Goal: Task Accomplishment & Management: Use online tool/utility

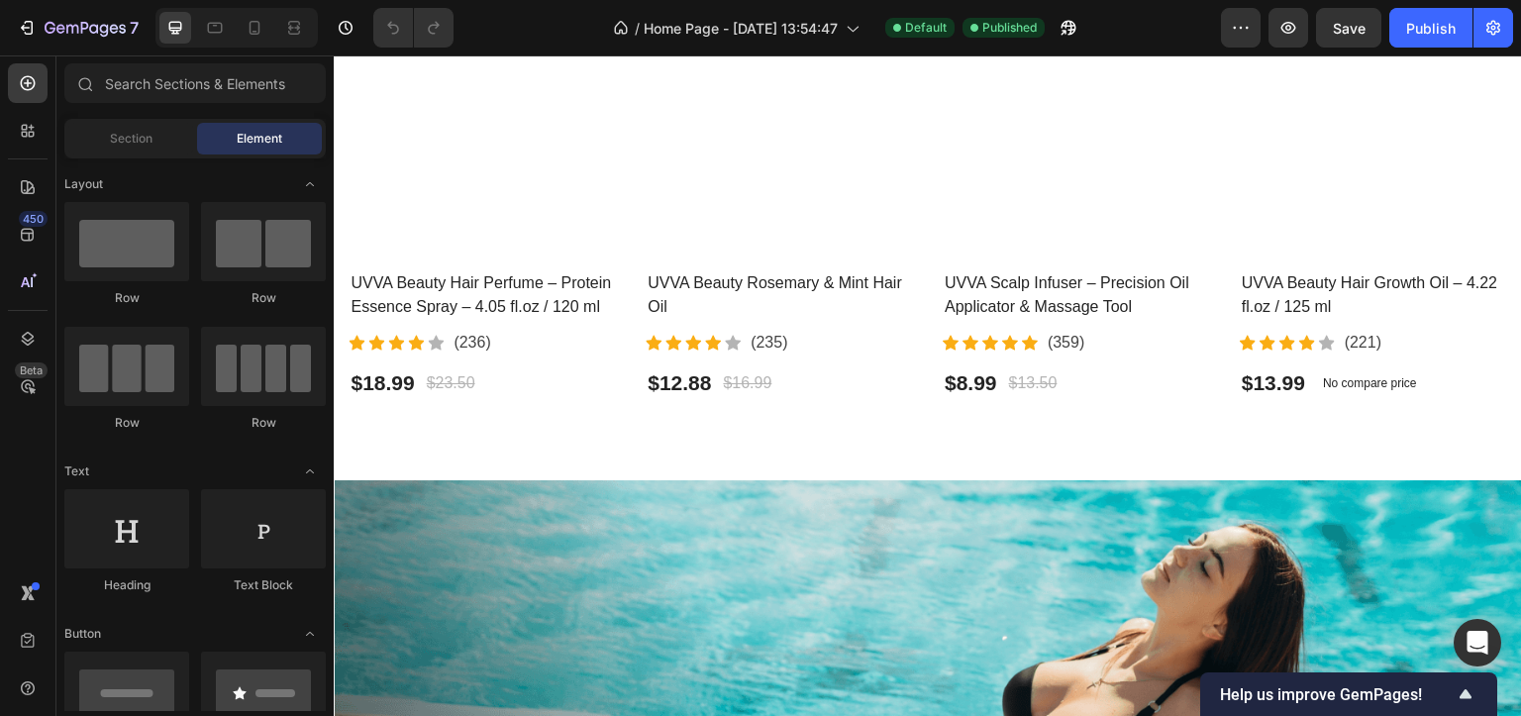
scroll to position [990, 0]
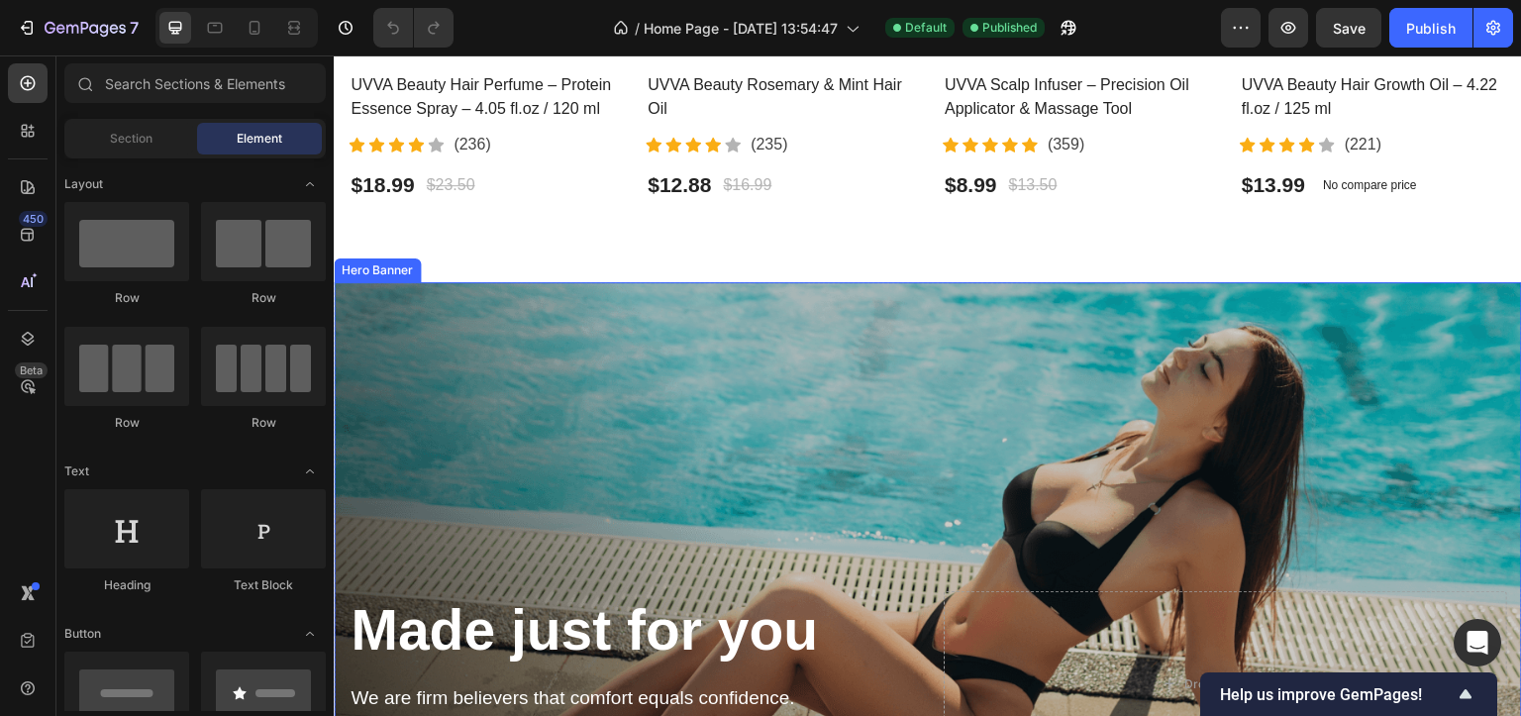
click at [707, 303] on div "Overlay" at bounding box center [928, 570] width 1189 height 577
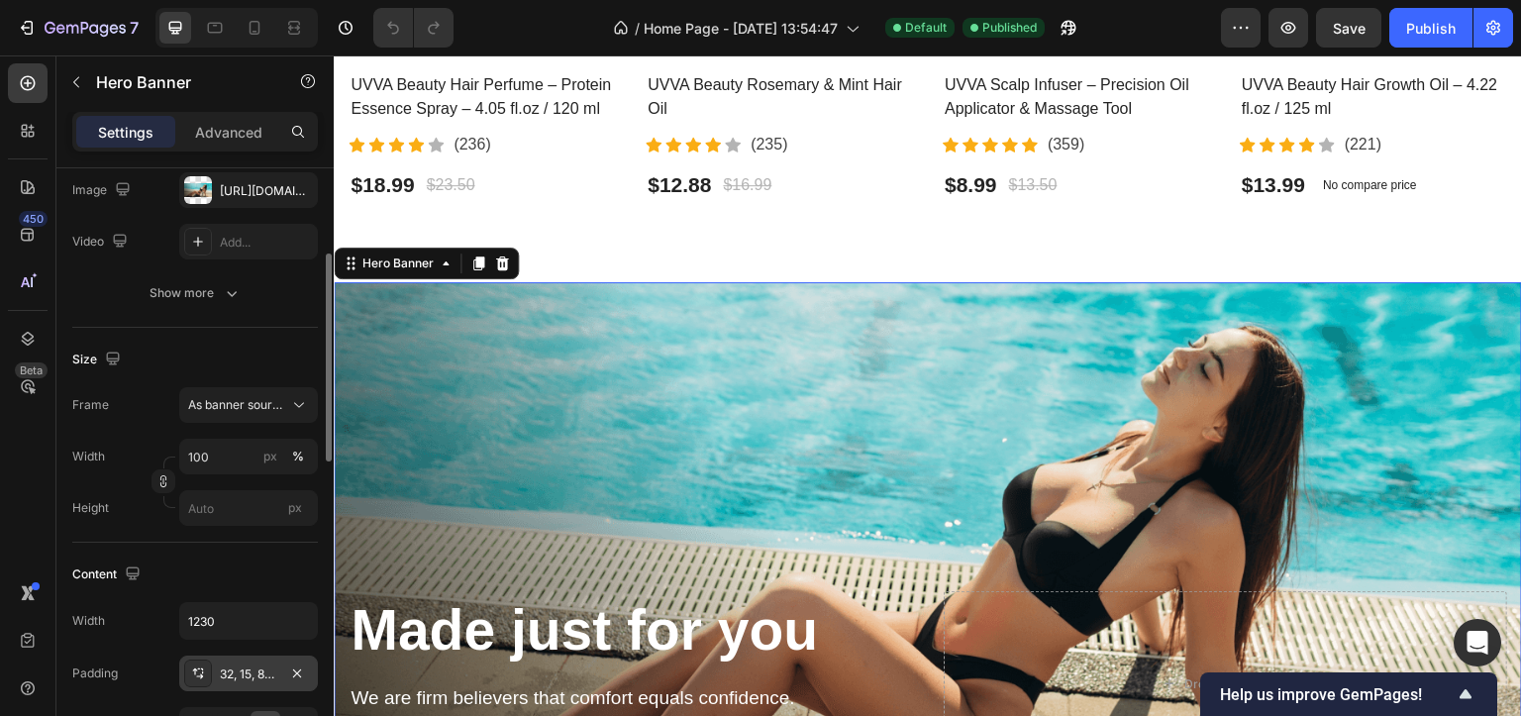
scroll to position [494, 0]
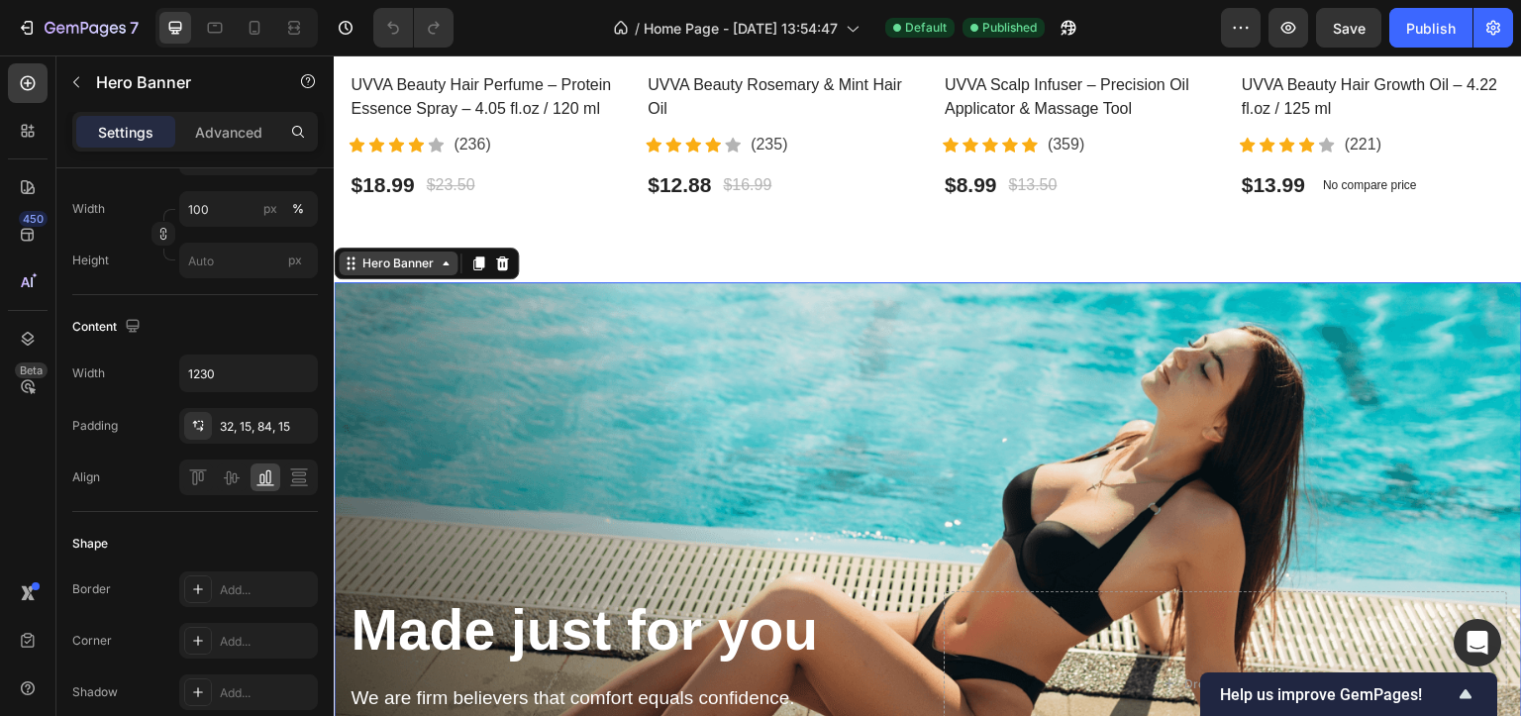
click at [400, 255] on div "Hero Banner" at bounding box center [398, 264] width 79 height 18
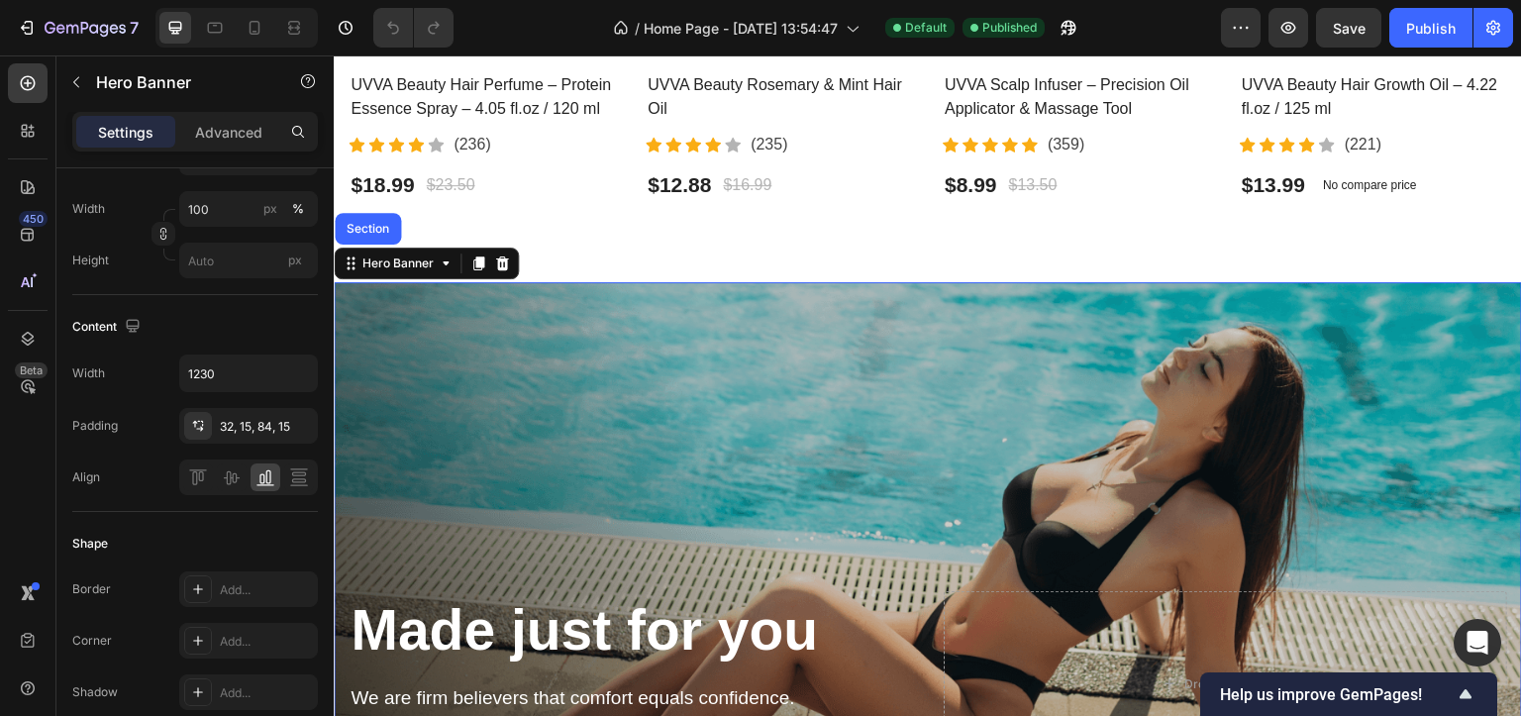
click at [487, 317] on div "Overlay" at bounding box center [928, 570] width 1189 height 577
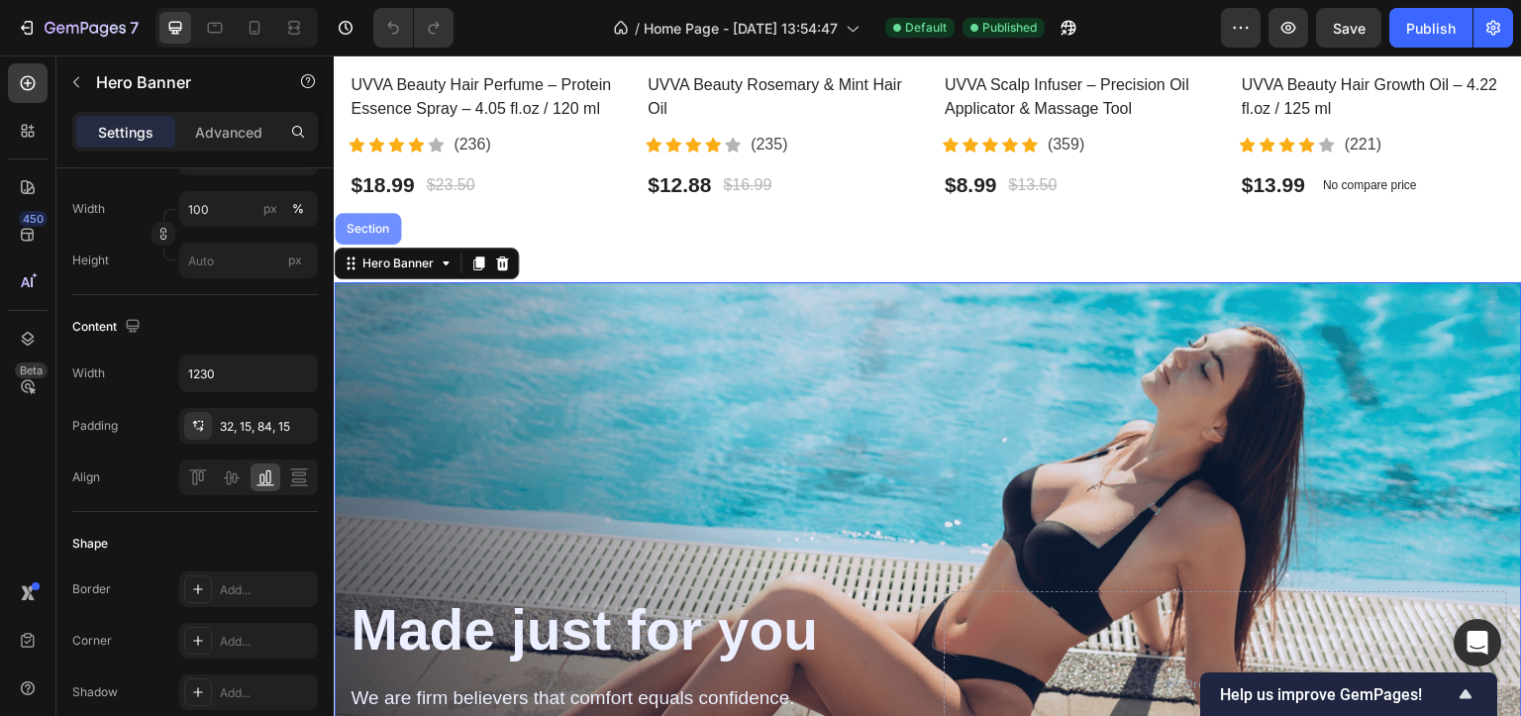
click at [372, 223] on div "Section" at bounding box center [368, 229] width 51 height 12
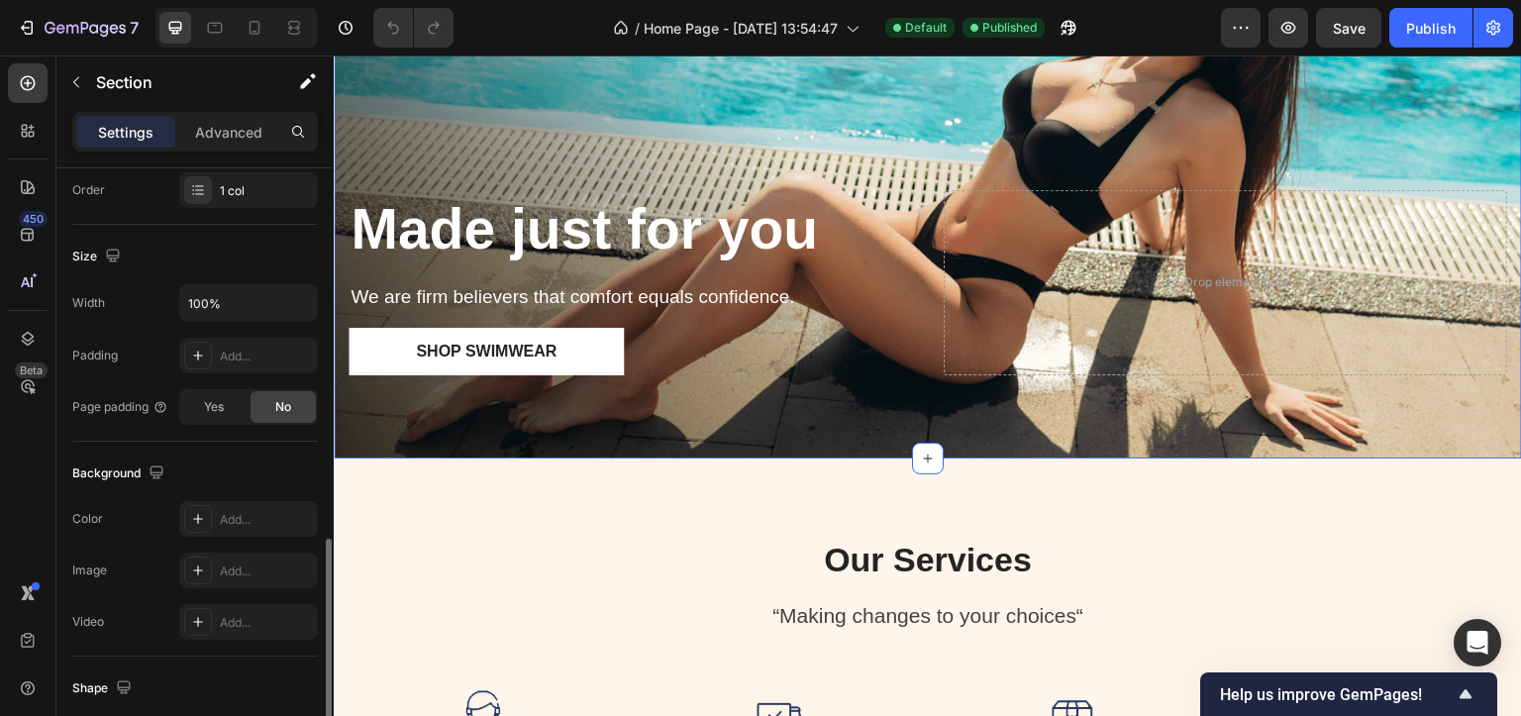
scroll to position [602, 0]
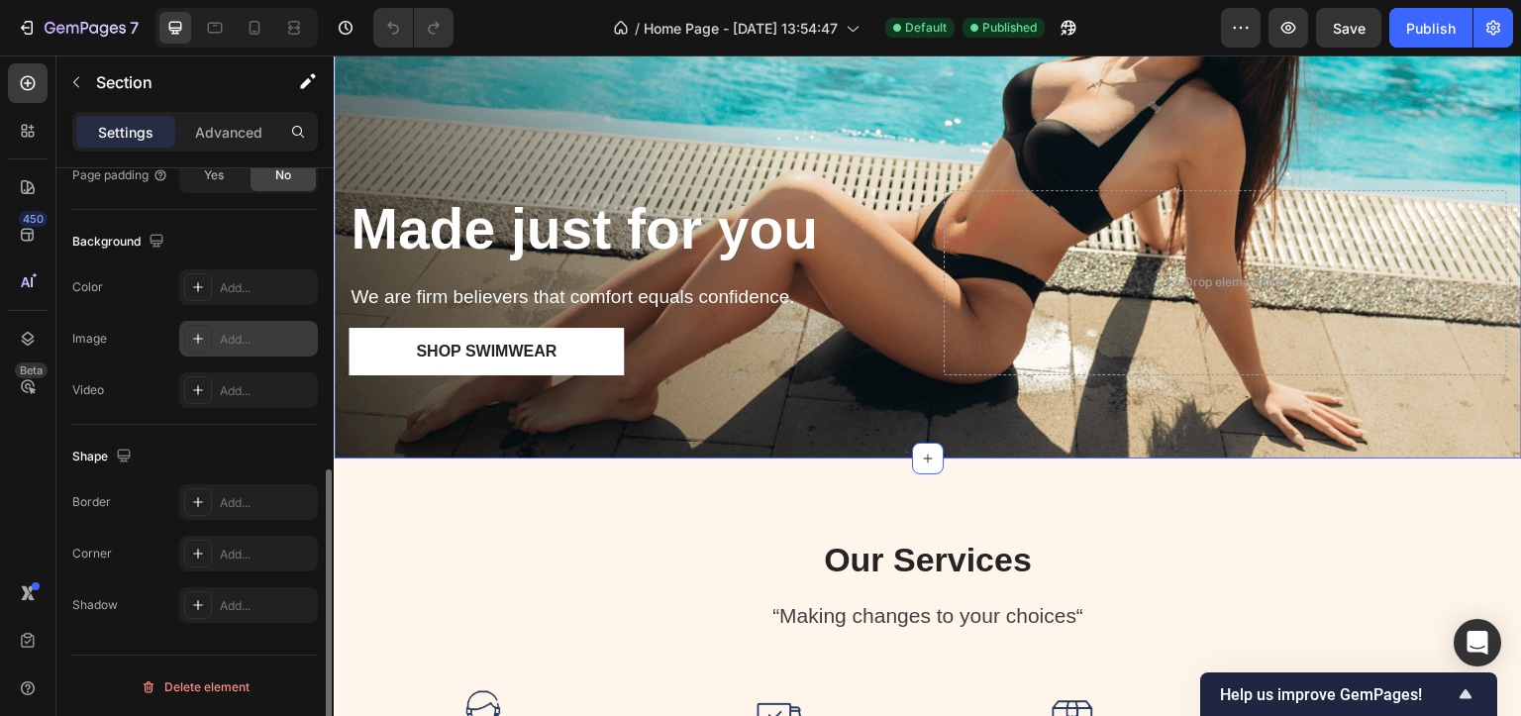
click at [196, 334] on icon at bounding box center [198, 339] width 16 height 16
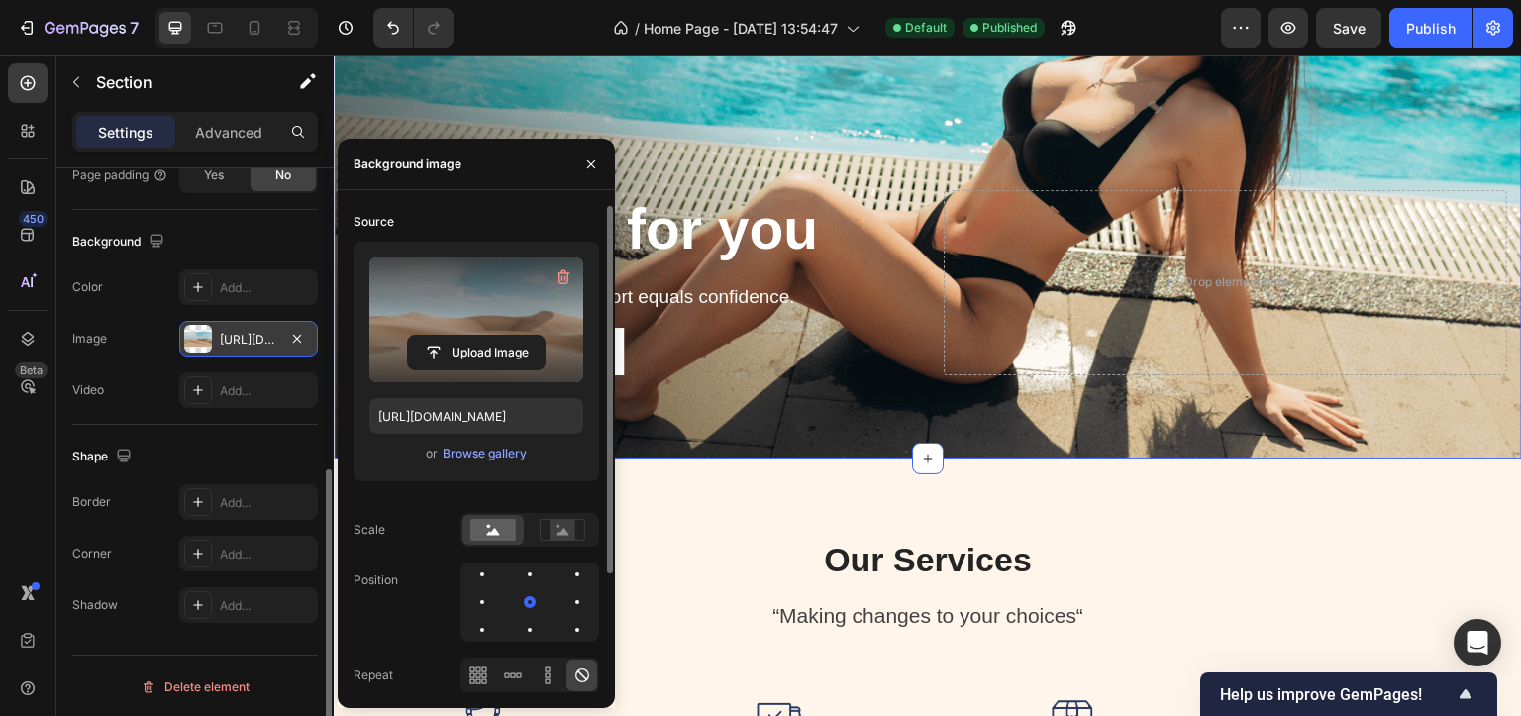
click at [455, 304] on label at bounding box center [476, 320] width 214 height 125
click at [455, 336] on input "file" at bounding box center [476, 353] width 137 height 34
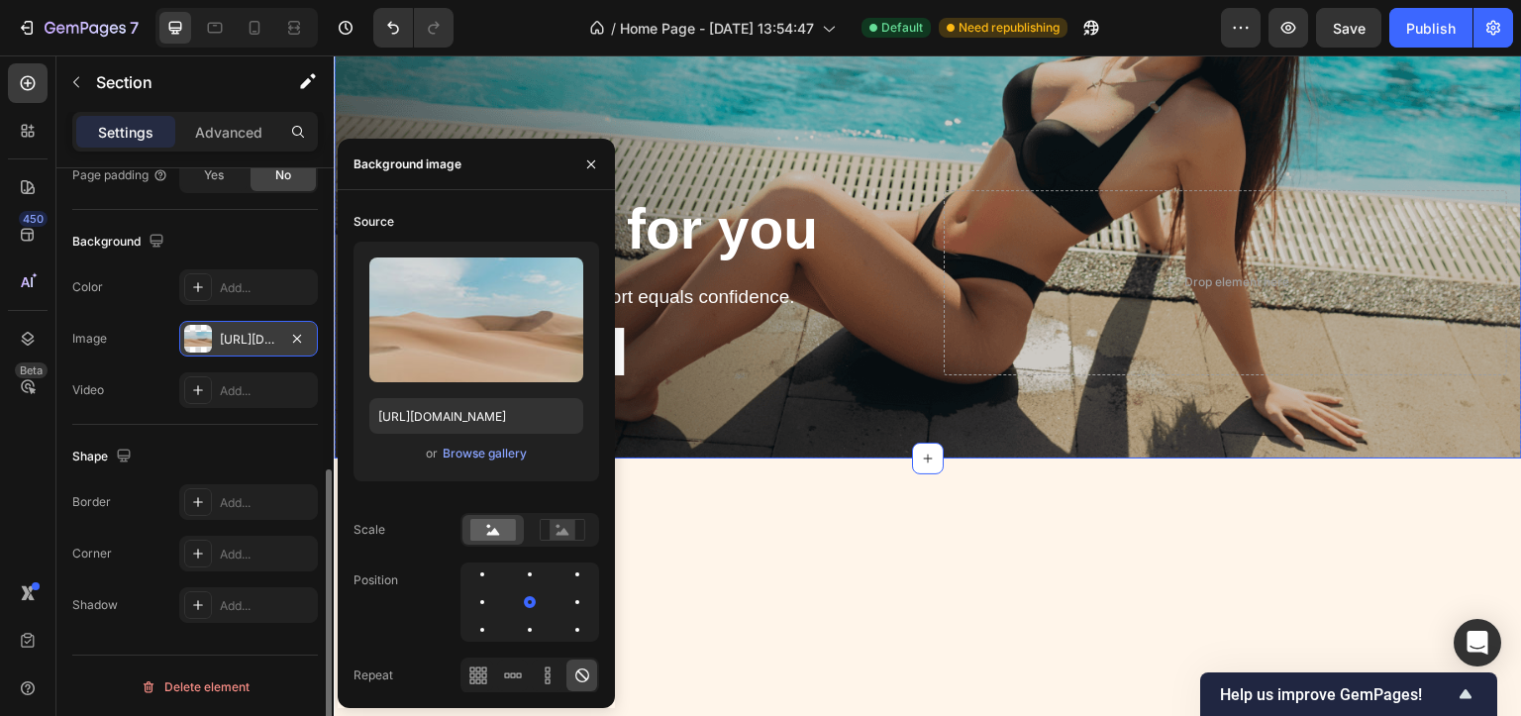
scroll to position [990, 0]
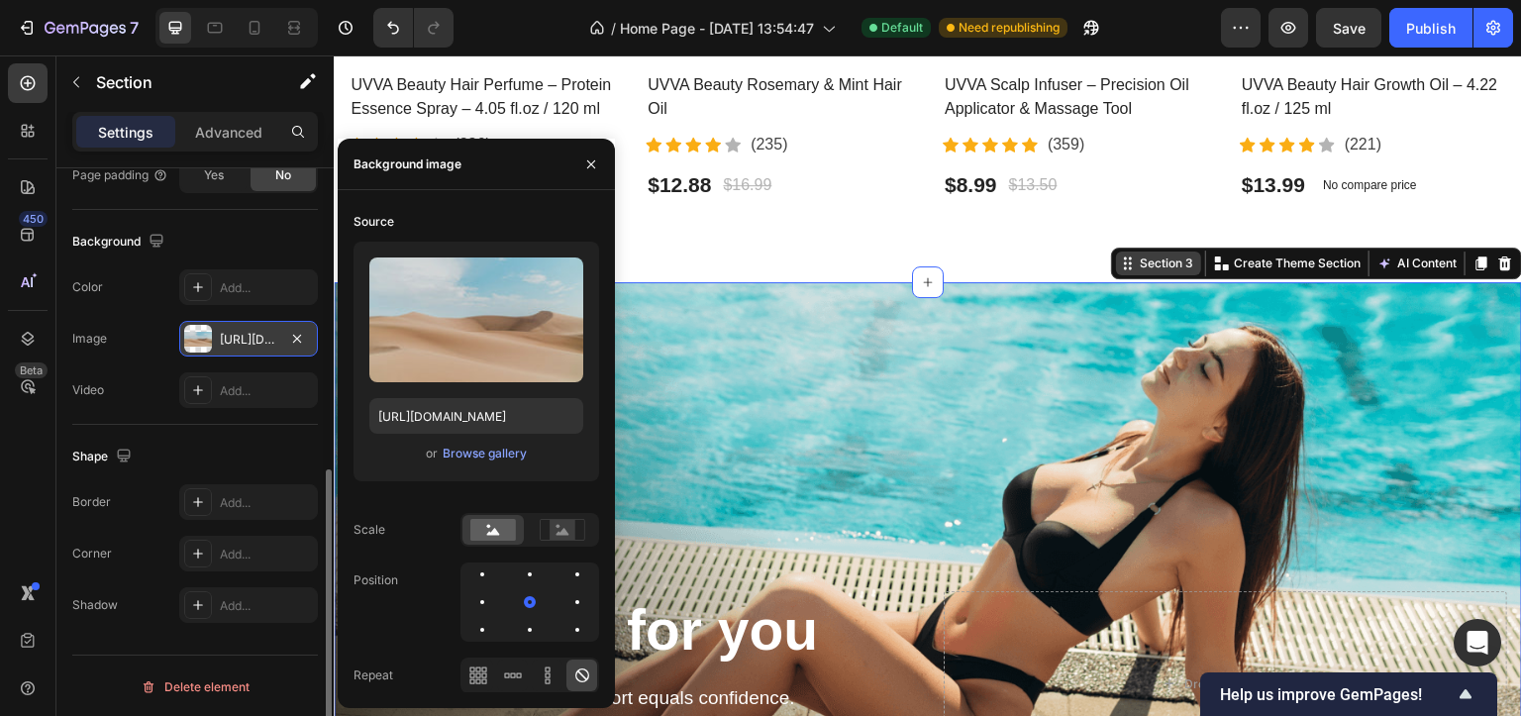
click at [1140, 256] on div "Section 3" at bounding box center [1166, 264] width 61 height 18
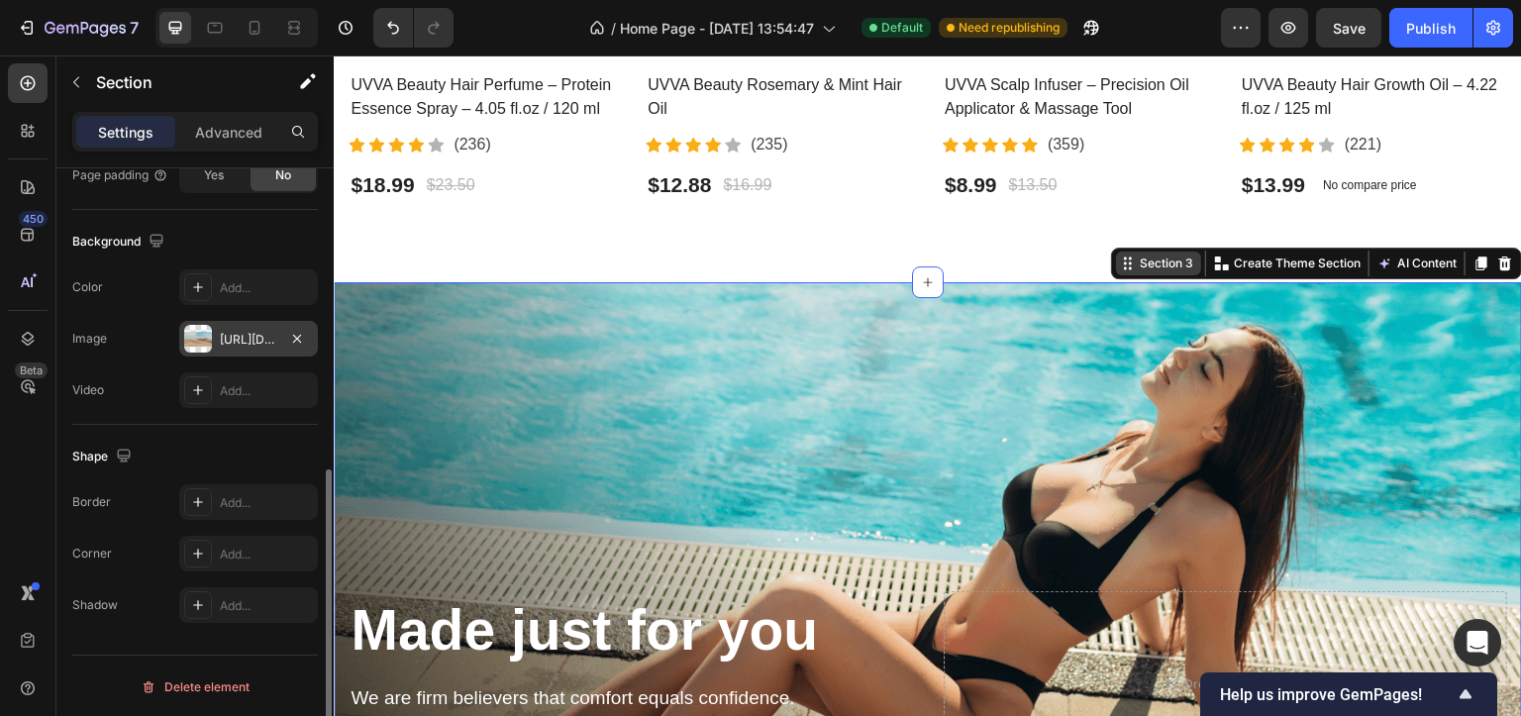
click at [1142, 267] on div "Section 3" at bounding box center [1158, 264] width 85 height 24
click at [228, 136] on p "Advanced" at bounding box center [228, 132] width 67 height 21
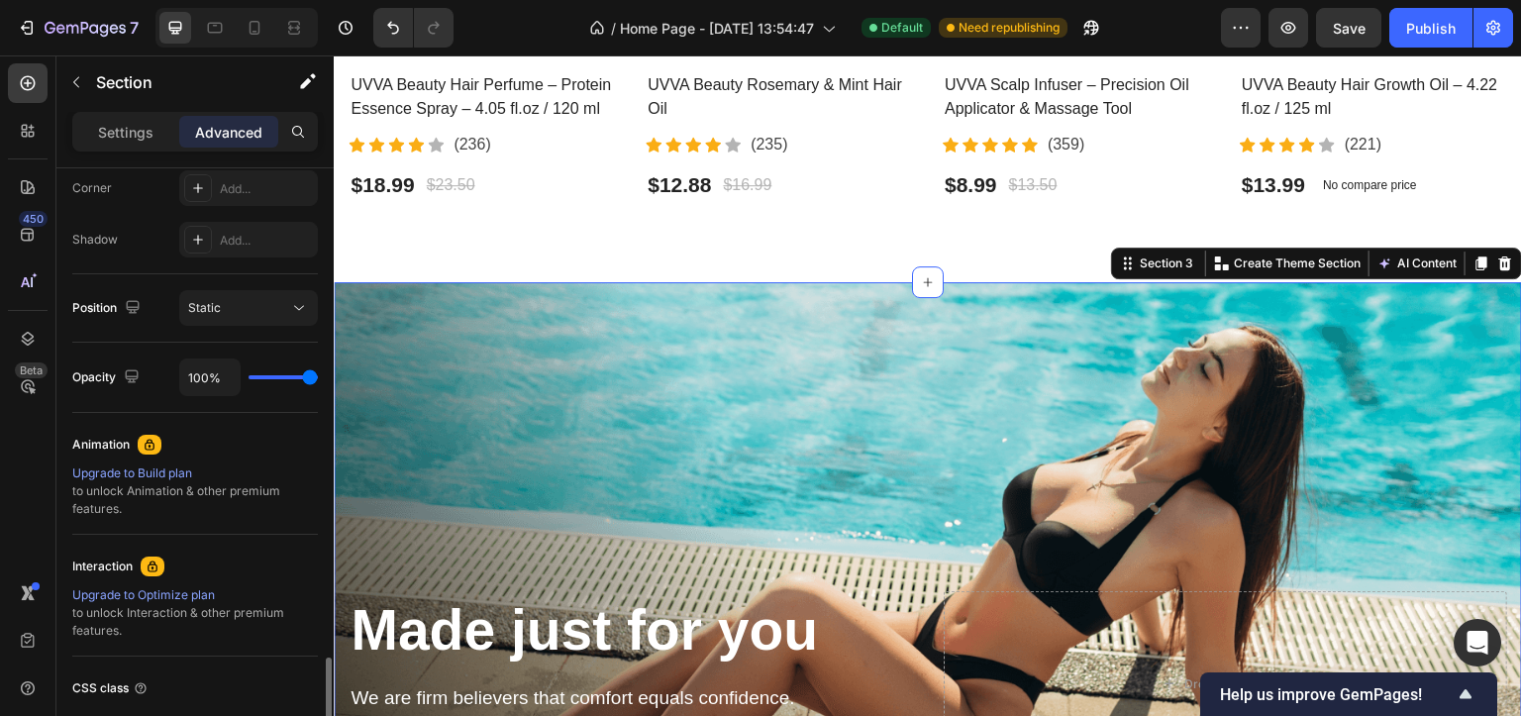
scroll to position [769, 0]
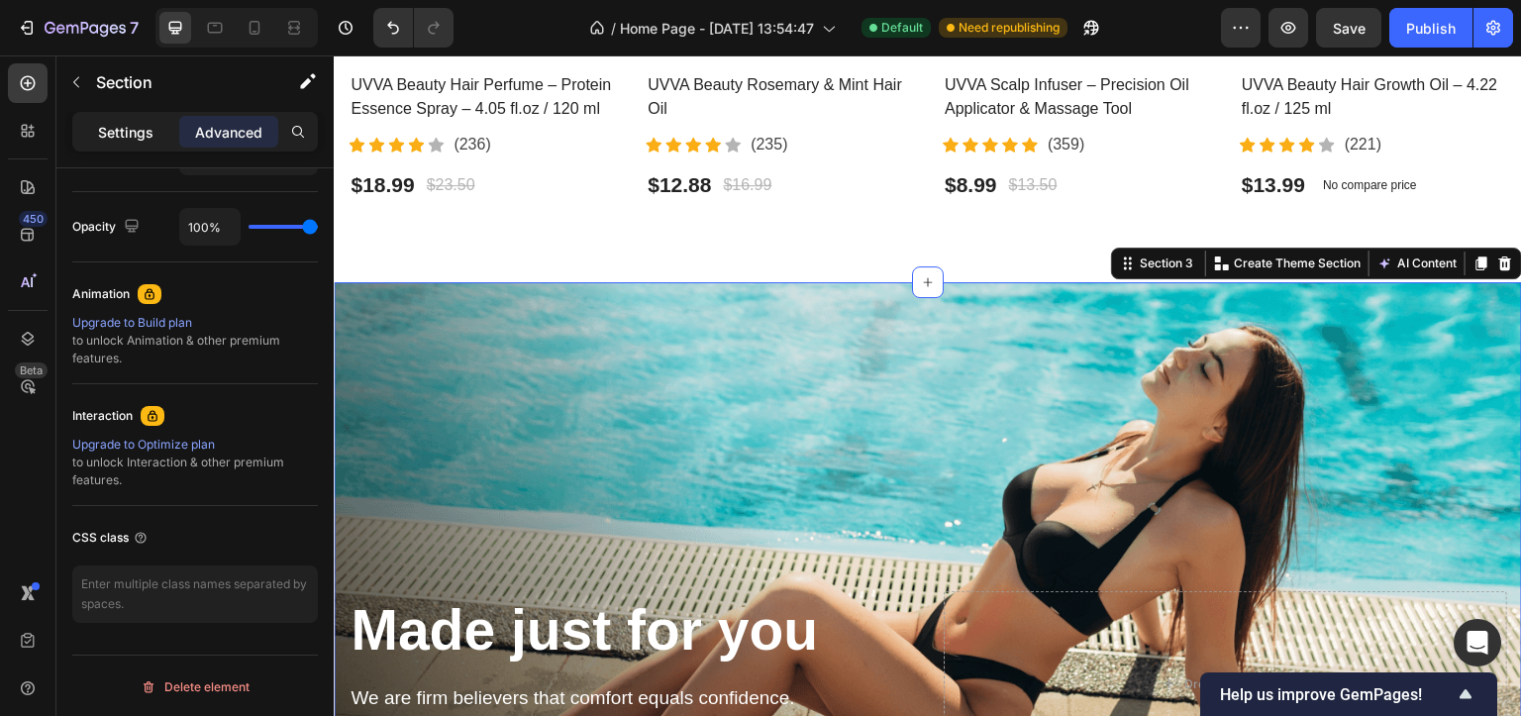
click at [111, 136] on p "Settings" at bounding box center [125, 132] width 55 height 21
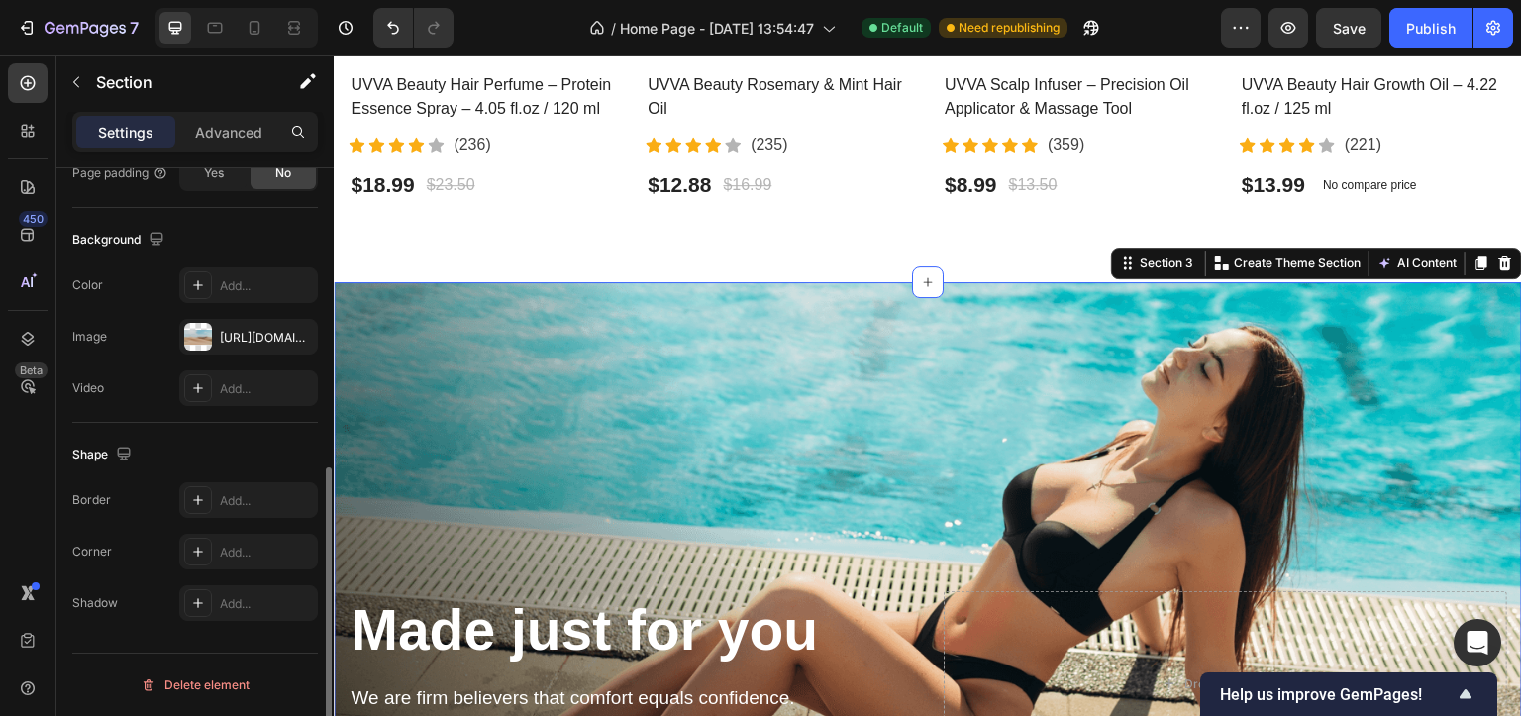
scroll to position [602, 0]
click at [294, 337] on icon "button" at bounding box center [297, 339] width 16 height 16
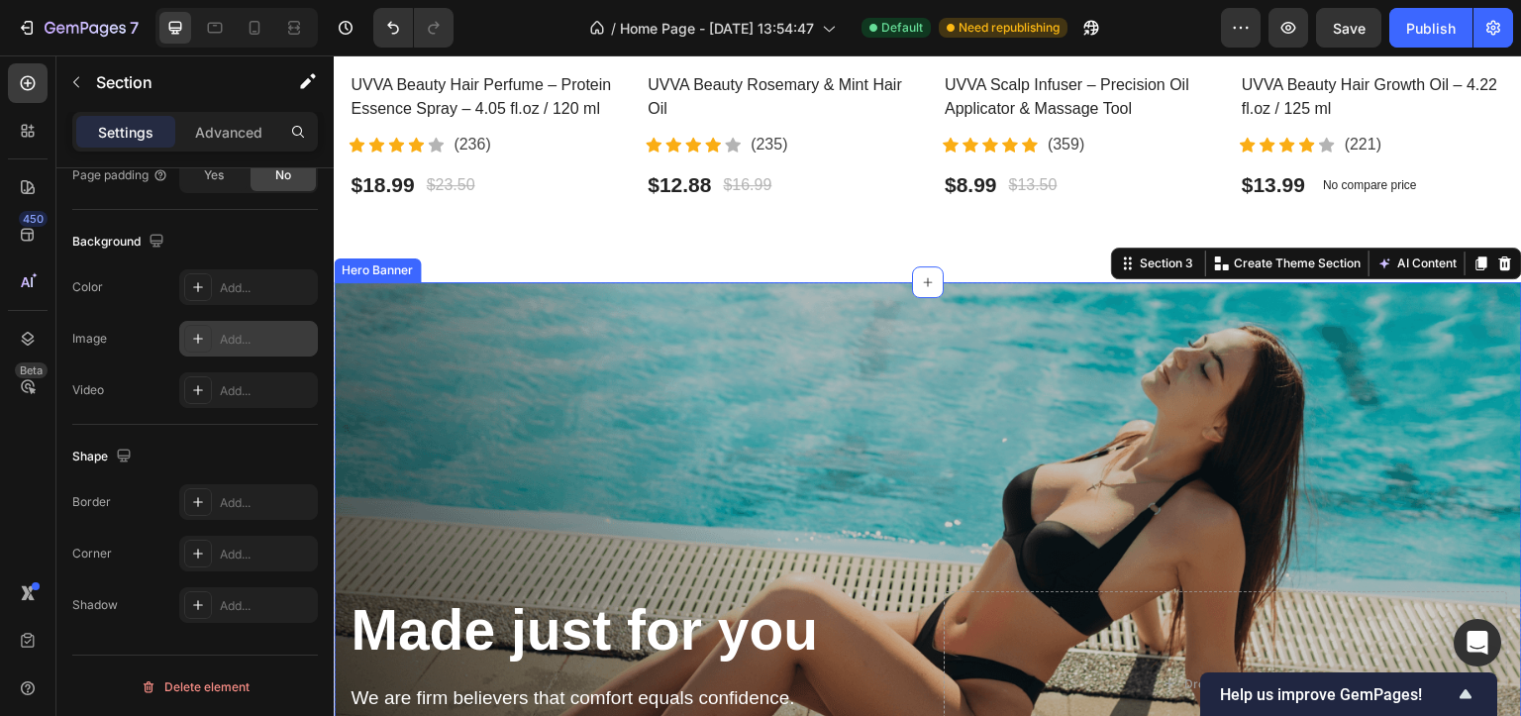
scroll to position [1189, 0]
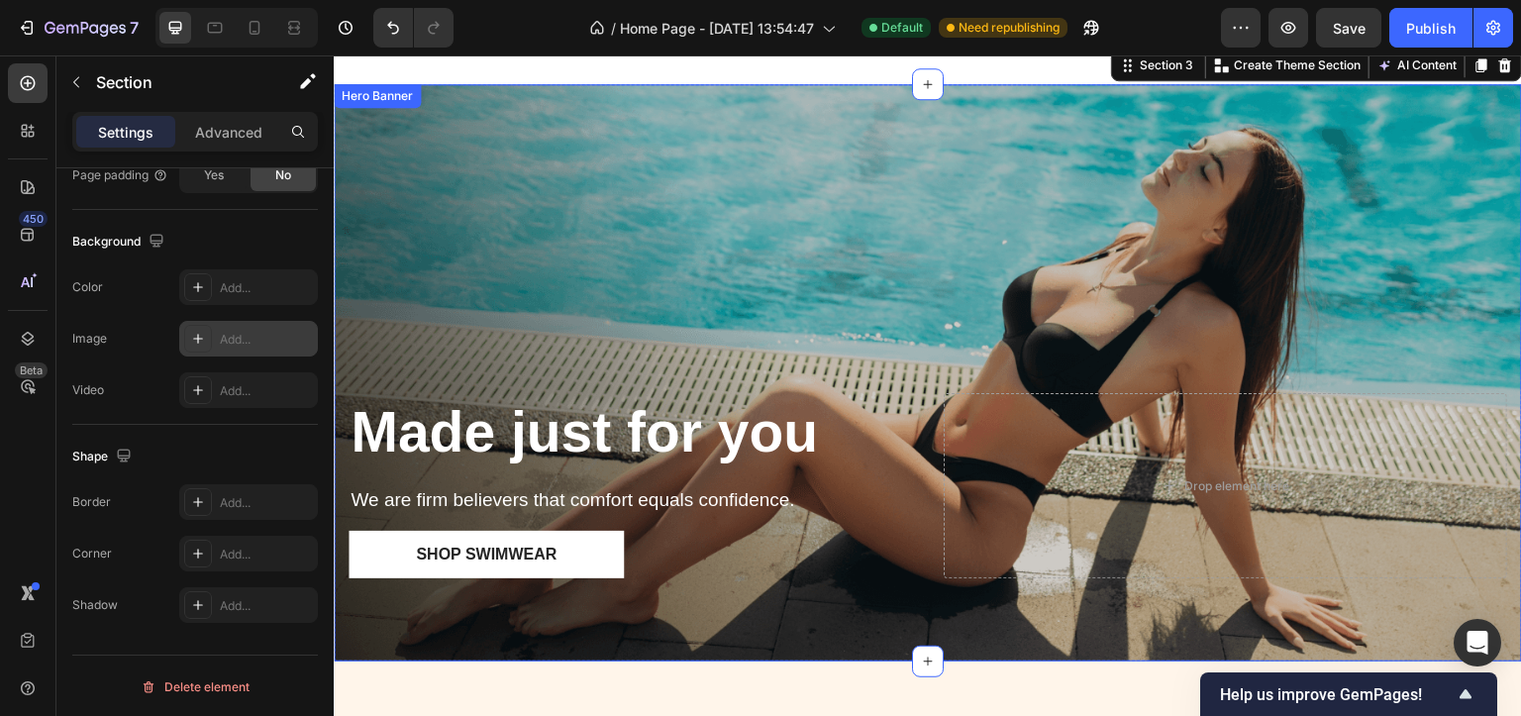
click at [528, 299] on div "Overlay" at bounding box center [928, 372] width 1189 height 577
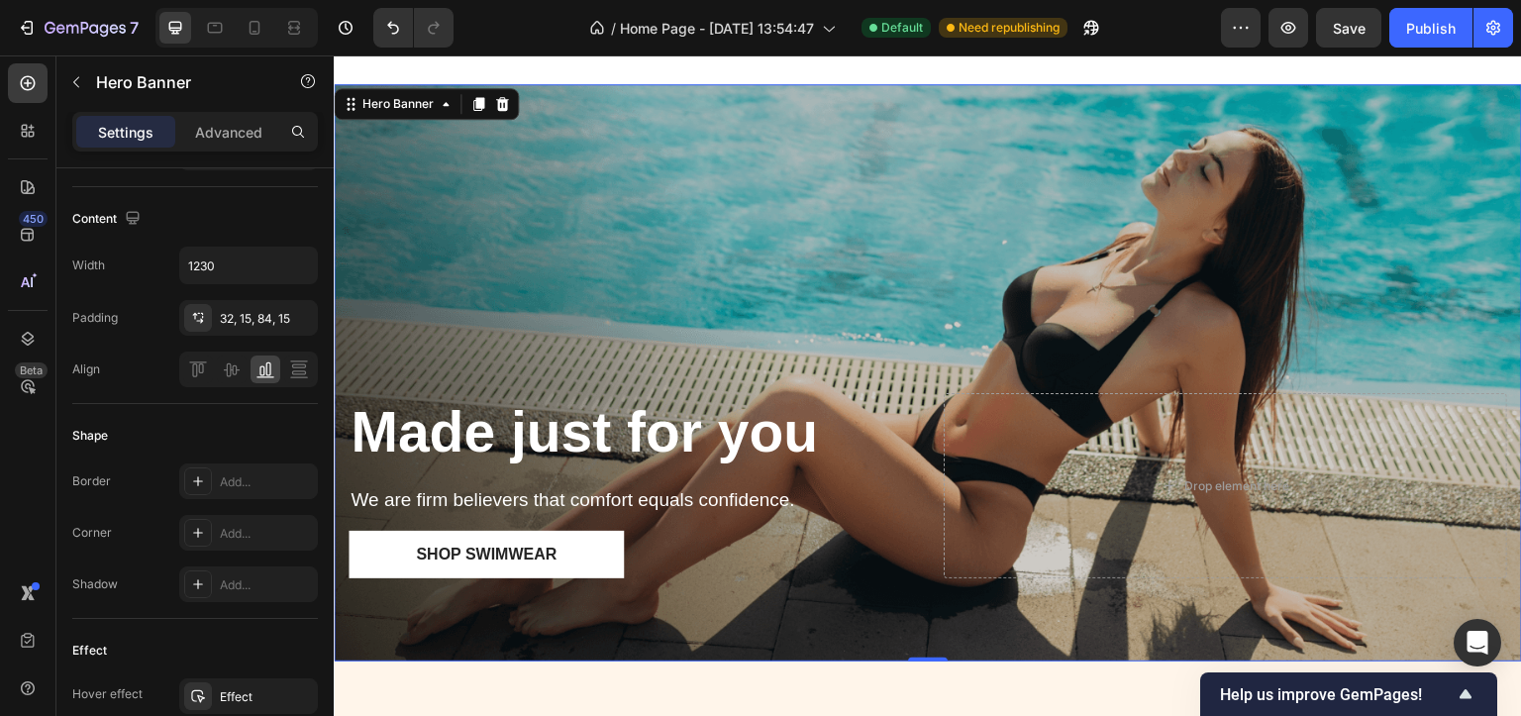
scroll to position [0, 0]
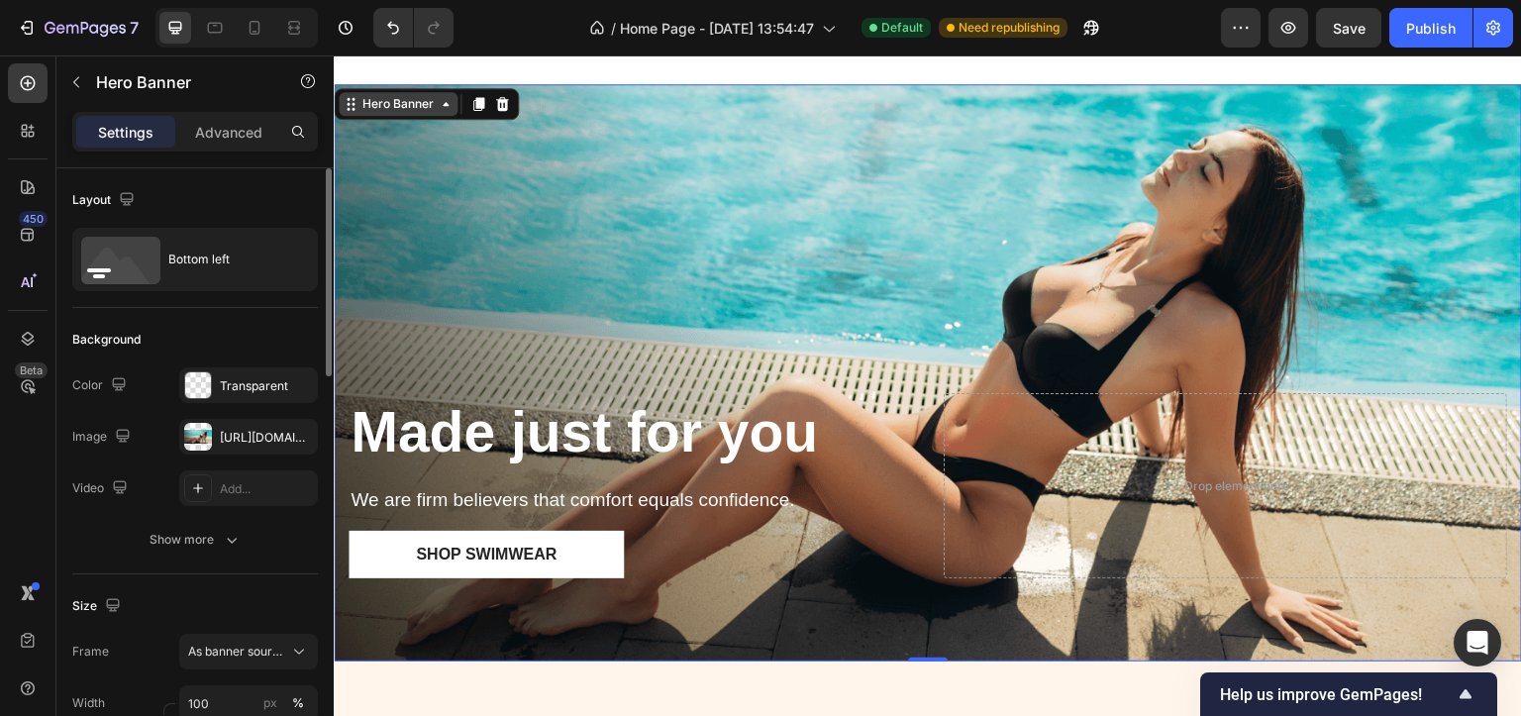
click at [380, 95] on div "Hero Banner" at bounding box center [398, 104] width 79 height 18
click at [381, 107] on div "Hero Banner" at bounding box center [398, 104] width 79 height 18
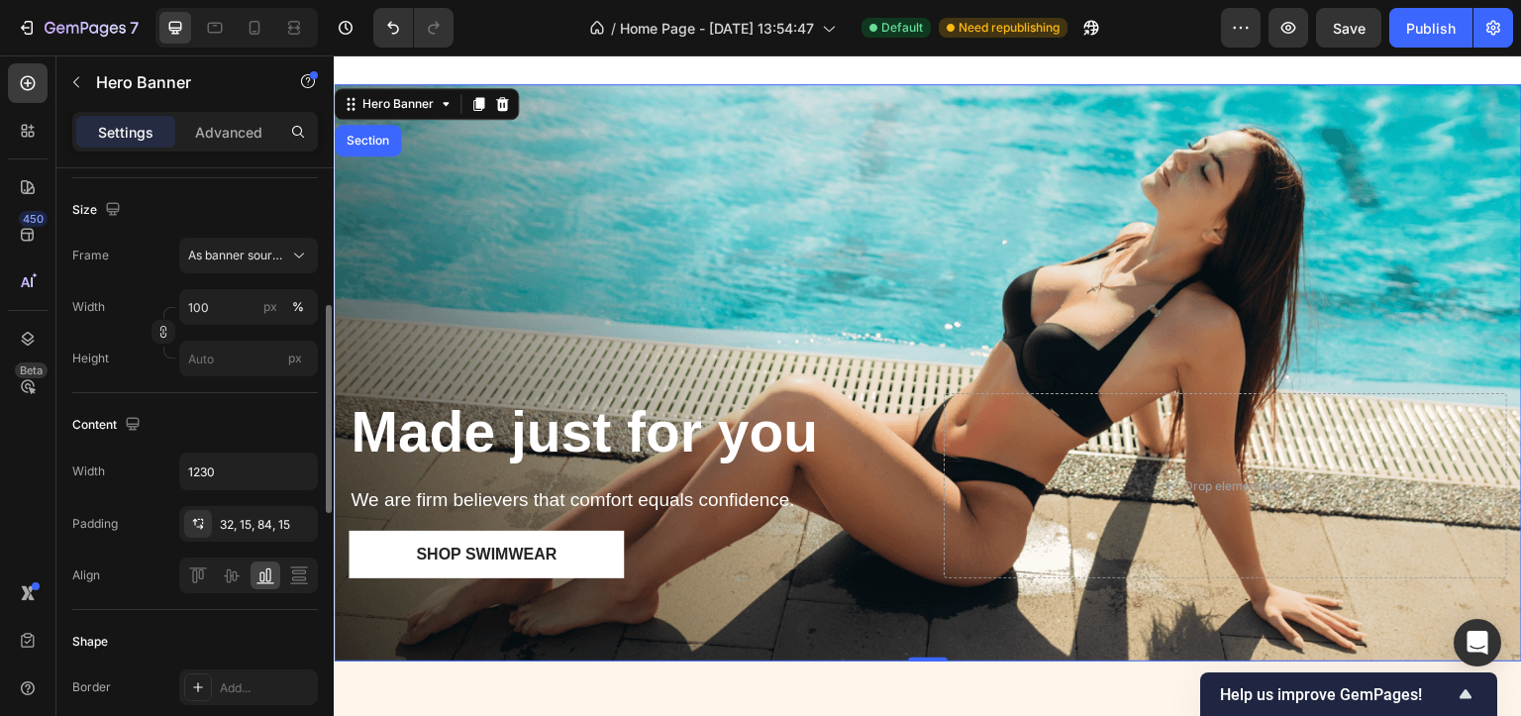
scroll to position [148, 0]
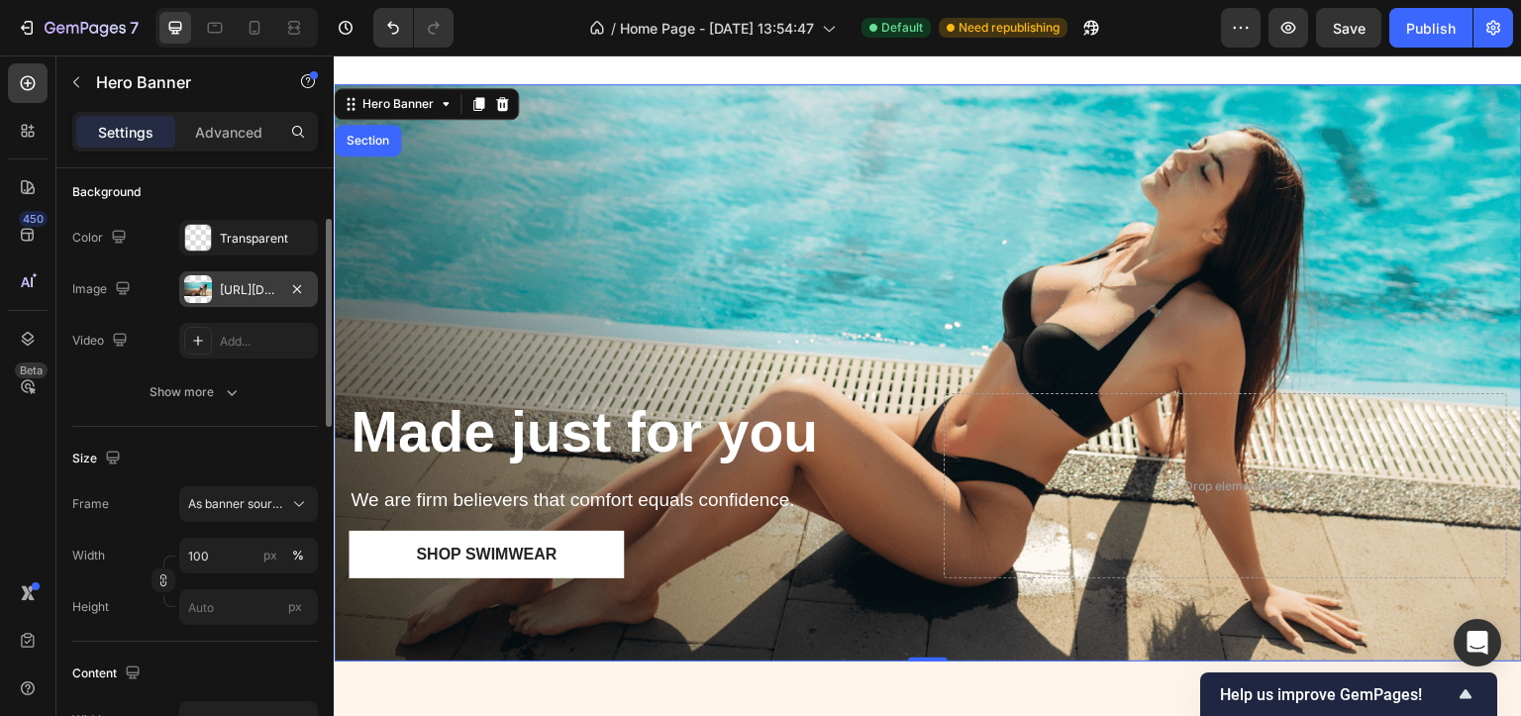
click at [217, 296] on div "[URL][DOMAIN_NAME]" at bounding box center [248, 289] width 139 height 36
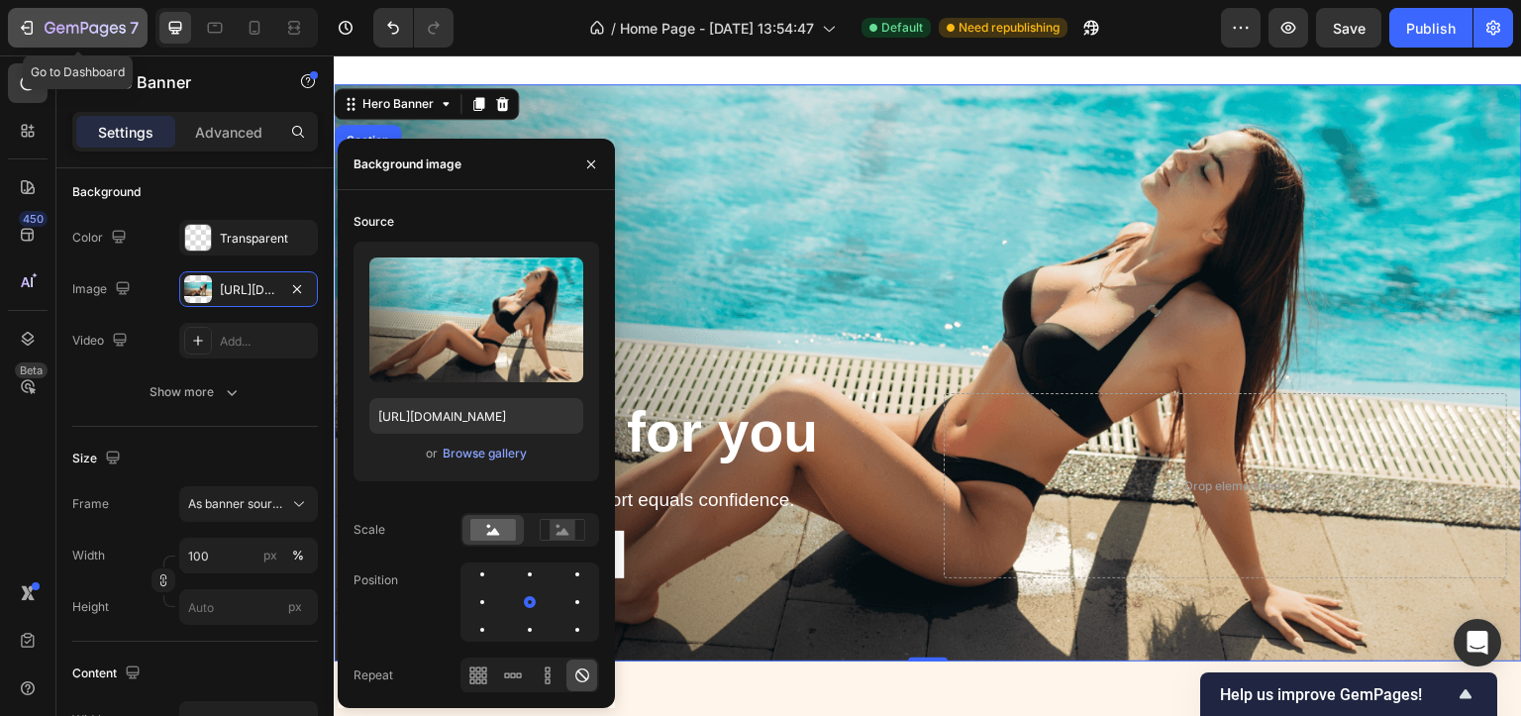
click at [30, 38] on div "7" at bounding box center [78, 28] width 122 height 24
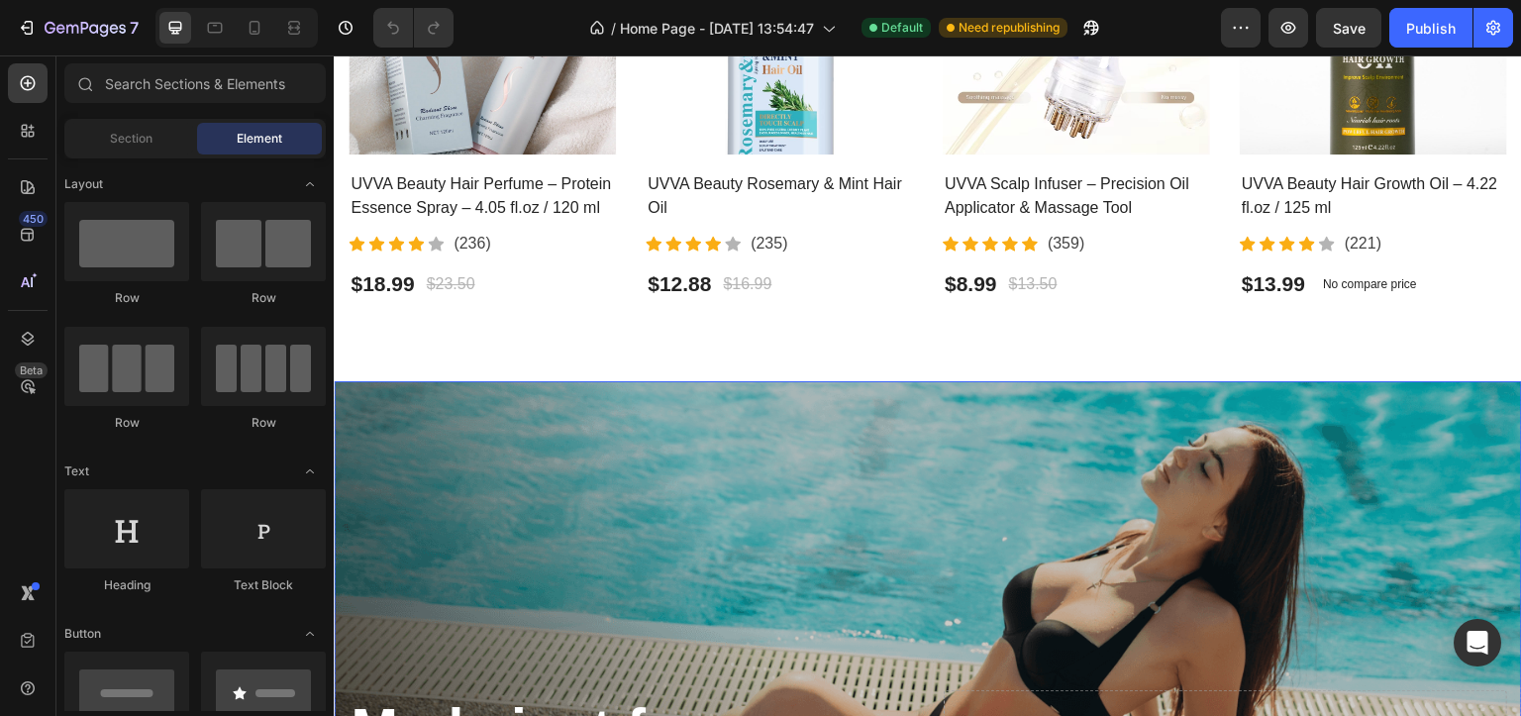
scroll to position [1189, 0]
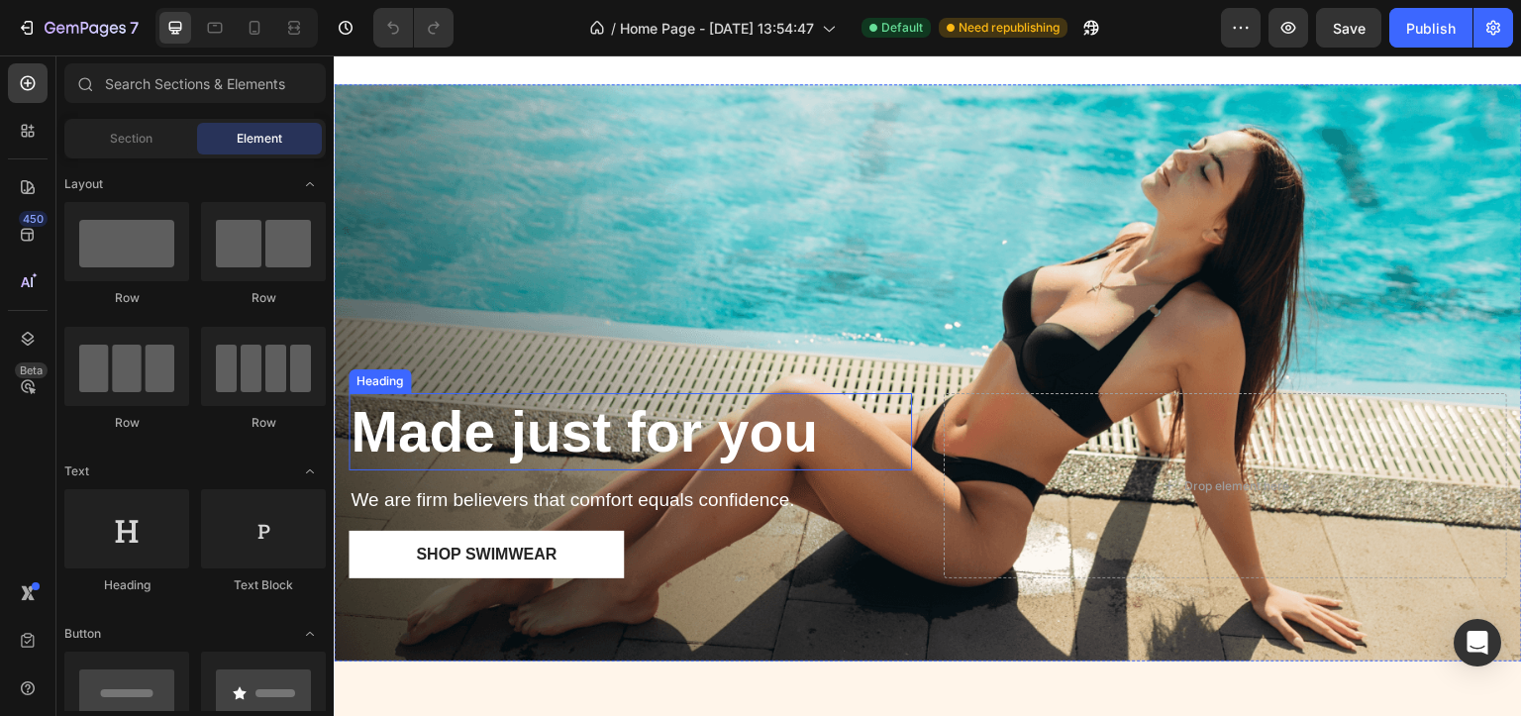
click at [706, 434] on strong "Made just for you" at bounding box center [584, 431] width 467 height 63
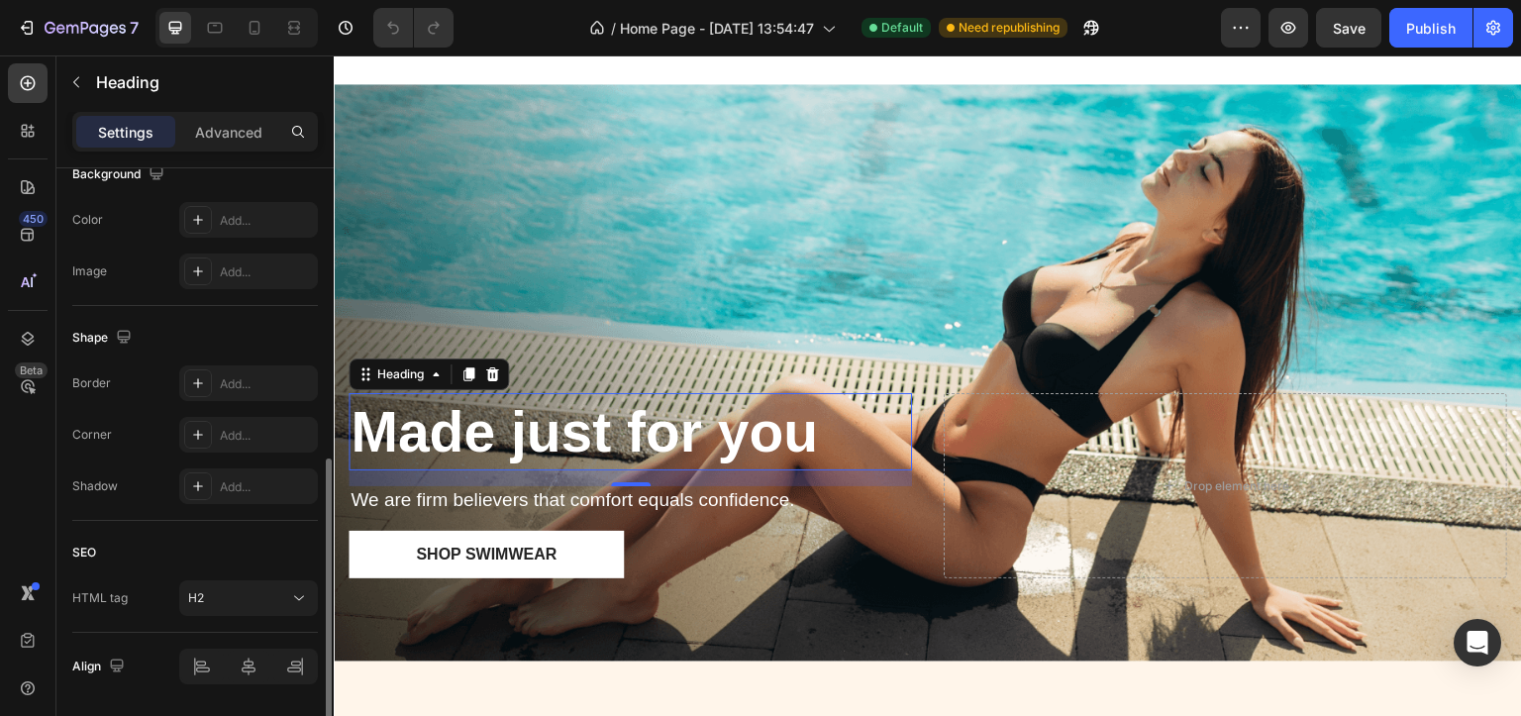
scroll to position [368, 0]
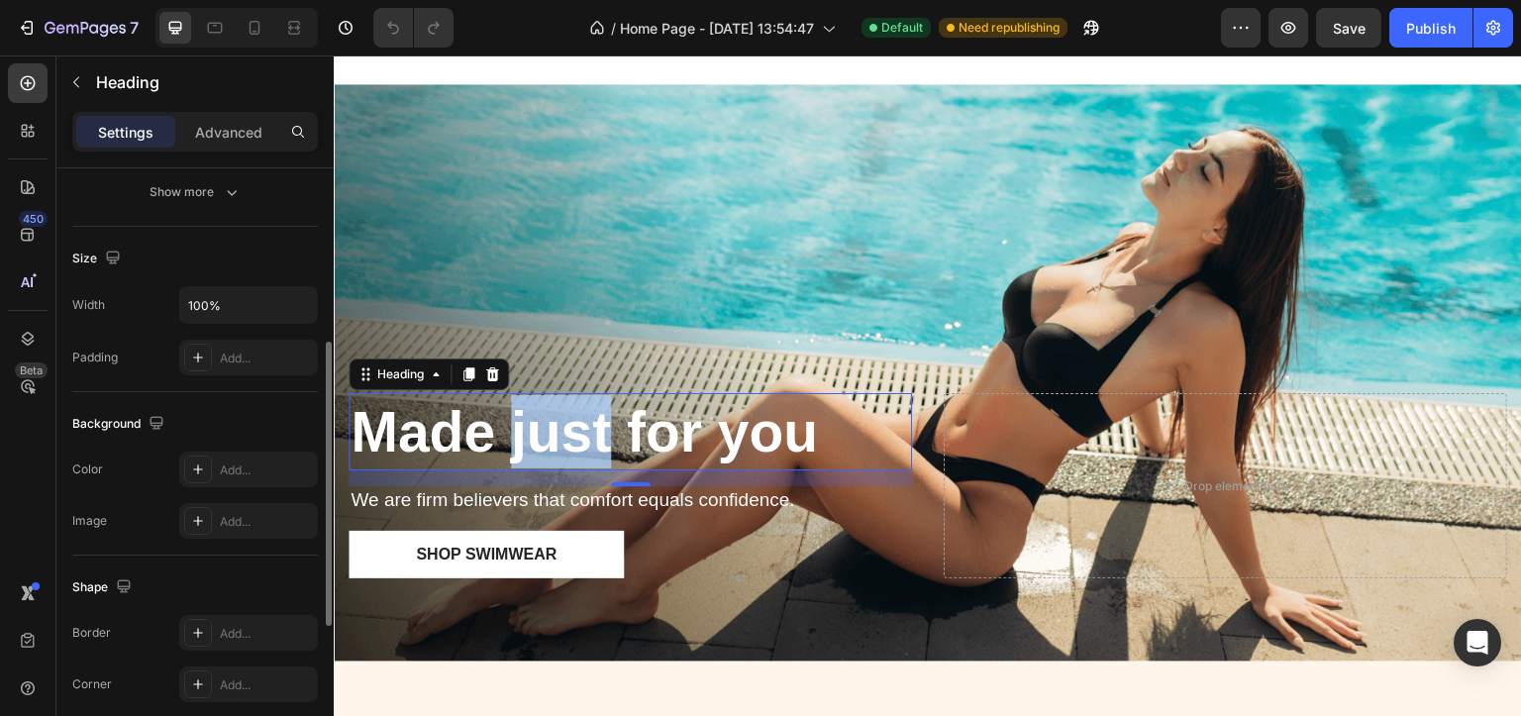
click at [619, 417] on strong "Made just for you" at bounding box center [584, 431] width 467 height 63
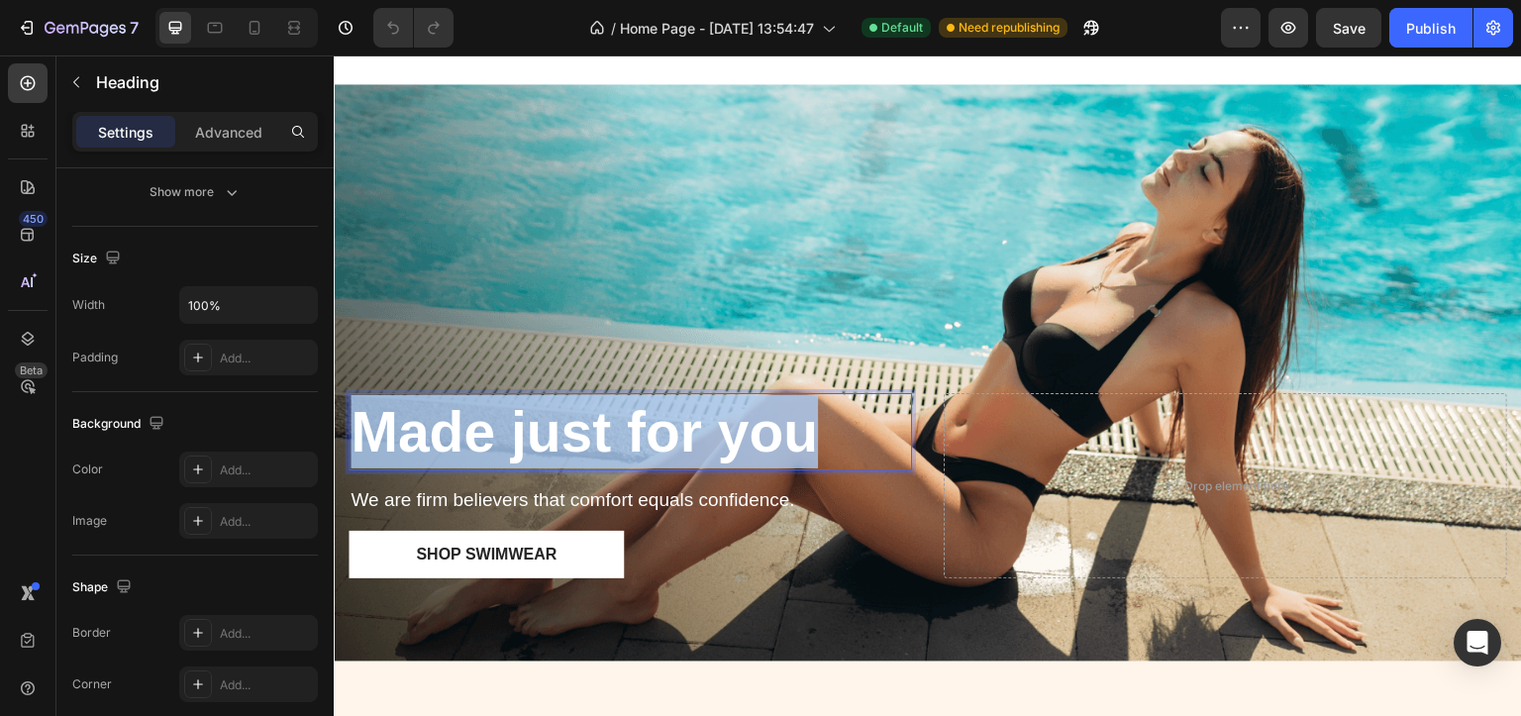
click at [619, 417] on strong "Made just for you" at bounding box center [584, 431] width 467 height 63
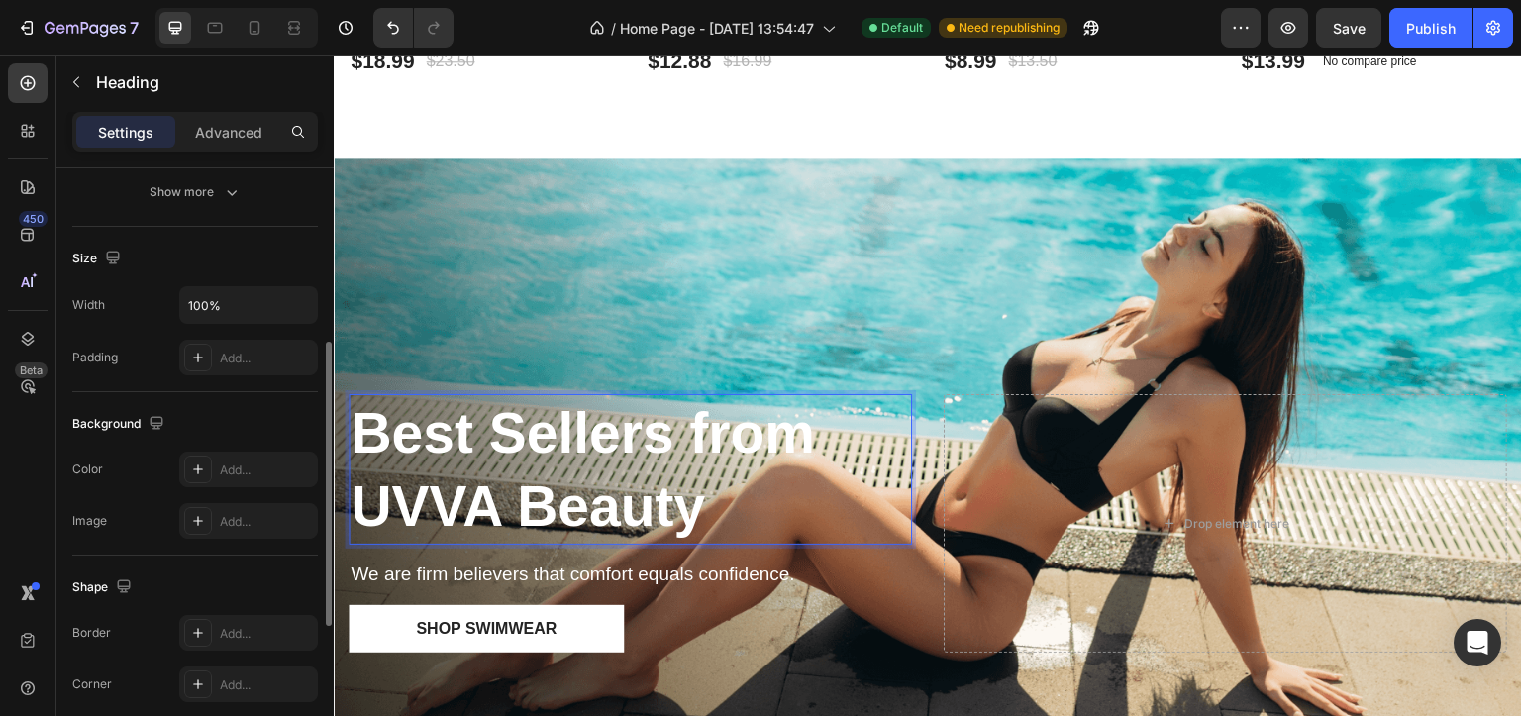
scroll to position [0, 0]
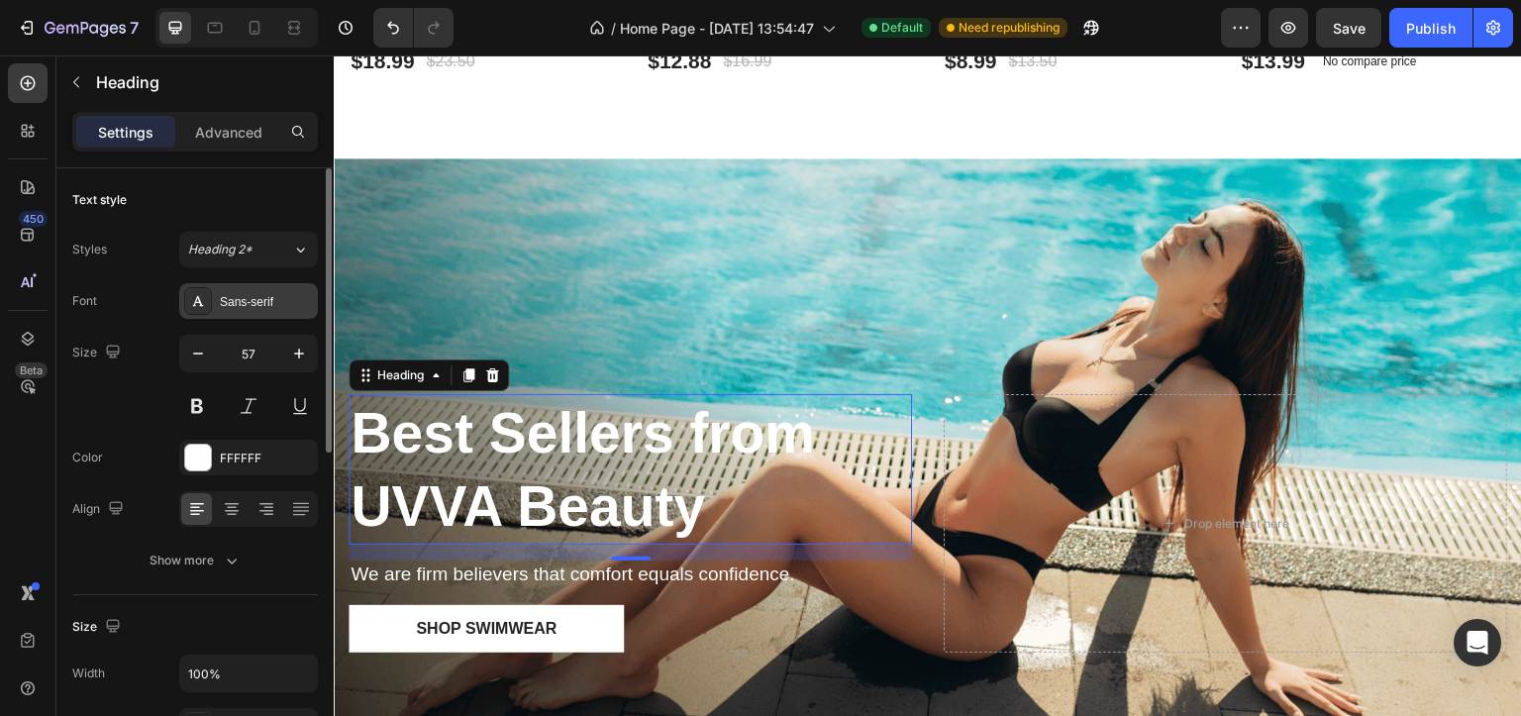
click at [260, 301] on div "Sans-serif" at bounding box center [266, 302] width 93 height 18
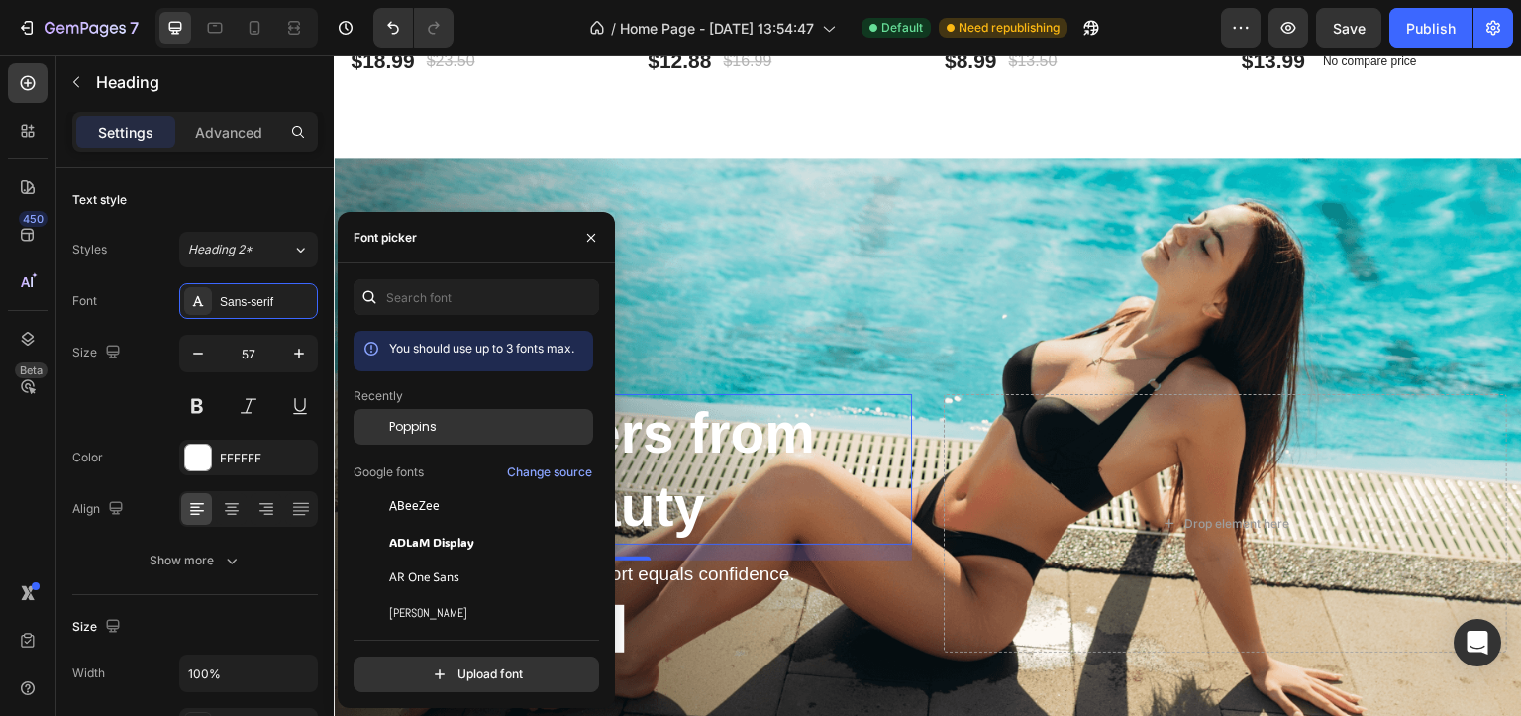
click at [406, 437] on div "Poppins" at bounding box center [474, 427] width 240 height 36
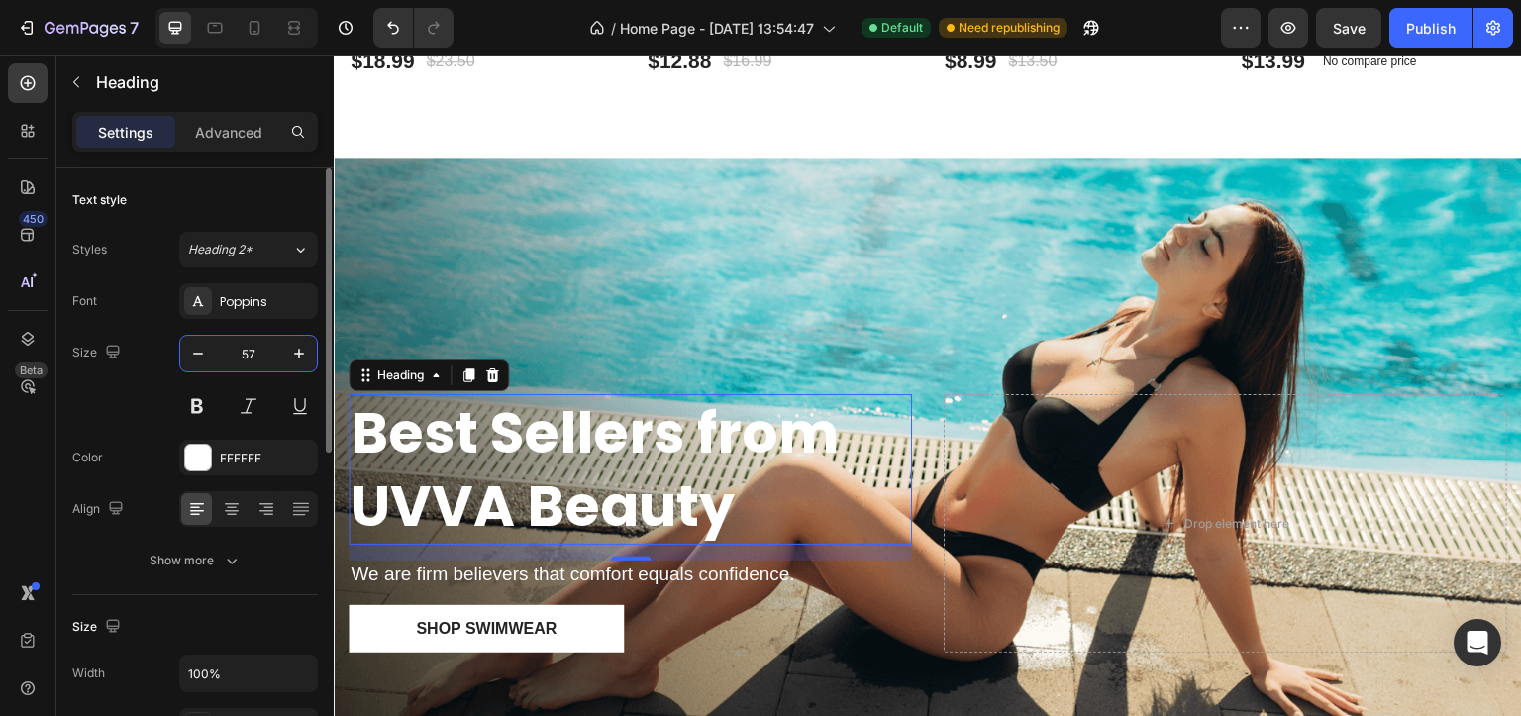
click at [246, 364] on input "57" at bounding box center [248, 354] width 65 height 36
type input "34"
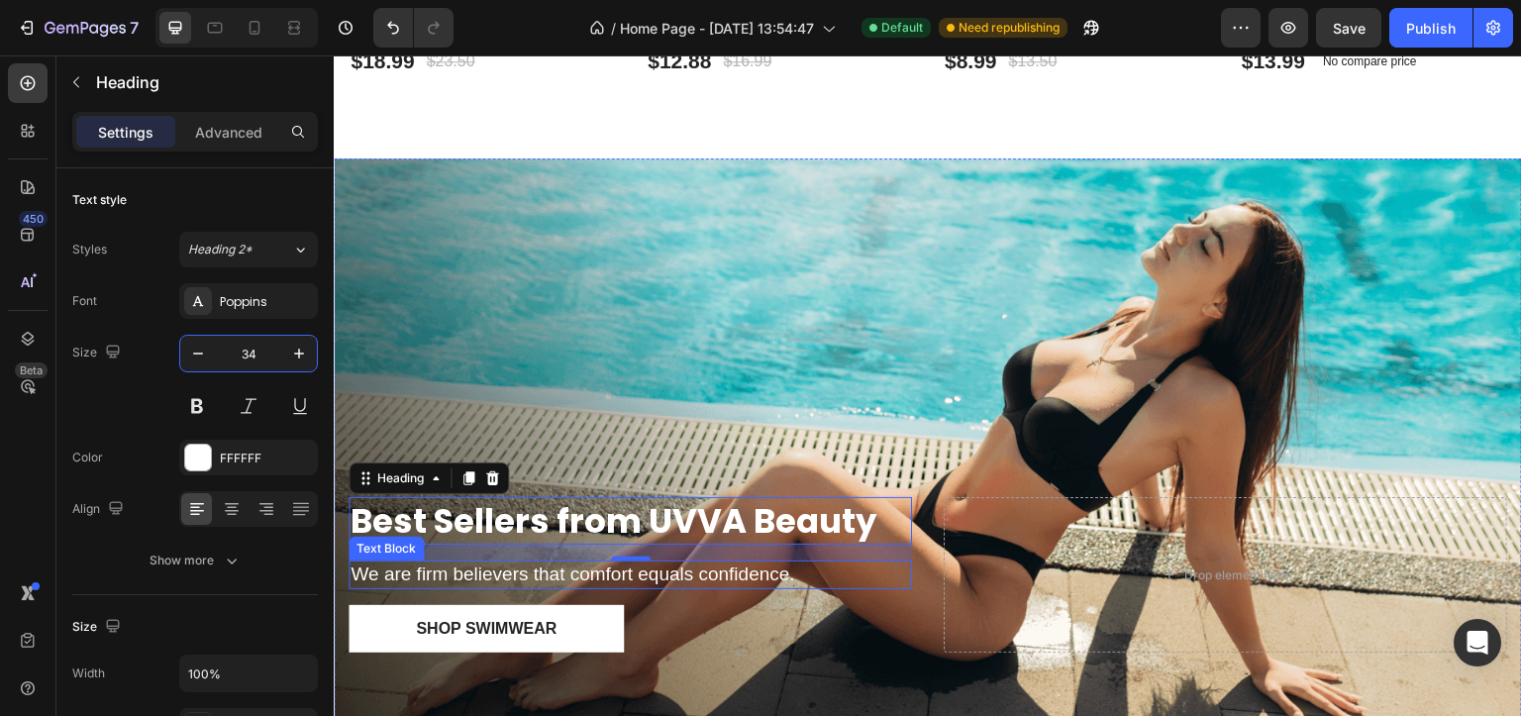
click at [771, 563] on p "We are firm believers that comfort equals confidence." at bounding box center [631, 575] width 560 height 25
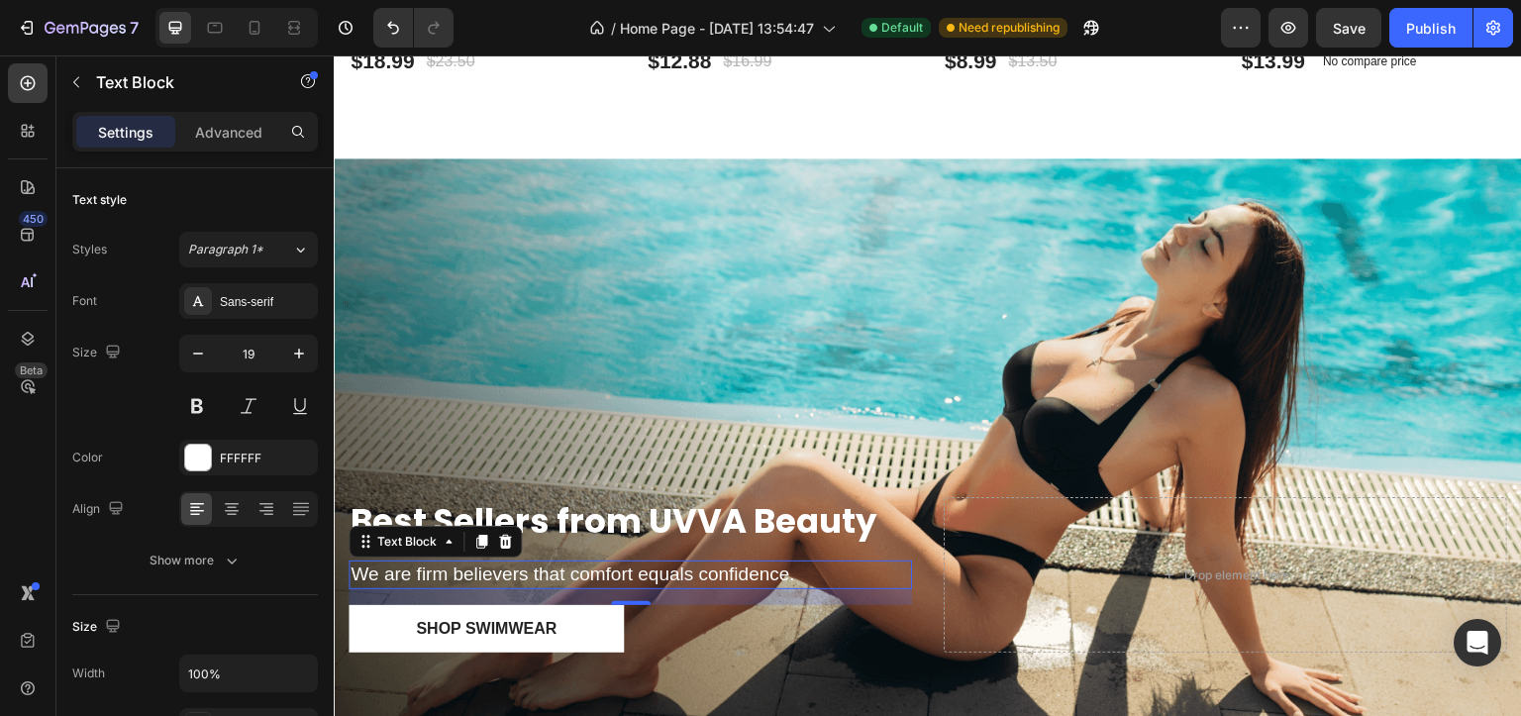
click at [530, 563] on p "We are firm believers that comfort equals confidence." at bounding box center [631, 575] width 560 height 25
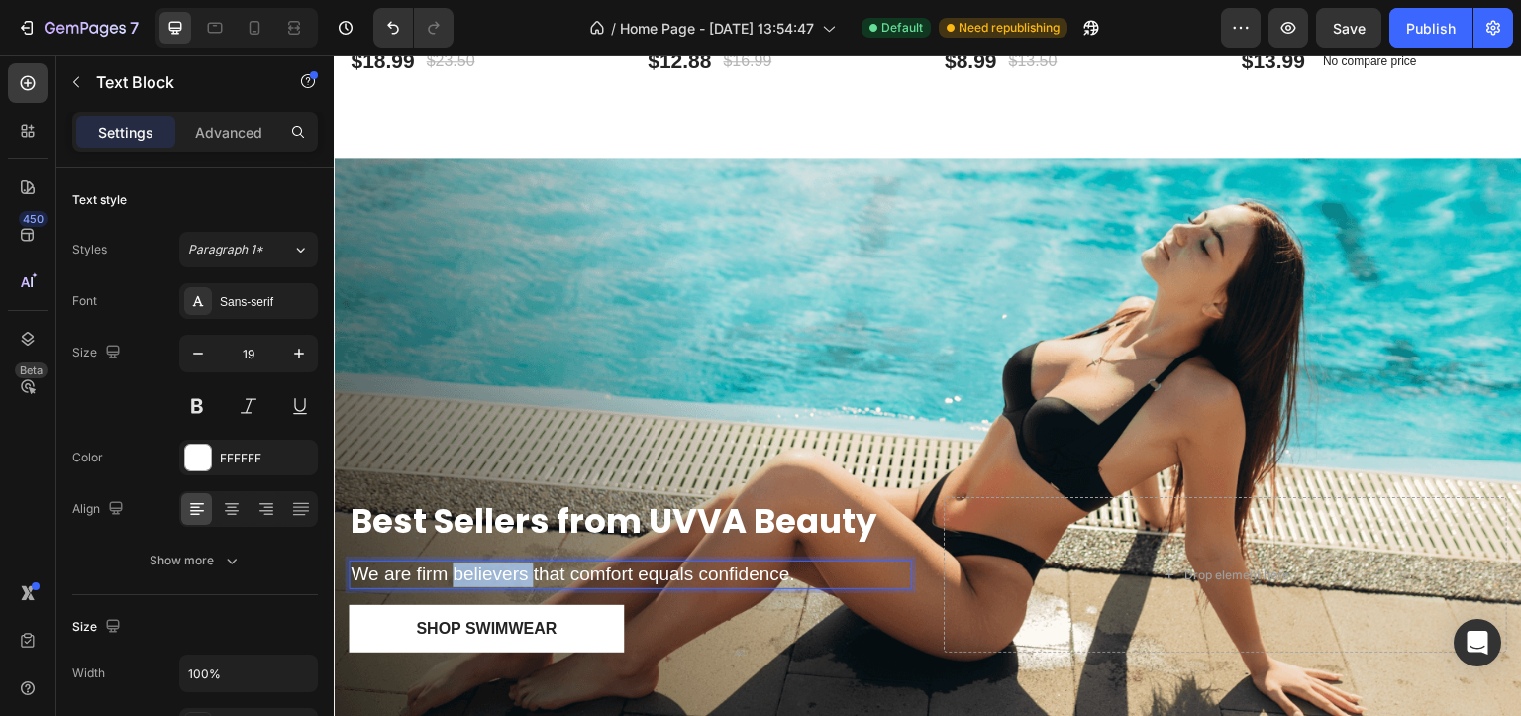
click at [530, 563] on p "We are firm believers that comfort equals confidence." at bounding box center [631, 575] width 560 height 25
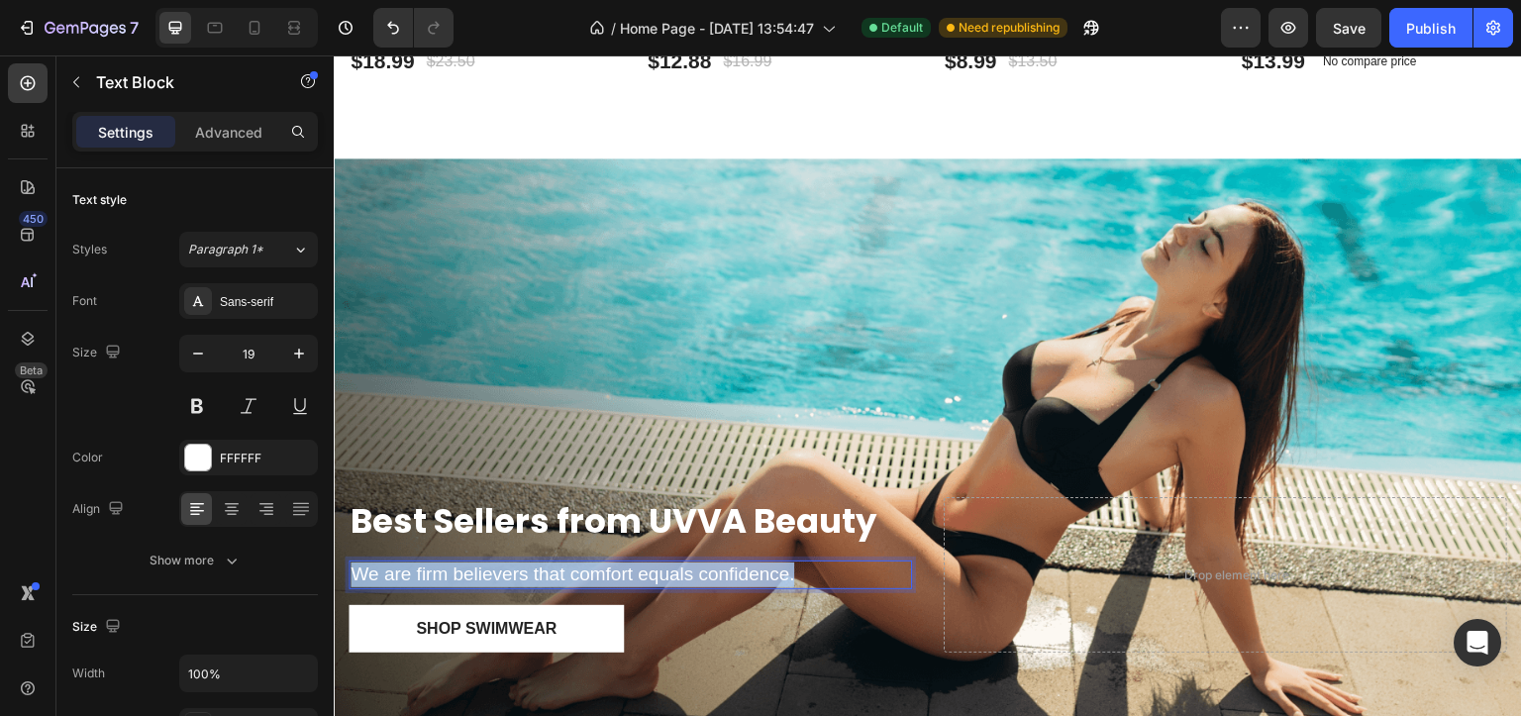
click at [530, 563] on p "We are firm believers that comfort equals confidence." at bounding box center [631, 575] width 560 height 25
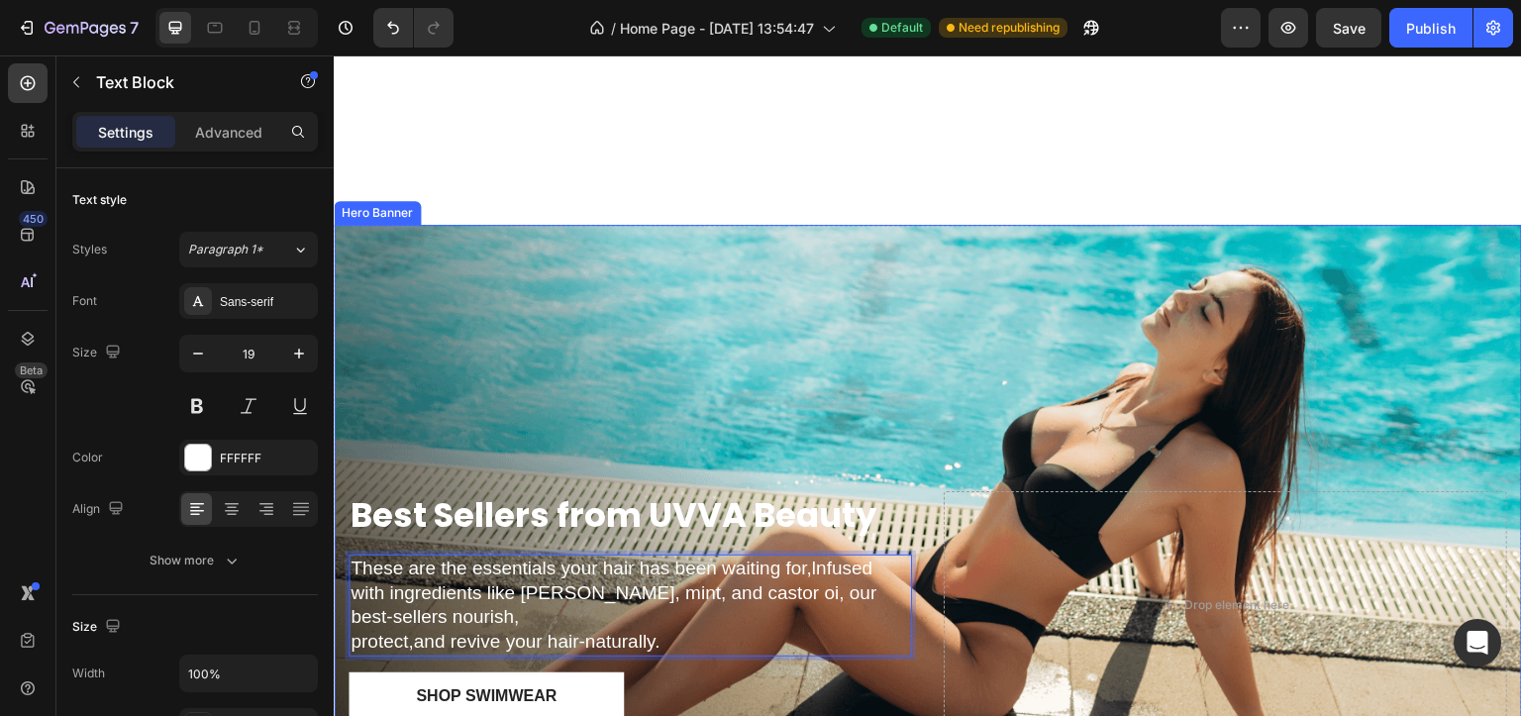
scroll to position [1240, 0]
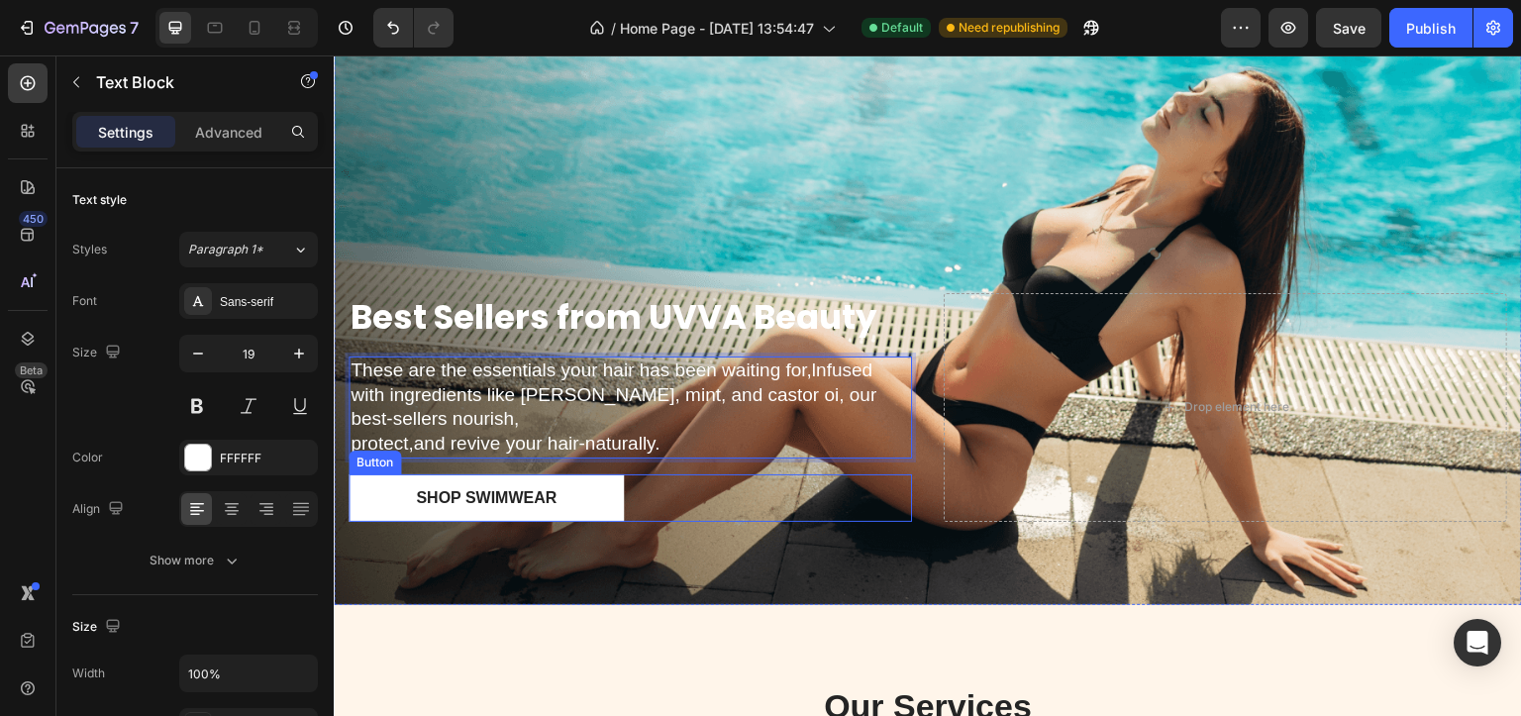
click at [649, 484] on div "Shop Swimwear Button" at bounding box center [631, 498] width 564 height 48
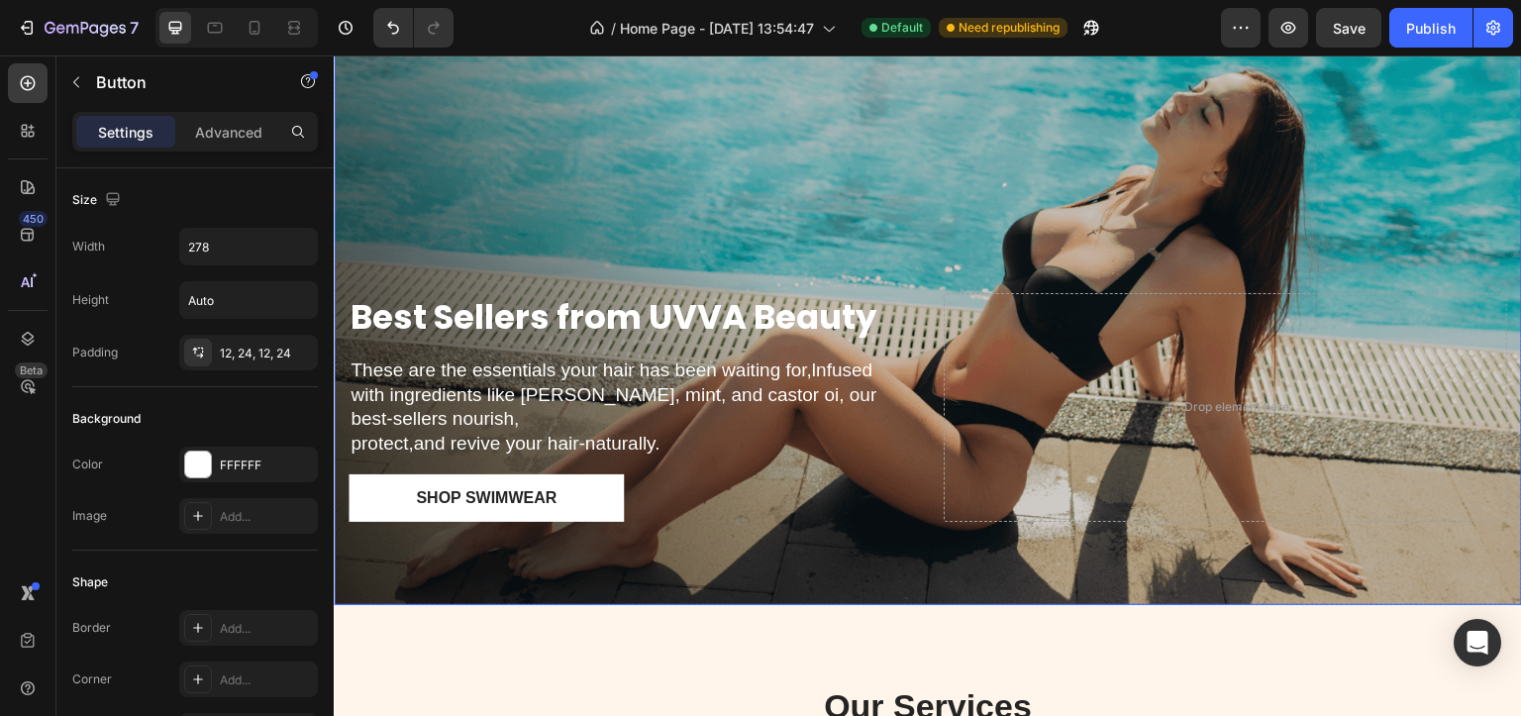
click at [1006, 129] on div "Overlay" at bounding box center [928, 315] width 1189 height 577
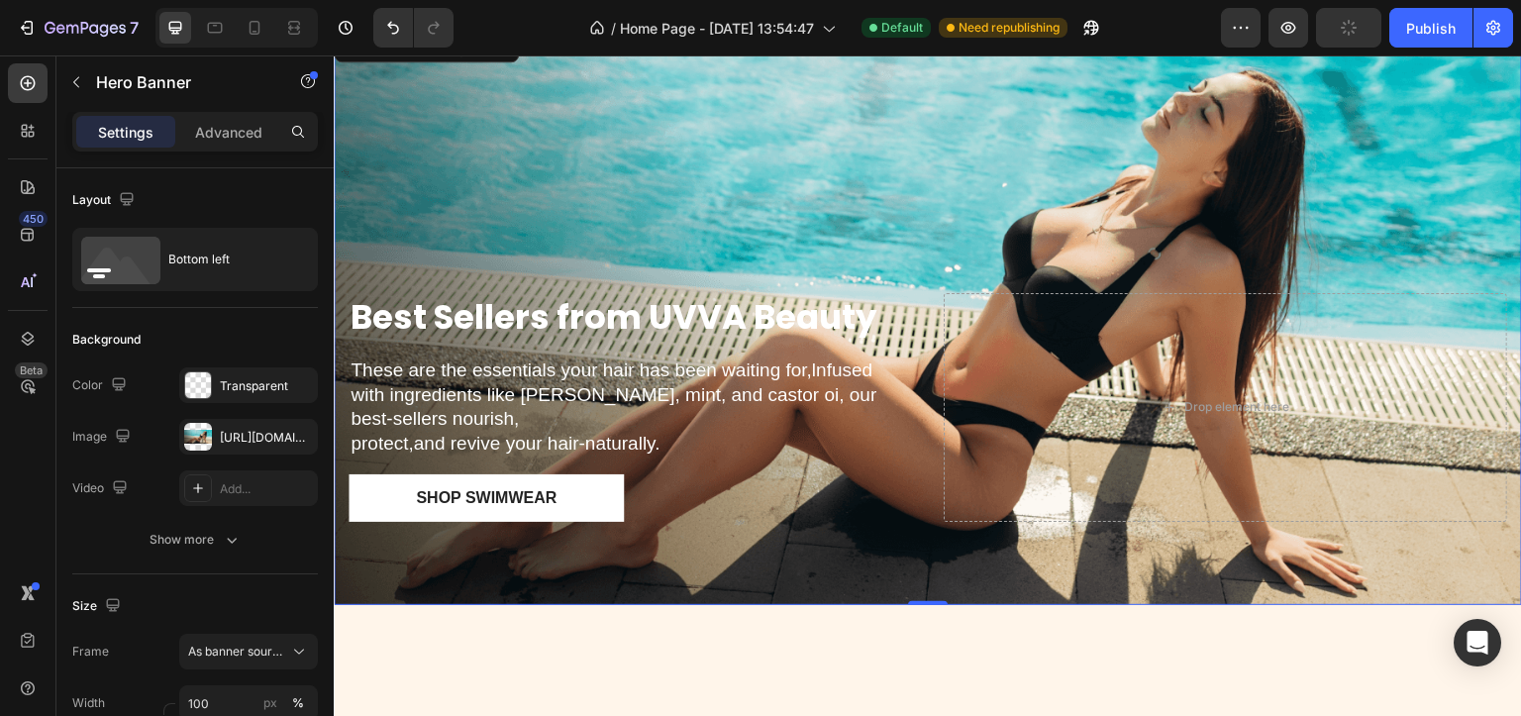
scroll to position [1042, 0]
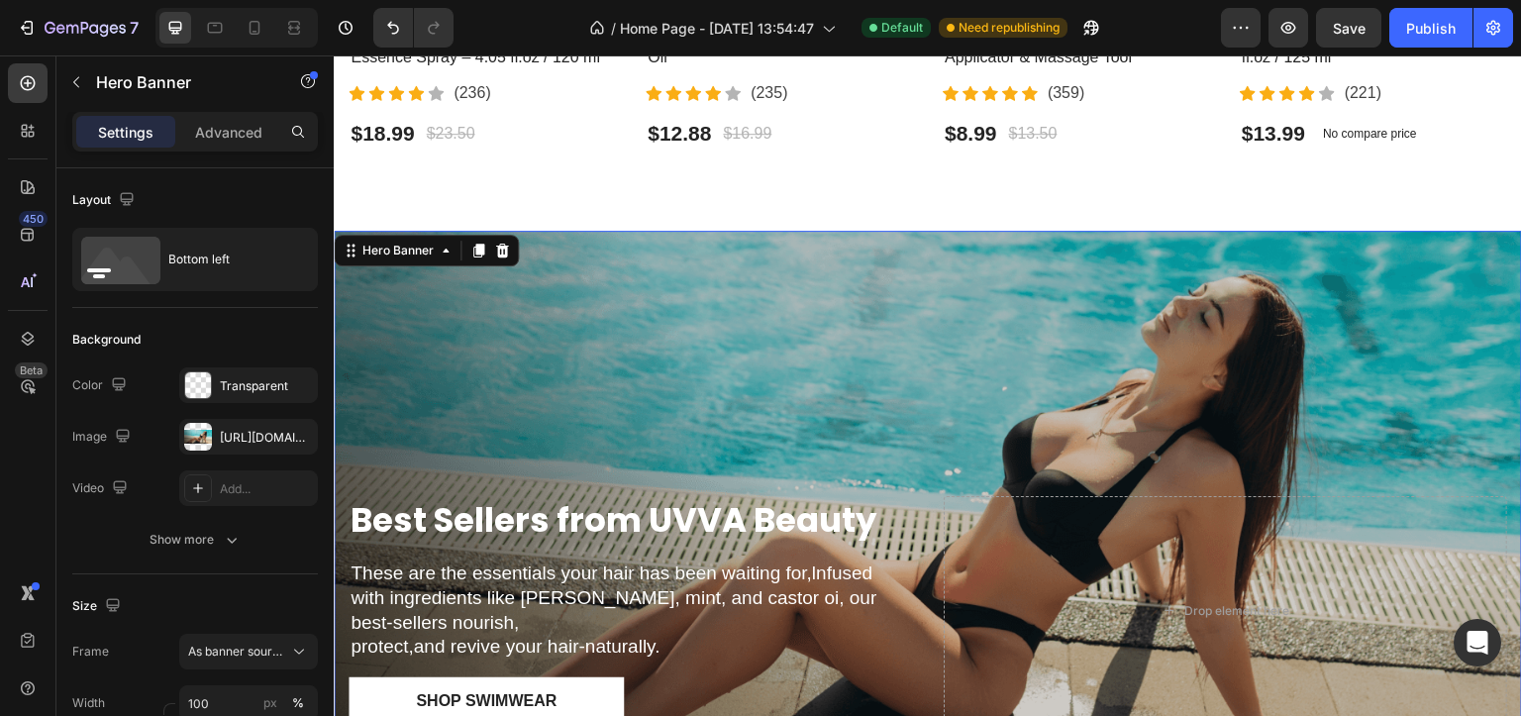
click at [784, 347] on div "Overlay" at bounding box center [928, 519] width 1189 height 577
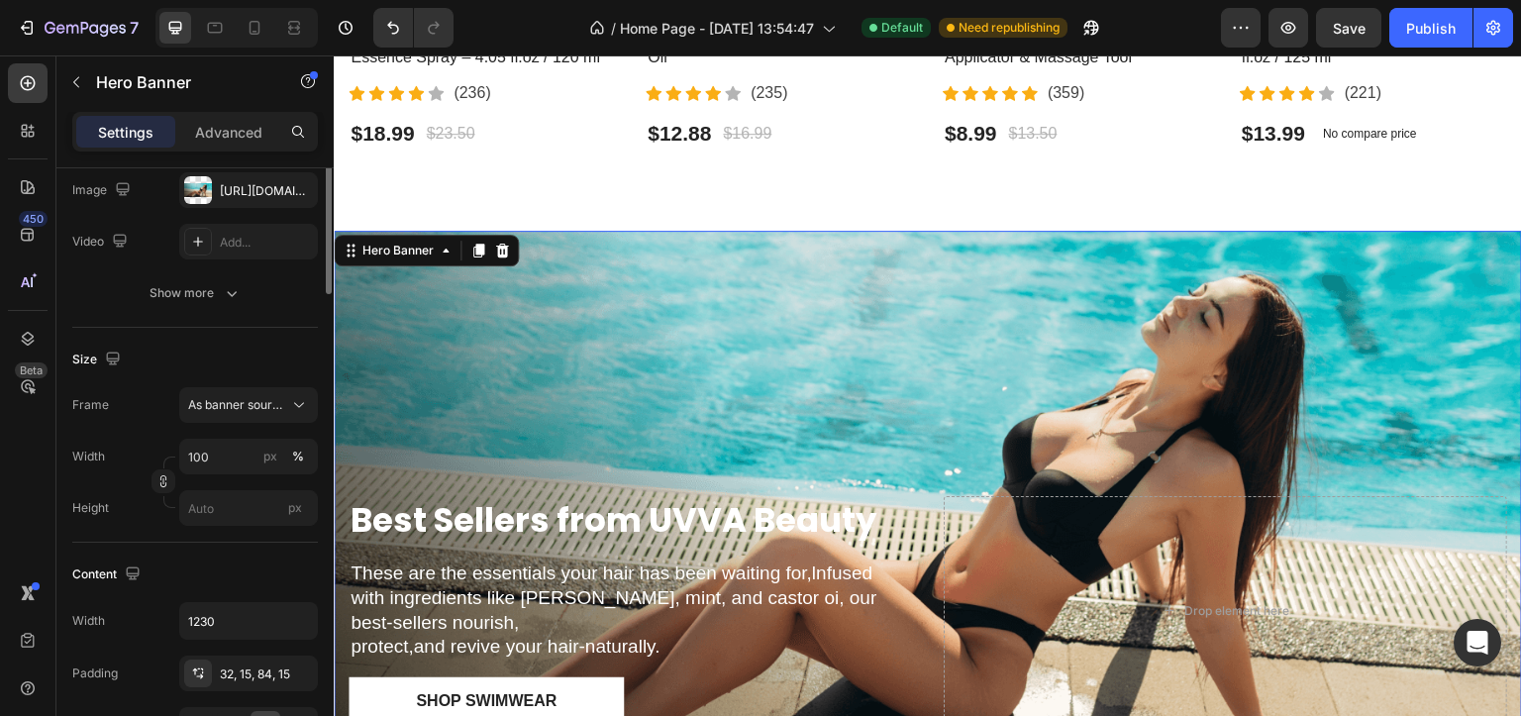
scroll to position [123, 0]
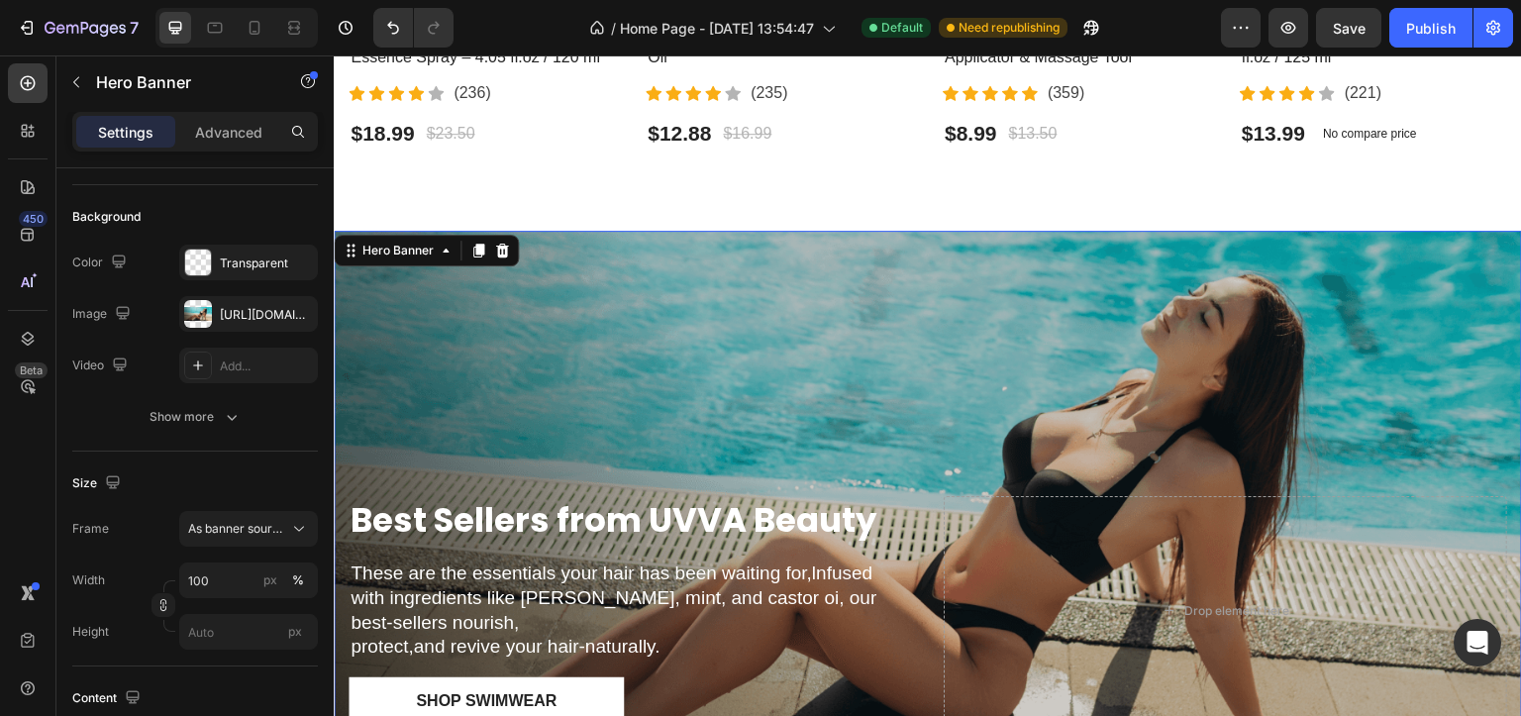
click at [764, 374] on div "Overlay" at bounding box center [928, 519] width 1189 height 577
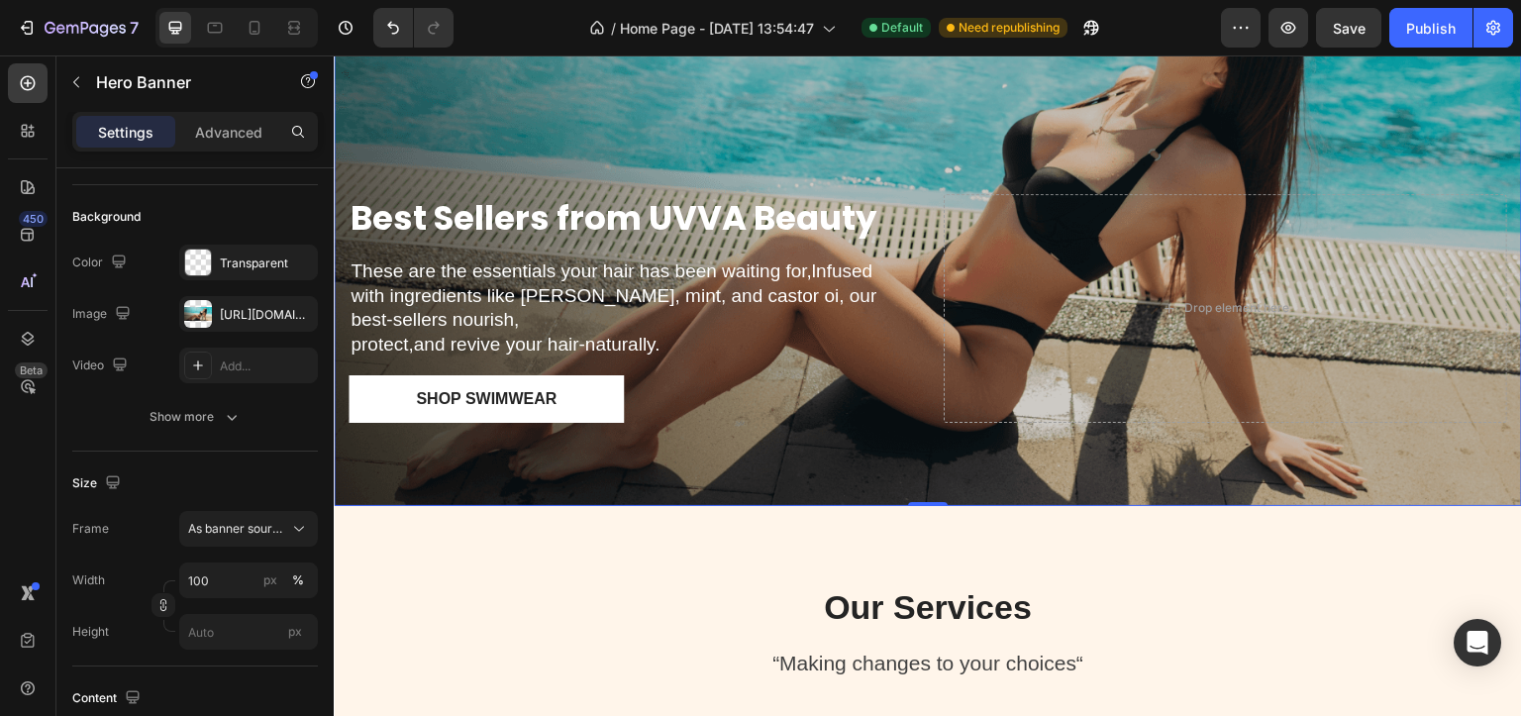
scroll to position [1141, 0]
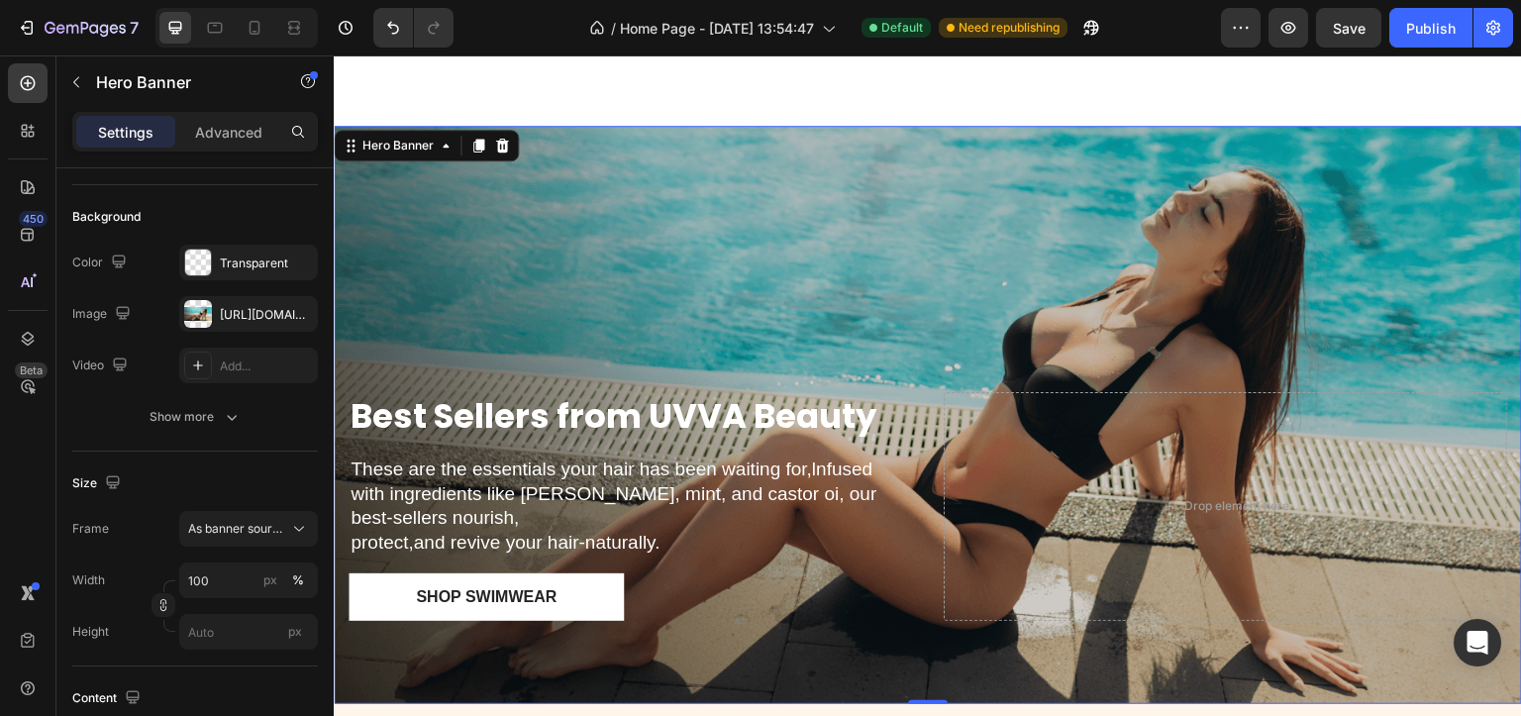
click at [616, 190] on div "Overlay" at bounding box center [928, 414] width 1189 height 577
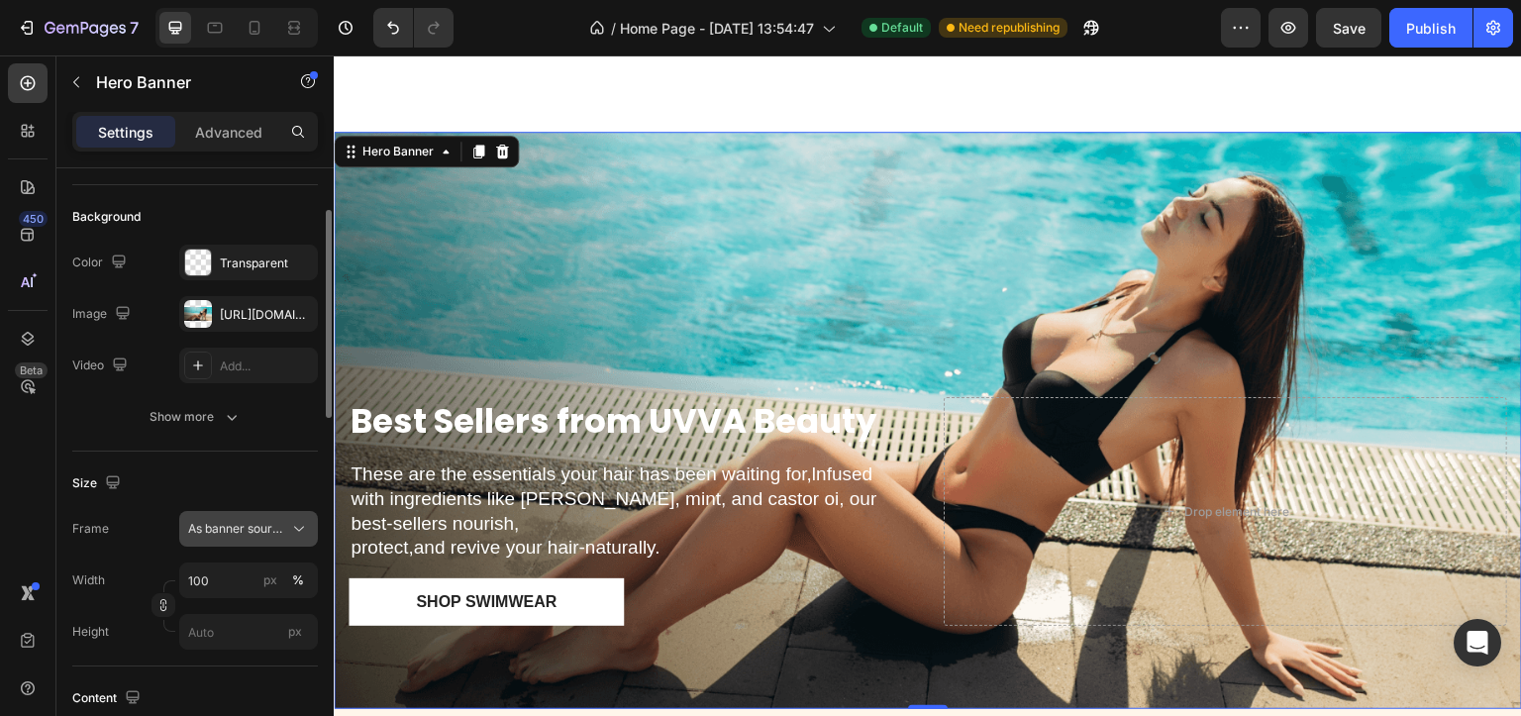
click at [258, 530] on span "As banner source" at bounding box center [236, 529] width 97 height 18
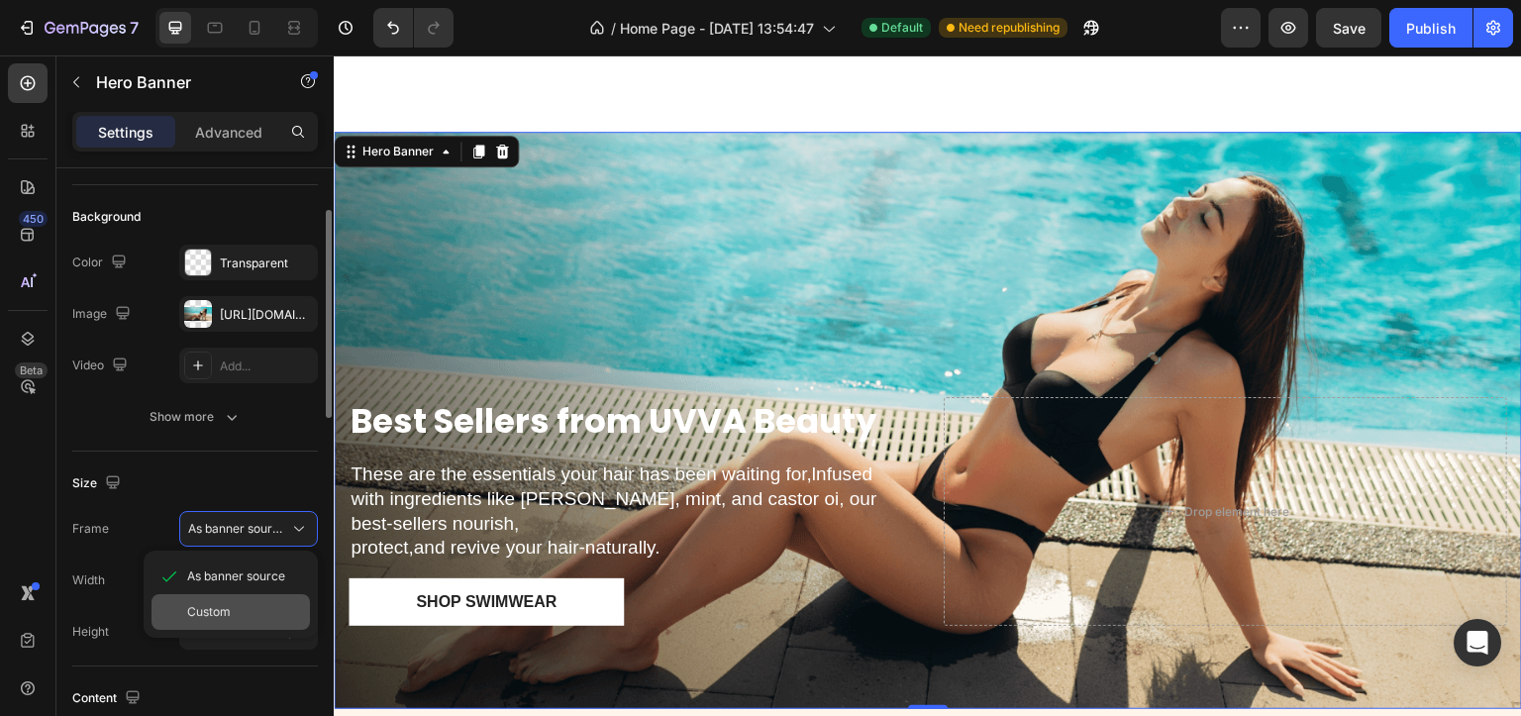
click at [226, 606] on span "Custom" at bounding box center [209, 612] width 44 height 18
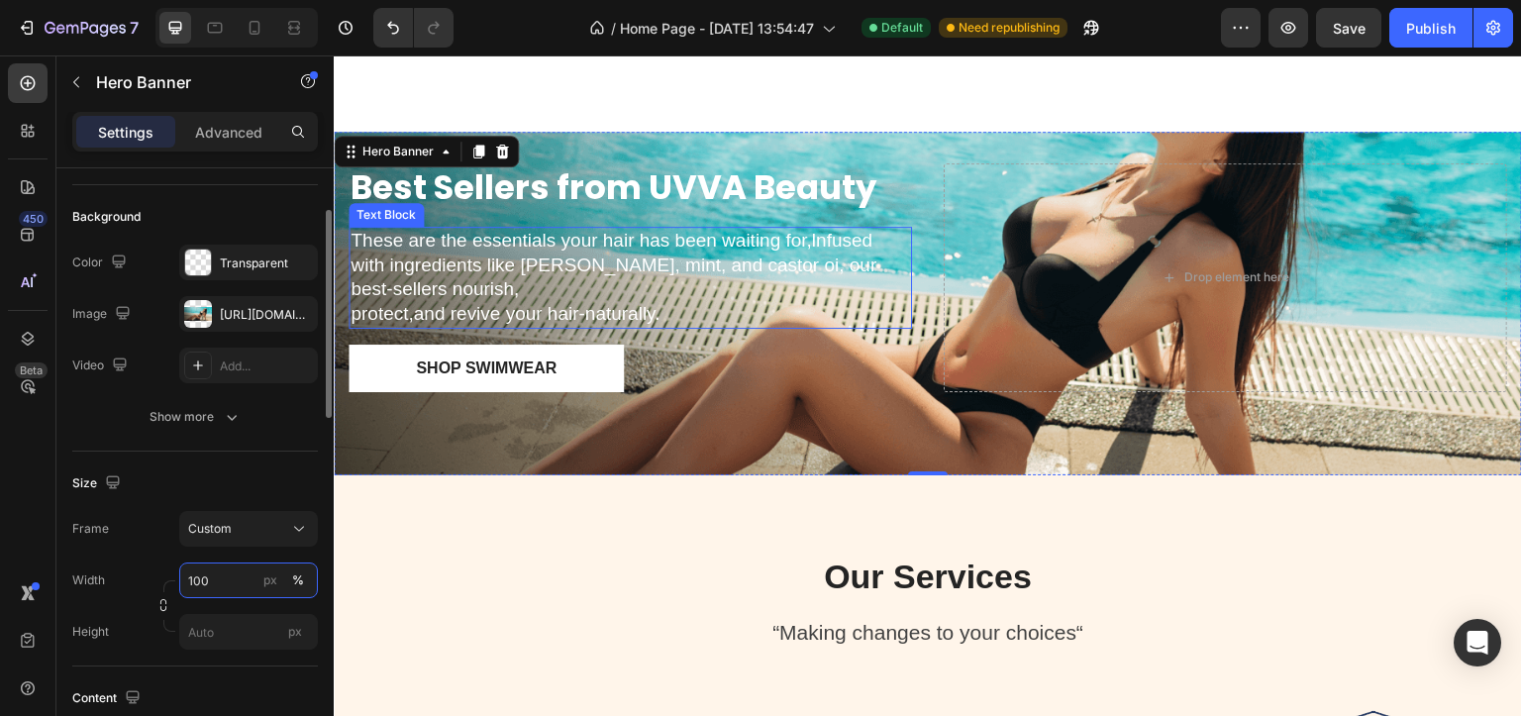
scroll to position [844, 0]
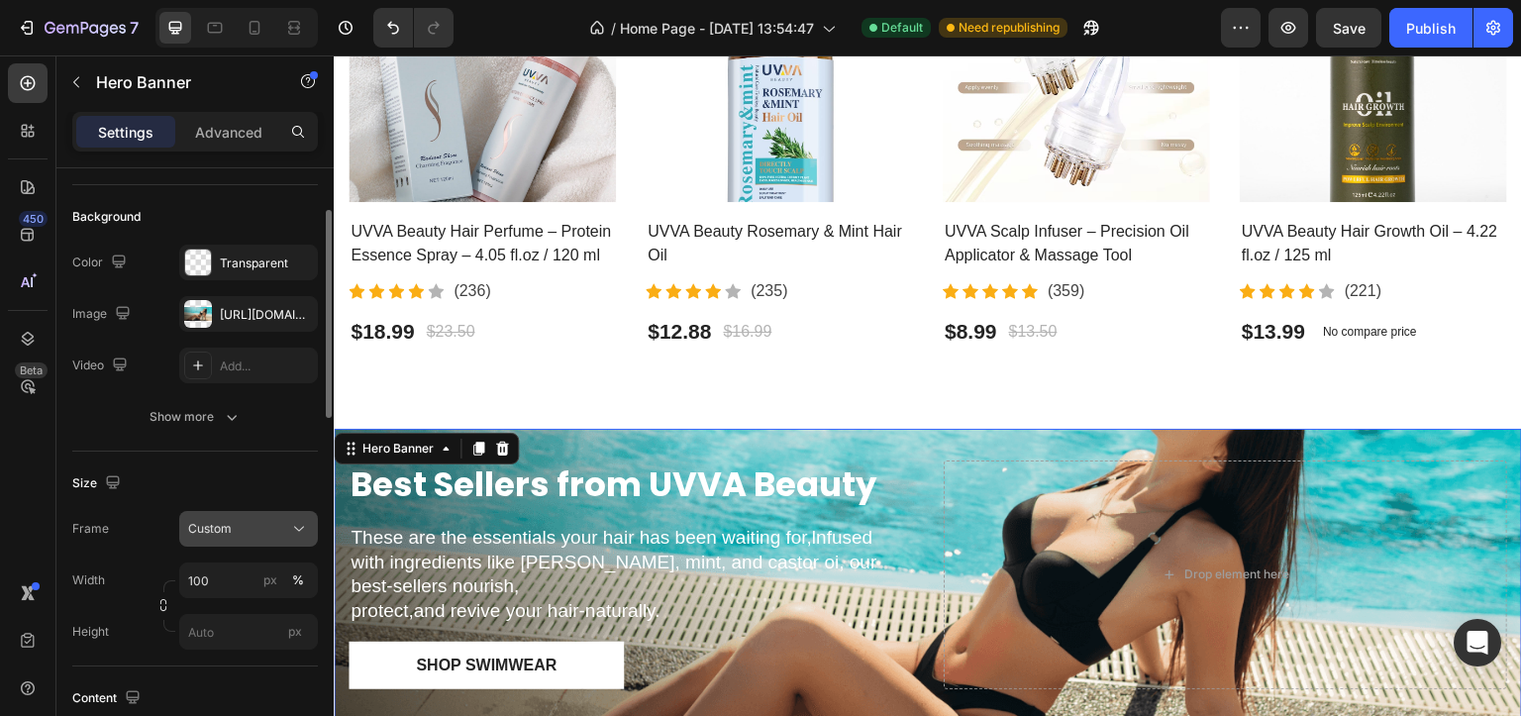
click at [274, 530] on div "Custom" at bounding box center [236, 529] width 97 height 18
click at [256, 579] on span "As banner source" at bounding box center [236, 577] width 98 height 18
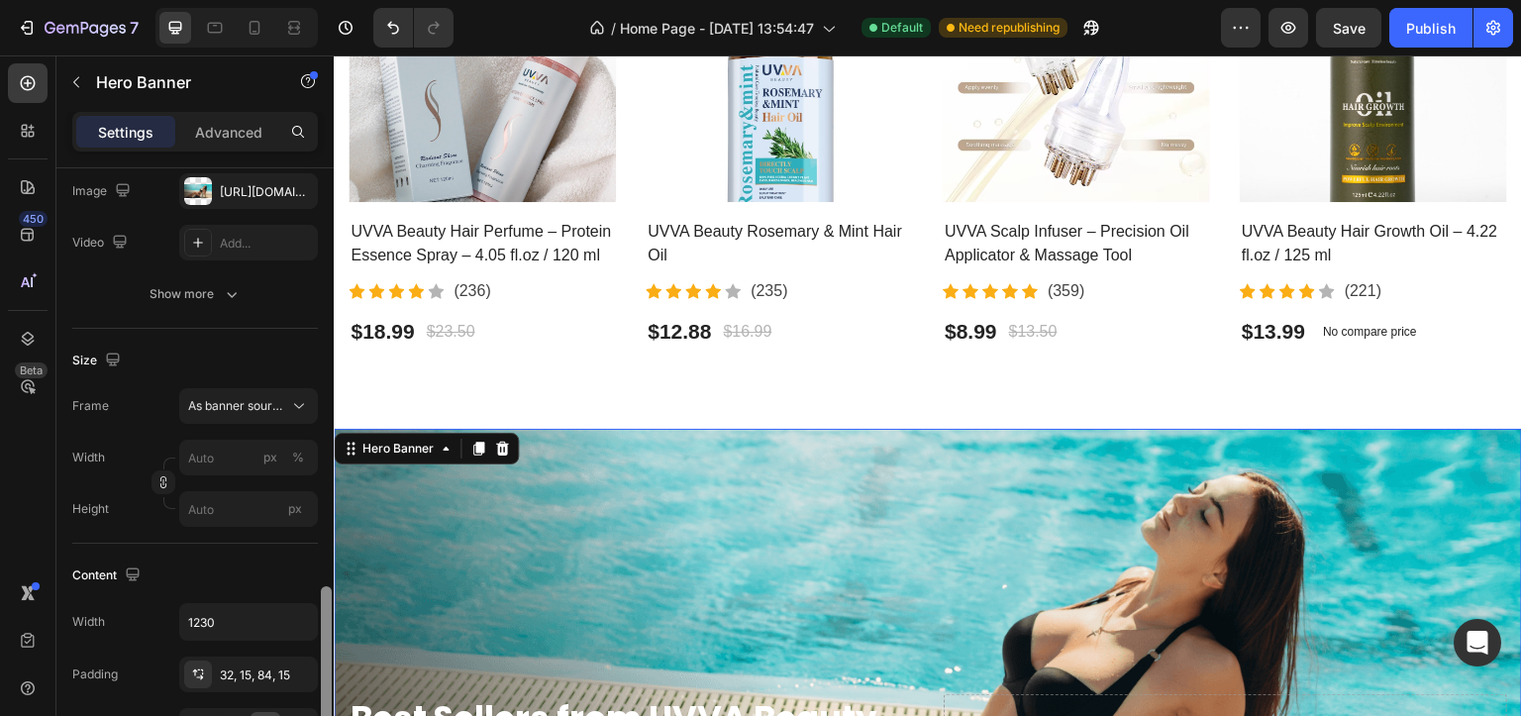
scroll to position [493, 0]
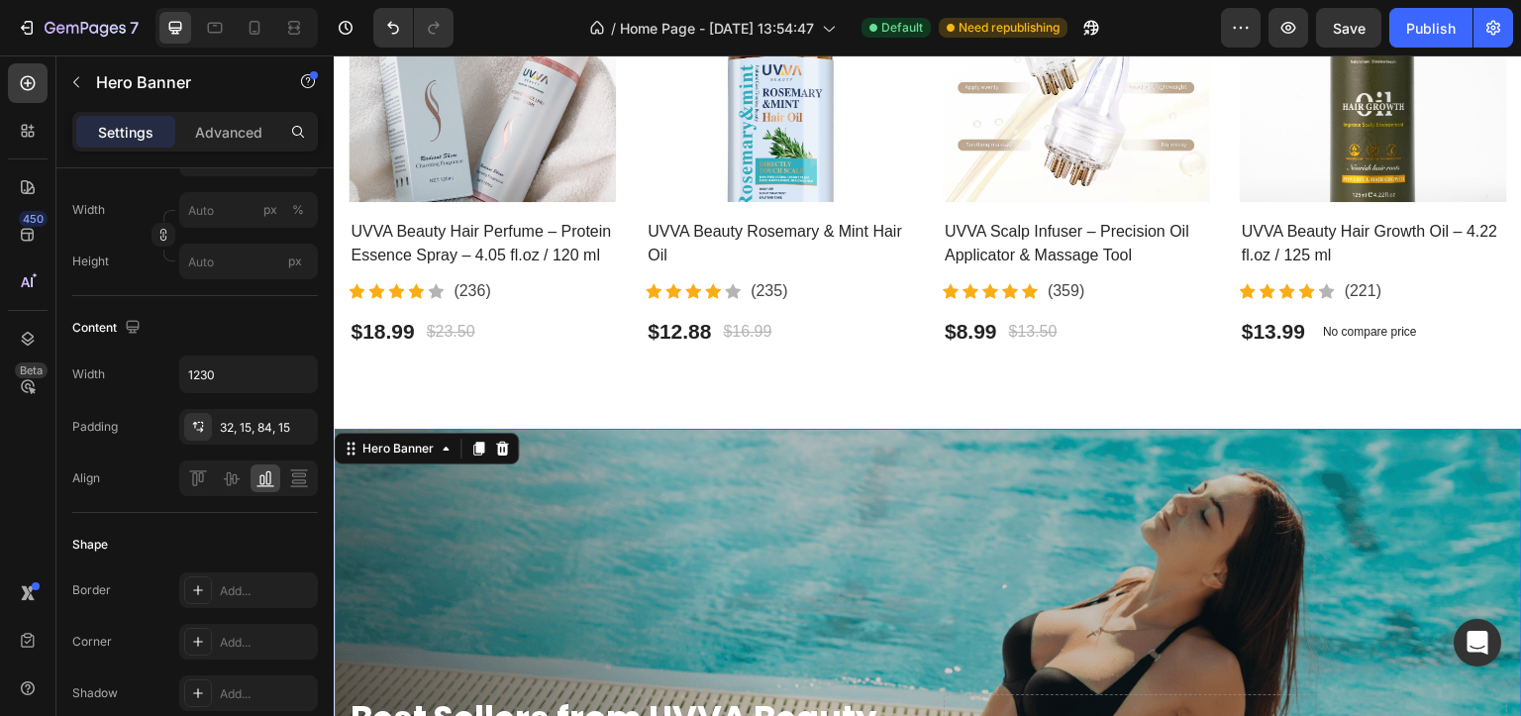
click at [795, 560] on div "Overlay" at bounding box center [928, 717] width 1189 height 577
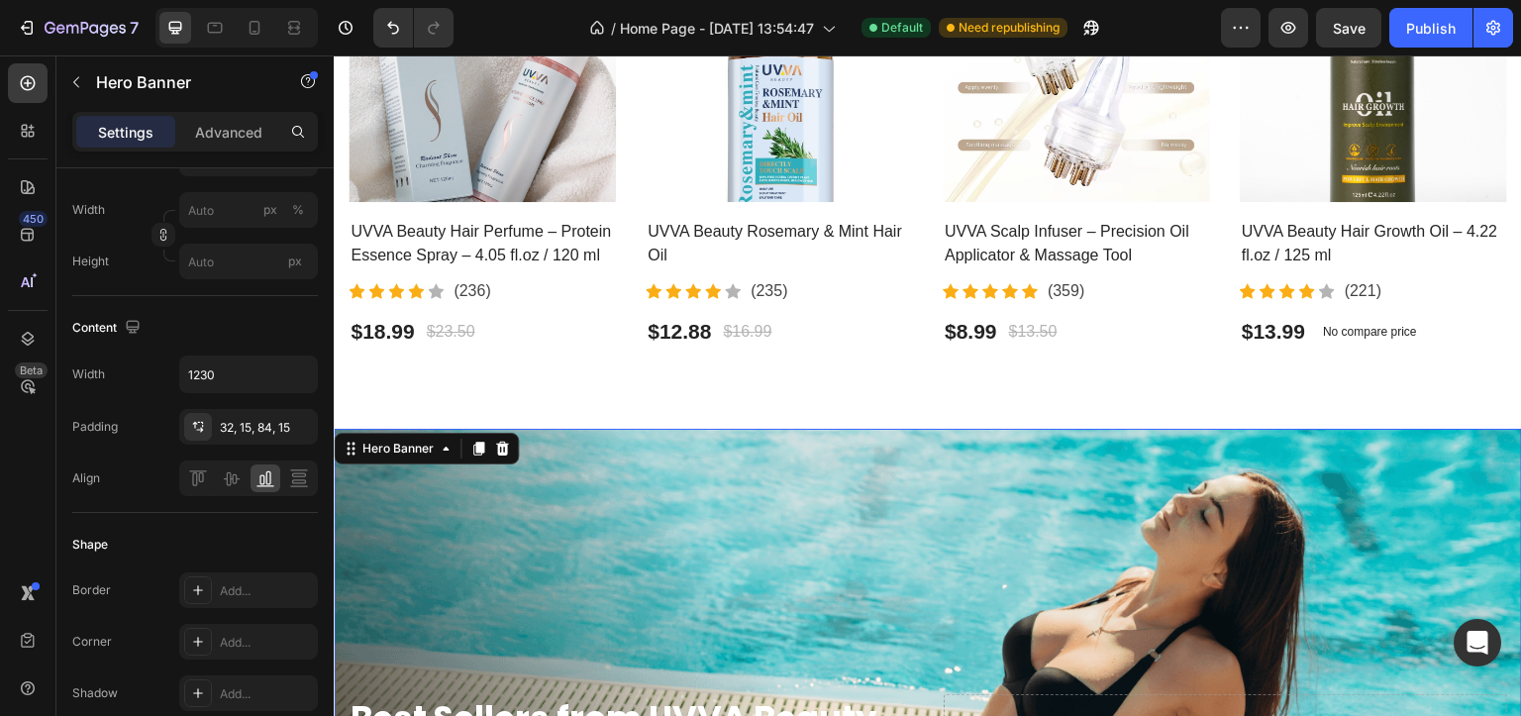
scroll to position [0, 0]
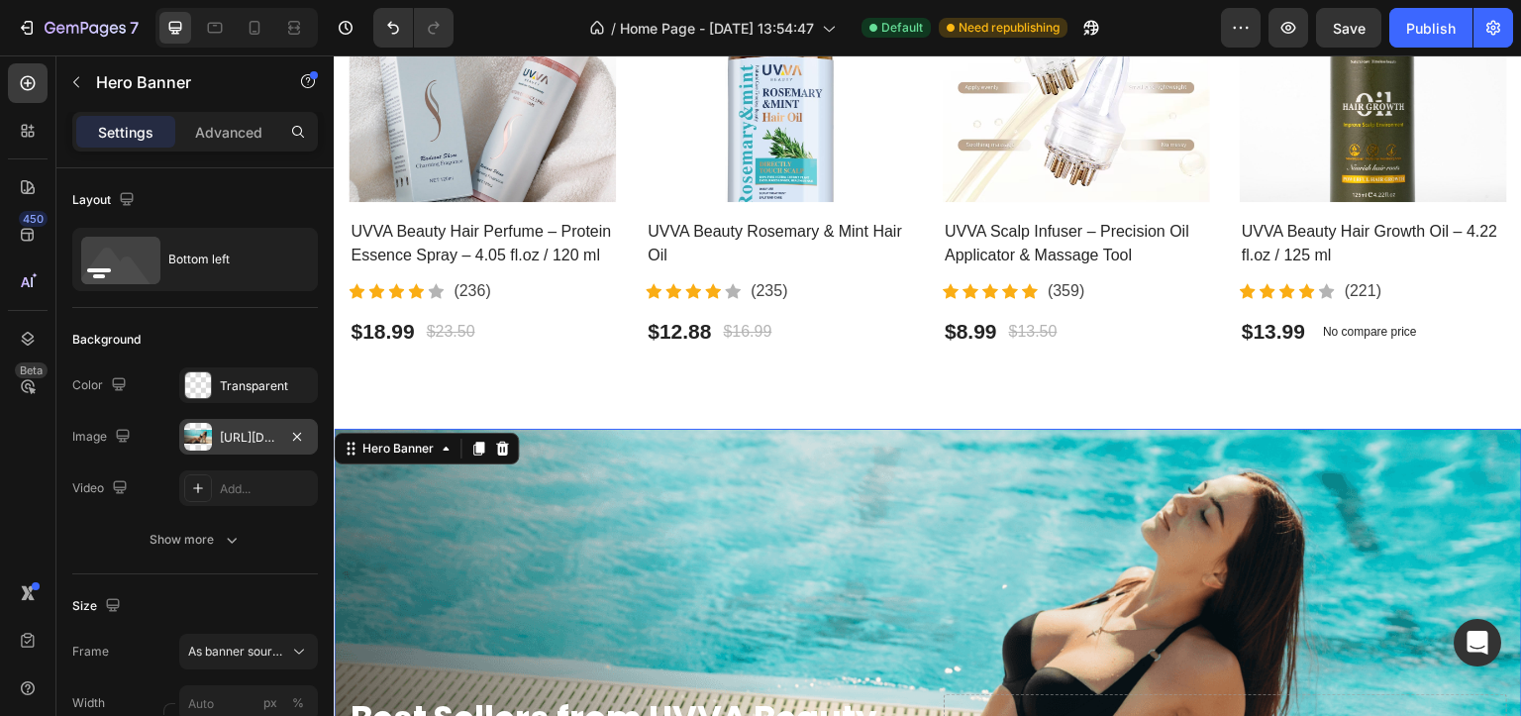
click at [207, 449] on div at bounding box center [198, 437] width 28 height 28
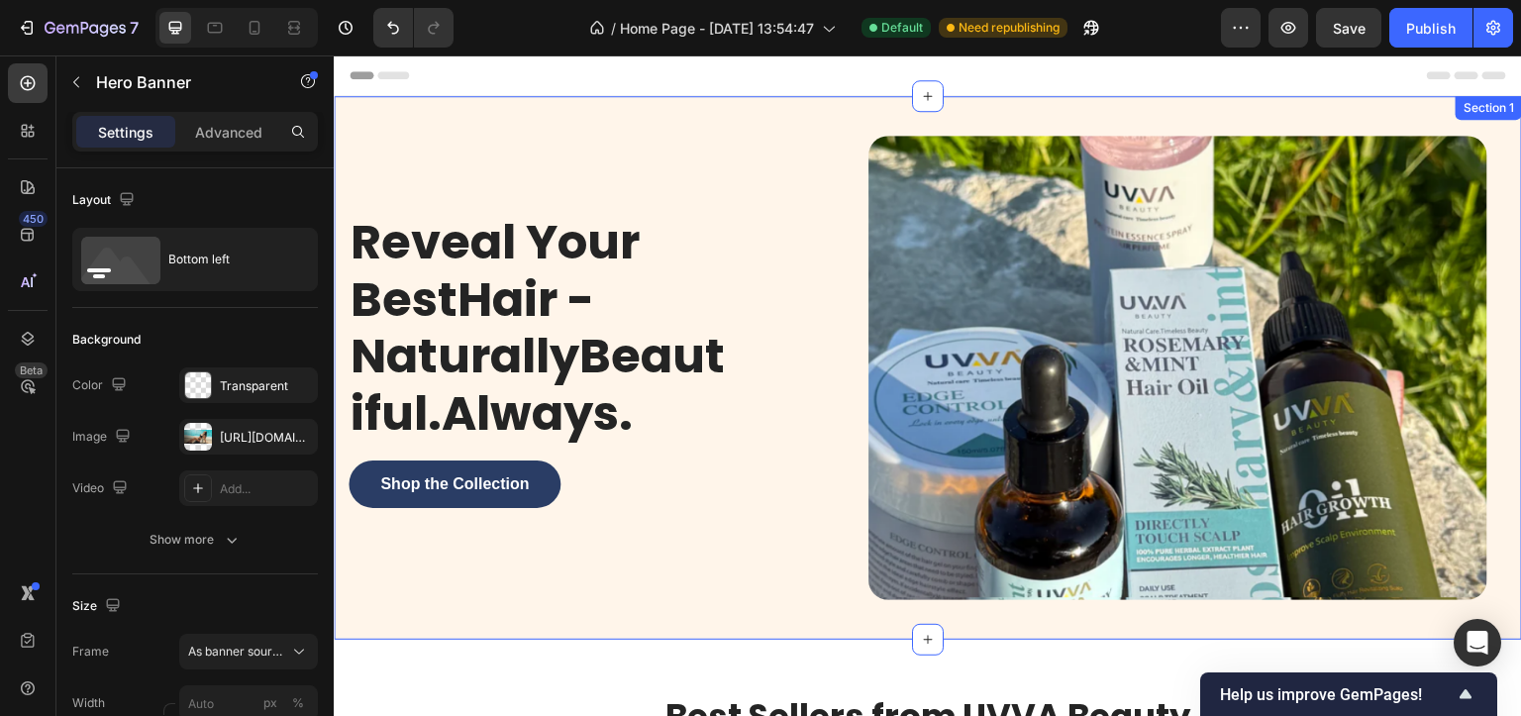
click at [347, 102] on div "Reveal Your BestHair - NaturallyBeautiful.Always. Heading Shop the Collection B…" at bounding box center [928, 368] width 1189 height 544
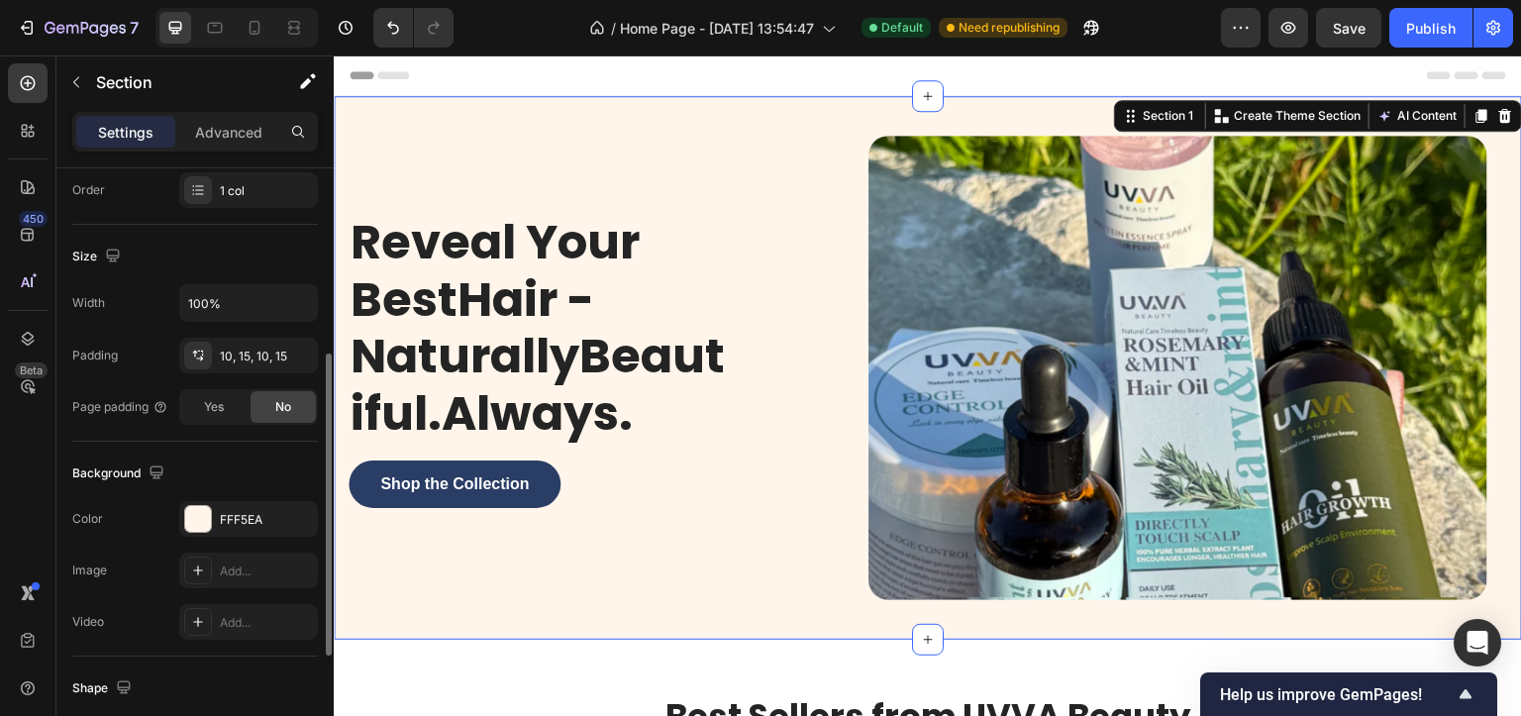
scroll to position [494, 0]
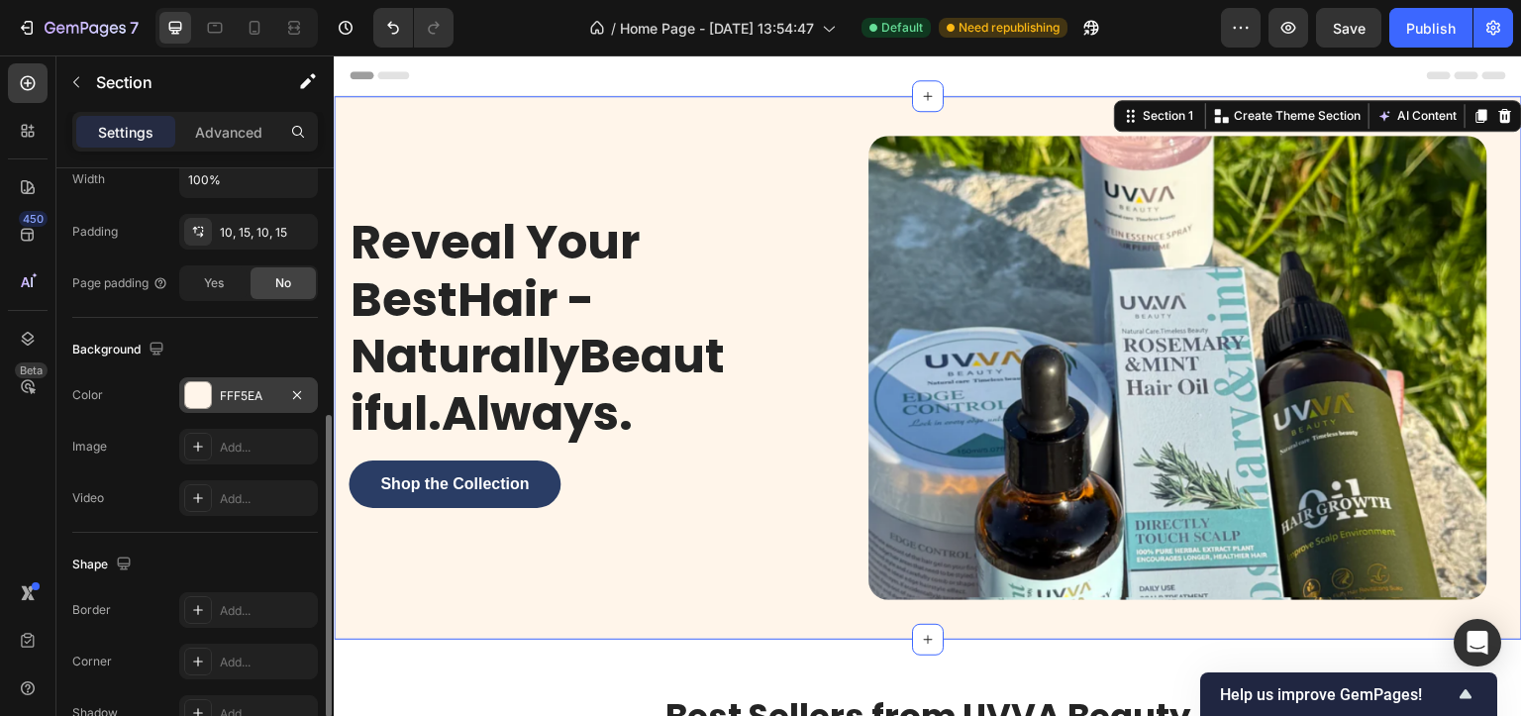
click at [210, 401] on div at bounding box center [198, 395] width 26 height 26
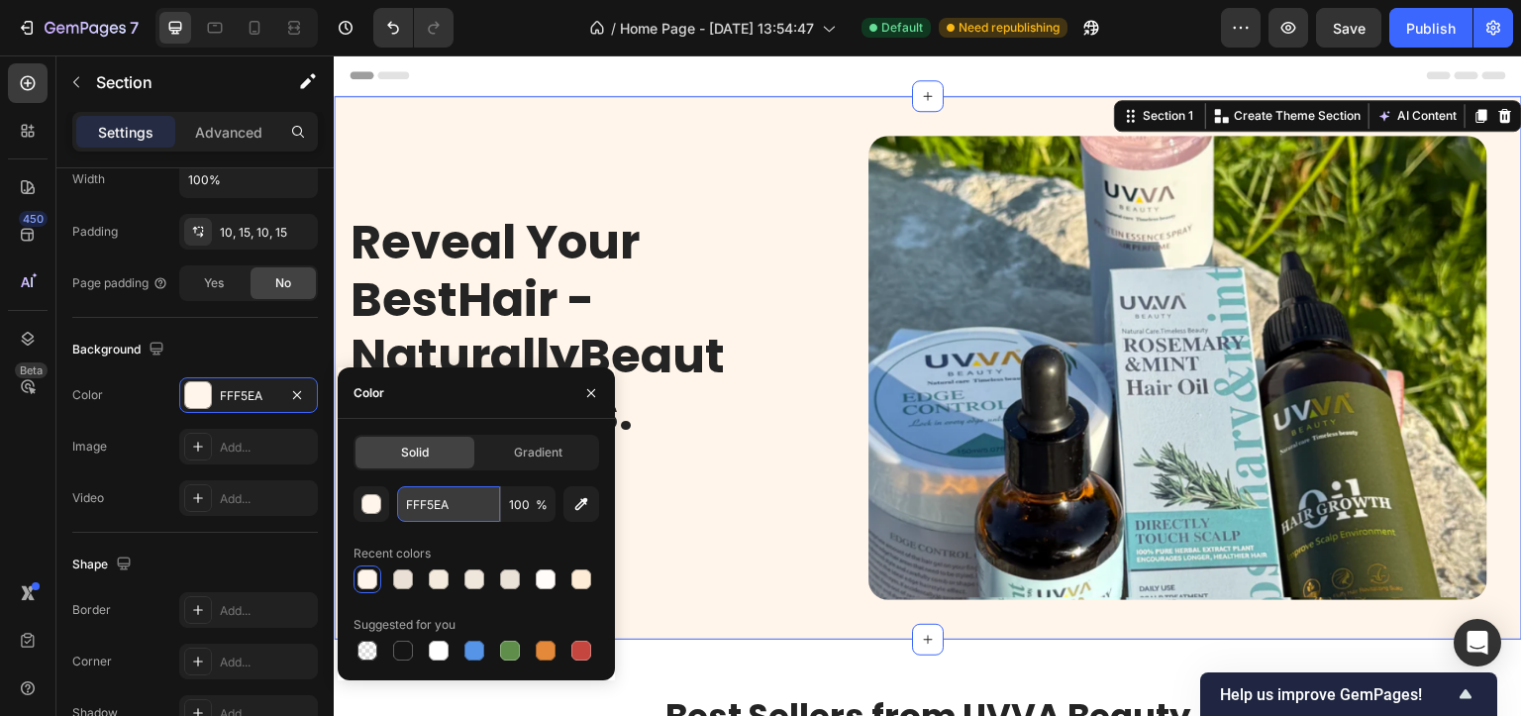
click at [409, 500] on input "FFF5EA" at bounding box center [448, 504] width 103 height 36
paste input "d9e6f6"
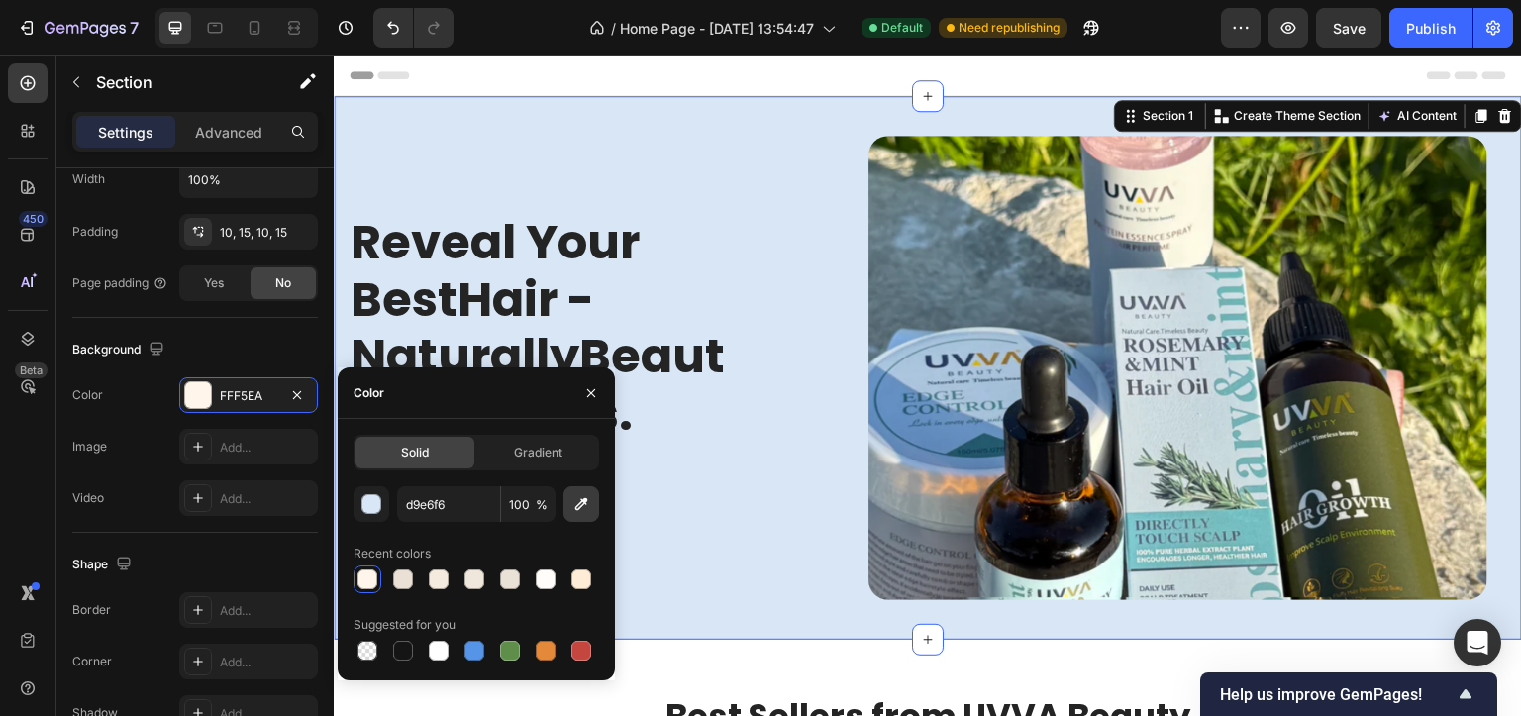
click at [579, 508] on icon "button" at bounding box center [581, 504] width 13 height 13
click at [367, 497] on div "button" at bounding box center [373, 505] width 20 height 20
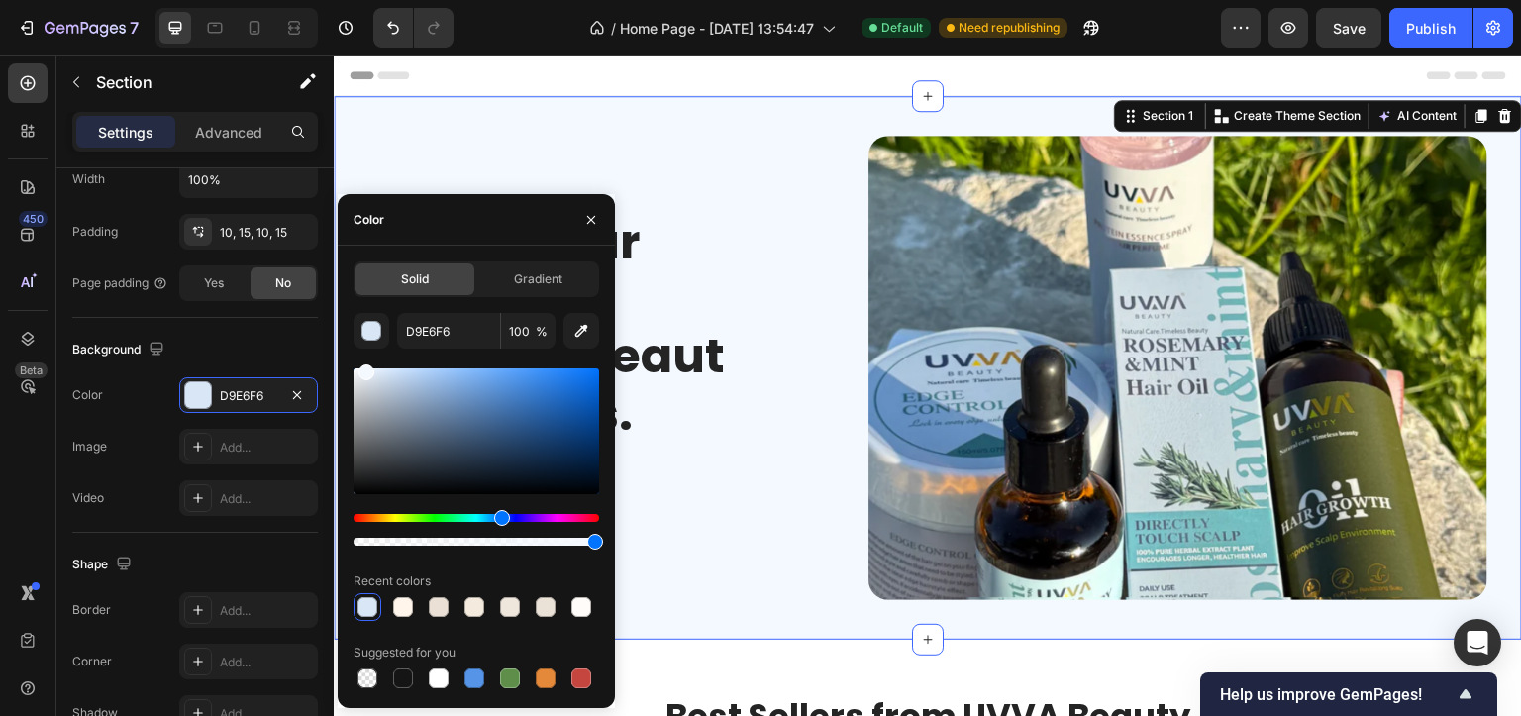
drag, startPoint x: 376, startPoint y: 372, endPoint x: 364, endPoint y: 353, distance: 23.1
click at [364, 353] on div "D9E6F6 100 % Recent colors Suggested for you" at bounding box center [477, 502] width 246 height 379
type input "F4F9FF"
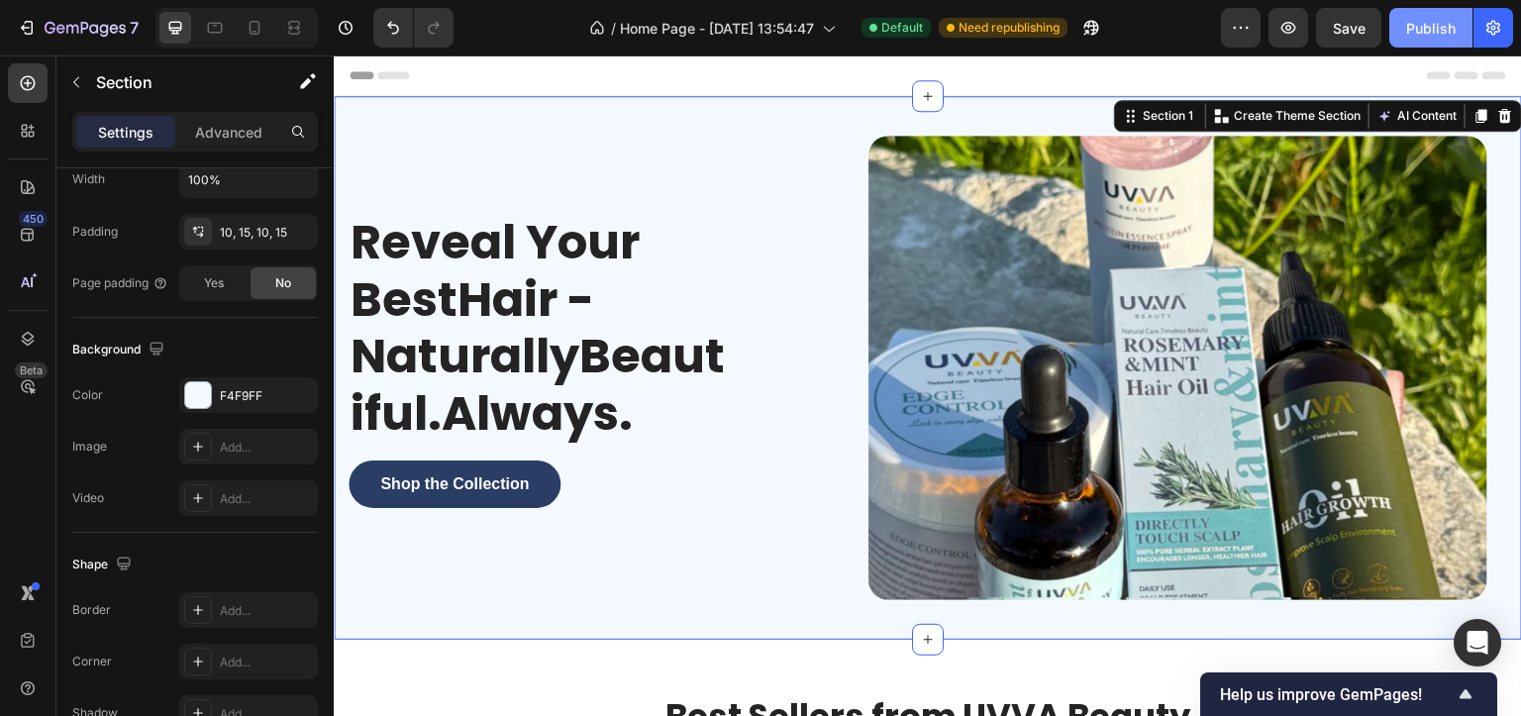
click at [1438, 8] on button "Publish" at bounding box center [1431, 28] width 83 height 40
click at [205, 391] on div at bounding box center [198, 395] width 26 height 26
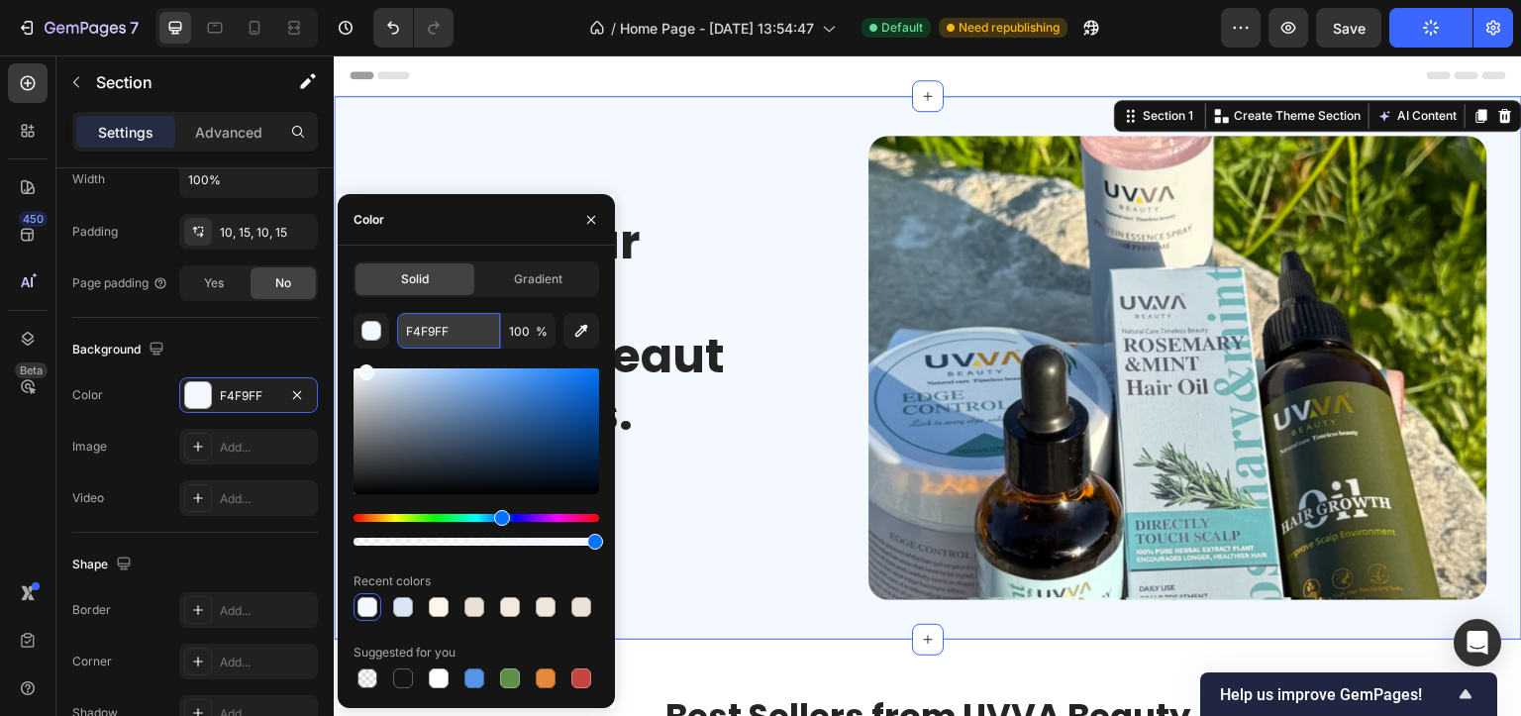
click at [436, 323] on input "F4F9FF" at bounding box center [448, 331] width 103 height 36
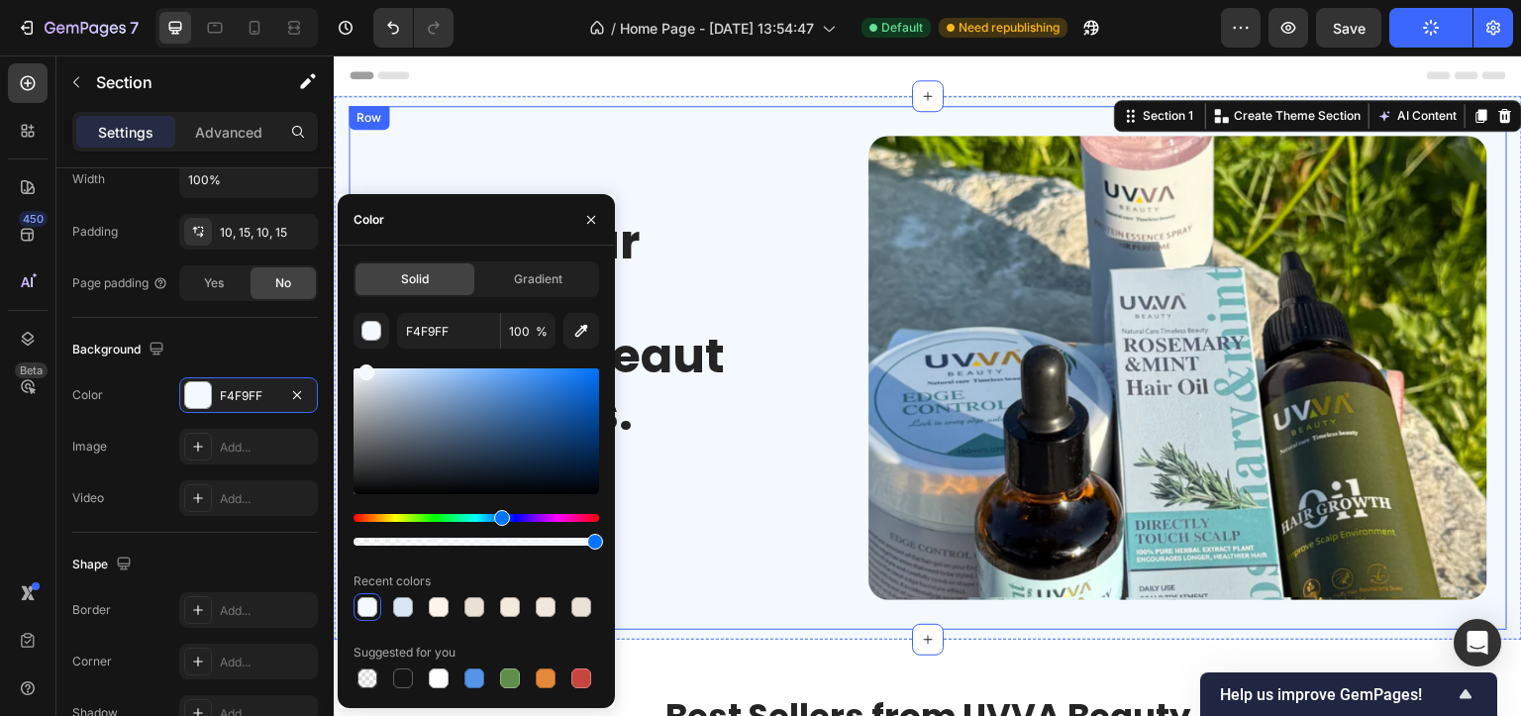
click at [719, 566] on div "Reveal Your BestHair - NaturallyBeautiful.Always. Heading Shop the Collection B…" at bounding box center [584, 368] width 470 height 524
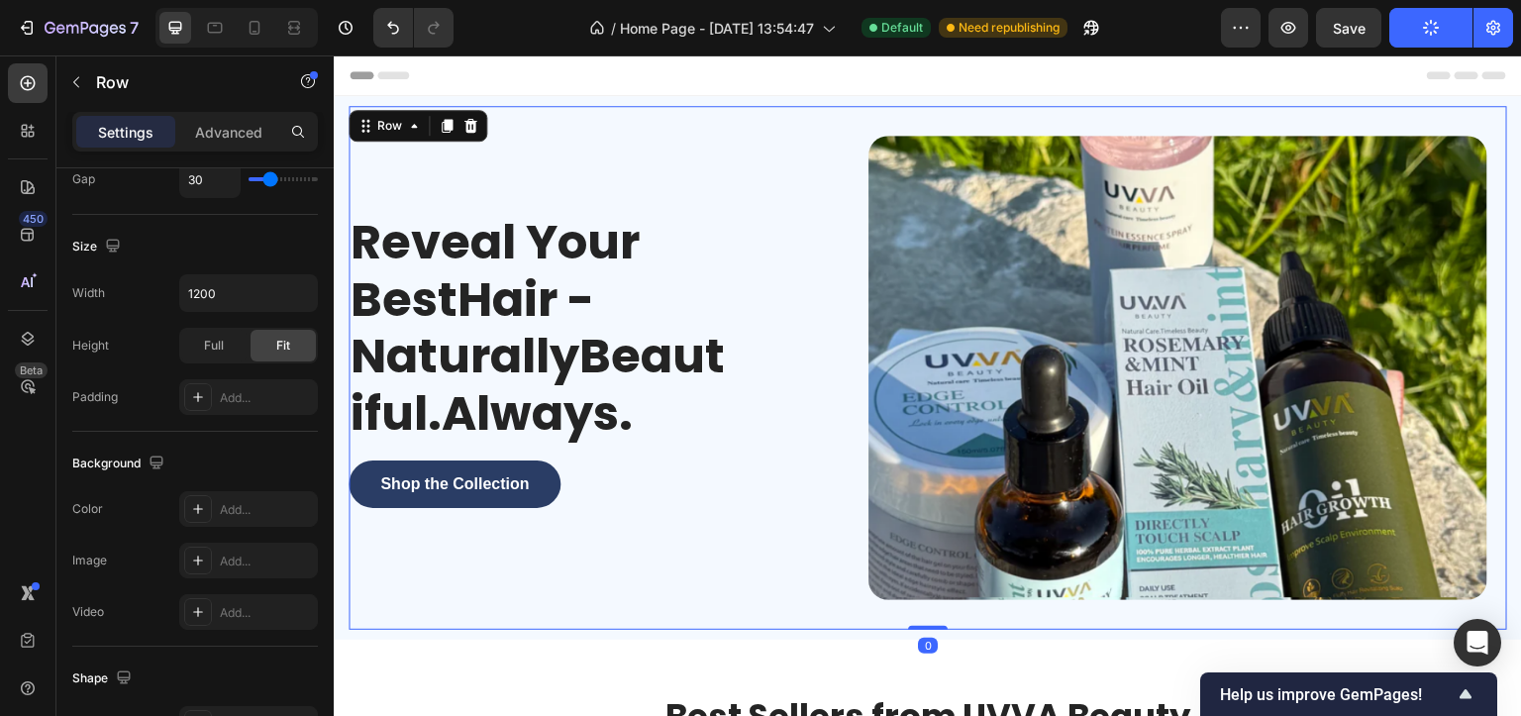
scroll to position [0, 0]
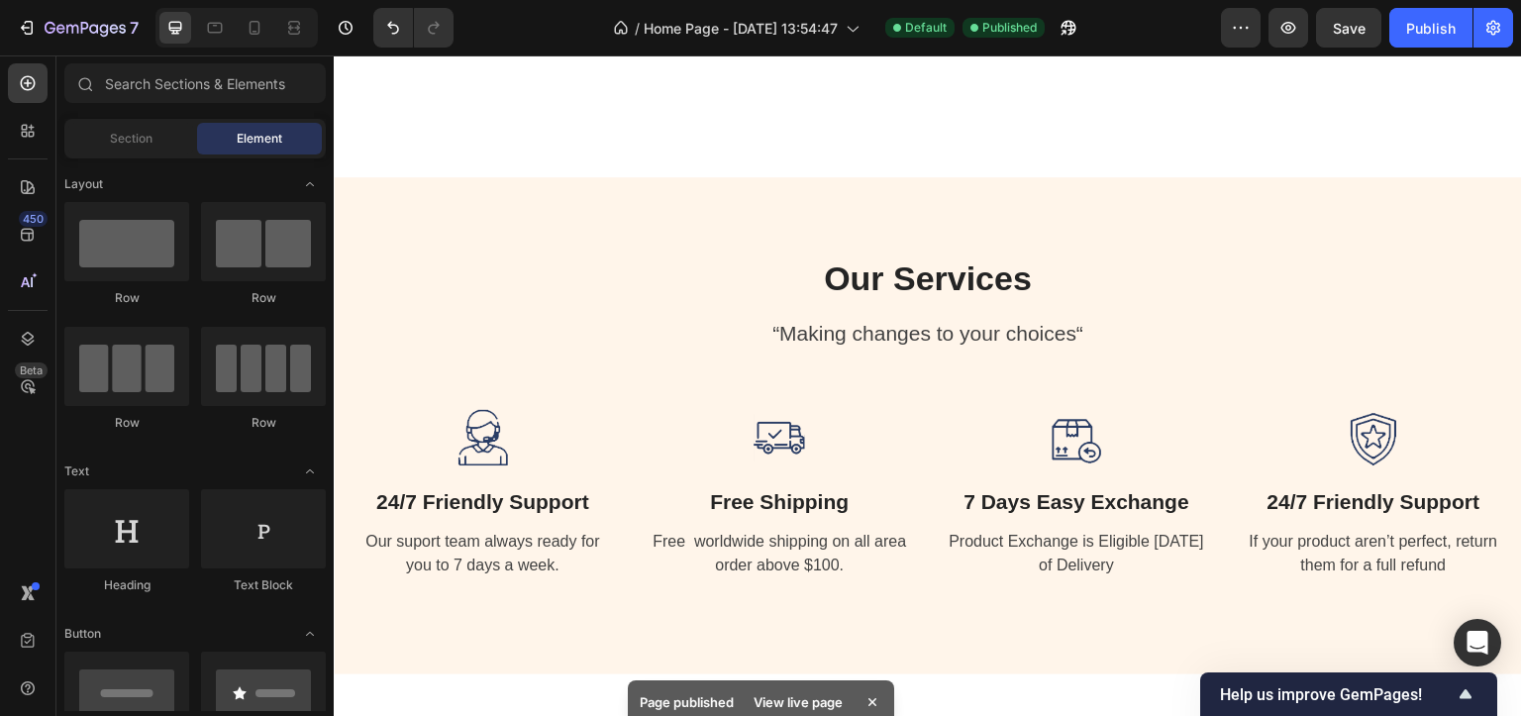
scroll to position [1793, 0]
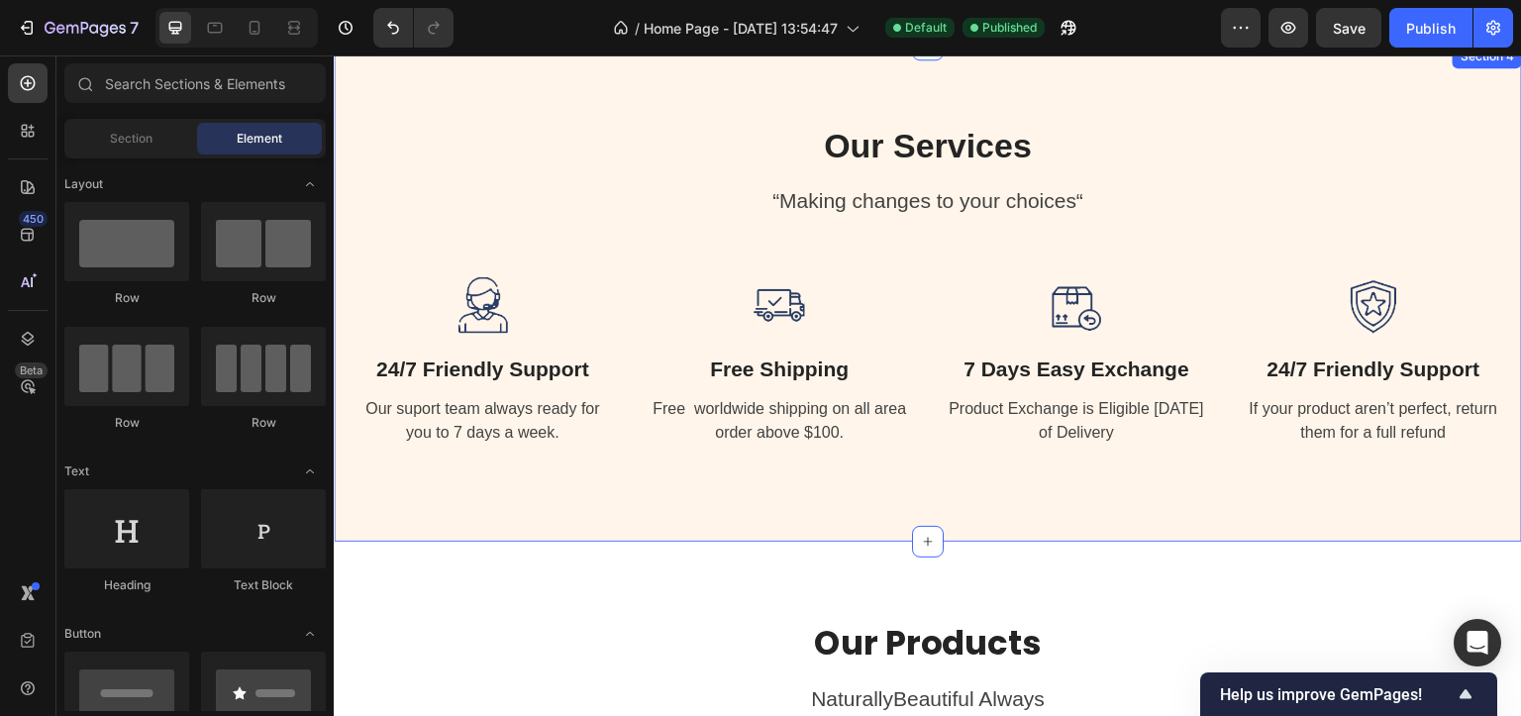
click at [381, 80] on div "Our Services Heading “Making changes to your choices“ Text block Image 24/7 Fri…" at bounding box center [928, 293] width 1189 height 497
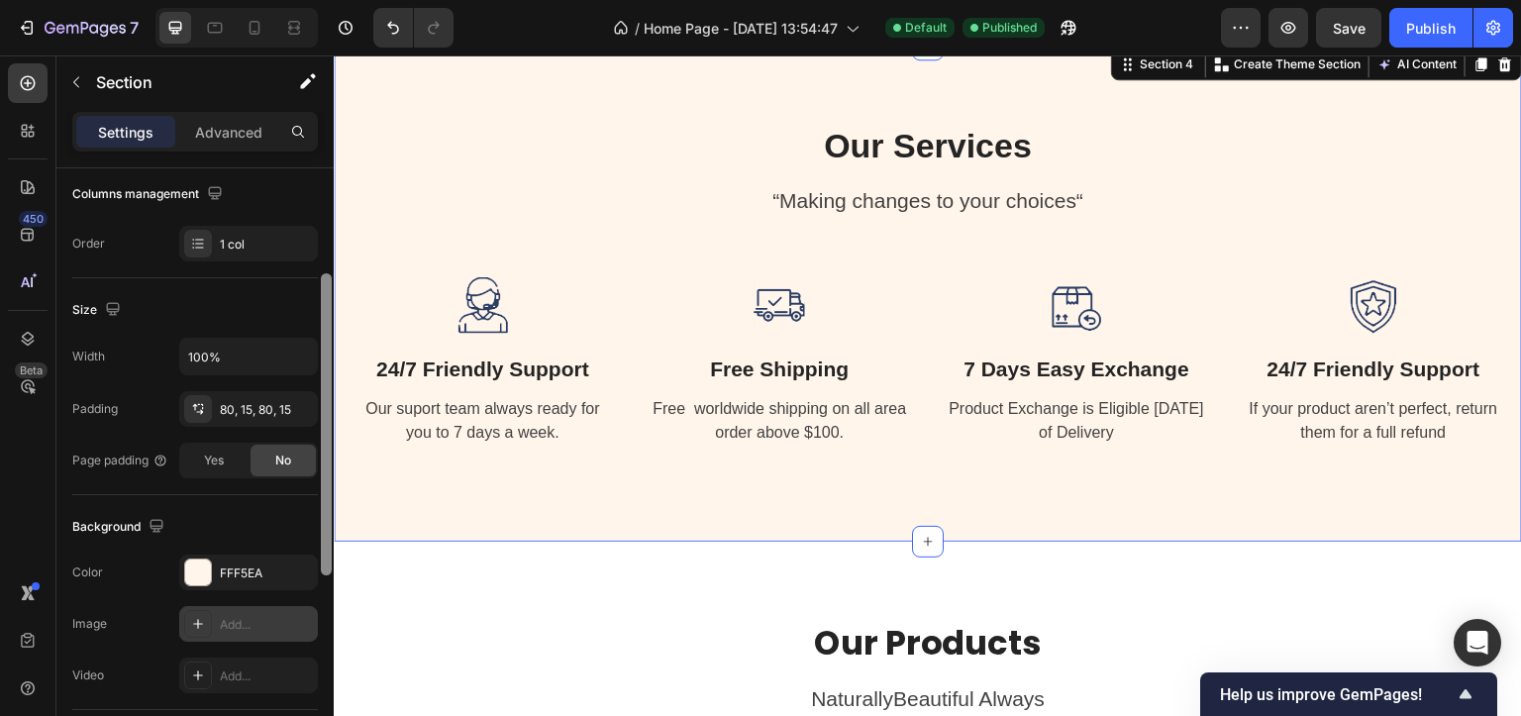
scroll to position [333, 0]
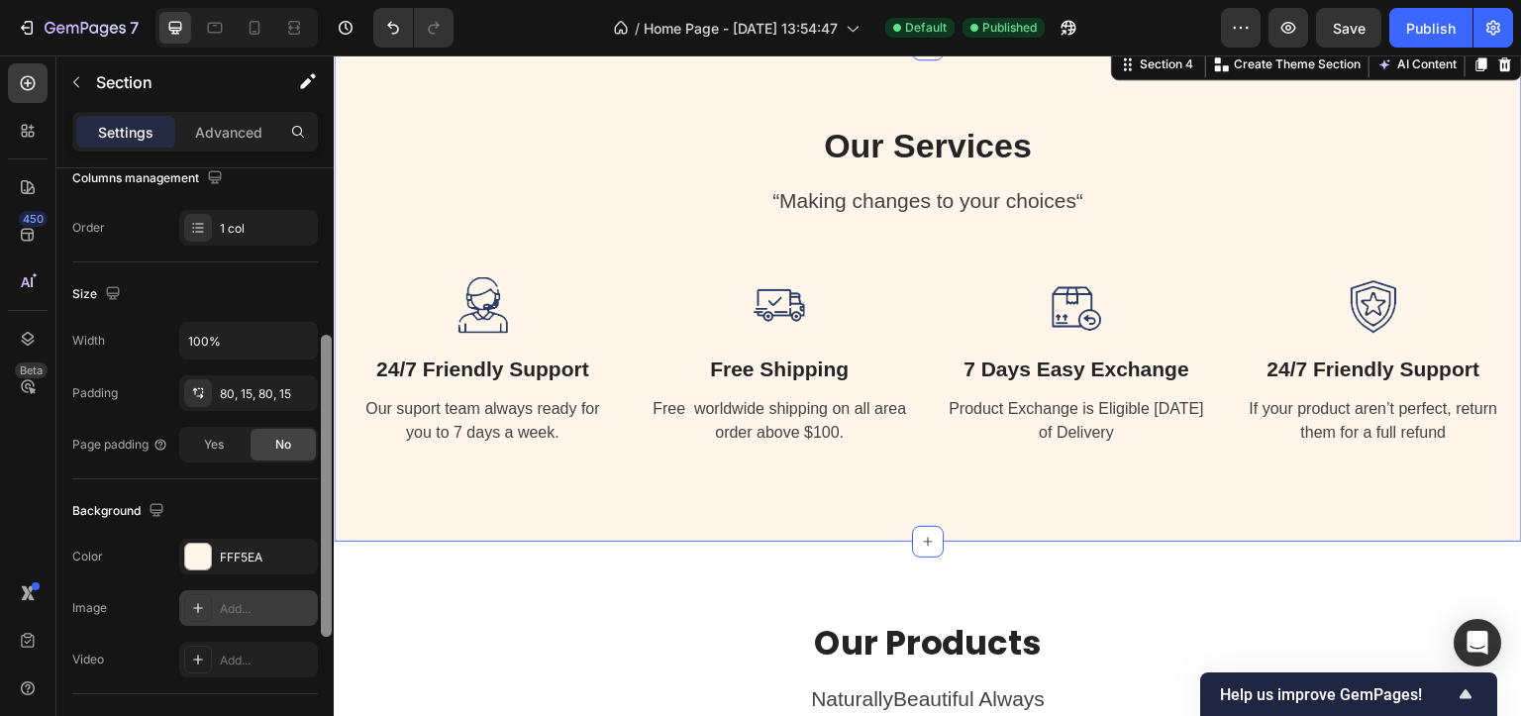
drag, startPoint x: 328, startPoint y: 425, endPoint x: 314, endPoint y: 592, distance: 168.0
click at [314, 592] on div "Layout Column width Change ratio Fit to content 12 Columns management Order 1 c…" at bounding box center [194, 470] width 277 height 604
click at [209, 555] on div at bounding box center [198, 557] width 26 height 26
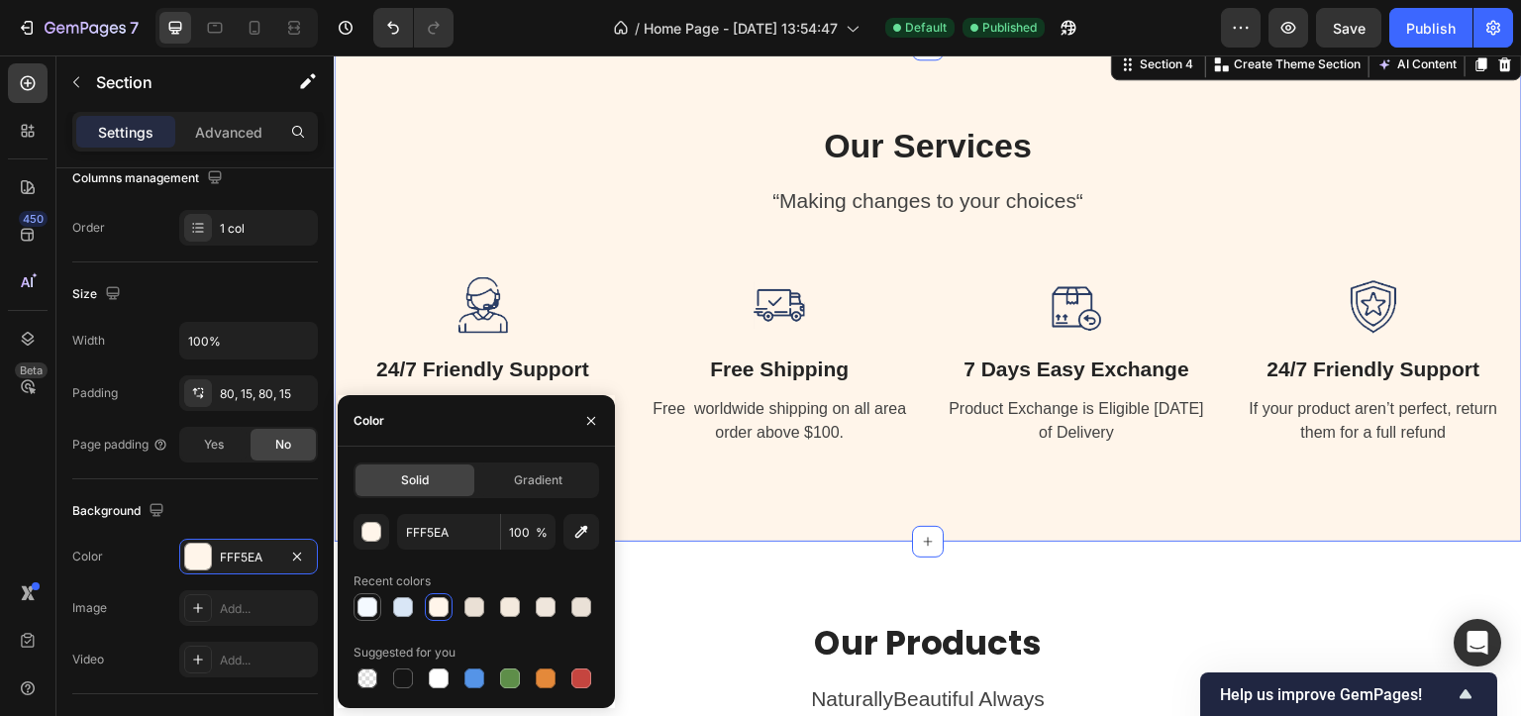
click at [361, 605] on div at bounding box center [368, 607] width 20 height 20
type input "F4F9FF"
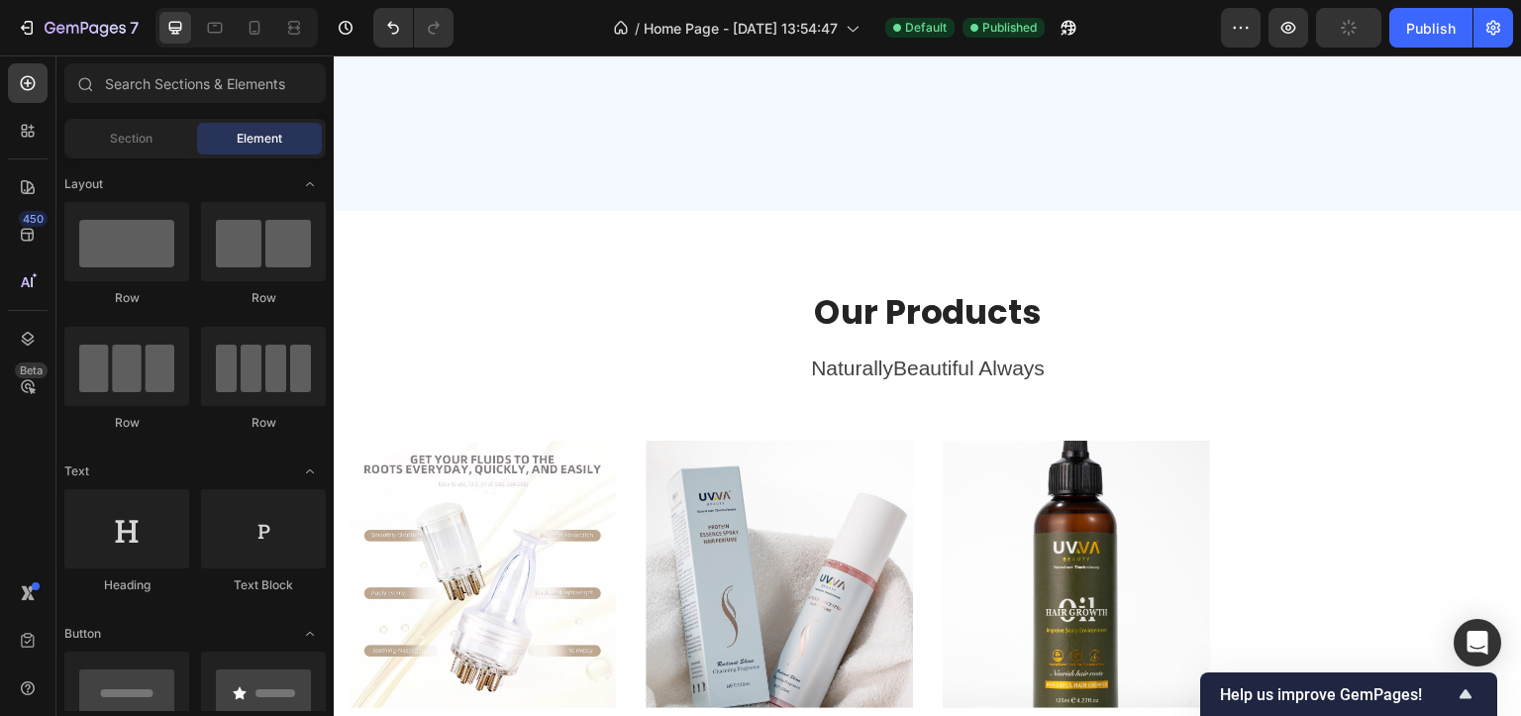
scroll to position [2501, 0]
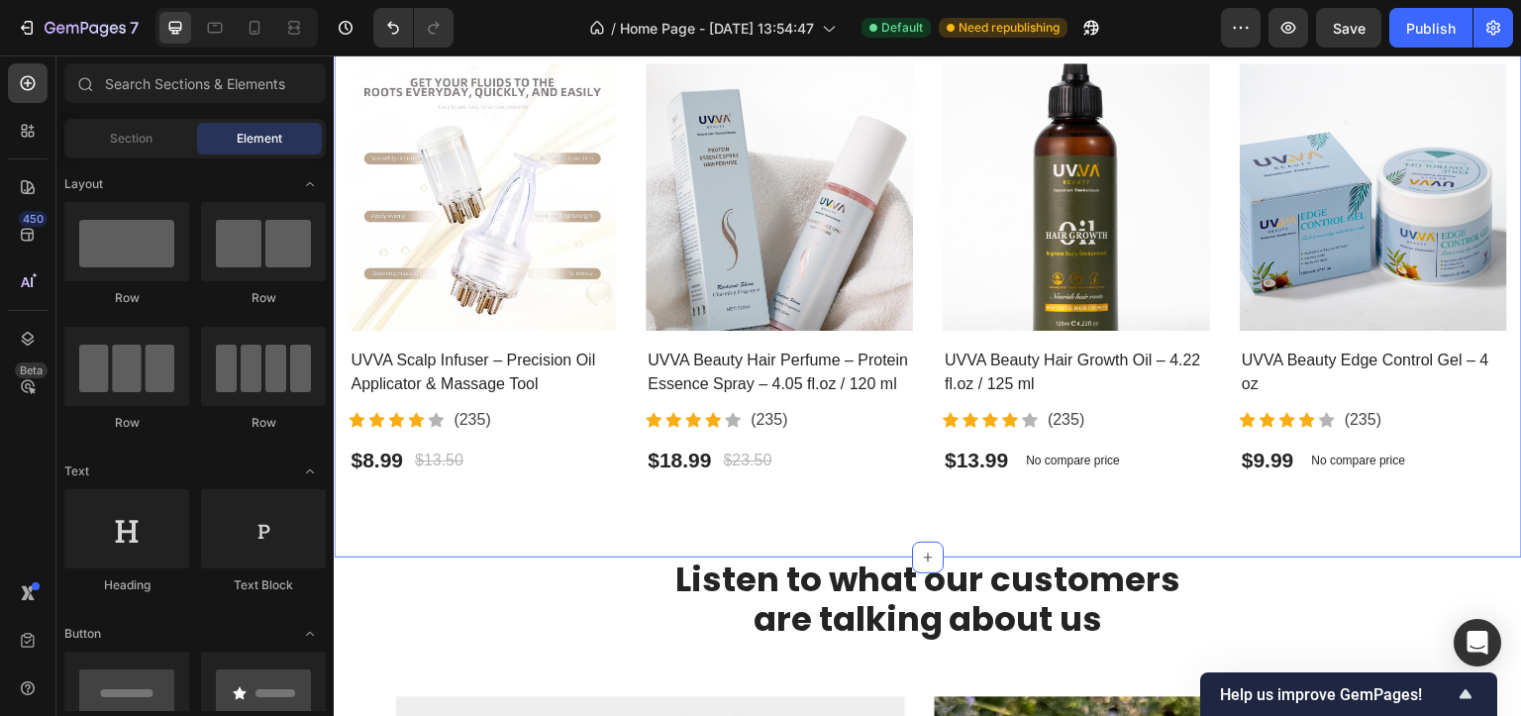
click at [1237, 544] on div "Our Products Heading NaturallyBeautiful Always Text block Product Images UVVA S…" at bounding box center [928, 196] width 1189 height 724
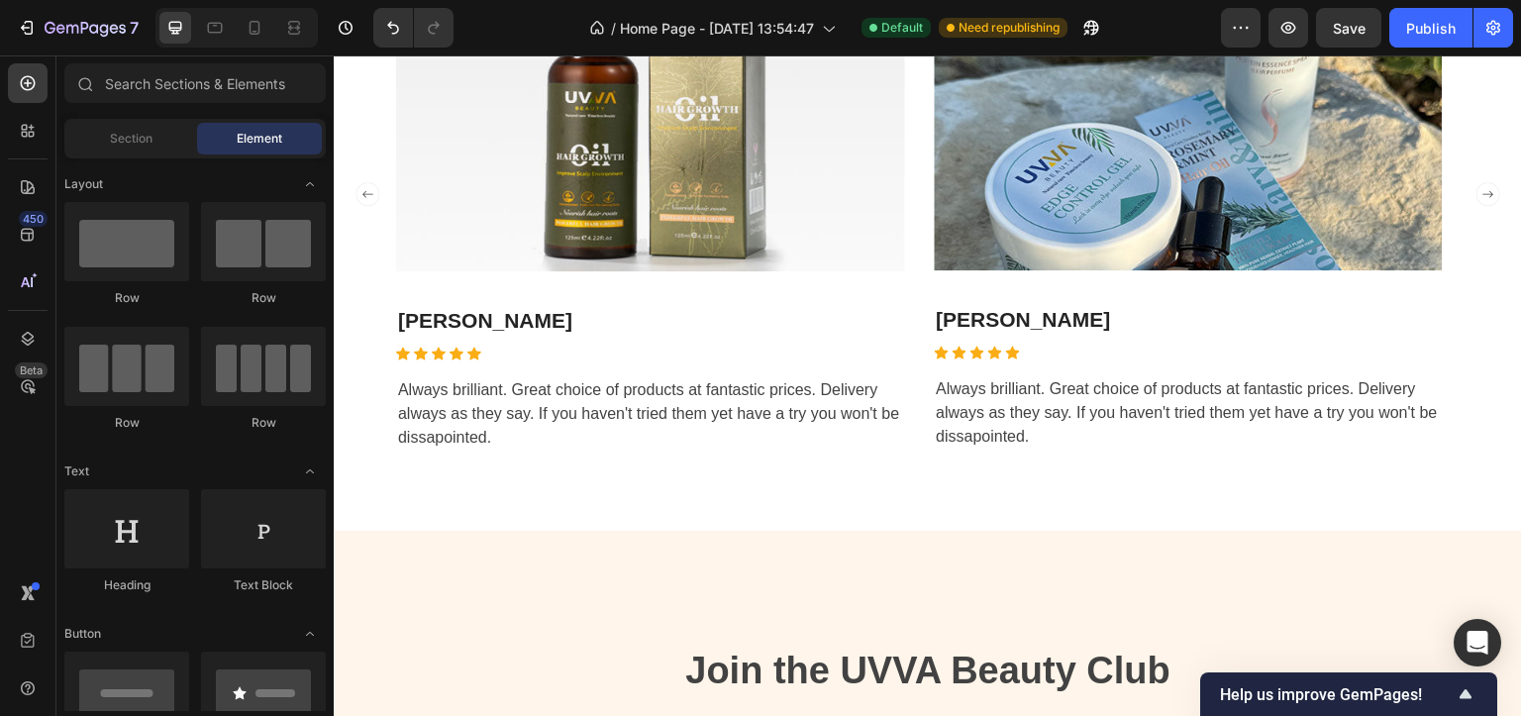
scroll to position [3257, 0]
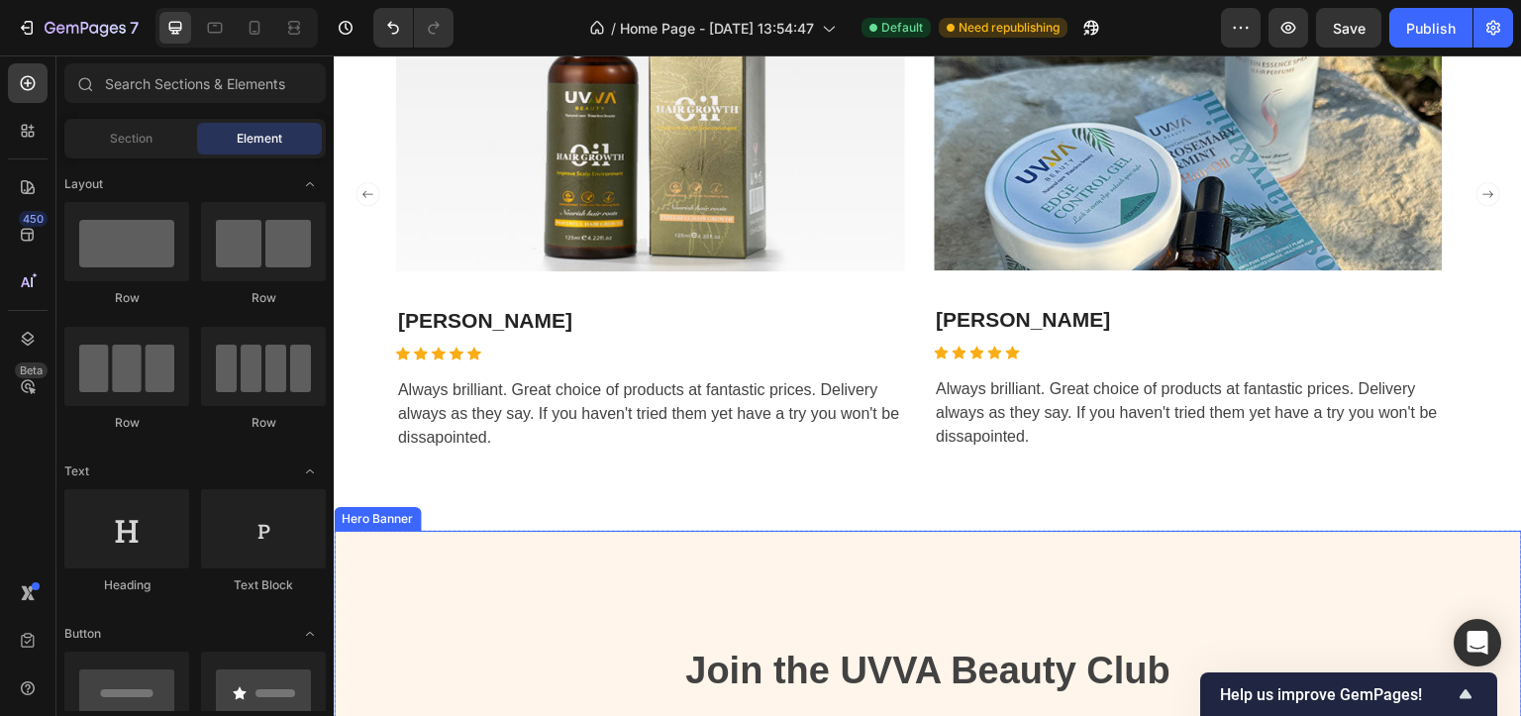
click at [374, 546] on div "Join the UVVA Beauty Club Heading Get early access to drops, exclusive discount…" at bounding box center [928, 699] width 1189 height 307
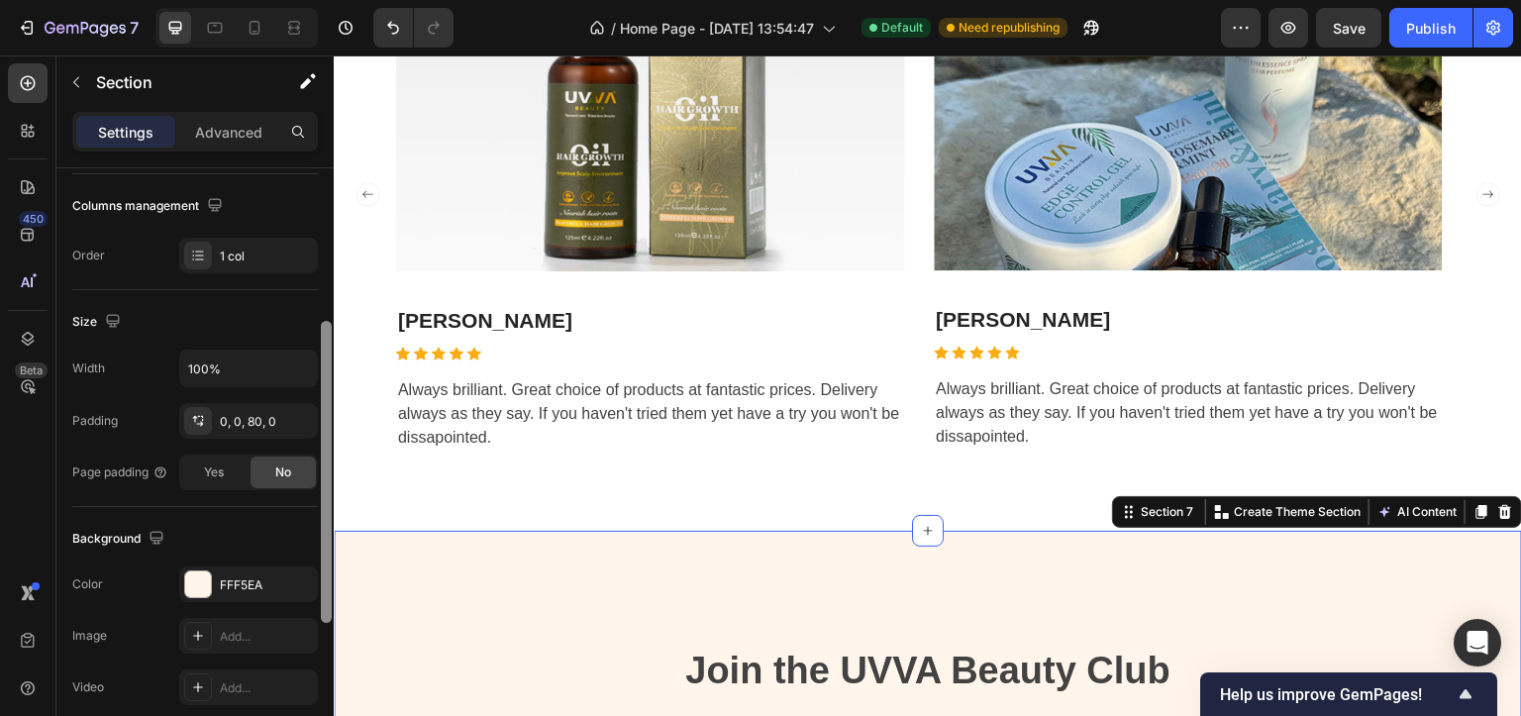
drag, startPoint x: 663, startPoint y: 497, endPoint x: 631, endPoint y: 647, distance: 152.9
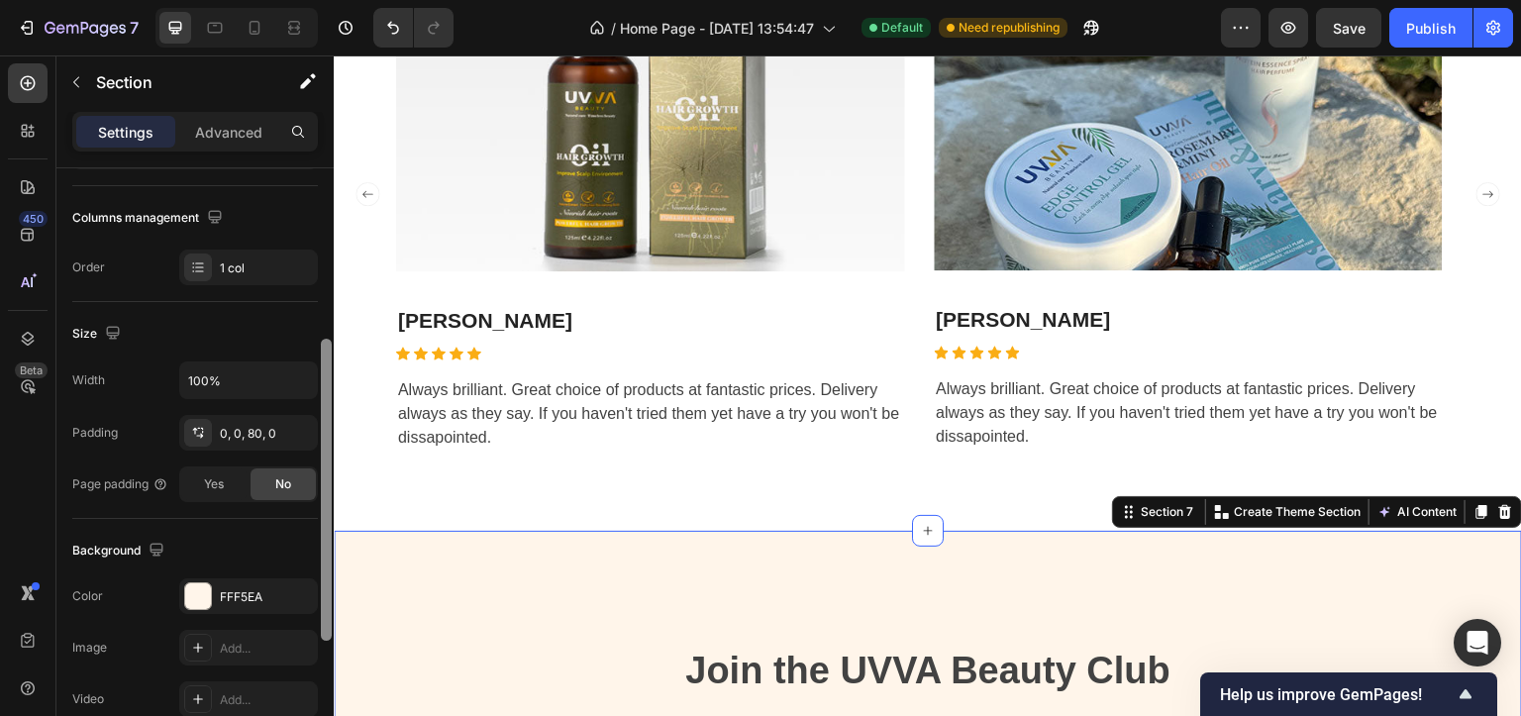
scroll to position [280, 0]
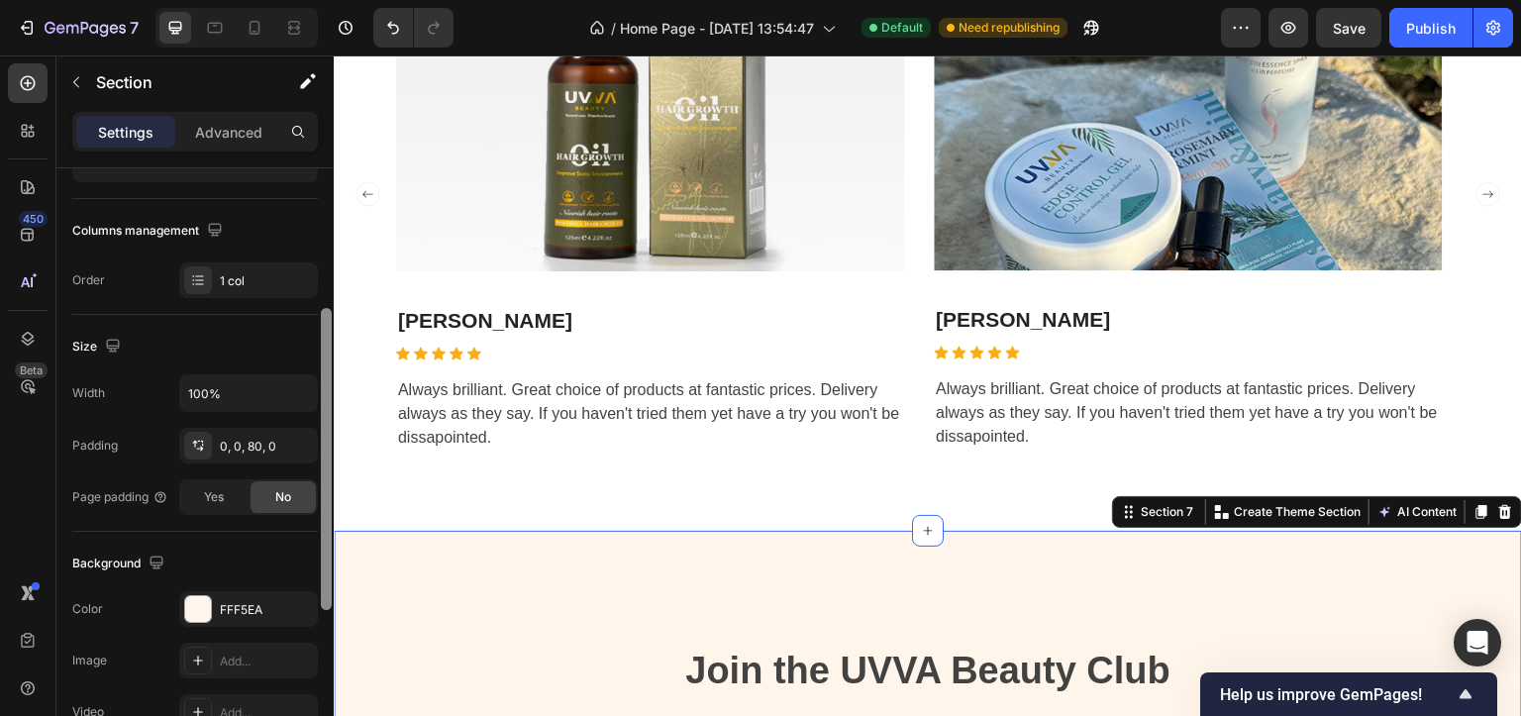
click at [202, 582] on div "Background The changes might be hidden by the video. Color FFF5EA Image Add... …" at bounding box center [195, 639] width 246 height 215
click at [204, 600] on div at bounding box center [198, 609] width 26 height 26
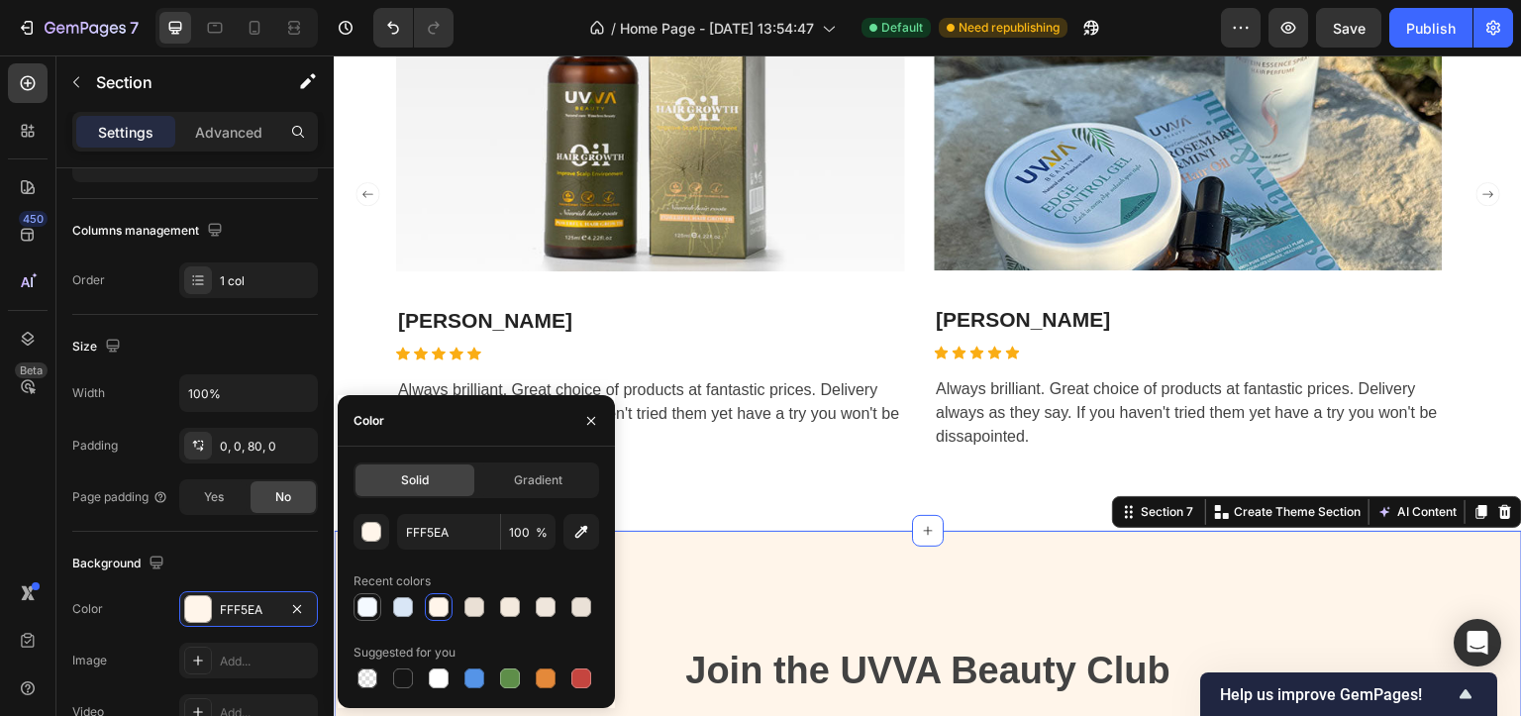
click at [356, 611] on div at bounding box center [368, 607] width 24 height 24
type input "F4F9FF"
click at [358, 531] on div "Overlay" at bounding box center [928, 699] width 1189 height 337
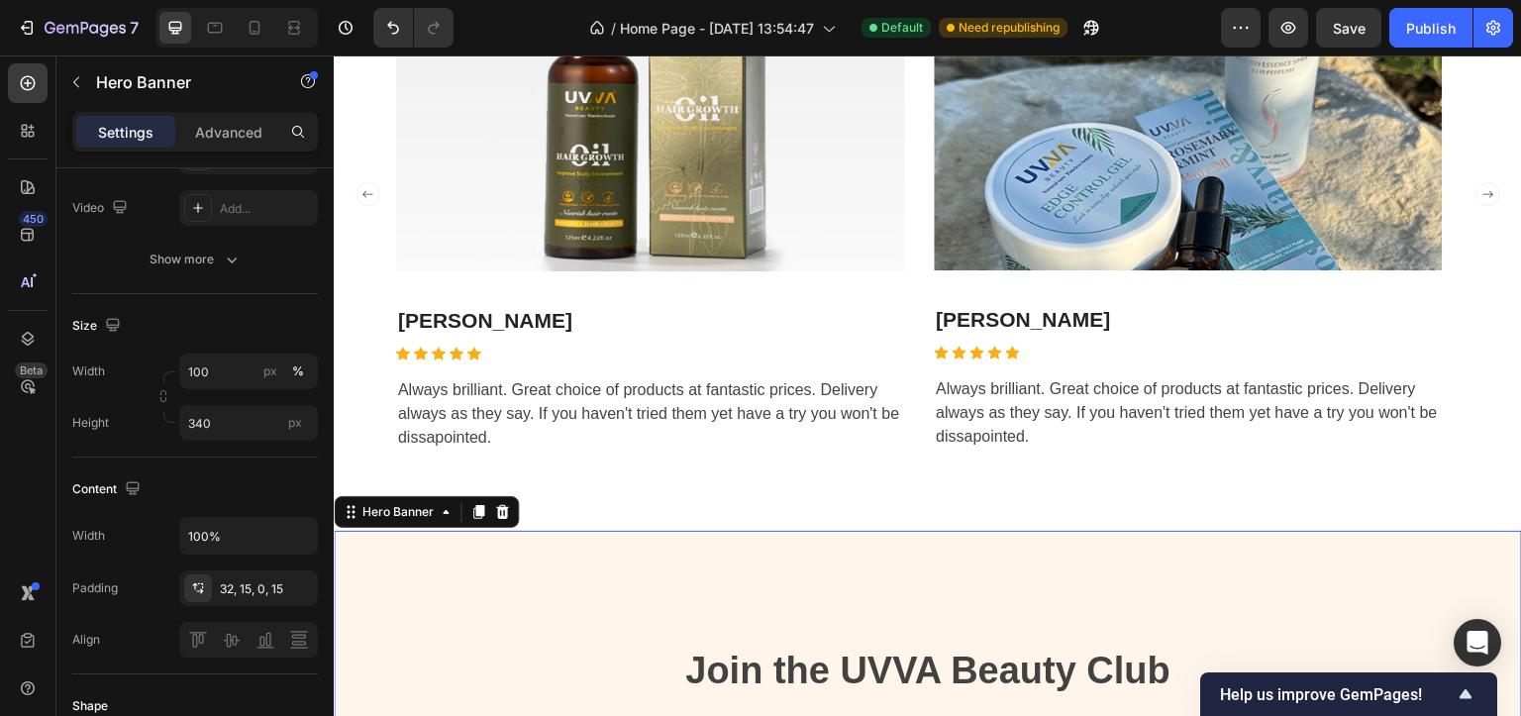
scroll to position [0, 0]
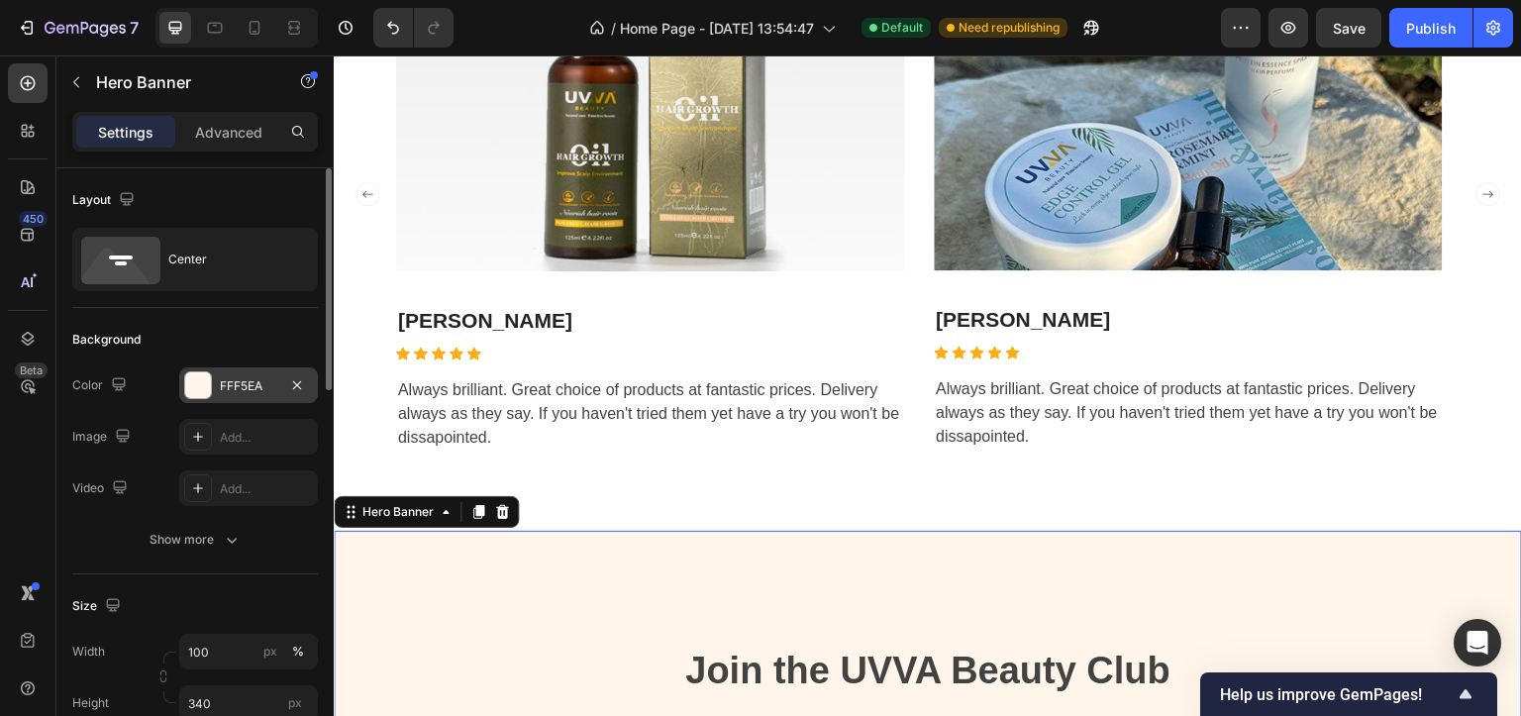
click at [193, 395] on div at bounding box center [198, 385] width 26 height 26
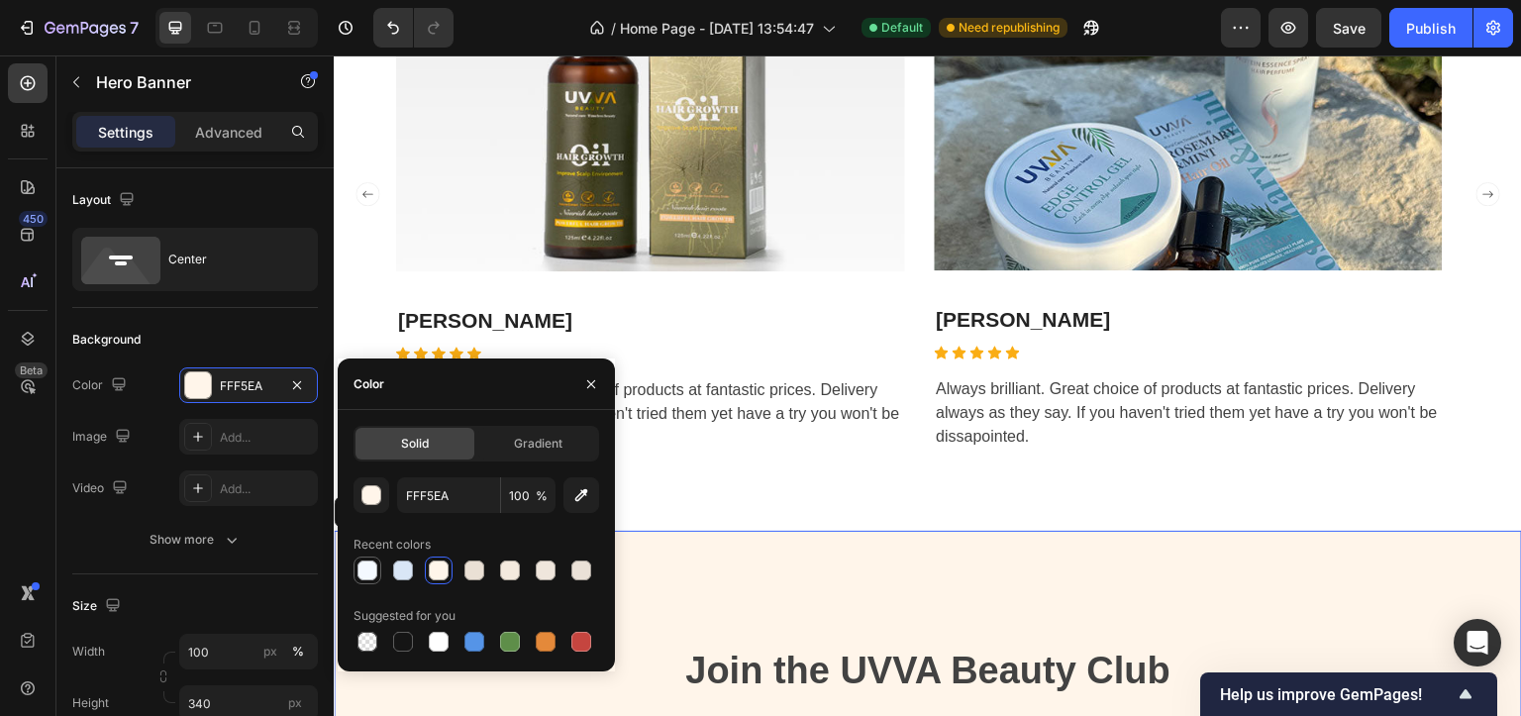
click at [376, 571] on div at bounding box center [368, 571] width 20 height 20
type input "F4F9FF"
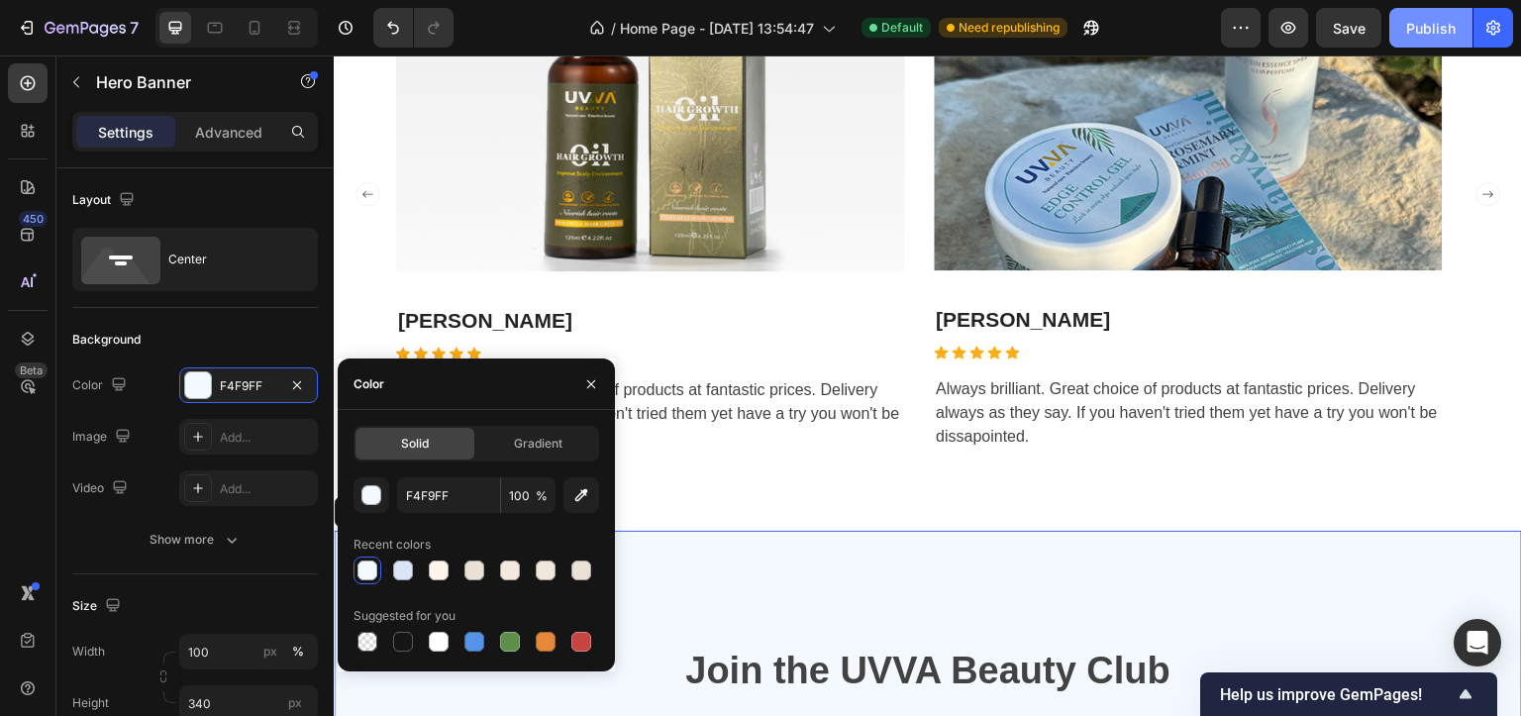
click at [1419, 18] on div "Publish" at bounding box center [1431, 28] width 50 height 21
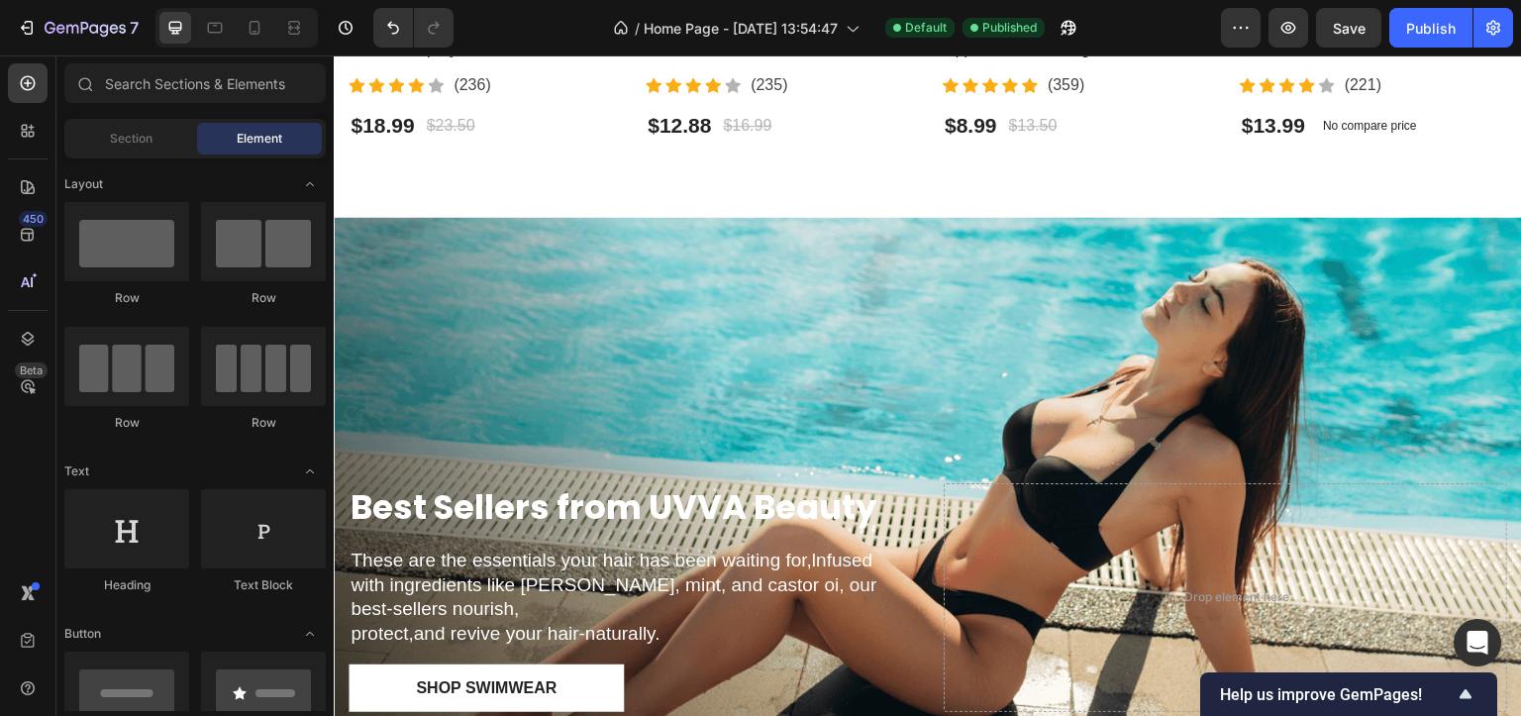
scroll to position [1057, 0]
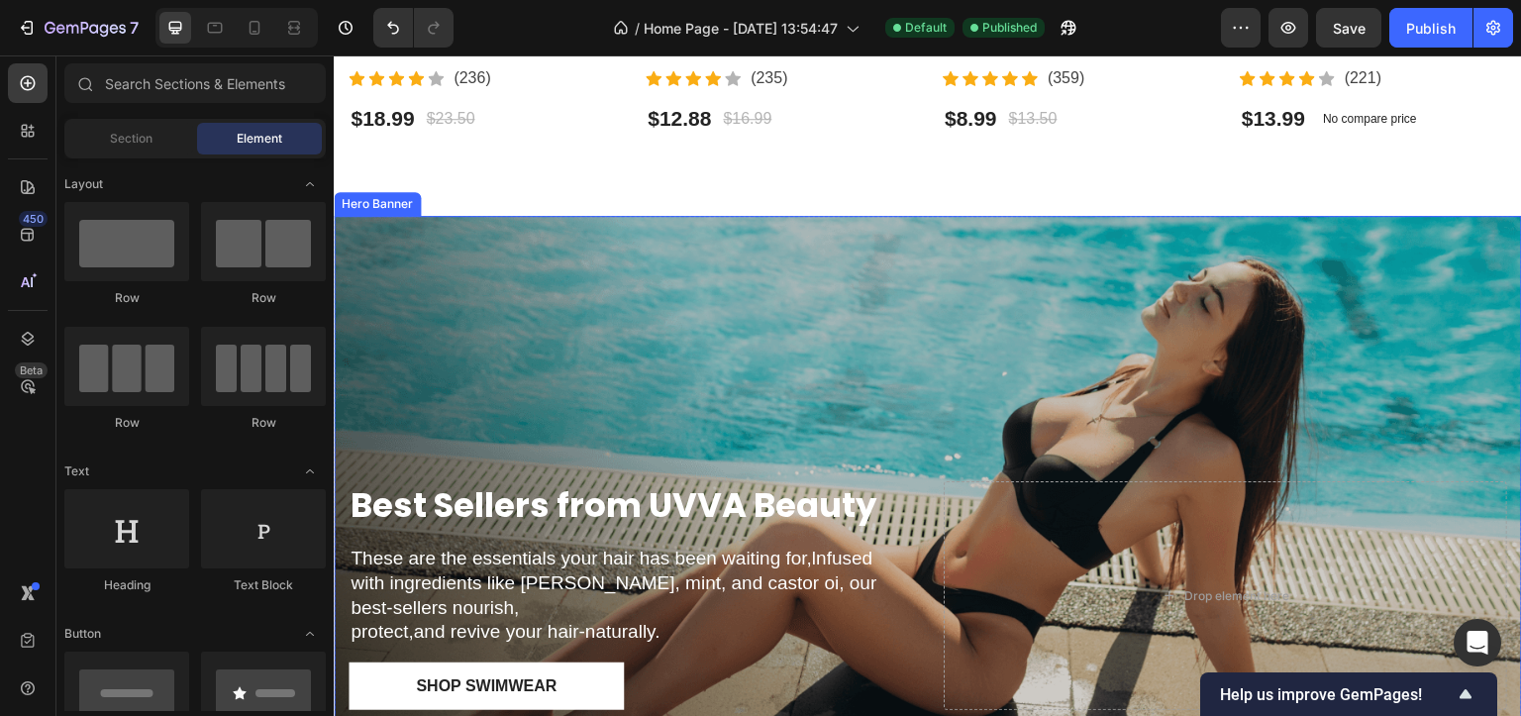
click at [805, 315] on div "Overlay" at bounding box center [928, 504] width 1189 height 577
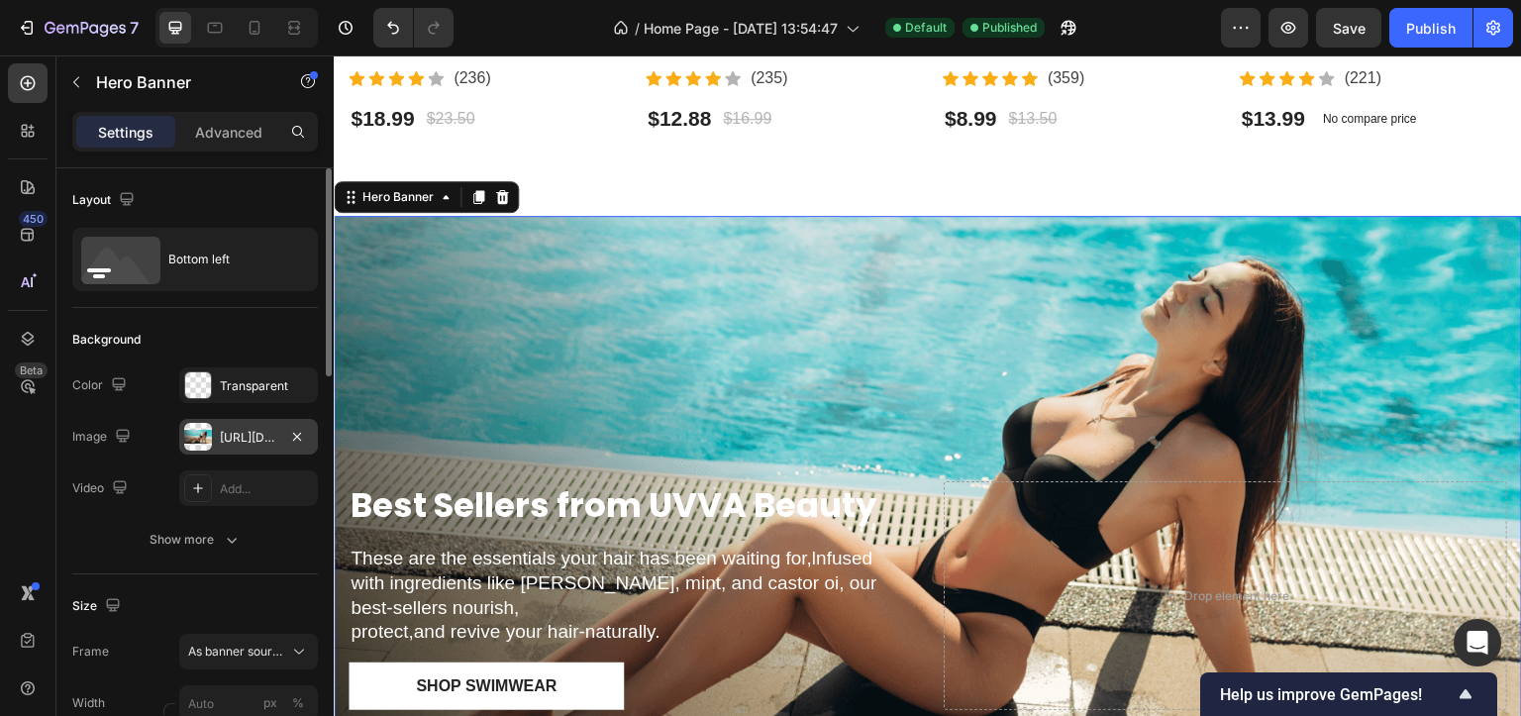
click at [220, 451] on div "[URL][DOMAIN_NAME]" at bounding box center [248, 437] width 139 height 36
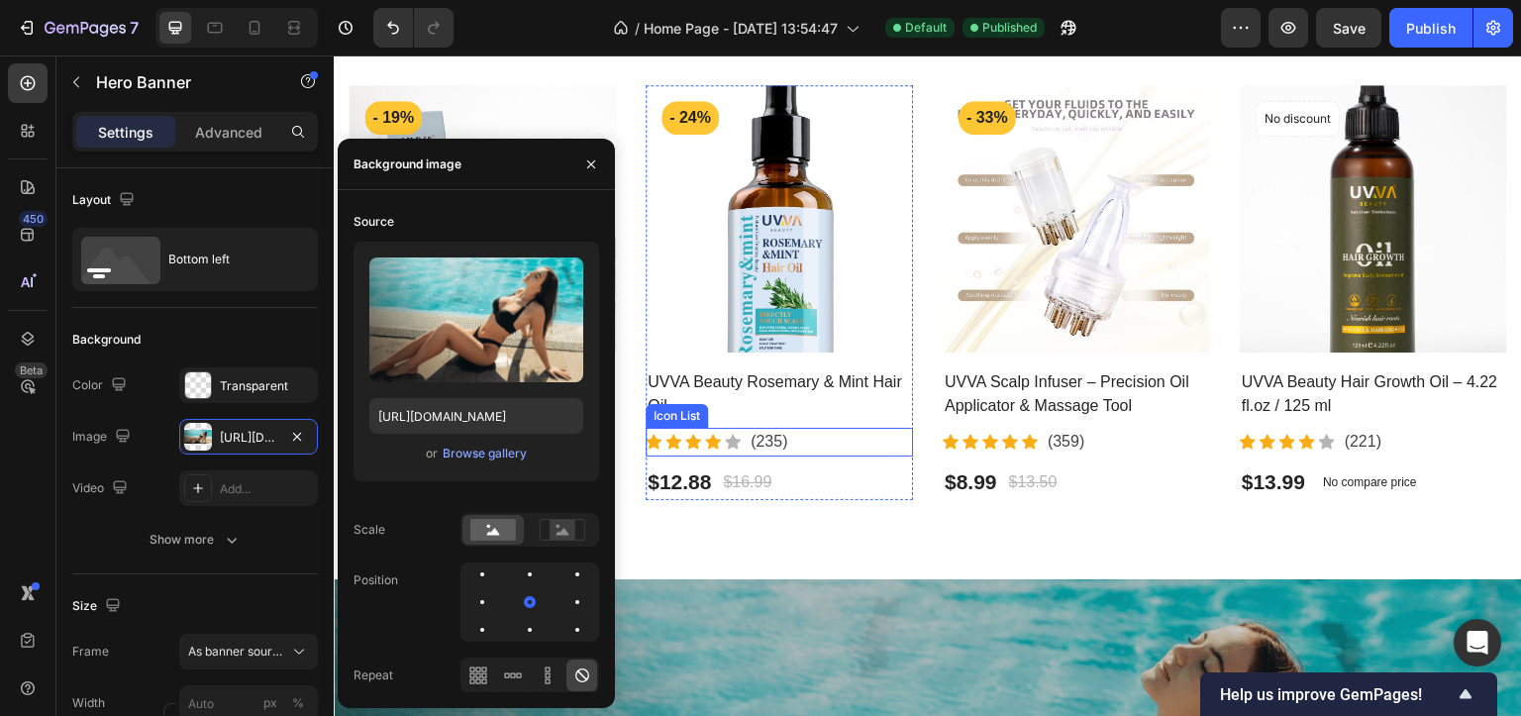
scroll to position [1090, 0]
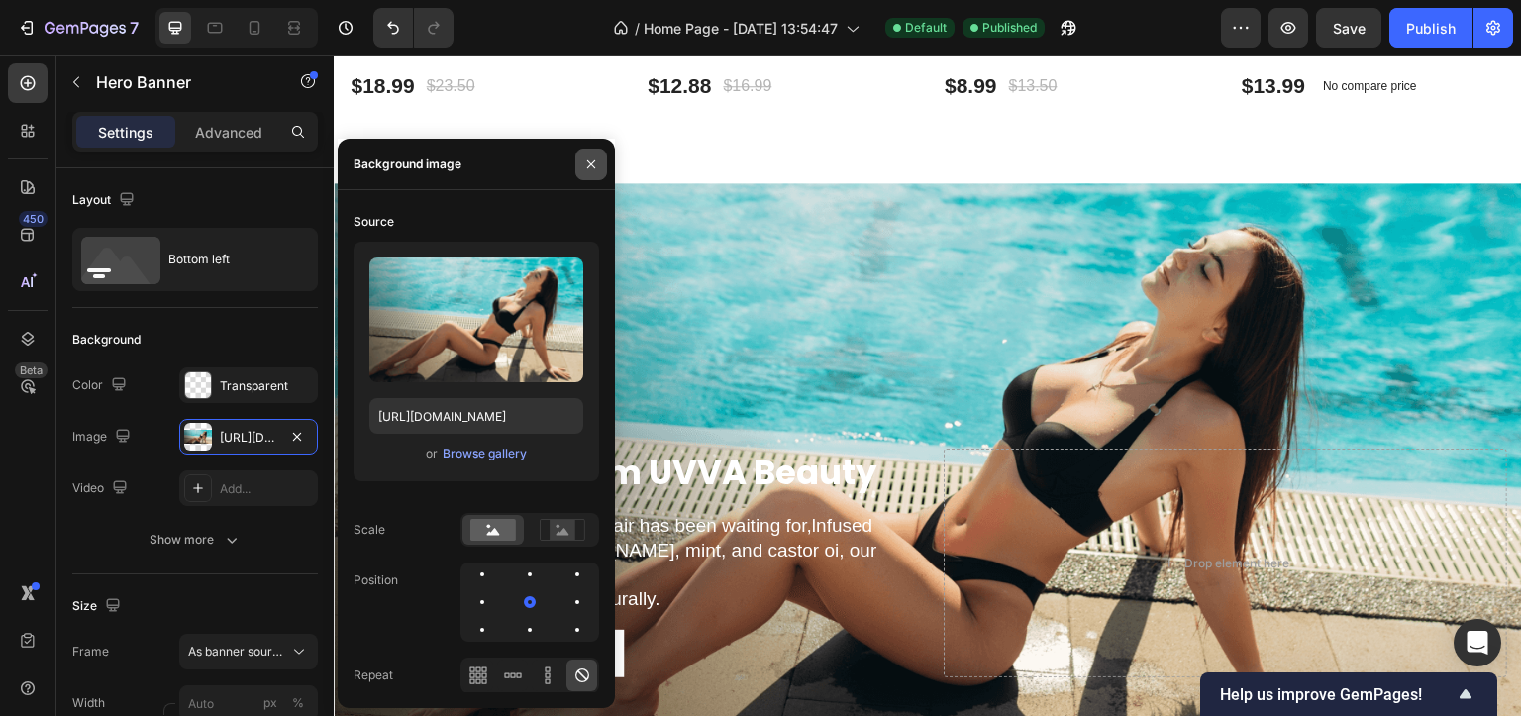
click at [585, 162] on icon "button" at bounding box center [591, 164] width 16 height 16
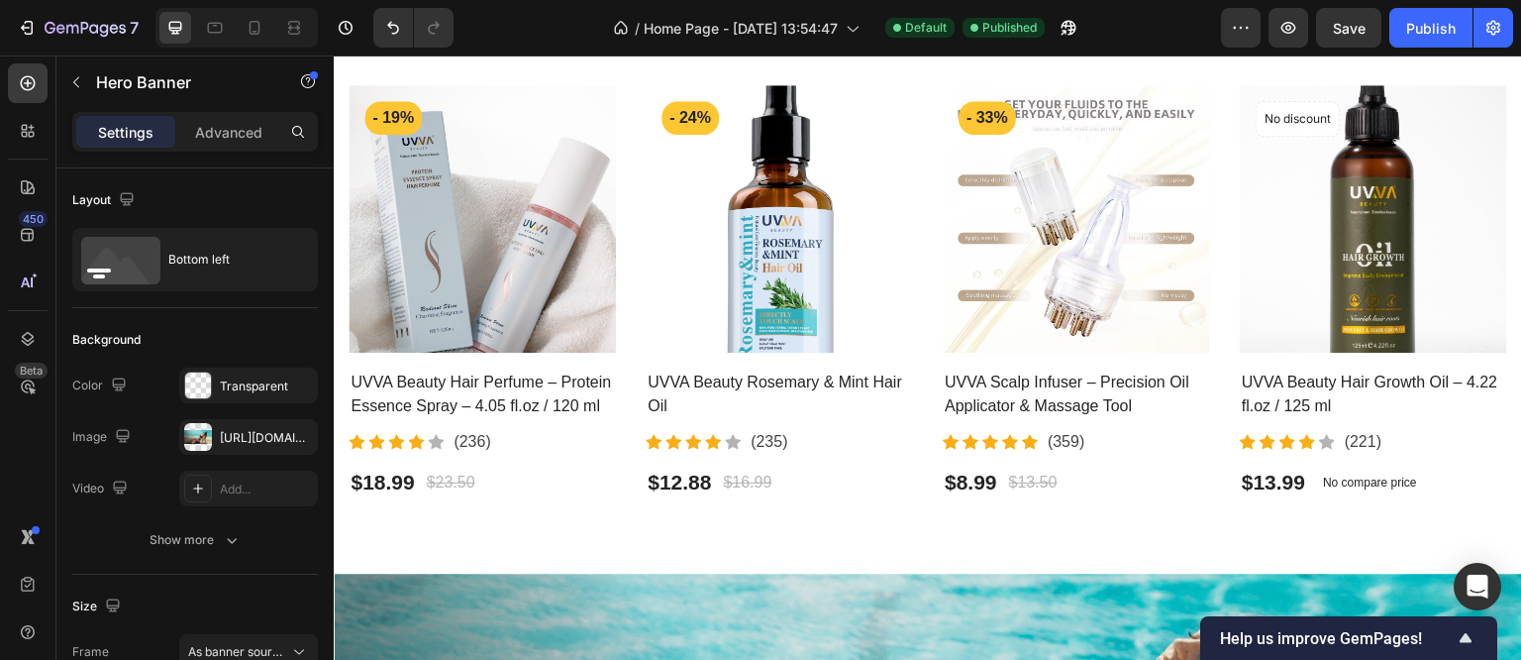
scroll to position [792, 0]
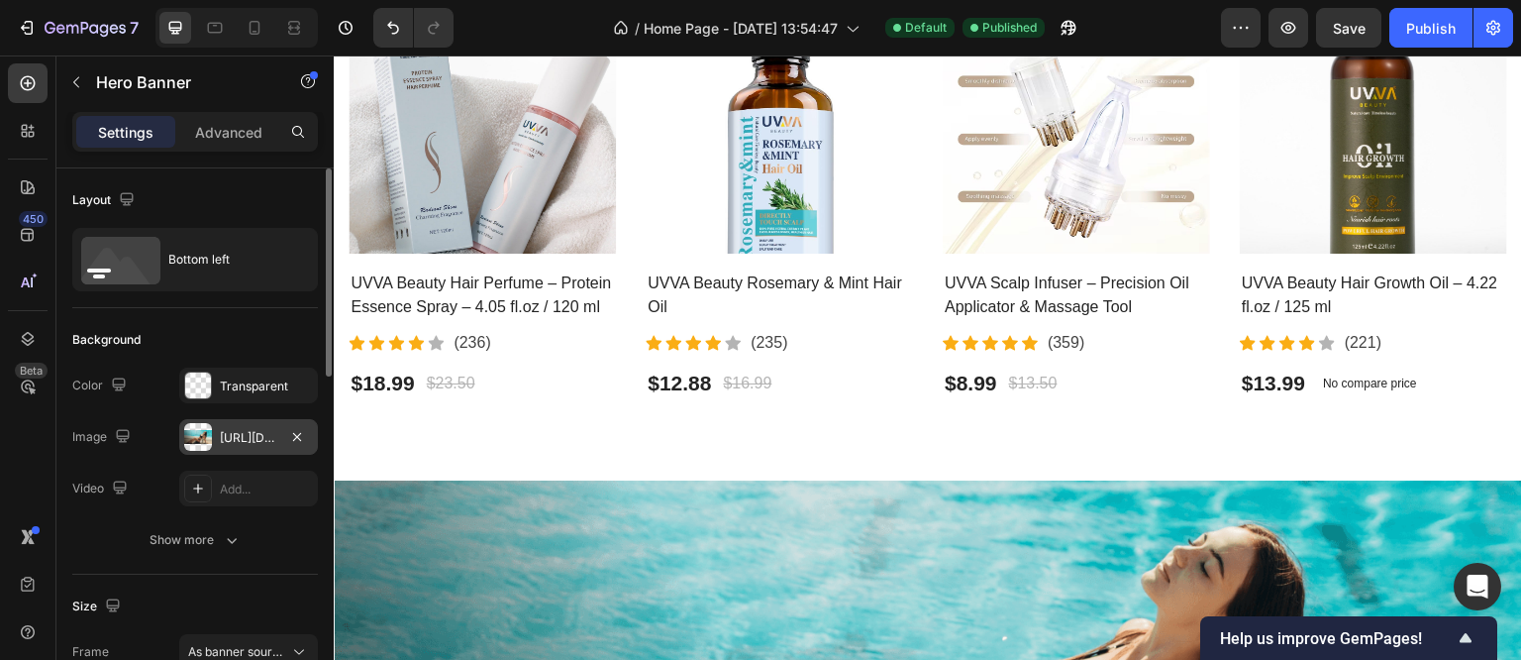
click at [215, 444] on div "[URL][DOMAIN_NAME]" at bounding box center [248, 437] width 139 height 36
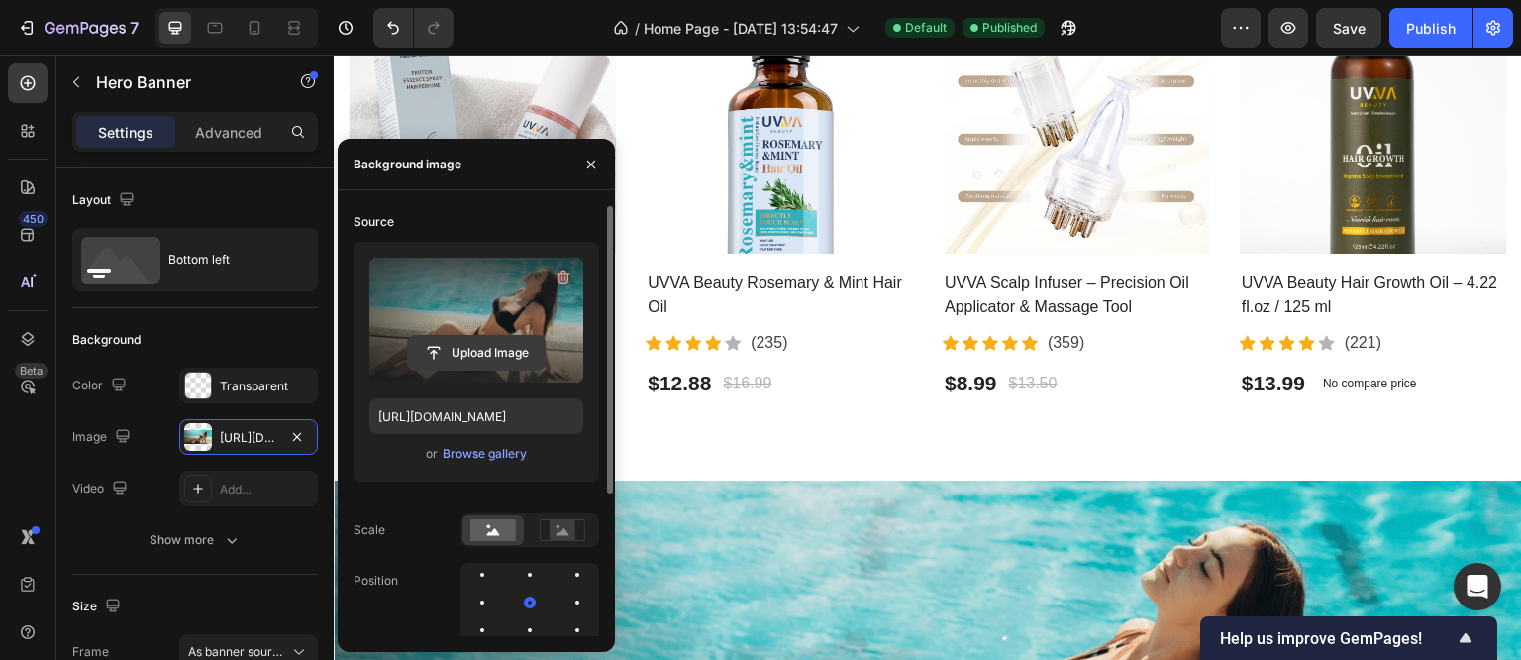
click at [483, 361] on input "file" at bounding box center [476, 353] width 137 height 34
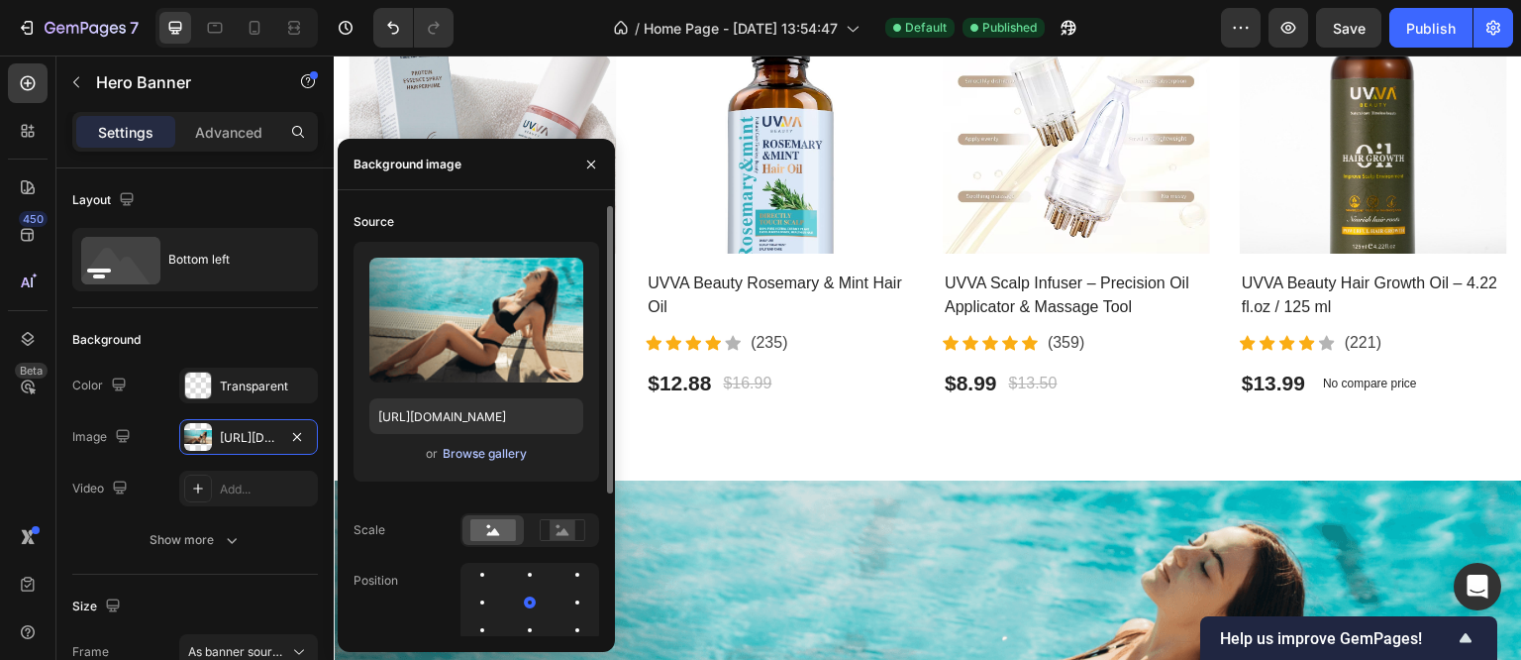
click at [505, 458] on div "Browse gallery" at bounding box center [485, 454] width 84 height 18
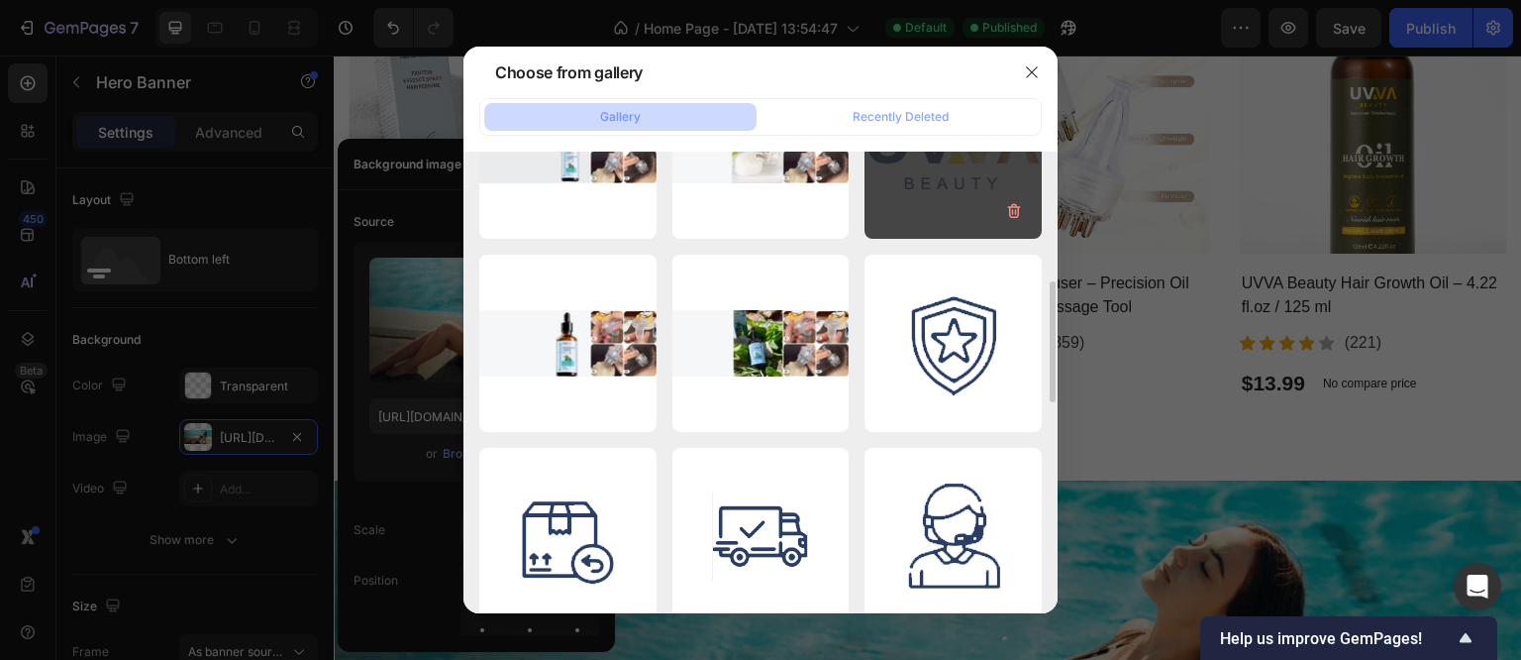
scroll to position [738, 0]
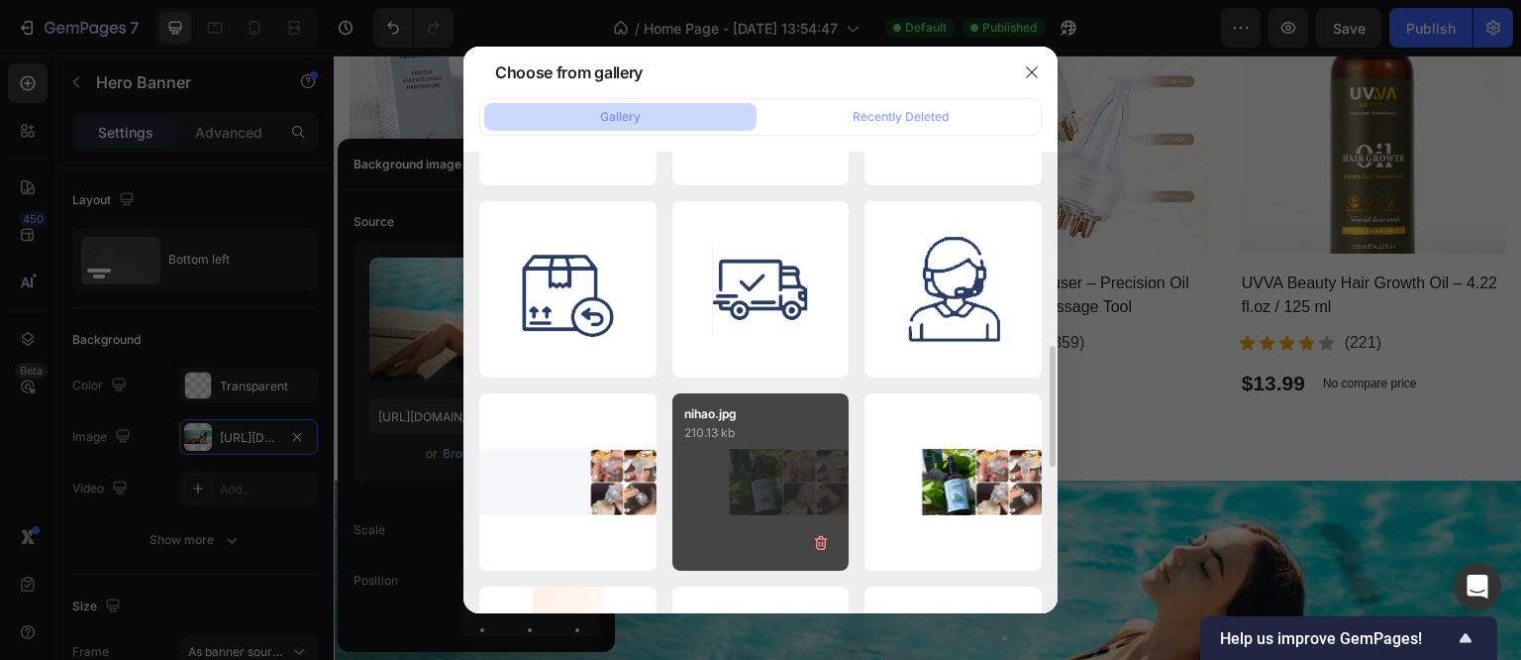
click at [725, 502] on div "nihao.jpg 210.13 kb" at bounding box center [761, 481] width 177 height 177
type input "[URL][DOMAIN_NAME]"
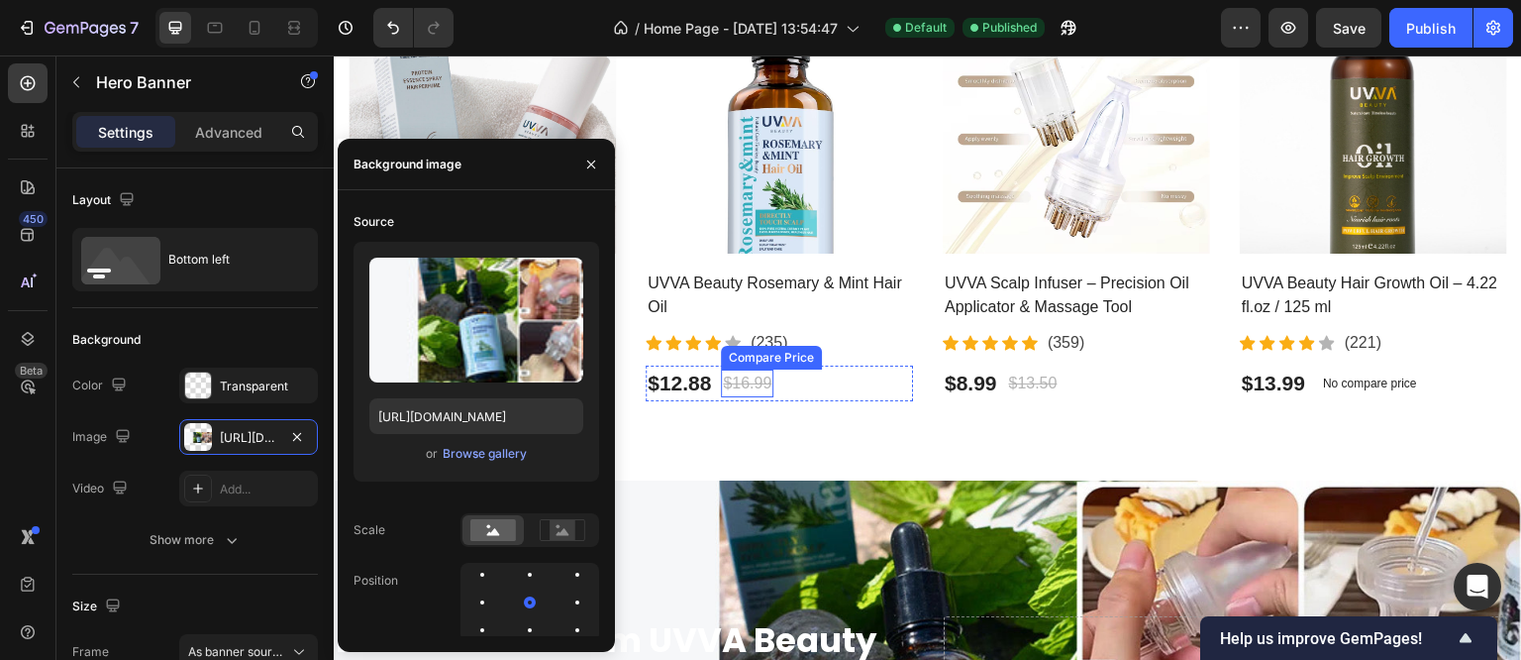
click at [774, 377] on div "$16.99" at bounding box center [747, 383] width 52 height 28
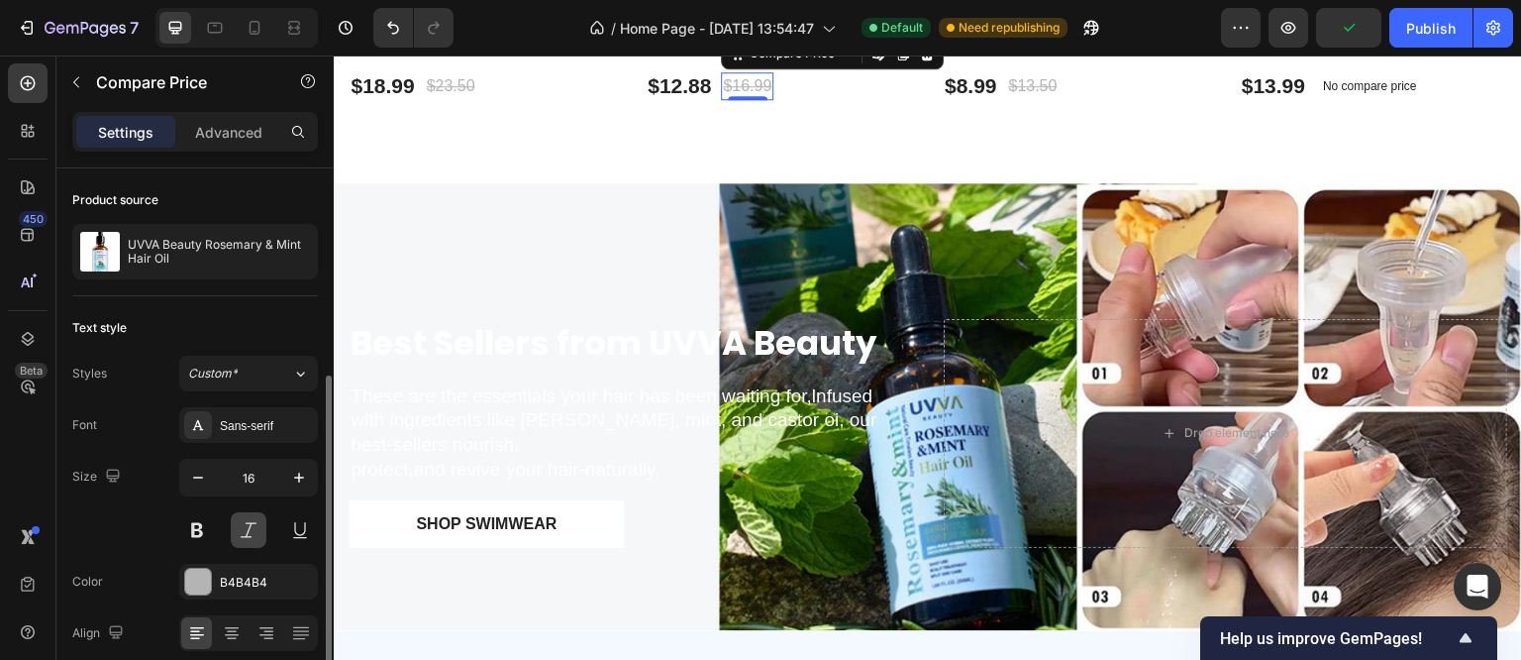
scroll to position [123, 0]
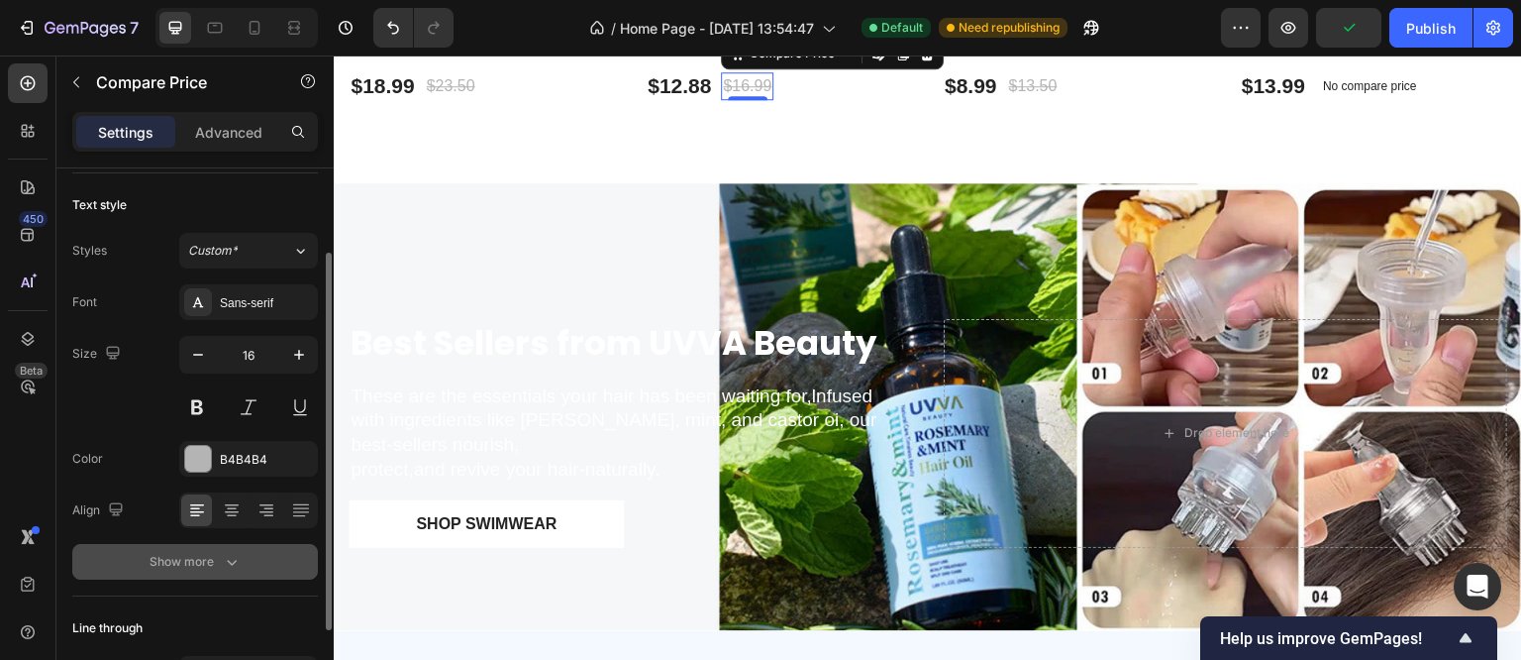
click at [233, 557] on icon "button" at bounding box center [232, 562] width 20 height 20
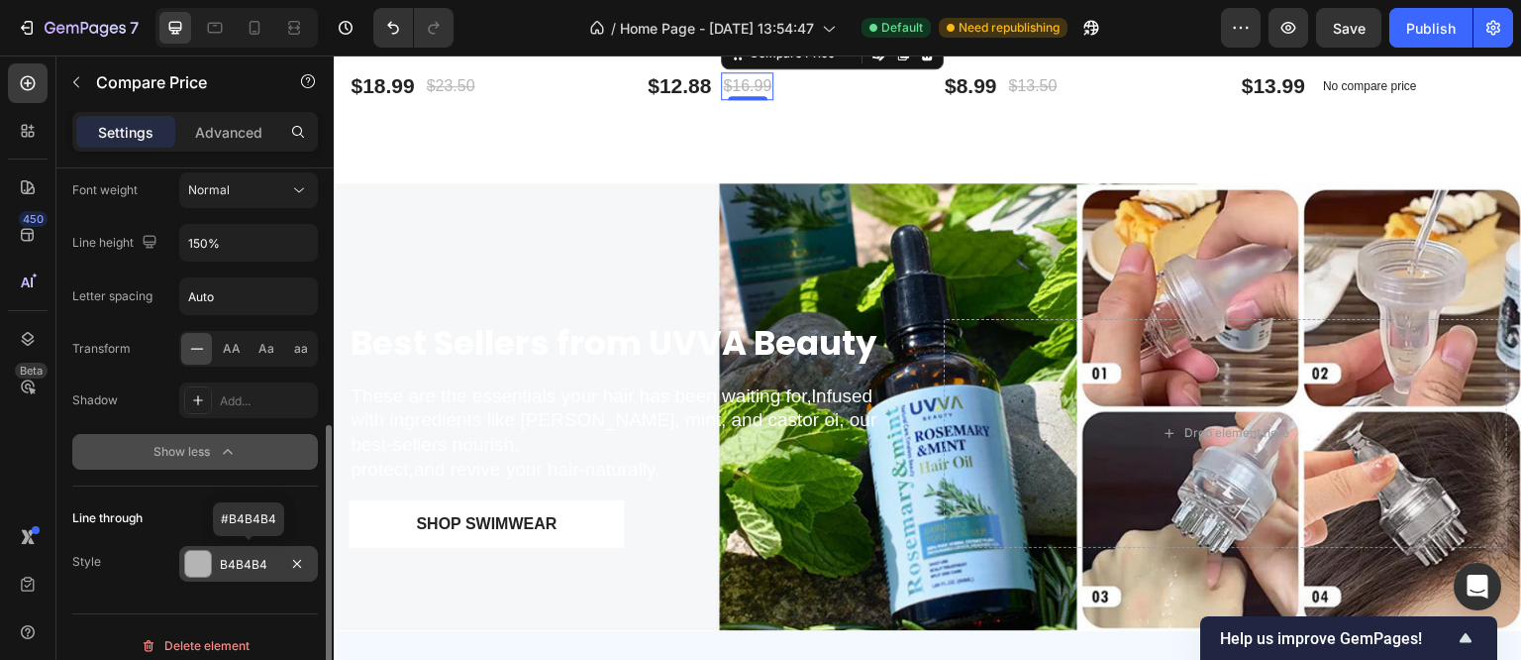
scroll to position [121, 0]
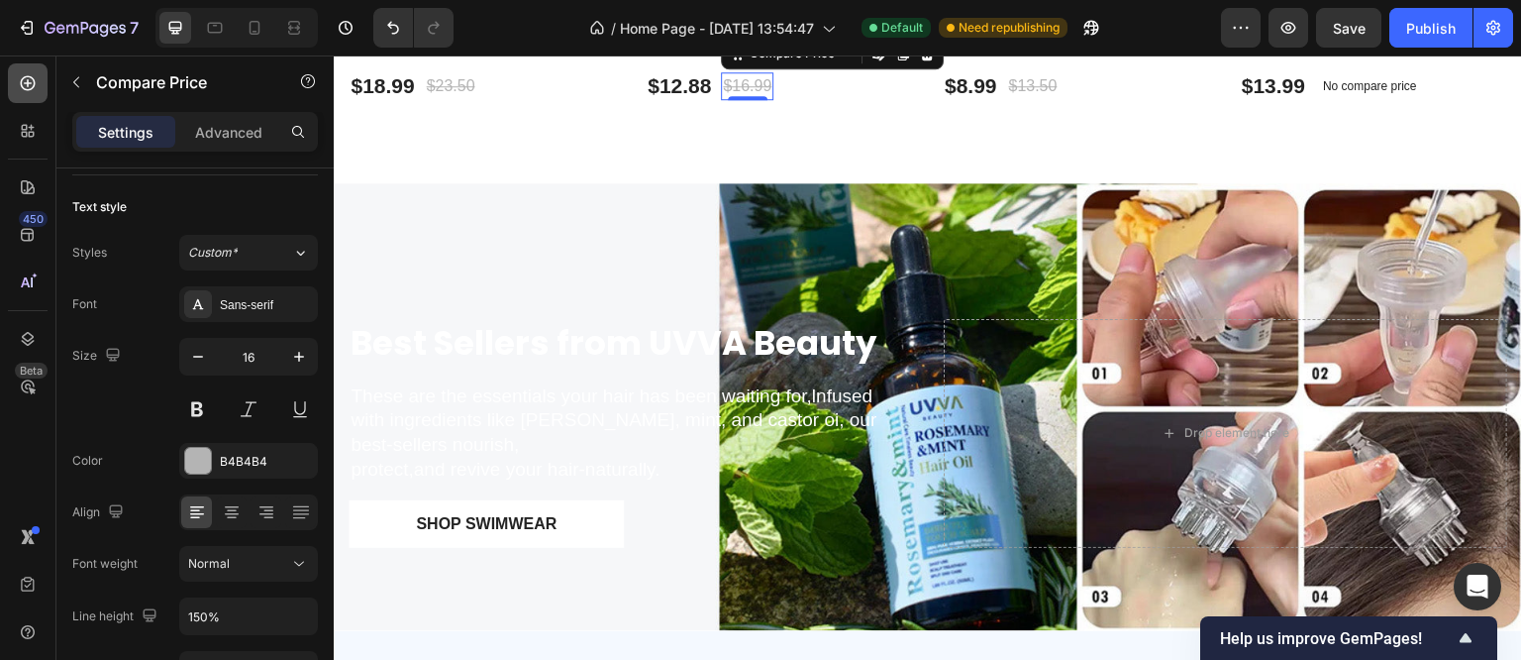
click at [22, 83] on icon at bounding box center [28, 83] width 20 height 20
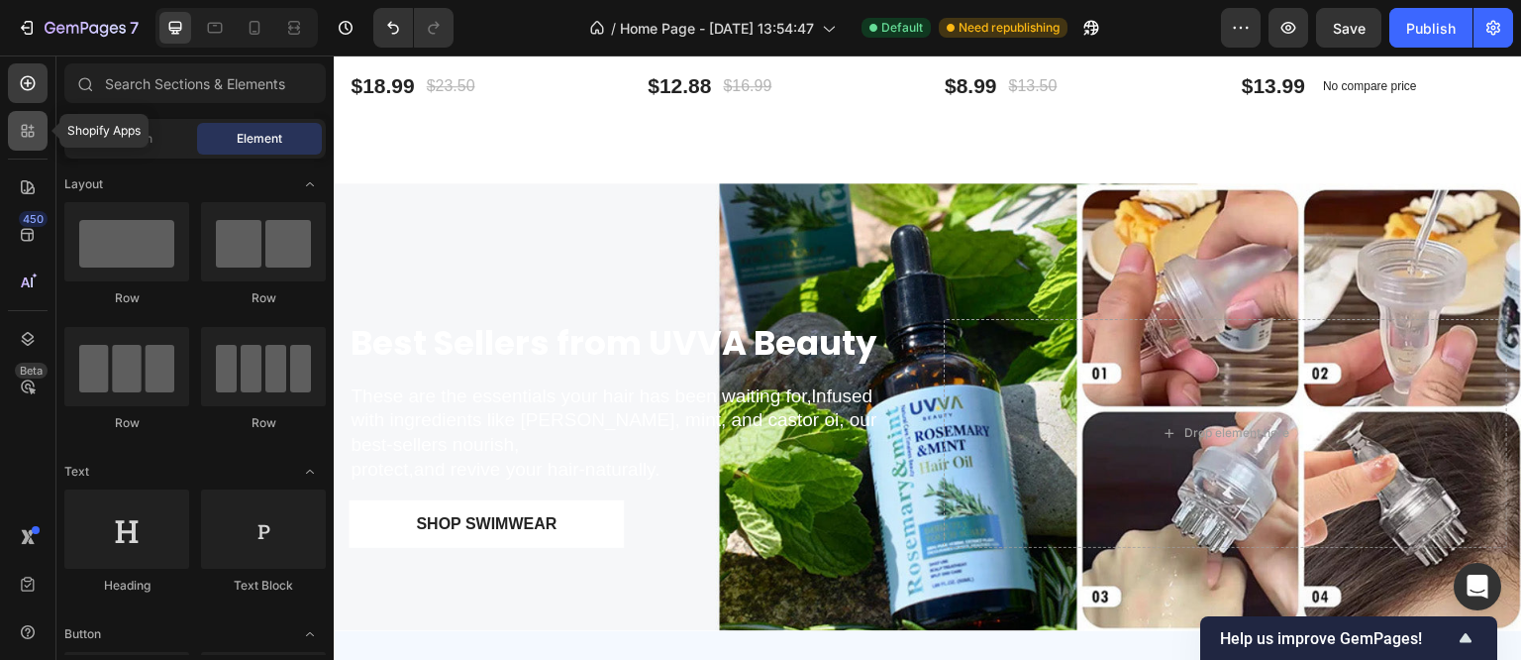
click at [26, 131] on icon at bounding box center [28, 131] width 20 height 20
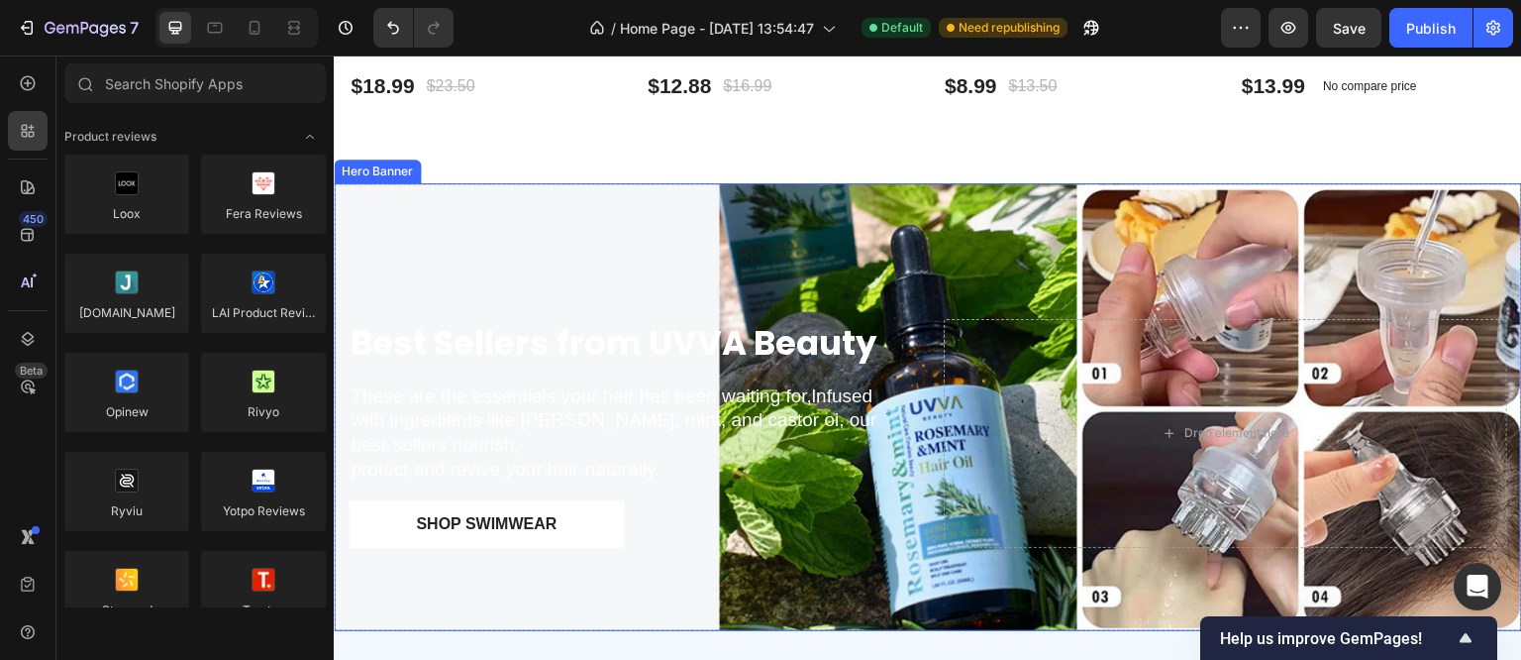
click at [376, 167] on div "Hero Banner" at bounding box center [377, 171] width 79 height 18
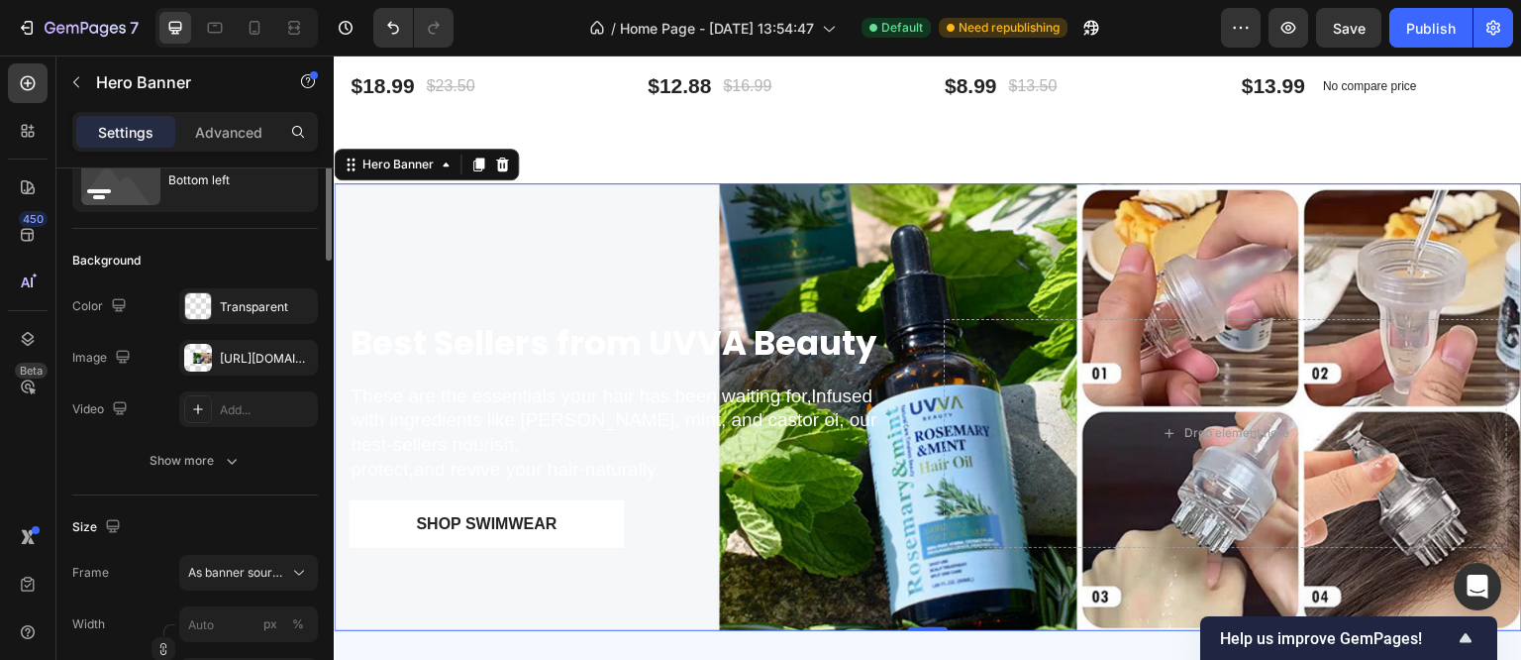
scroll to position [0, 0]
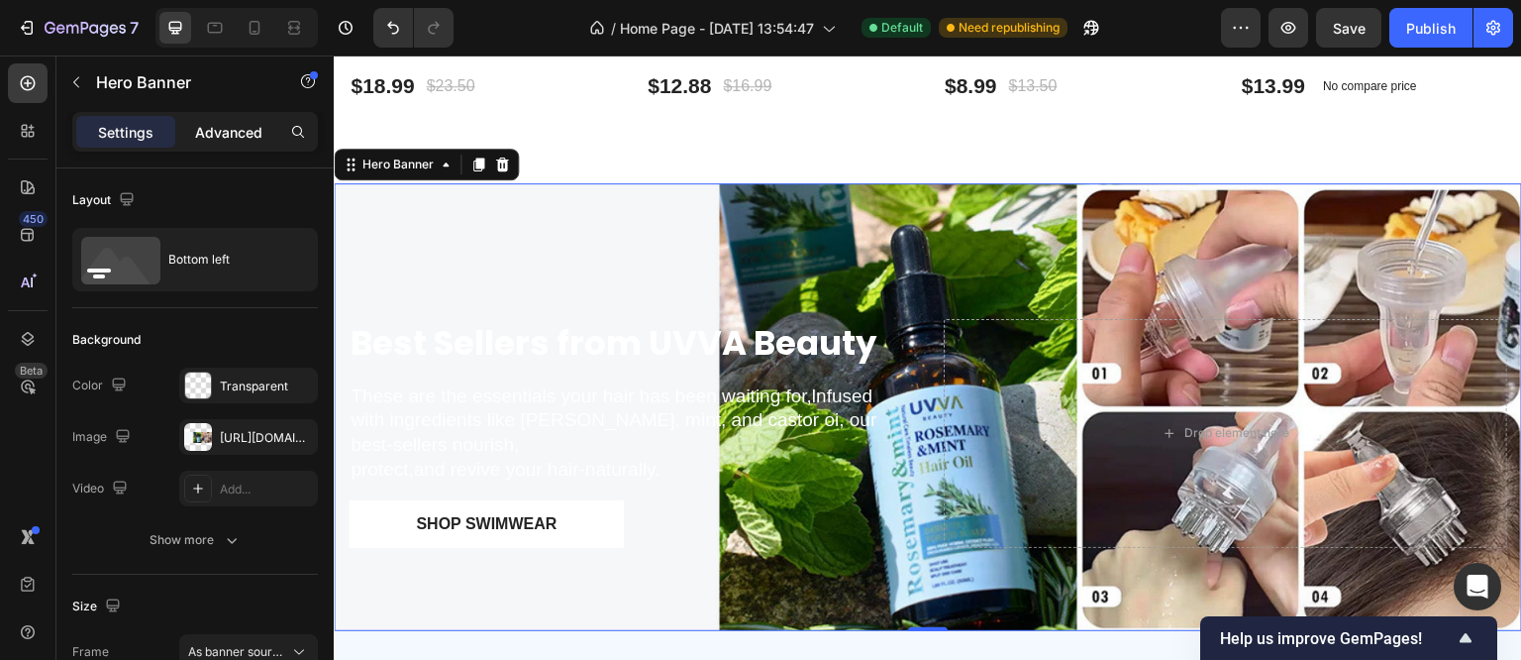
click at [231, 128] on p "Advanced" at bounding box center [228, 132] width 67 height 21
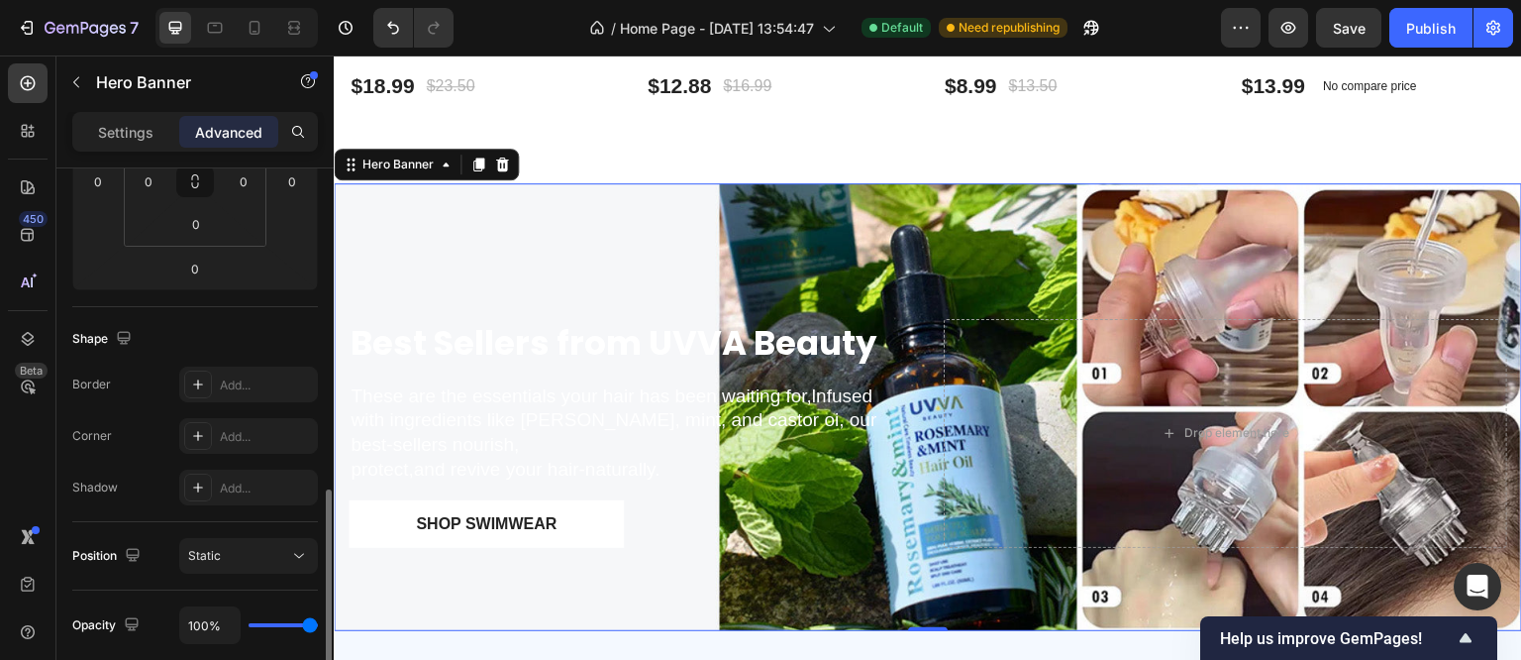
scroll to position [494, 0]
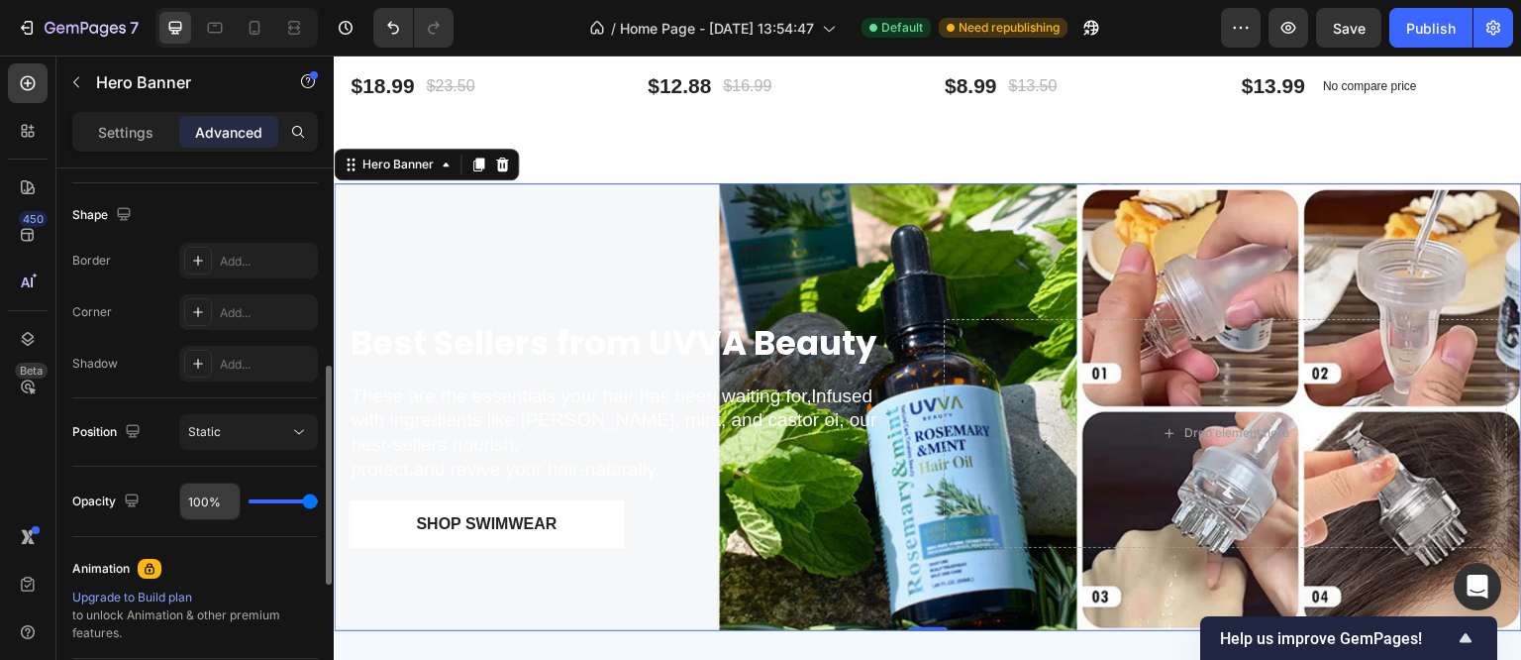
click at [219, 502] on input "100%" at bounding box center [209, 501] width 59 height 36
type input "0"
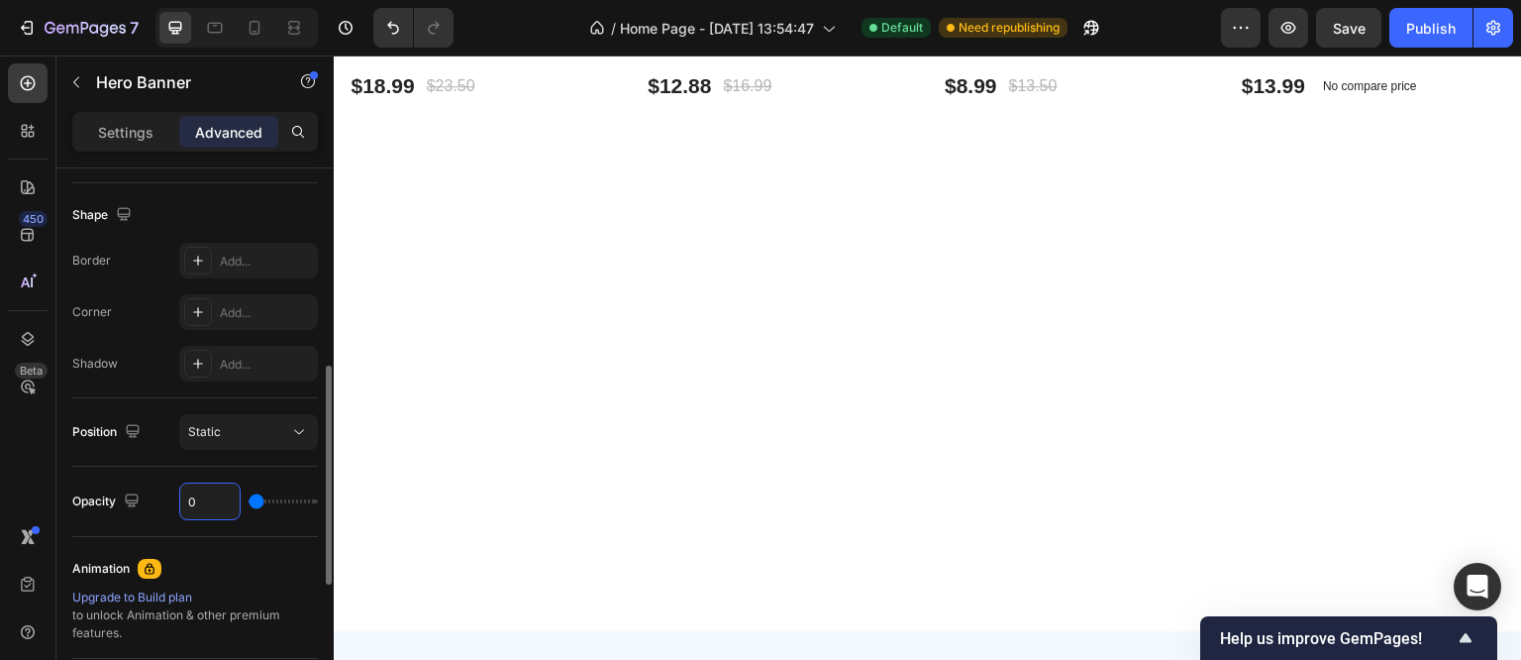
drag, startPoint x: 211, startPoint y: 500, endPoint x: 143, endPoint y: 530, distance: 74.5
click at [143, 530] on div "Opacity 0" at bounding box center [195, 502] width 246 height 70
type input "1"
type input "10"
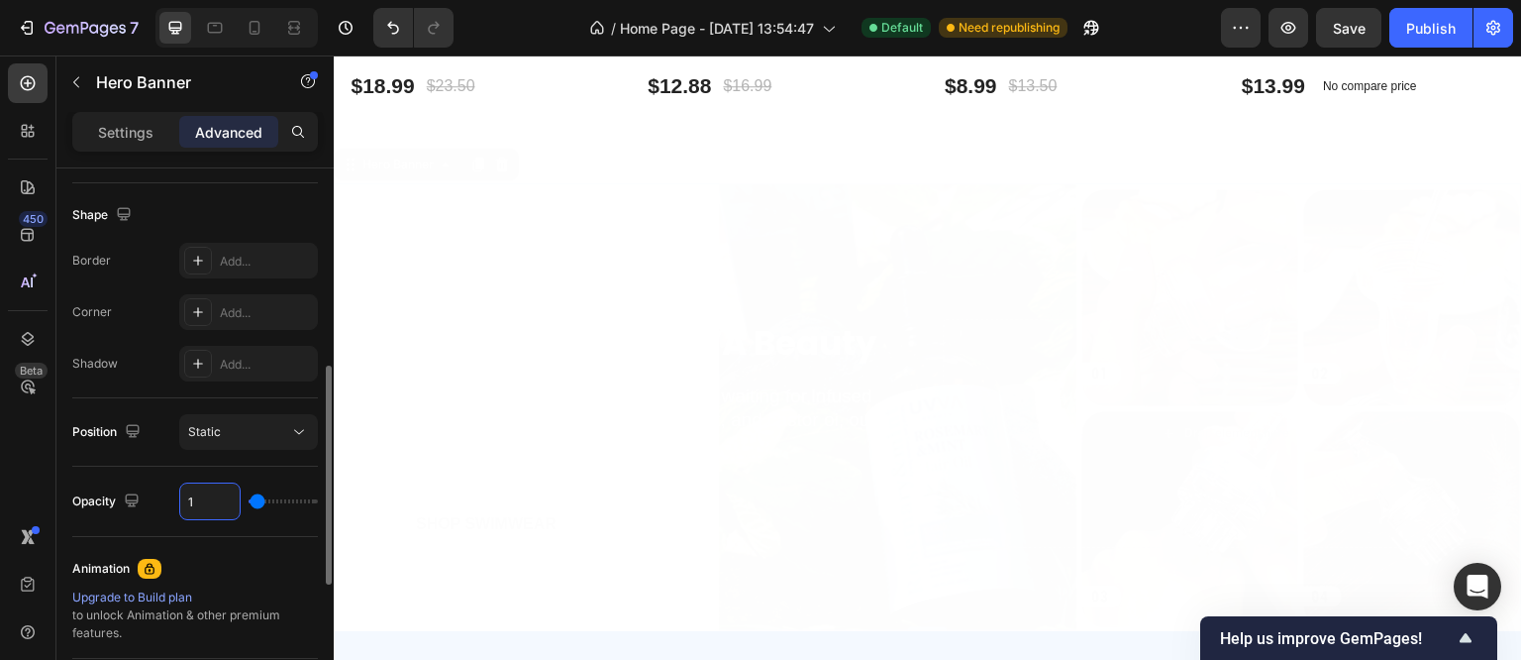
type input "10"
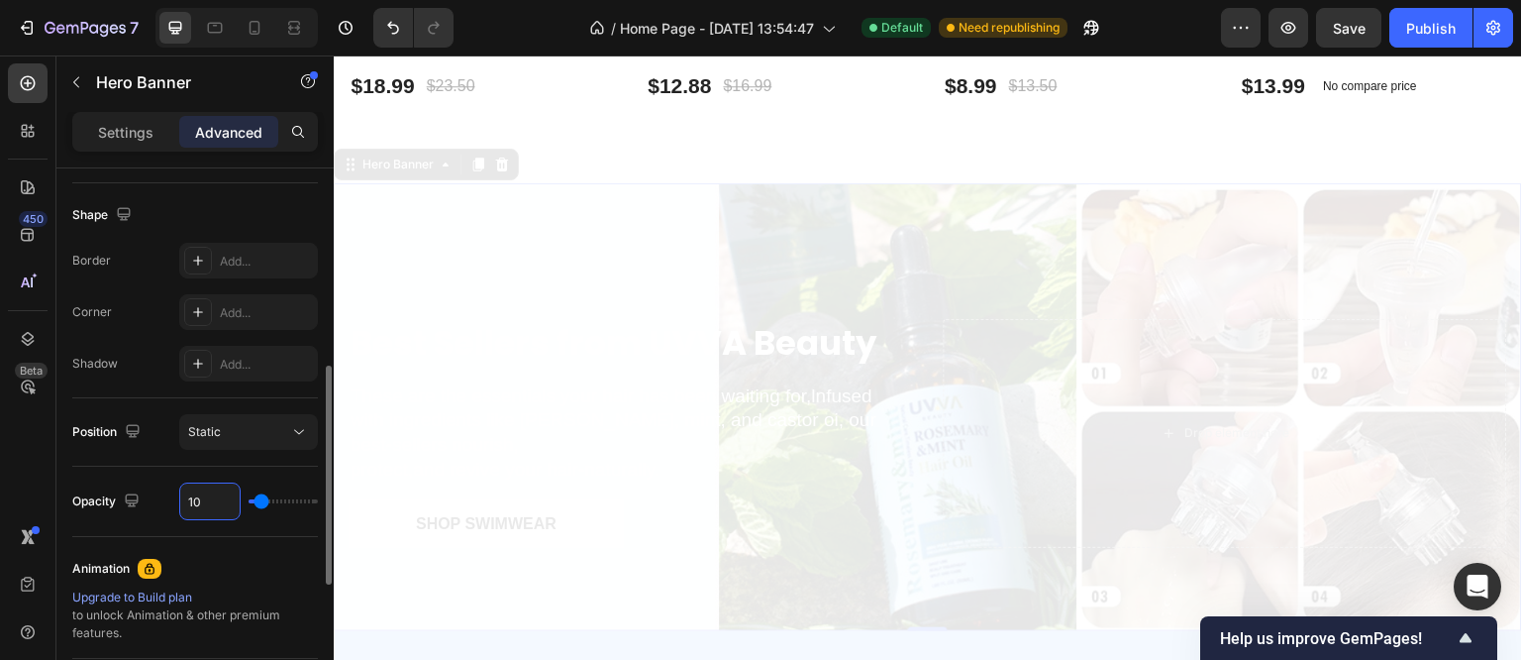
type input "100"
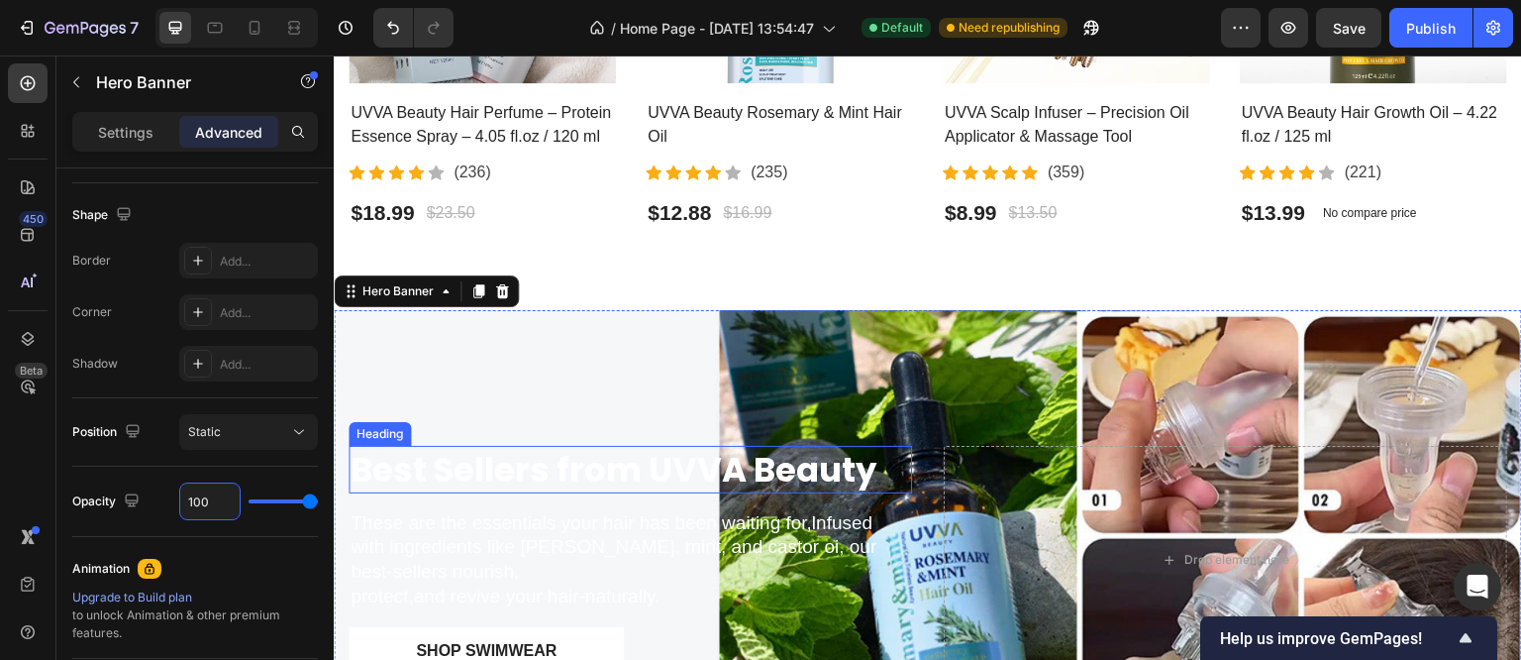
scroll to position [1090, 0]
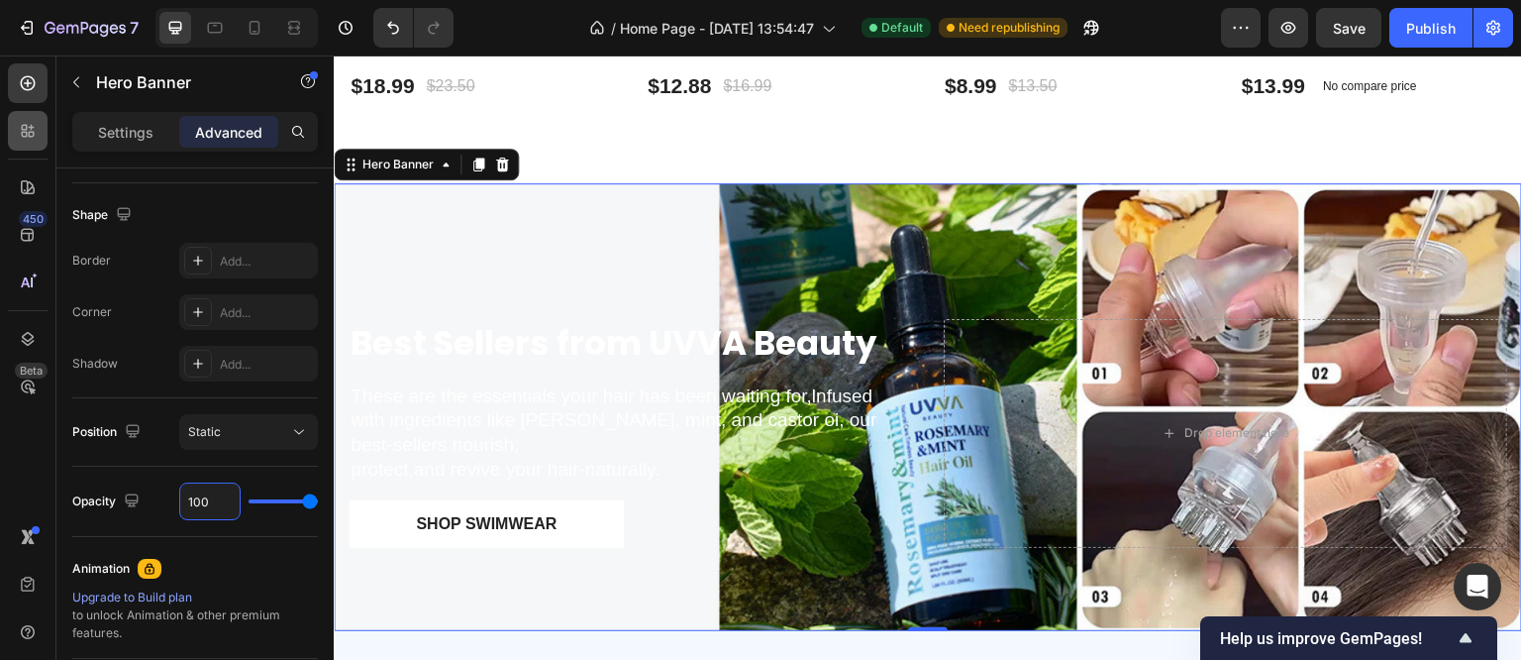
click at [20, 136] on icon at bounding box center [28, 131] width 20 height 20
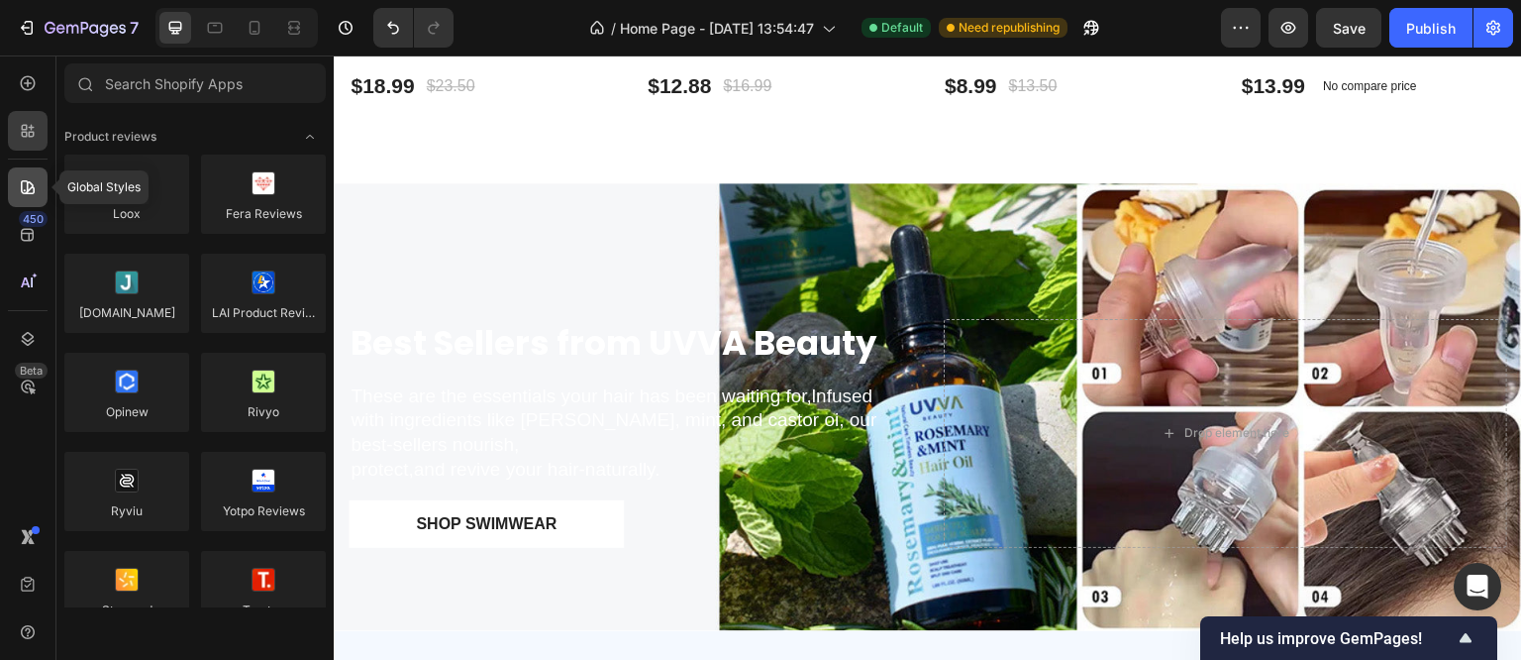
click at [26, 194] on icon at bounding box center [28, 187] width 20 height 20
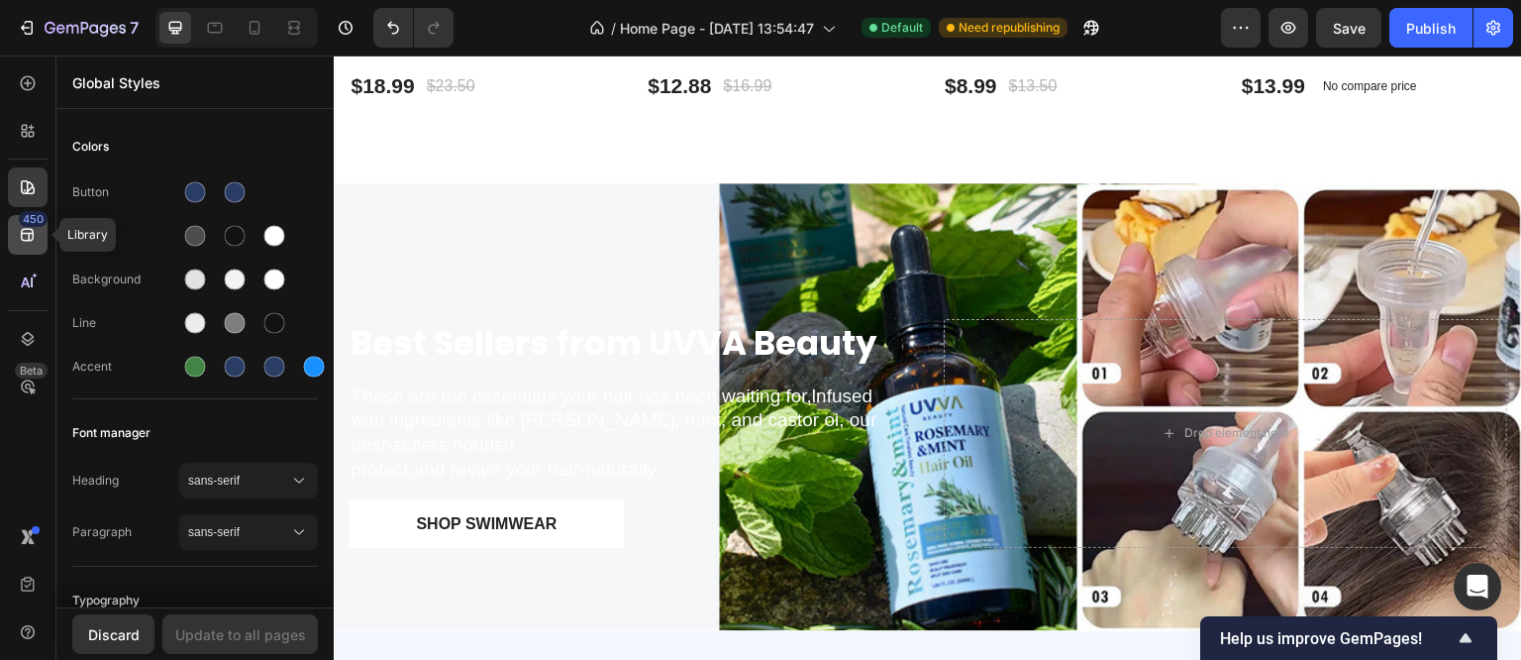
click at [31, 236] on icon at bounding box center [28, 235] width 20 height 20
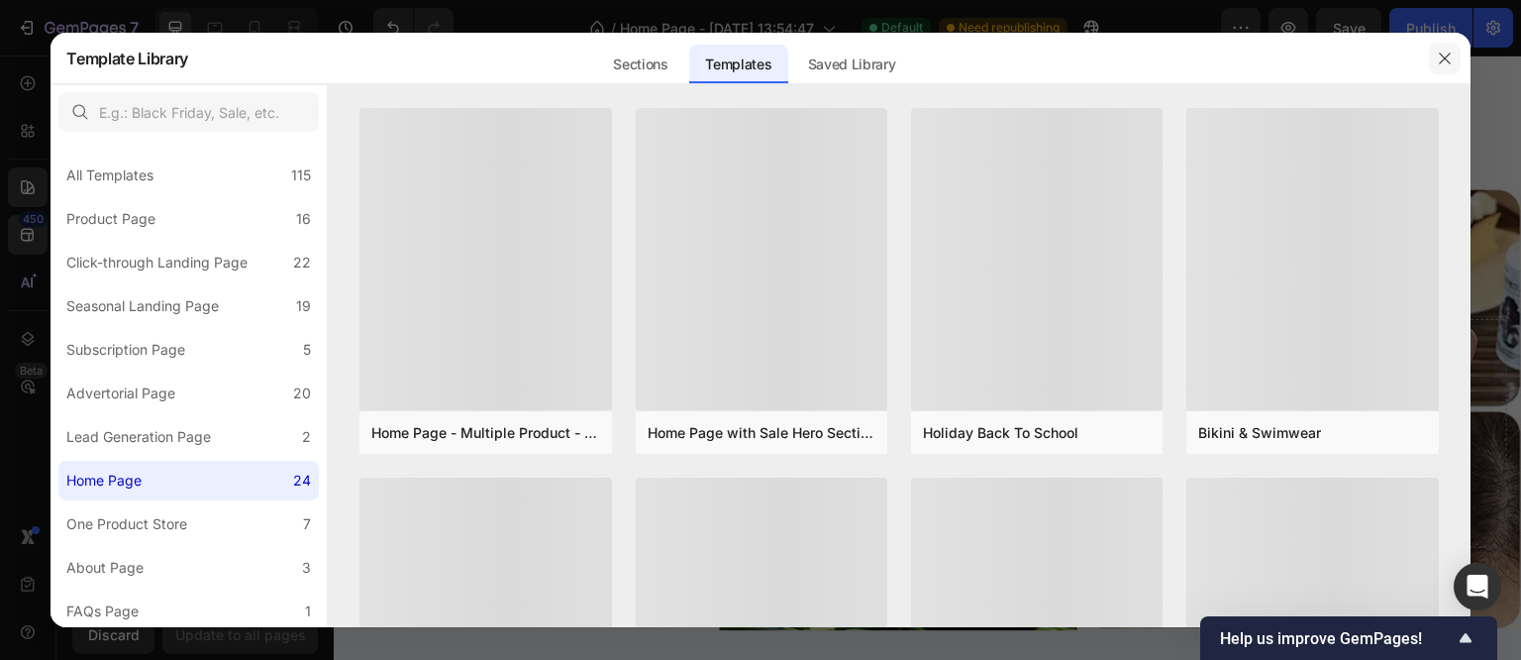
click at [1434, 68] on button "button" at bounding box center [1445, 59] width 32 height 32
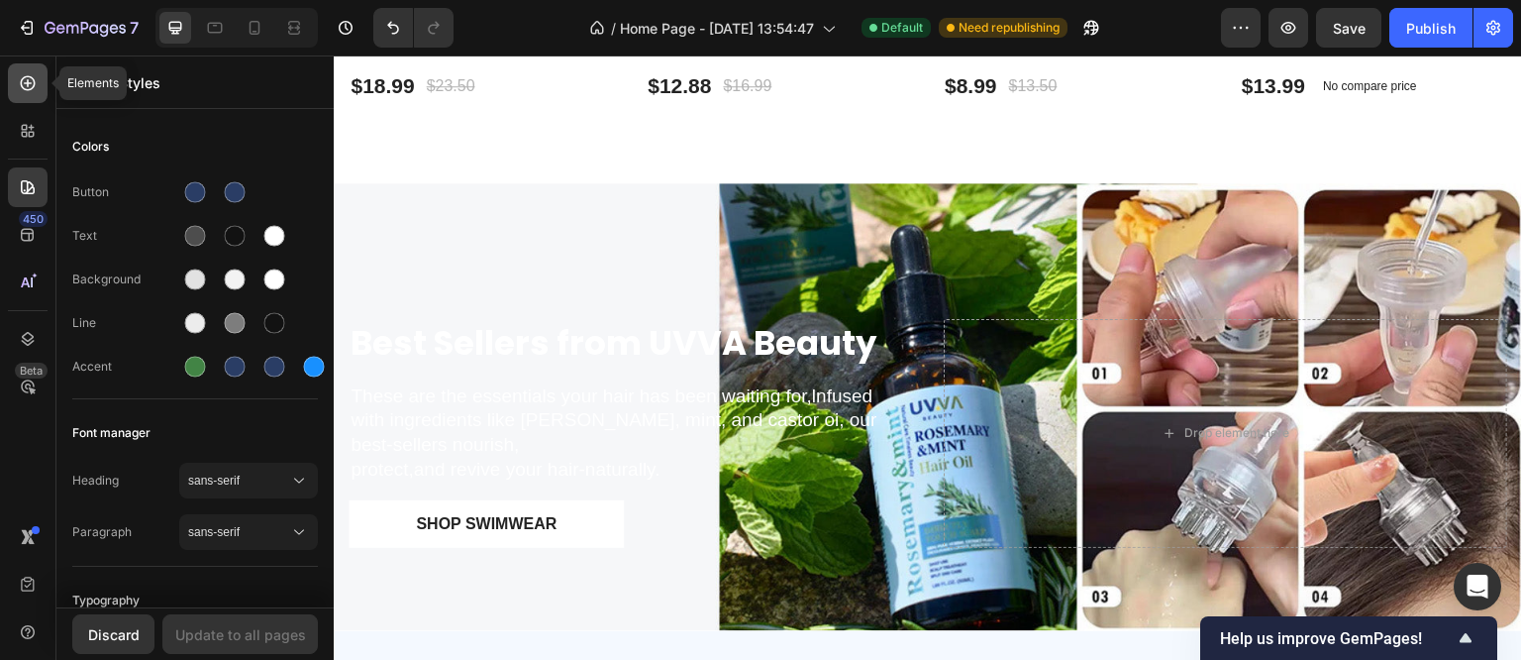
click at [24, 80] on icon at bounding box center [28, 83] width 20 height 20
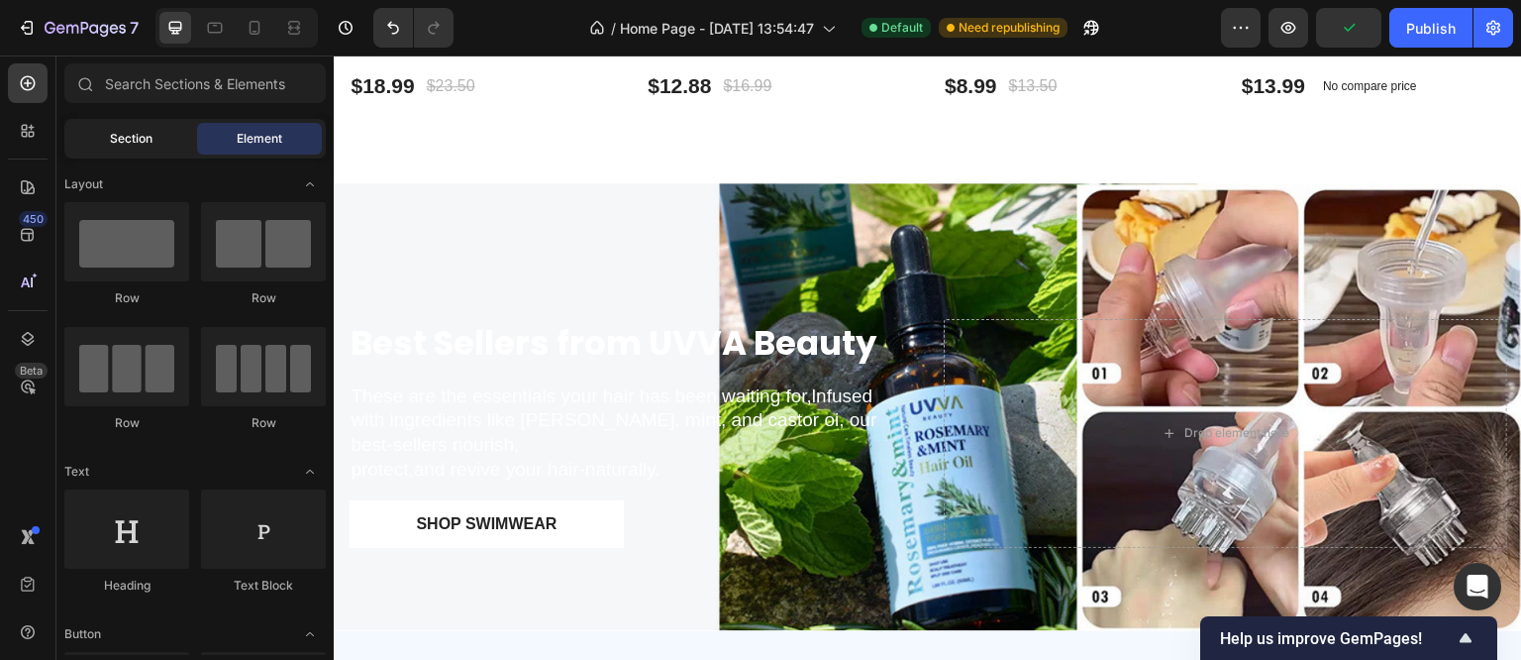
click at [149, 135] on span "Section" at bounding box center [131, 139] width 43 height 18
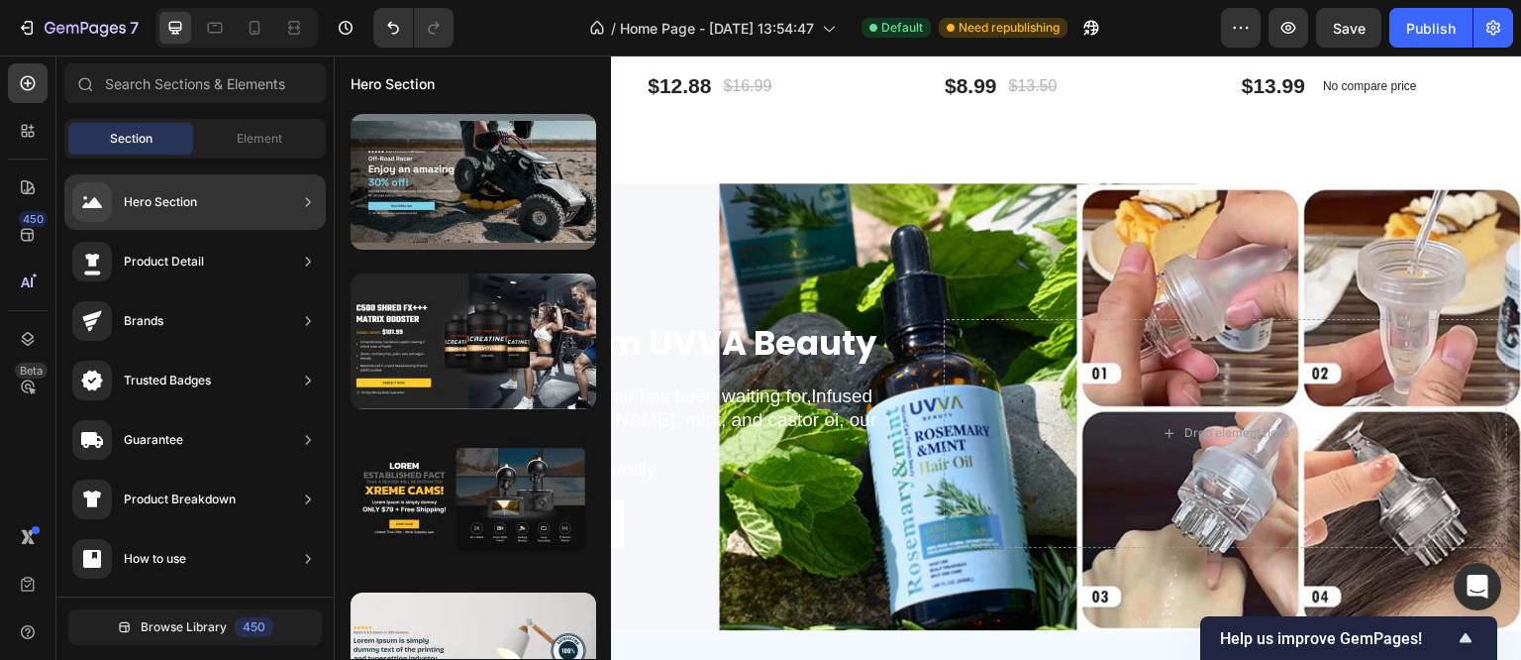
click at [267, 199] on div "Hero Section" at bounding box center [194, 201] width 261 height 55
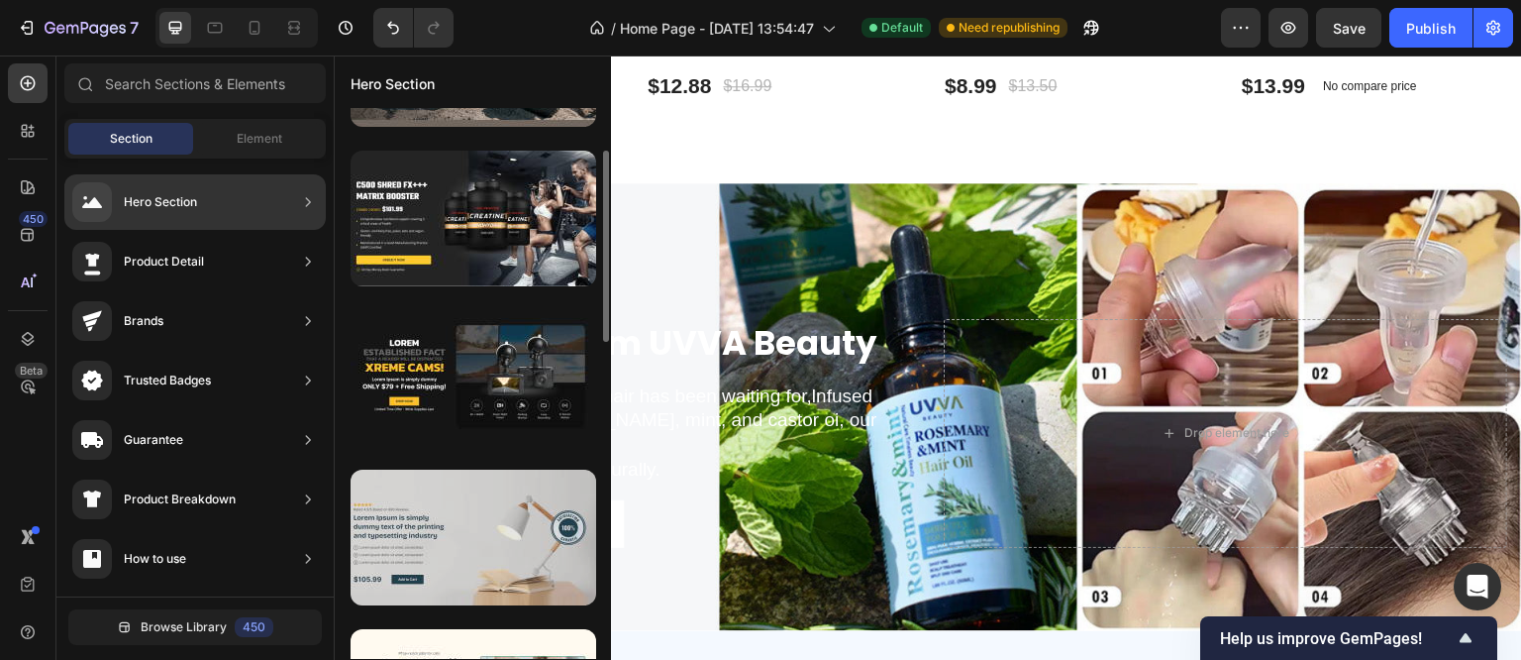
scroll to position [247, 0]
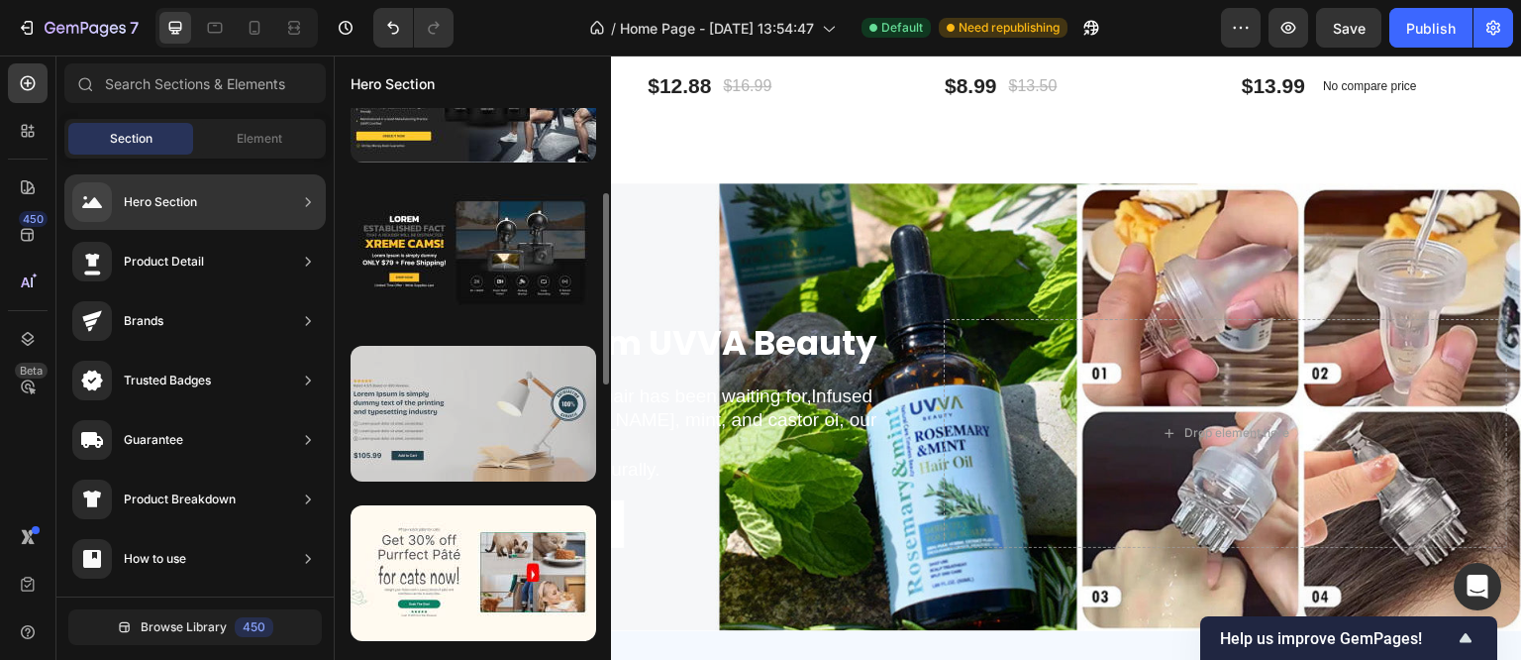
click at [450, 435] on div at bounding box center [474, 414] width 246 height 136
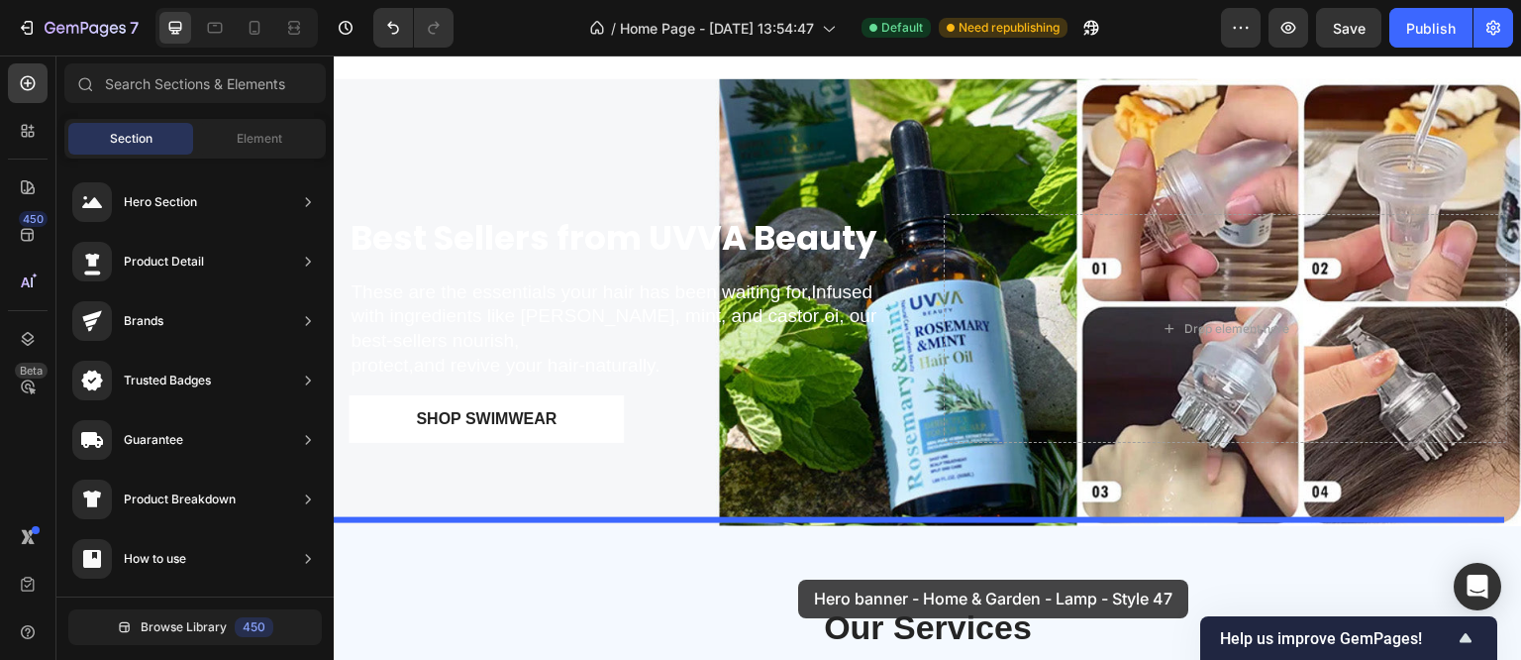
scroll to position [1268, 0]
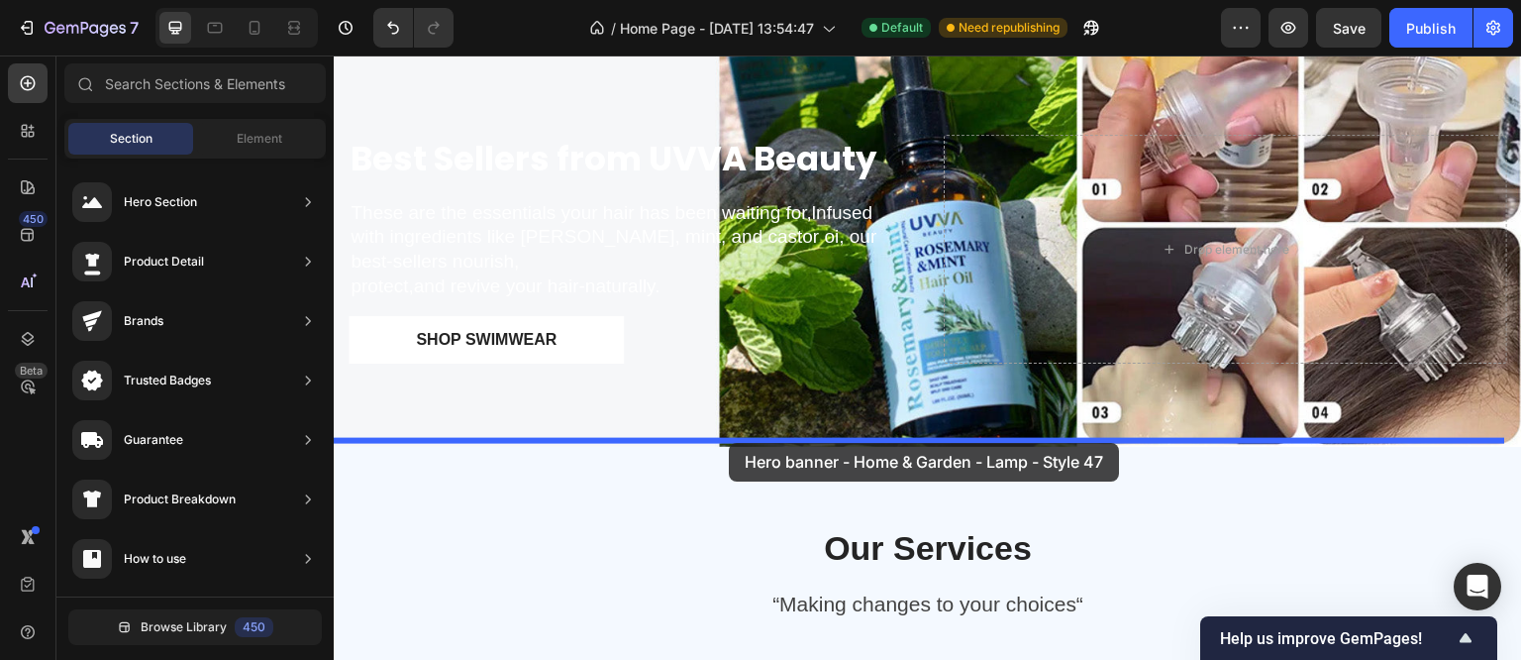
drag, startPoint x: 783, startPoint y: 490, endPoint x: 729, endPoint y: 443, distance: 72.3
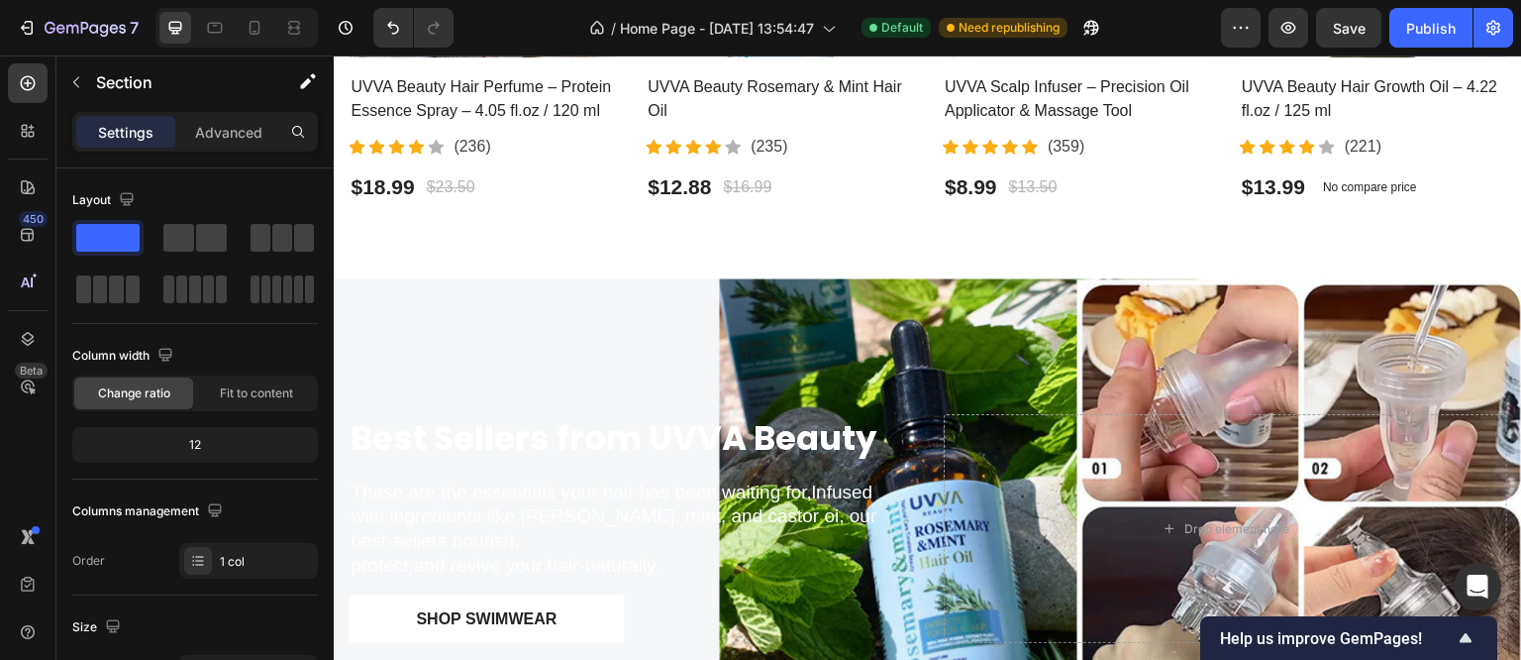
scroll to position [1286, 0]
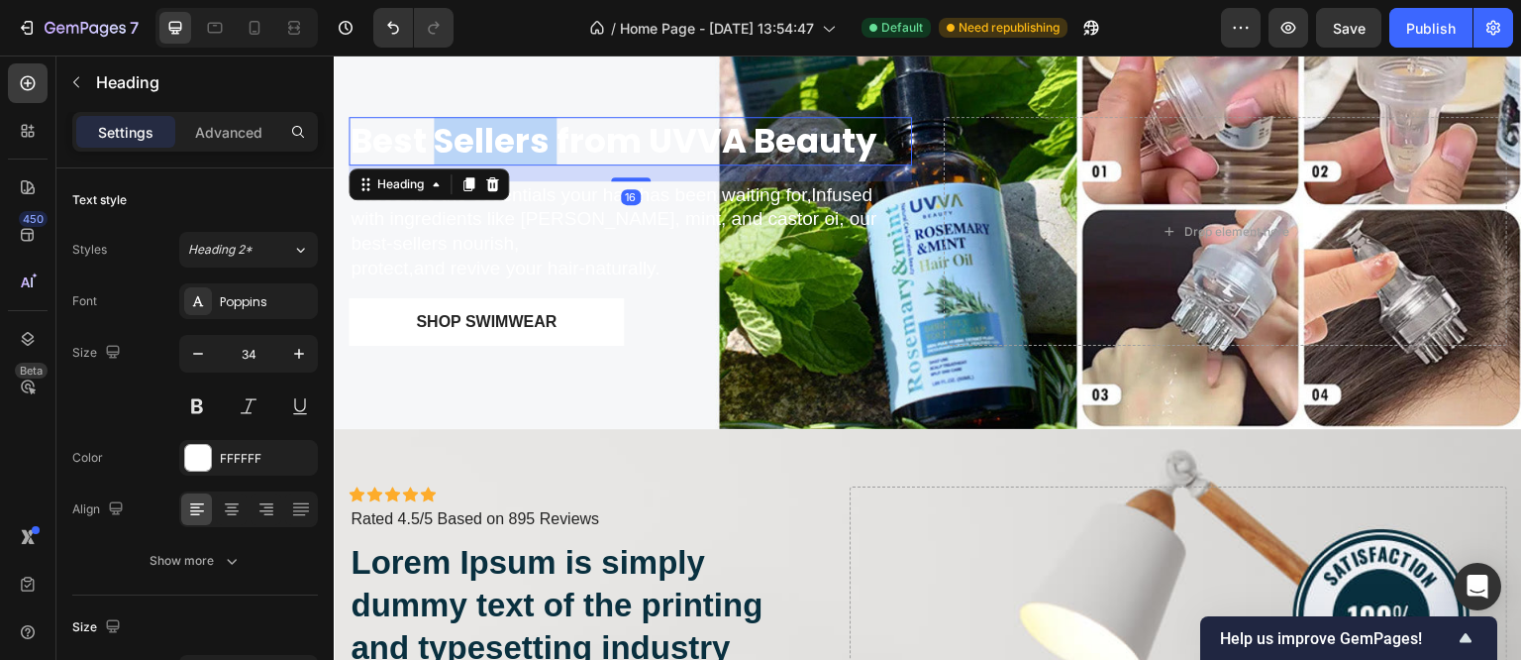
click at [467, 135] on strong "Best Sellers from UVVA Beauty" at bounding box center [614, 141] width 526 height 48
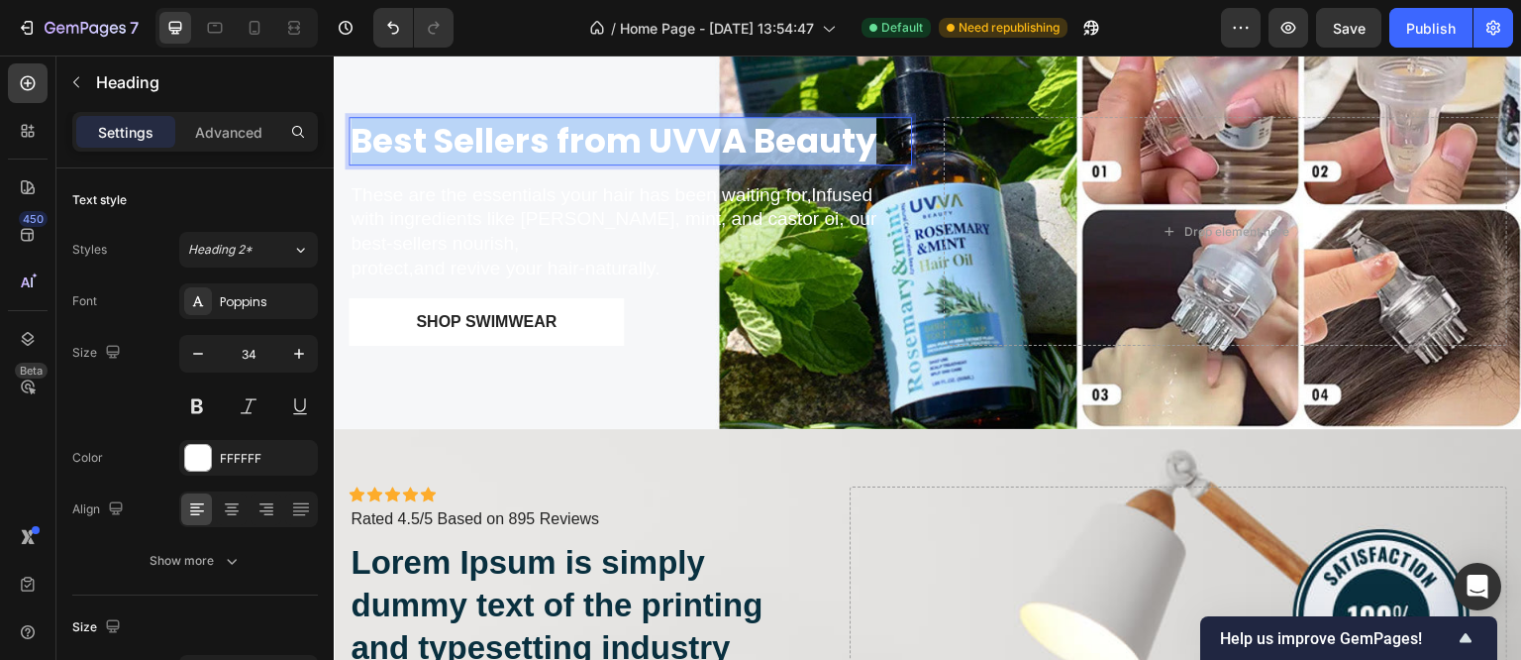
click at [467, 135] on strong "Best Sellers from UVVA Beauty" at bounding box center [614, 141] width 526 height 48
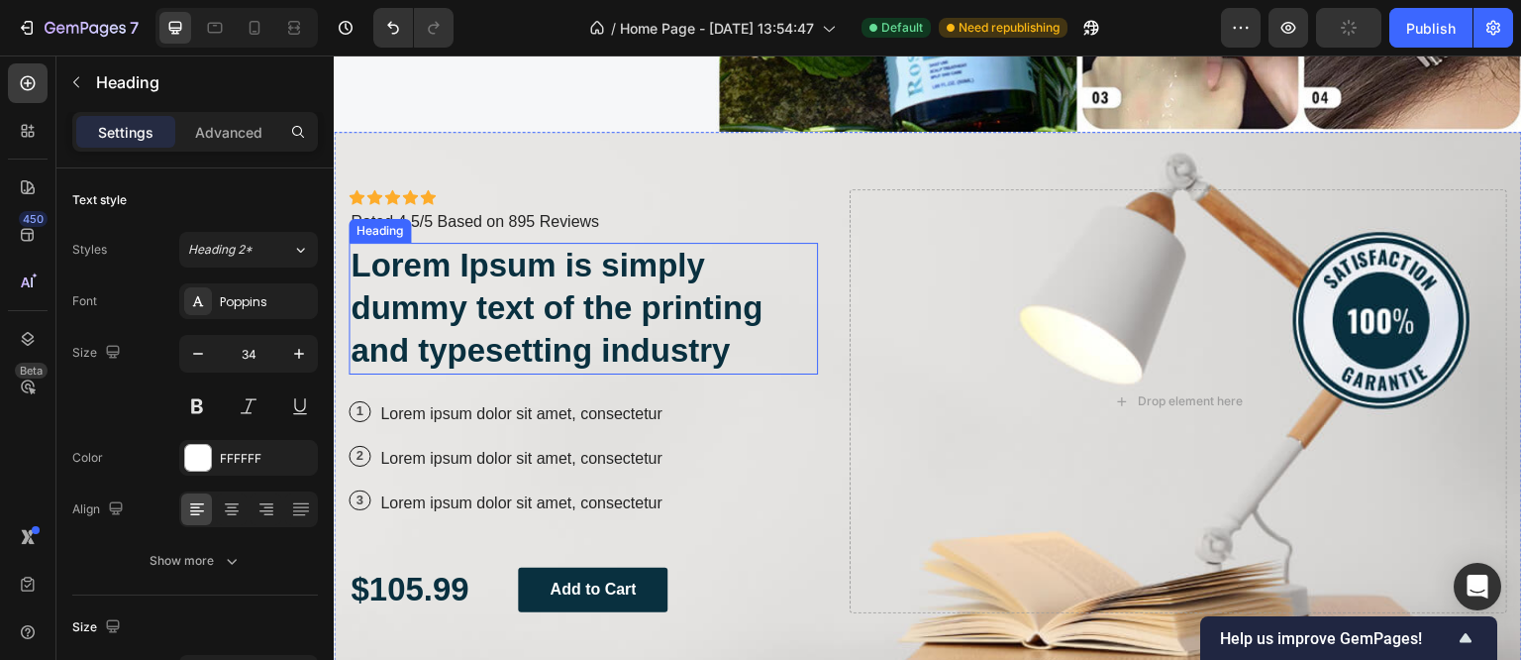
click at [501, 319] on h2 "Lorem Ipsum is simply dummy text of the printing and typesetting industry" at bounding box center [583, 309] width 469 height 132
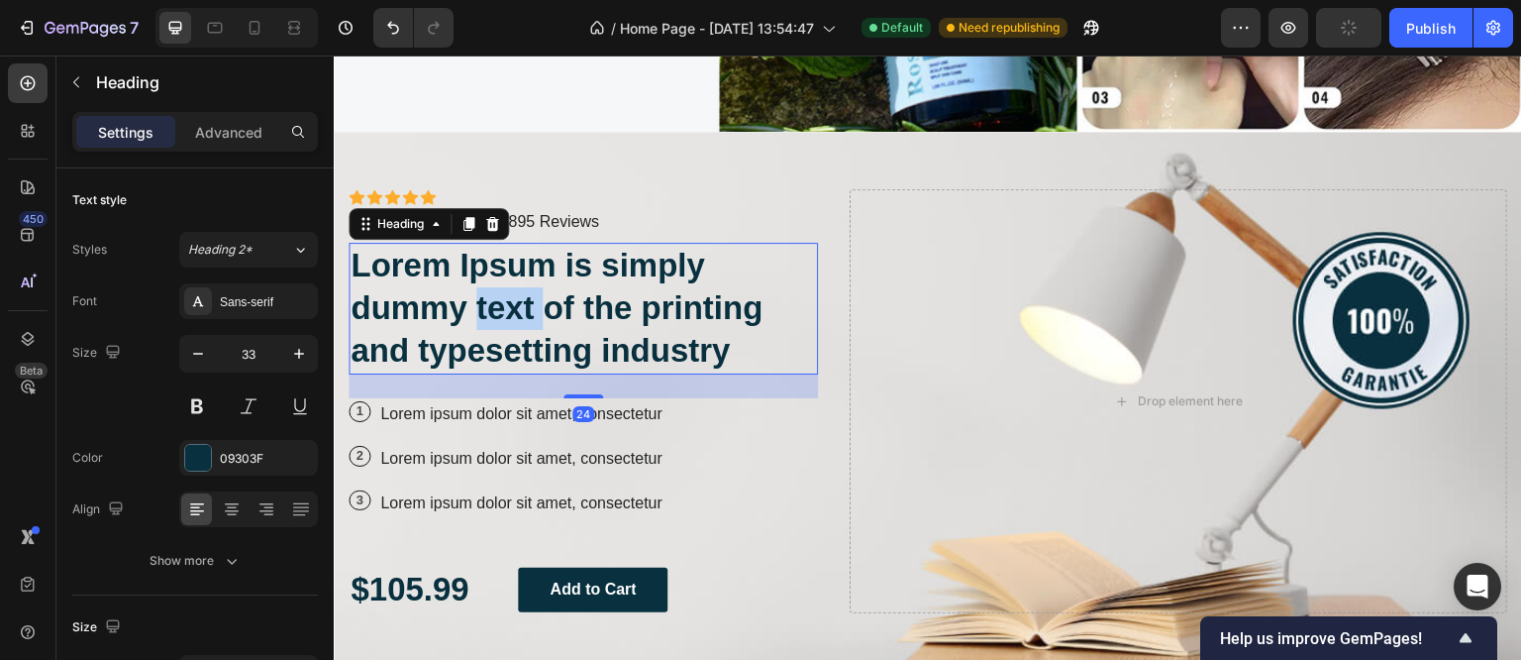
scroll to position [493, 0]
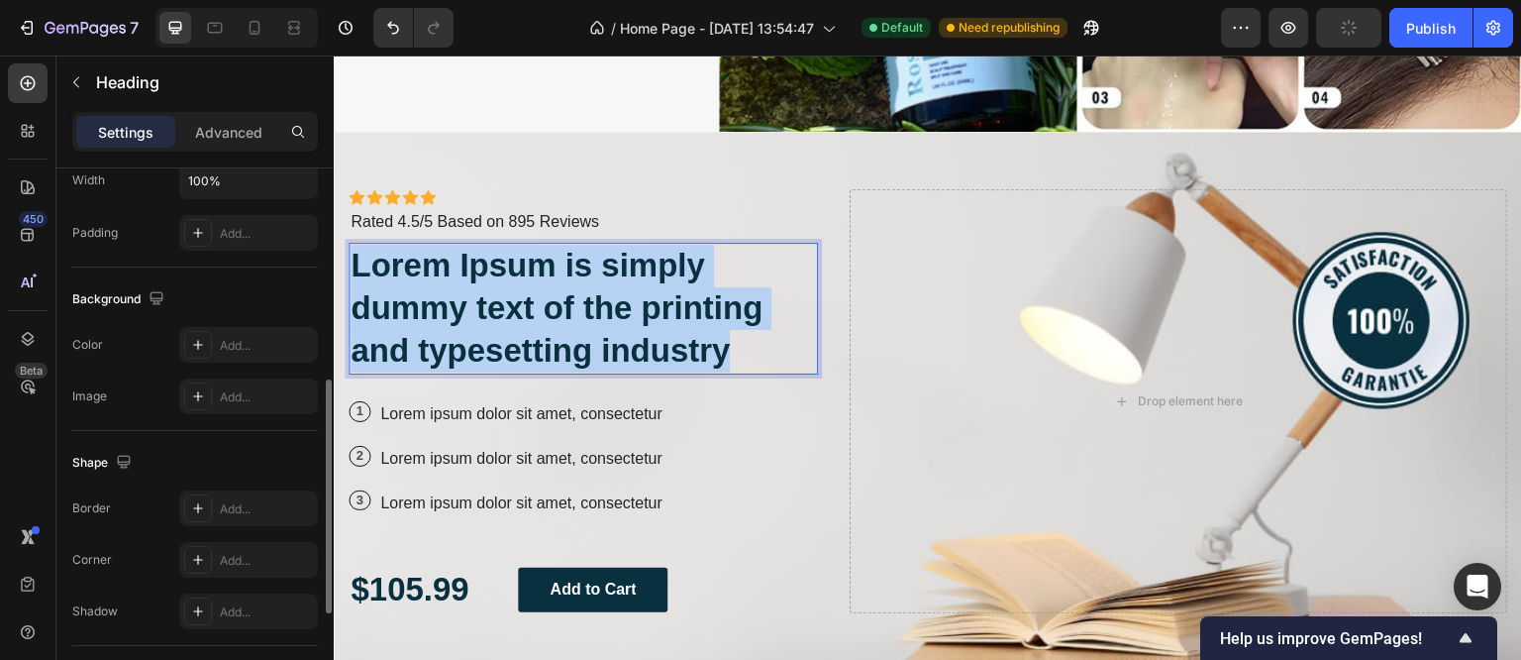
click at [501, 319] on p "Lorem Ipsum is simply dummy text of the printing and typesetting industry" at bounding box center [584, 309] width 466 height 128
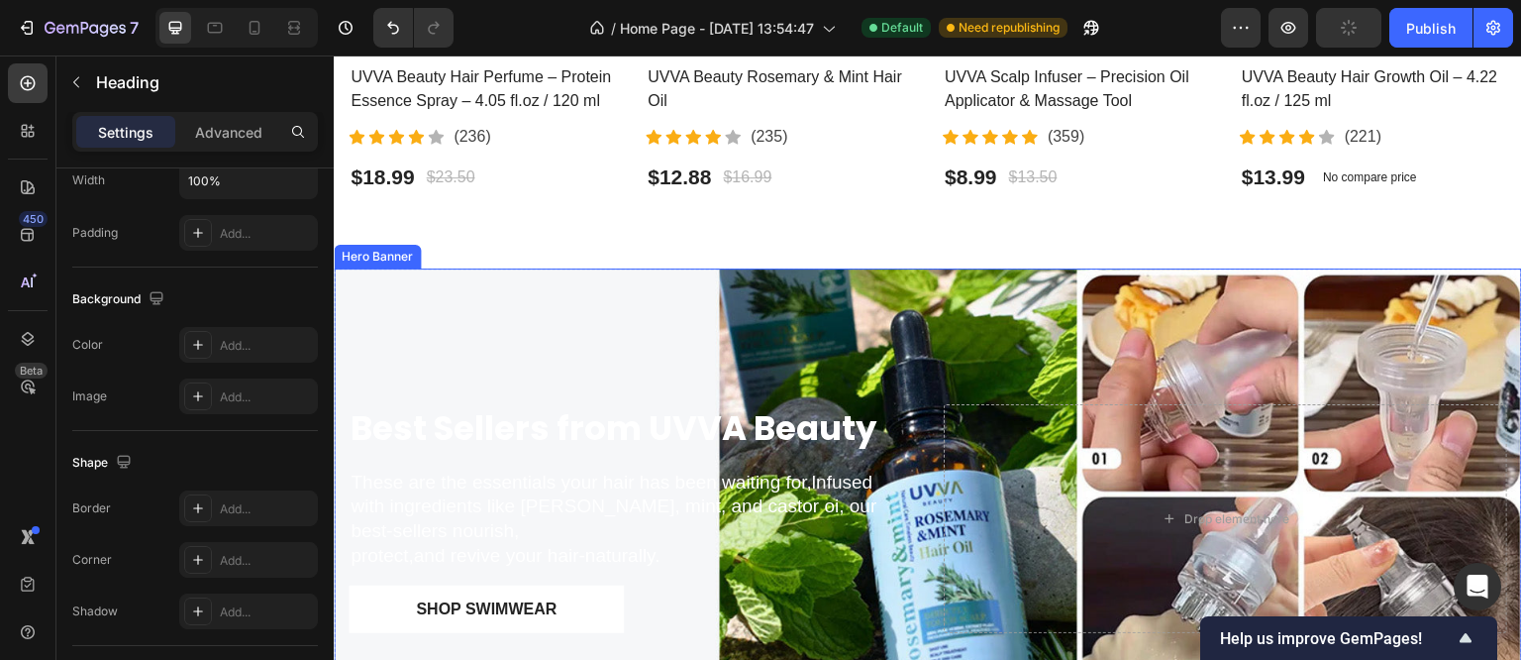
scroll to position [988, 0]
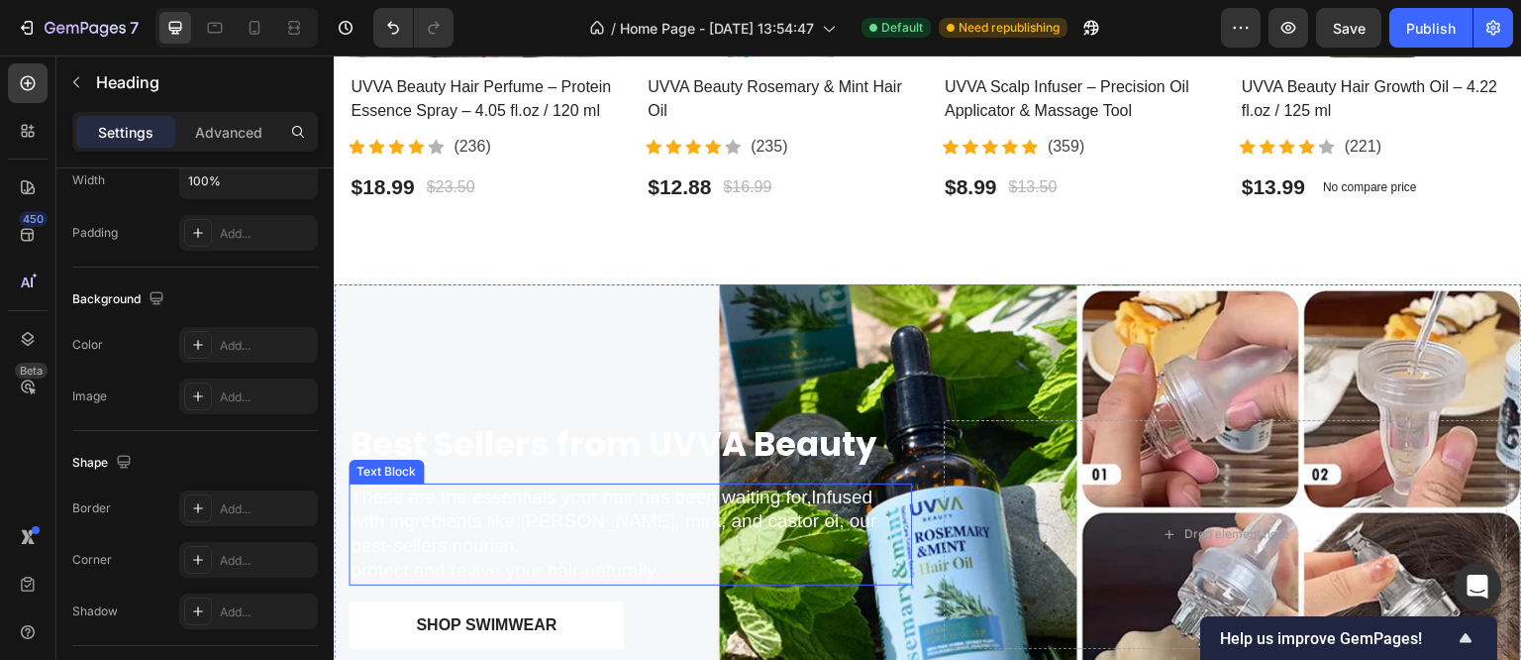
click at [456, 496] on p "These are the essentials your hair has been waiting for,lnfused with ingredient…" at bounding box center [631, 534] width 560 height 98
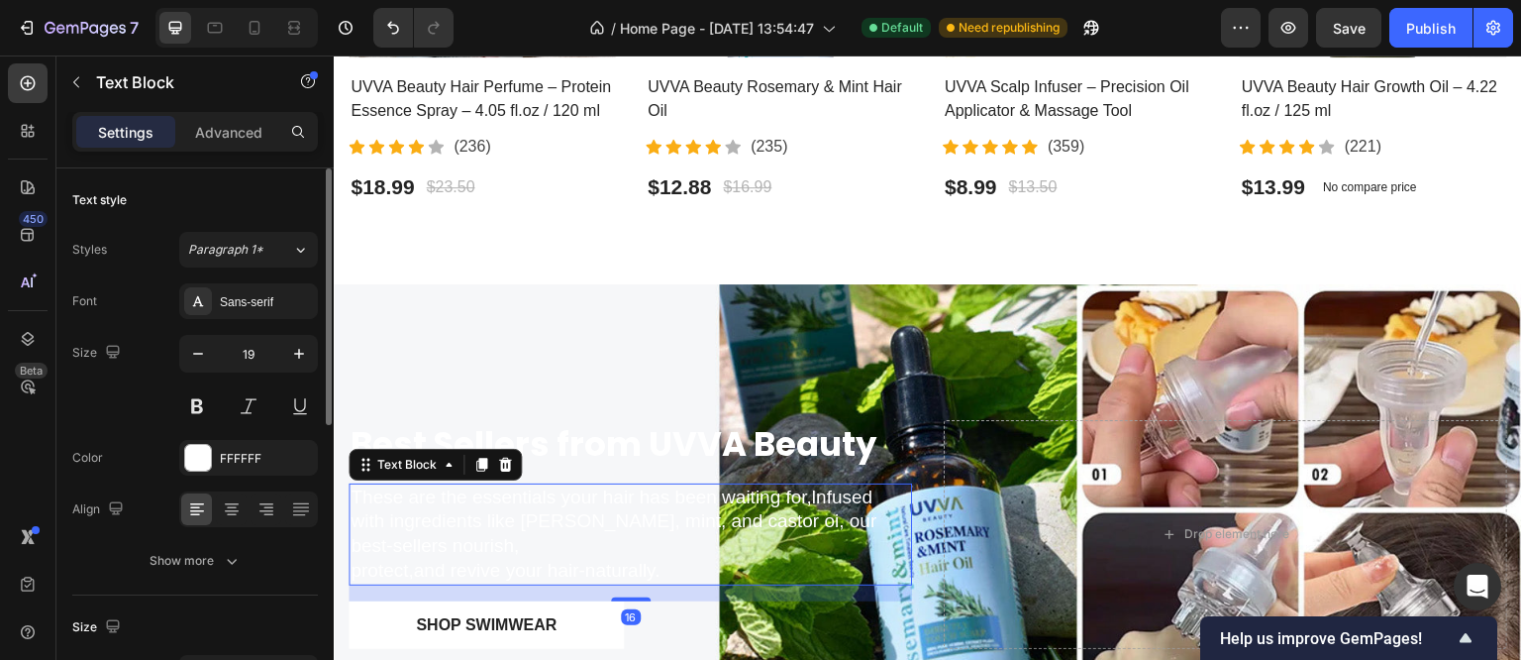
click at [456, 496] on p "These are the essentials your hair has been waiting for,lnfused with ingredient…" at bounding box center [631, 534] width 560 height 98
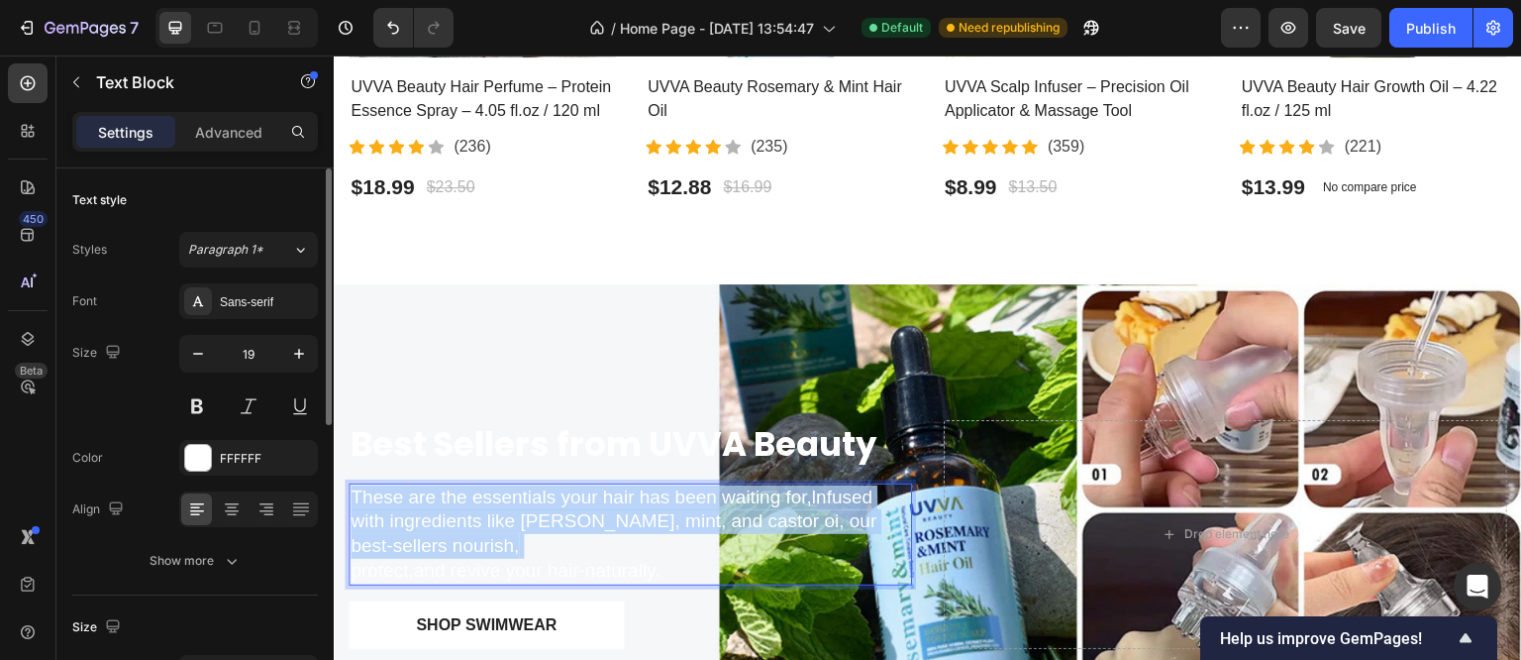
click at [456, 496] on p "These are the essentials your hair has been waiting for,lnfused with ingredient…" at bounding box center [631, 534] width 560 height 98
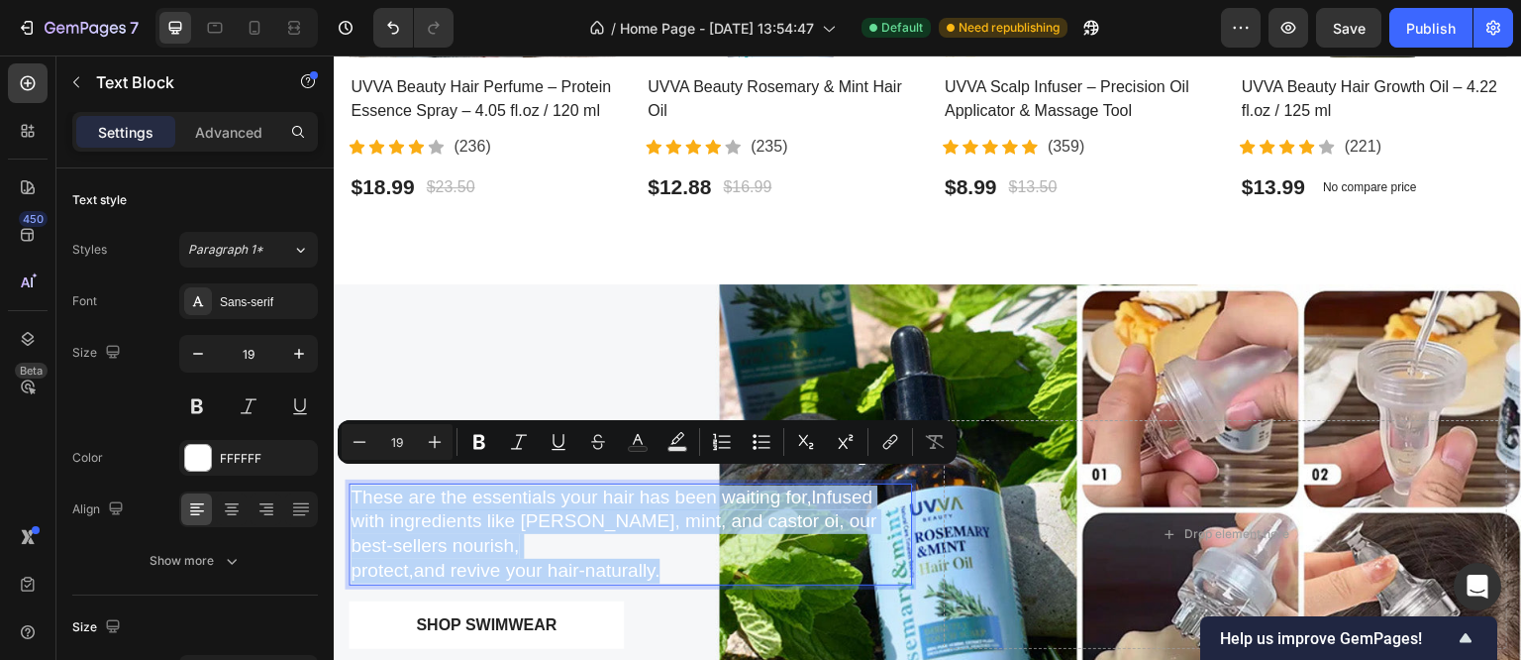
drag, startPoint x: 685, startPoint y: 559, endPoint x: 657, endPoint y: 539, distance: 34.9
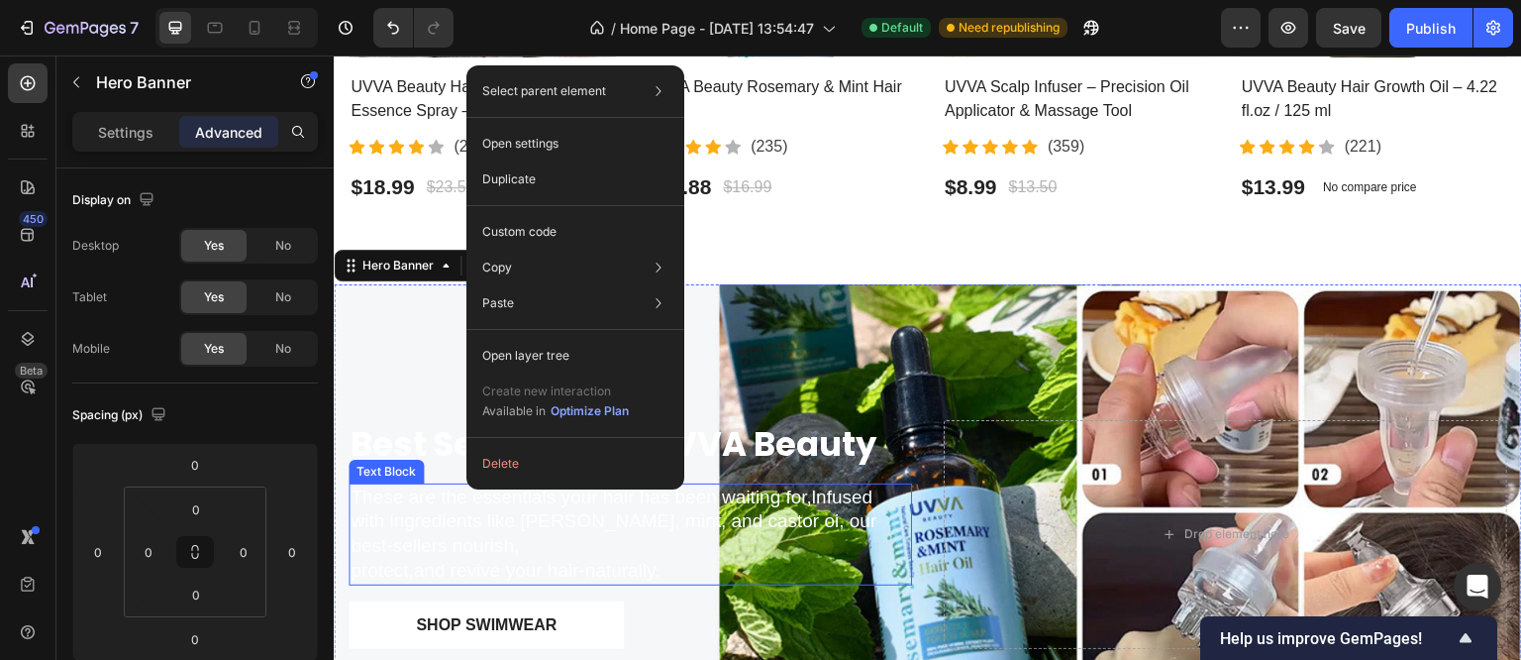
click at [443, 534] on p "These are the essentials your hair has been waiting for,lnfused with ingredient…" at bounding box center [631, 534] width 560 height 98
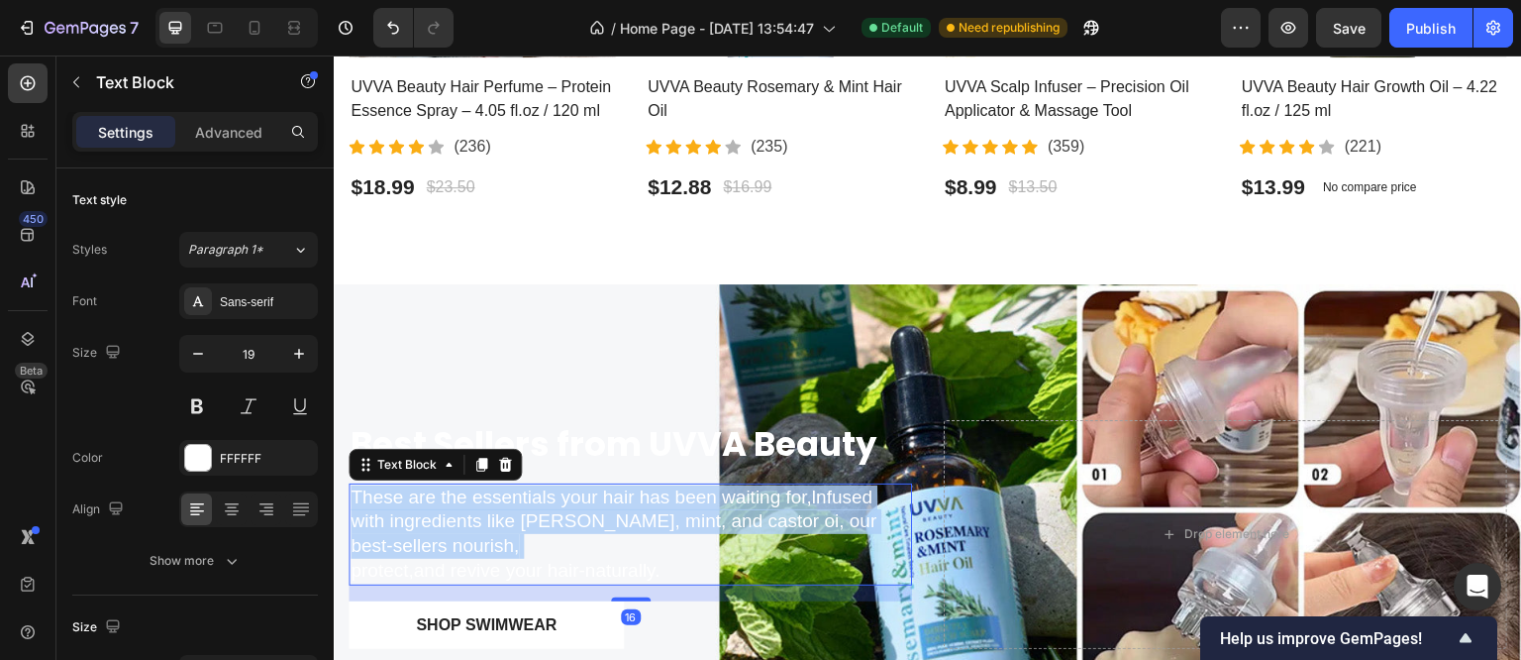
click at [443, 534] on p "These are the essentials your hair has been waiting for,lnfused with ingredient…" at bounding box center [631, 534] width 560 height 98
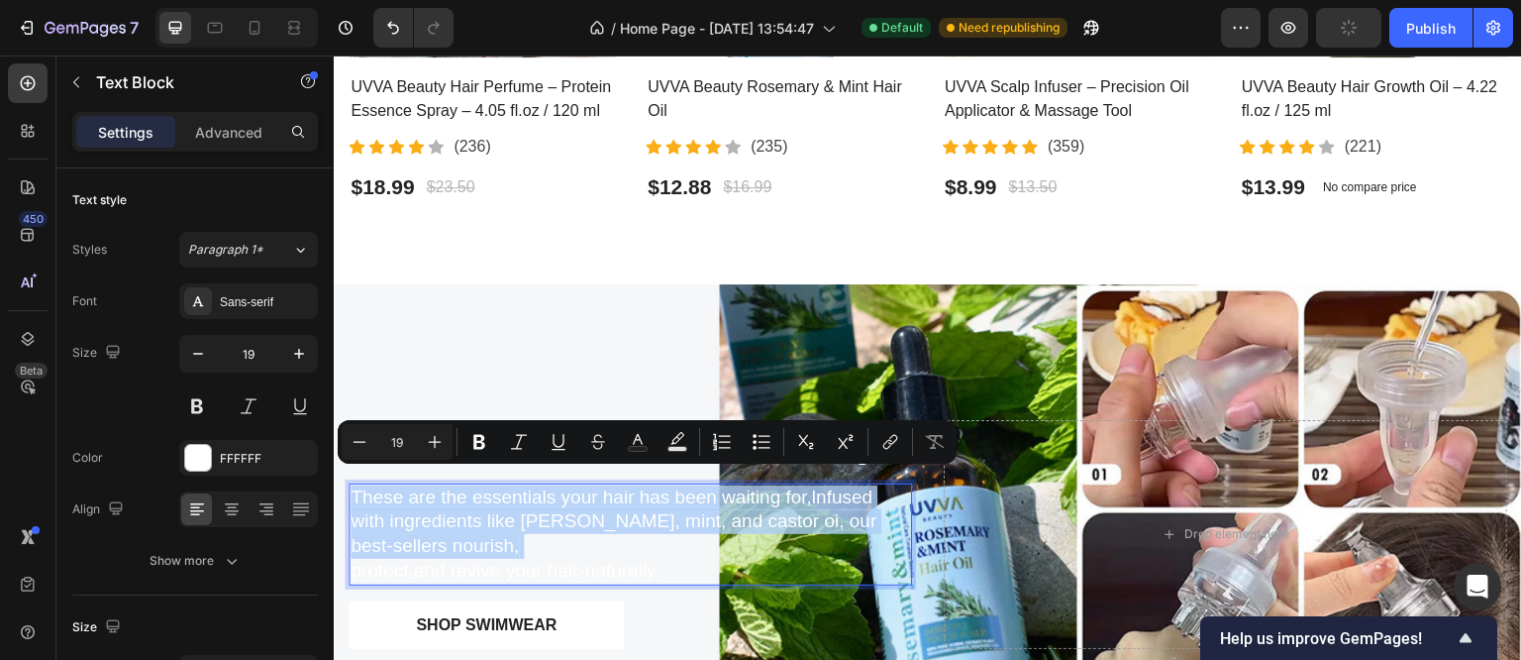
click at [645, 525] on p "These are the essentials your hair has been waiting for,lnfused with ingredient…" at bounding box center [631, 534] width 560 height 98
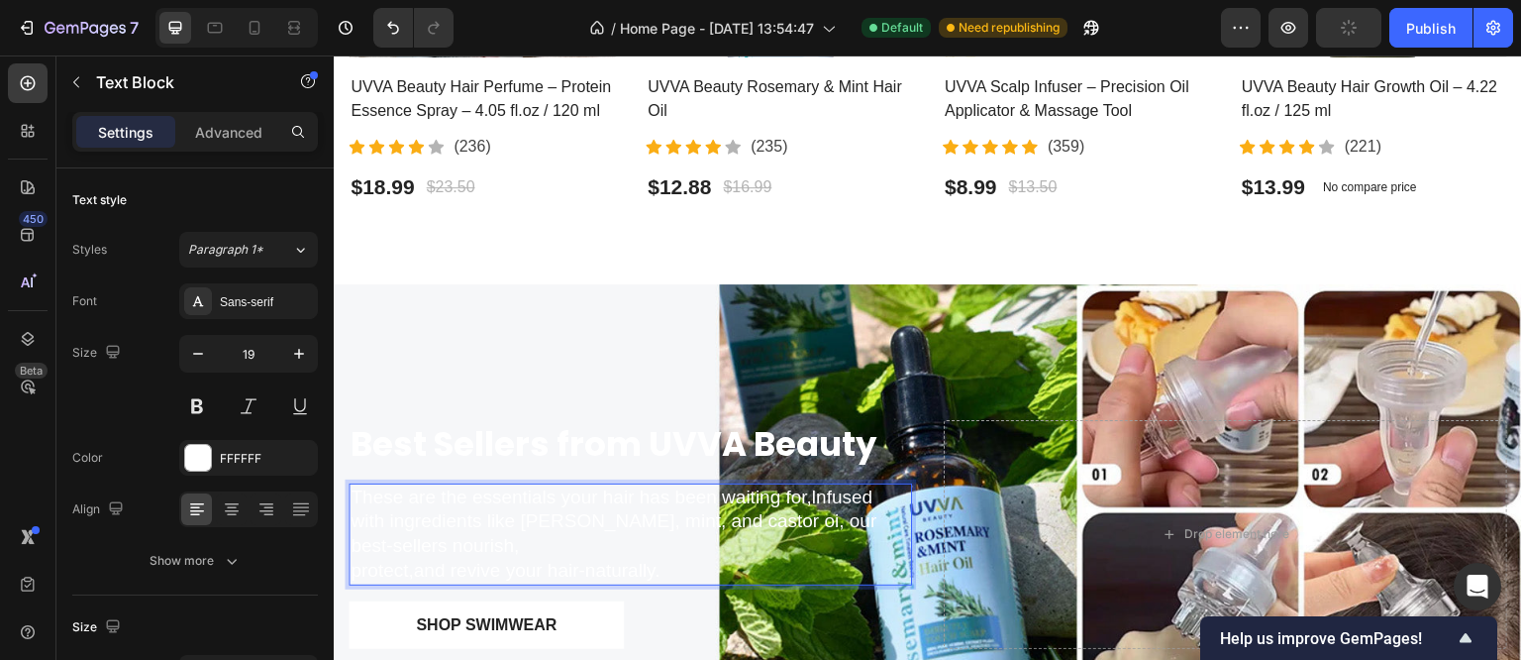
click at [699, 556] on p "These are the essentials your hair has been waiting for,lnfused with ingredient…" at bounding box center [631, 534] width 560 height 98
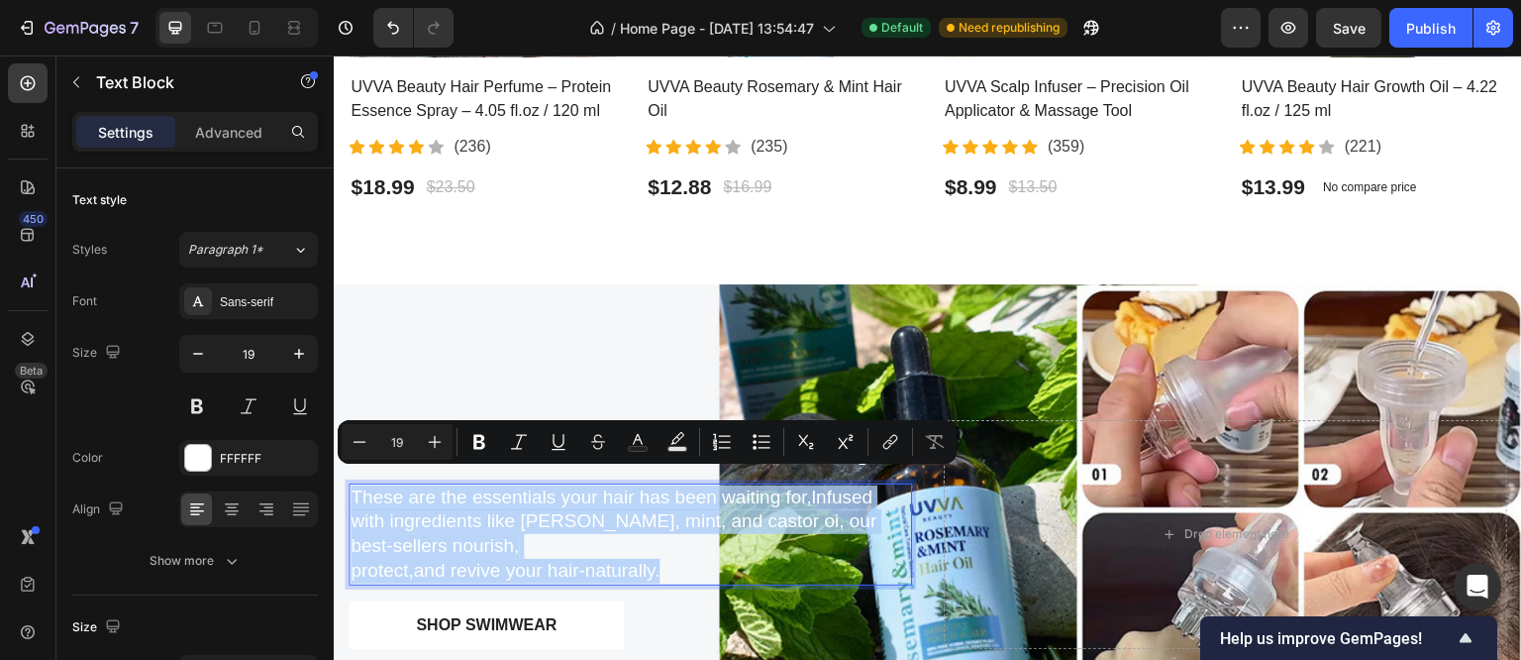
drag, startPoint x: 699, startPoint y: 556, endPoint x: 353, endPoint y: 488, distance: 353.1
click at [353, 488] on p "These are the essentials your hair has been waiting for,lnfused with ingredient…" at bounding box center [631, 534] width 560 height 98
copy p "These are the essentials your hair has been waiting for,lnfused with ingredient…"
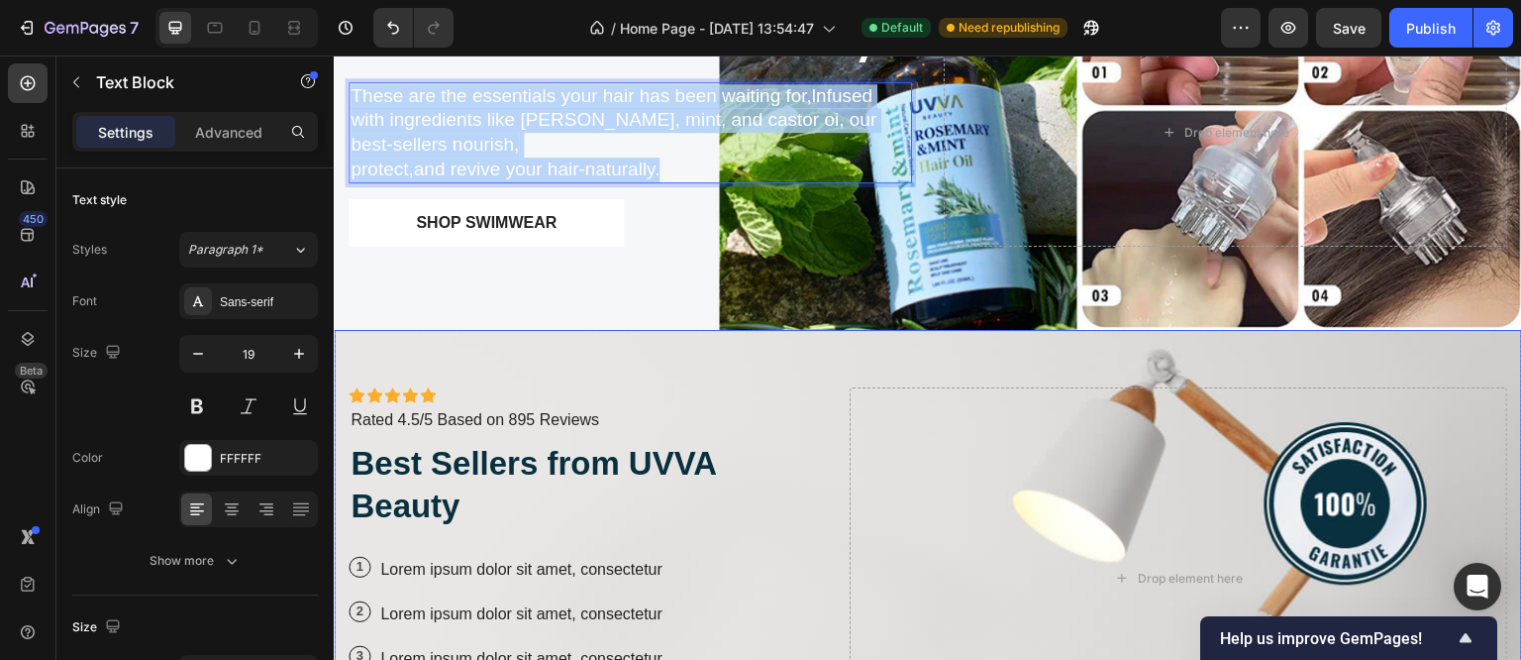
scroll to position [1583, 0]
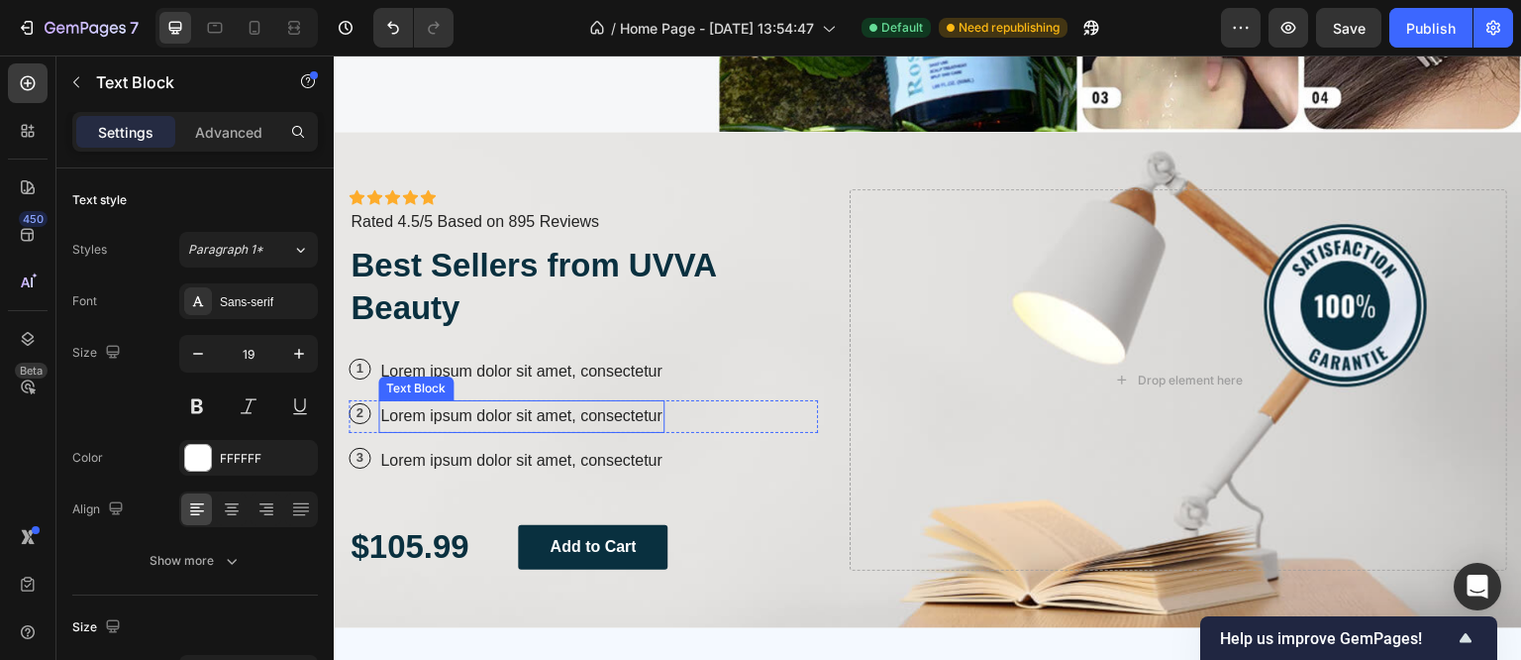
click at [468, 384] on div "Icon Icon Icon Icon Icon Icon List Icon Icon Icon Icon Icon Icon List Rated 4.5…" at bounding box center [583, 379] width 469 height 381
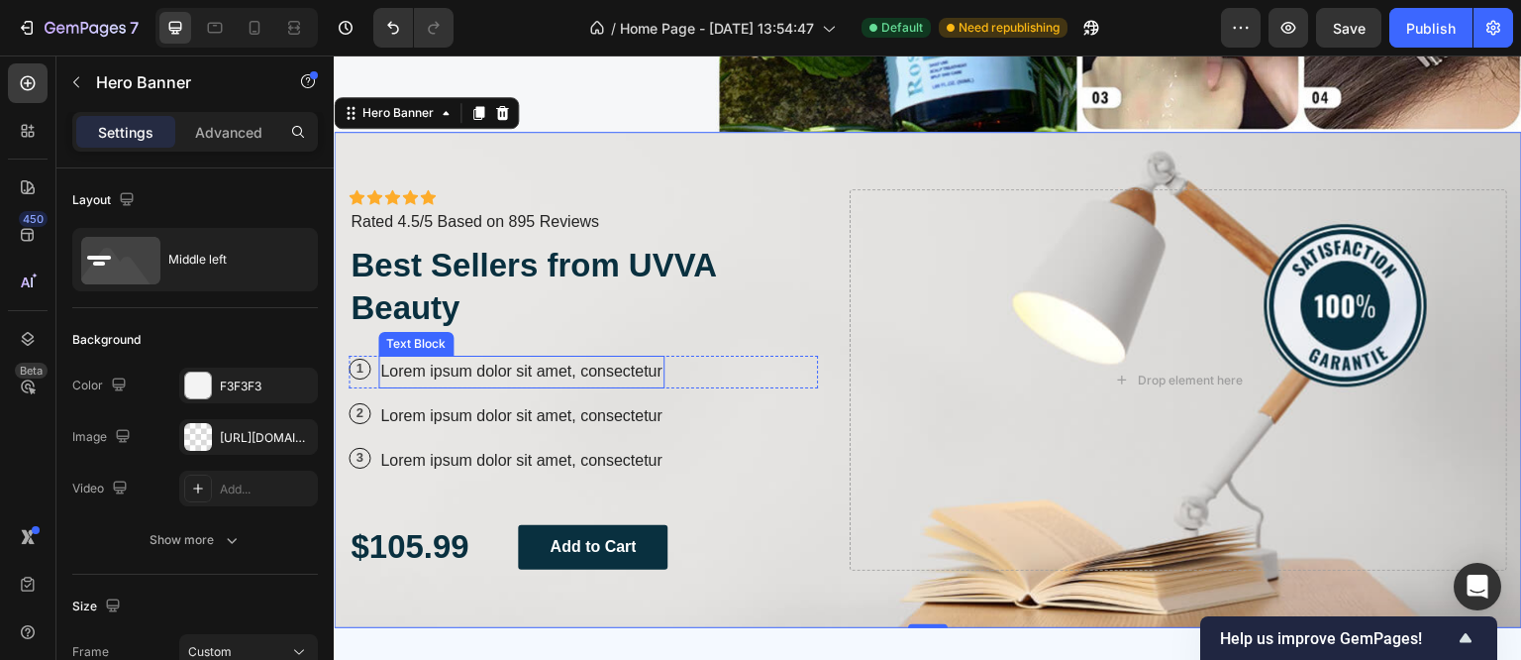
click at [467, 370] on p "Lorem ipsum dolor sit amet, consectetur" at bounding box center [521, 372] width 282 height 29
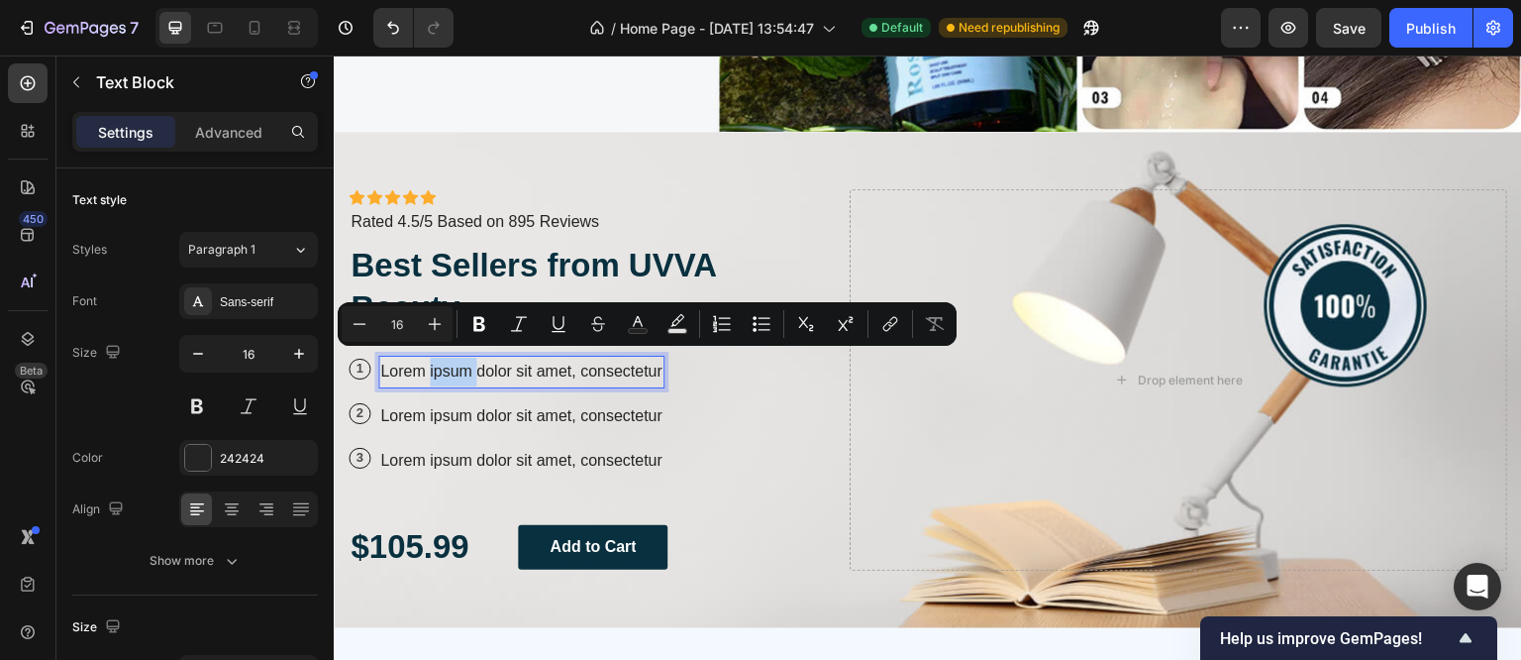
drag, startPoint x: 467, startPoint y: 370, endPoint x: 361, endPoint y: 355, distance: 108.1
click at [361, 361] on p "1" at bounding box center [360, 369] width 20 height 17
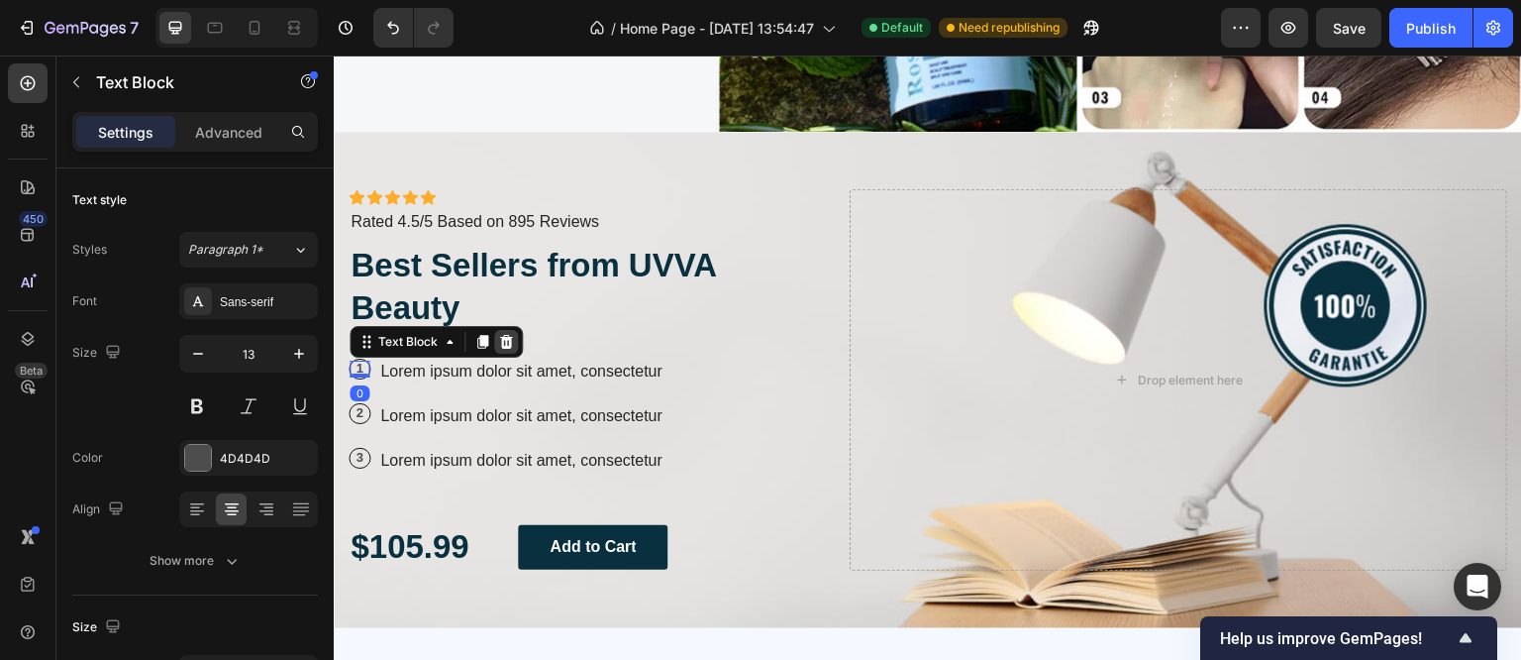
click at [502, 343] on div at bounding box center [506, 342] width 24 height 24
click at [502, 343] on div "Icon Icon Icon Icon Icon Icon List Icon Icon Icon Icon Icon Icon List Rated 4.5…" at bounding box center [583, 379] width 469 height 381
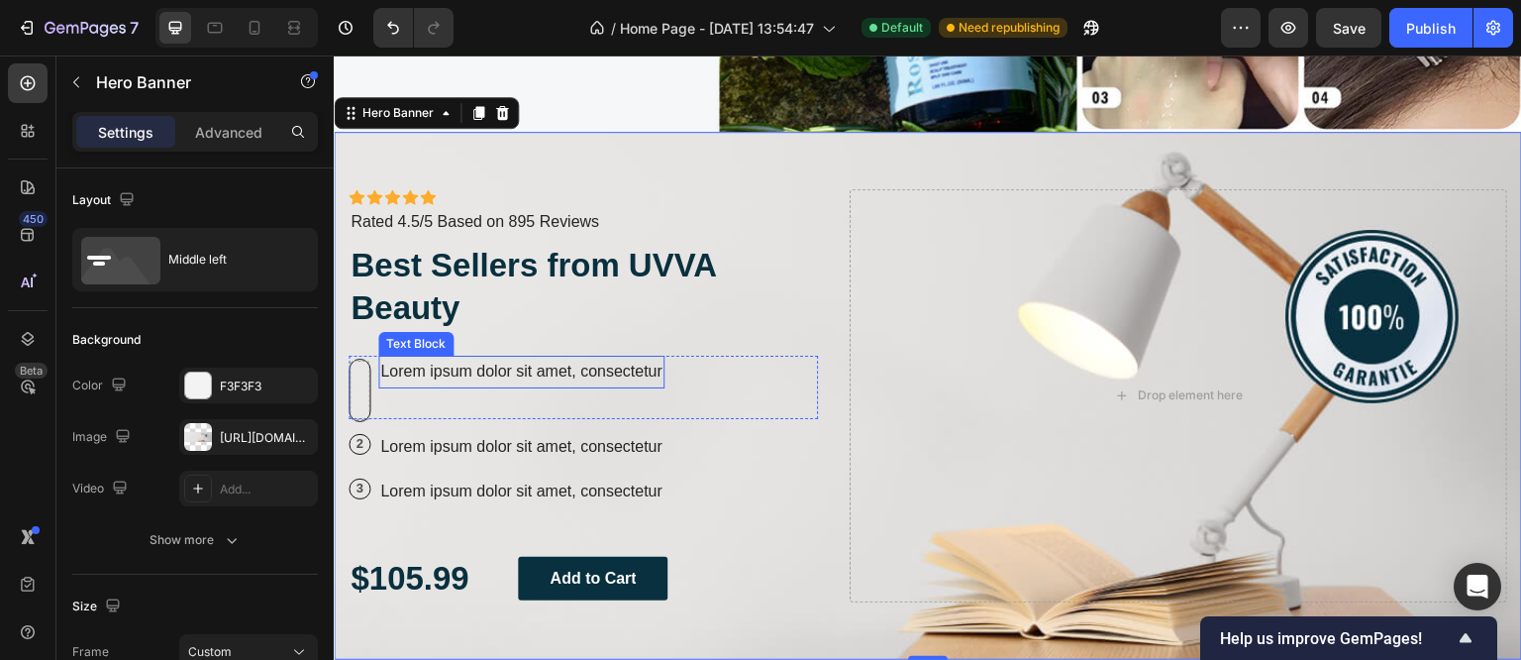
click at [482, 368] on p "Lorem ipsum dolor sit amet, consectetur" at bounding box center [521, 372] width 282 height 29
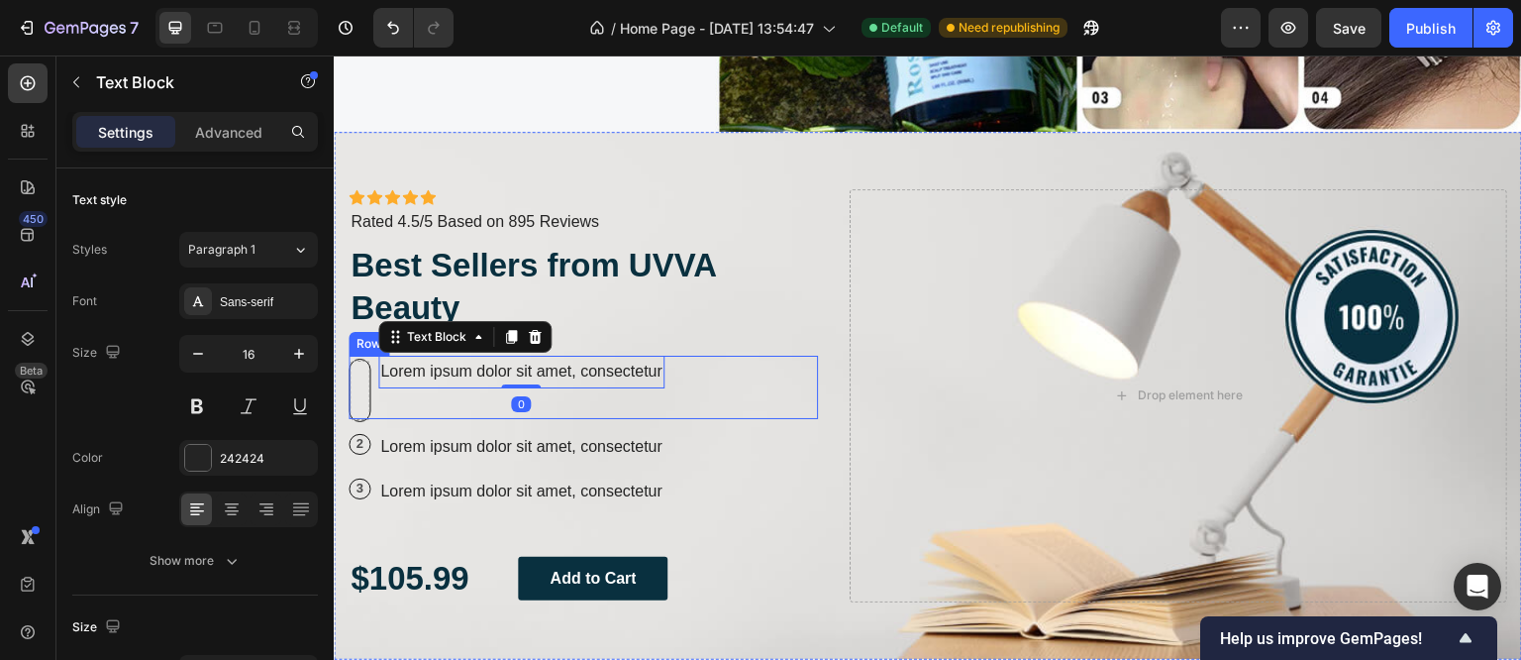
click at [380, 394] on div "Lorem ipsum dolor sit amet, consectetur Text Block 0" at bounding box center [521, 387] width 286 height 63
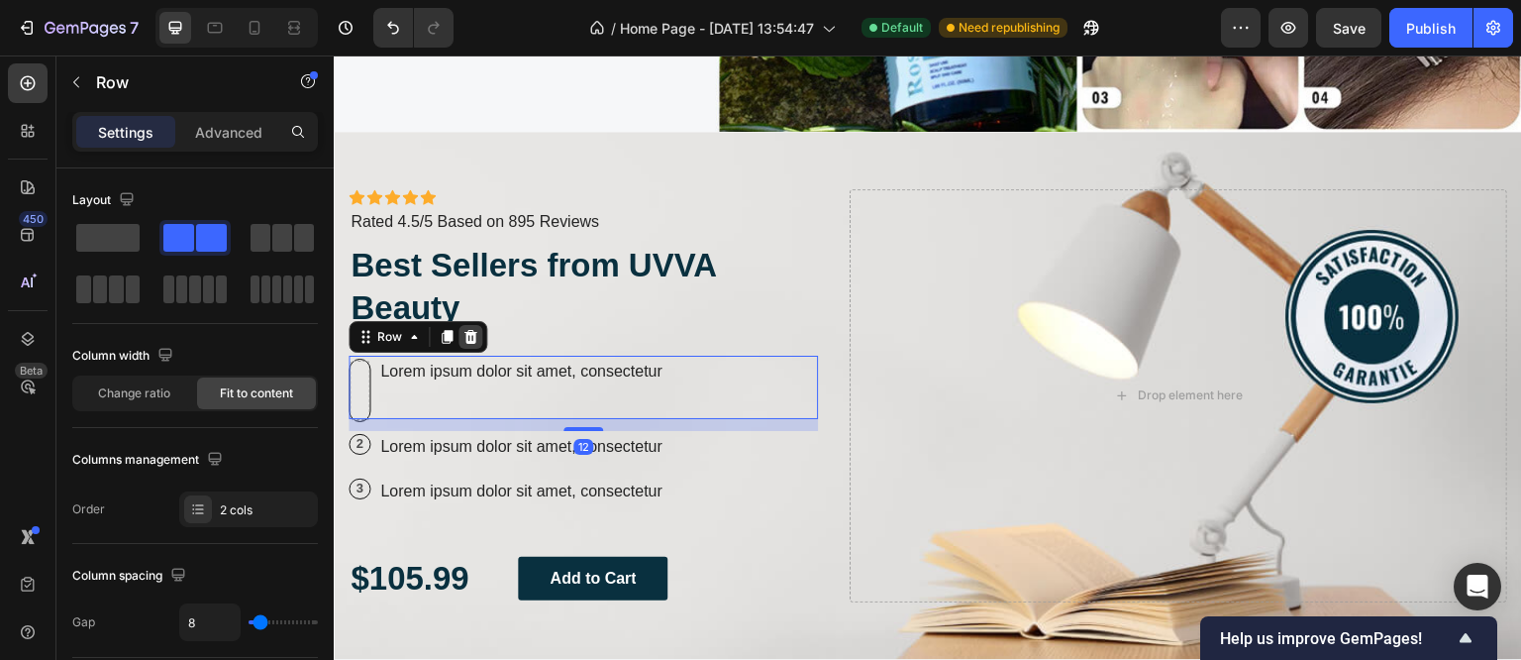
click at [471, 330] on icon at bounding box center [471, 337] width 13 height 14
click at [471, 326] on div "Icon Icon Icon Icon Icon Icon List Icon Icon Icon Icon Icon Icon List Rated 4.5…" at bounding box center [583, 395] width 469 height 412
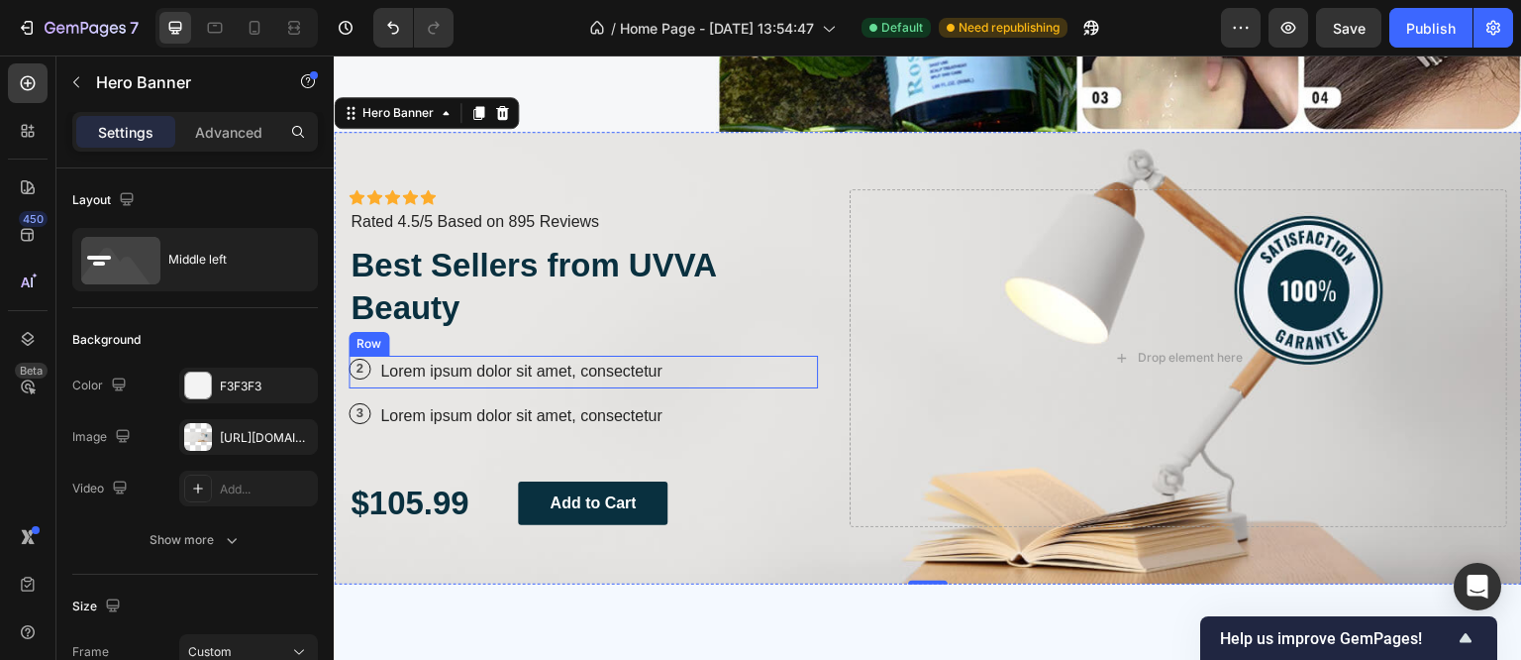
click at [370, 374] on div "2 Text Block Row Lorem ipsum dolor sit amet, consectetur Text Block Row" at bounding box center [583, 372] width 469 height 33
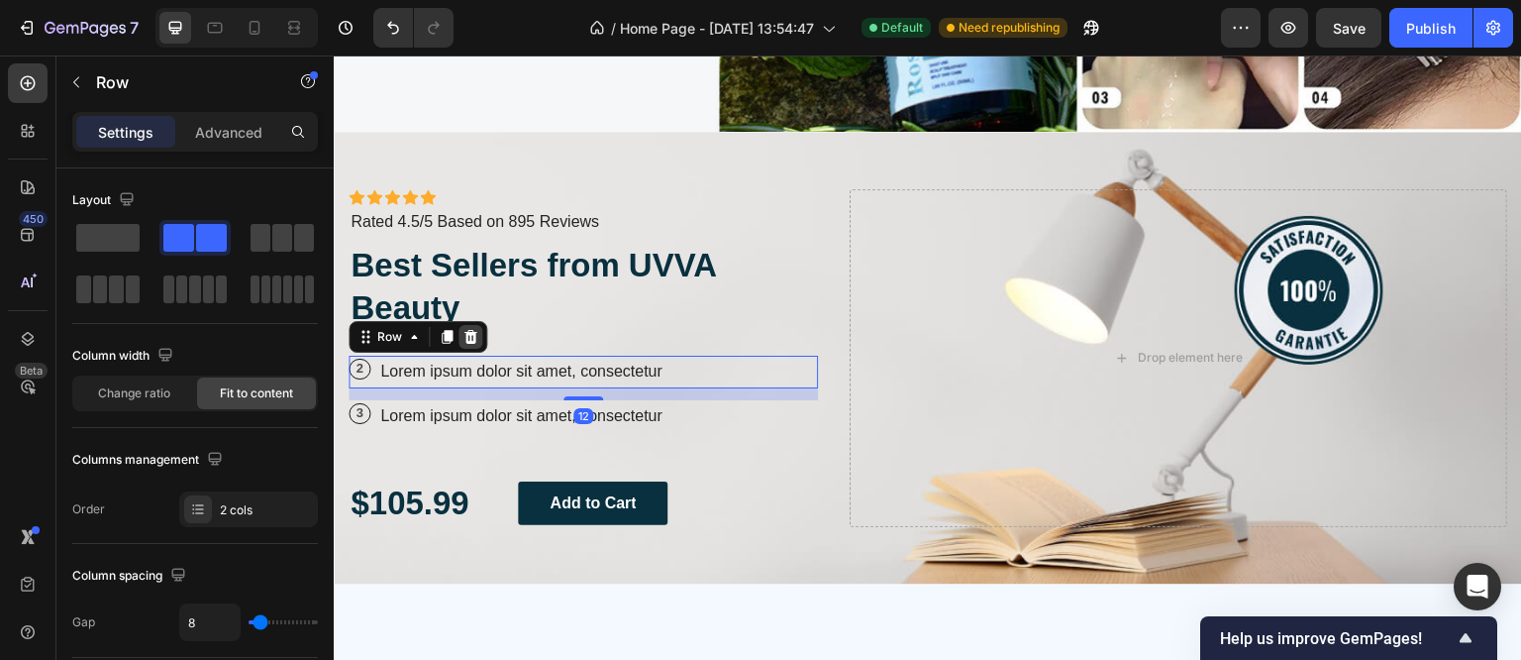
click at [468, 331] on icon at bounding box center [471, 337] width 13 height 14
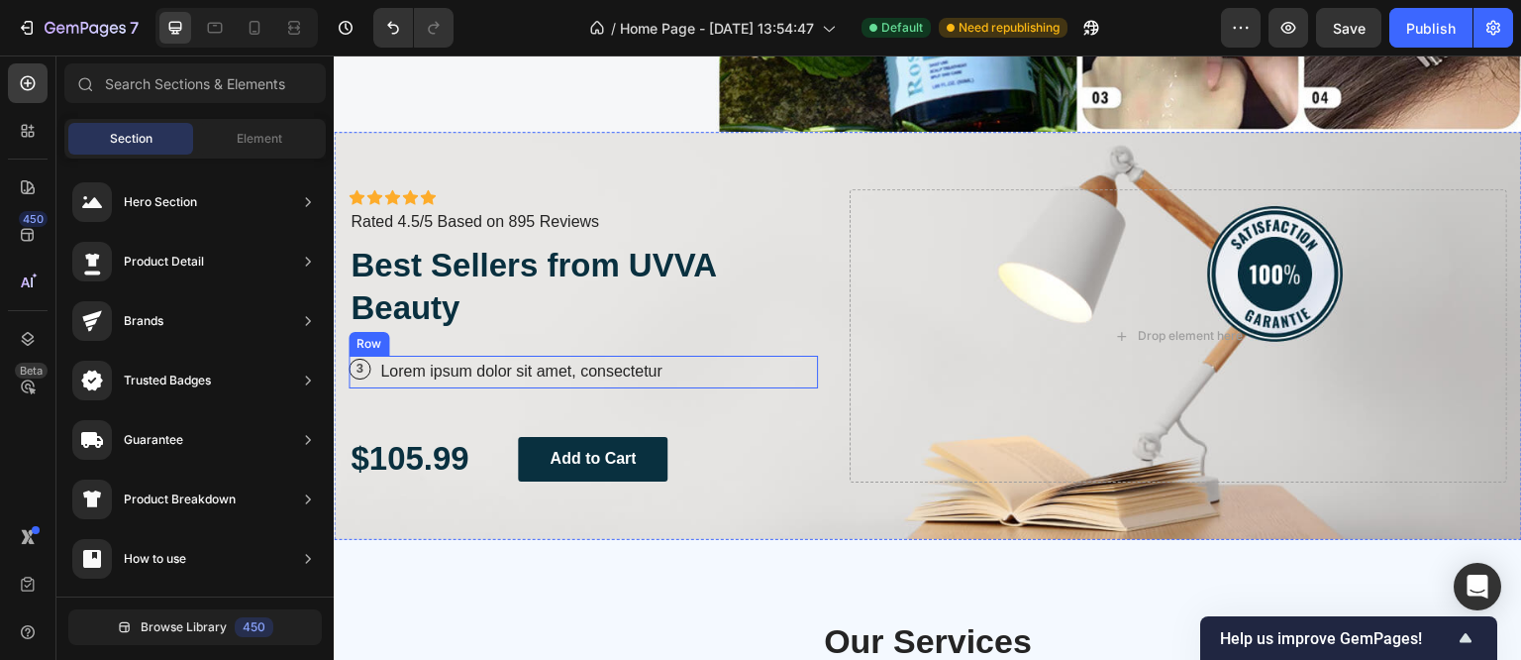
click at [371, 374] on div "3 Text Block Row Lorem ipsum dolor sit amet, consectetur Text Block Row" at bounding box center [583, 372] width 469 height 33
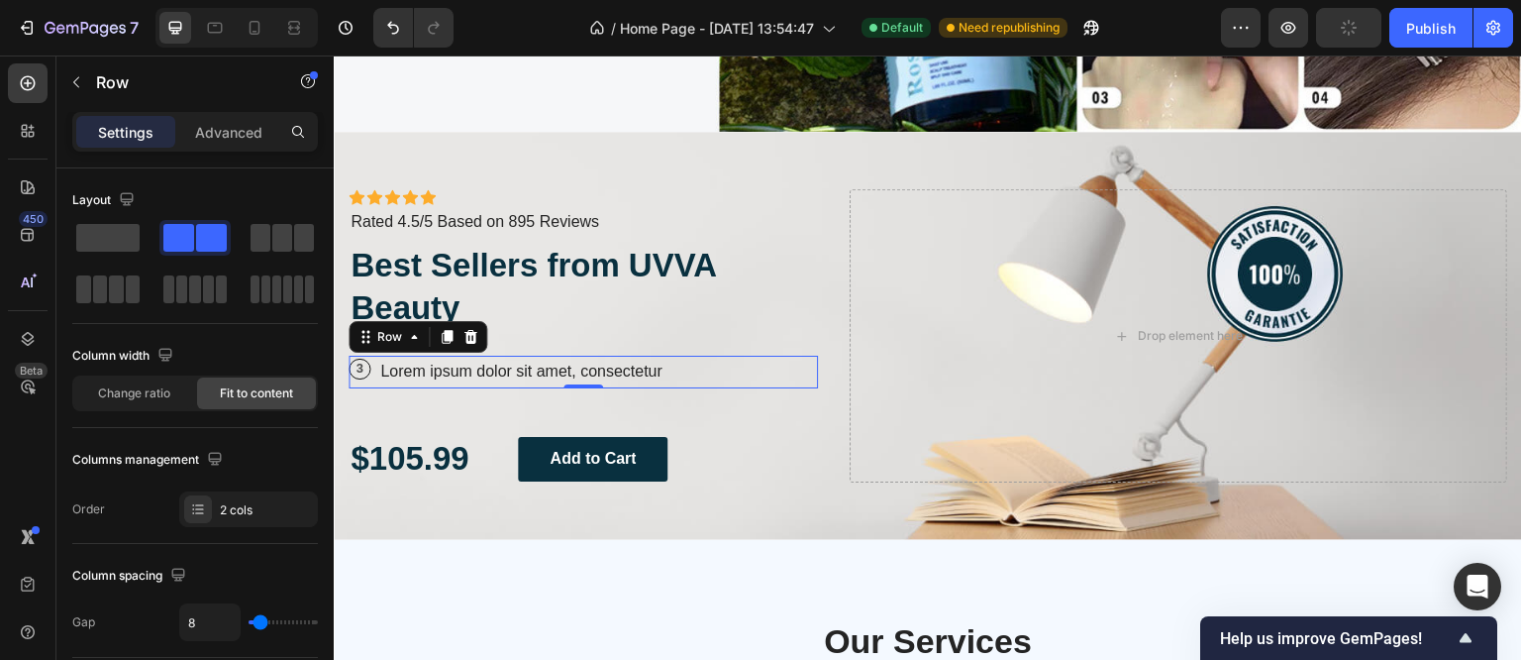
click at [370, 368] on div "3 Text Block Row Lorem ipsum dolor sit amet, consectetur Text Block Row 0" at bounding box center [583, 372] width 469 height 33
click at [394, 363] on p "Lorem ipsum dolor sit amet, consectetur" at bounding box center [521, 372] width 282 height 29
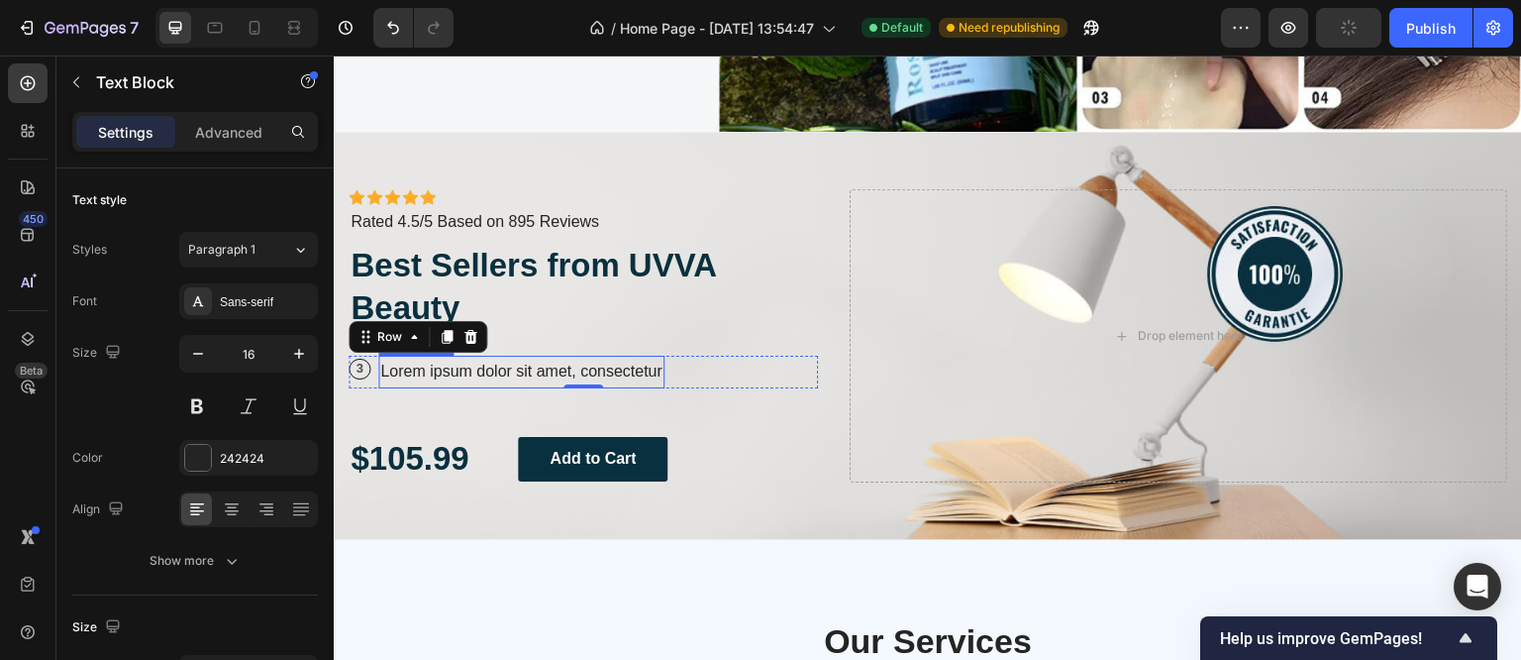
click at [394, 363] on p "Lorem ipsum dolor sit amet, consectetur" at bounding box center [521, 372] width 282 height 29
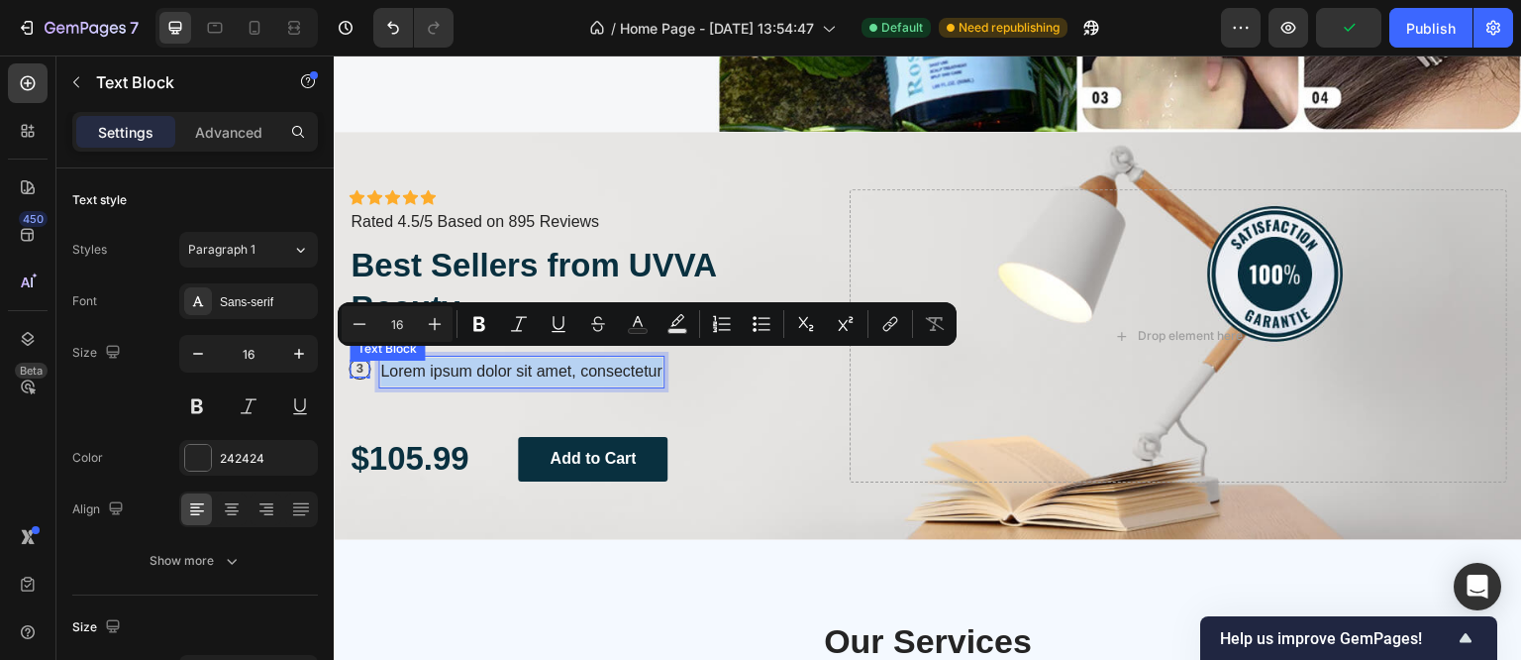
click at [368, 364] on p "3" at bounding box center [360, 369] width 20 height 17
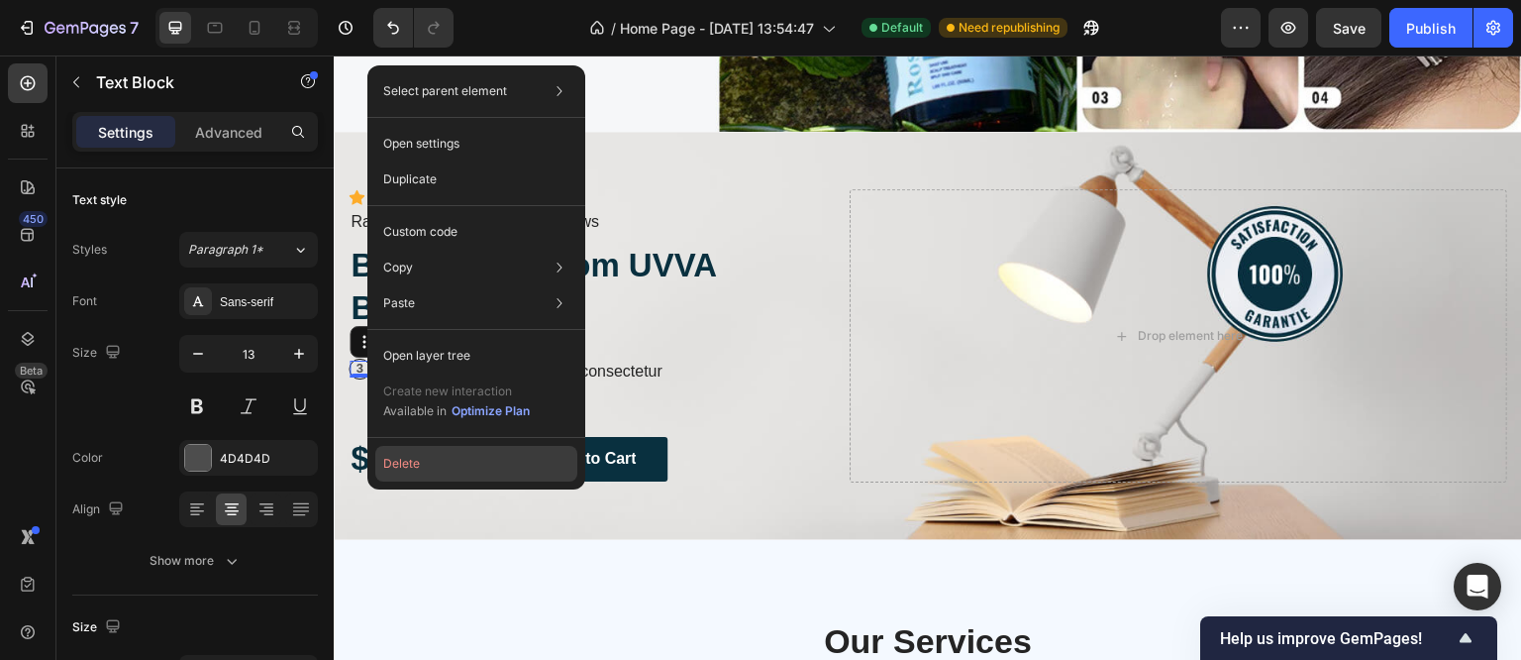
click at [416, 462] on button "Delete" at bounding box center [476, 464] width 202 height 36
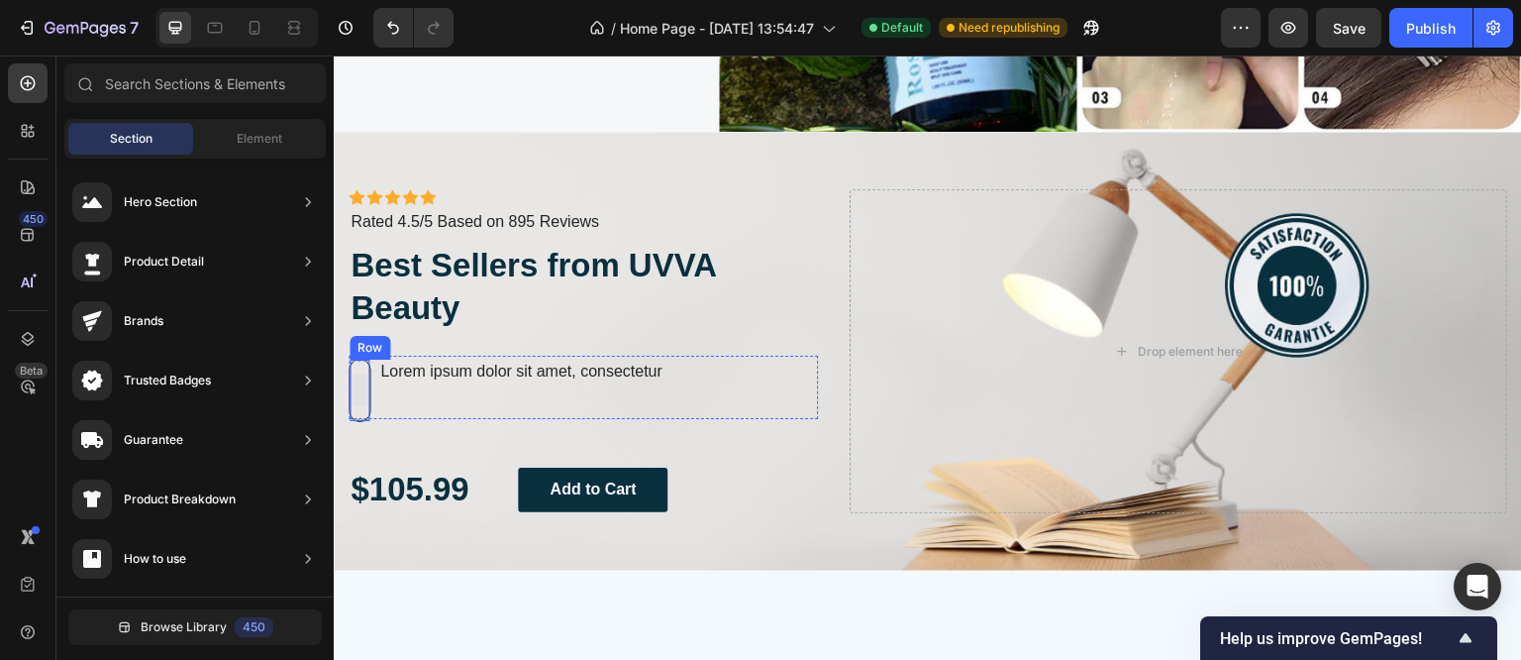
click at [361, 374] on div at bounding box center [360, 390] width 32 height 32
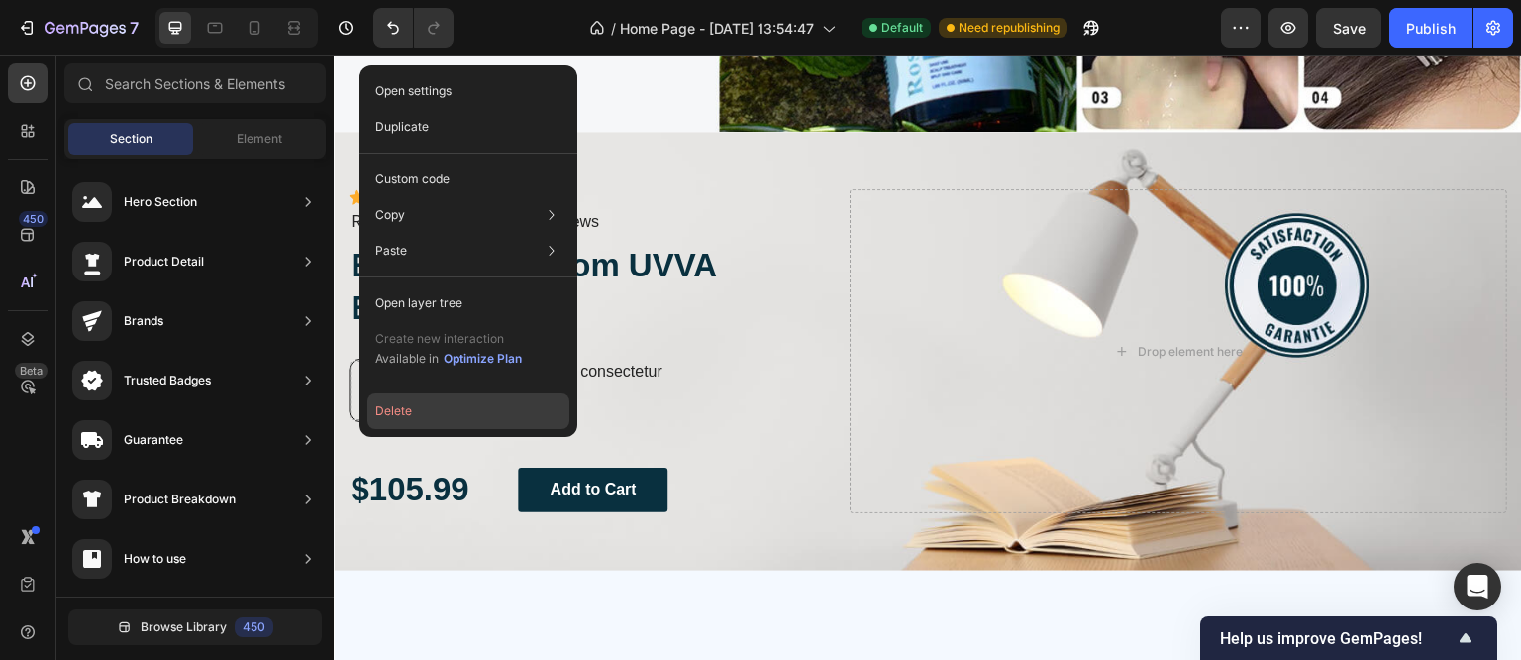
click at [391, 411] on button "Delete" at bounding box center [468, 411] width 202 height 36
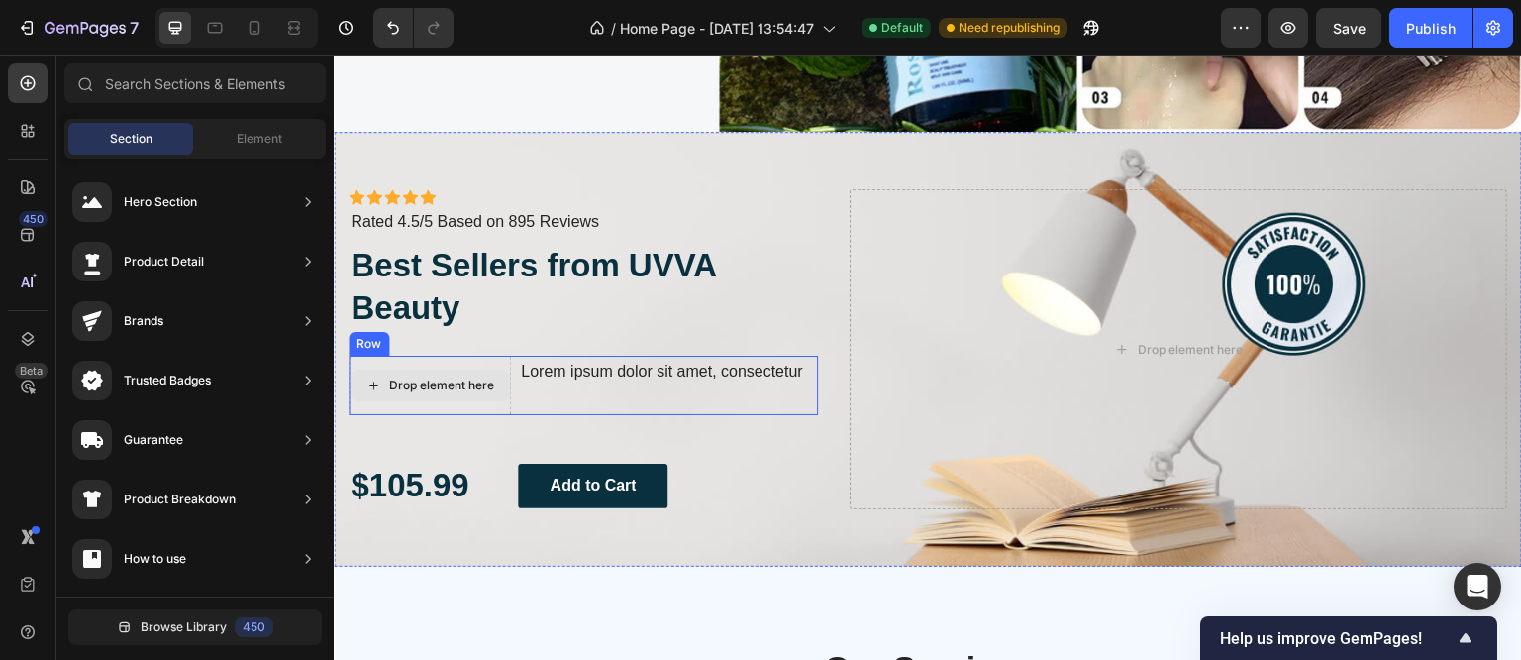
click at [372, 386] on icon at bounding box center [373, 385] width 16 height 17
click at [370, 381] on icon at bounding box center [373, 385] width 16 height 17
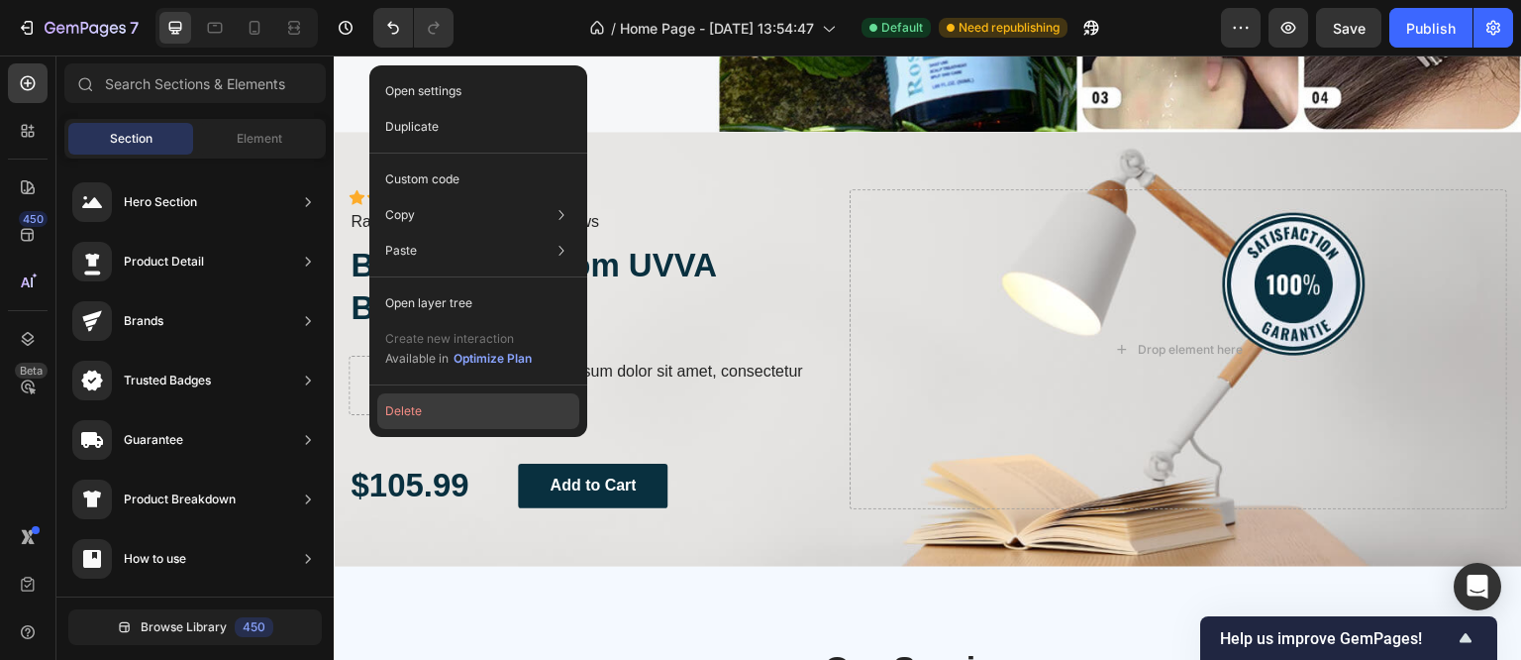
click at [400, 413] on button "Delete" at bounding box center [478, 411] width 202 height 36
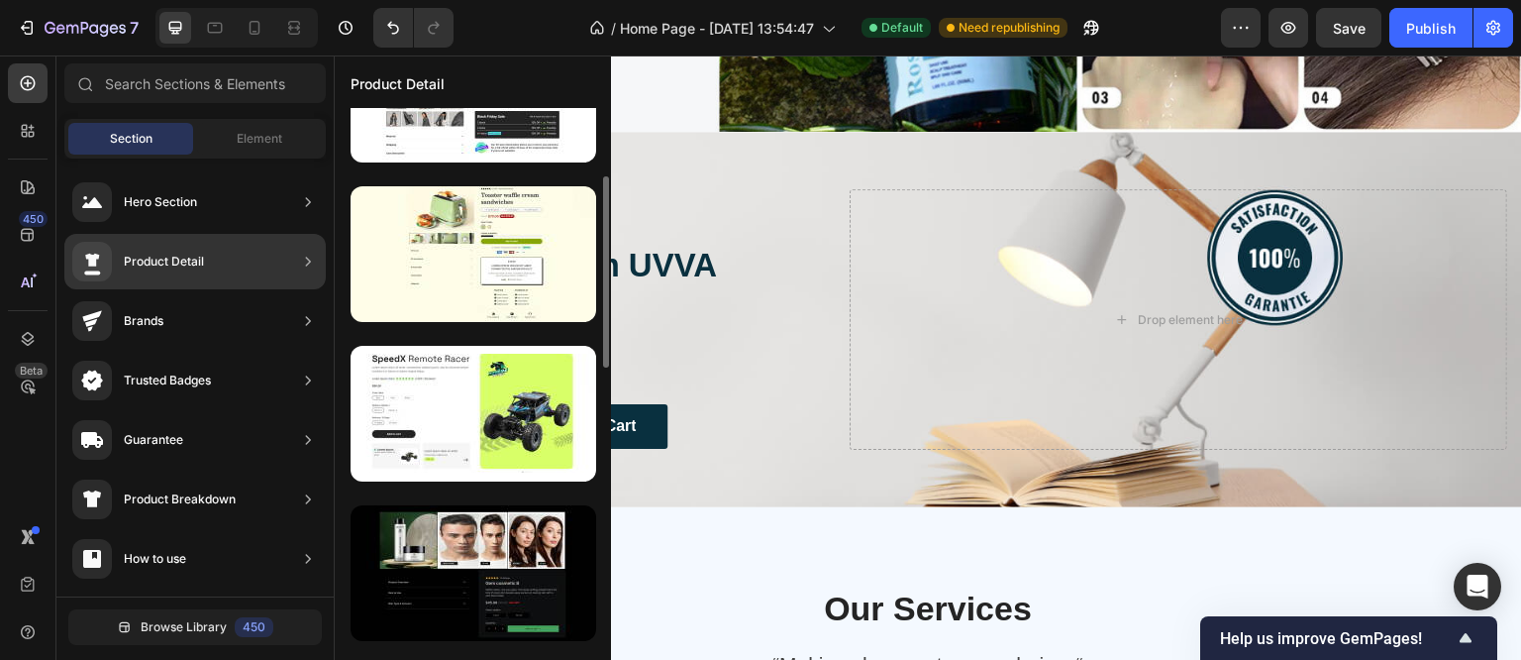
scroll to position [0, 0]
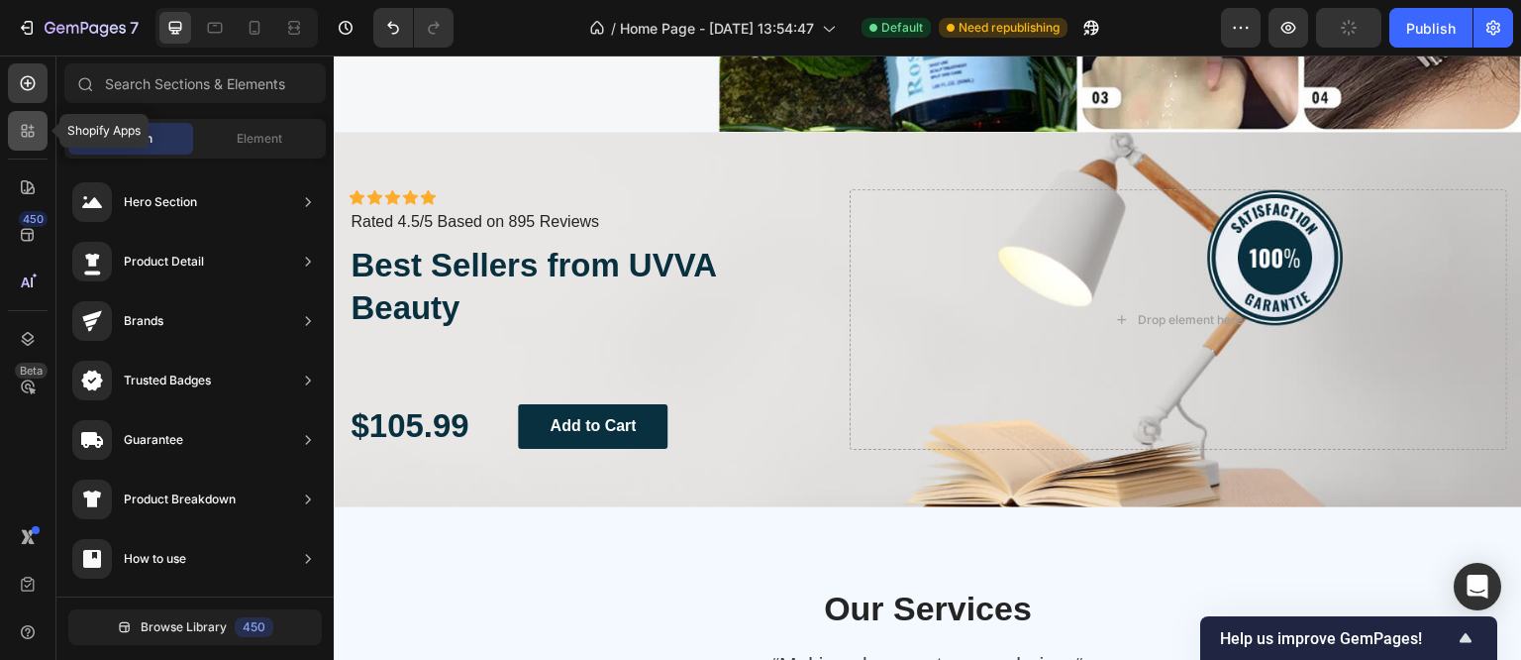
click at [14, 128] on div at bounding box center [28, 131] width 40 height 40
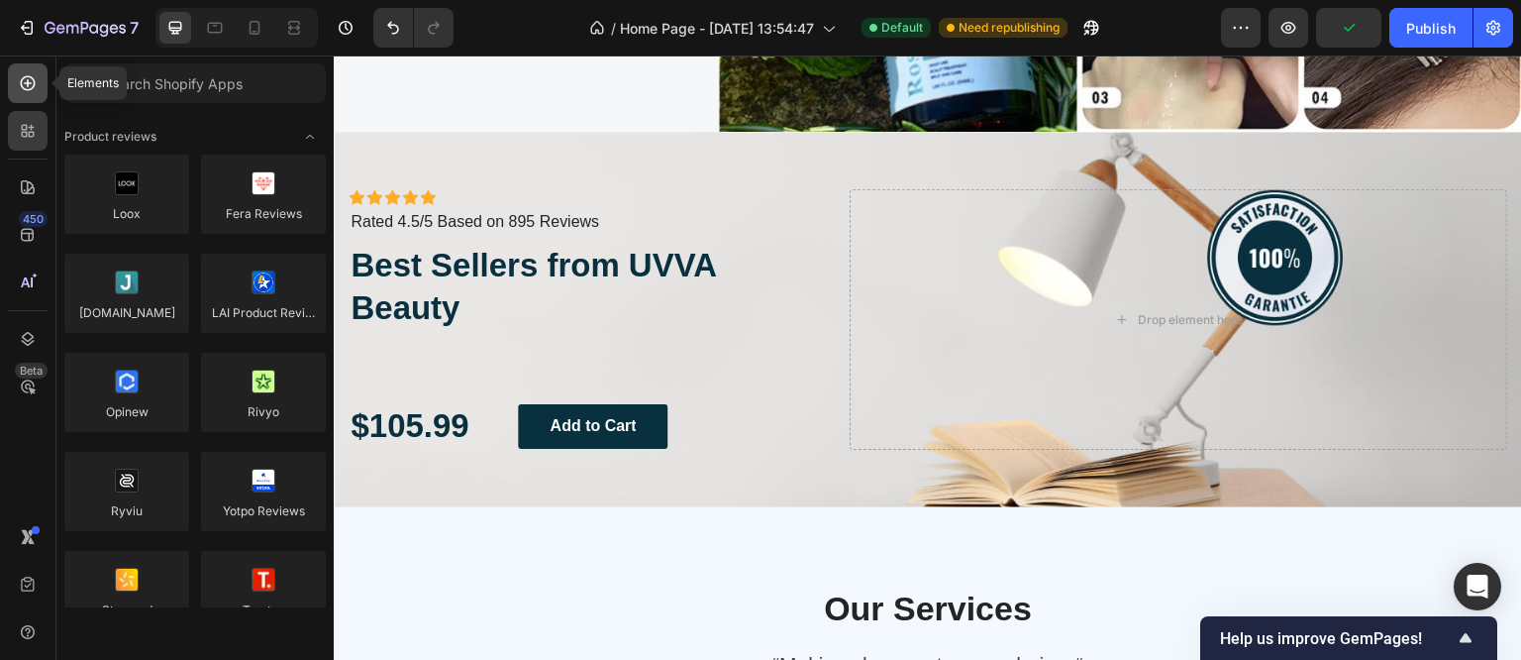
click at [35, 95] on div at bounding box center [28, 83] width 40 height 40
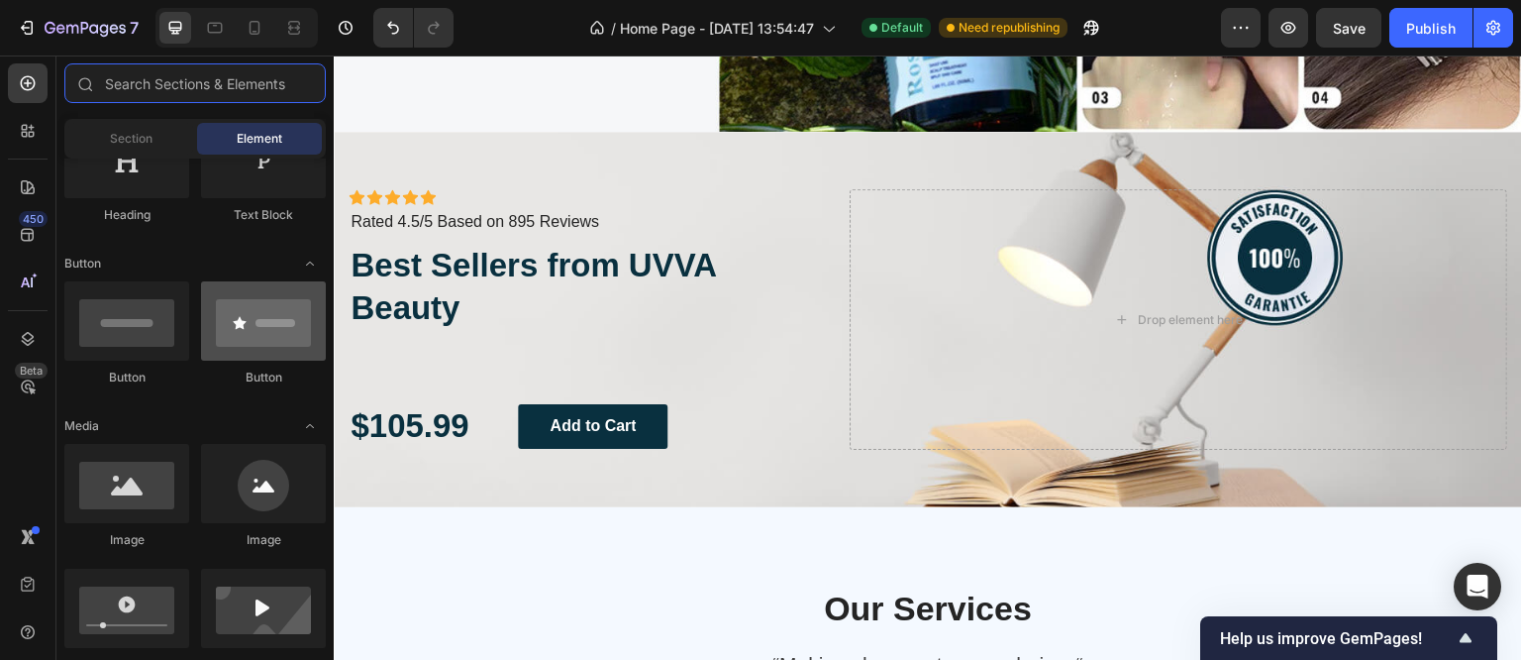
scroll to position [246, 0]
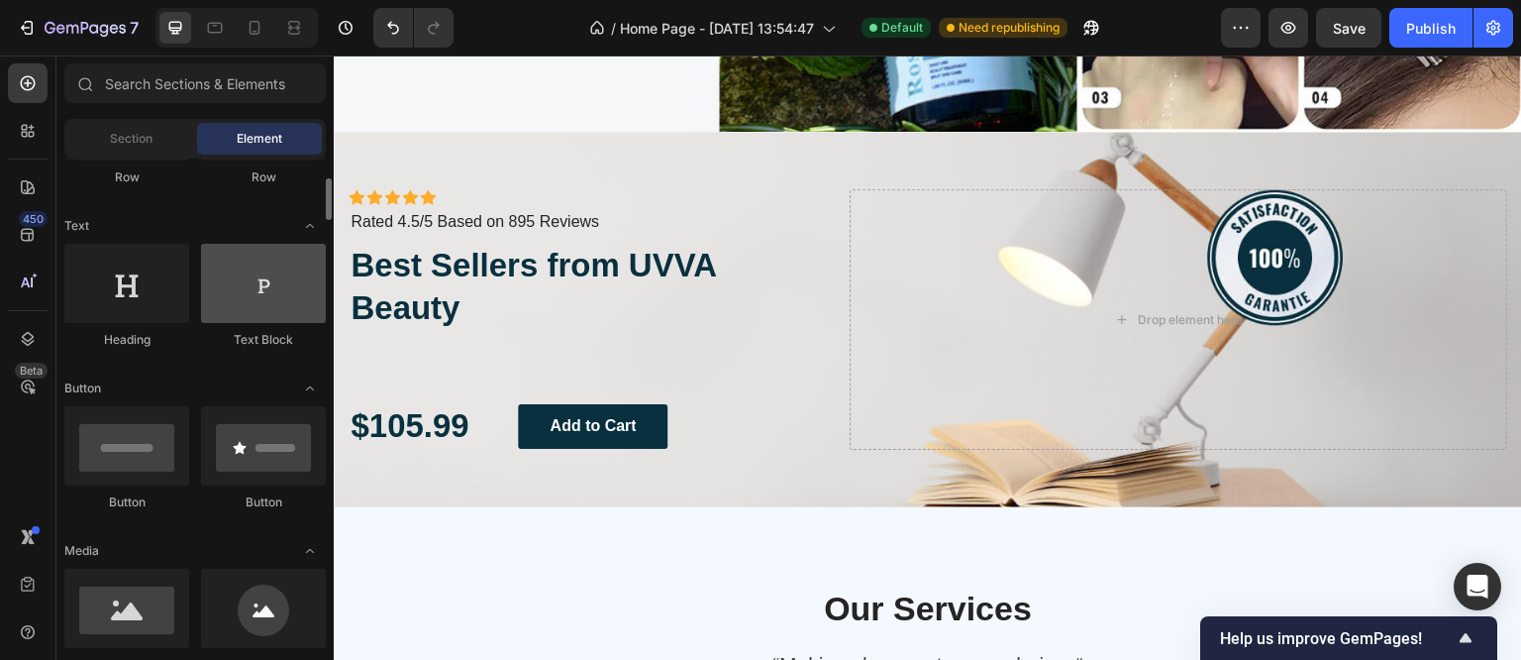
click at [254, 274] on div at bounding box center [263, 283] width 125 height 79
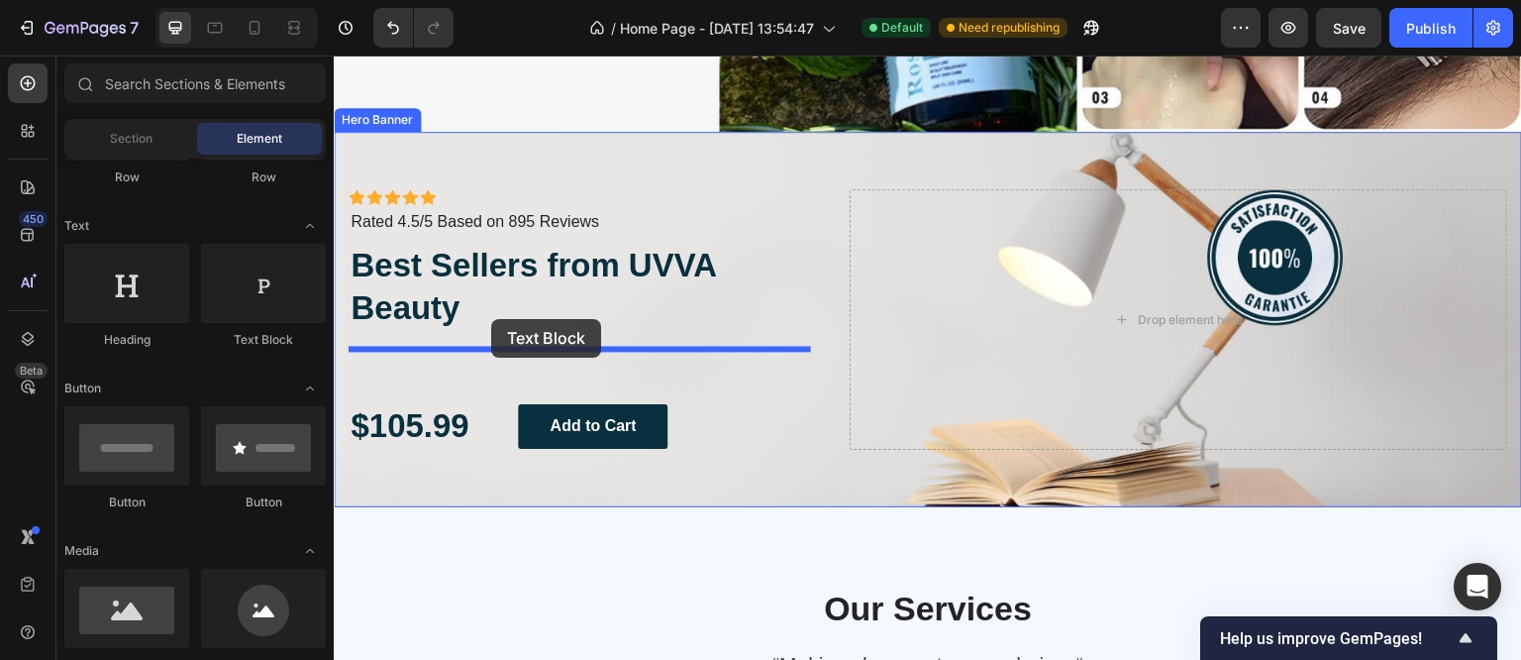
drag, startPoint x: 587, startPoint y: 330, endPoint x: 491, endPoint y: 319, distance: 96.7
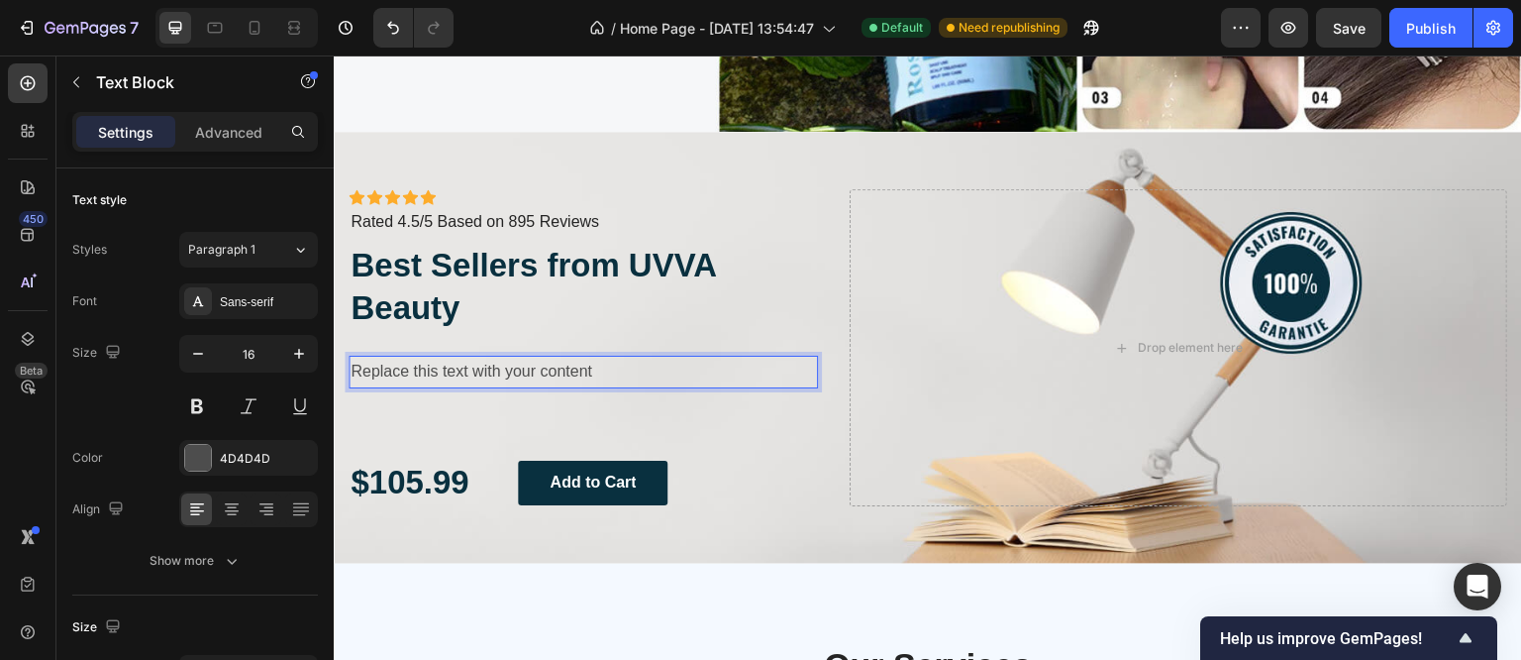
click at [436, 360] on div "Replace this text with your content" at bounding box center [583, 372] width 469 height 33
click at [436, 360] on p "Replace this text with your content" at bounding box center [584, 372] width 466 height 29
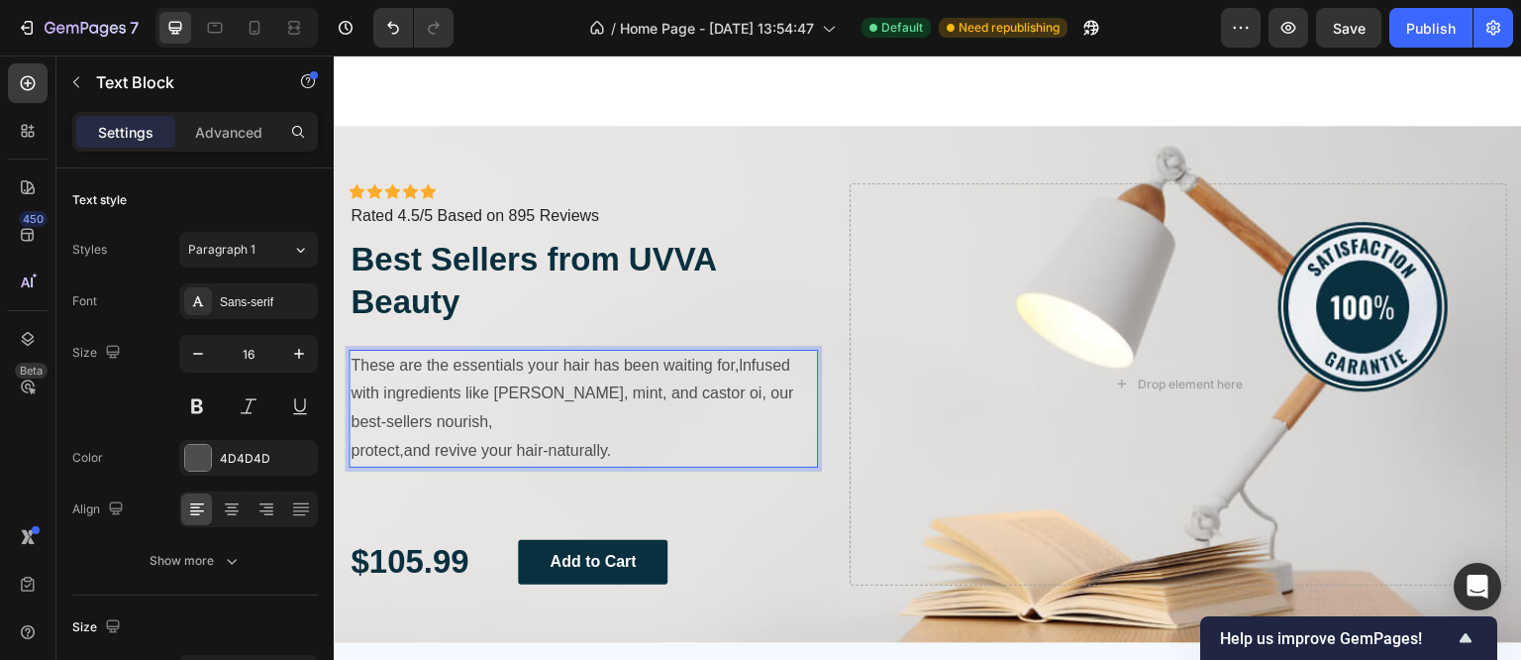
scroll to position [1682, 0]
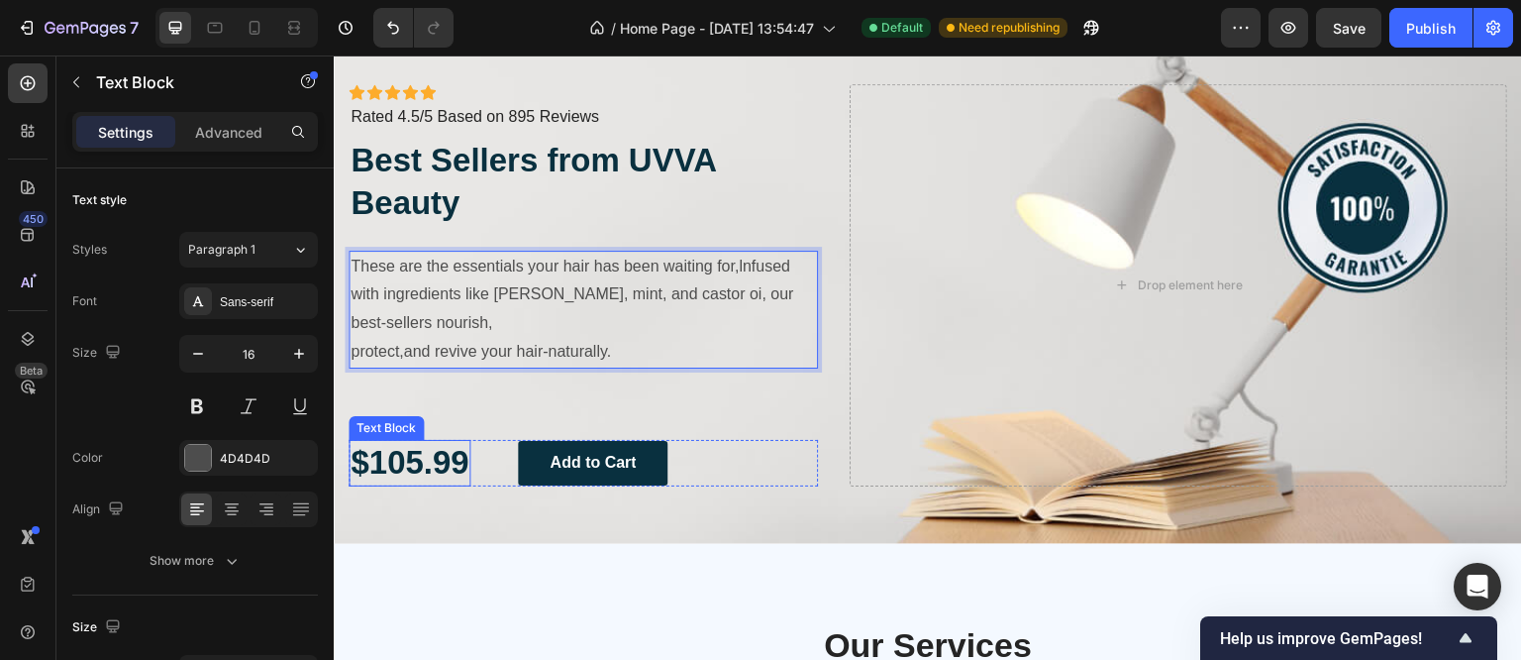
click at [416, 454] on p "$105.99" at bounding box center [410, 463] width 118 height 43
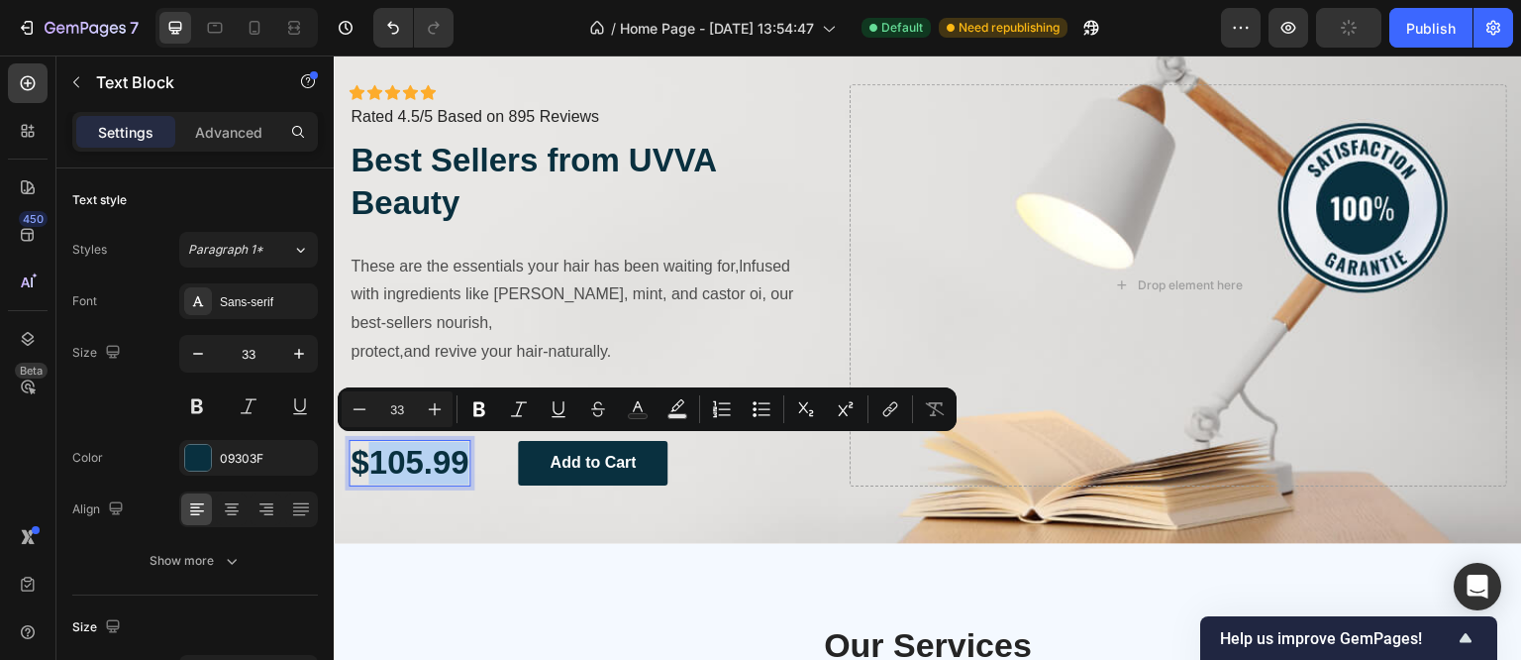
drag, startPoint x: 416, startPoint y: 454, endPoint x: 386, endPoint y: 456, distance: 29.8
click at [386, 456] on p "$105.99" at bounding box center [410, 463] width 118 height 43
click at [368, 457] on p "$105.99" at bounding box center [410, 463] width 118 height 43
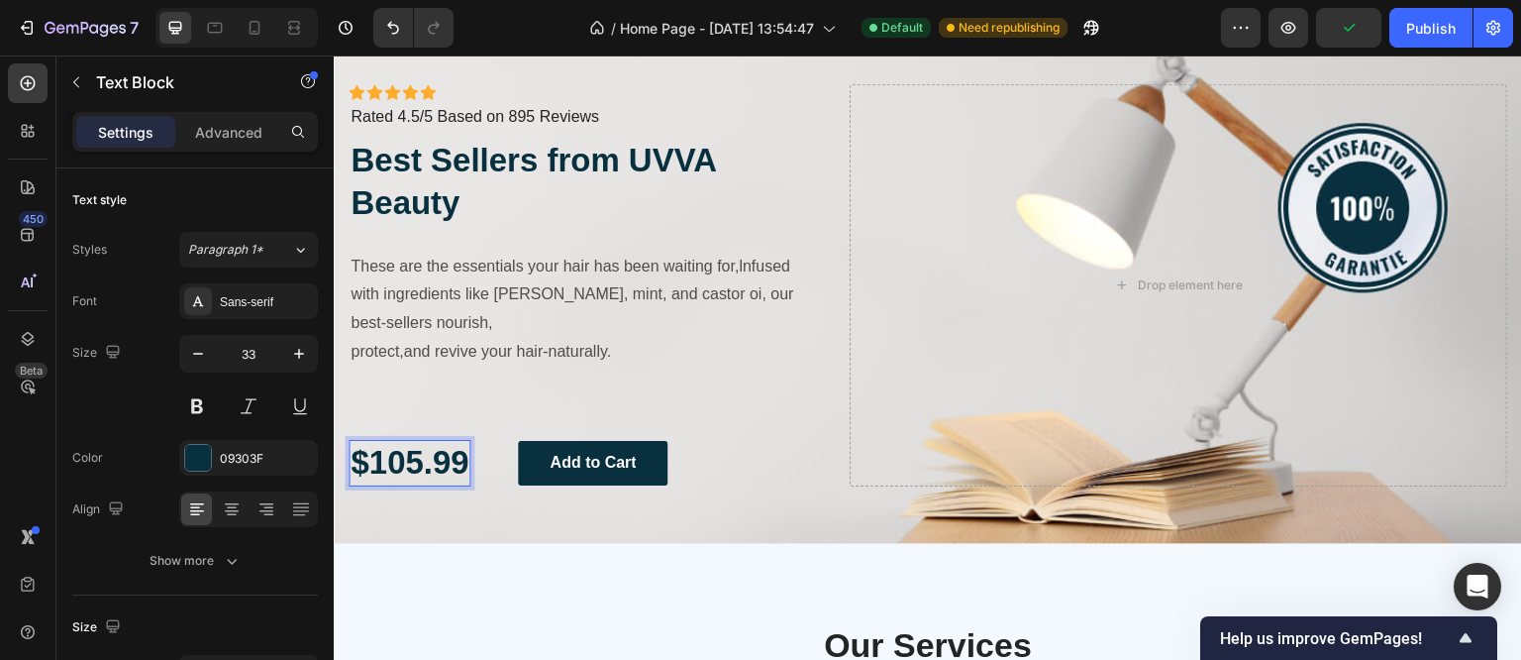
drag, startPoint x: 363, startPoint y: 464, endPoint x: 392, endPoint y: 467, distance: 28.9
click at [353, 489] on div "Icon Icon Icon Icon Icon Icon List Icon Icon Icon Icon Icon Icon List Rated 4.5…" at bounding box center [928, 285] width 1189 height 517
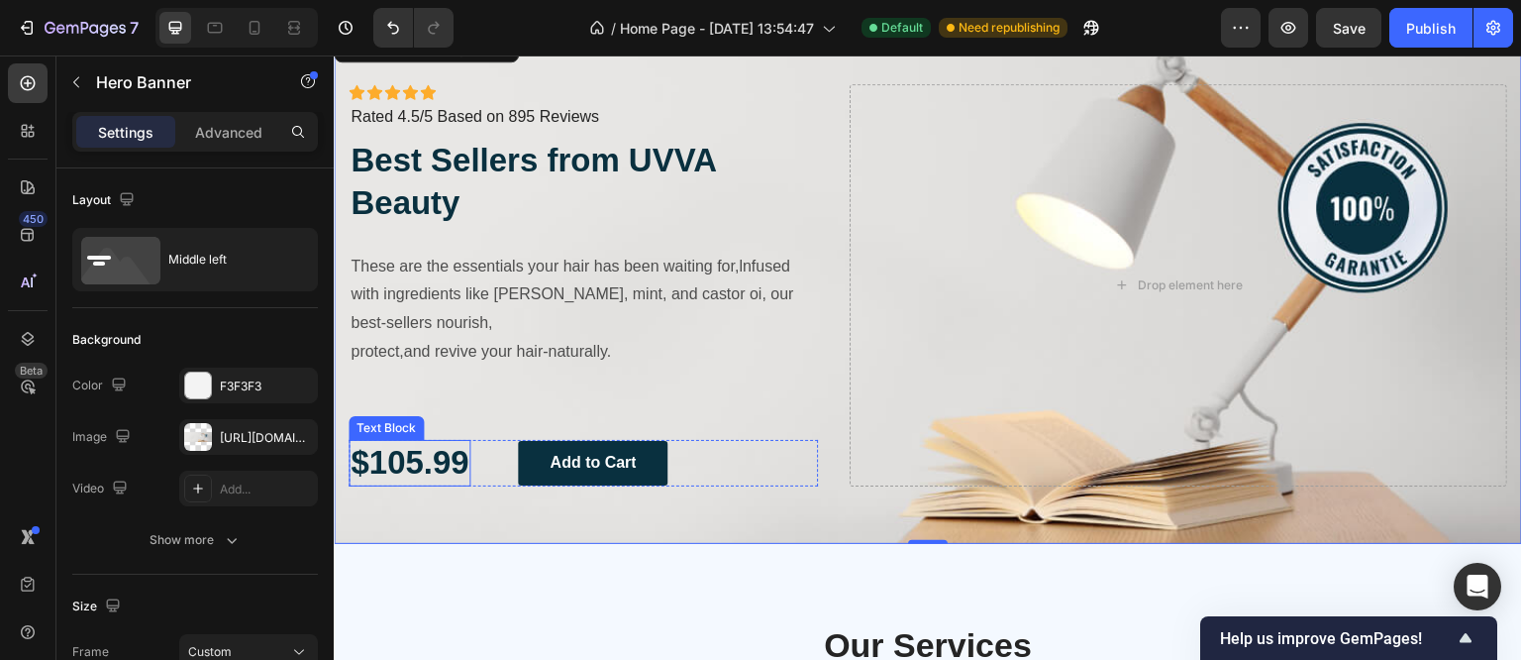
click at [404, 463] on p "$105.99" at bounding box center [410, 463] width 118 height 43
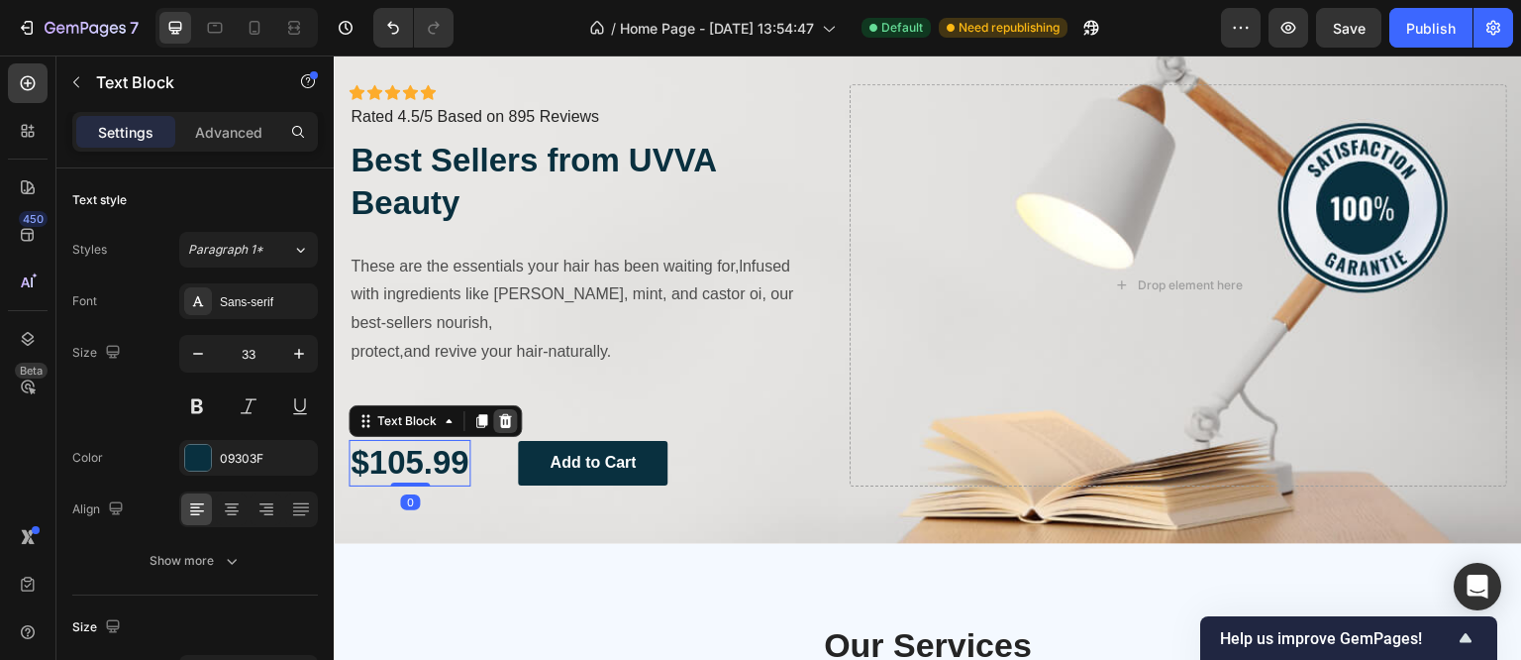
click at [504, 420] on icon at bounding box center [505, 421] width 13 height 14
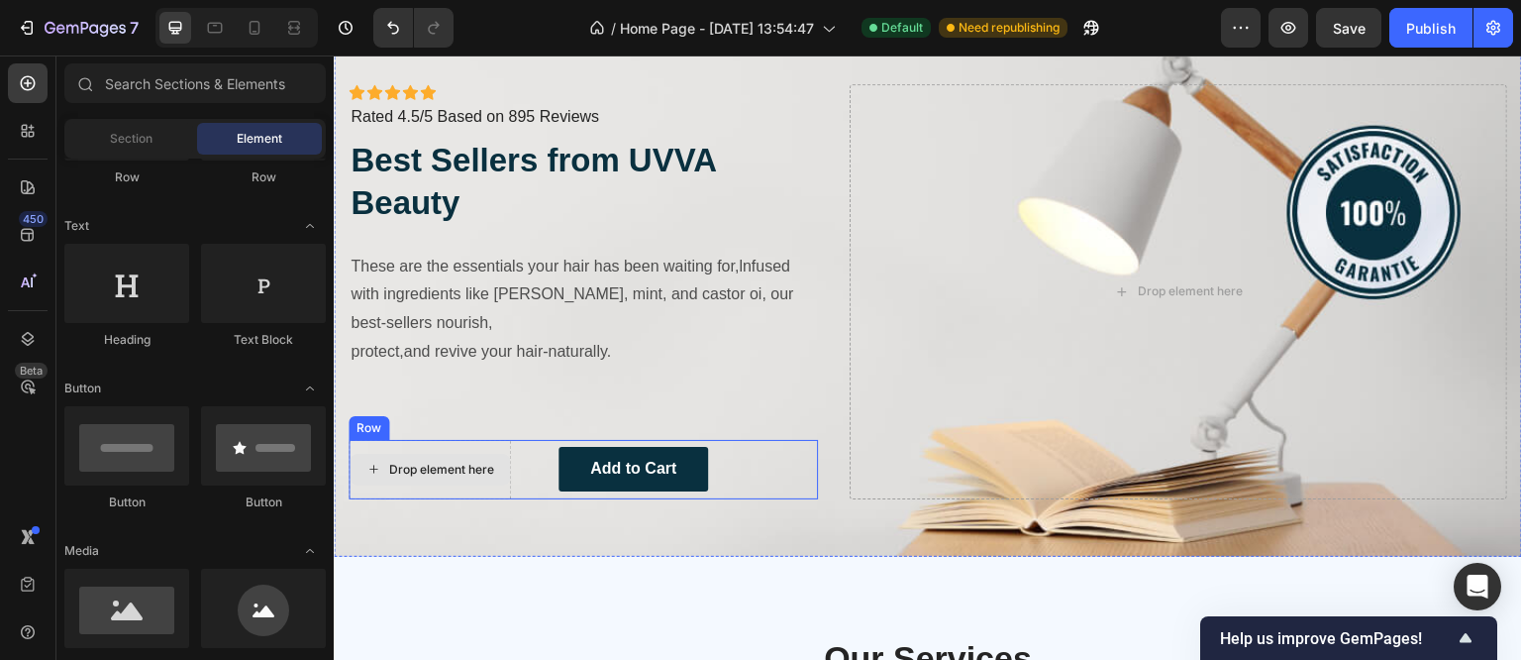
click at [463, 456] on div "Drop element here" at bounding box center [430, 470] width 160 height 32
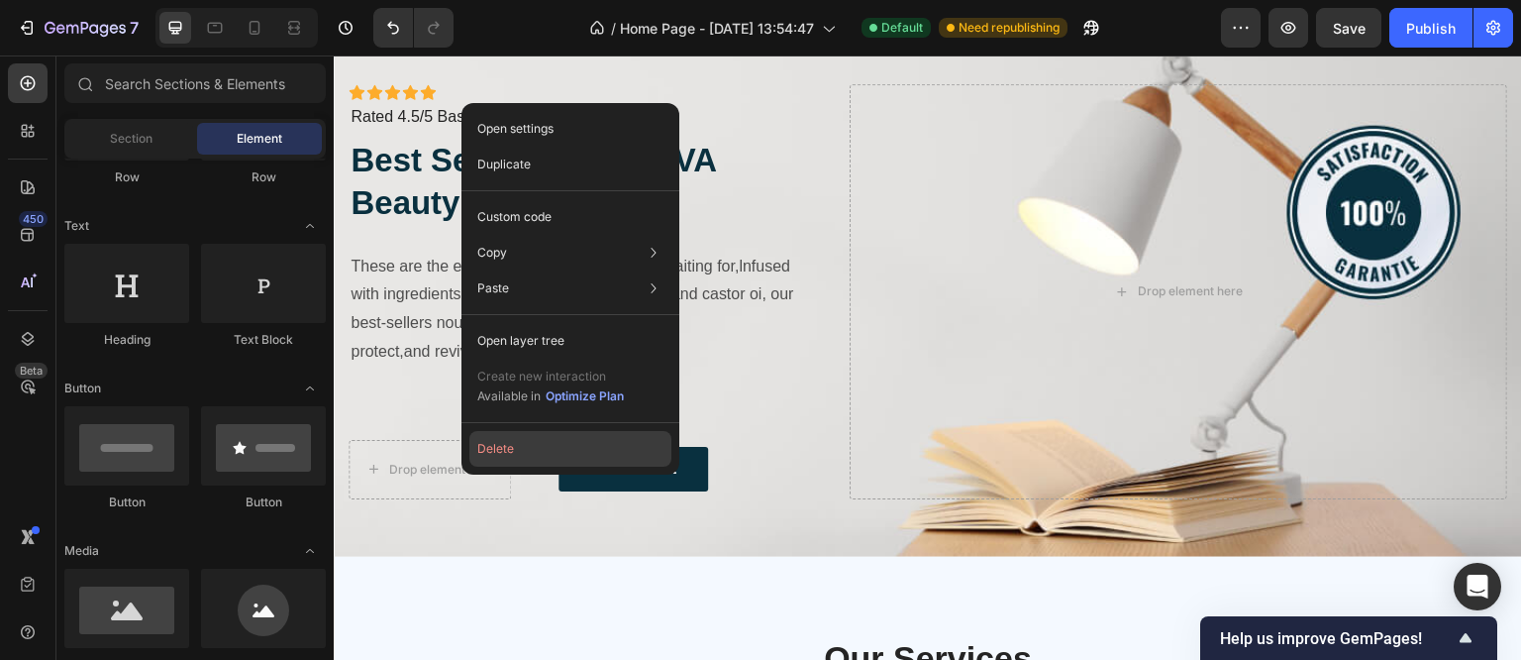
click at [500, 457] on button "Delete" at bounding box center [570, 449] width 202 height 36
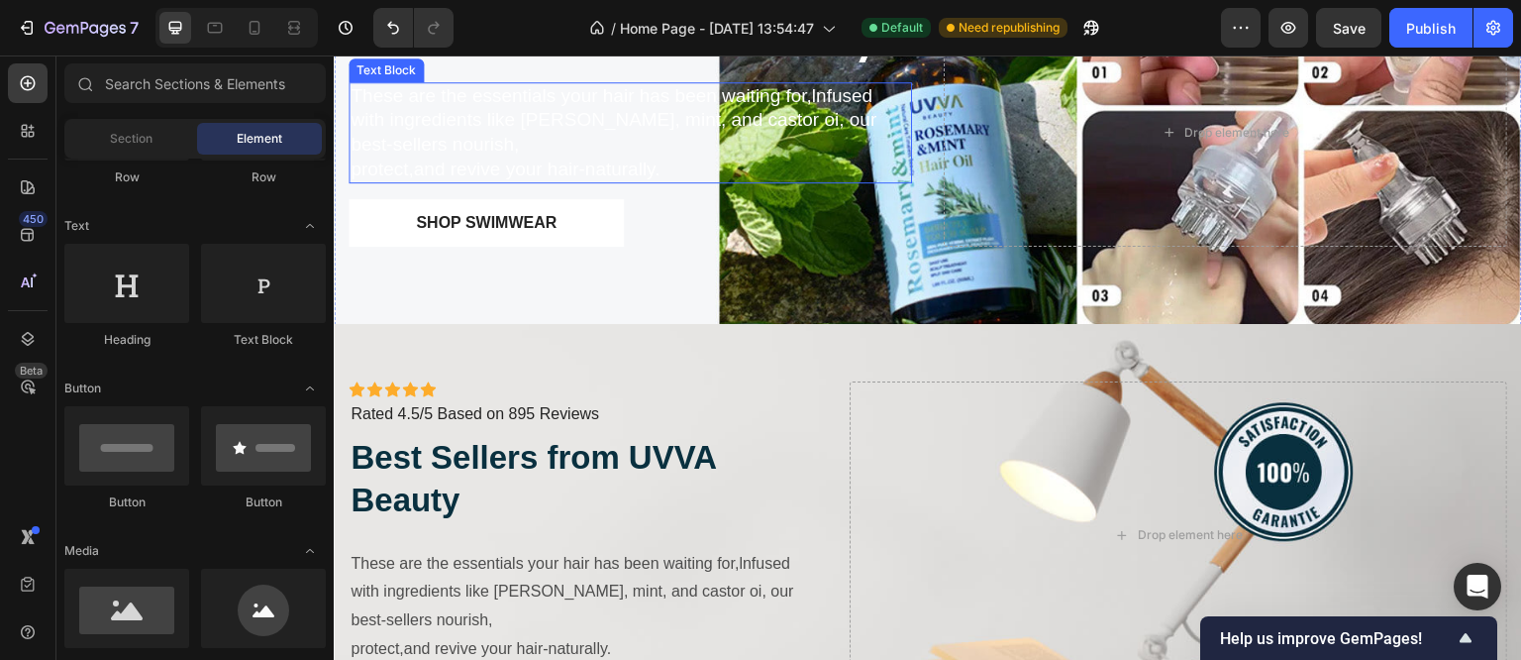
scroll to position [1088, 0]
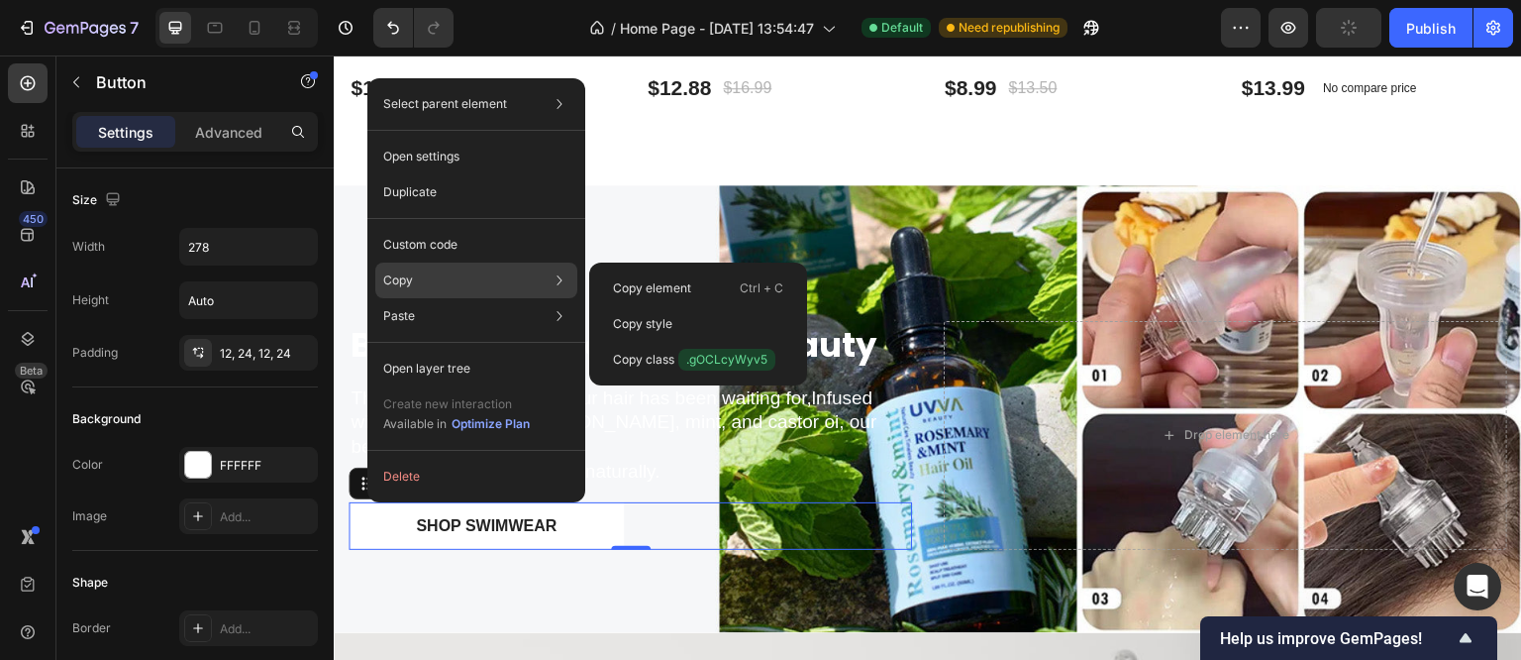
click at [419, 281] on div "Copy Copy element Ctrl + C Copy style Copy class .gOCLcyWyv5" at bounding box center [476, 280] width 202 height 36
click at [693, 281] on div "Copy element Ctrl + C" at bounding box center [698, 288] width 202 height 36
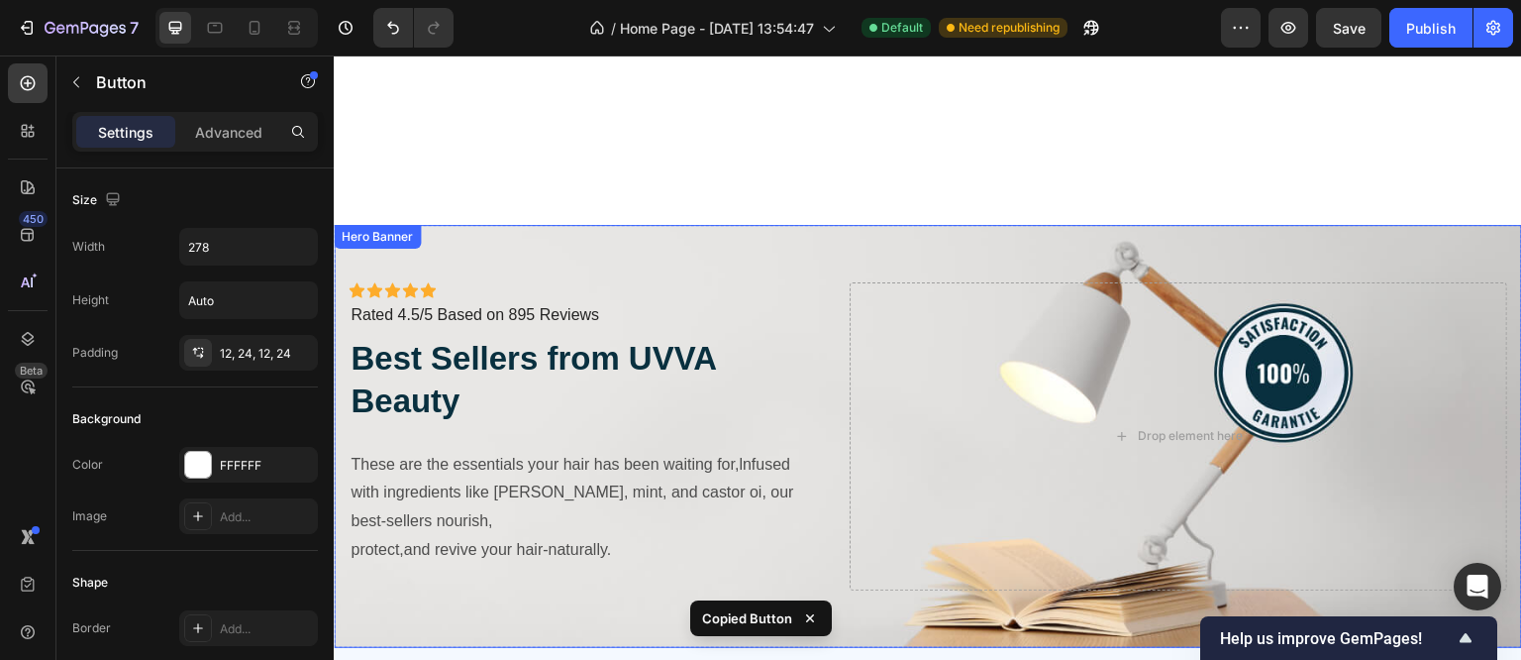
scroll to position [1682, 0]
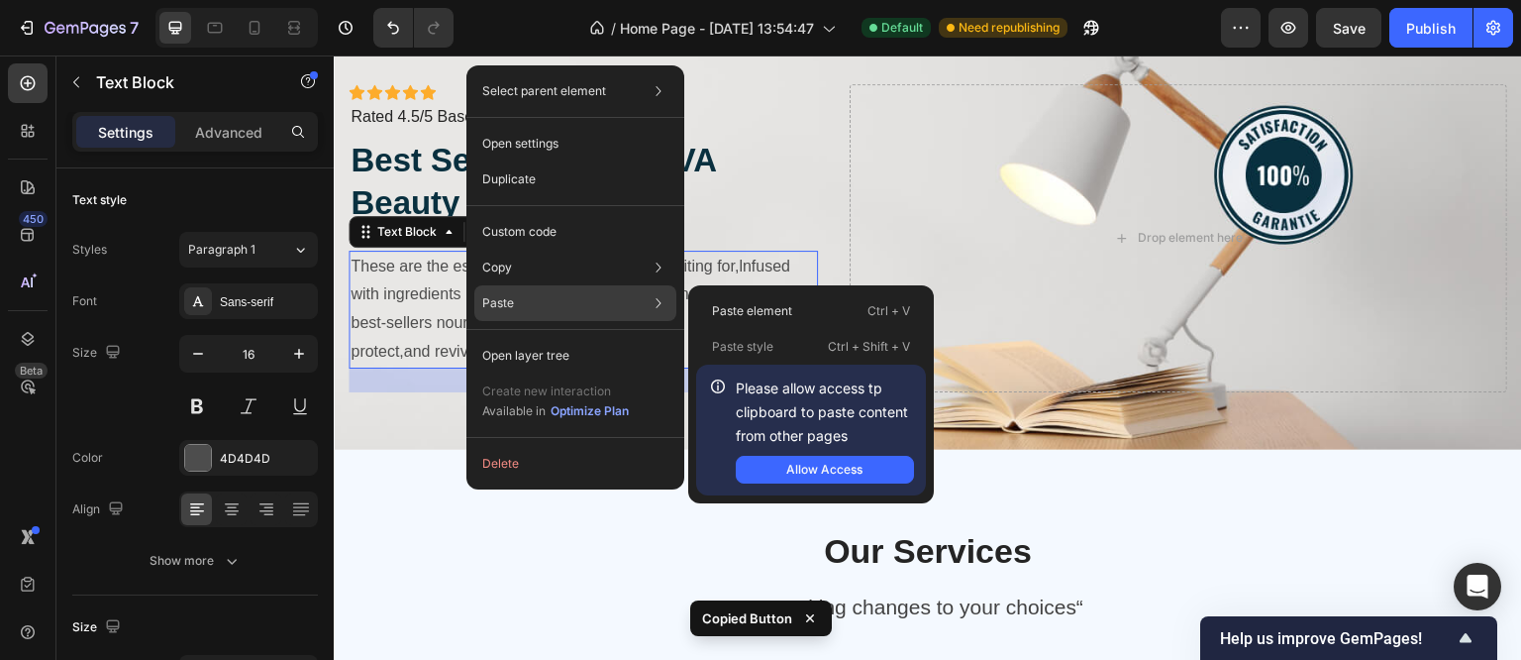
click at [515, 306] on div "Paste Paste element Ctrl + V Paste style Ctrl + Shift + V Please allow access t…" at bounding box center [575, 303] width 202 height 36
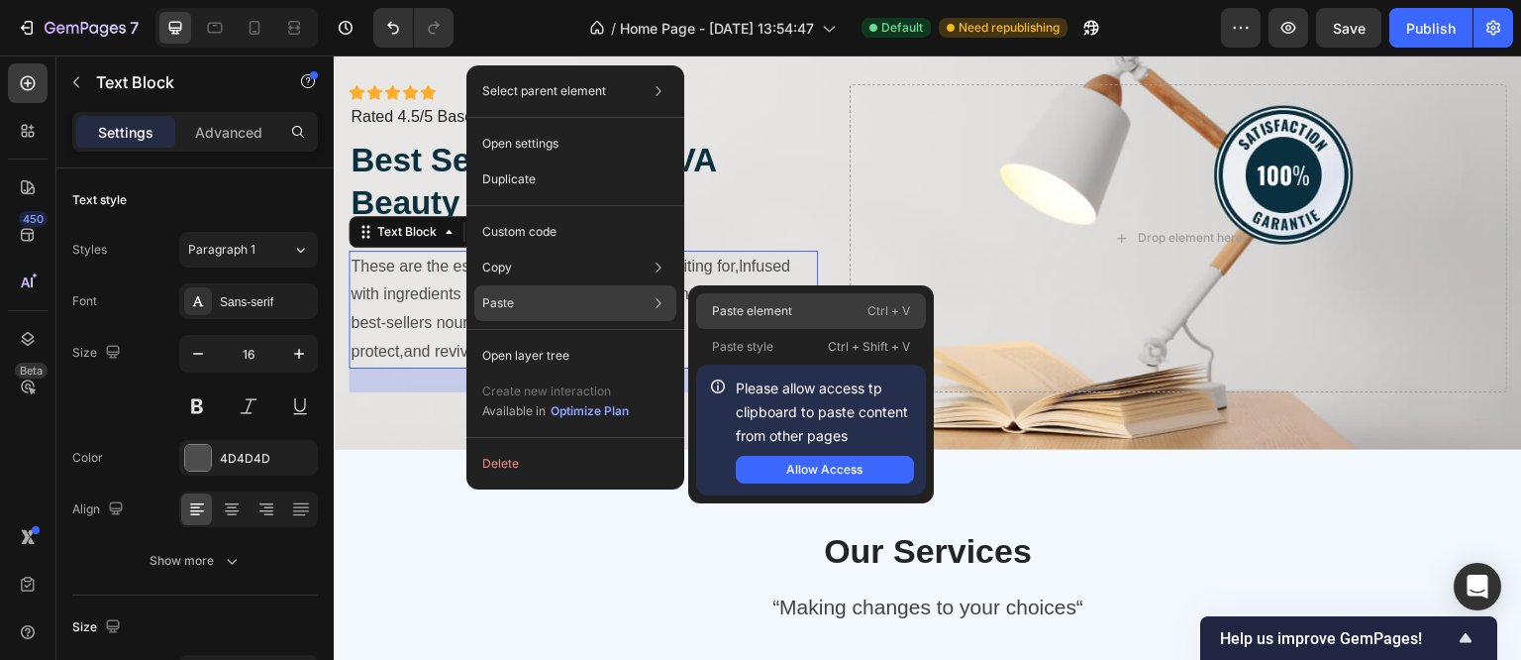
click at [812, 320] on div "Paste element Ctrl + V" at bounding box center [811, 311] width 230 height 36
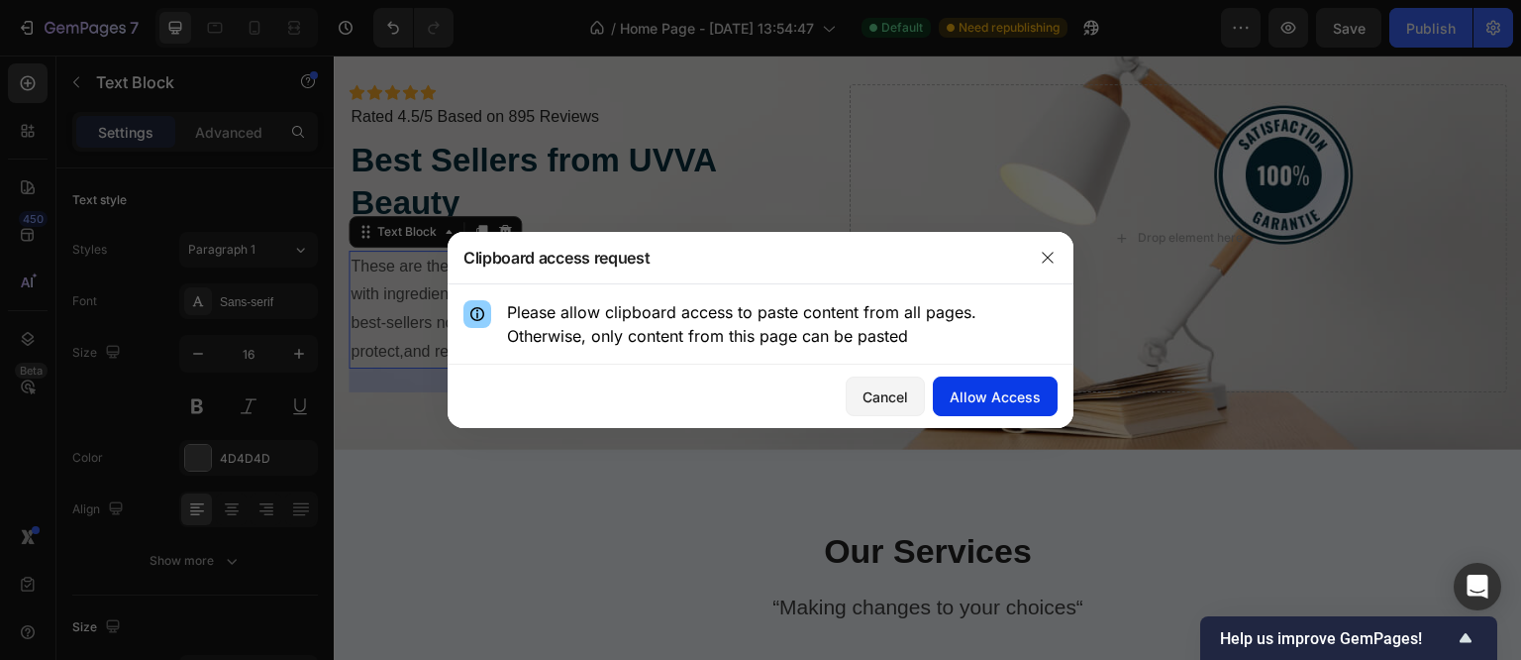
click at [974, 395] on div "Allow Access" at bounding box center [995, 396] width 91 height 21
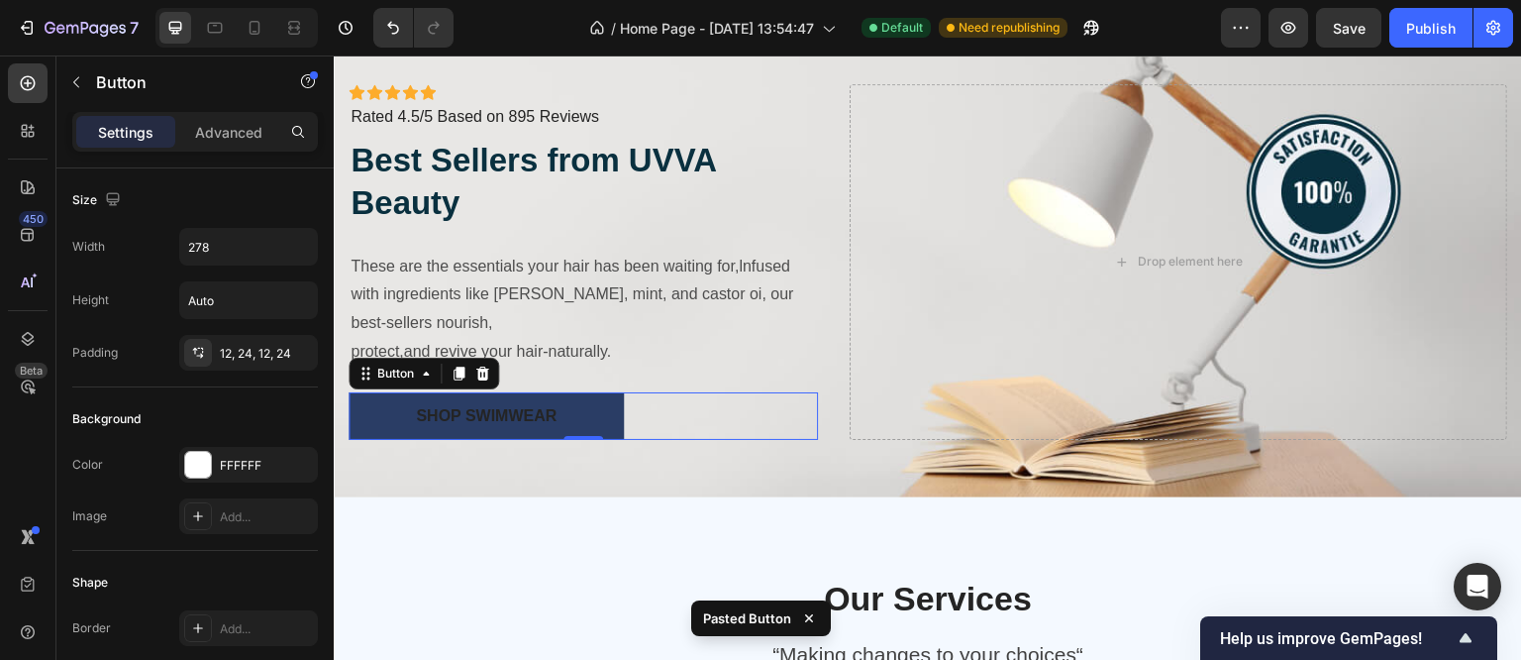
click at [579, 401] on button "Shop Swimwear" at bounding box center [486, 416] width 275 height 48
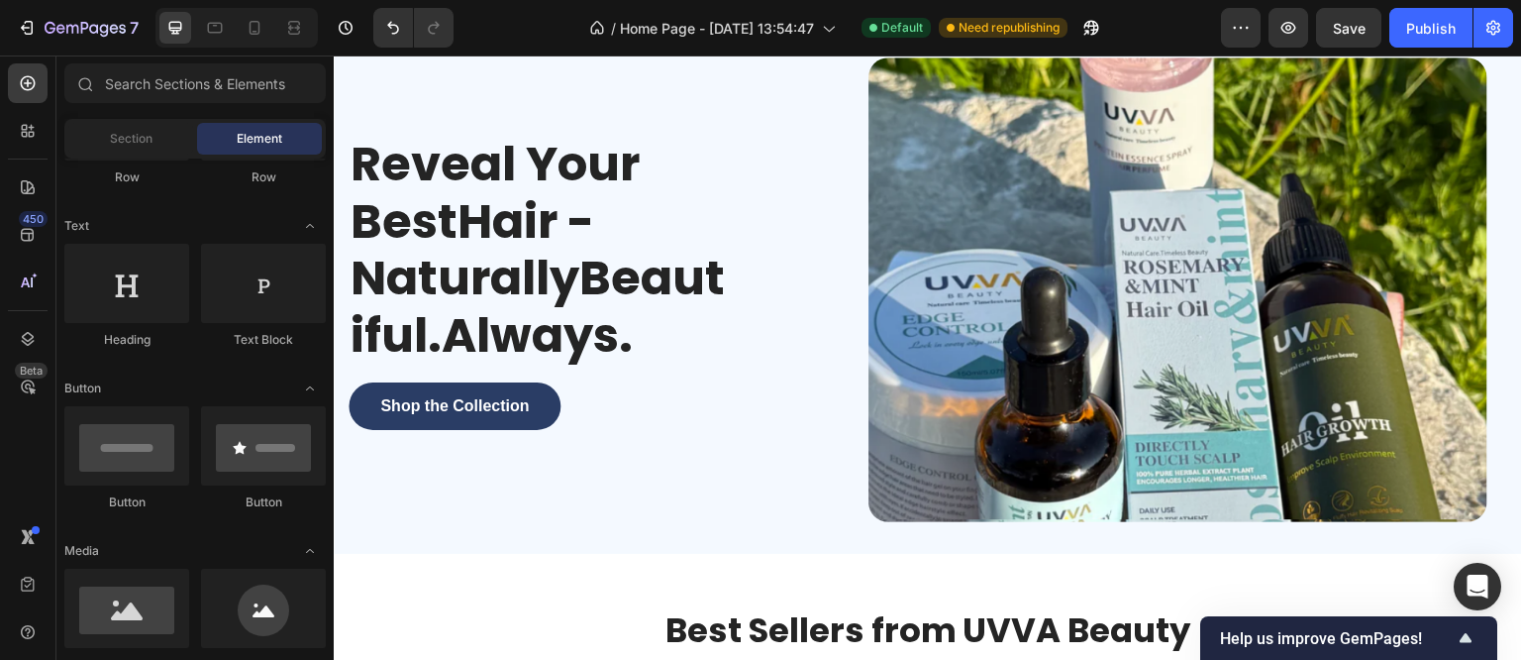
scroll to position [79, 0]
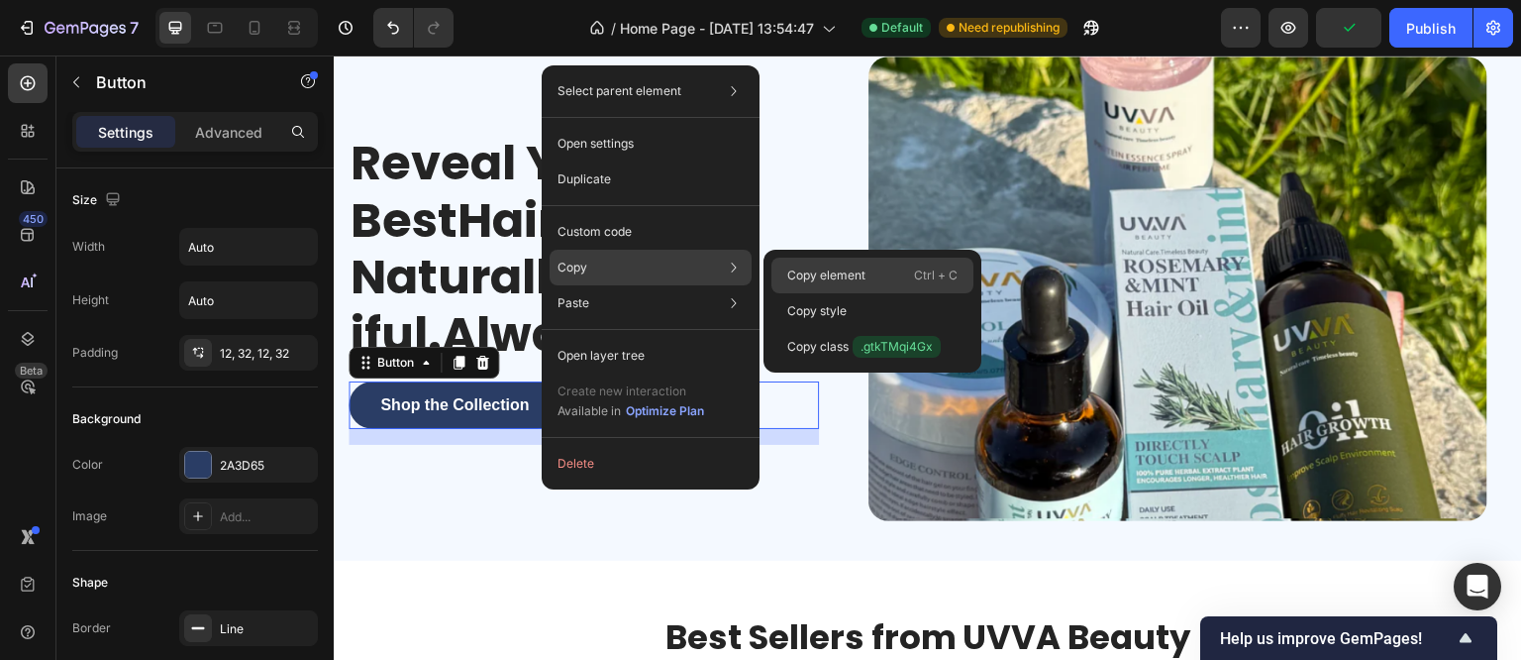
click at [838, 272] on p "Copy element" at bounding box center [826, 275] width 78 height 18
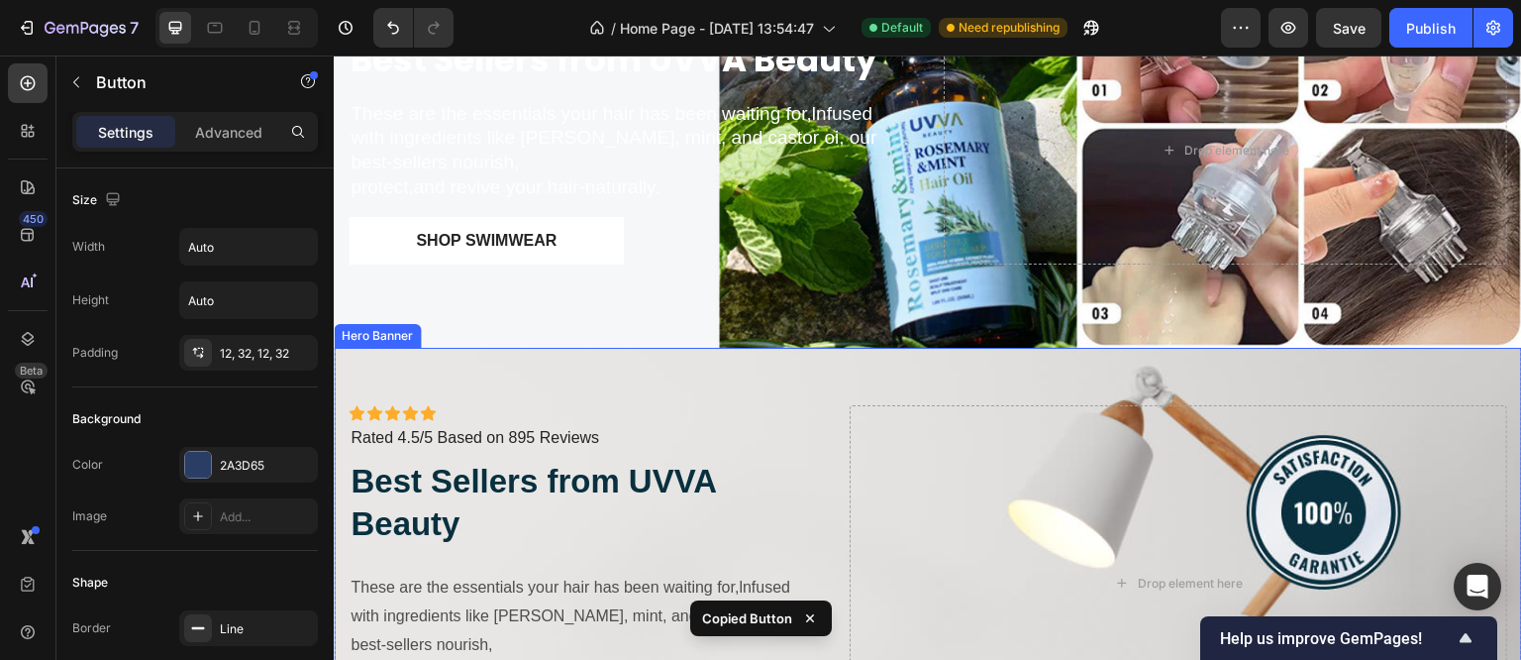
scroll to position [1565, 0]
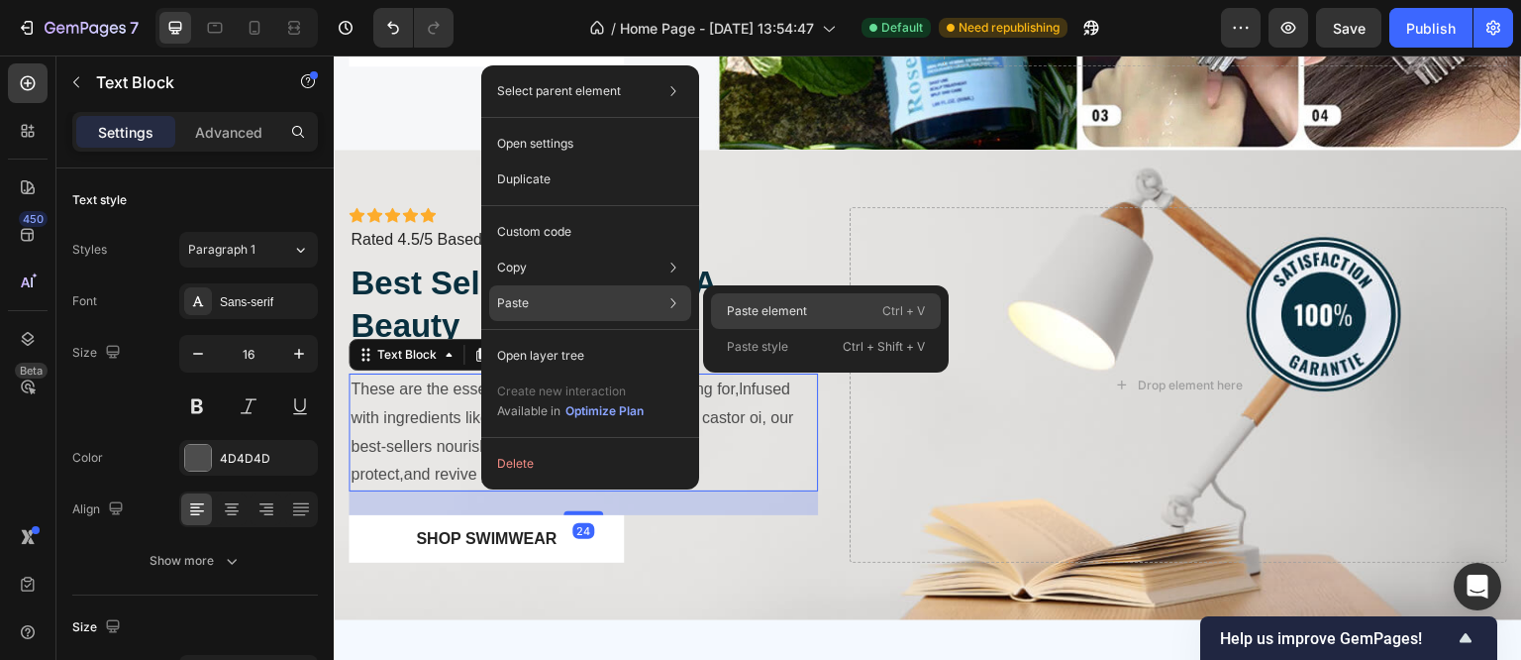
click at [793, 302] on p "Paste element" at bounding box center [767, 311] width 80 height 18
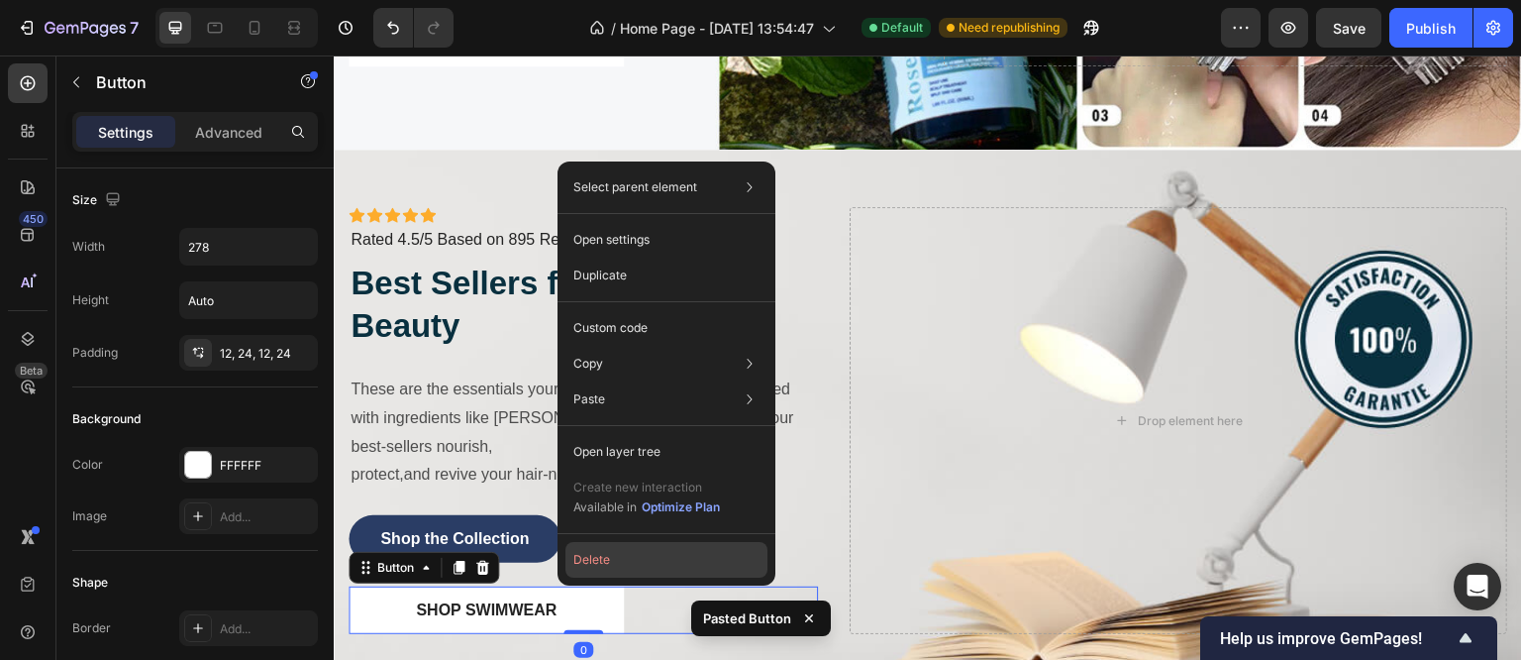
click at [641, 554] on button "Delete" at bounding box center [667, 560] width 202 height 36
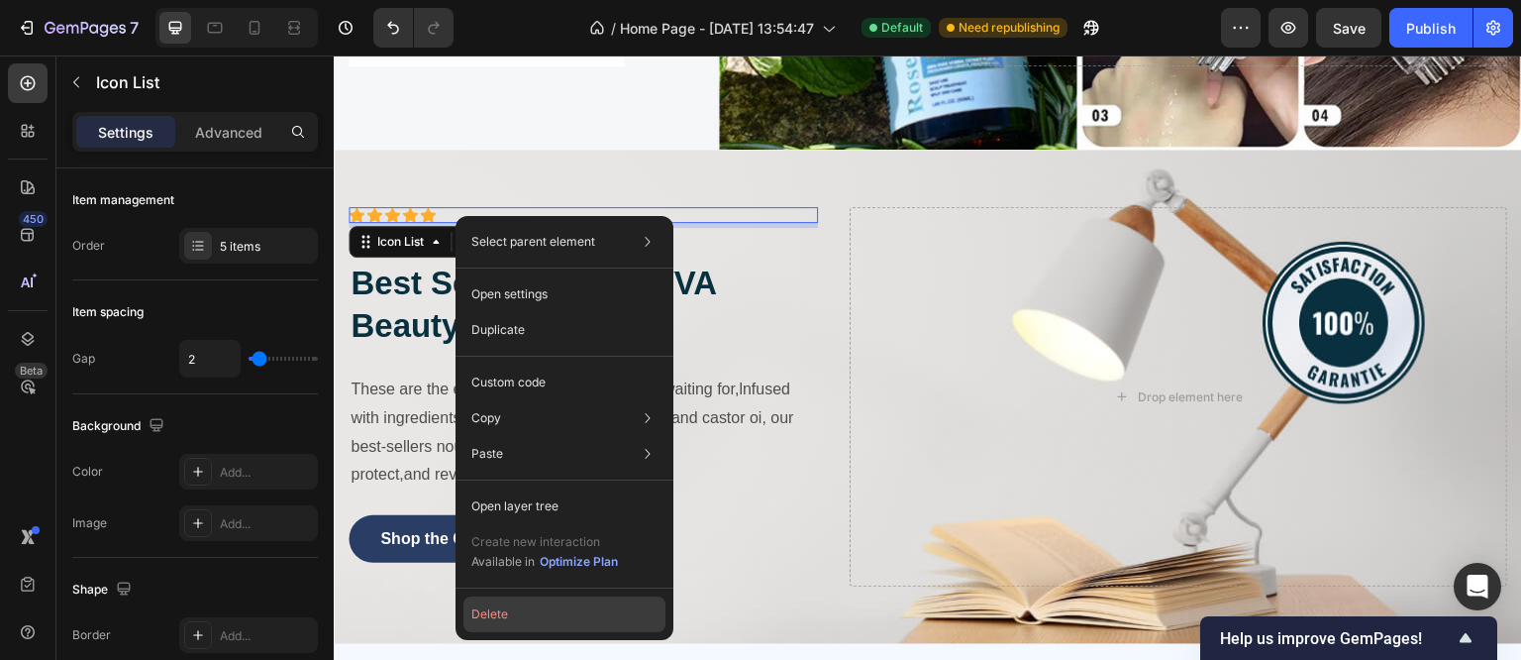
click at [502, 608] on button "Delete" at bounding box center [565, 614] width 202 height 36
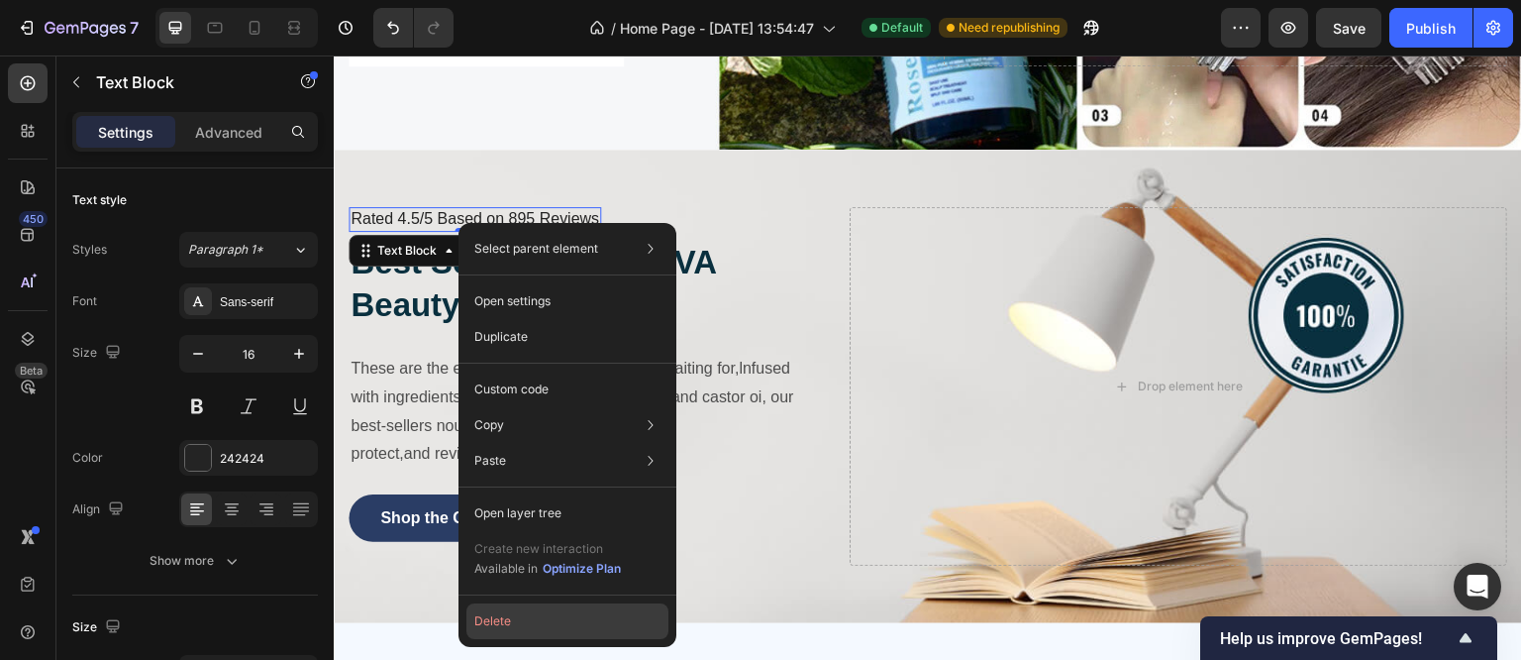
click at [499, 617] on button "Delete" at bounding box center [568, 621] width 202 height 36
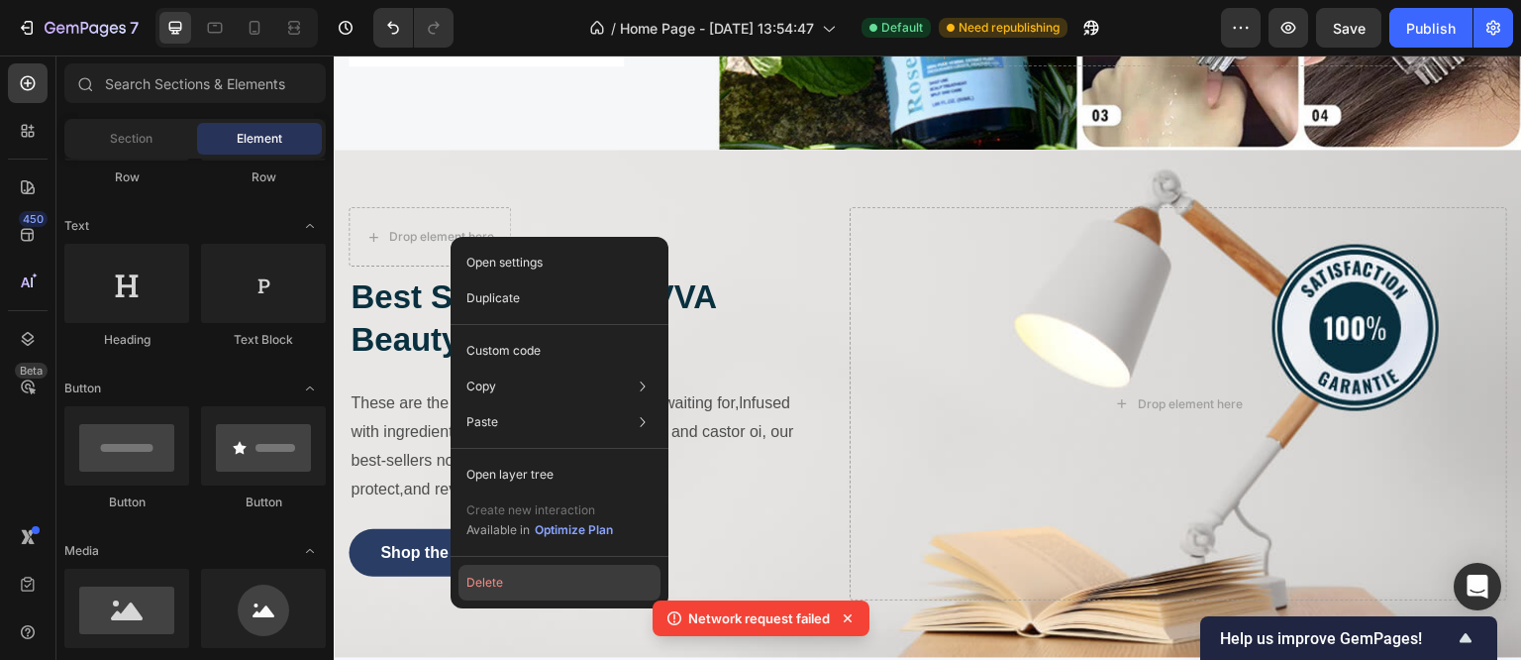
click at [500, 585] on button "Delete" at bounding box center [560, 583] width 202 height 36
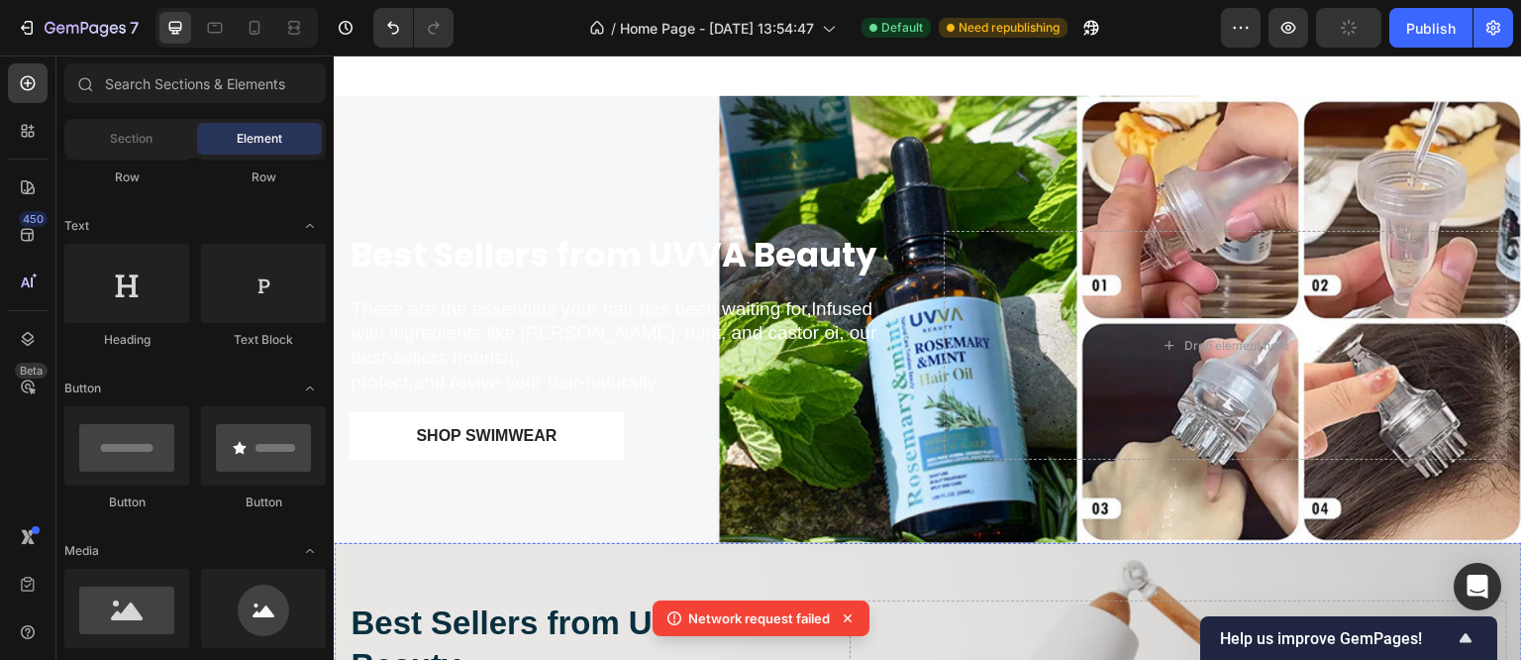
scroll to position [1169, 0]
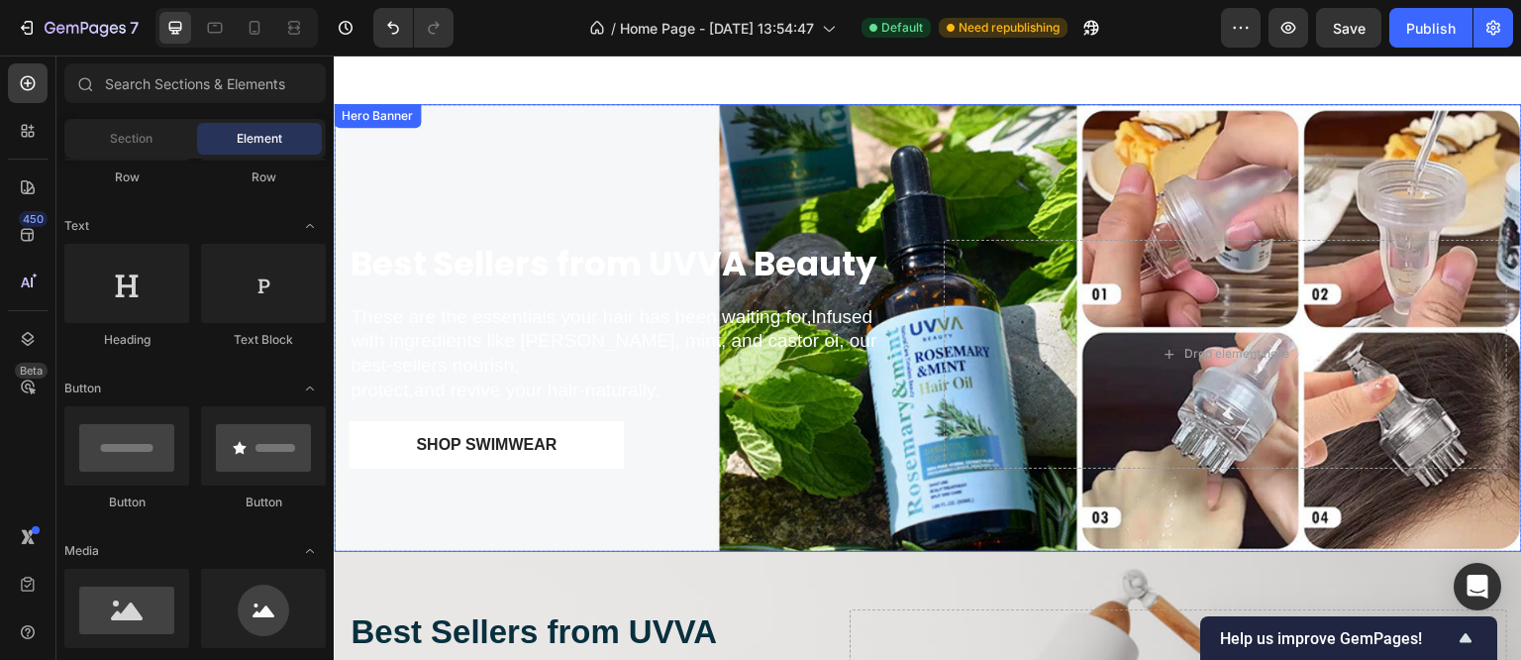
click at [368, 116] on div "Hero Banner" at bounding box center [377, 116] width 79 height 18
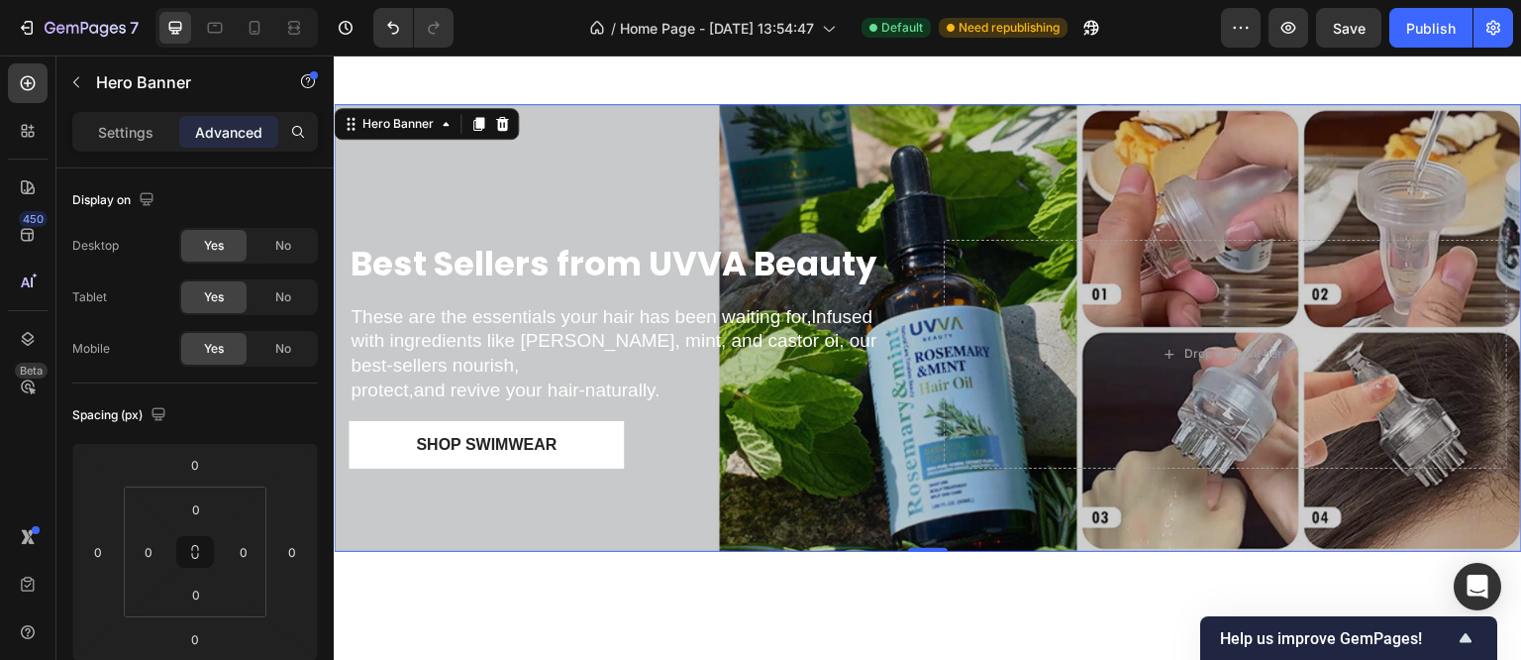
scroll to position [971, 0]
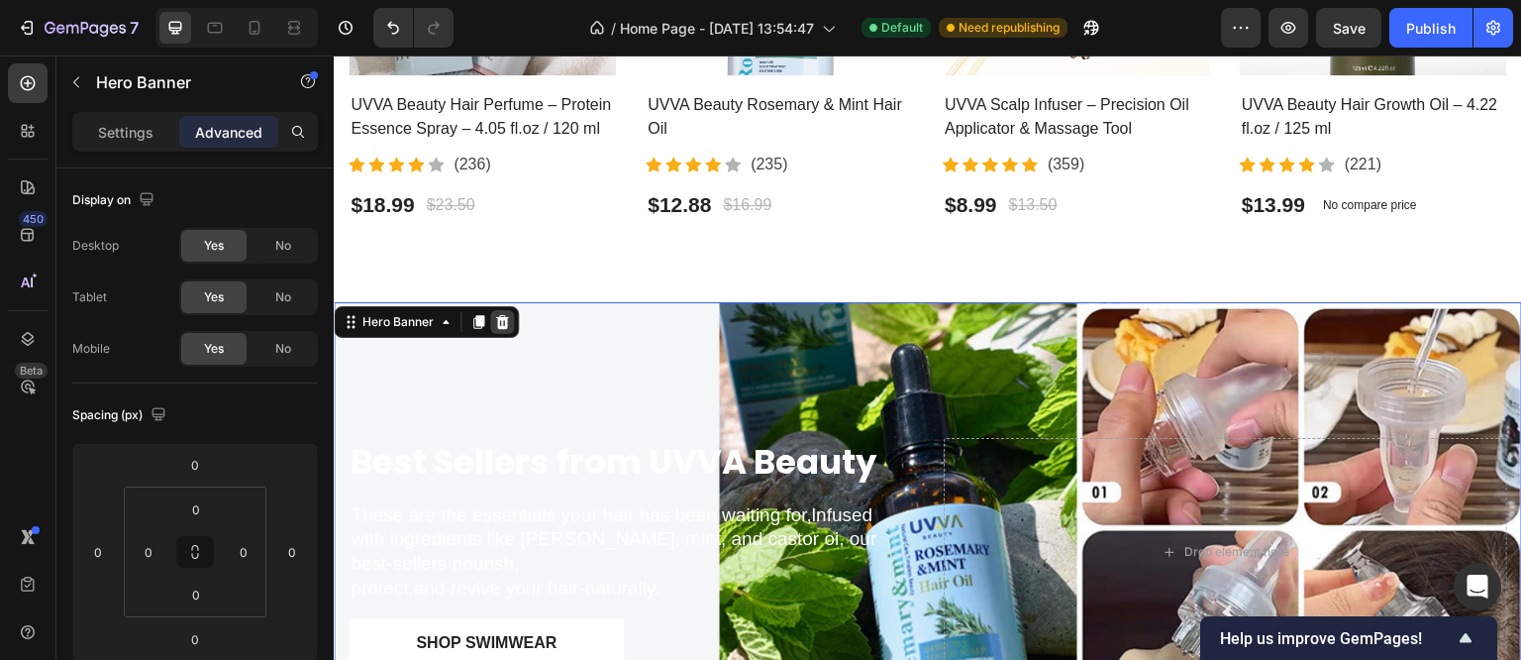
click at [503, 315] on icon at bounding box center [502, 322] width 13 height 14
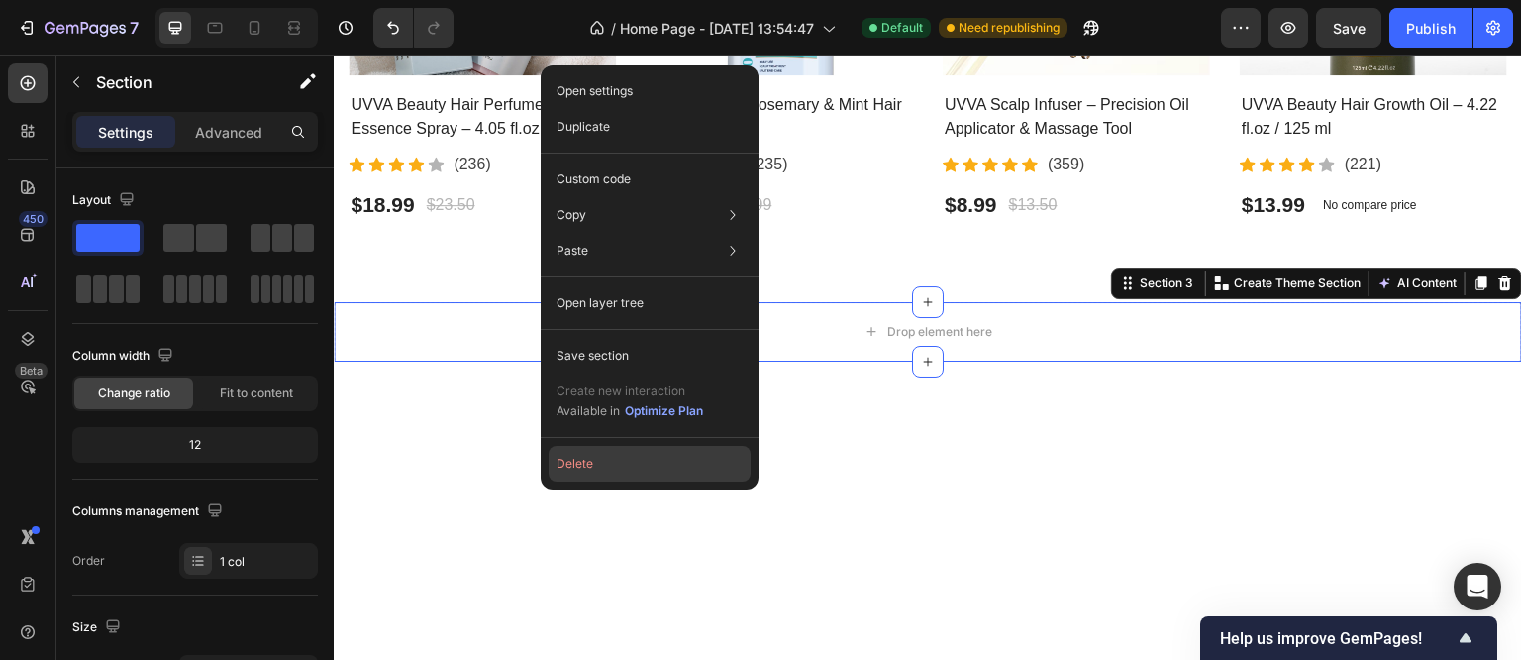
click at [586, 468] on button "Delete" at bounding box center [650, 464] width 202 height 36
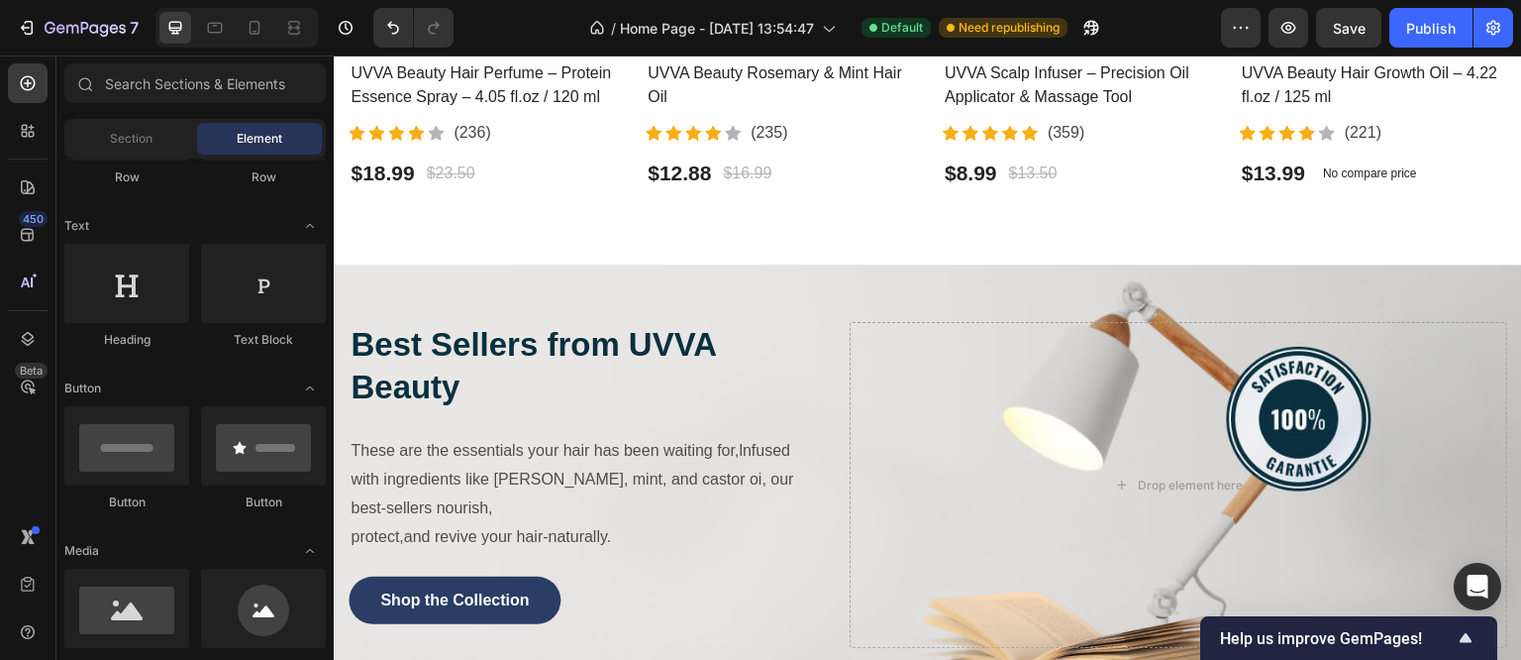
scroll to position [872, 0]
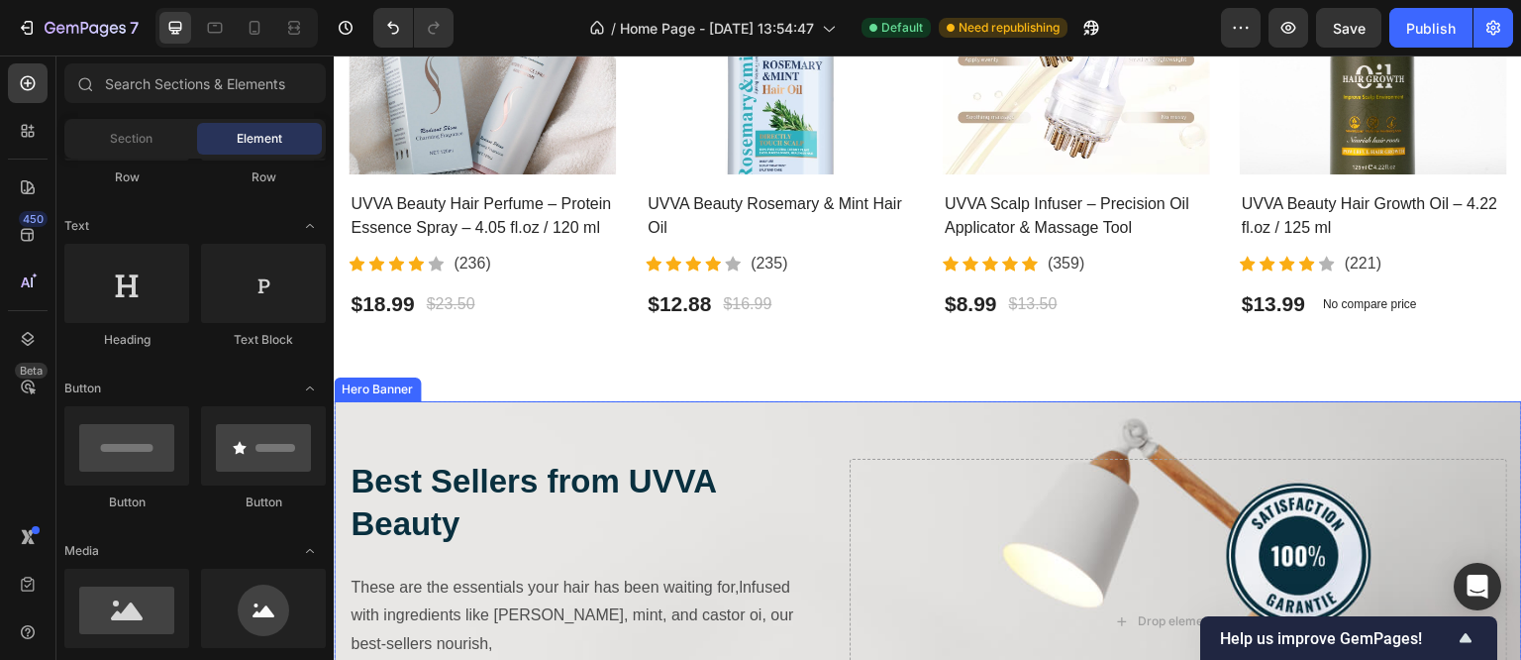
click at [669, 410] on div "Best Sellers from UVVA Beauty Heading These are the essentials your hair has be…" at bounding box center [928, 621] width 1189 height 441
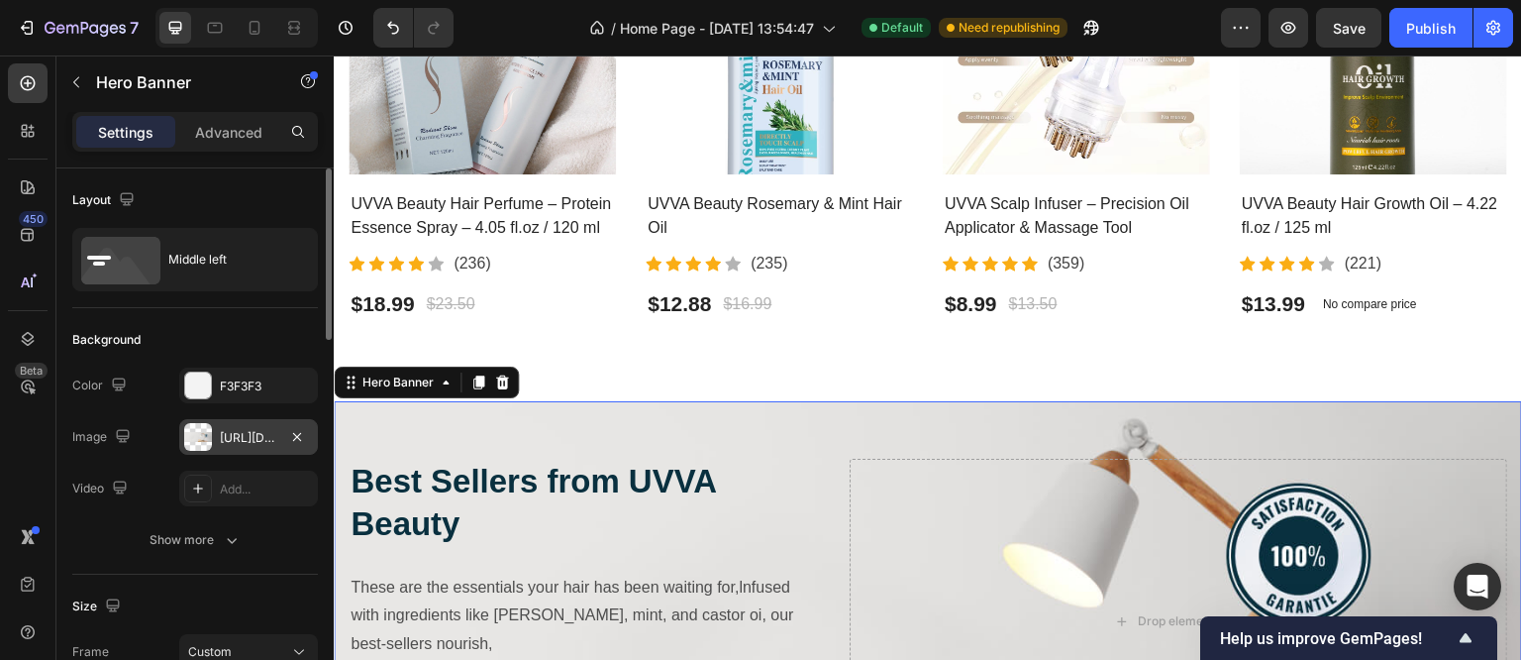
click at [221, 435] on div "[URL][DOMAIN_NAME]" at bounding box center [248, 438] width 57 height 18
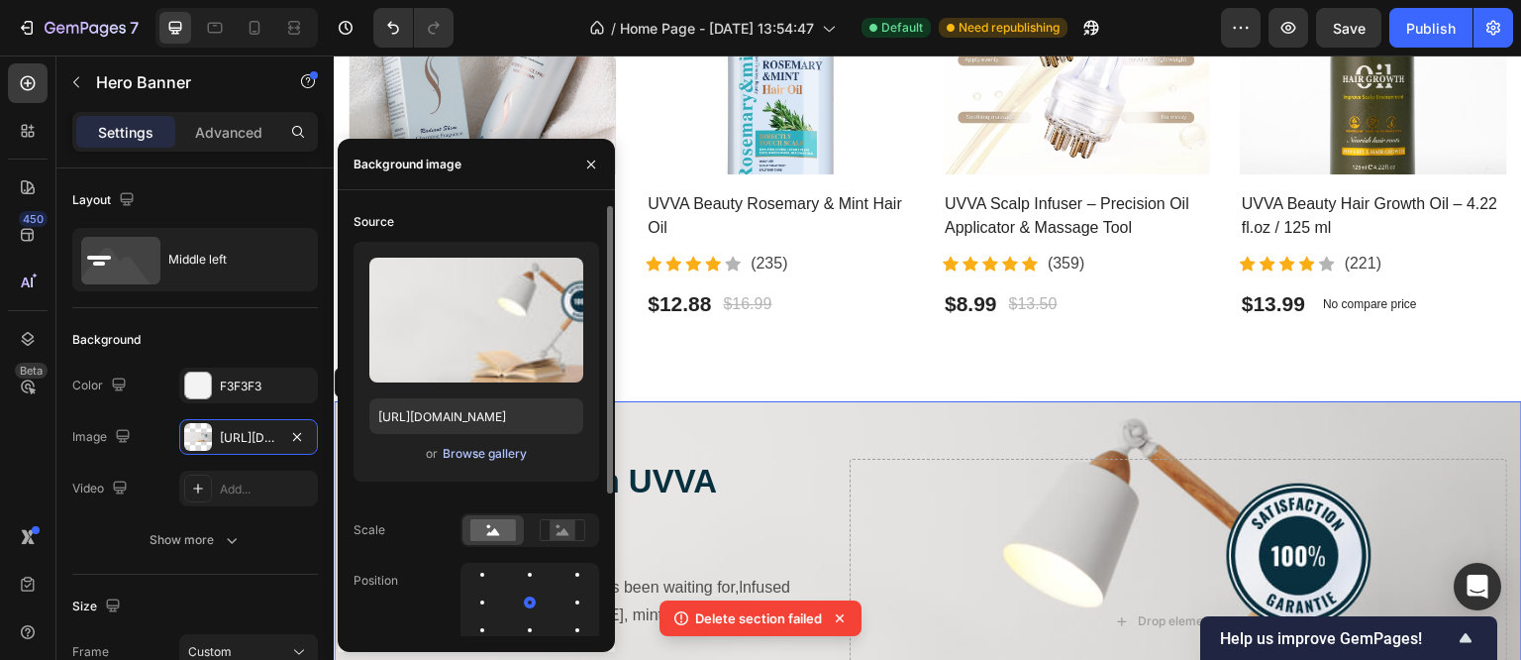
click at [483, 457] on div "Browse gallery" at bounding box center [485, 454] width 84 height 18
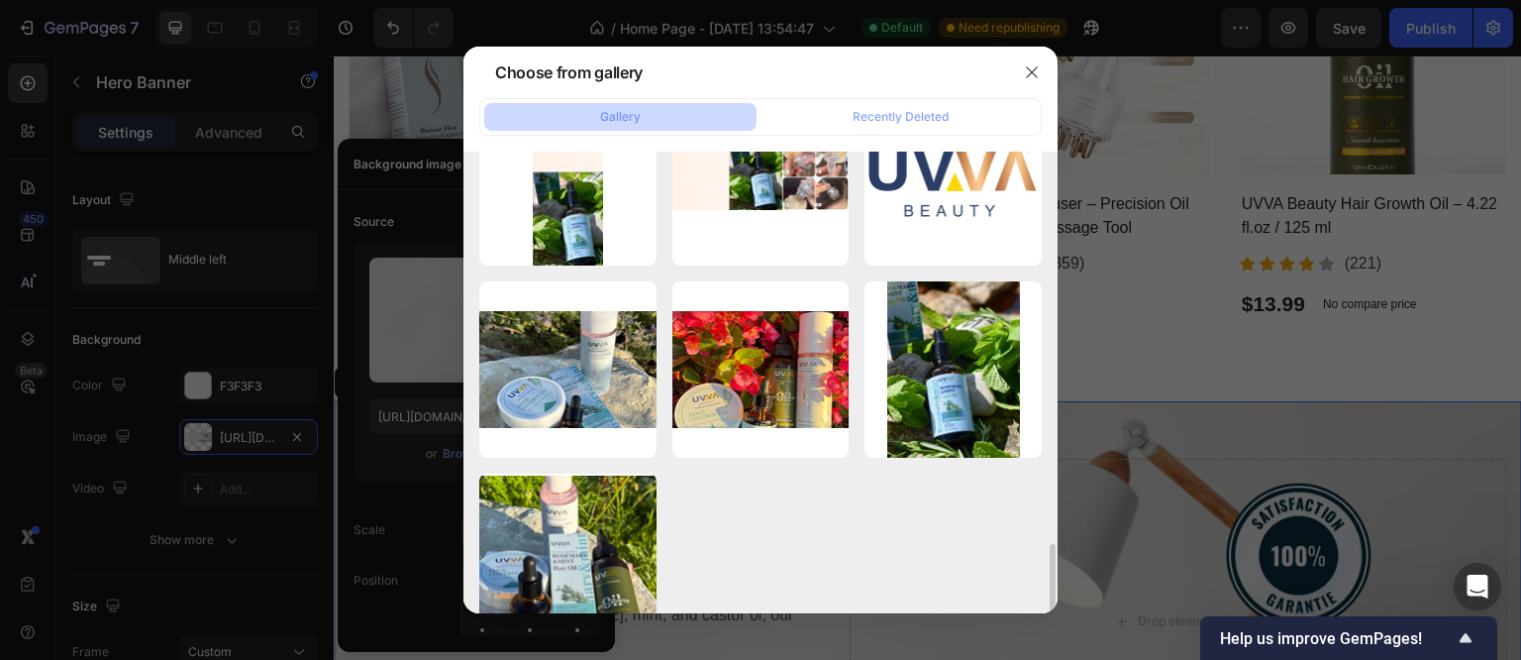
scroll to position [1289, 0]
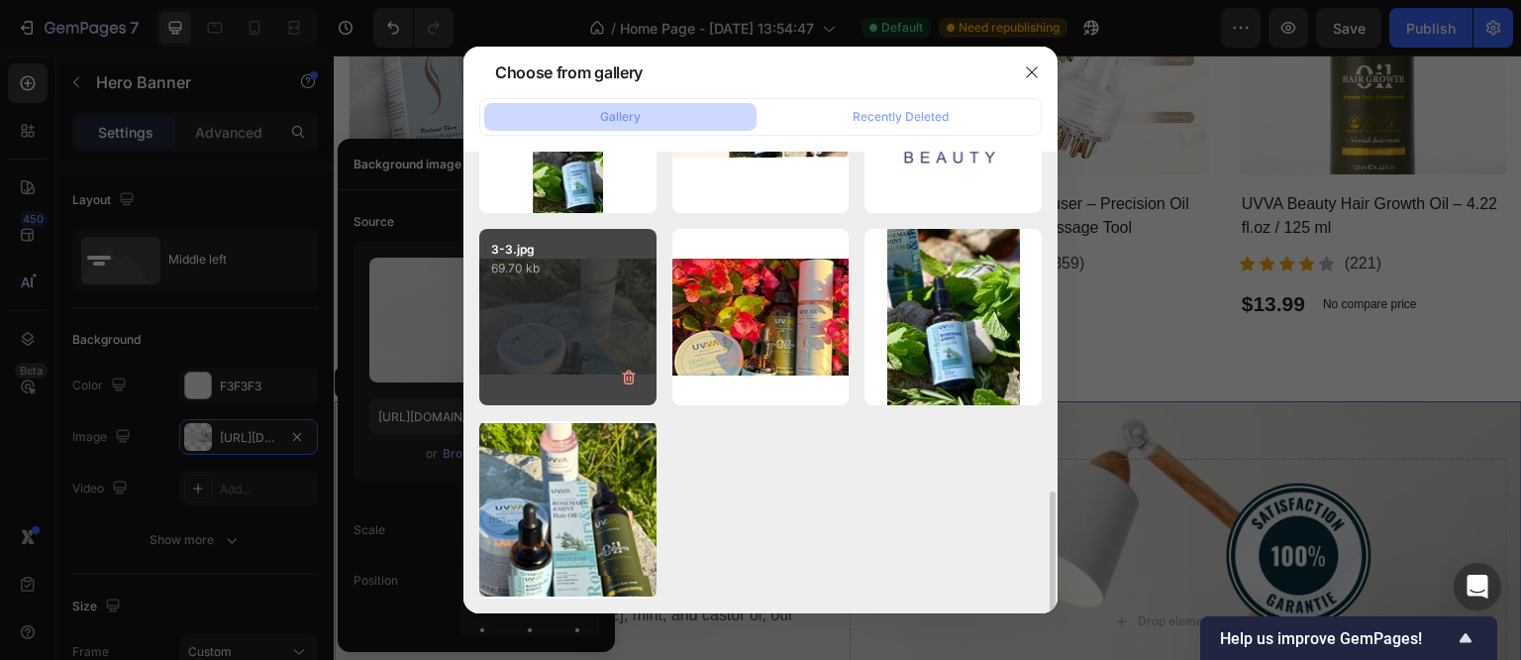
click at [564, 319] on div "3-3.jpg 69.70 kb" at bounding box center [567, 317] width 177 height 177
type input "[URL][DOMAIN_NAME]"
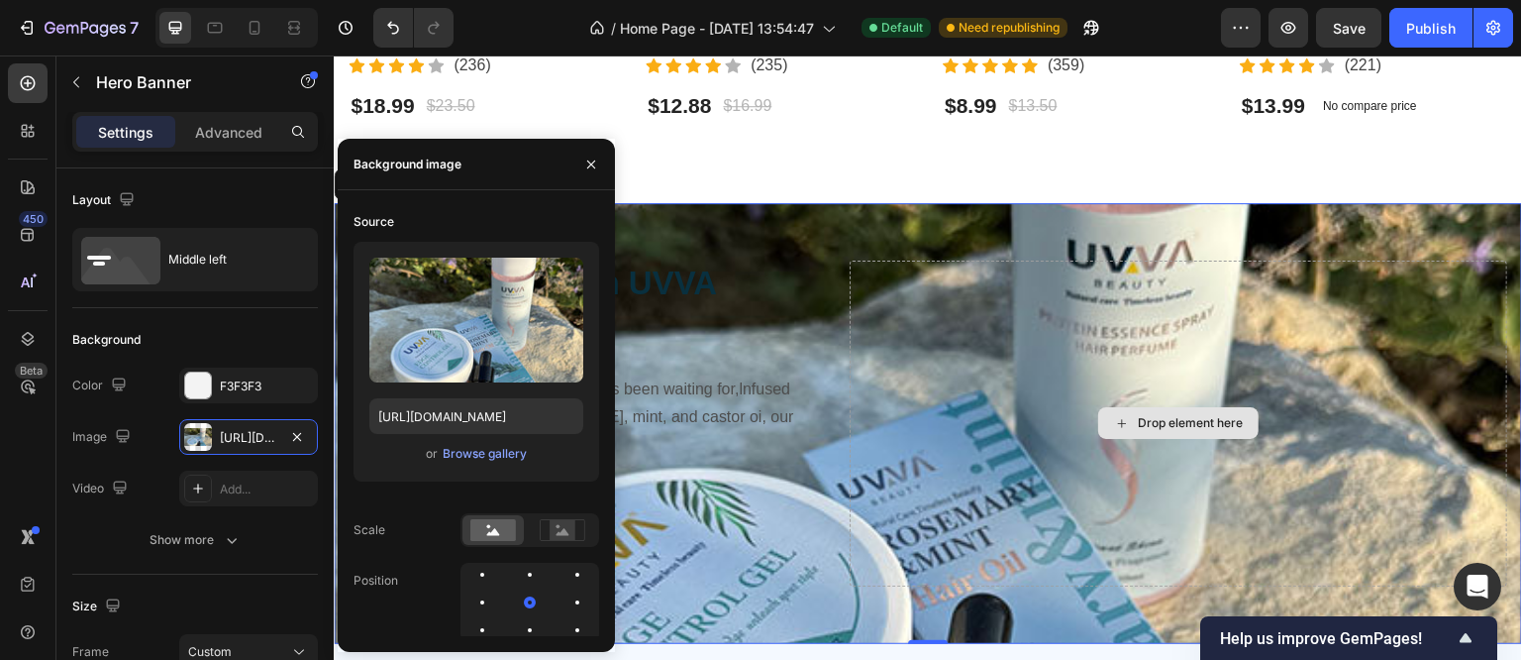
scroll to position [1169, 0]
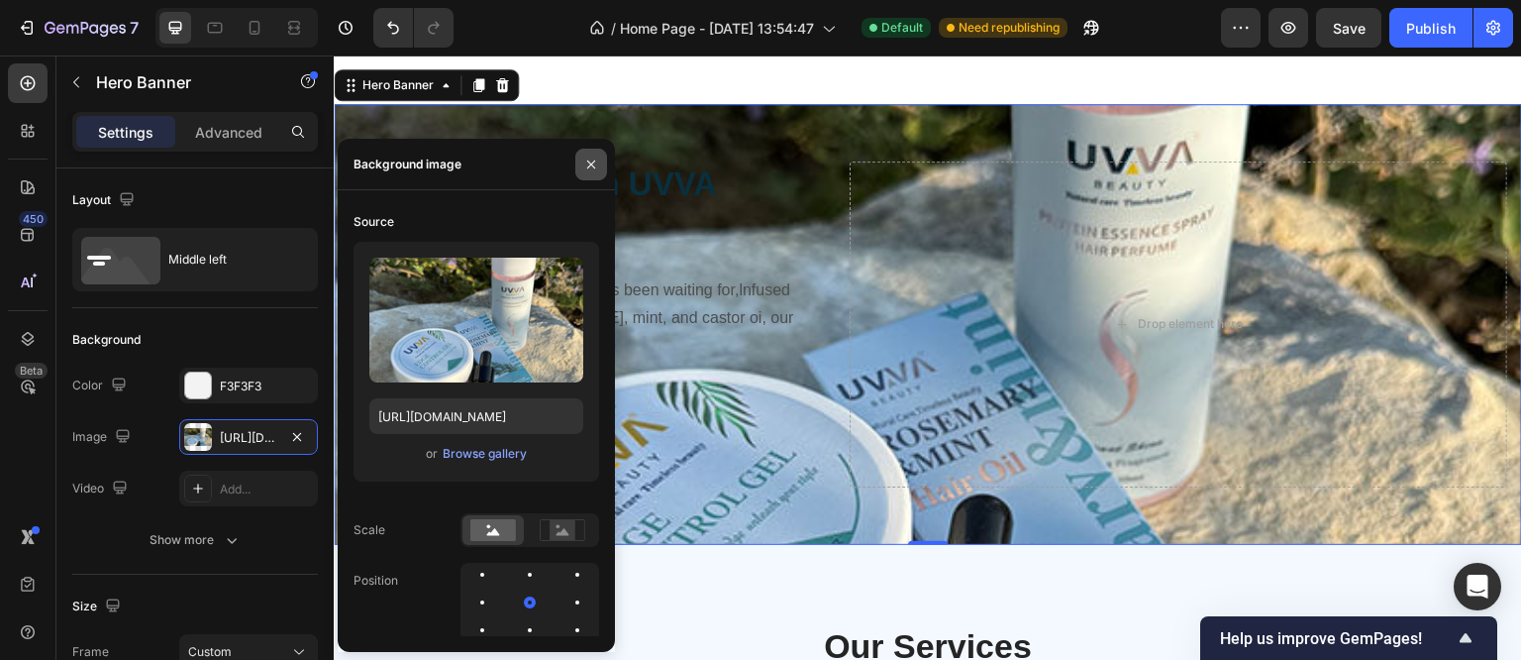
click at [593, 163] on icon "button" at bounding box center [591, 164] width 16 height 16
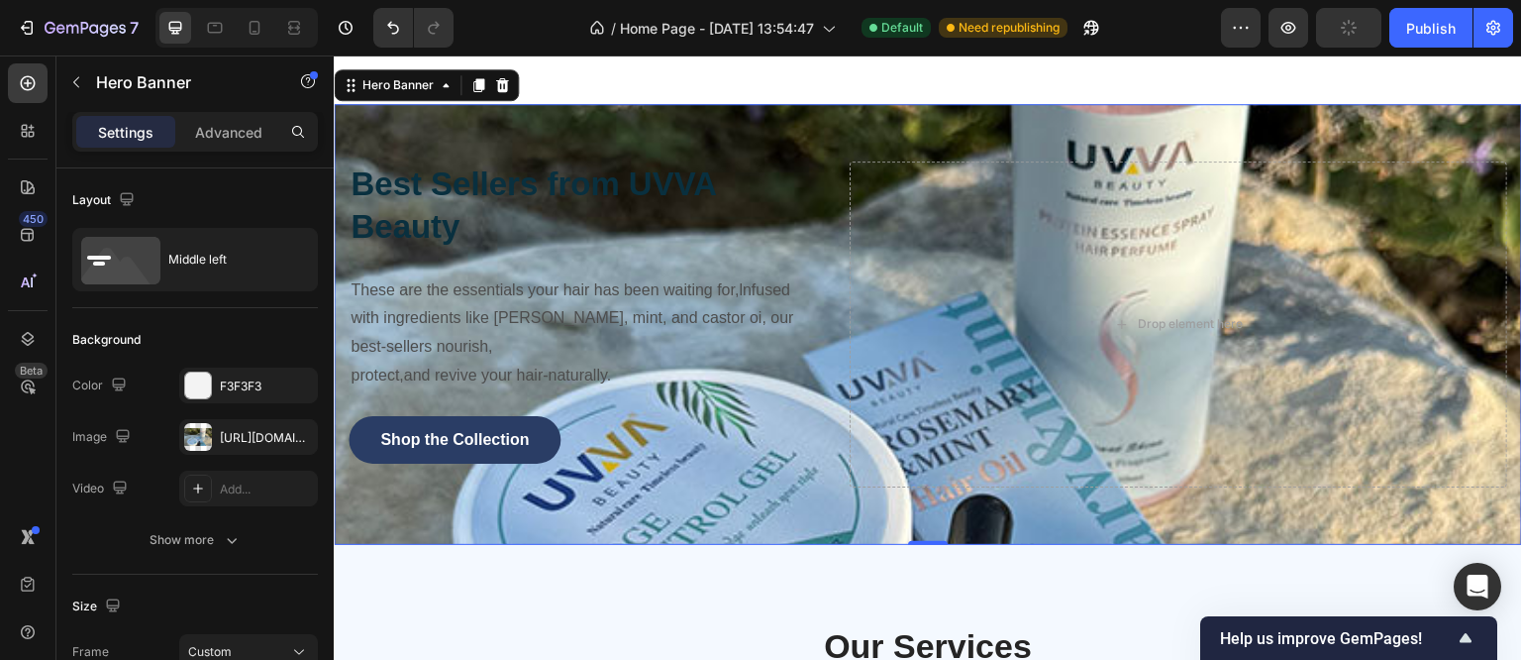
click at [575, 106] on div "Best Sellers from UVVA Beauty Heading These are the essentials your hair has be…" at bounding box center [928, 324] width 1189 height 441
click at [193, 385] on div at bounding box center [198, 385] width 26 height 26
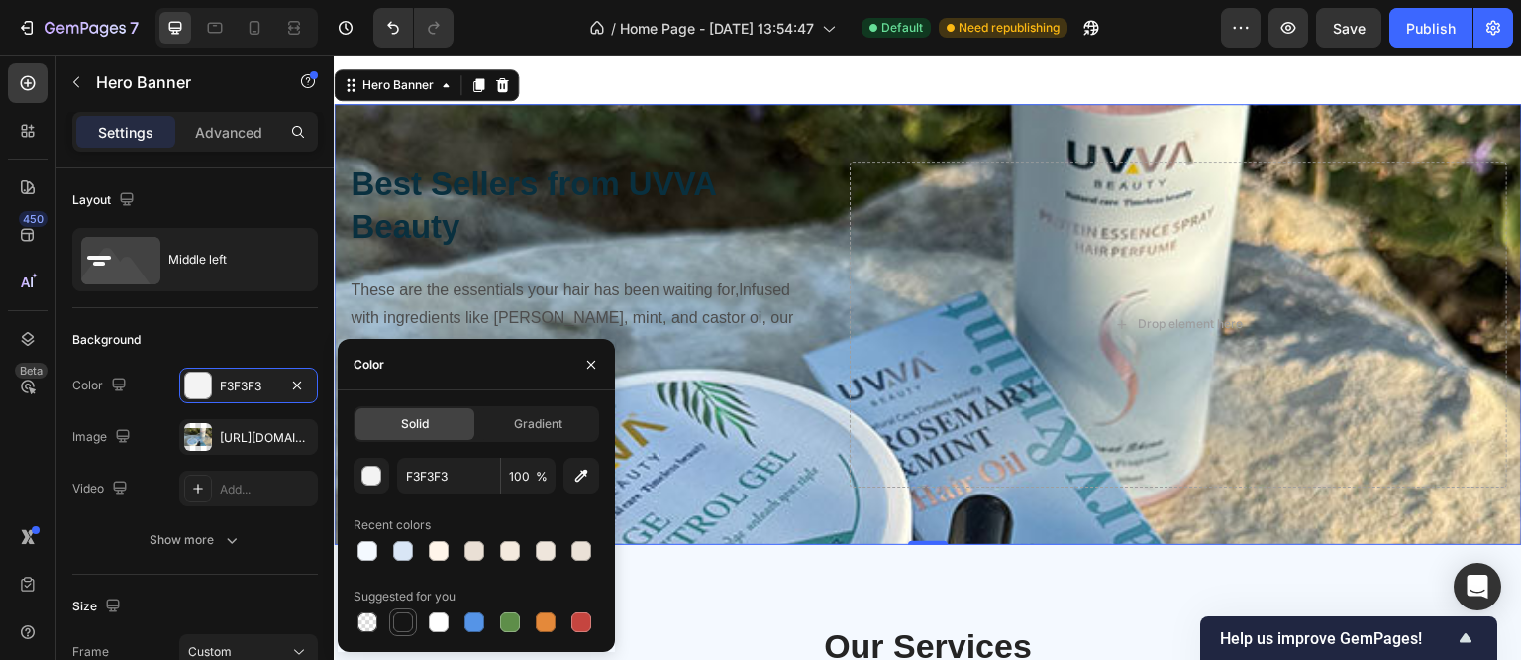
click at [406, 627] on div at bounding box center [403, 622] width 20 height 20
type input "151515"
click at [230, 567] on div "Background The changes might be hidden by the image and the video. Color 151515…" at bounding box center [195, 441] width 246 height 266
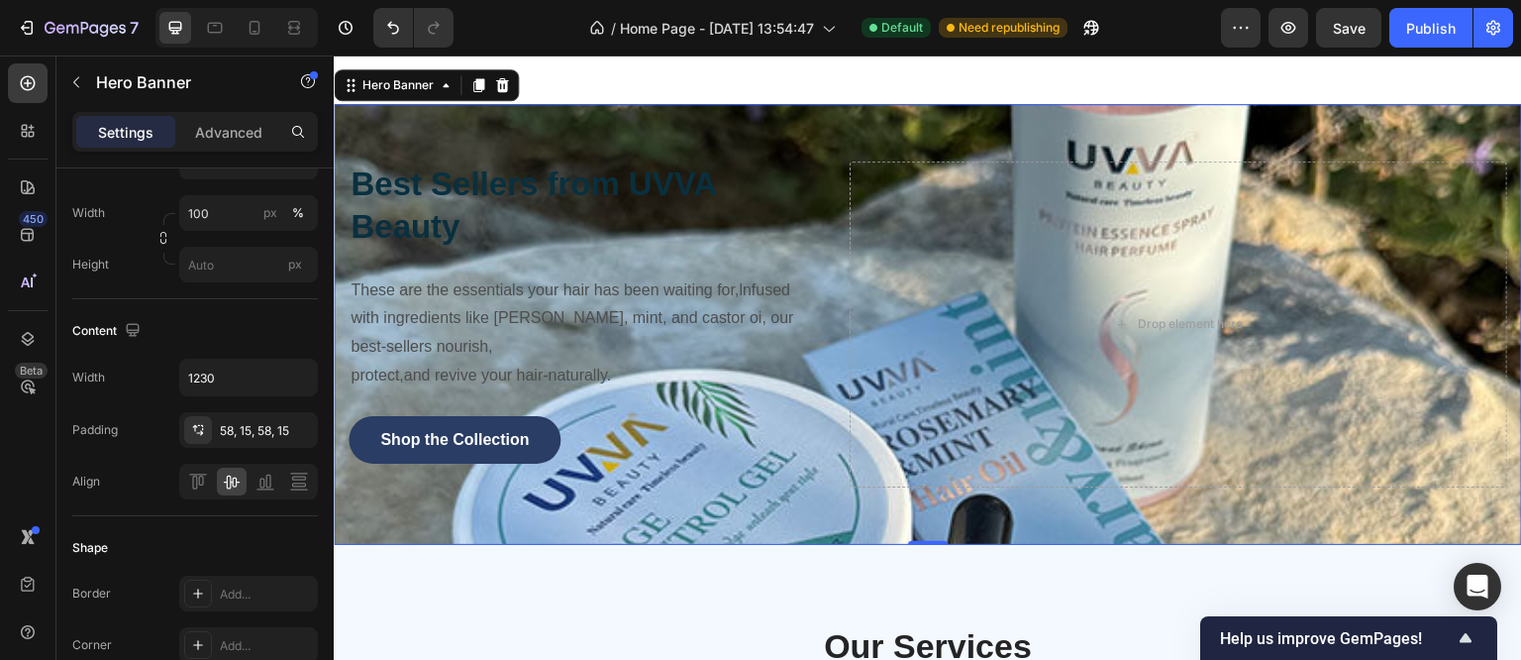
scroll to position [0, 0]
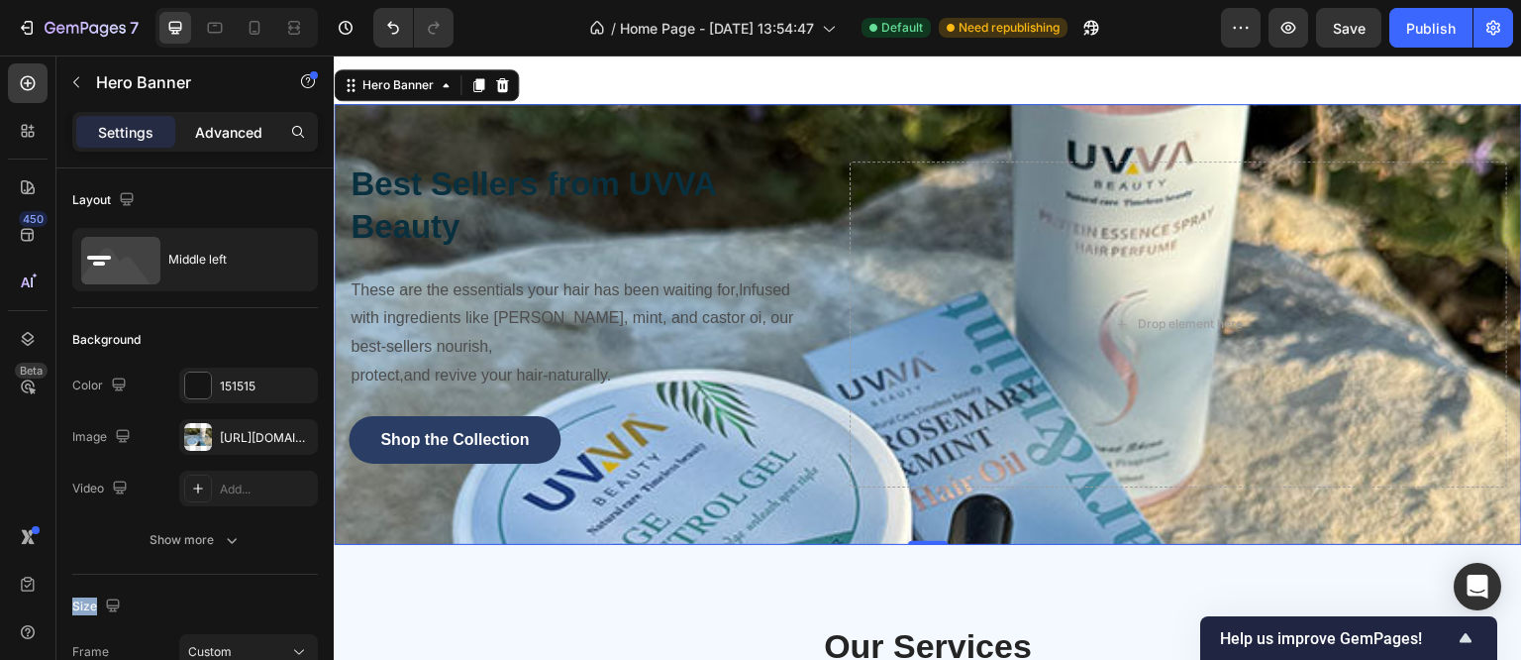
click at [222, 134] on p "Advanced" at bounding box center [228, 132] width 67 height 21
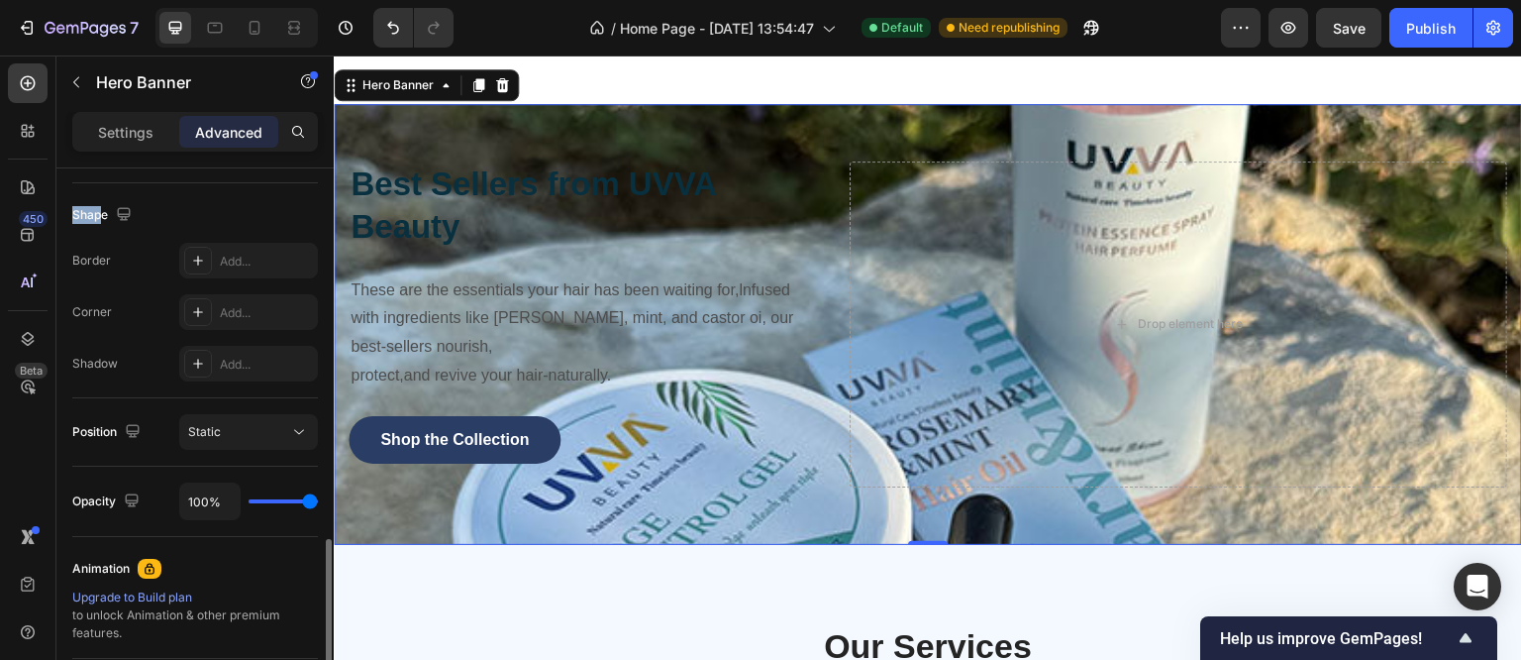
scroll to position [618, 0]
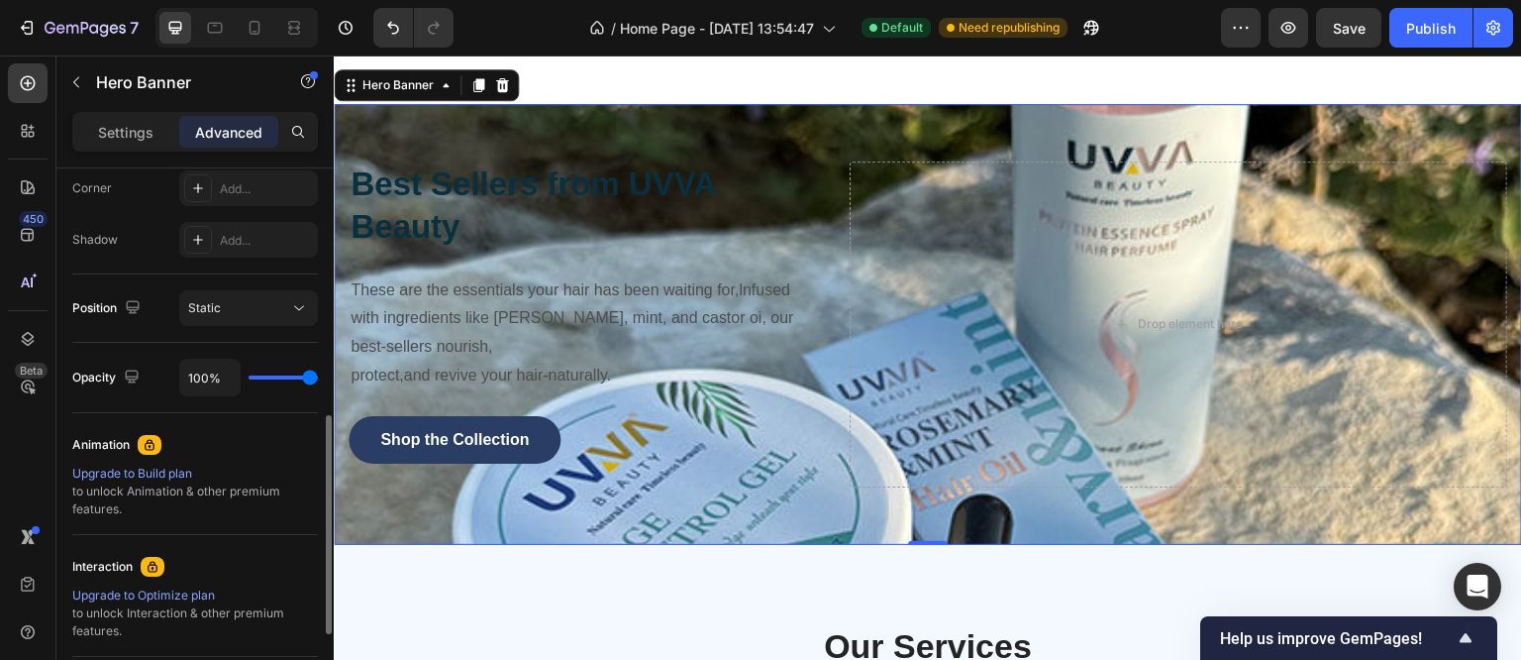
type input "27"
click at [270, 376] on input "range" at bounding box center [283, 377] width 69 height 4
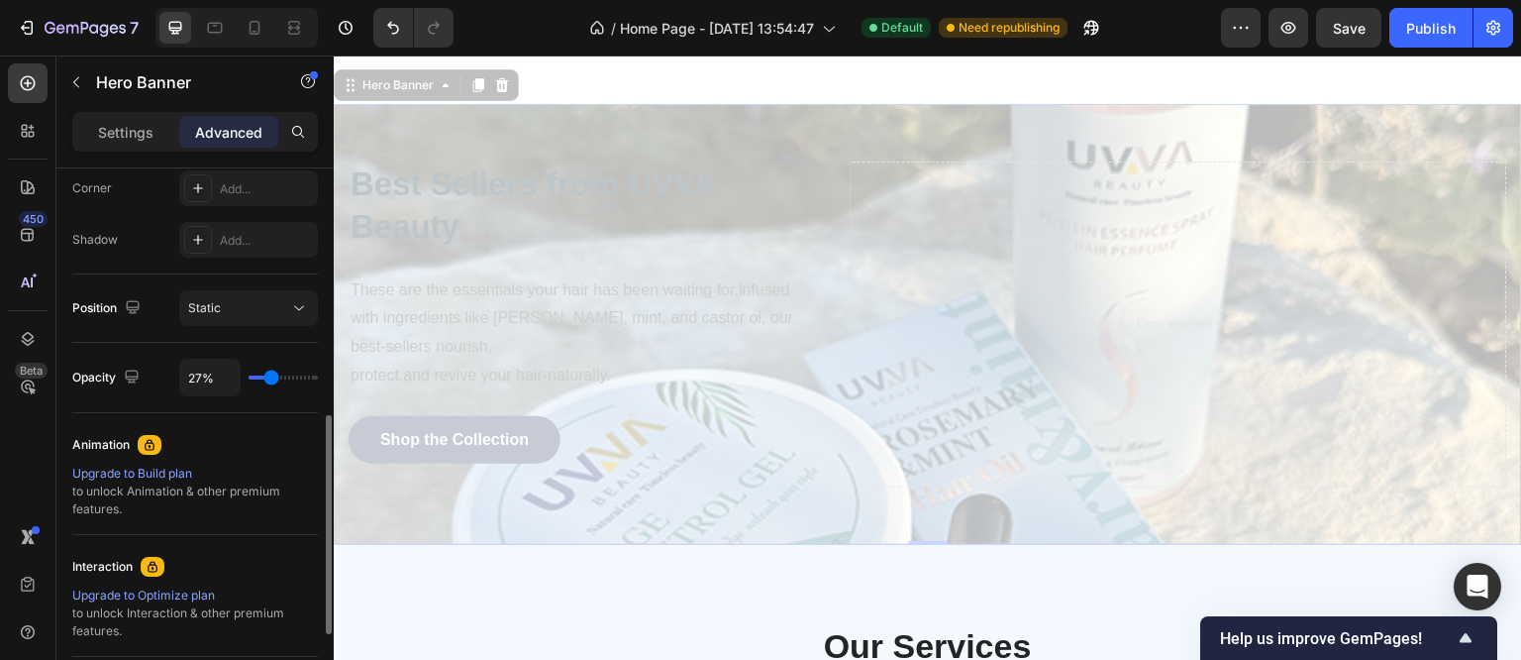
click at [273, 375] on input "range" at bounding box center [283, 377] width 69 height 4
type input "34%"
type input "34"
type input "48%"
type input "48"
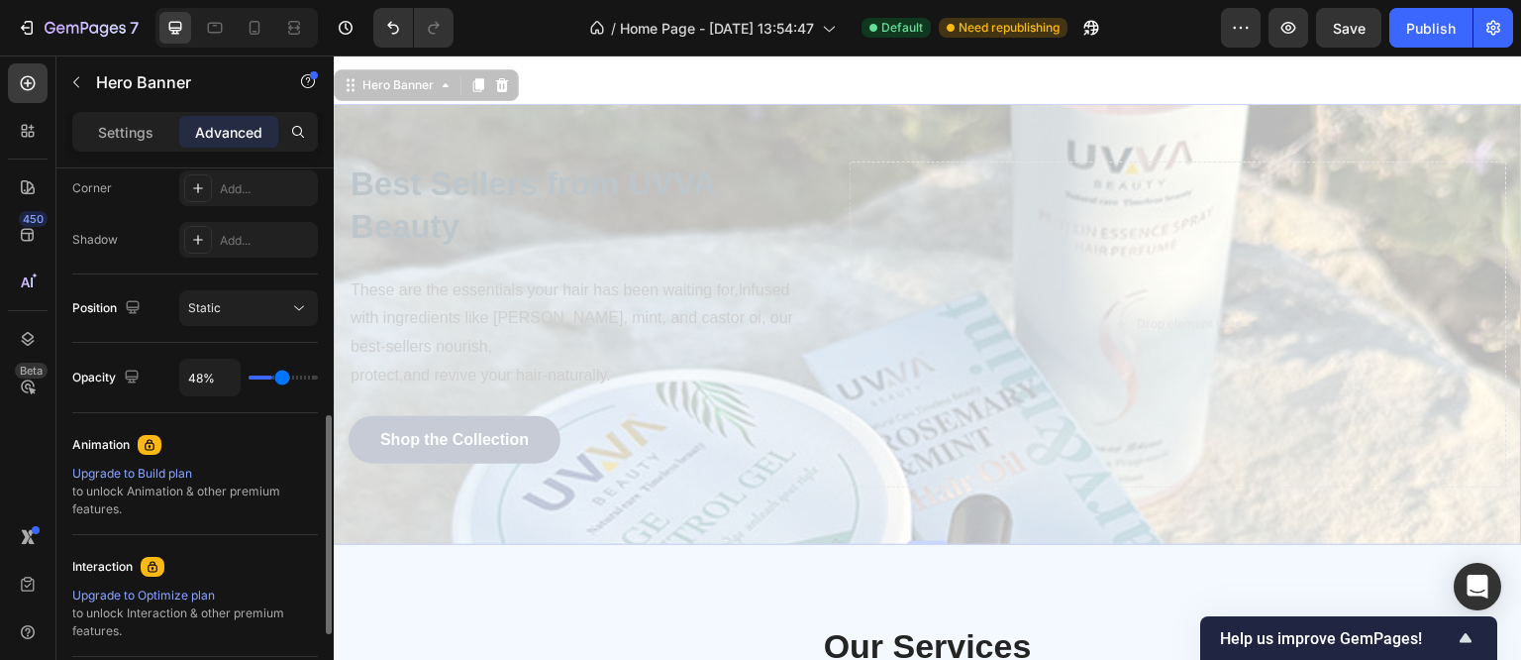
type input "52%"
type input "52"
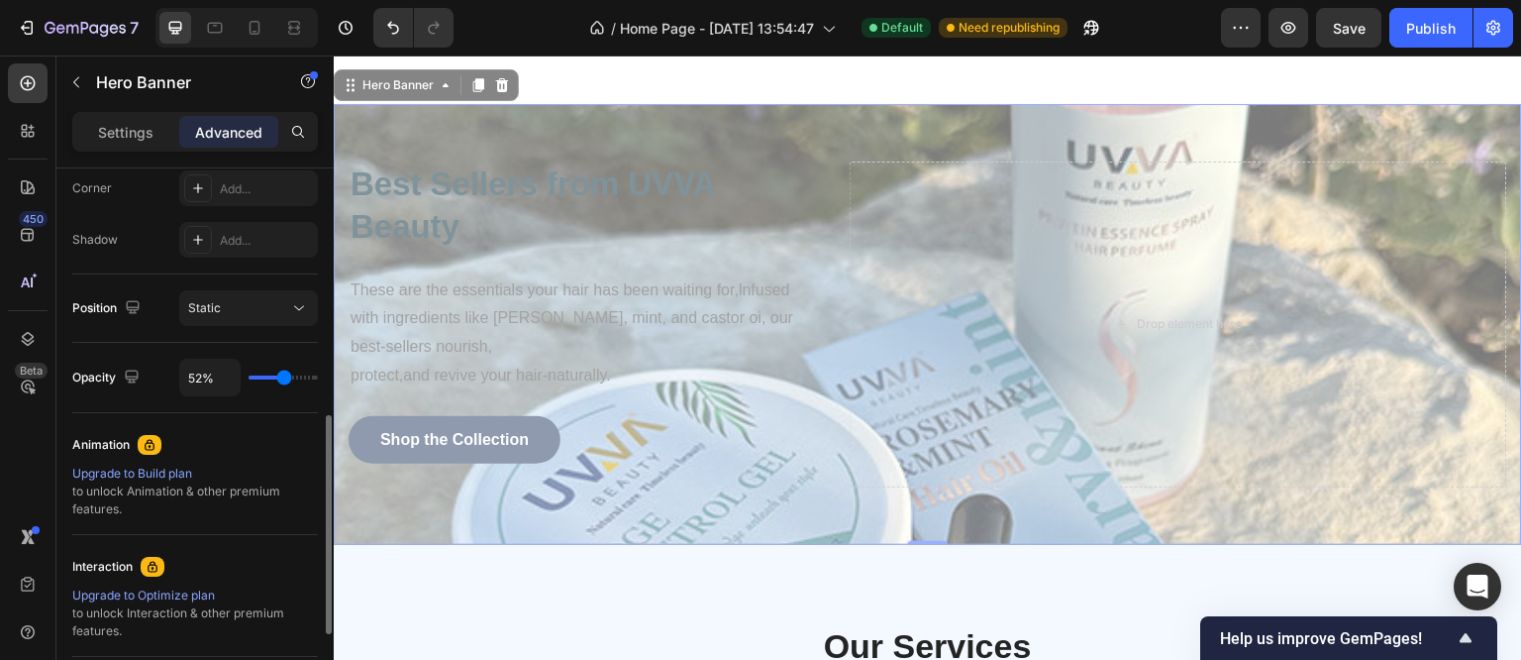
type input "55%"
type input "55"
type input "58%"
type input "58"
type input "60%"
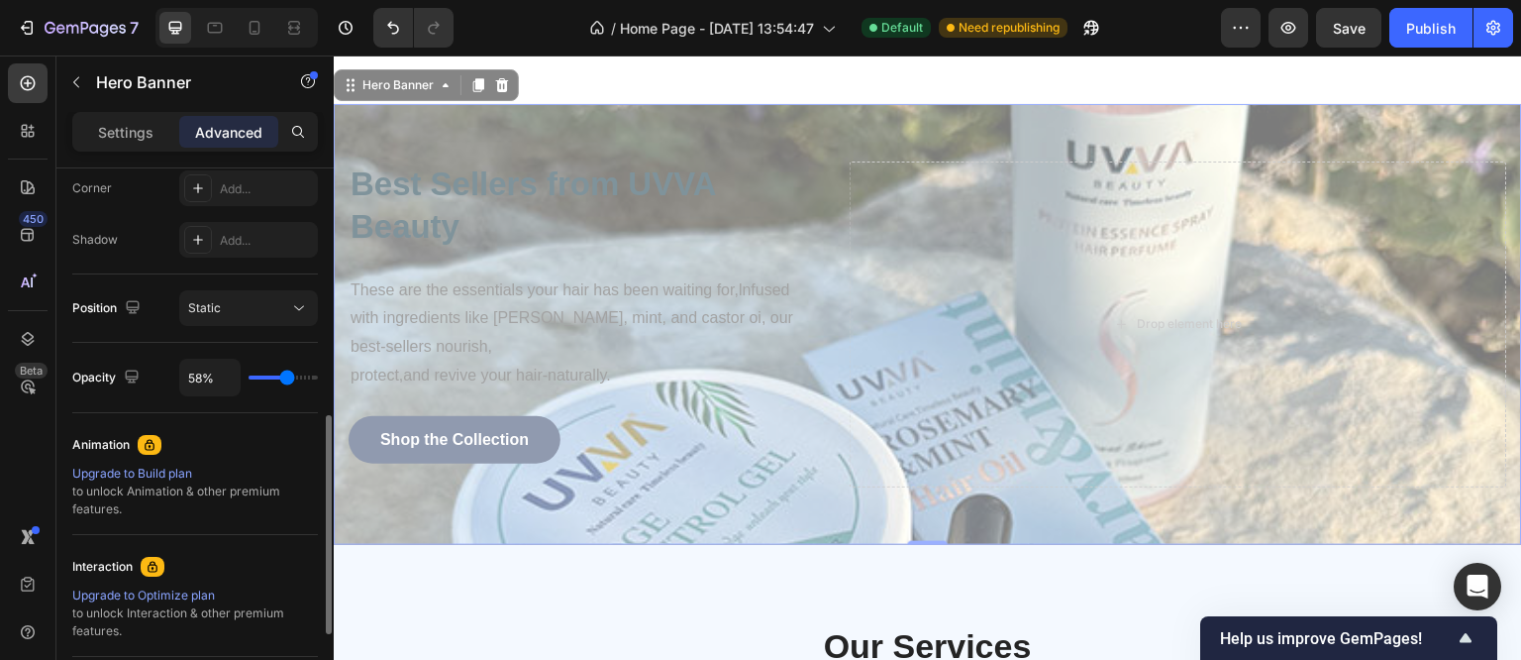
type input "60"
type input "63%"
type input "63"
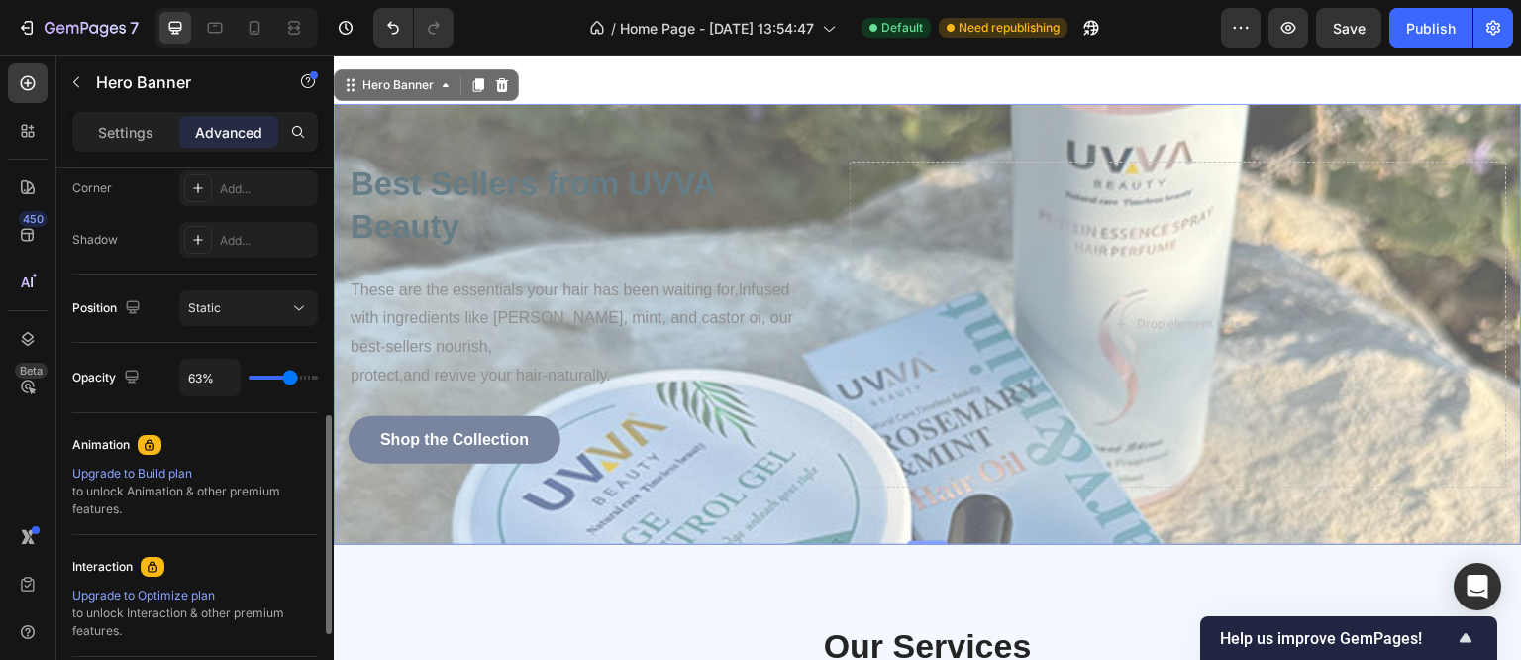
type input "64%"
type input "64"
type input "66%"
type input "66"
type input "69%"
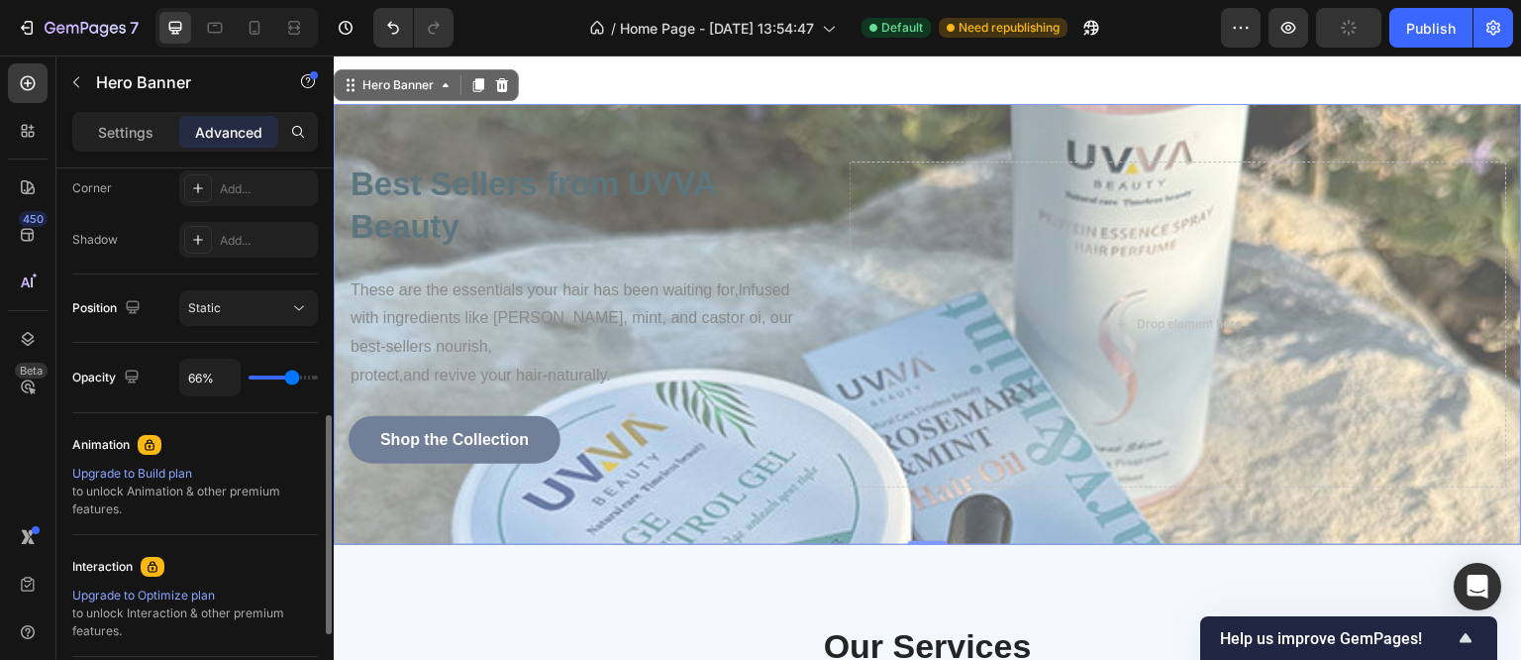
type input "69"
type input "70%"
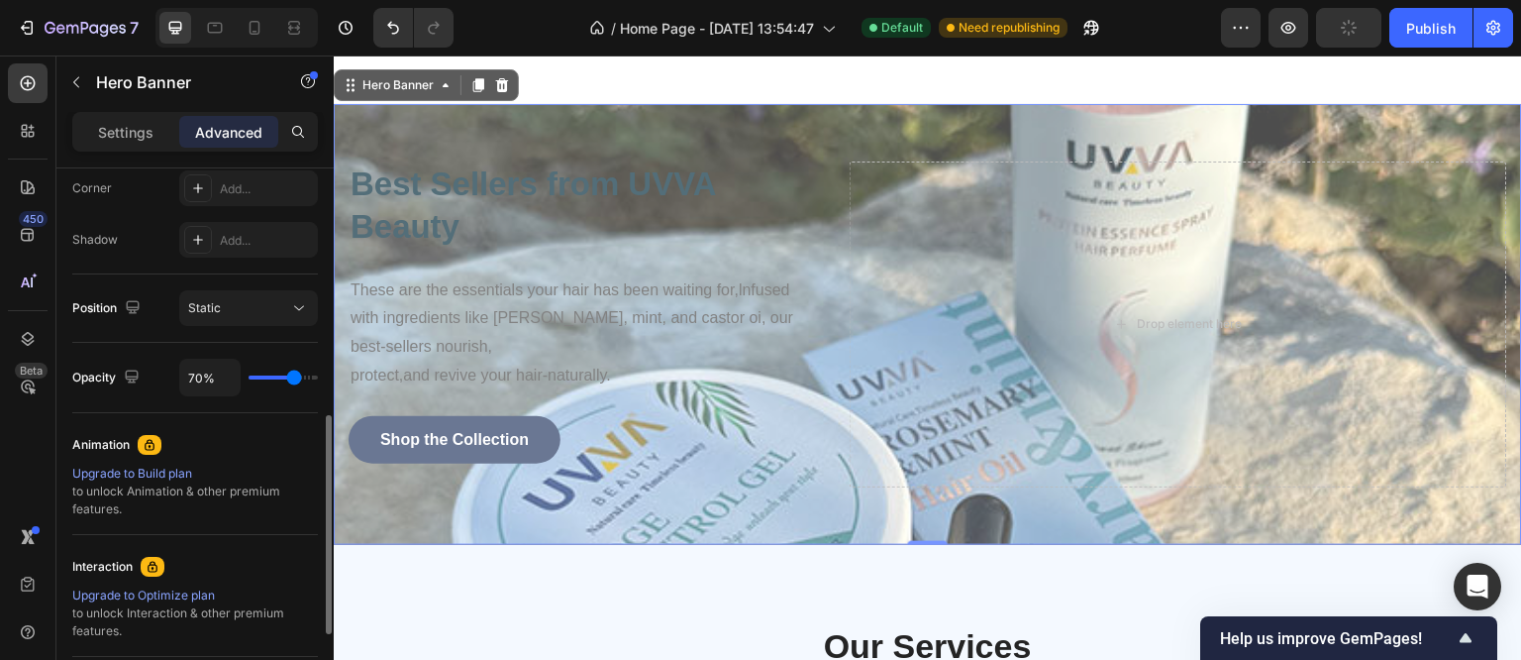
drag, startPoint x: 273, startPoint y: 374, endPoint x: 293, endPoint y: 378, distance: 20.2
type input "70"
click at [293, 378] on input "range" at bounding box center [283, 377] width 69 height 4
click at [148, 132] on p "Settings" at bounding box center [125, 132] width 55 height 21
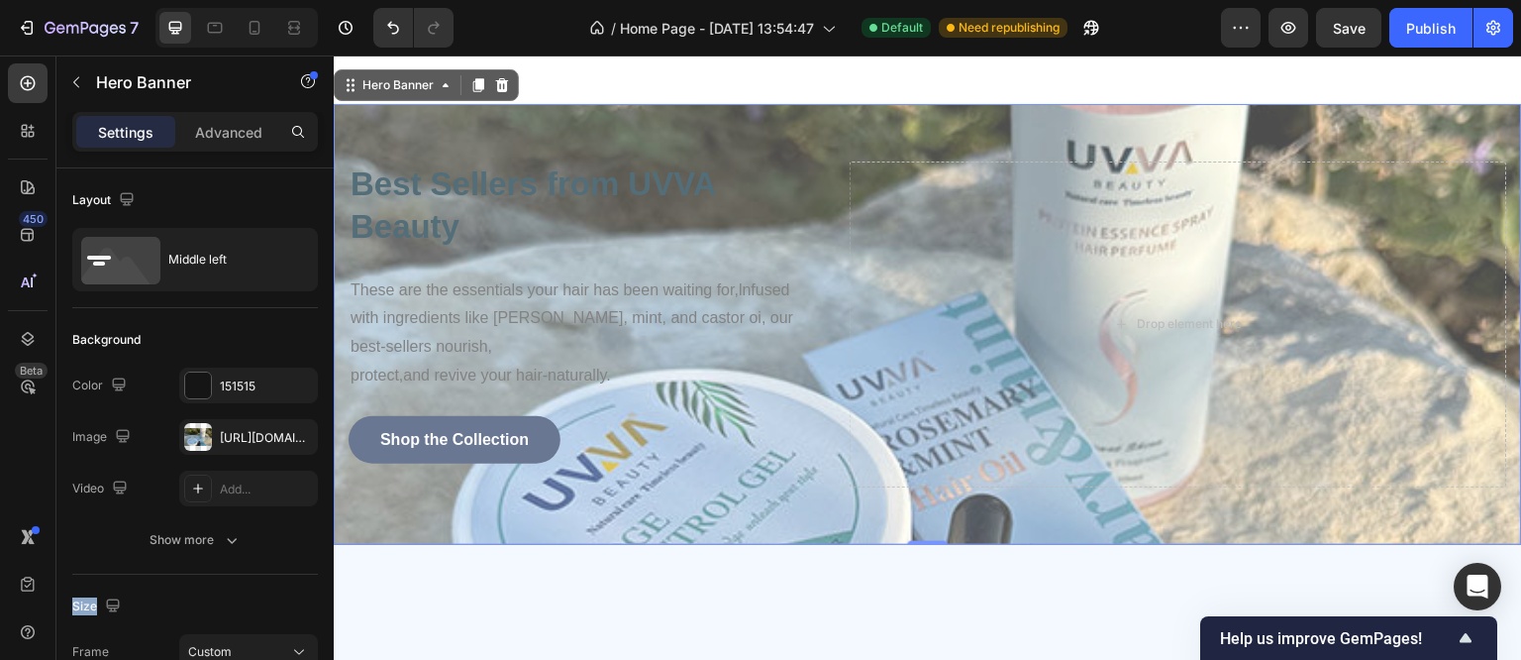
scroll to position [971, 0]
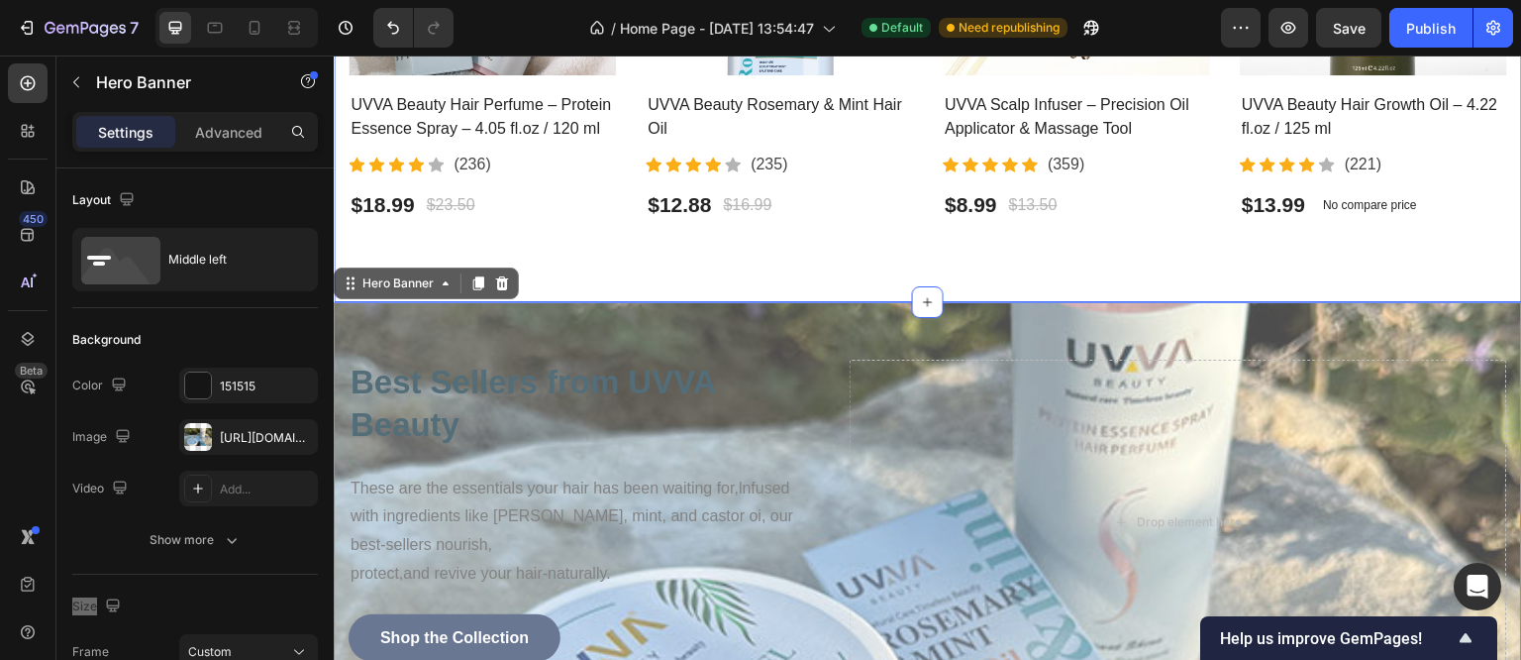
click at [766, 282] on div "Best Sellers from UVVA Beauty Heading Row Product Images - 19% Product Badge Ro…" at bounding box center [928, 6] width 1189 height 590
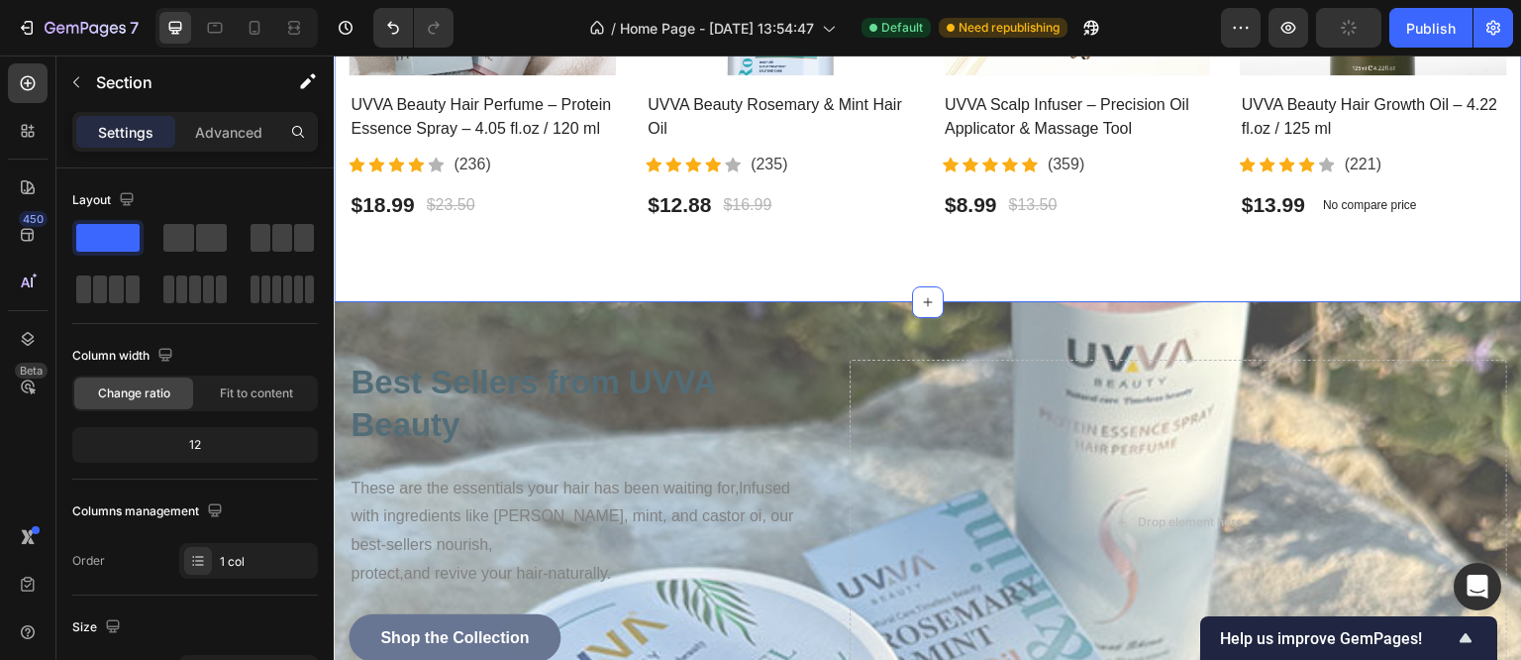
click at [728, 293] on div "Best Sellers from UVVA Beauty Heading Row Product Images - 19% Product Badge Ro…" at bounding box center [928, 6] width 1189 height 590
click at [920, 294] on icon at bounding box center [928, 302] width 16 height 16
click at [917, 294] on icon at bounding box center [928, 301] width 23 height 23
click at [355, 319] on div "Best Sellers from UVVA Beauty Heading These are the essentials your hair has be…" at bounding box center [928, 522] width 1189 height 441
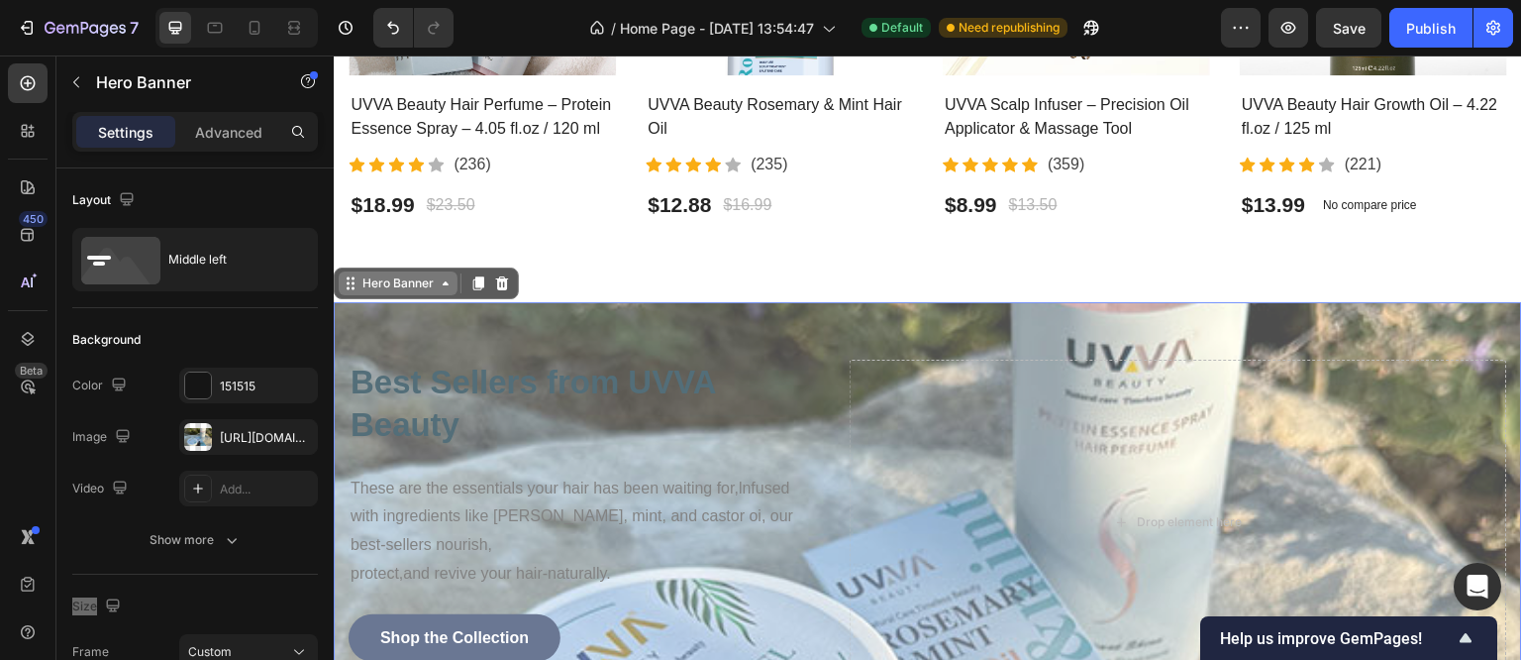
click at [360, 286] on div "Hero Banner" at bounding box center [398, 283] width 119 height 24
click at [355, 318] on div "Best Sellers from UVVA Beauty Heading These are the essentials your hair has be…" at bounding box center [928, 522] width 1189 height 441
click at [416, 281] on div "Hero Banner" at bounding box center [398, 283] width 79 height 18
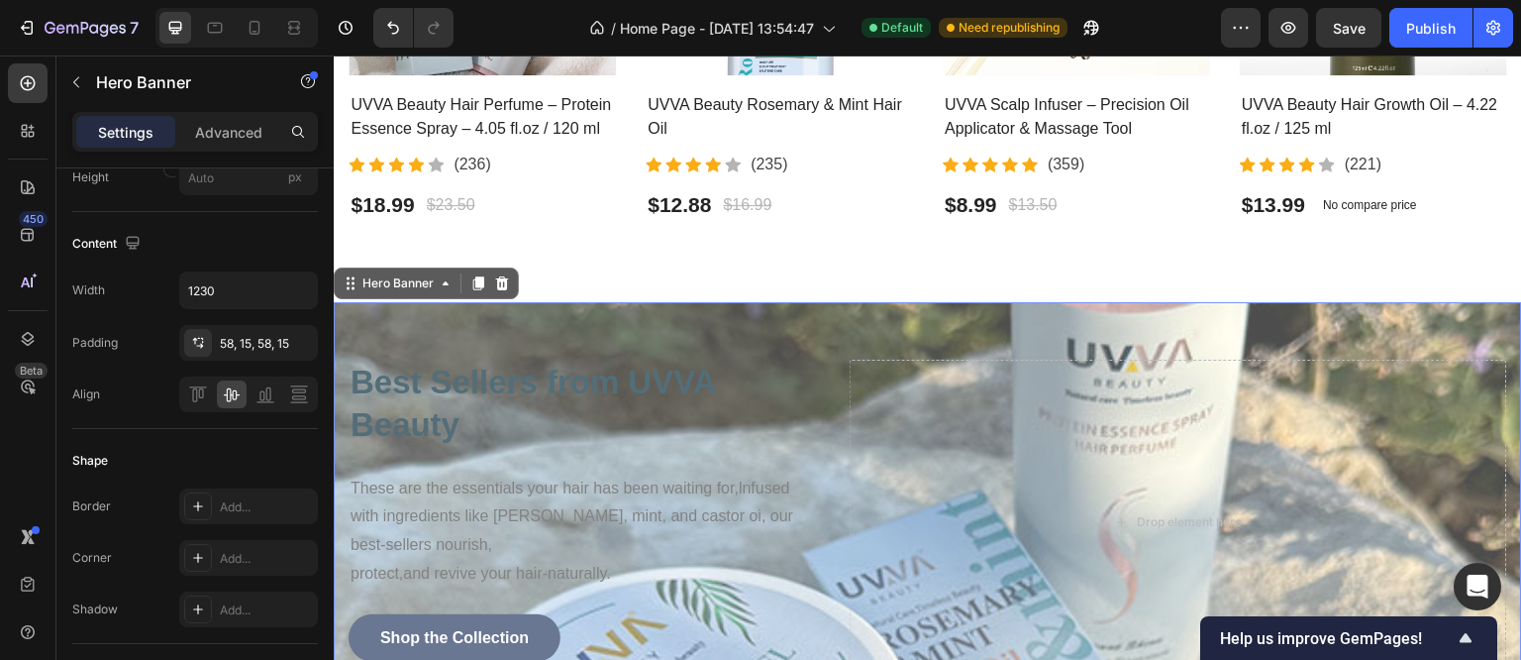
scroll to position [0, 0]
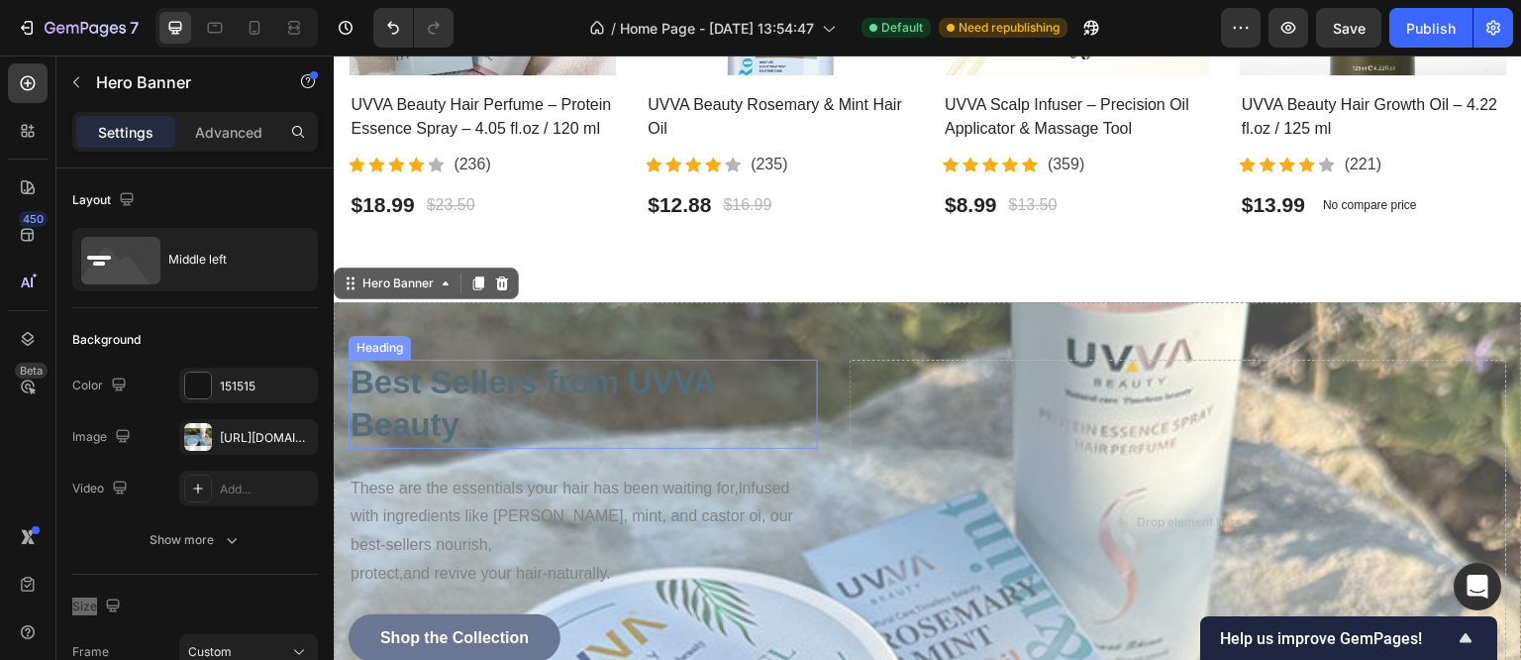
click at [513, 409] on h2 "Best Sellers from UVVA Beauty" at bounding box center [583, 404] width 469 height 89
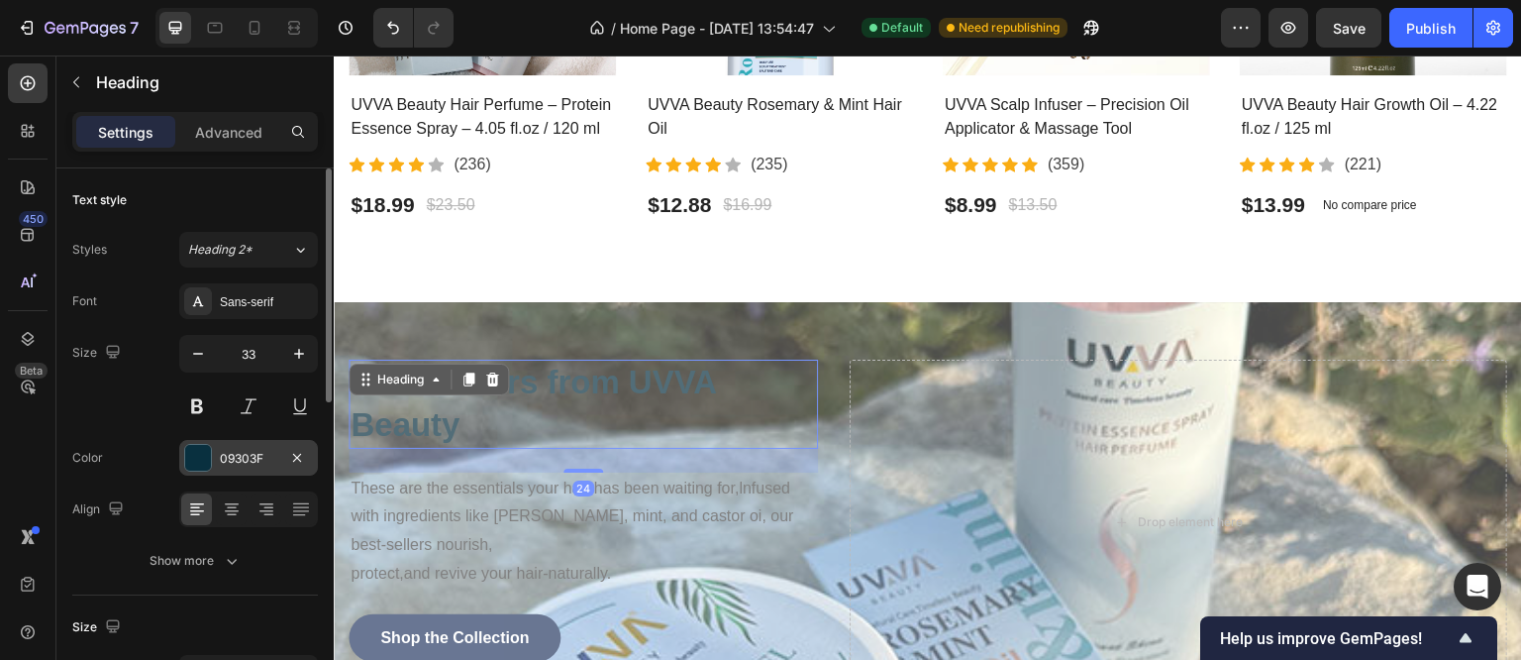
click at [193, 456] on div at bounding box center [198, 458] width 26 height 26
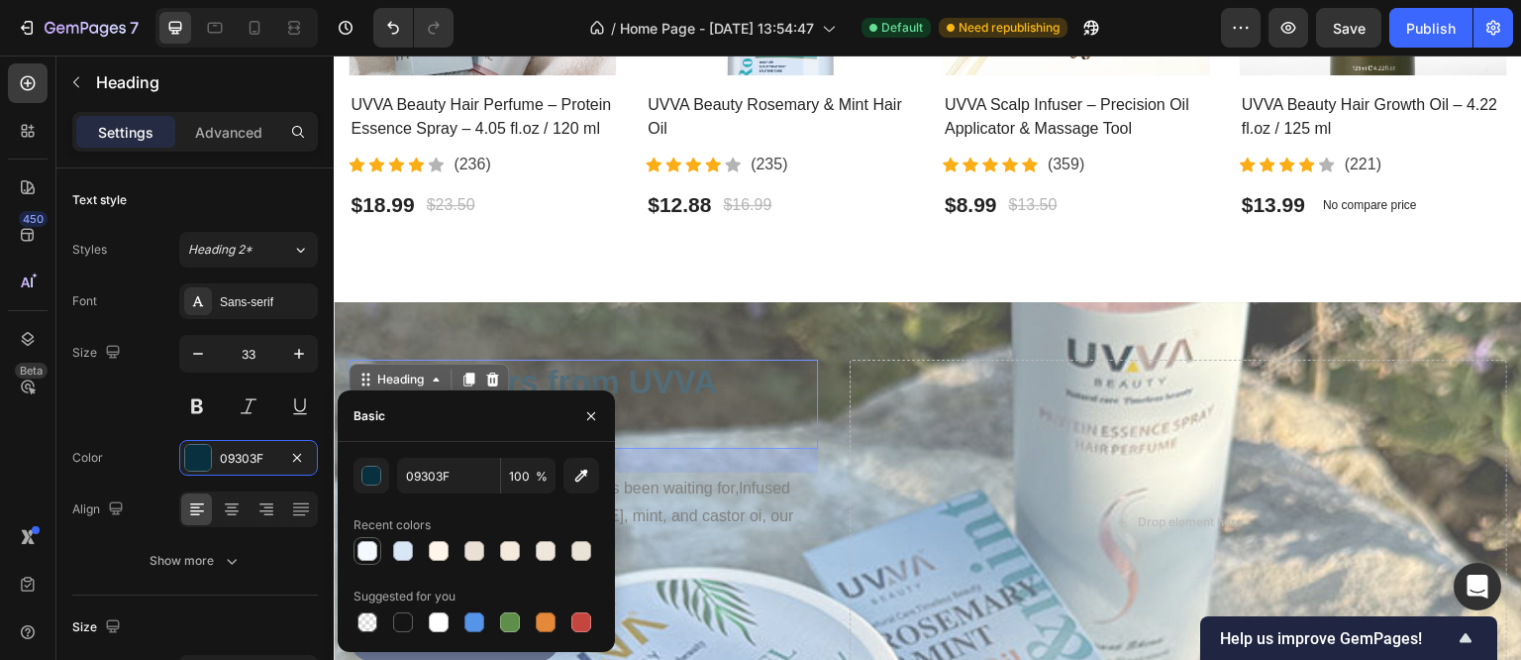
click at [368, 556] on div at bounding box center [368, 551] width 20 height 20
type input "F4F9FF"
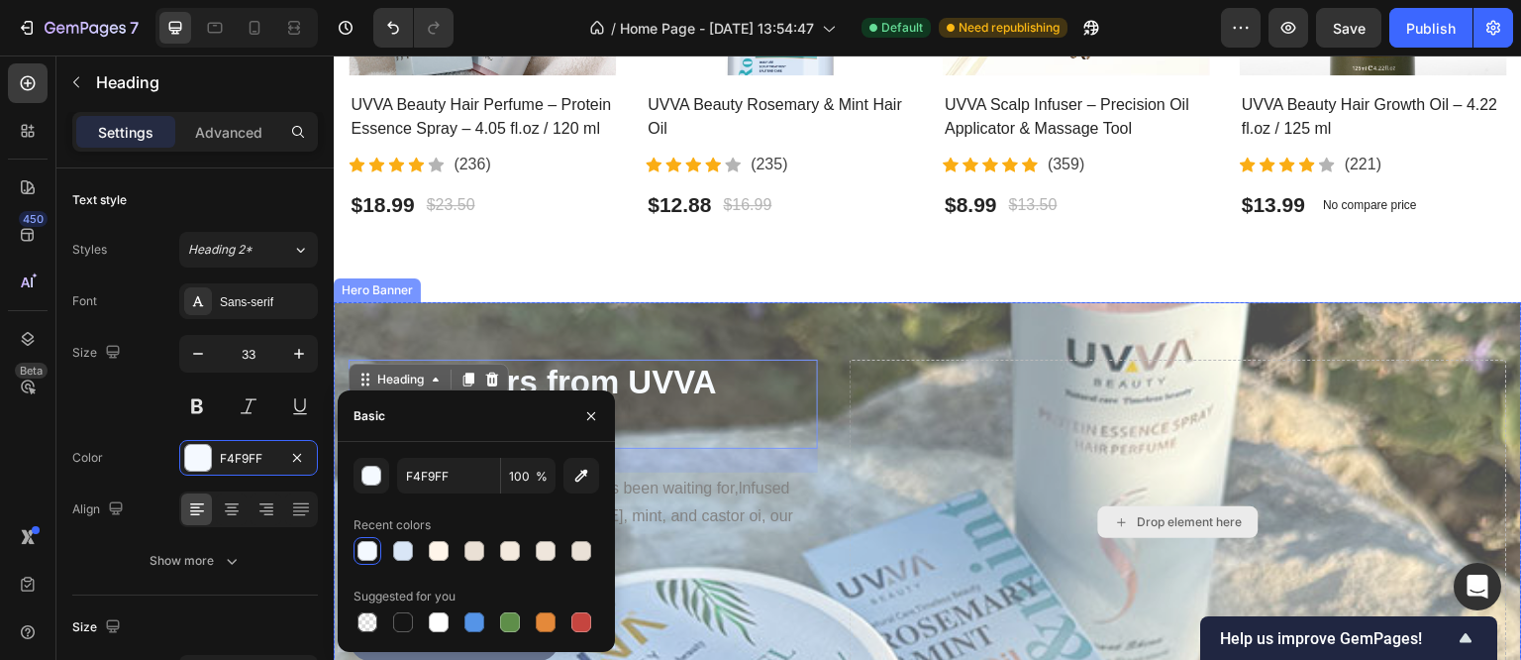
click at [850, 481] on div "Drop element here" at bounding box center [1179, 523] width 658 height 326
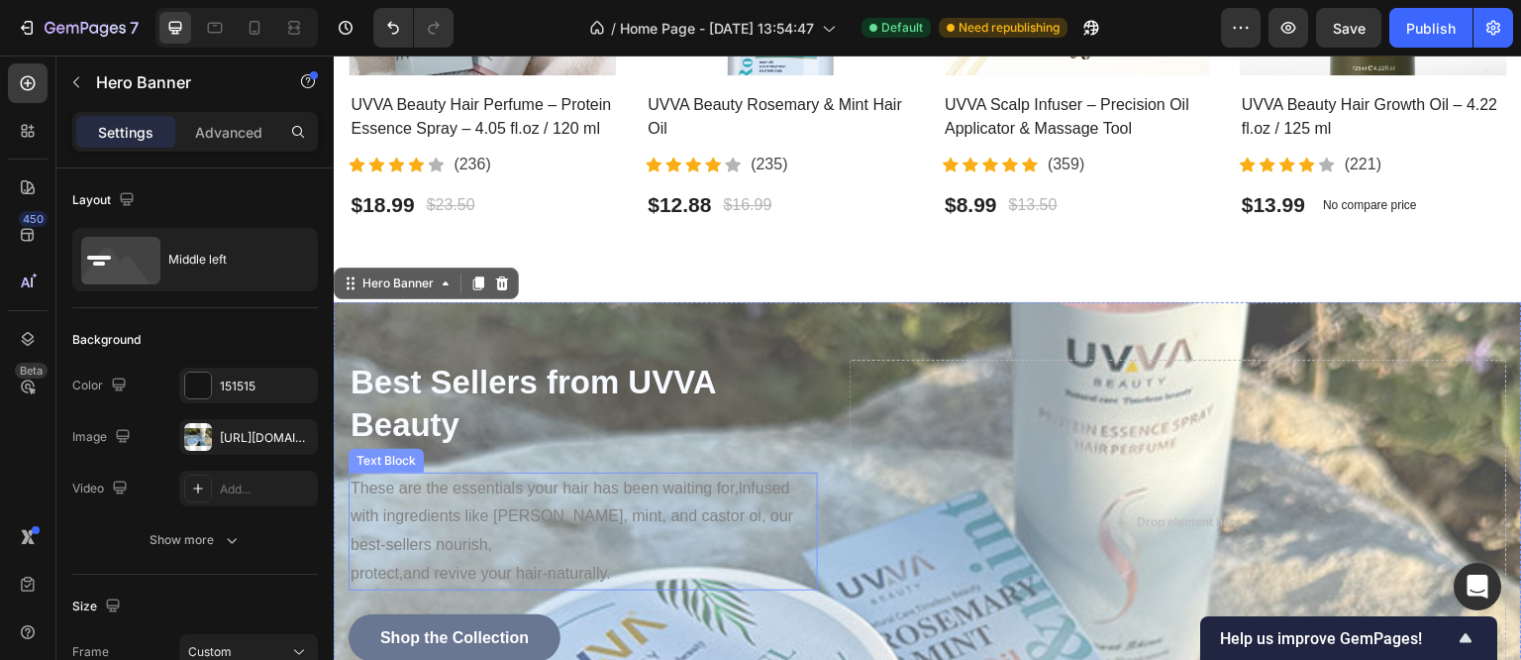
click at [577, 525] on p "These are the essentials your hair has been waiting for,lnfused with ingredient…" at bounding box center [584, 531] width 466 height 114
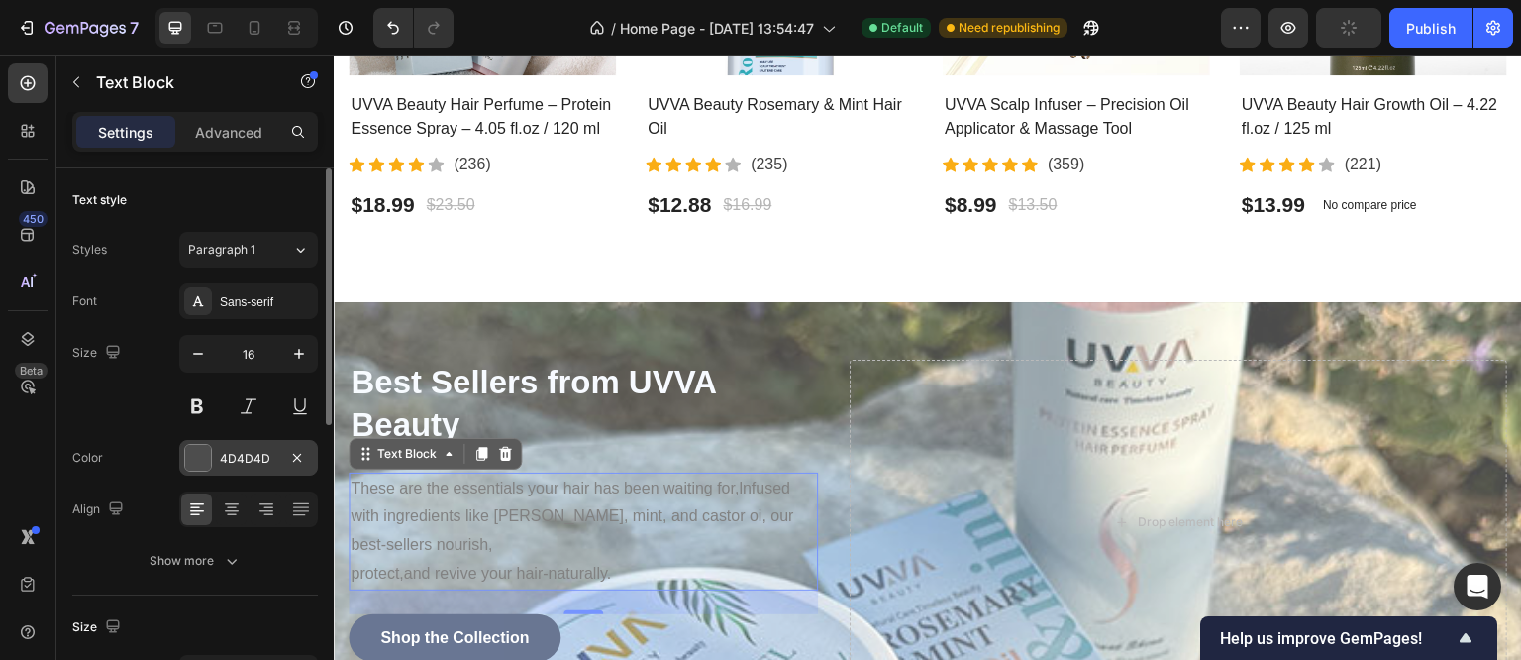
click at [203, 461] on div at bounding box center [198, 458] width 26 height 26
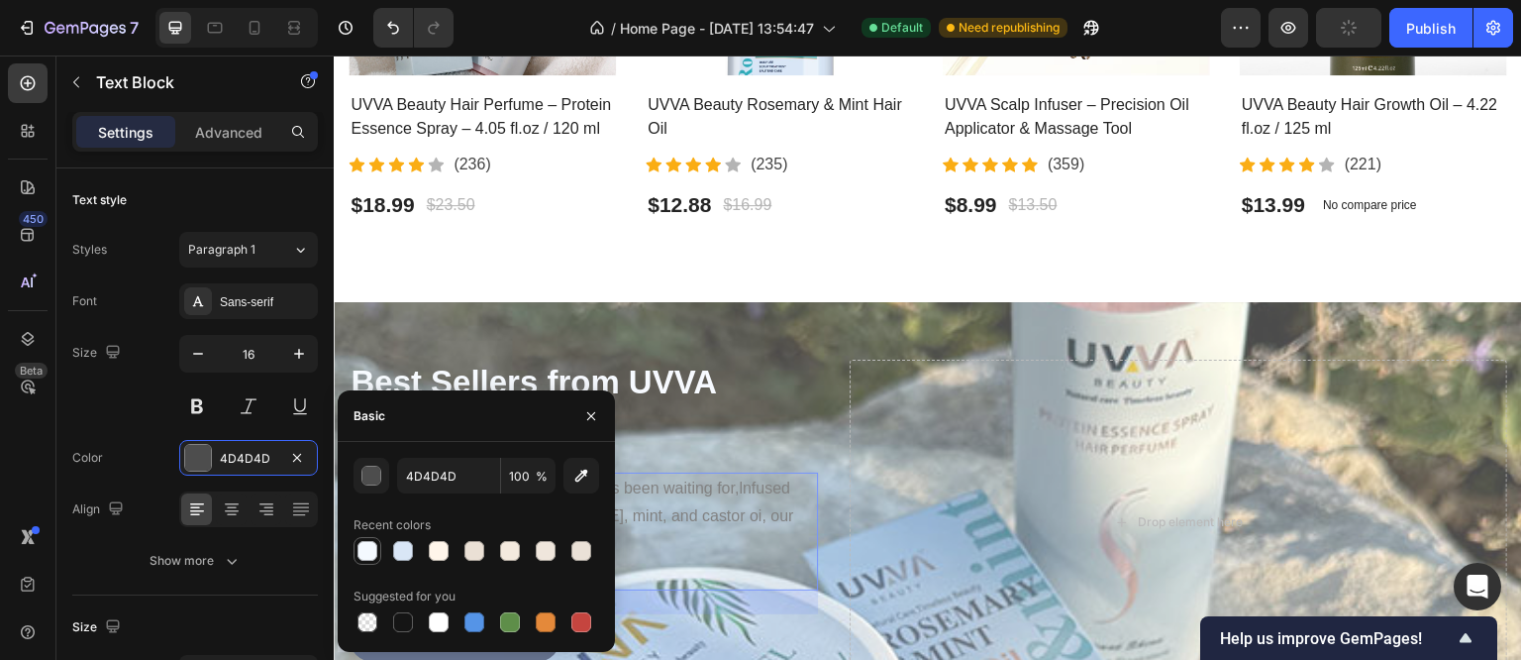
click at [372, 558] on div at bounding box center [368, 551] width 20 height 20
type input "F4F9FF"
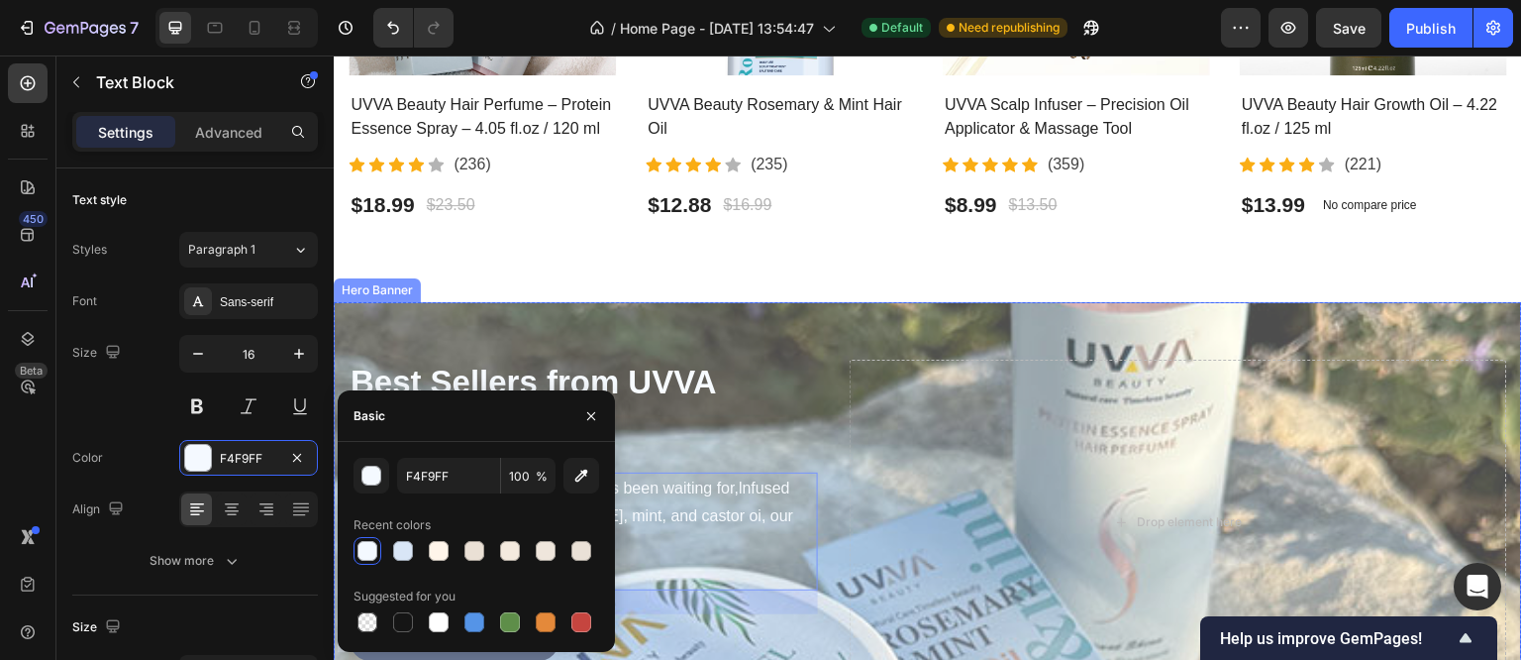
click at [833, 532] on div "Best Sellers from UVVA Beauty Heading These are the essentials your hair has be…" at bounding box center [928, 522] width 1189 height 441
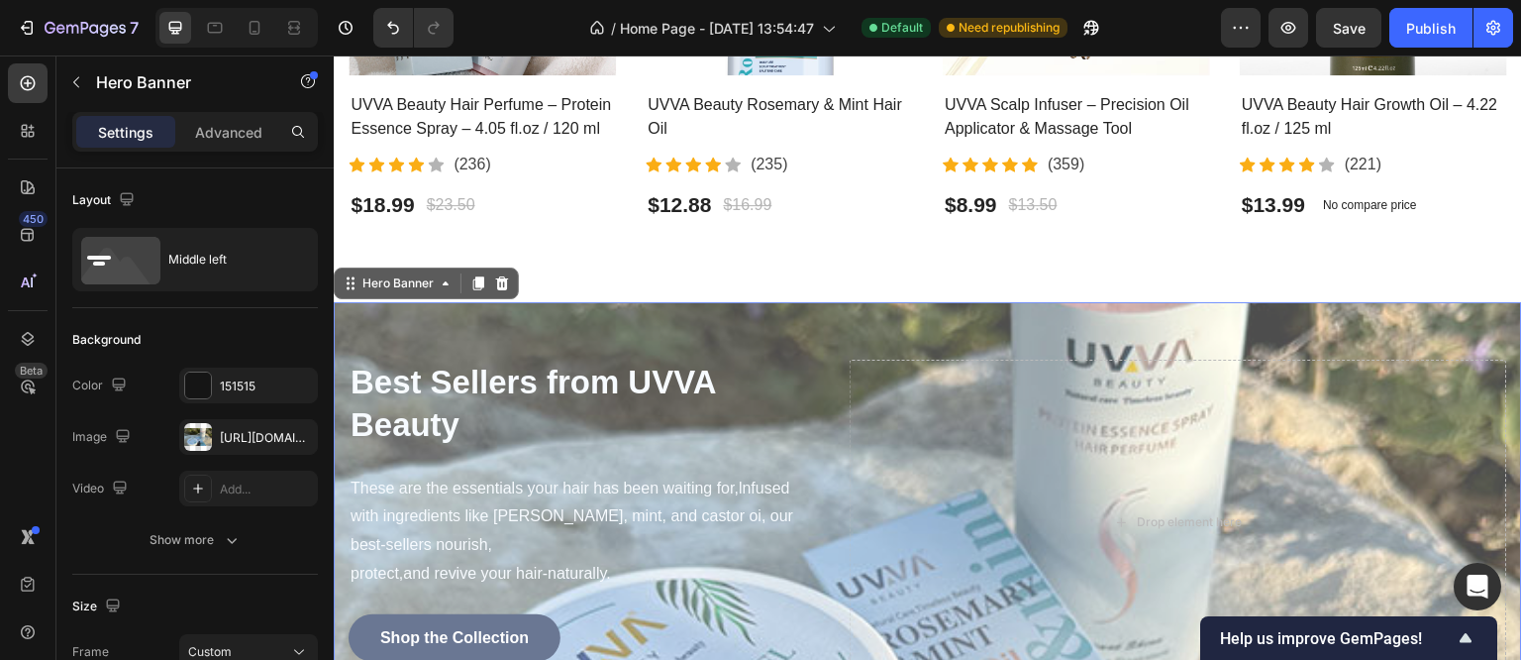
scroll to position [1169, 0]
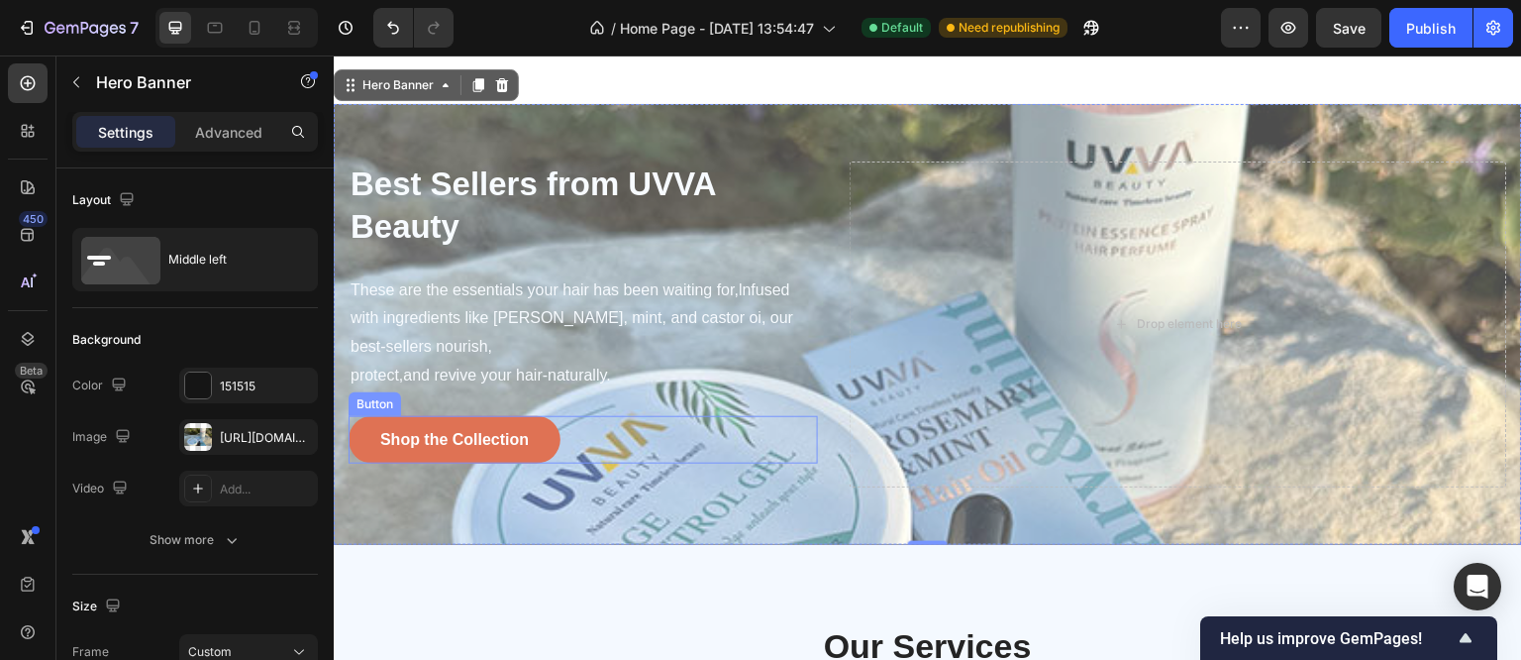
click at [358, 441] on button "Shop the Collection" at bounding box center [455, 440] width 212 height 48
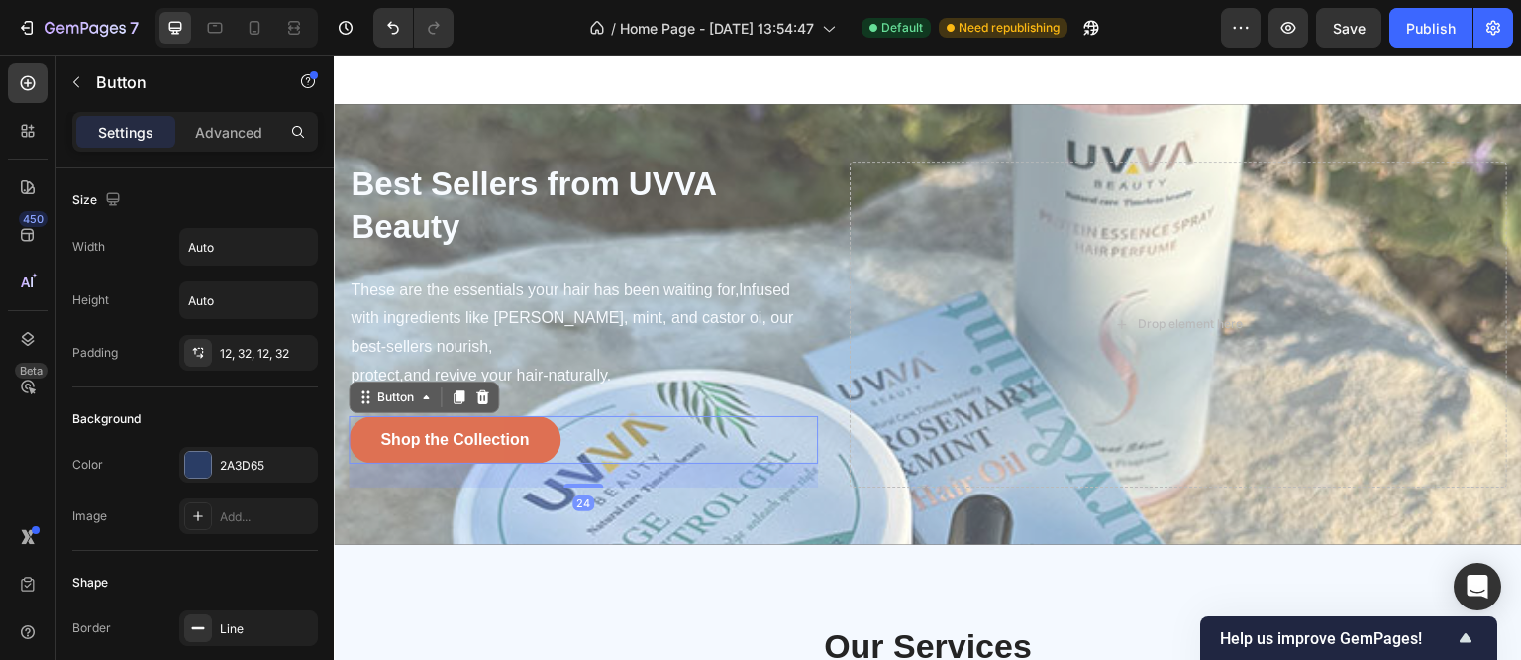
scroll to position [1070, 0]
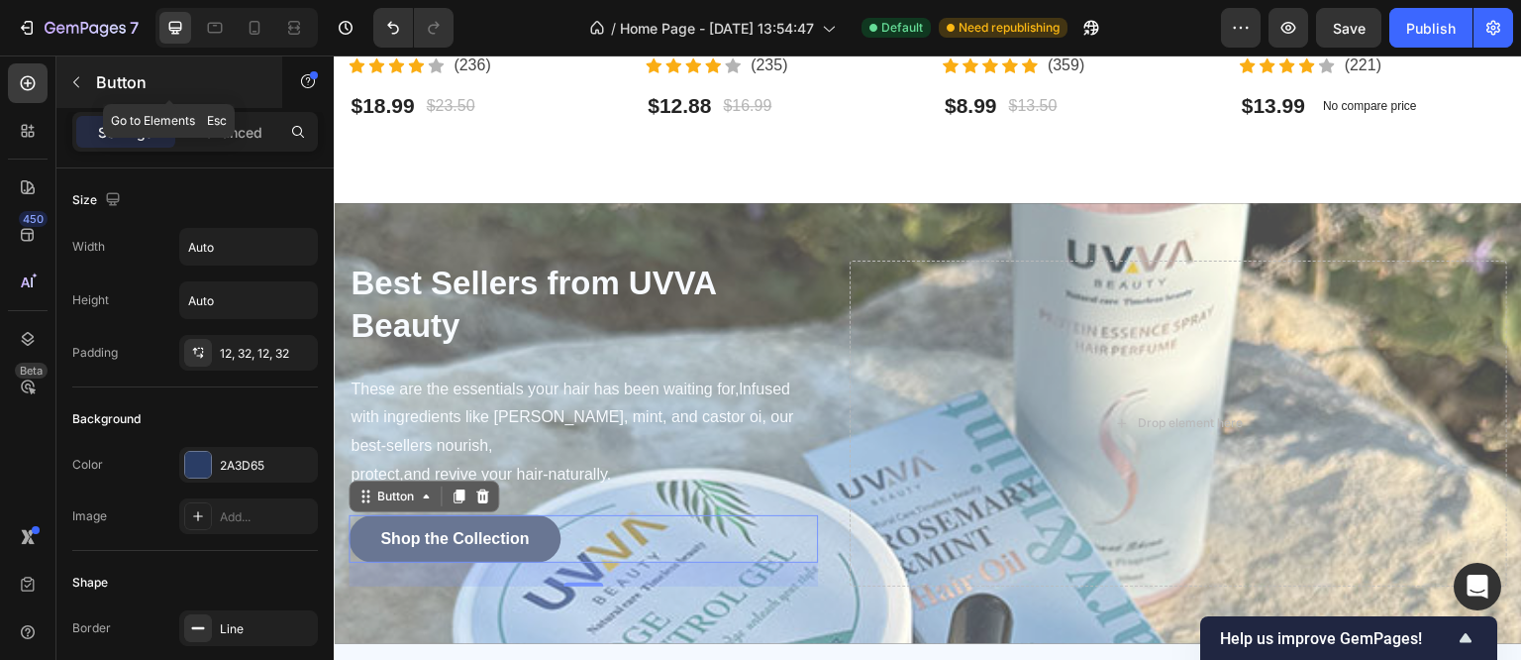
click at [79, 81] on icon "button" at bounding box center [76, 82] width 16 height 16
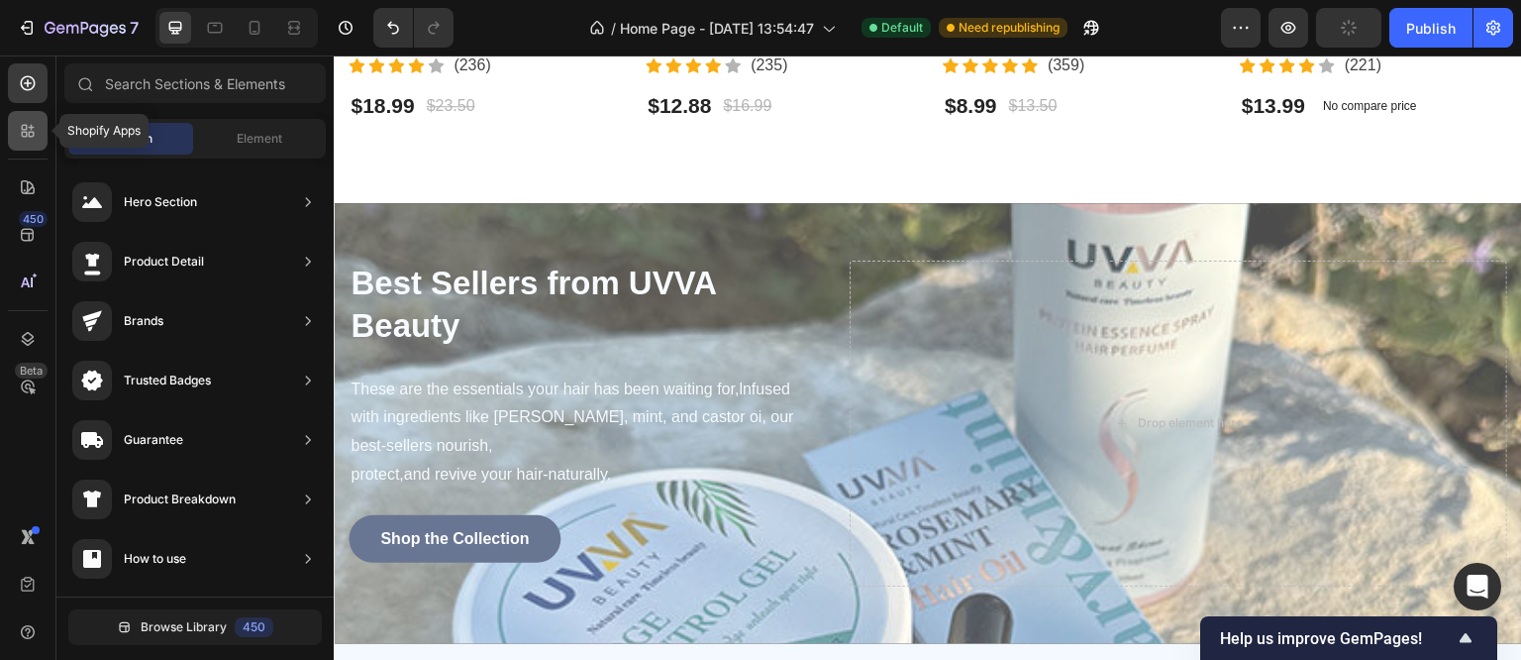
click at [8, 136] on div at bounding box center [28, 131] width 40 height 40
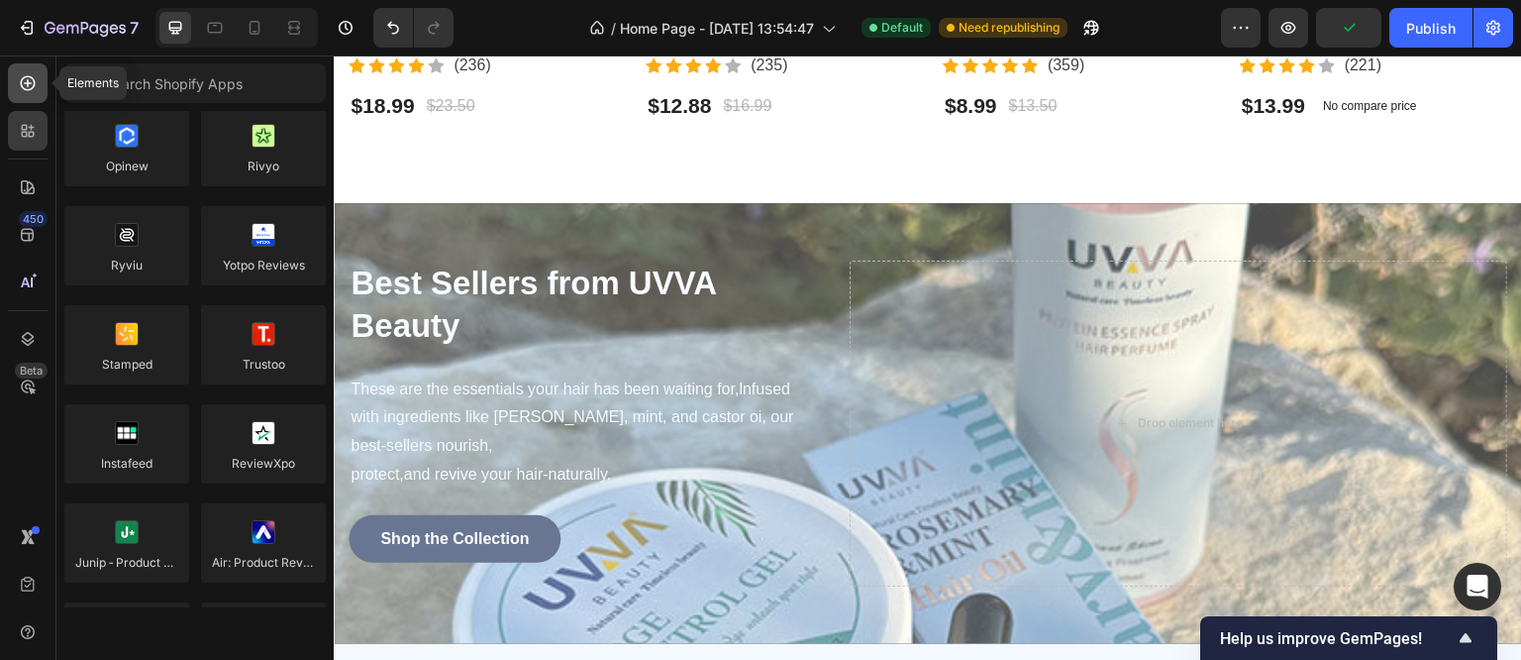
click at [34, 83] on icon at bounding box center [28, 83] width 15 height 15
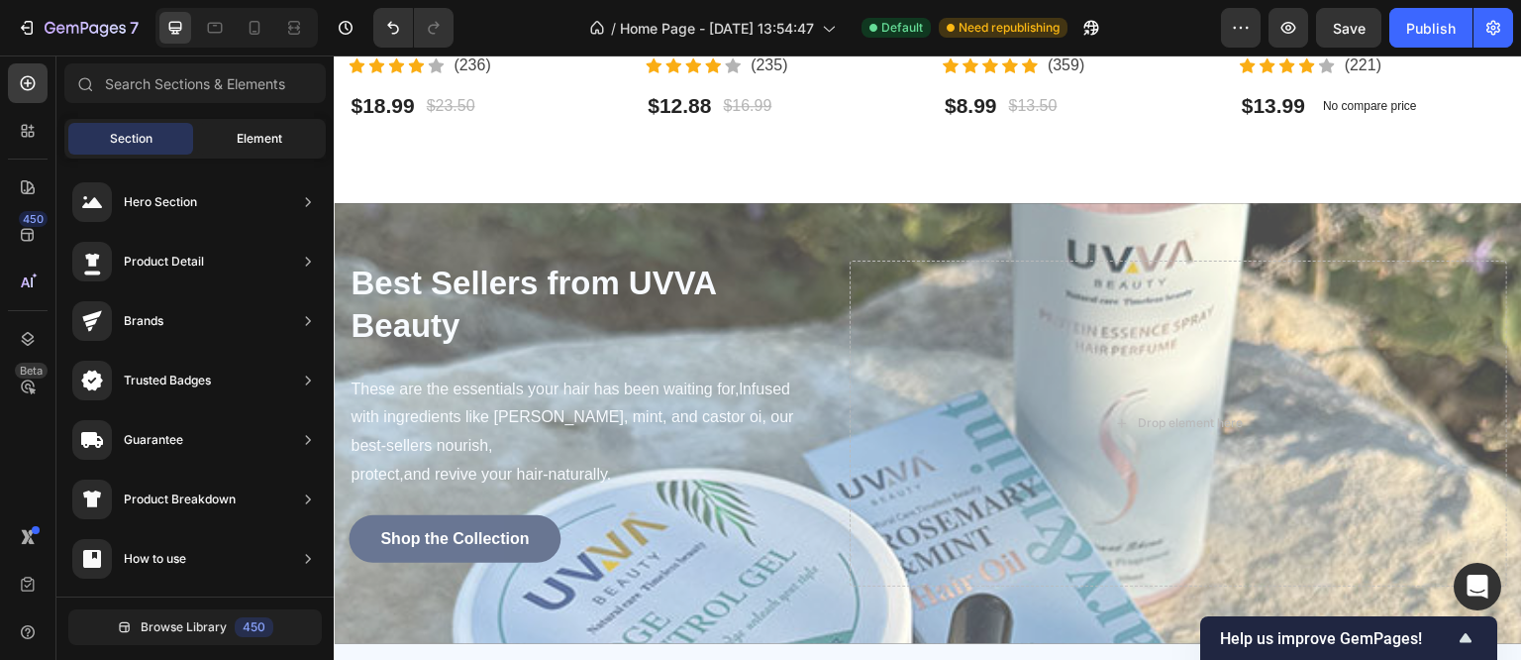
click at [269, 136] on span "Element" at bounding box center [260, 139] width 46 height 18
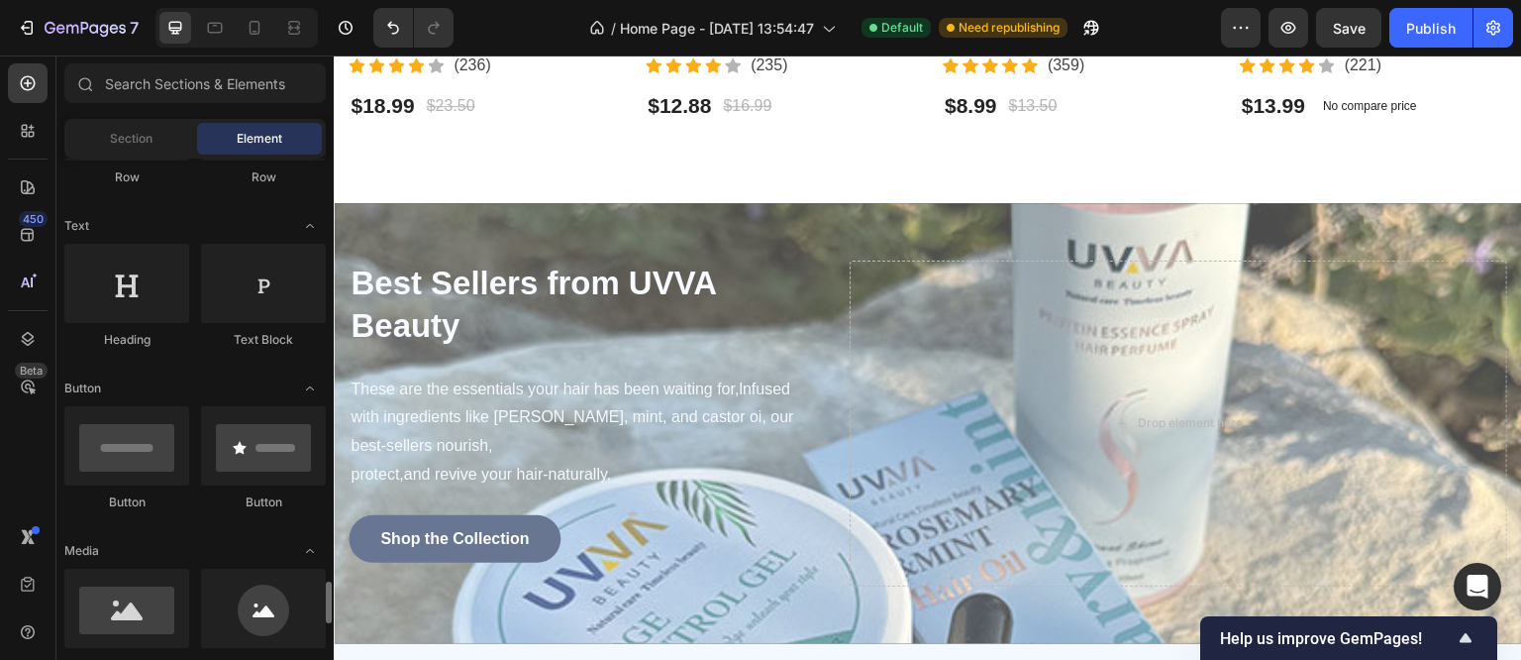
scroll to position [617, 0]
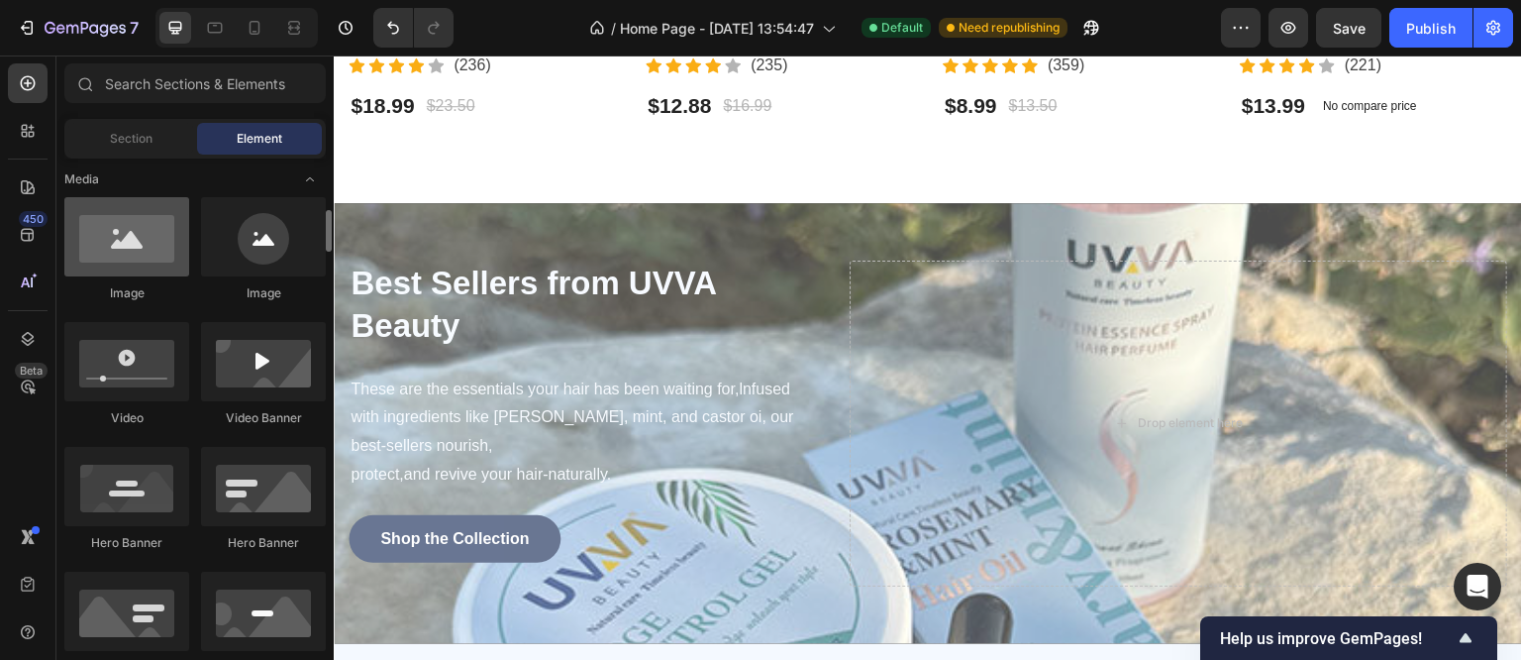
click at [122, 250] on div at bounding box center [126, 236] width 125 height 79
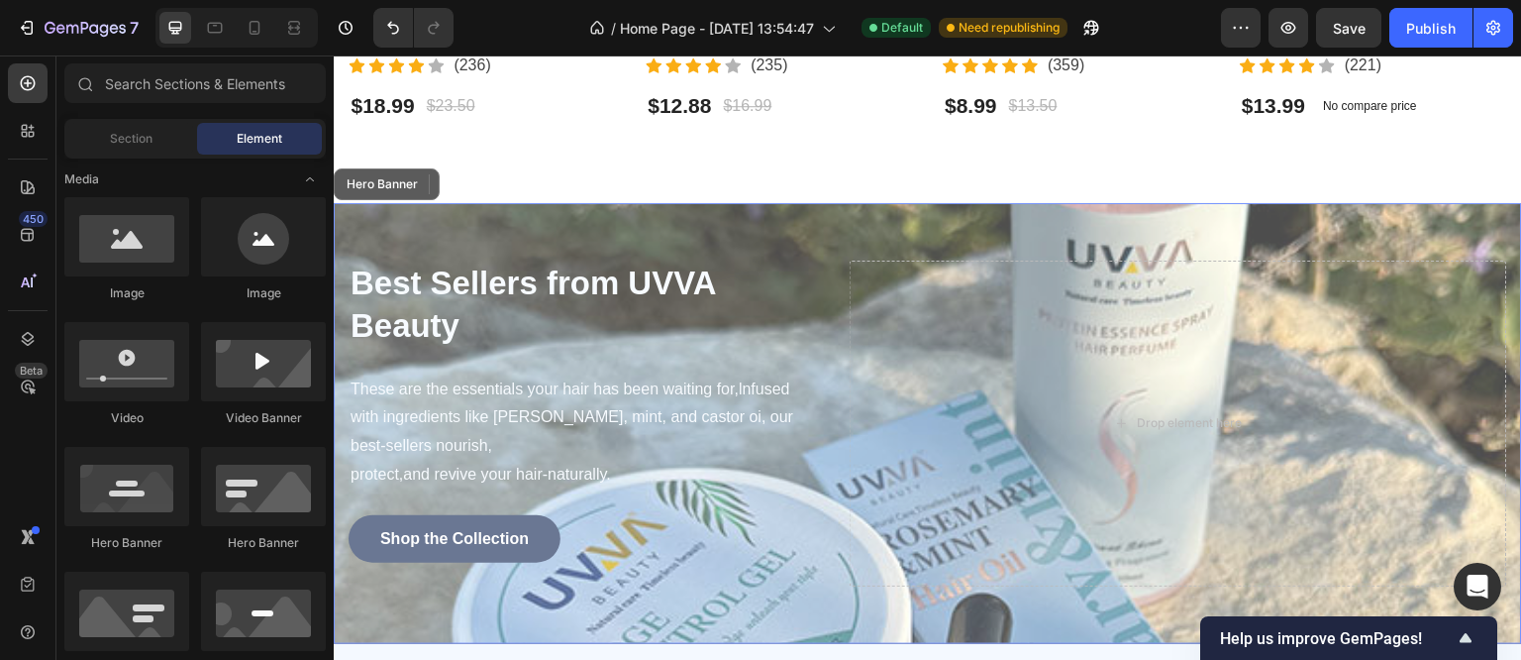
click at [1157, 414] on div "Drop element here" at bounding box center [1179, 423] width 658 height 326
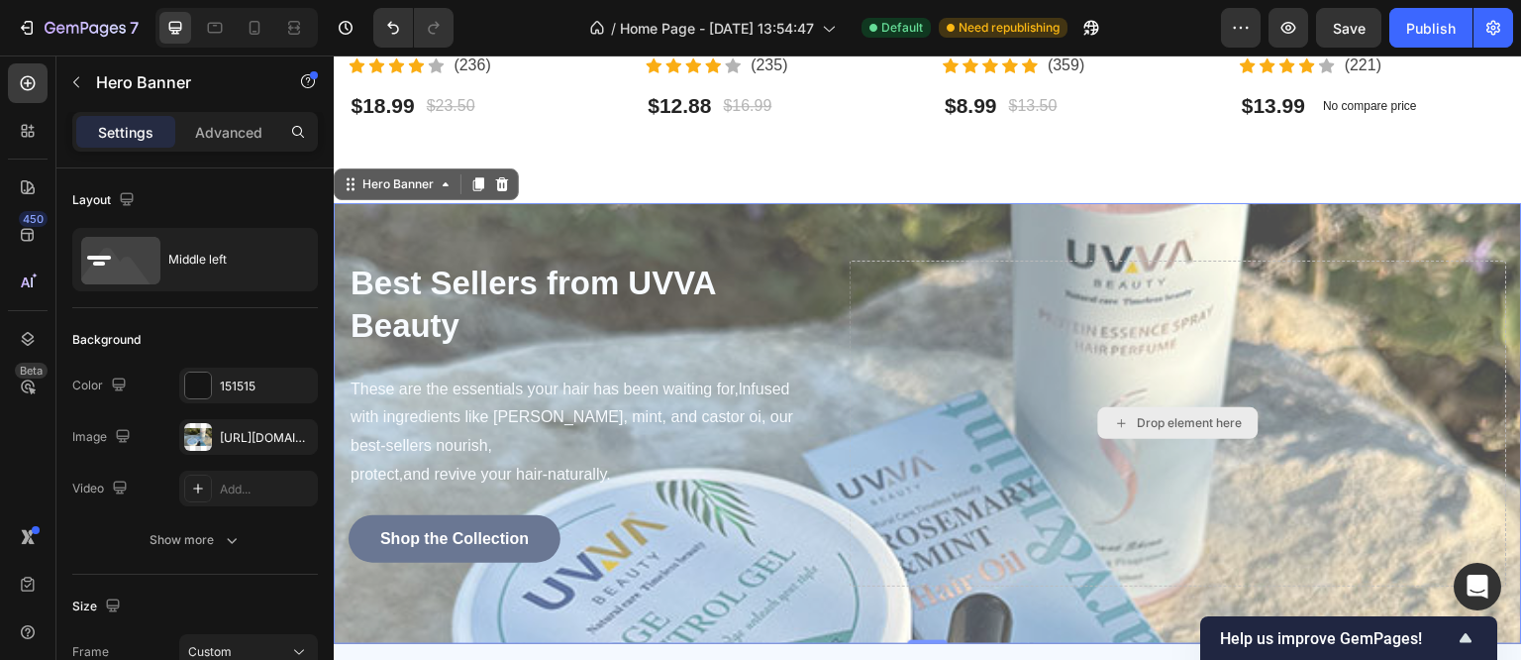
click at [1120, 410] on div "Drop element here" at bounding box center [1178, 423] width 160 height 32
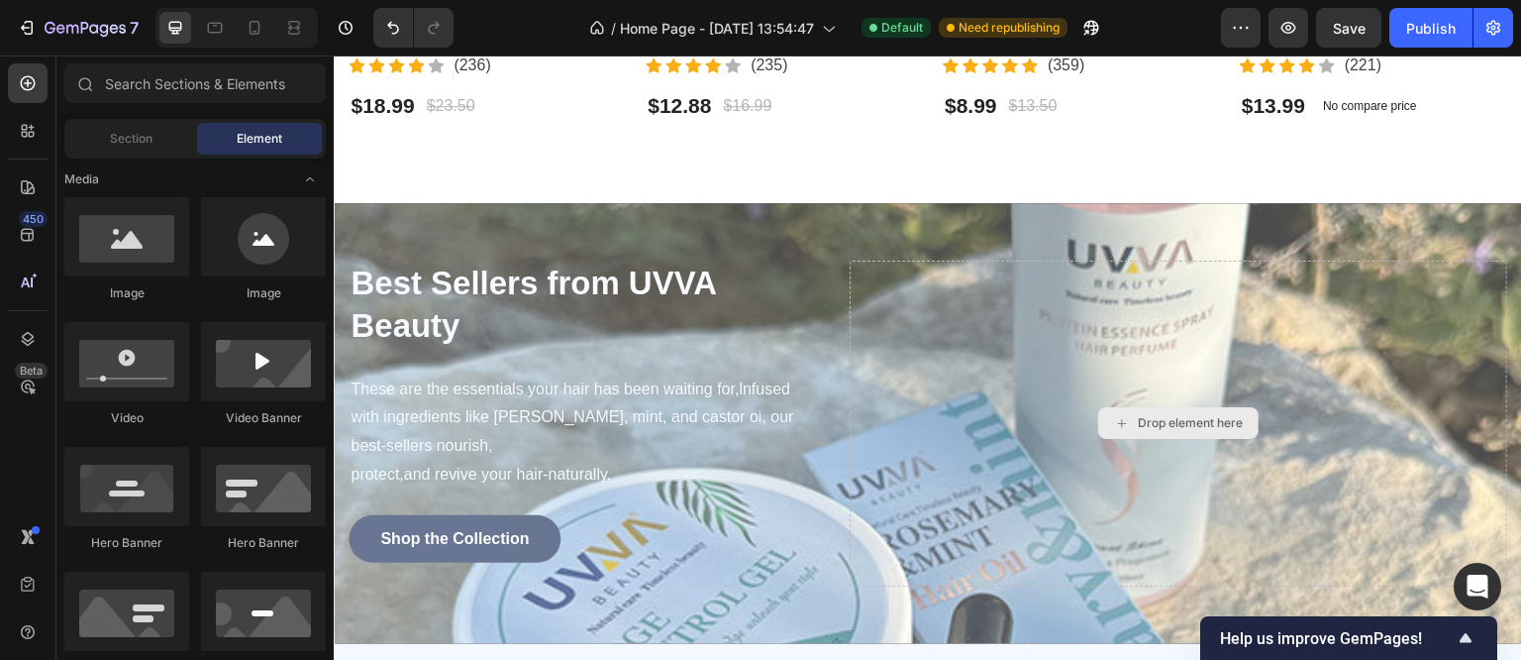
click at [1120, 410] on div "Drop element here" at bounding box center [1178, 423] width 160 height 32
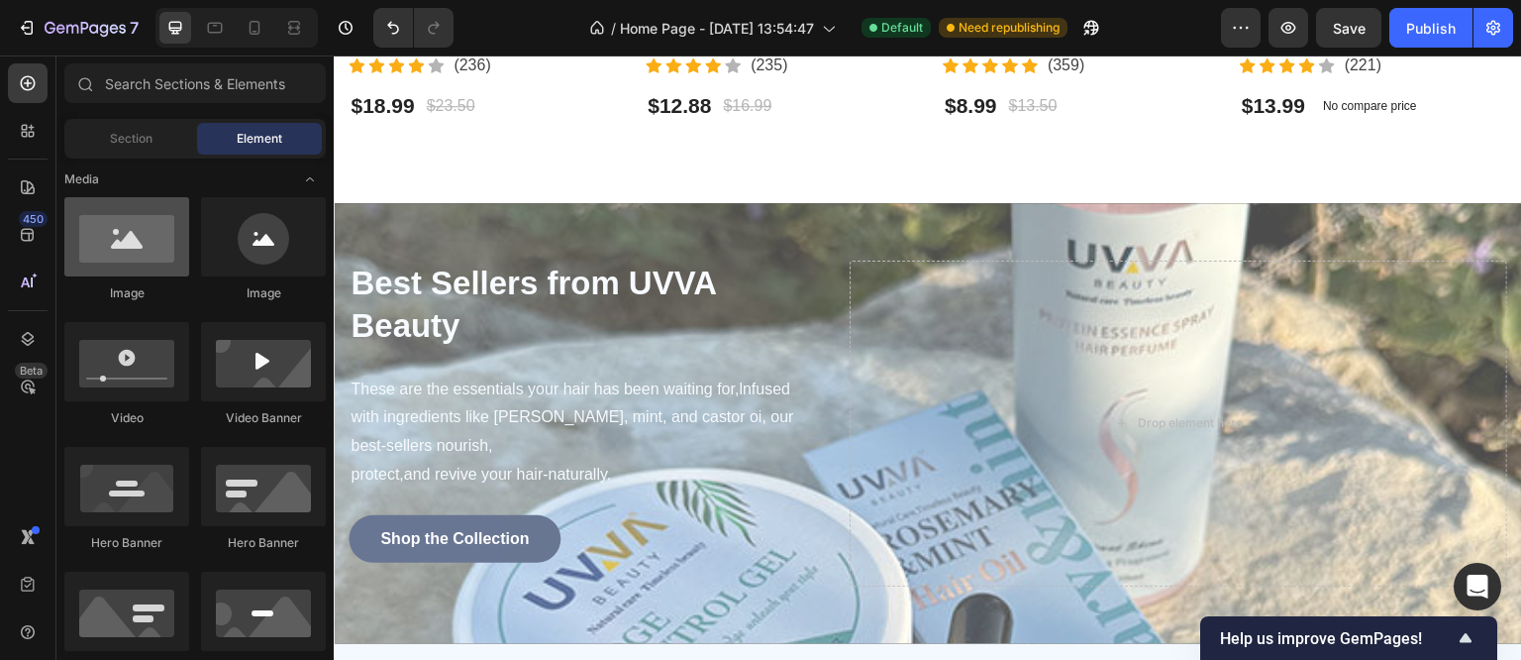
click at [125, 254] on div at bounding box center [126, 236] width 125 height 79
drag, startPoint x: 459, startPoint y: 309, endPoint x: 1233, endPoint y: 438, distance: 785.2
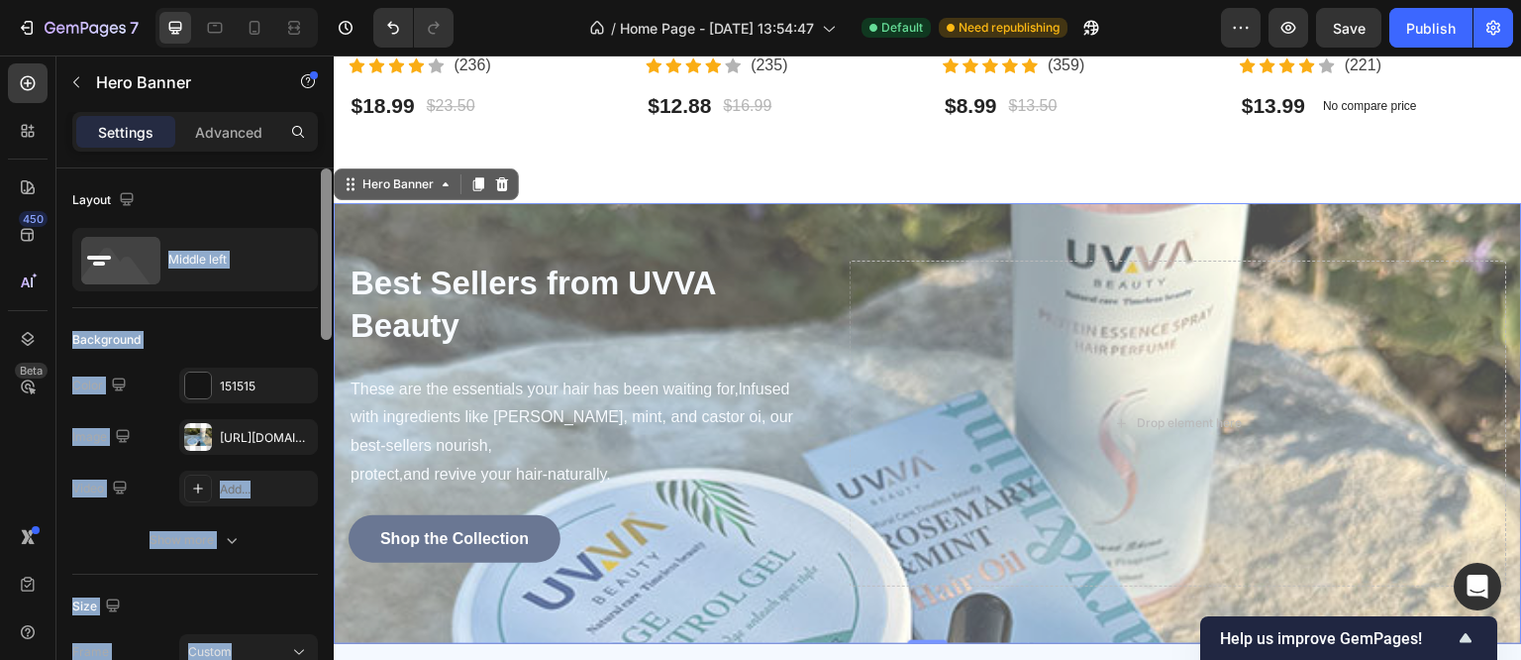
drag, startPoint x: 130, startPoint y: 254, endPoint x: 327, endPoint y: 255, distance: 197.1
click at [327, 255] on div "Layout Middle left Background The changes might be hidden by the image and the …" at bounding box center [194, 442] width 277 height 548
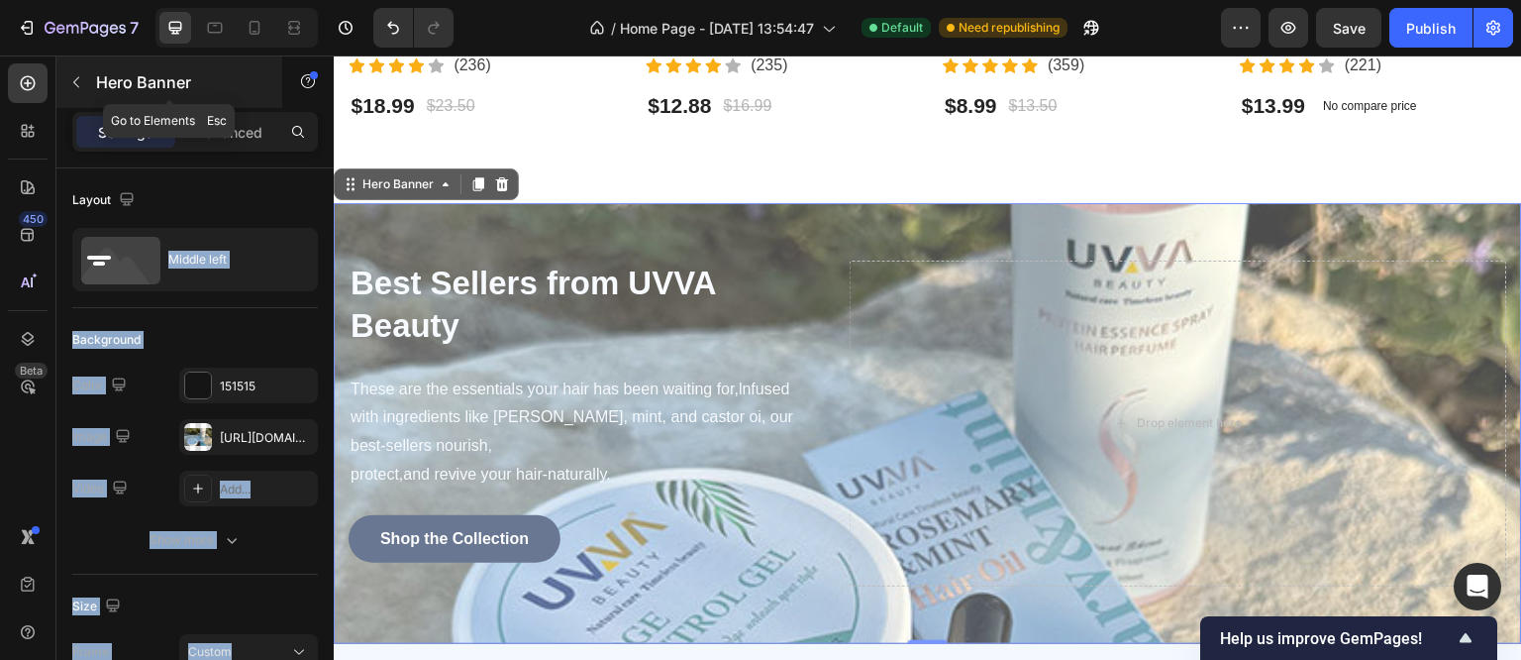
click at [83, 81] on icon "button" at bounding box center [76, 82] width 16 height 16
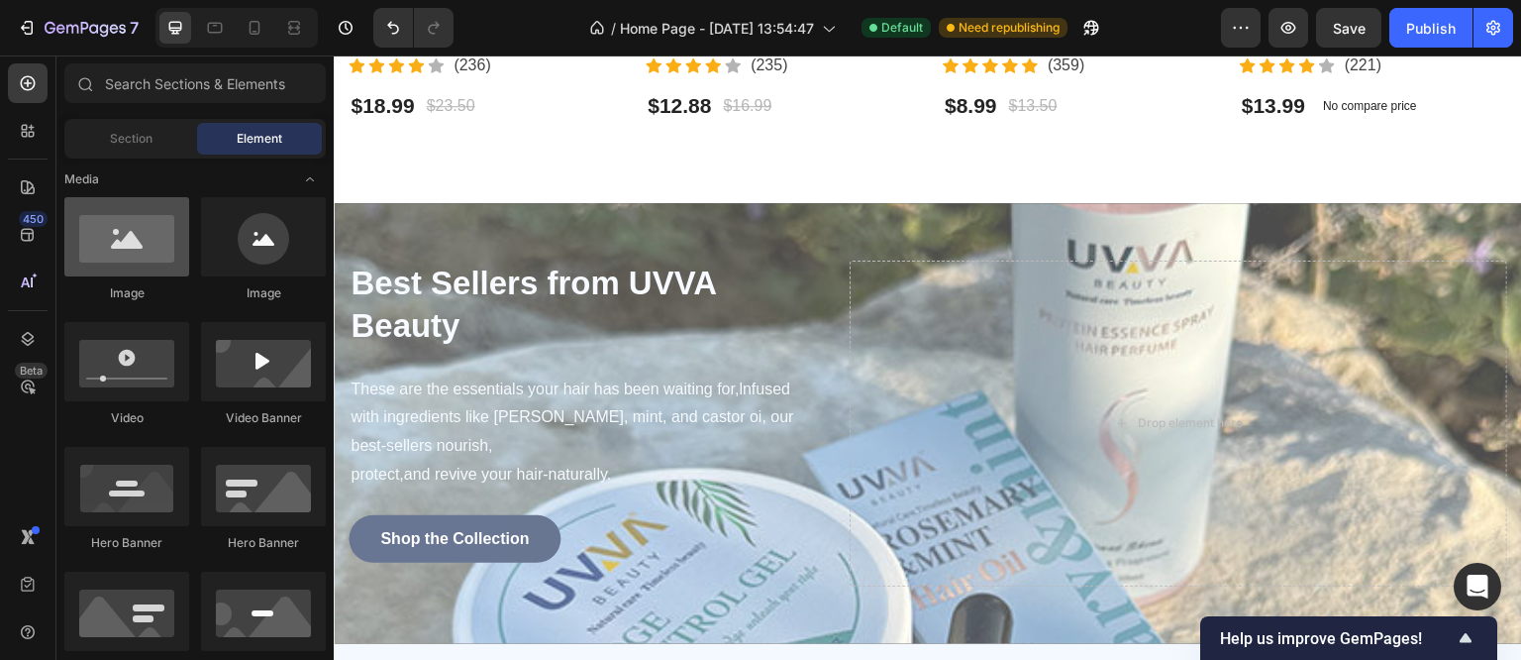
click at [116, 239] on div at bounding box center [126, 236] width 125 height 79
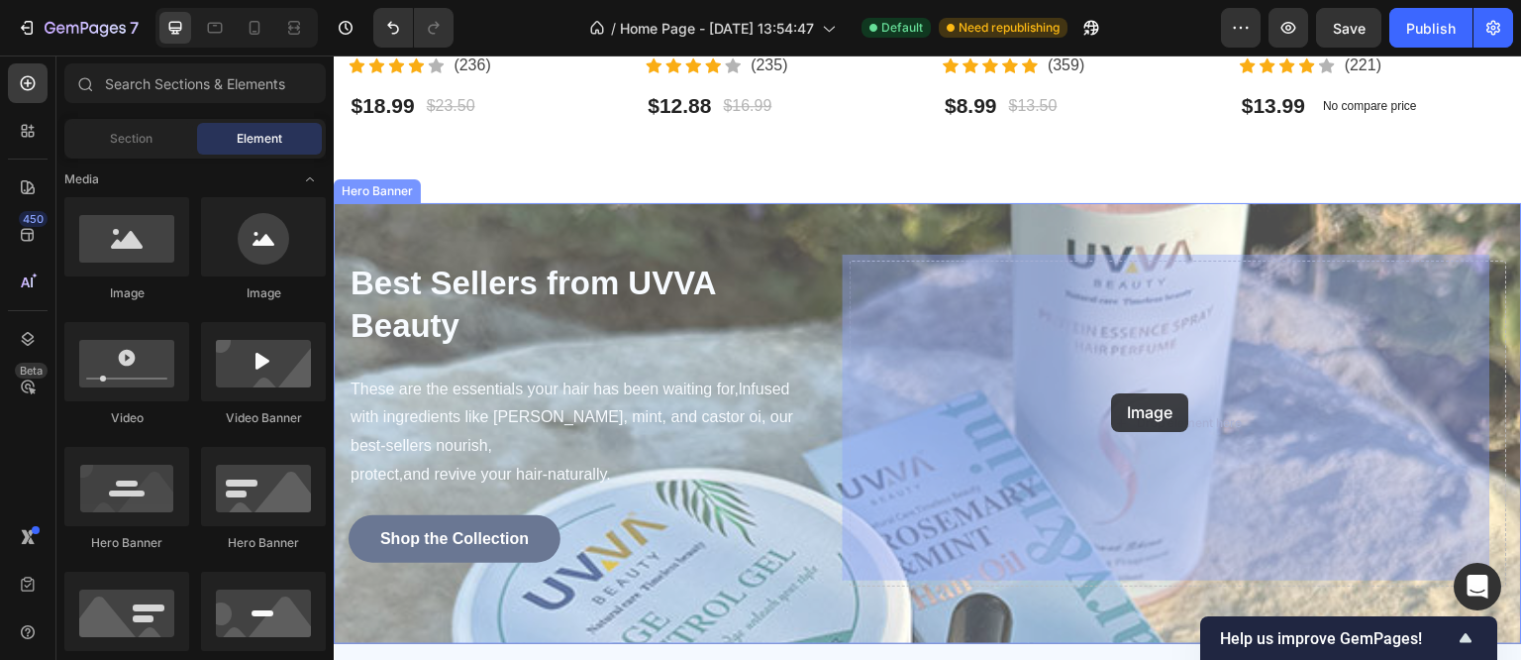
drag, startPoint x: 450, startPoint y: 294, endPoint x: 1112, endPoint y: 393, distance: 670.0
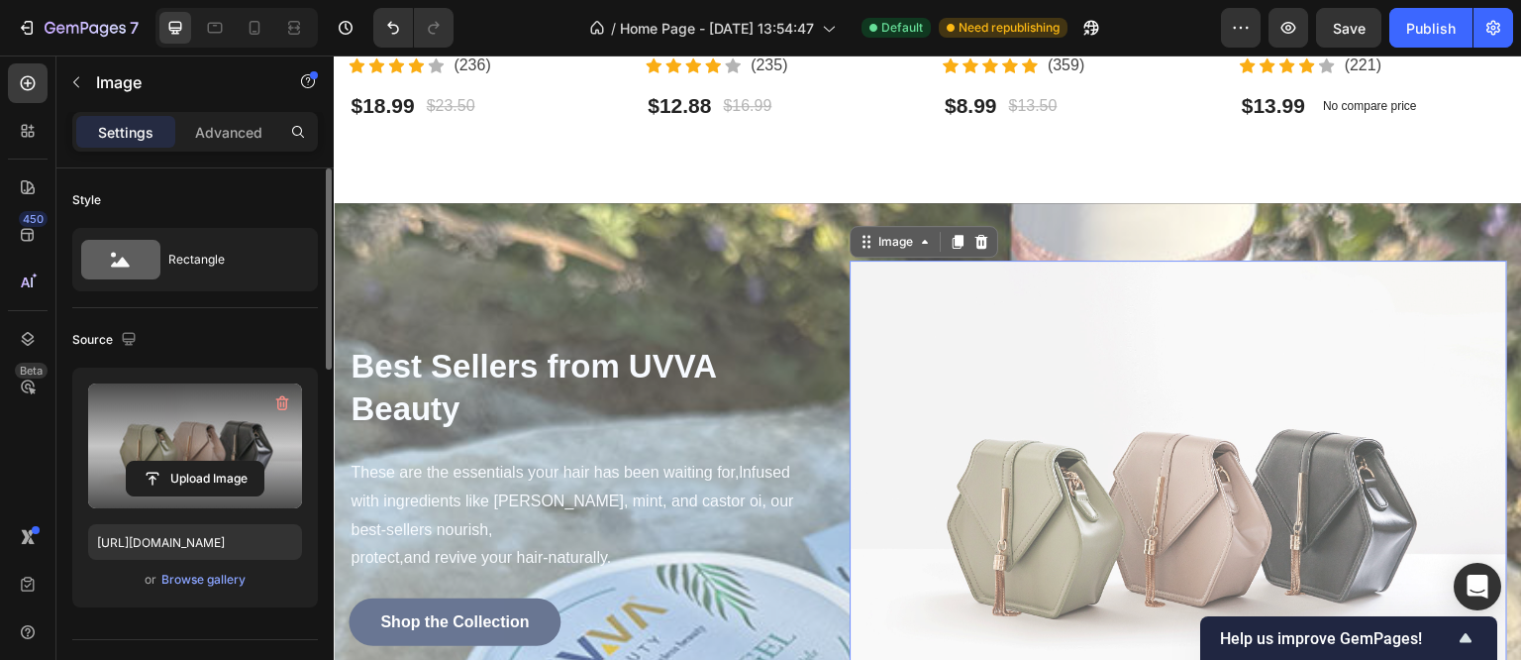
click at [185, 440] on label at bounding box center [195, 445] width 214 height 125
click at [185, 462] on input "file" at bounding box center [195, 479] width 137 height 34
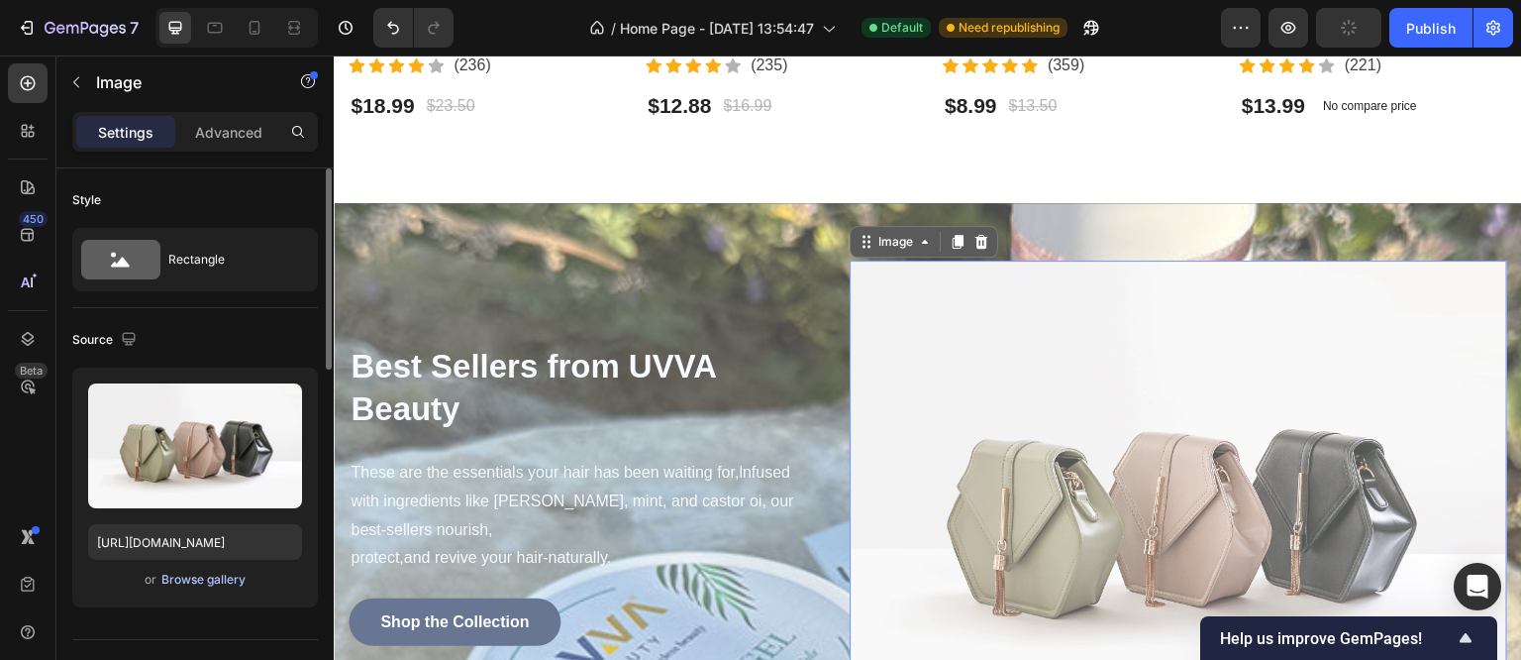
click at [210, 582] on div "Browse gallery" at bounding box center [203, 580] width 84 height 18
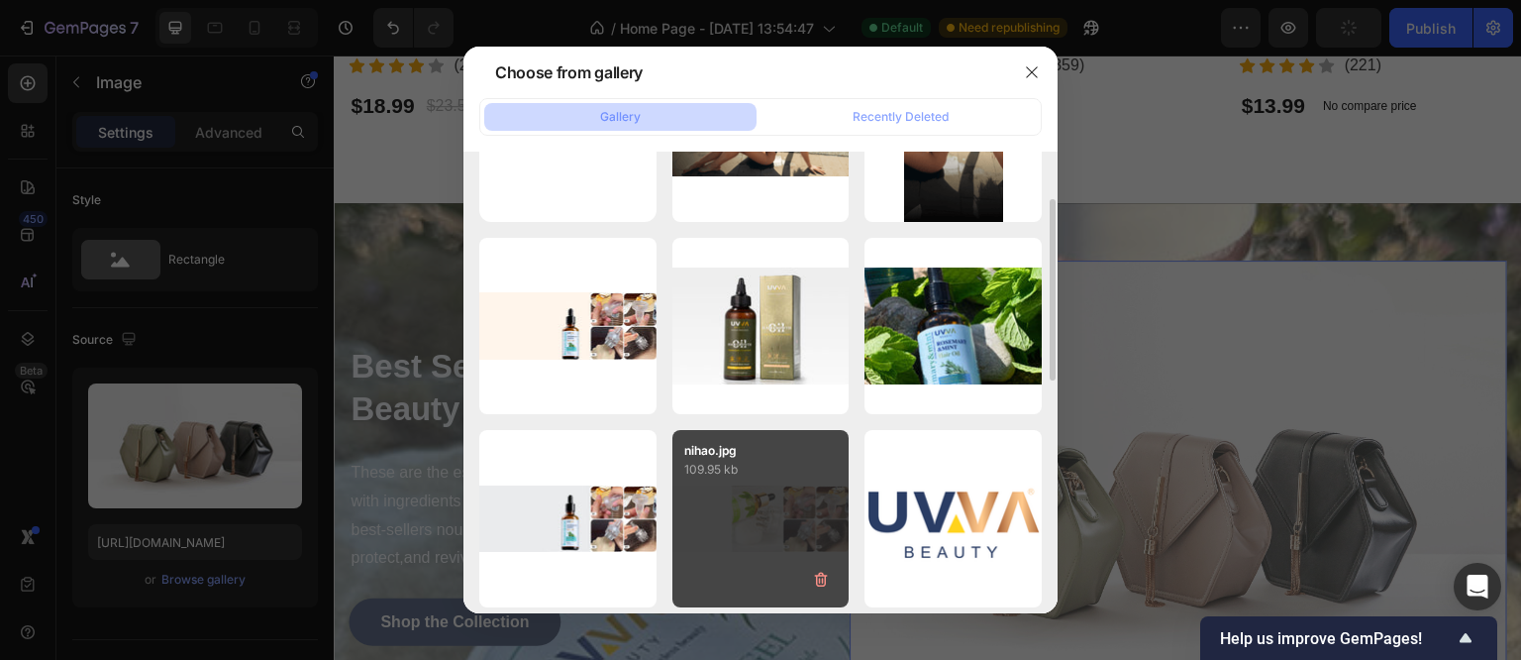
scroll to position [247, 0]
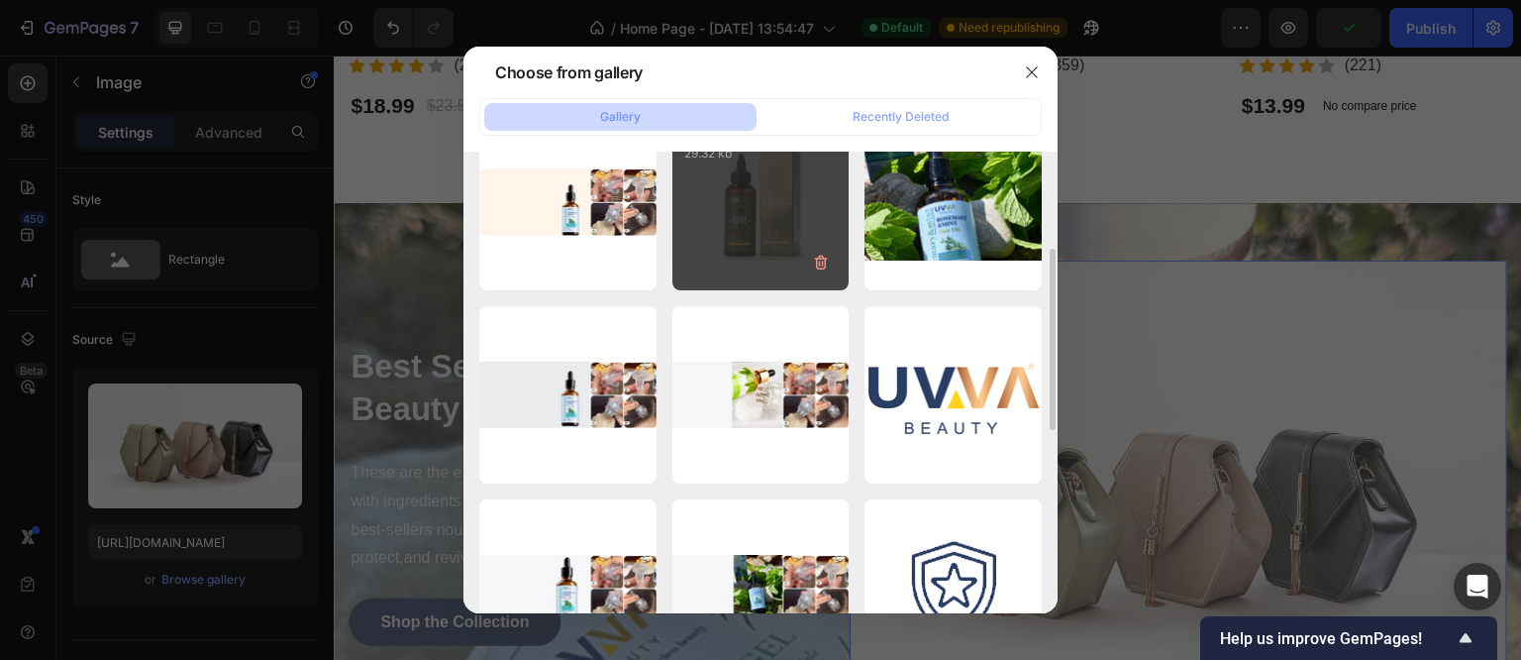
click at [762, 219] on div "2-3.jpg 29.32 kb" at bounding box center [761, 202] width 177 height 177
type input "[URL][DOMAIN_NAME]"
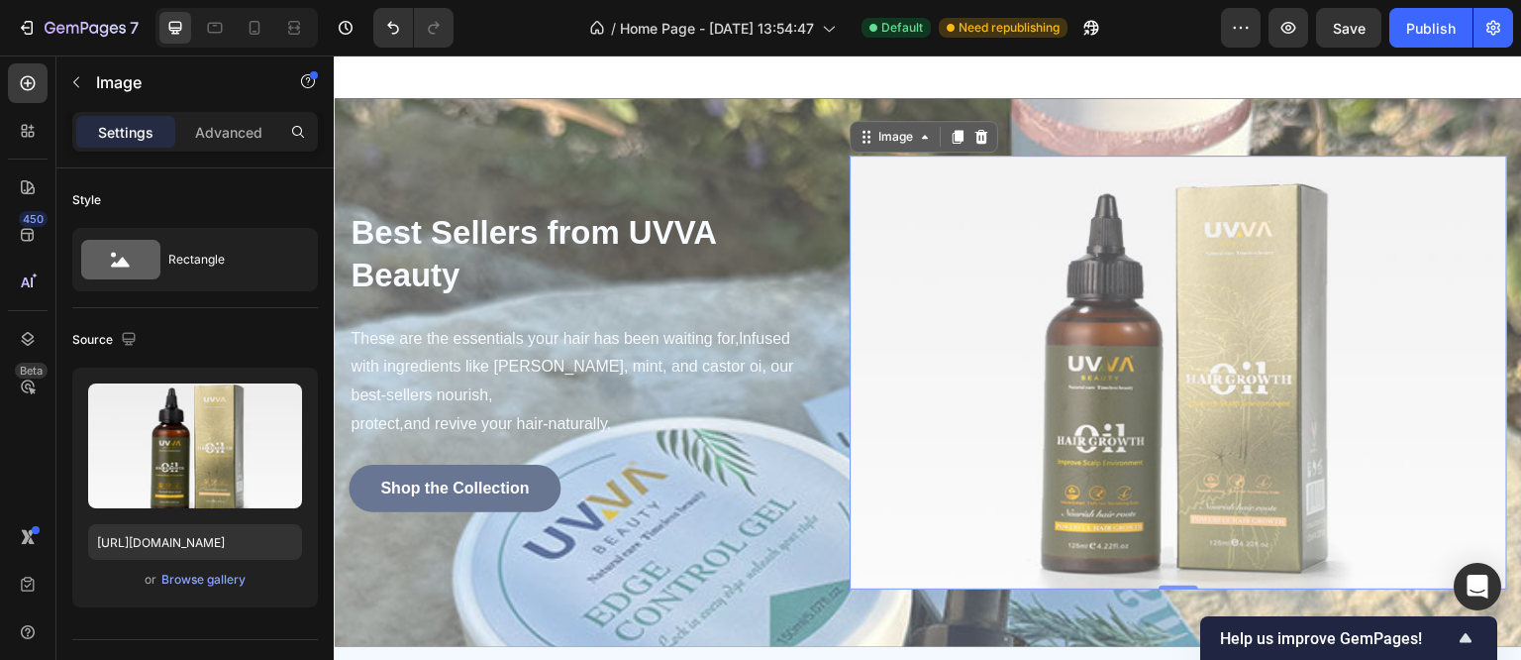
scroll to position [1268, 0]
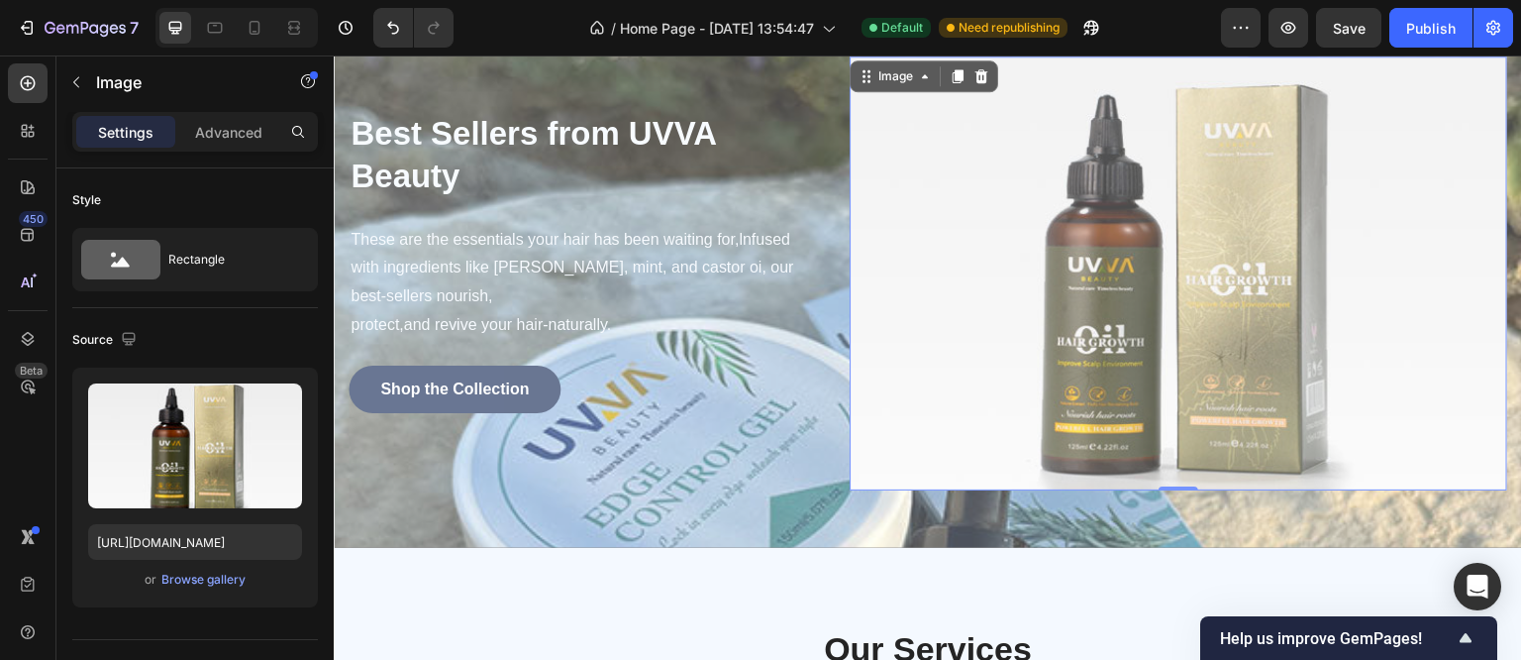
click at [1489, 285] on img at bounding box center [1179, 272] width 658 height 433
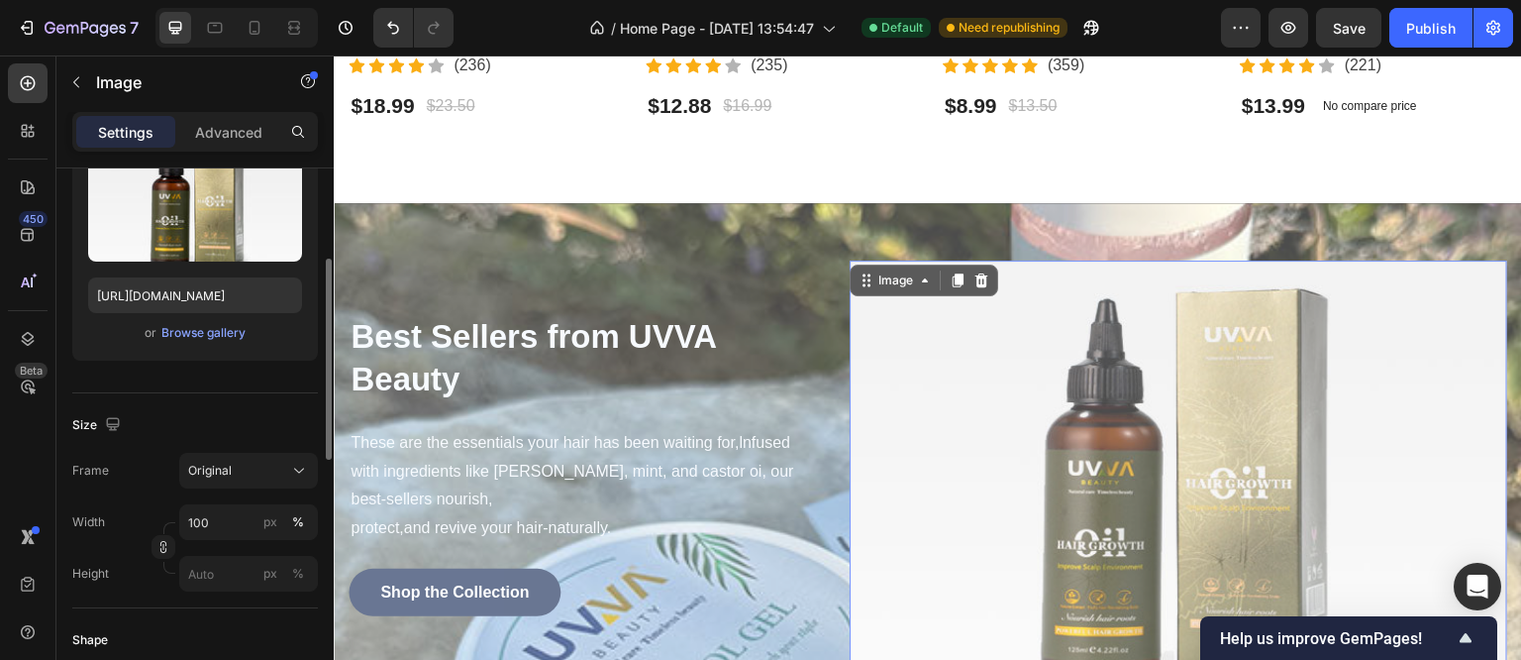
scroll to position [370, 0]
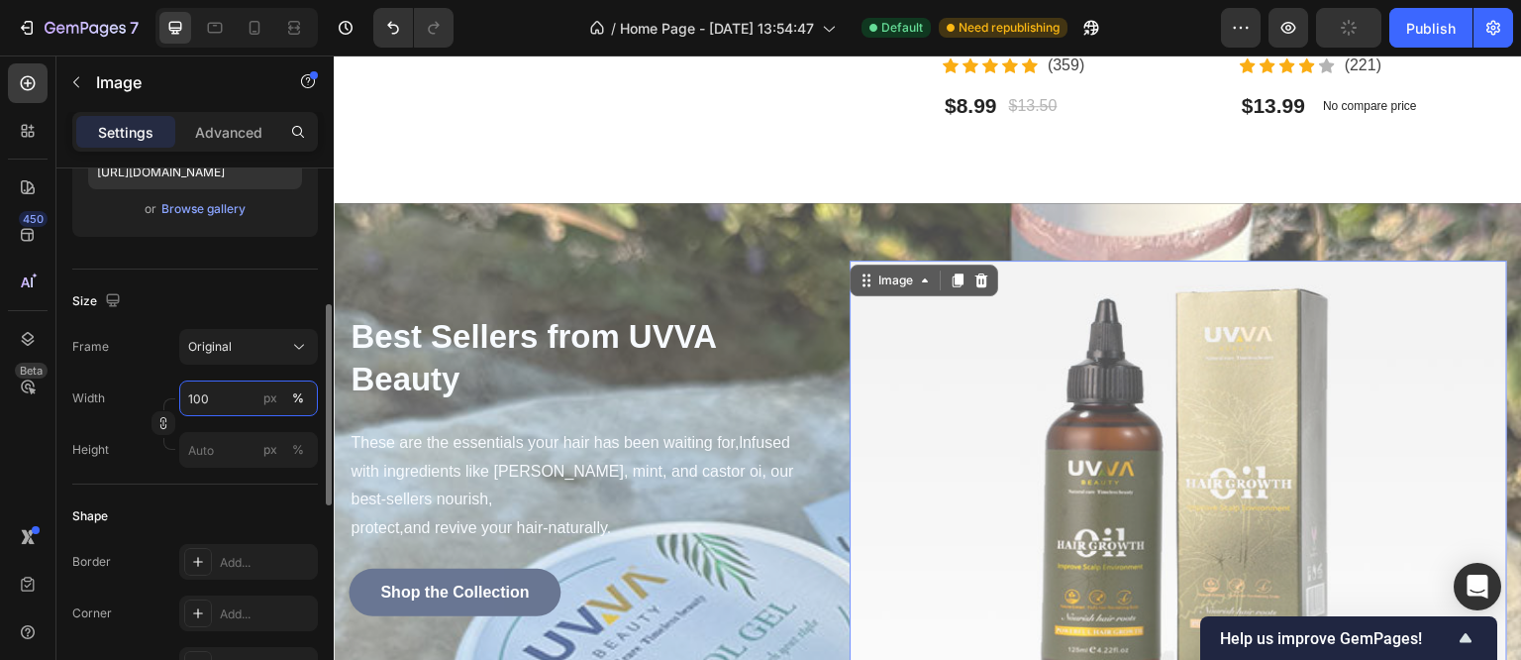
click at [230, 399] on input "100" at bounding box center [248, 398] width 139 height 36
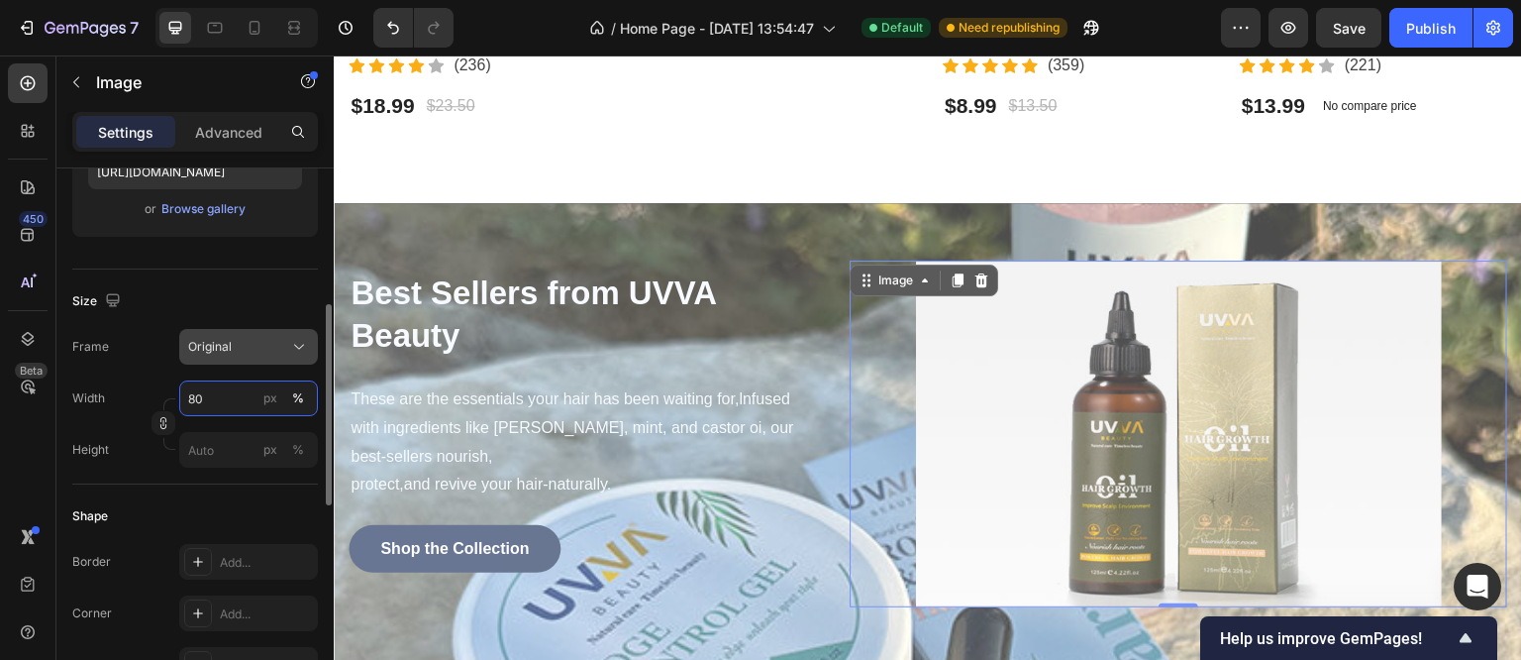
type input "80"
click at [251, 346] on div "Original" at bounding box center [236, 347] width 97 height 18
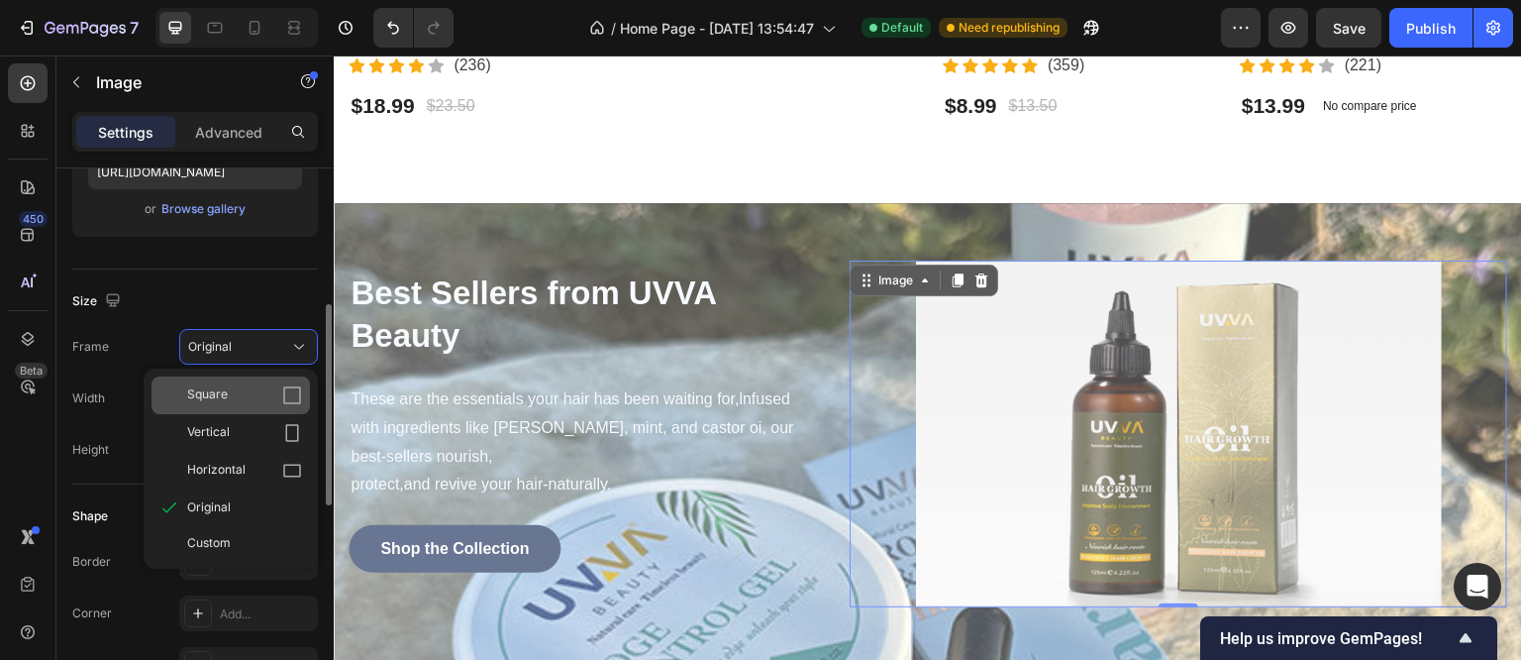
click at [232, 401] on div "Square" at bounding box center [244, 395] width 115 height 20
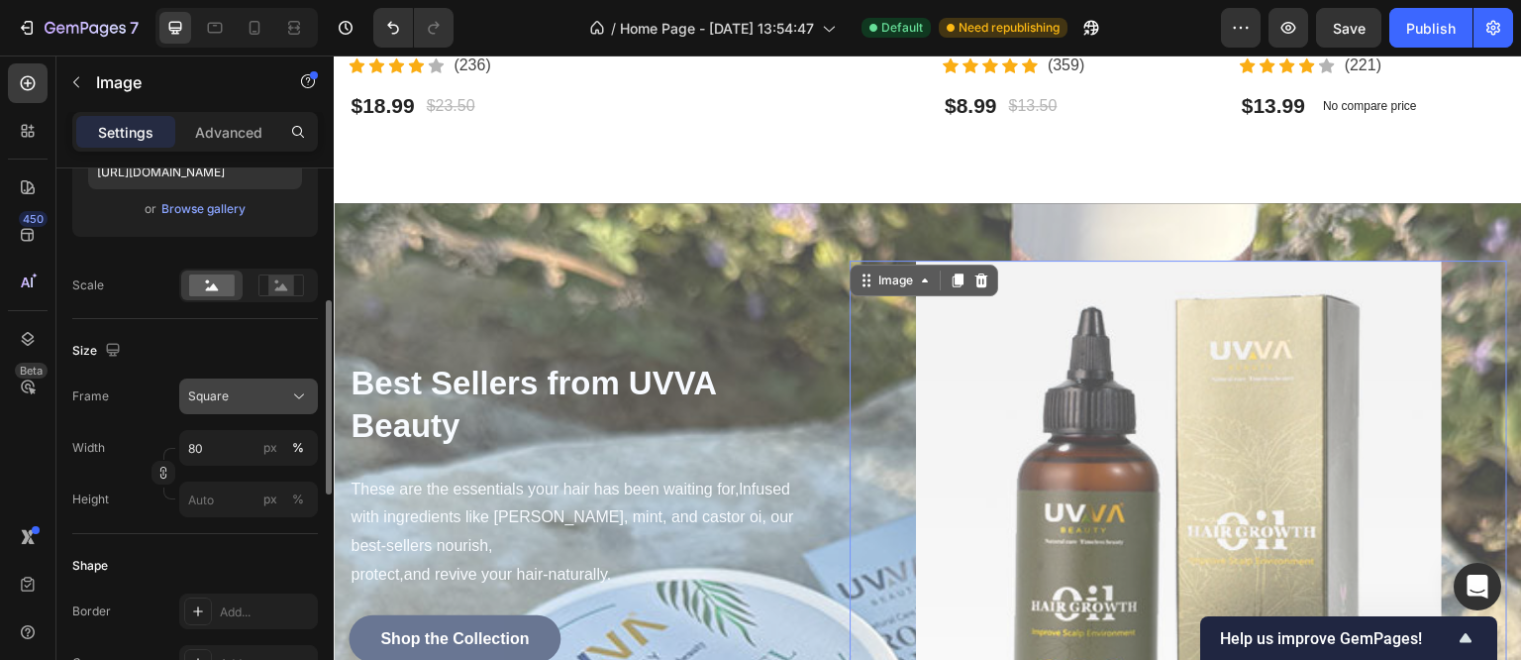
click at [234, 401] on div "Square" at bounding box center [236, 396] width 97 height 18
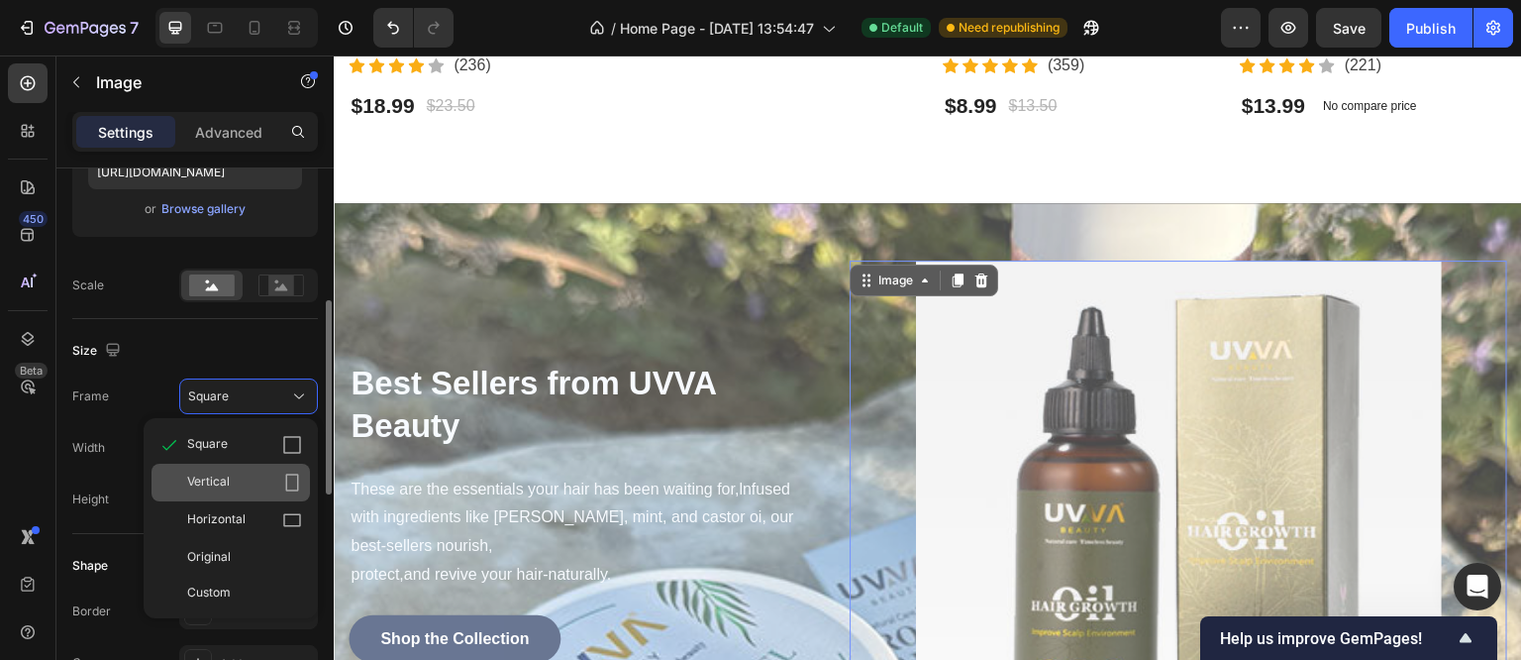
click at [222, 472] on span "Vertical" at bounding box center [208, 482] width 43 height 20
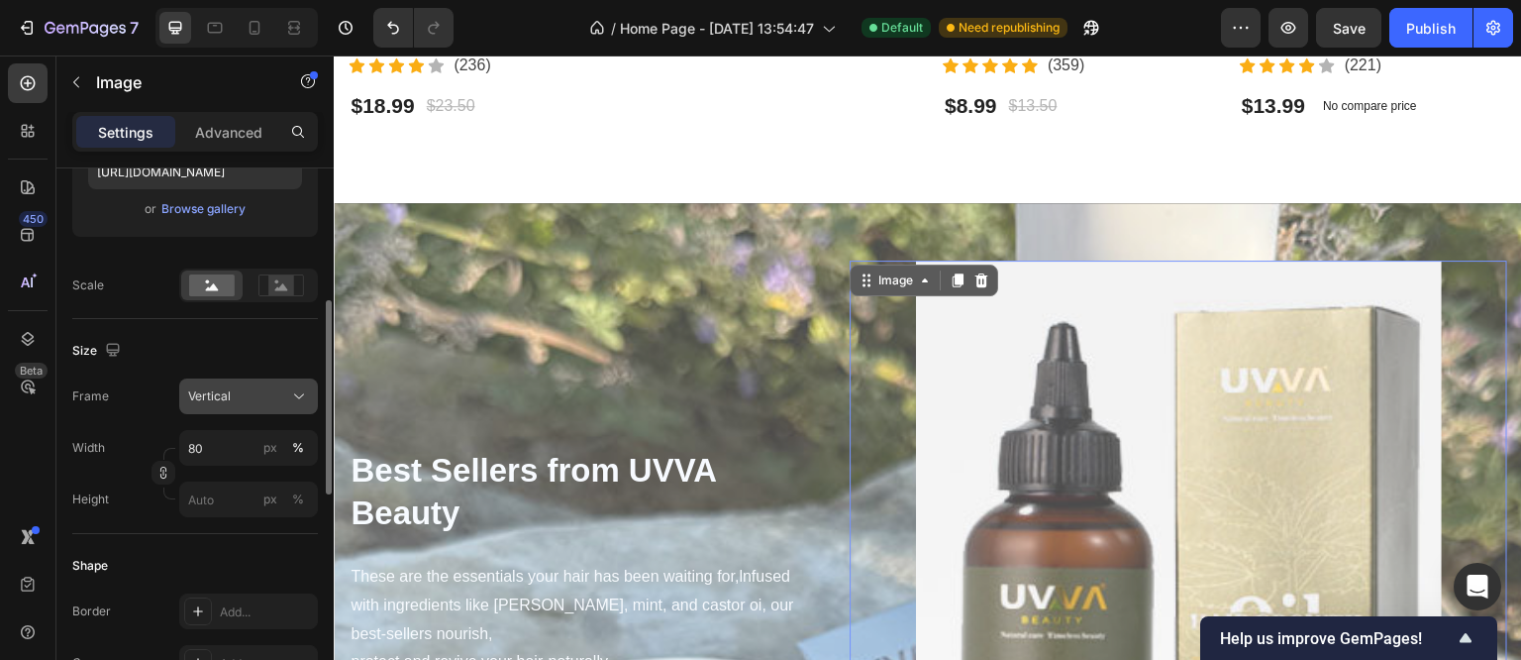
click at [240, 397] on div "Vertical" at bounding box center [236, 396] width 97 height 18
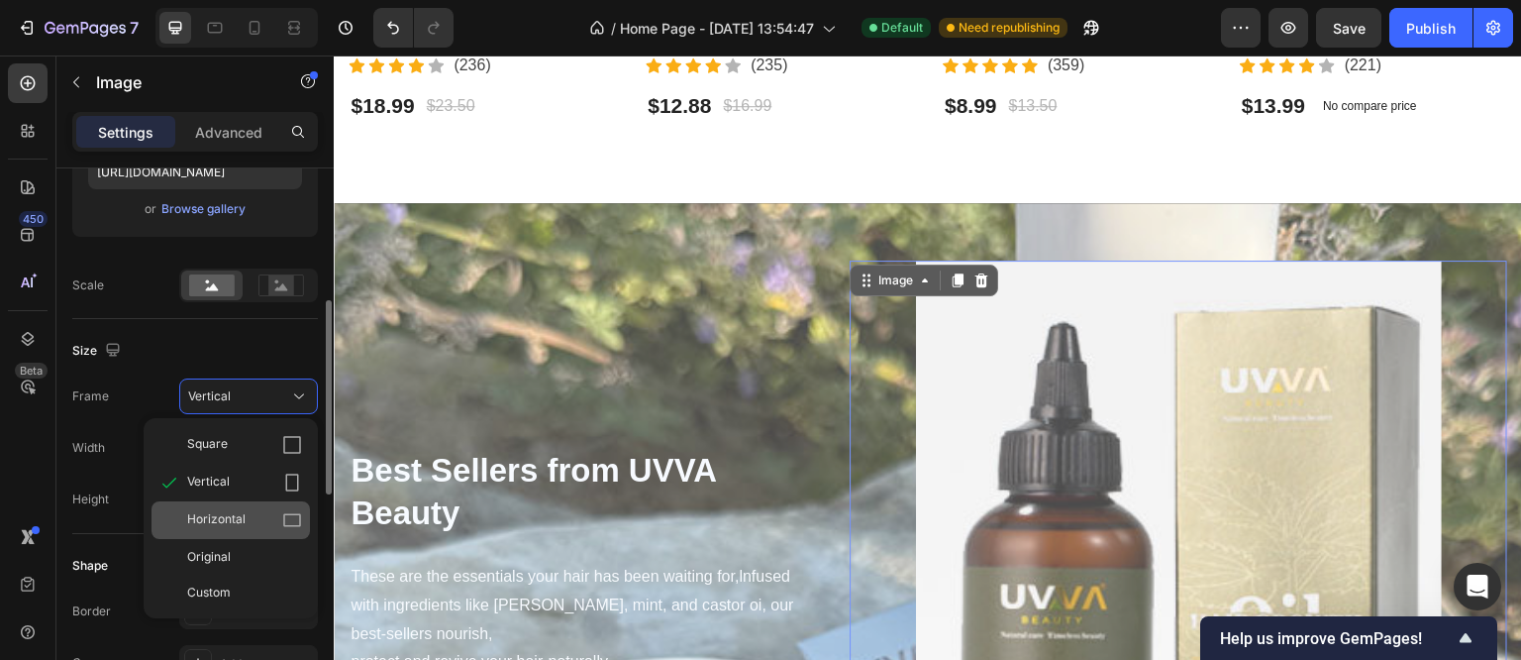
click at [230, 512] on span "Horizontal" at bounding box center [216, 520] width 58 height 20
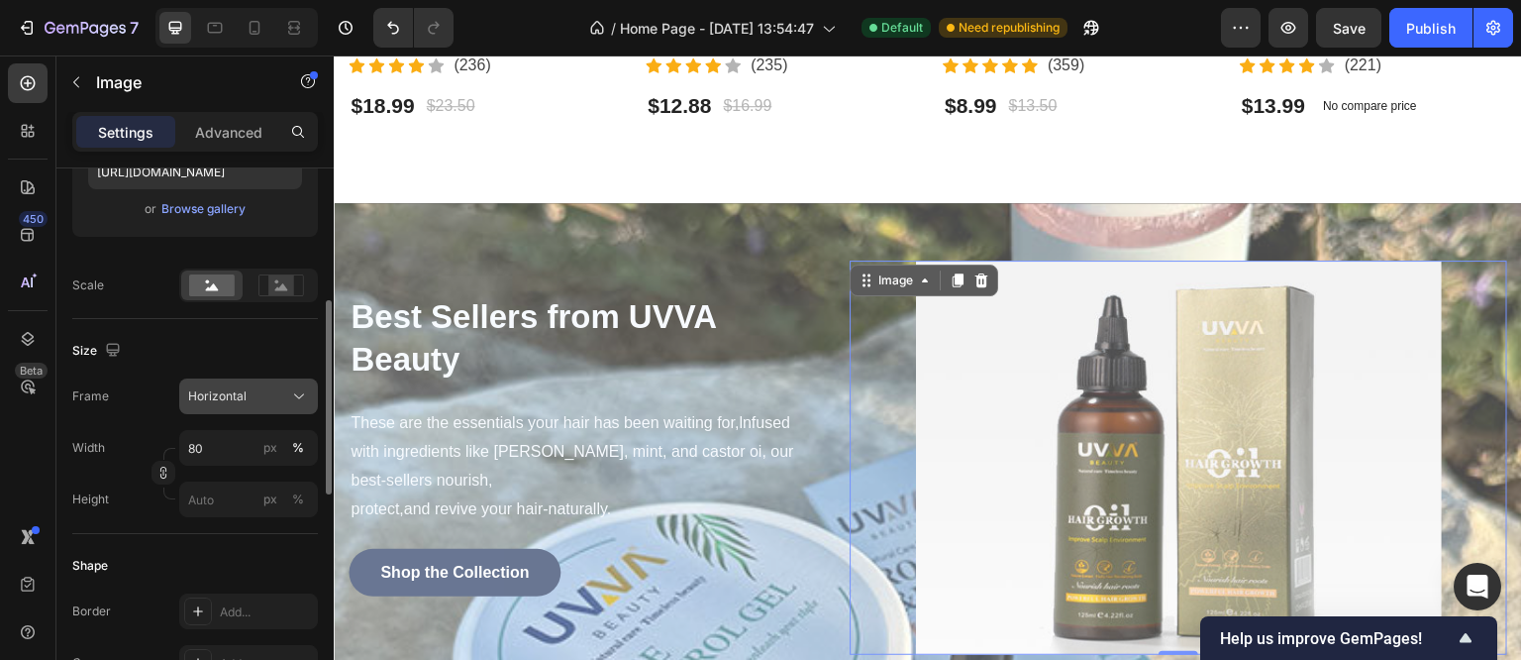
click at [257, 396] on div "Horizontal" at bounding box center [236, 396] width 97 height 18
click at [246, 399] on div "Horizontal" at bounding box center [236, 396] width 97 height 18
click at [255, 386] on div "Horizontal" at bounding box center [248, 396] width 121 height 20
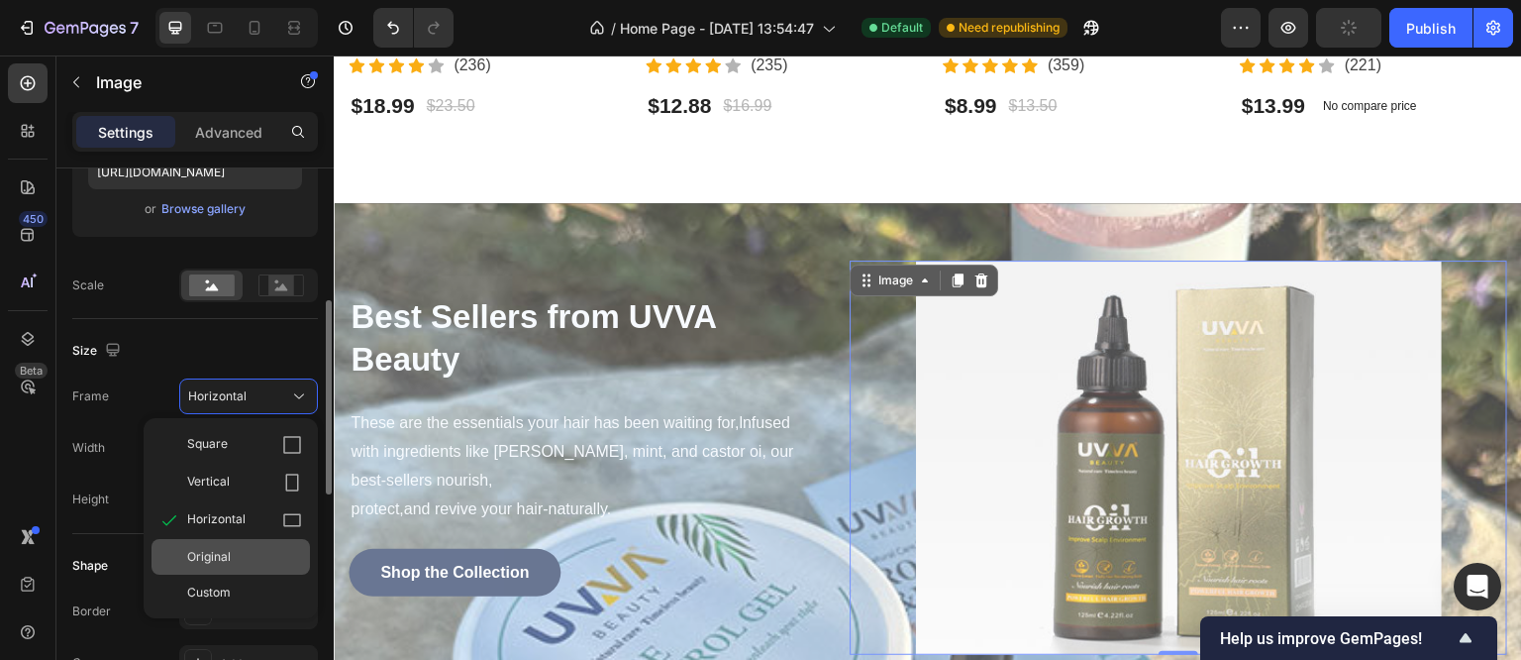
click at [240, 544] on div "Original" at bounding box center [231, 557] width 158 height 36
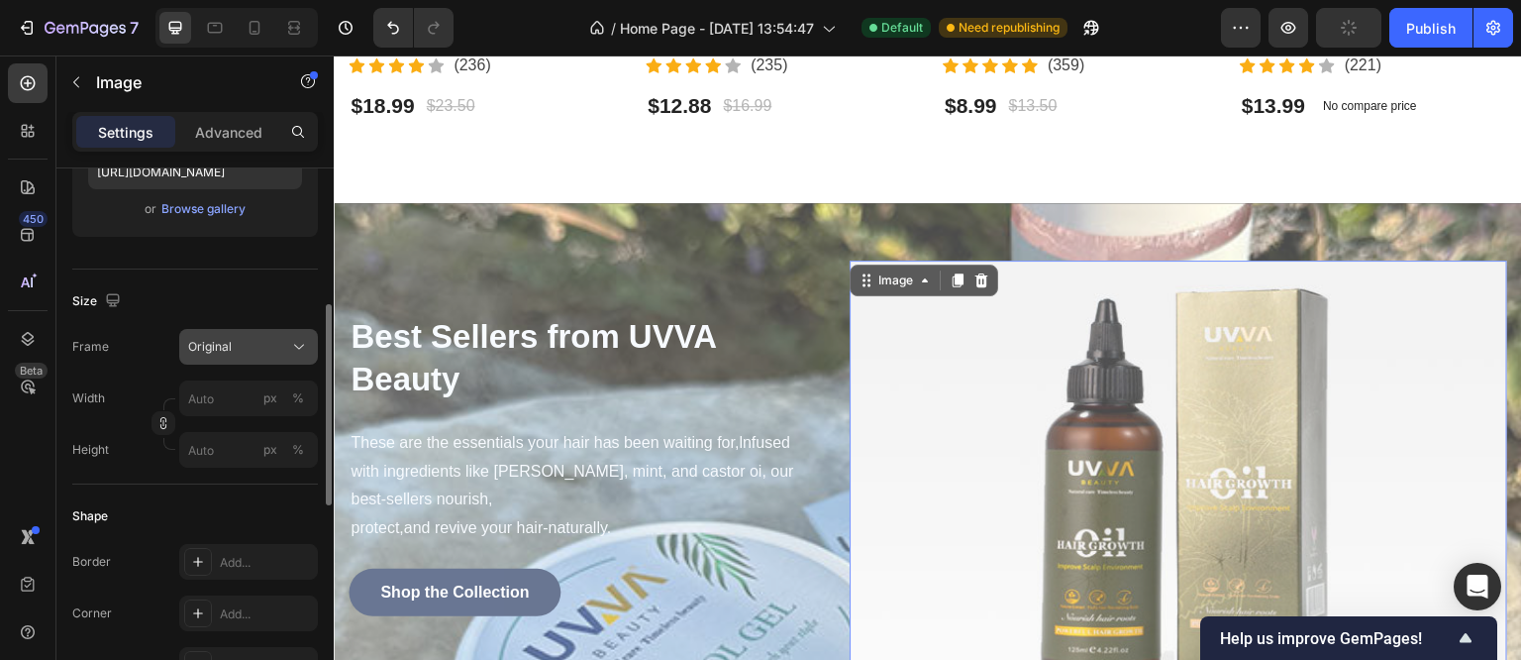
click at [242, 334] on button "Original" at bounding box center [248, 347] width 139 height 36
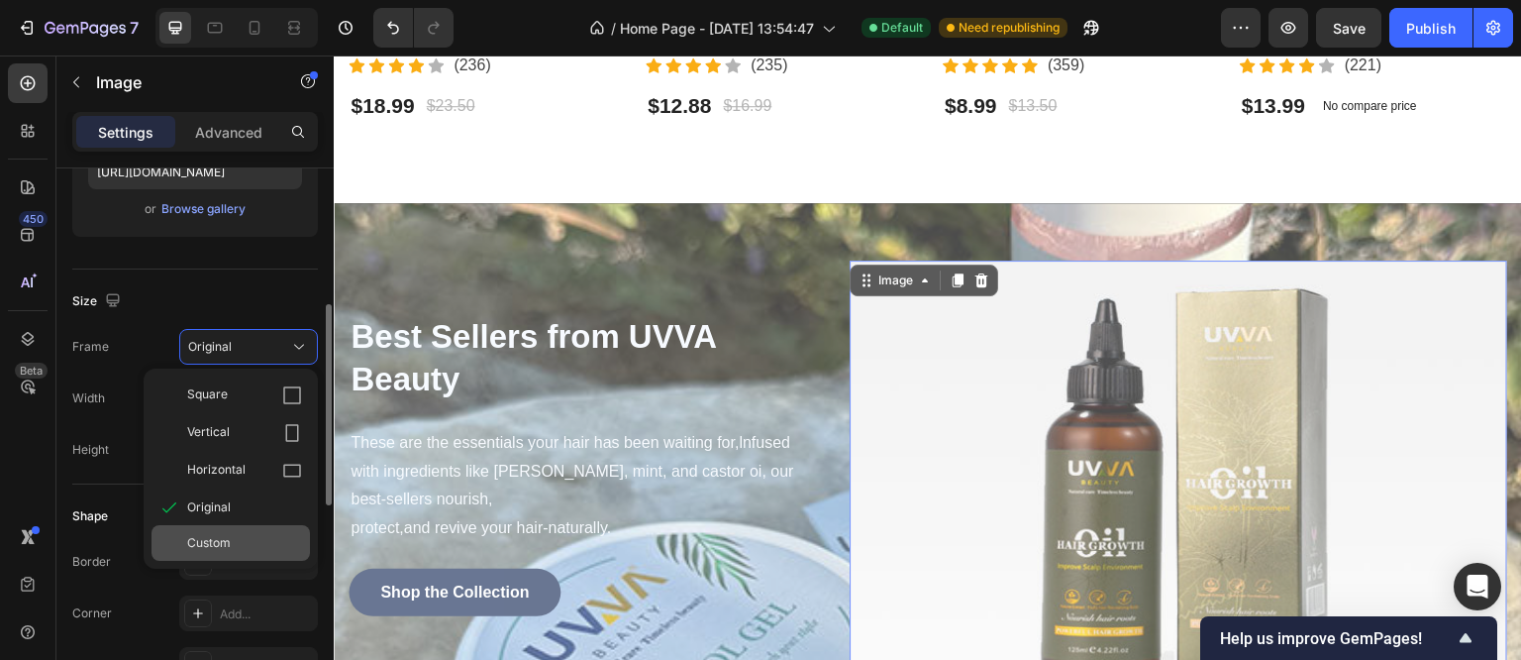
click at [220, 526] on div "Custom" at bounding box center [231, 543] width 158 height 36
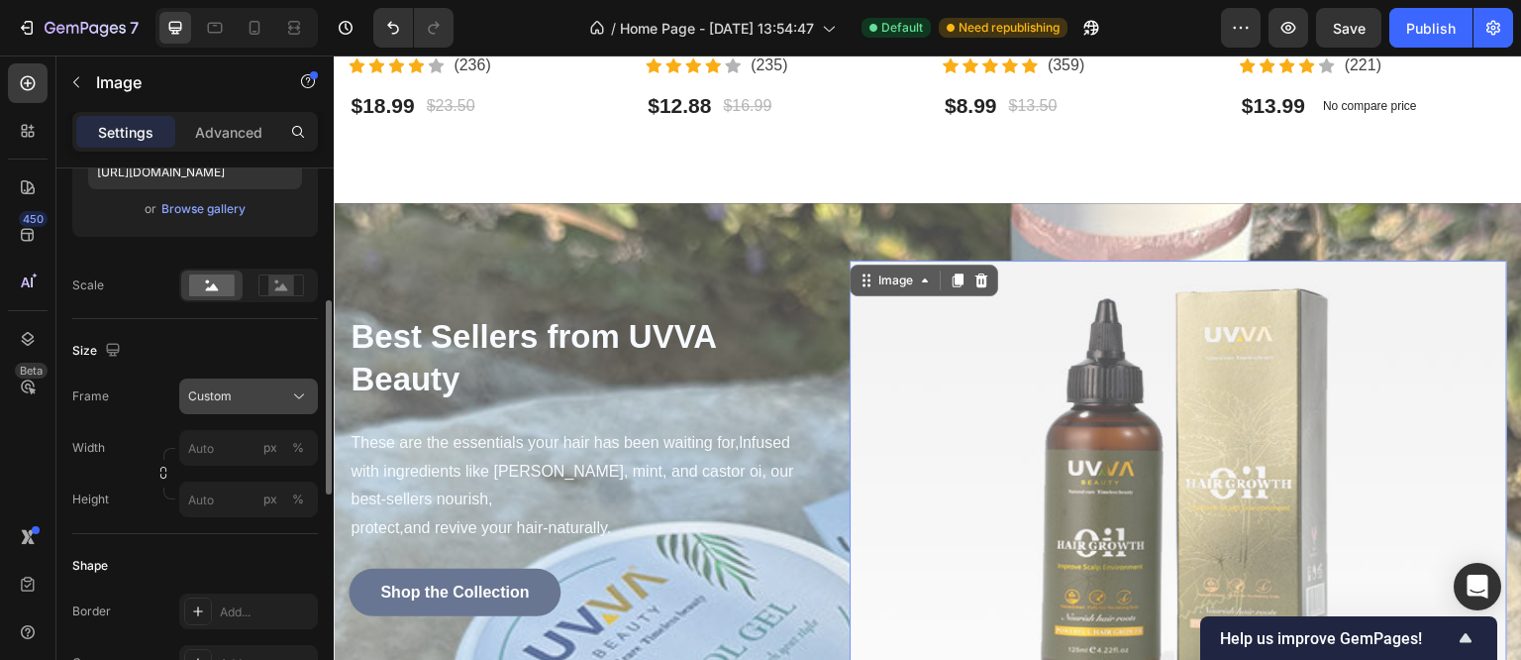
click at [238, 392] on div "Frame Custom Width px % Height px %" at bounding box center [195, 447] width 246 height 139
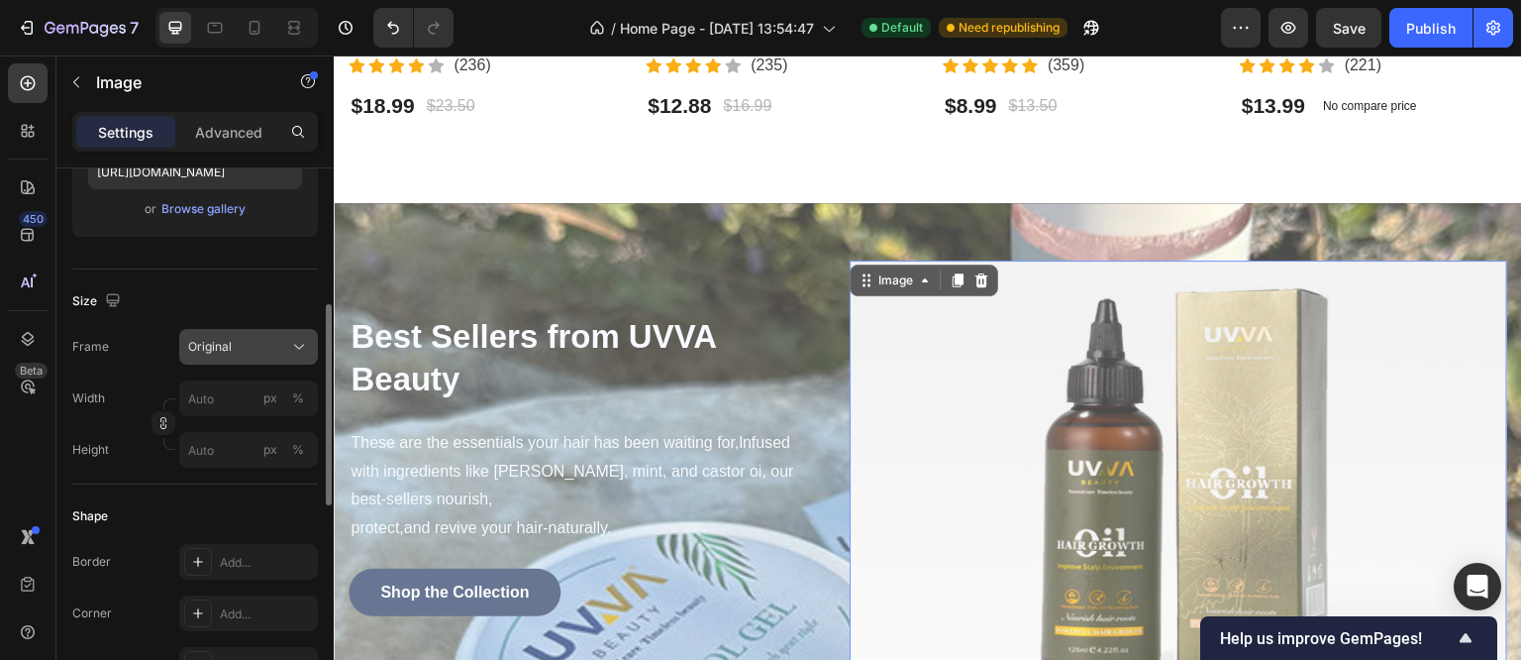
click at [226, 348] on span "Original" at bounding box center [210, 347] width 44 height 18
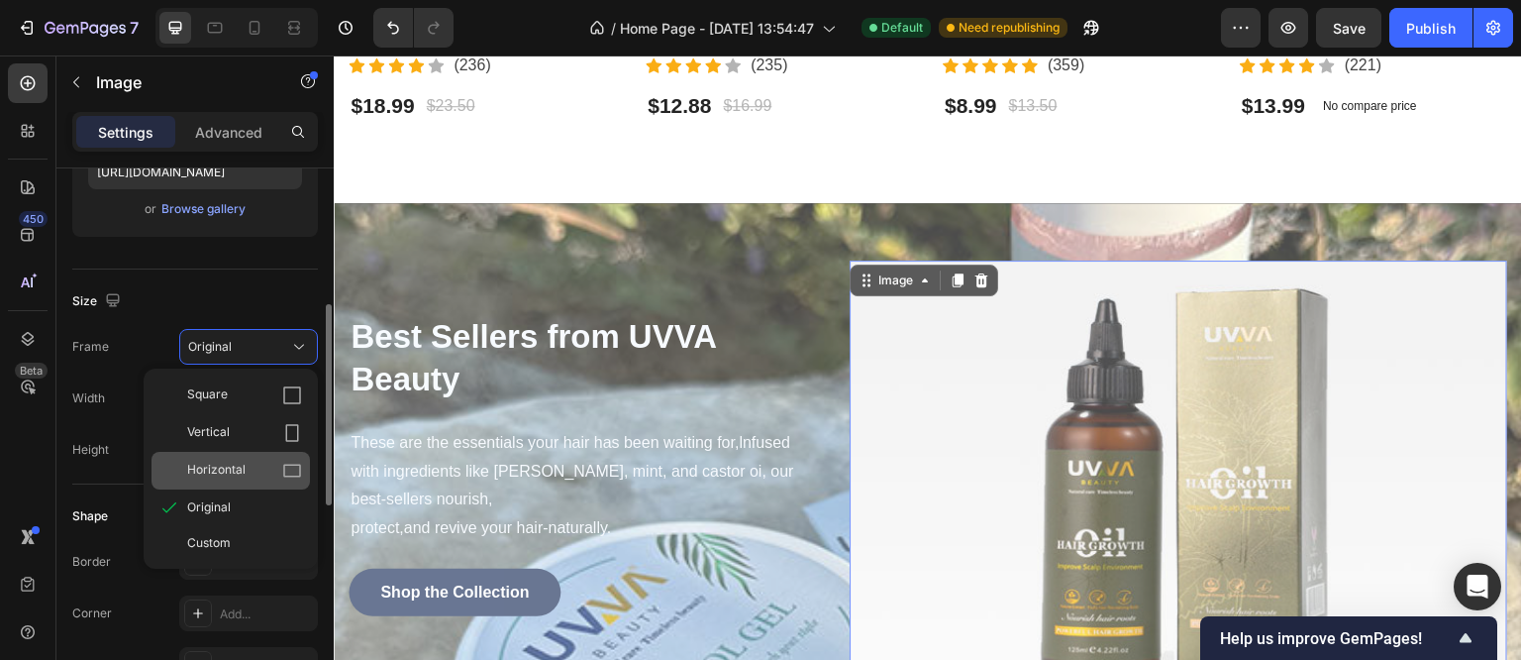
click at [227, 458] on div "Horizontal" at bounding box center [231, 471] width 158 height 38
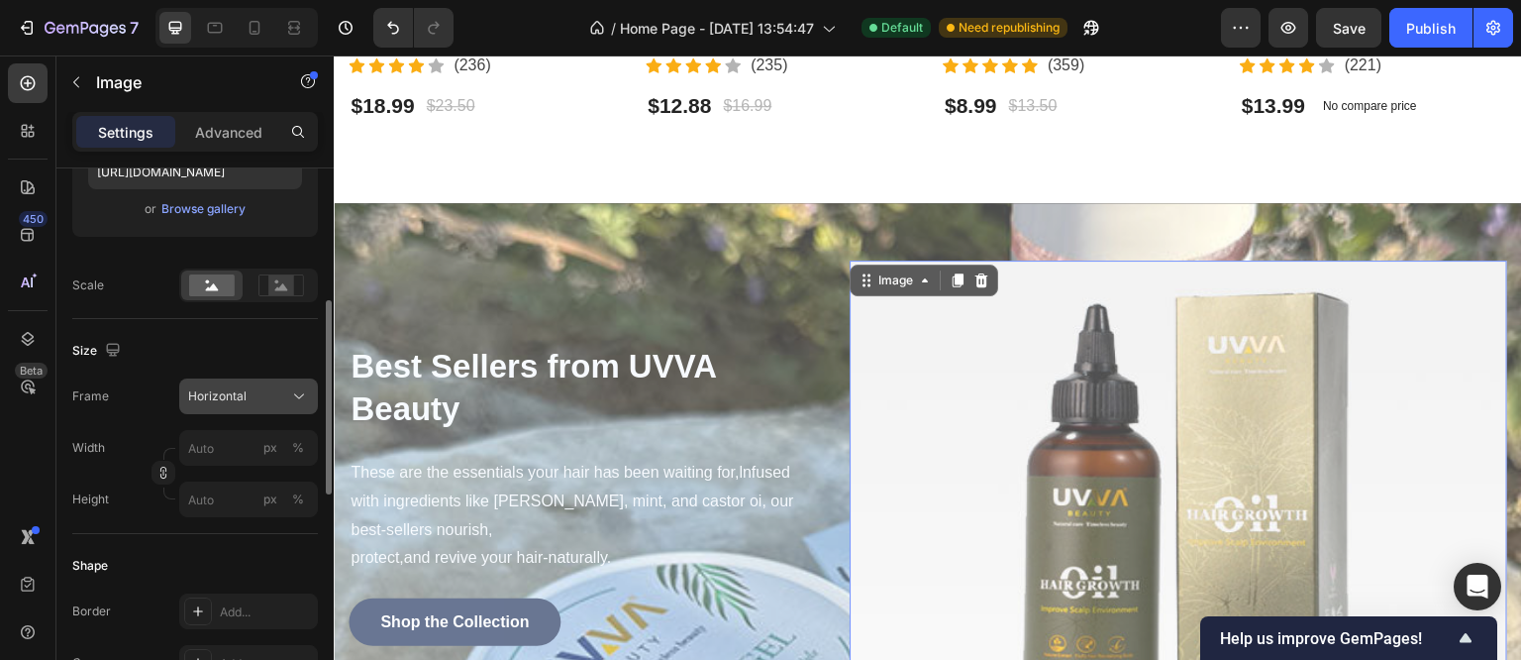
click at [250, 404] on div "Horizontal" at bounding box center [248, 396] width 121 height 20
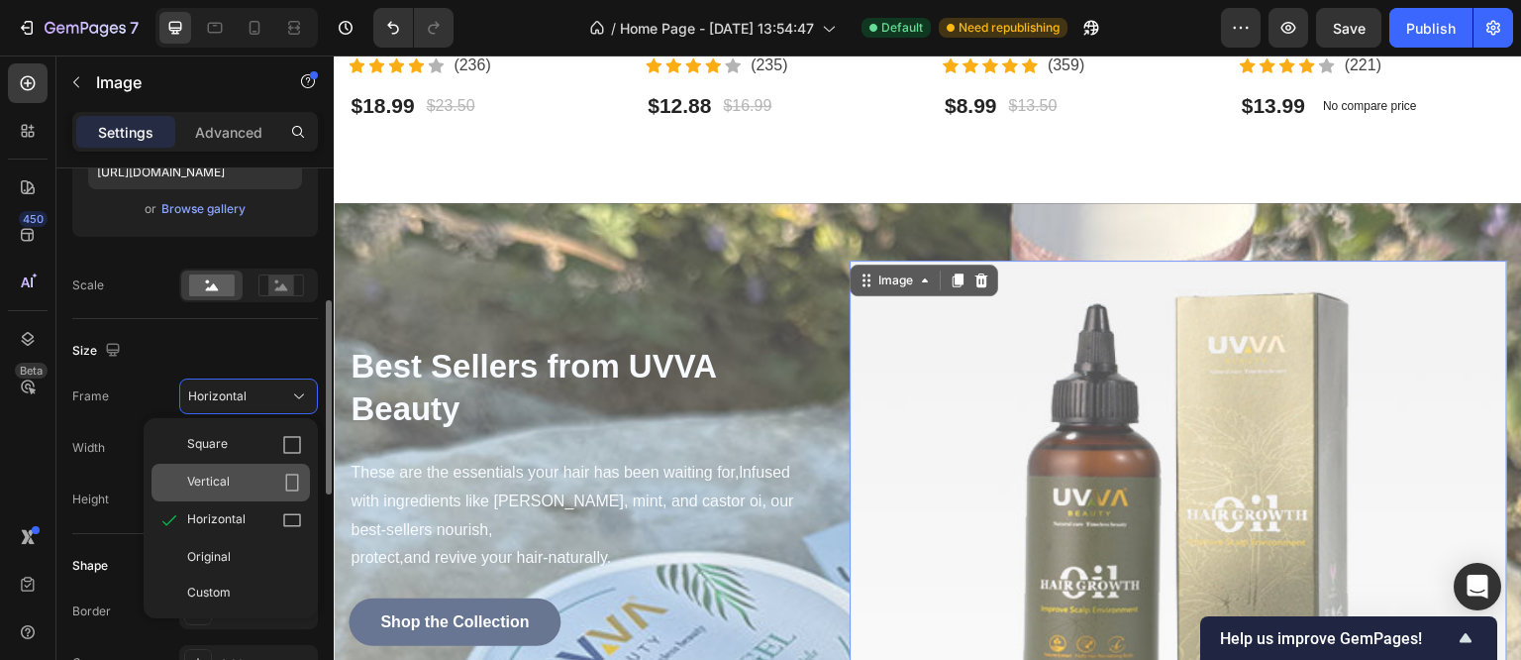
click at [219, 477] on span "Vertical" at bounding box center [208, 482] width 43 height 20
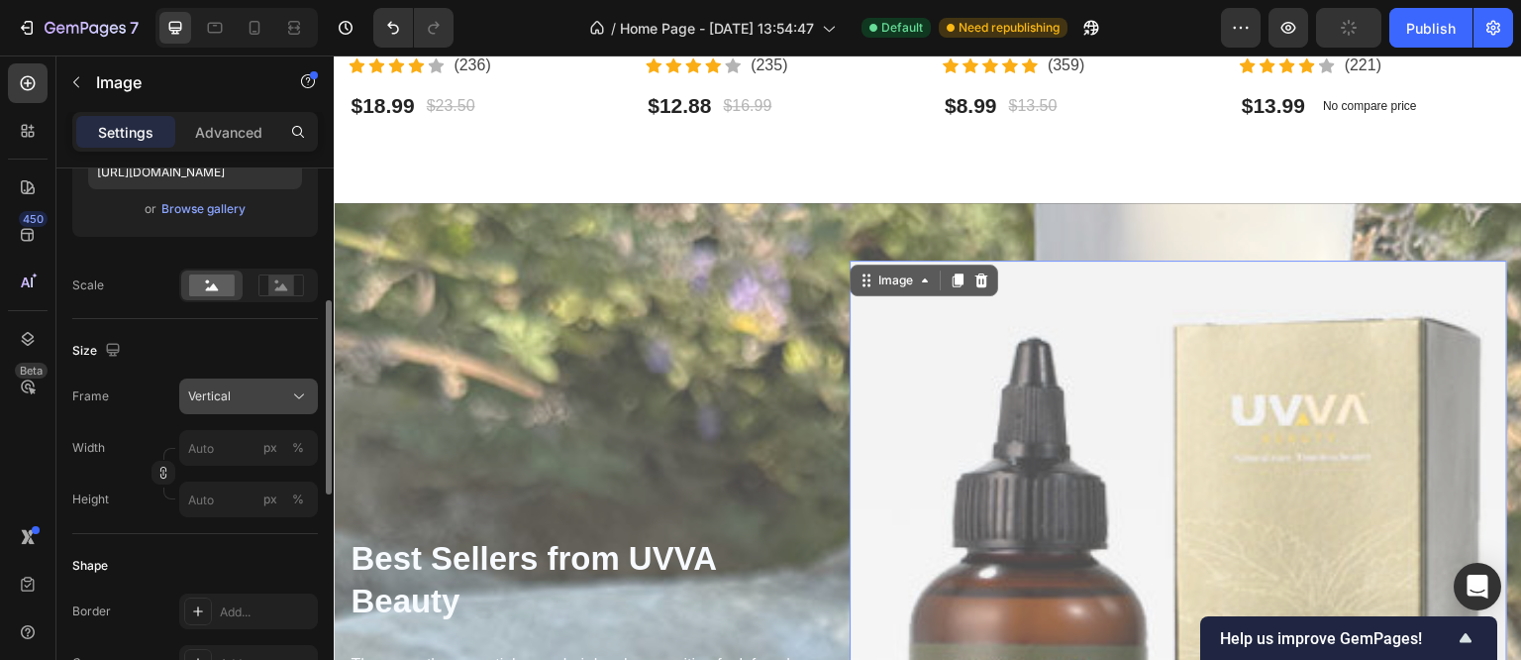
click at [248, 394] on div "Vertical" at bounding box center [236, 396] width 97 height 18
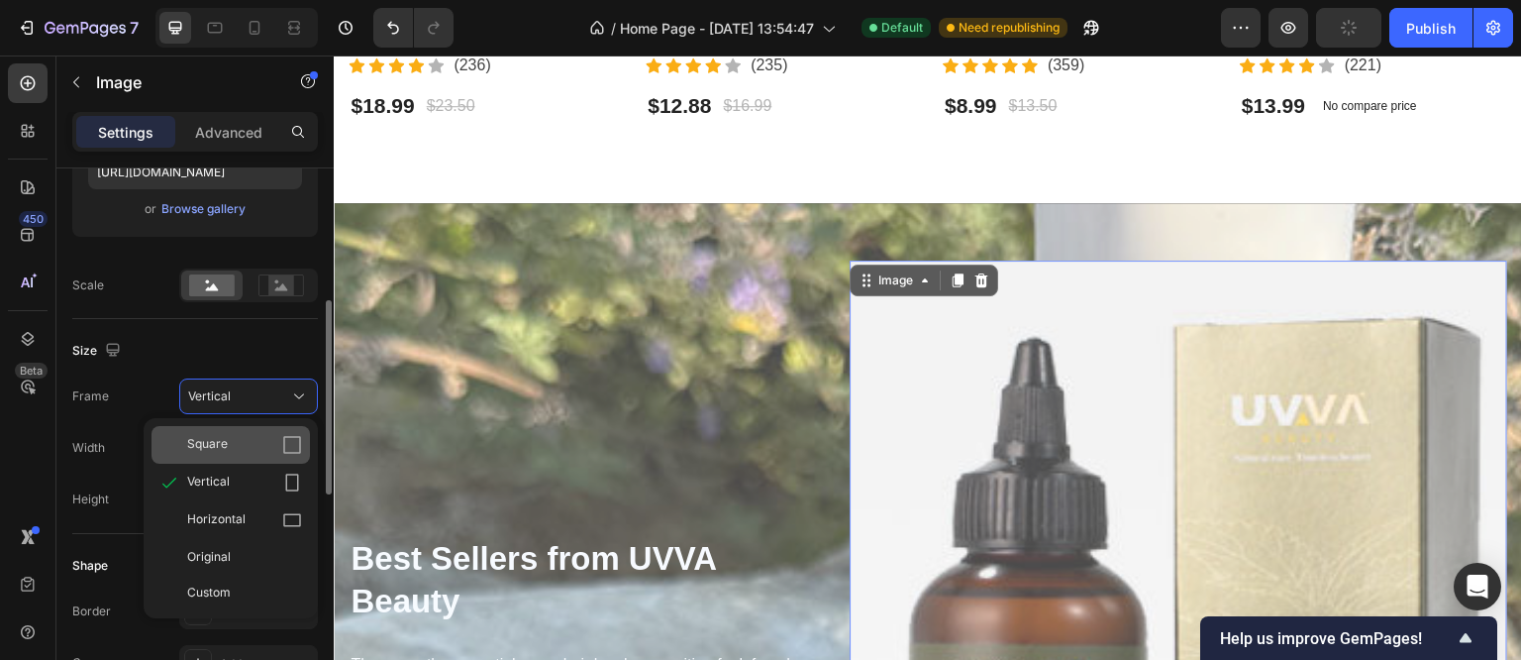
click at [240, 439] on div "Square" at bounding box center [244, 445] width 115 height 20
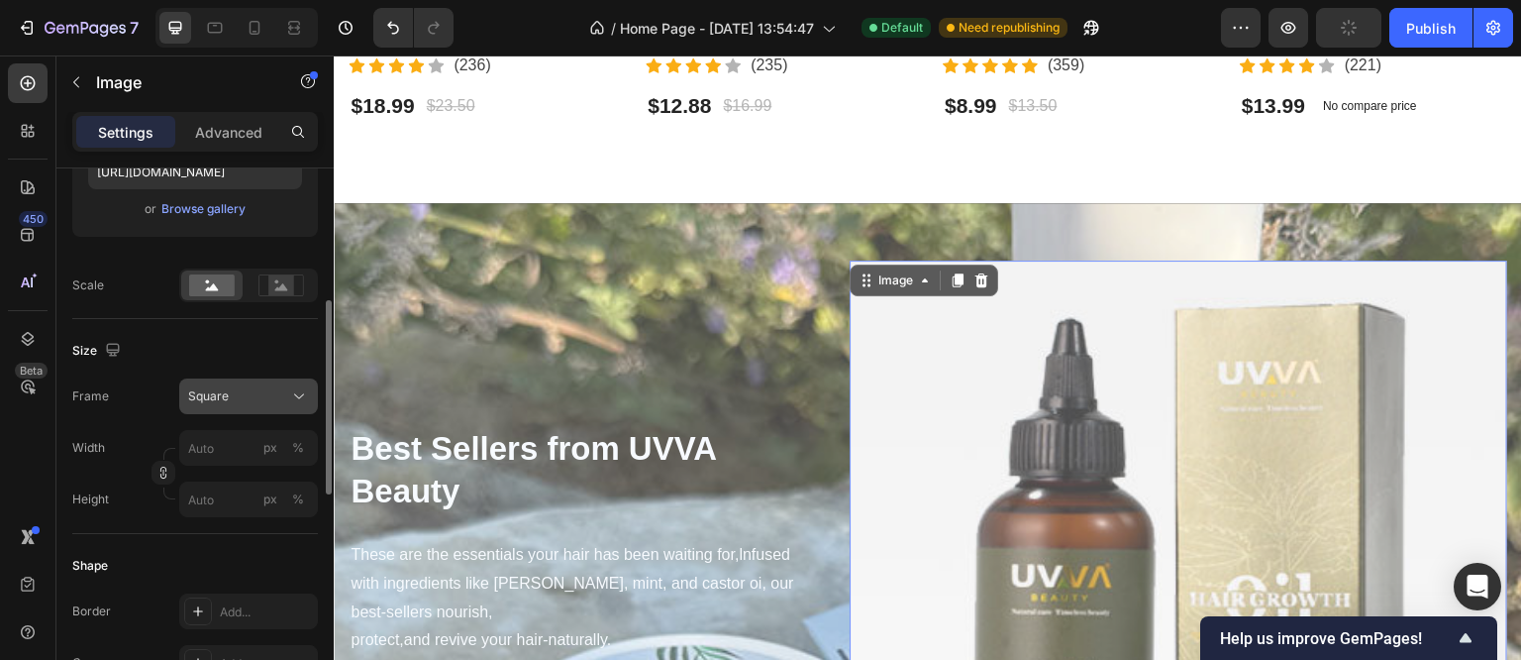
click at [252, 390] on div "Square" at bounding box center [236, 396] width 97 height 18
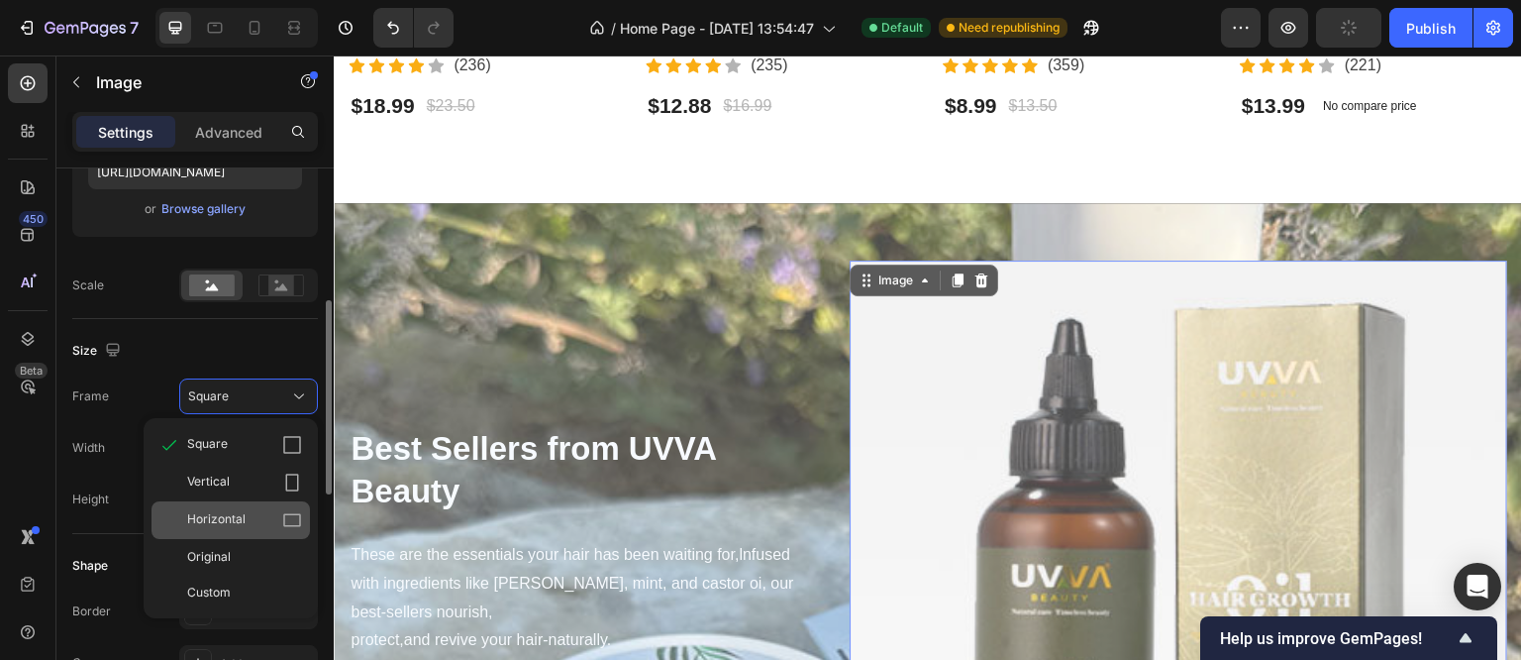
click at [223, 512] on span "Horizontal" at bounding box center [216, 520] width 58 height 20
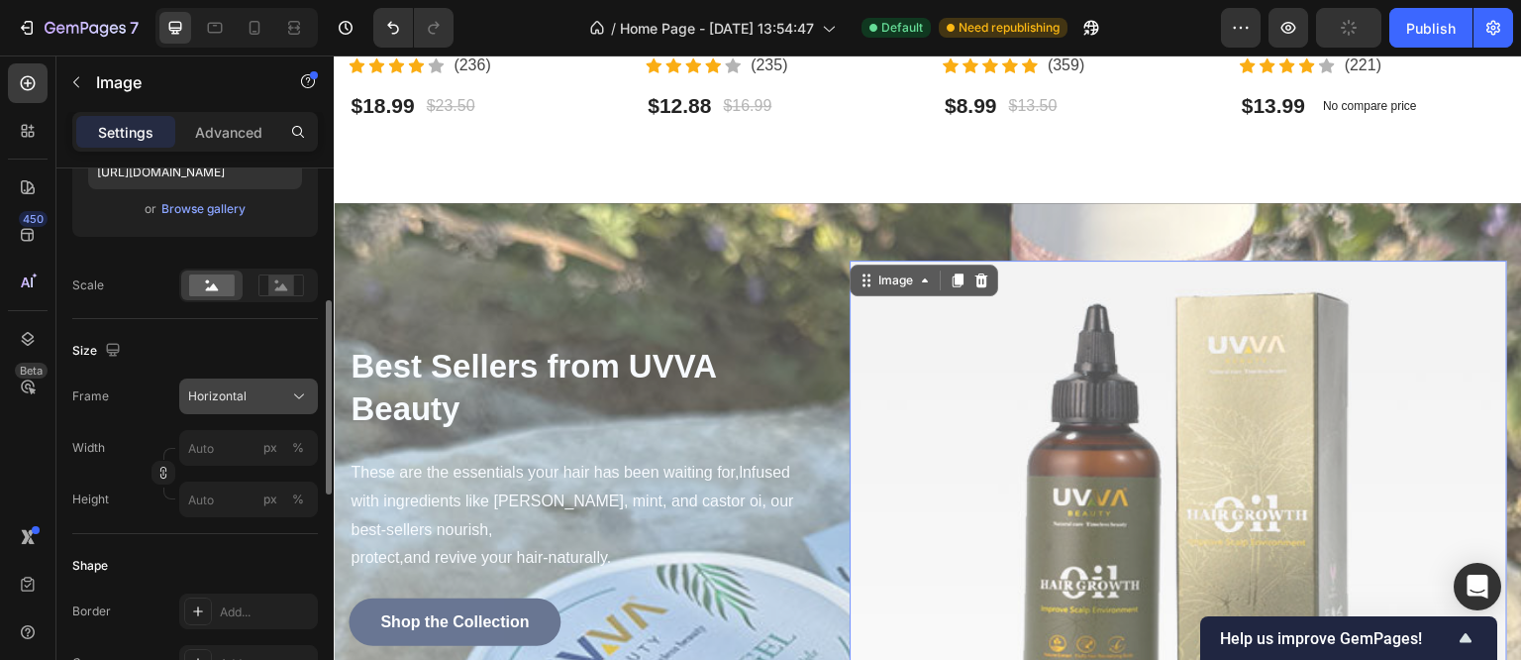
click at [247, 386] on div "Horizontal" at bounding box center [248, 396] width 121 height 20
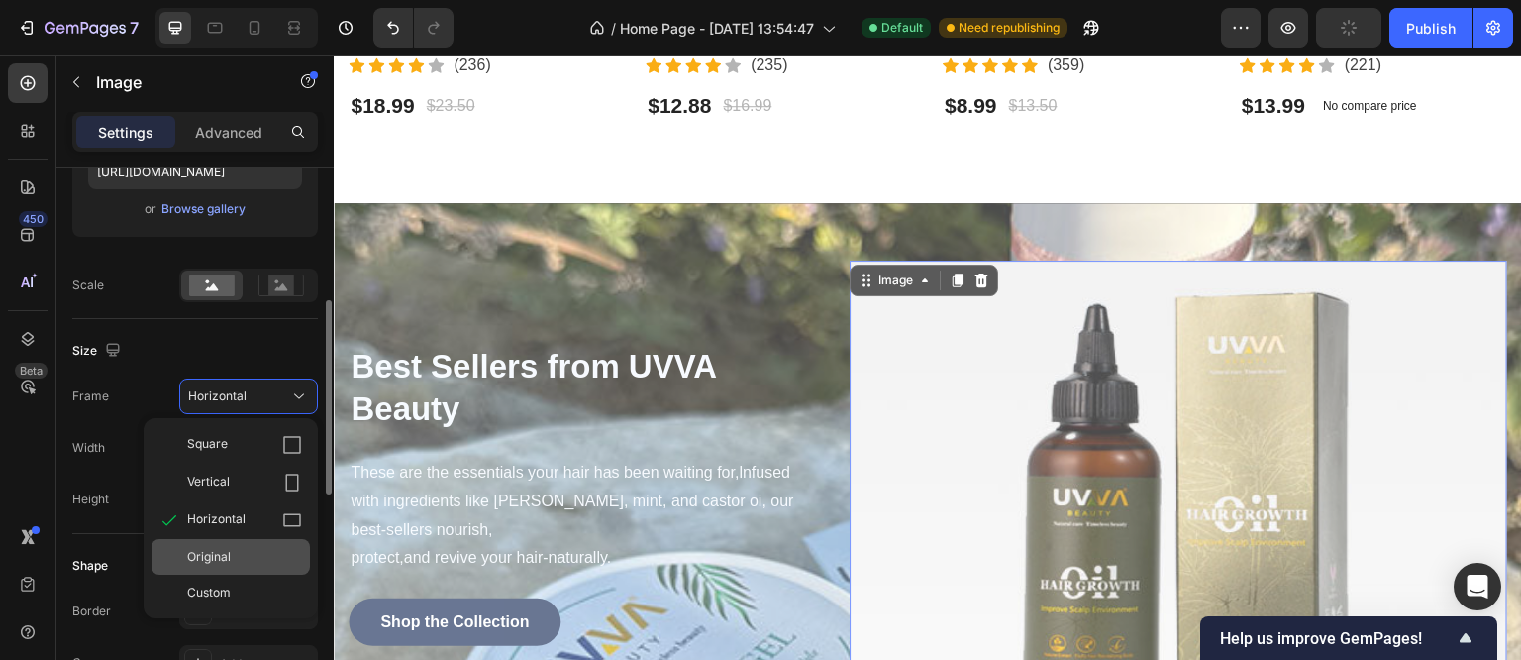
click at [219, 553] on span "Original" at bounding box center [209, 557] width 44 height 18
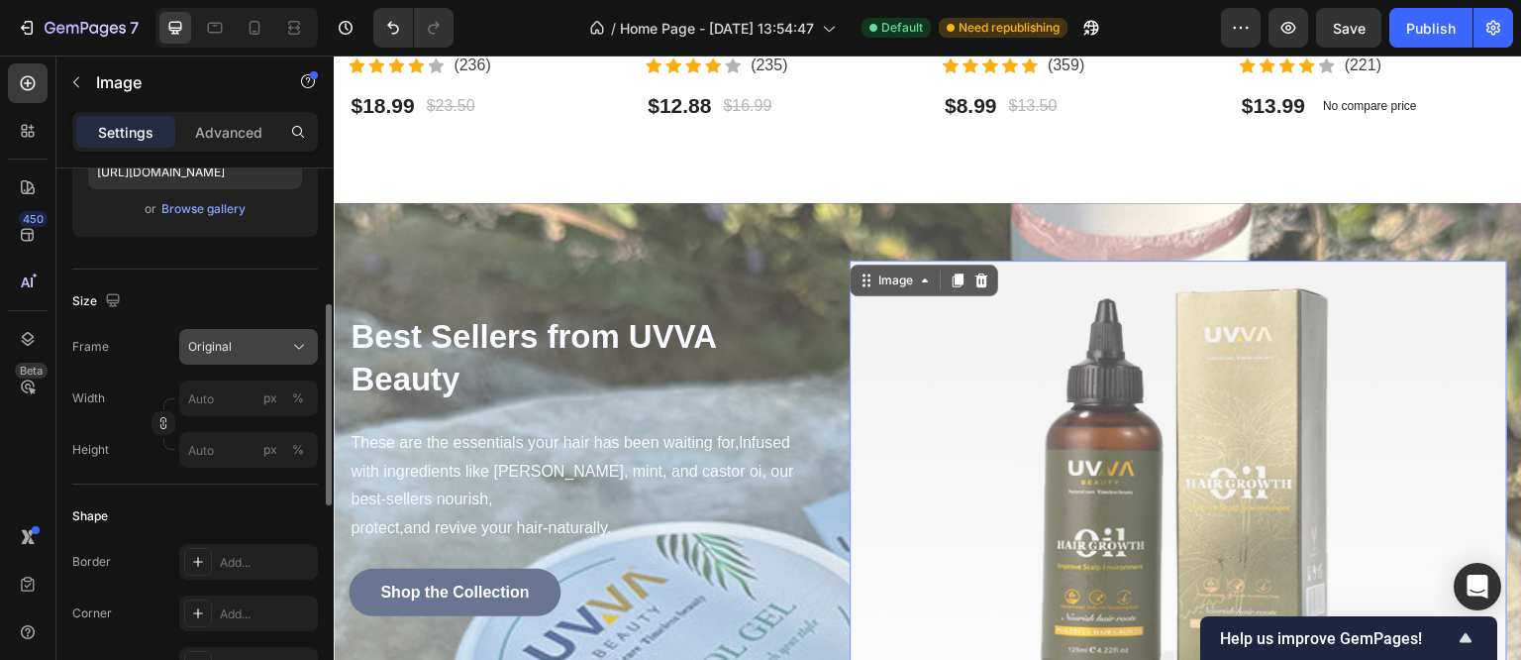
click at [269, 347] on div "Original" at bounding box center [236, 347] width 97 height 18
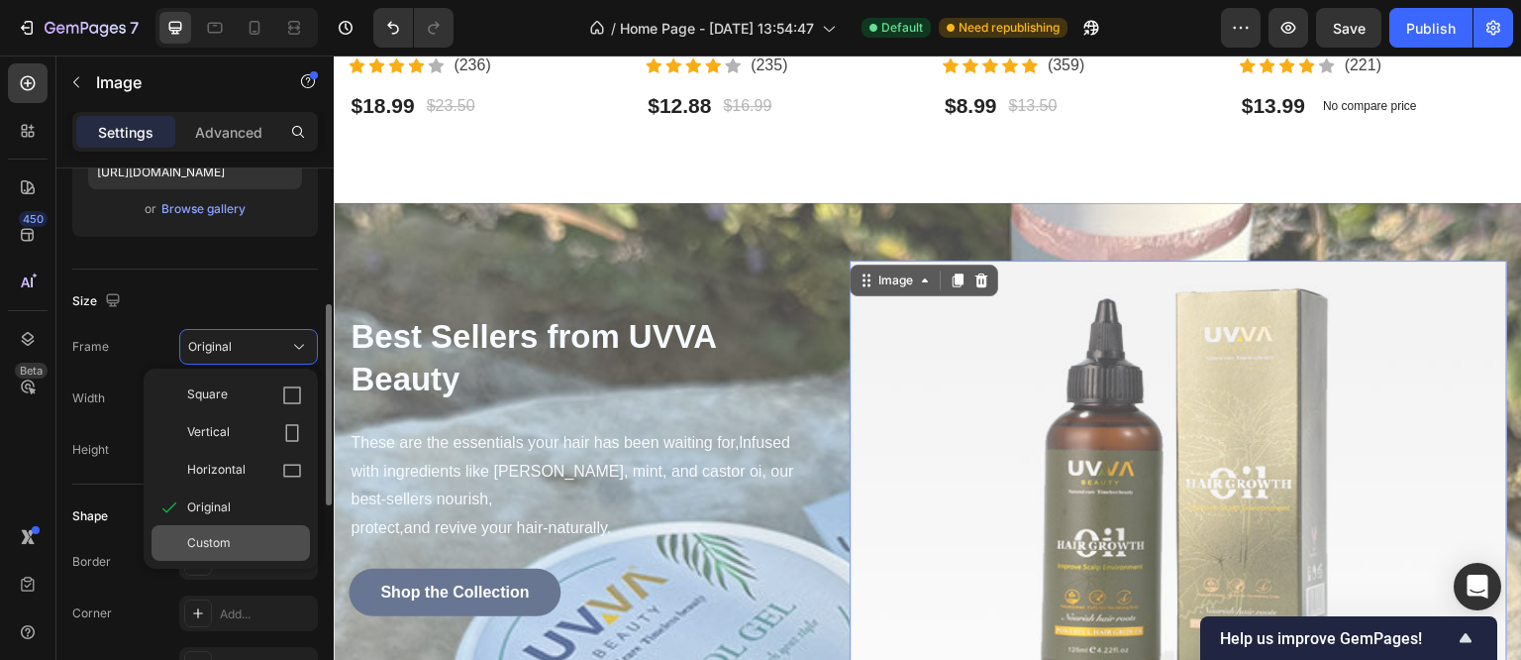
click at [228, 528] on div "Custom" at bounding box center [231, 543] width 158 height 36
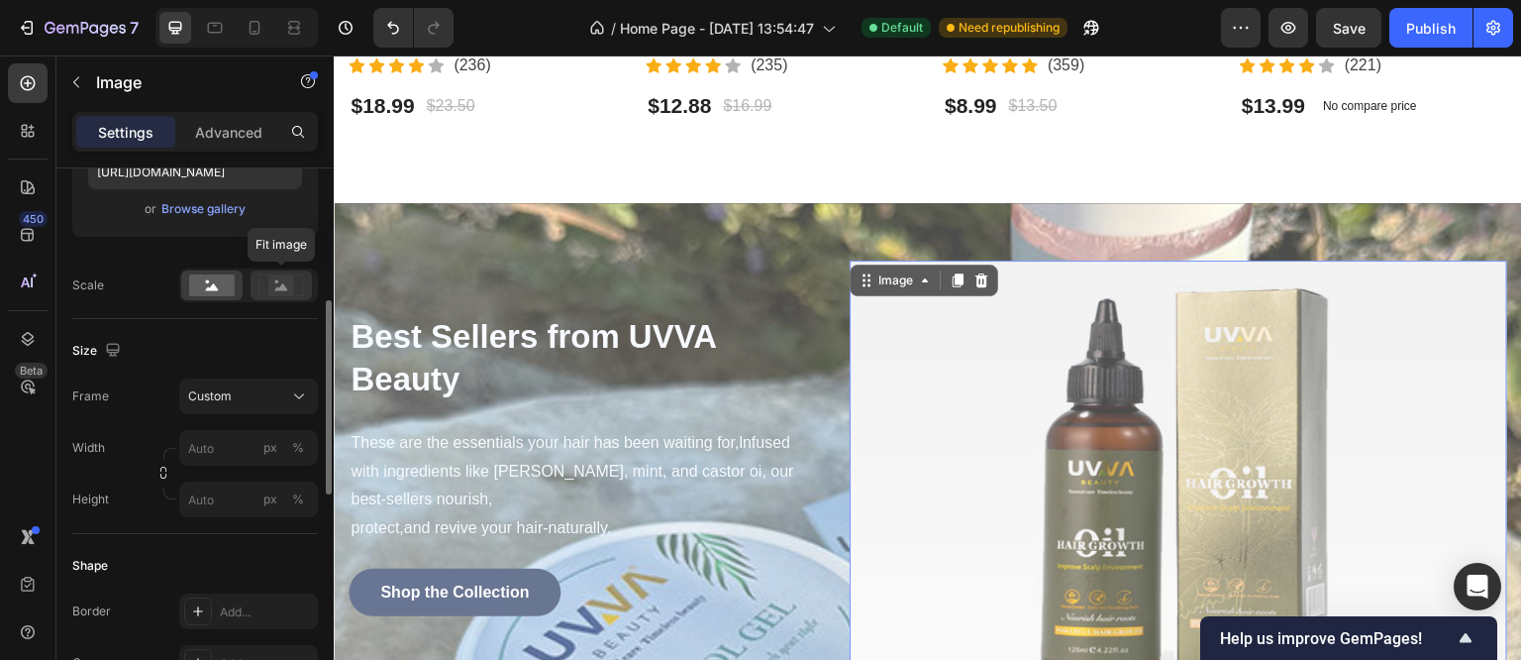
click at [285, 290] on rect at bounding box center [281, 285] width 26 height 20
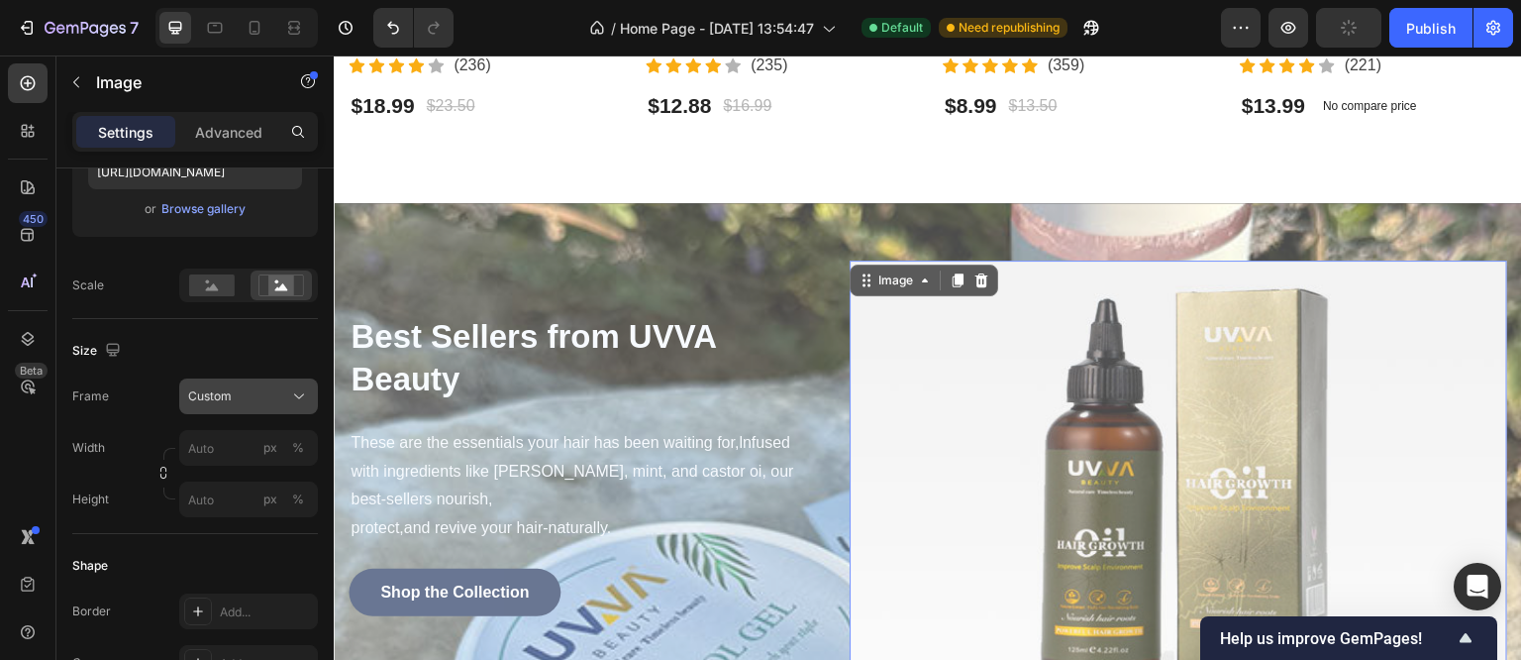
click at [275, 392] on div "Custom" at bounding box center [236, 396] width 97 height 18
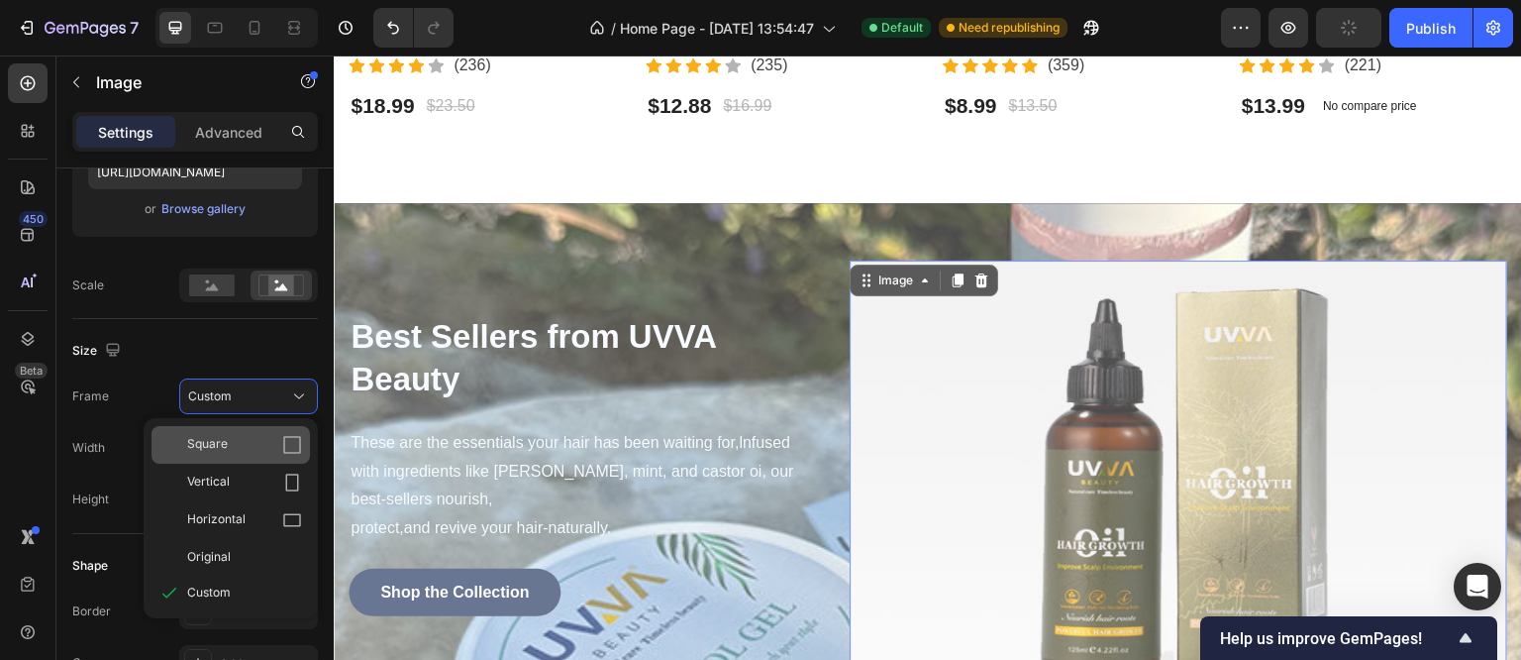
click at [223, 447] on span "Square" at bounding box center [207, 445] width 41 height 20
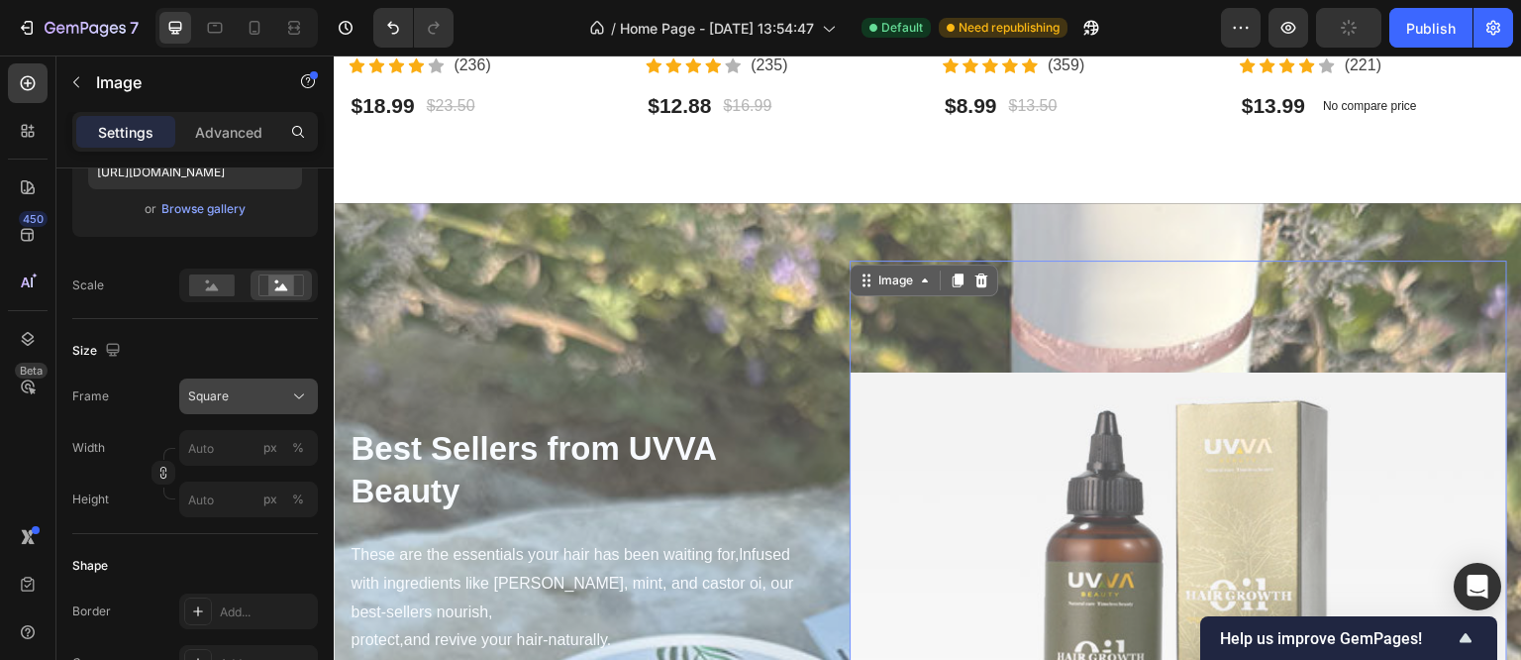
click at [255, 400] on div "Square" at bounding box center [236, 396] width 97 height 18
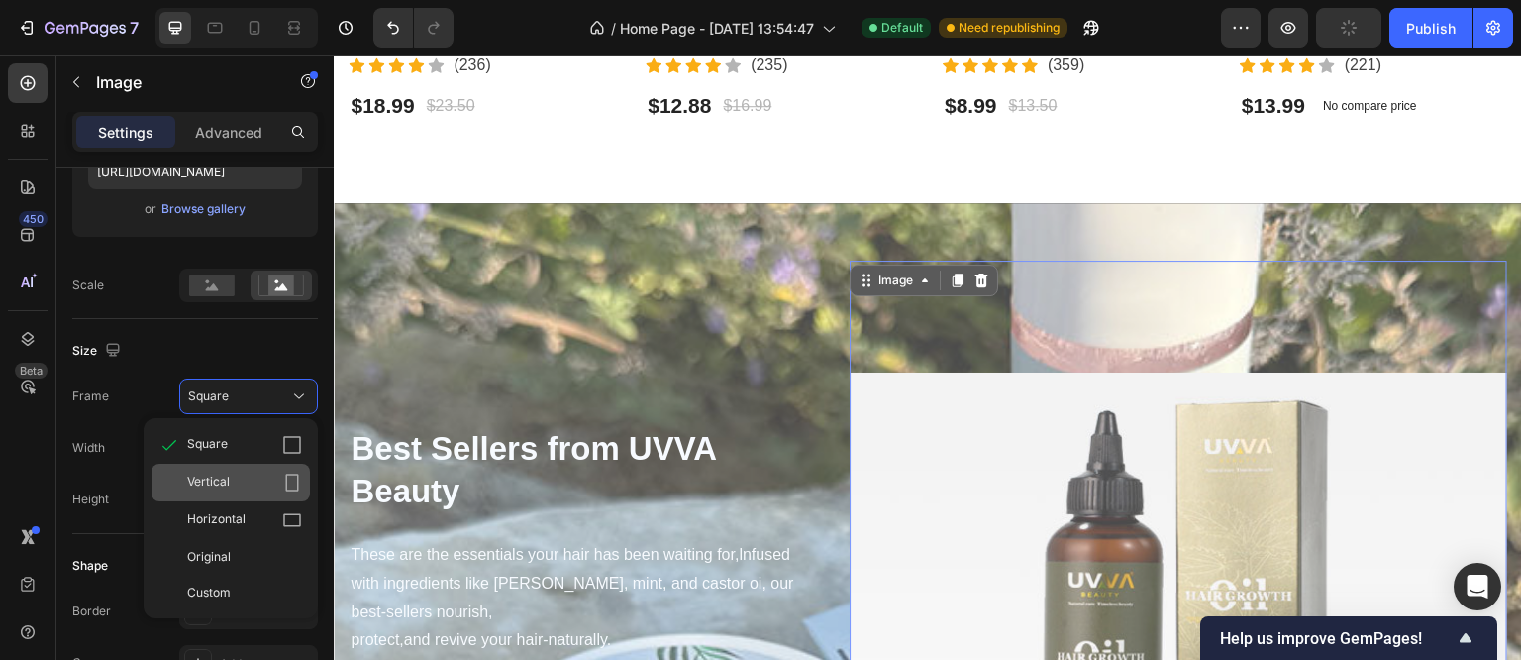
click at [230, 464] on div "Vertical" at bounding box center [231, 483] width 158 height 38
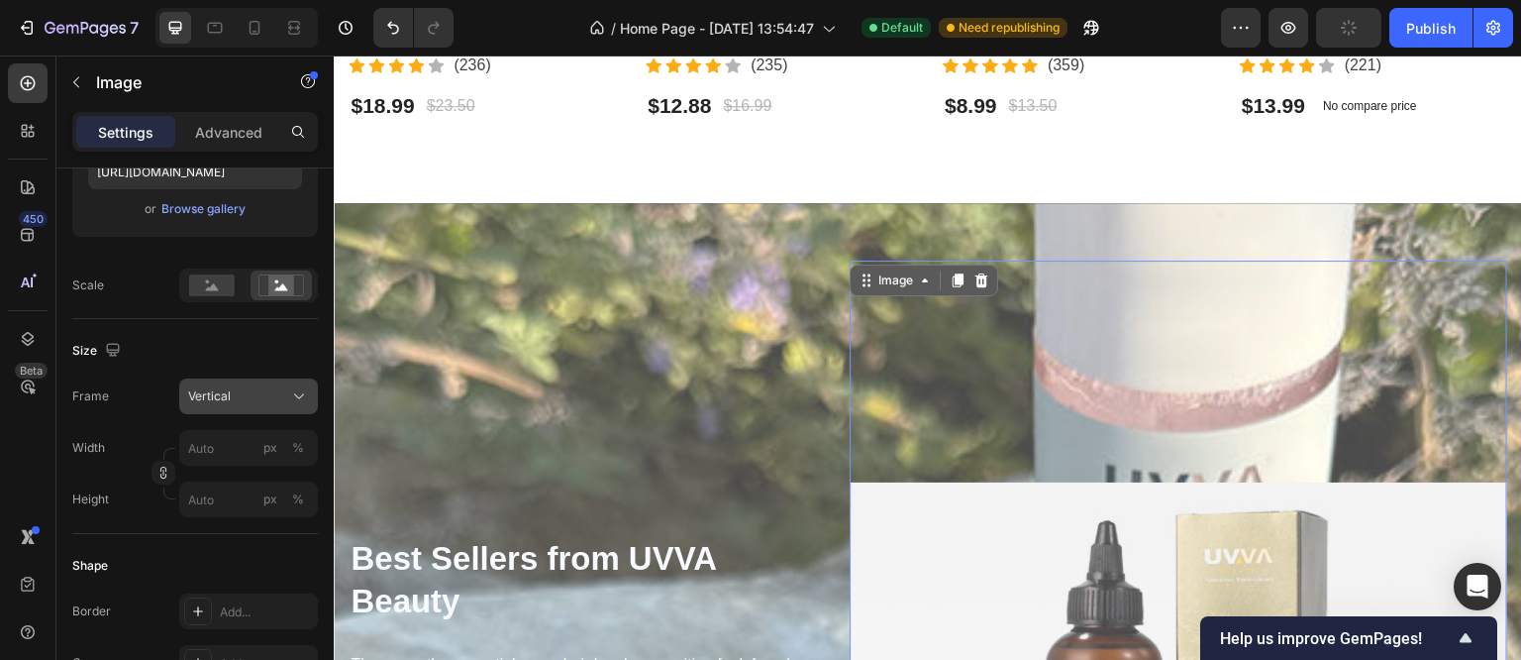
click at [249, 402] on div "Vertical" at bounding box center [236, 396] width 97 height 18
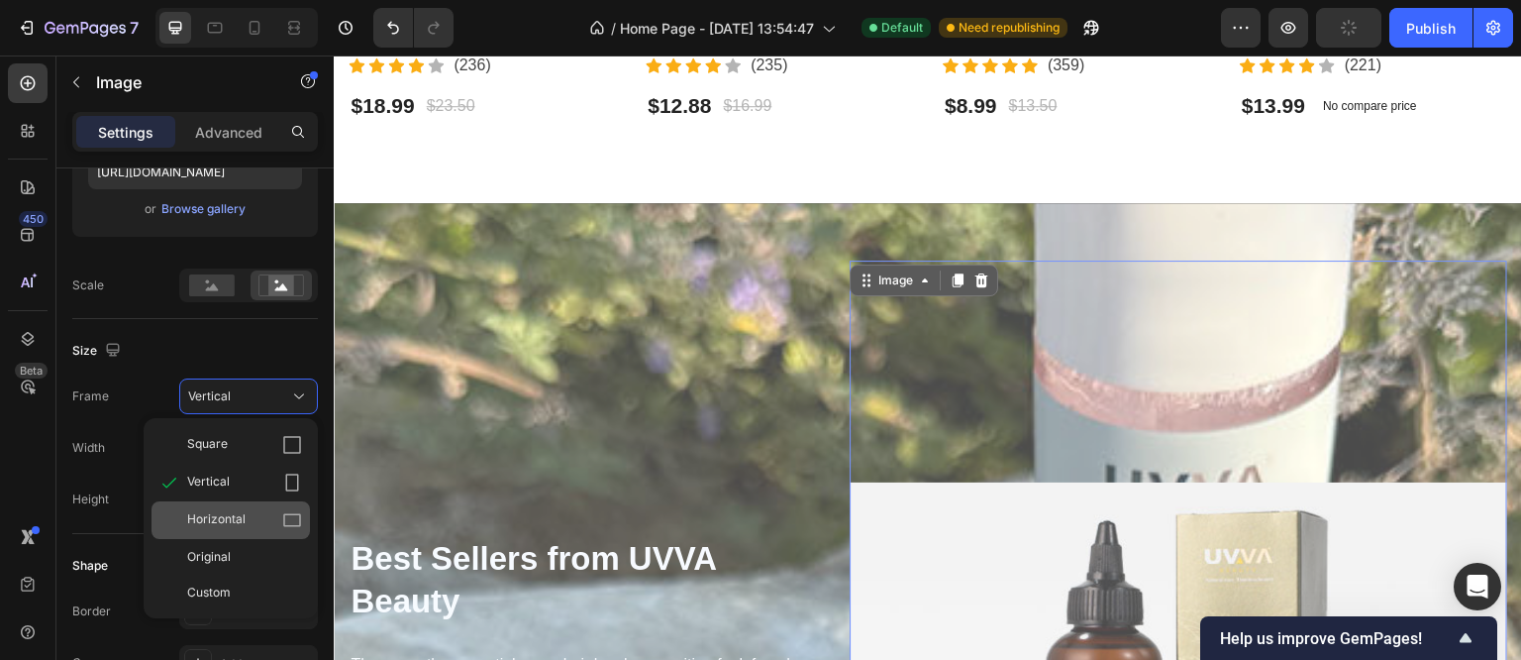
click at [219, 514] on span "Horizontal" at bounding box center [216, 520] width 58 height 20
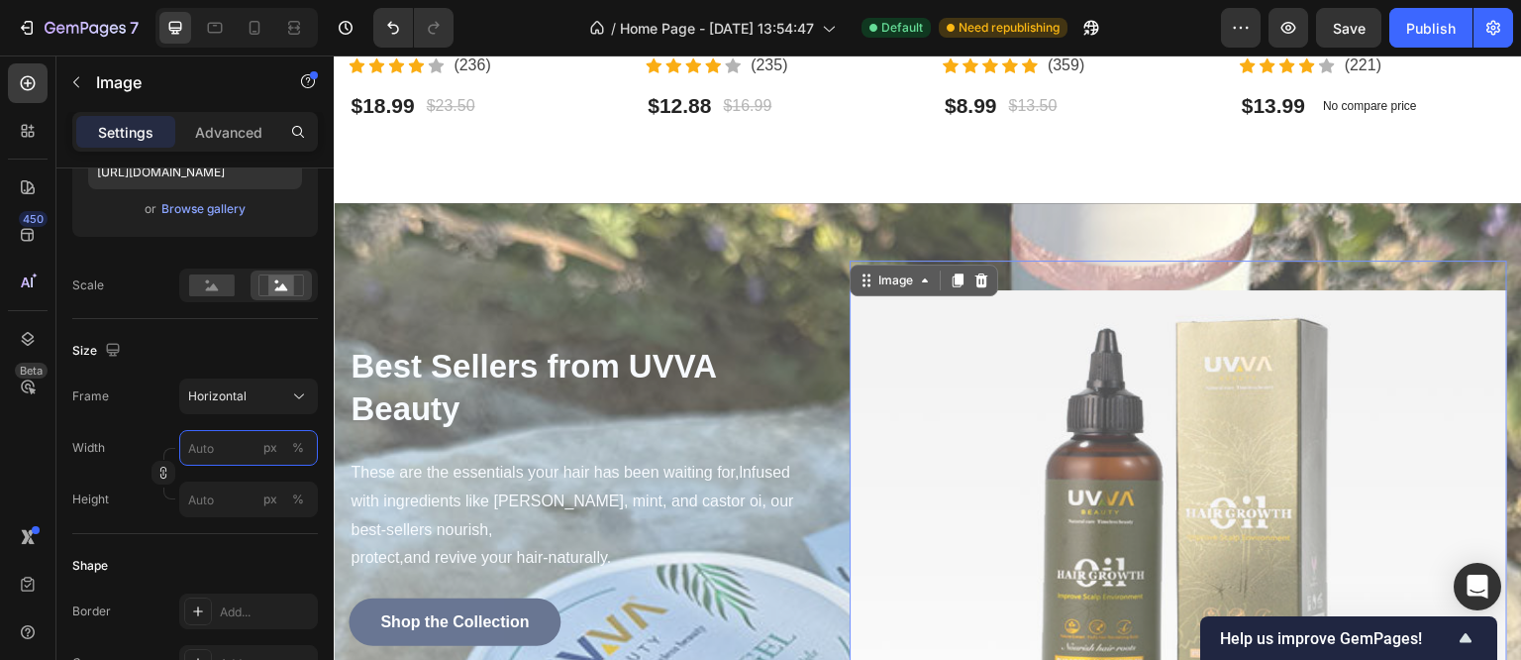
click at [236, 437] on input "px %" at bounding box center [248, 448] width 139 height 36
type input "8"
type input "6"
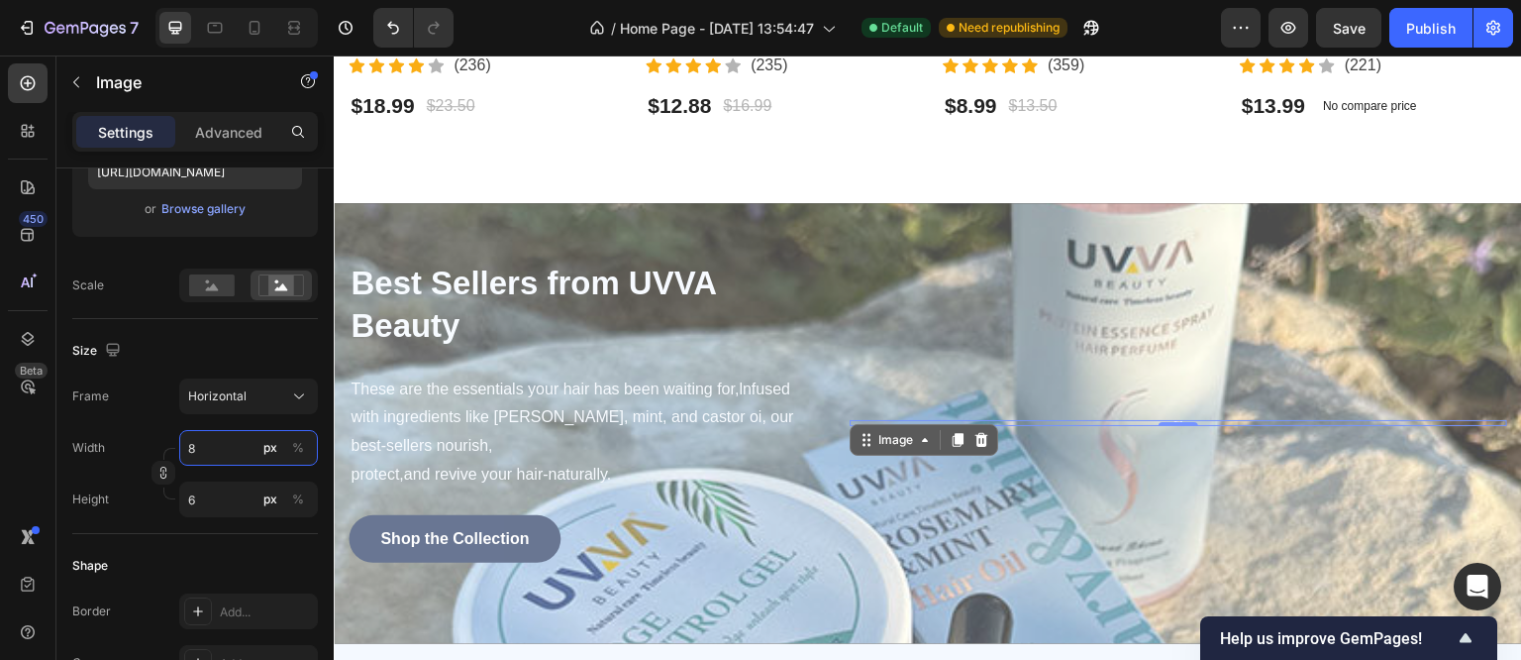
type input "80"
type input "60"
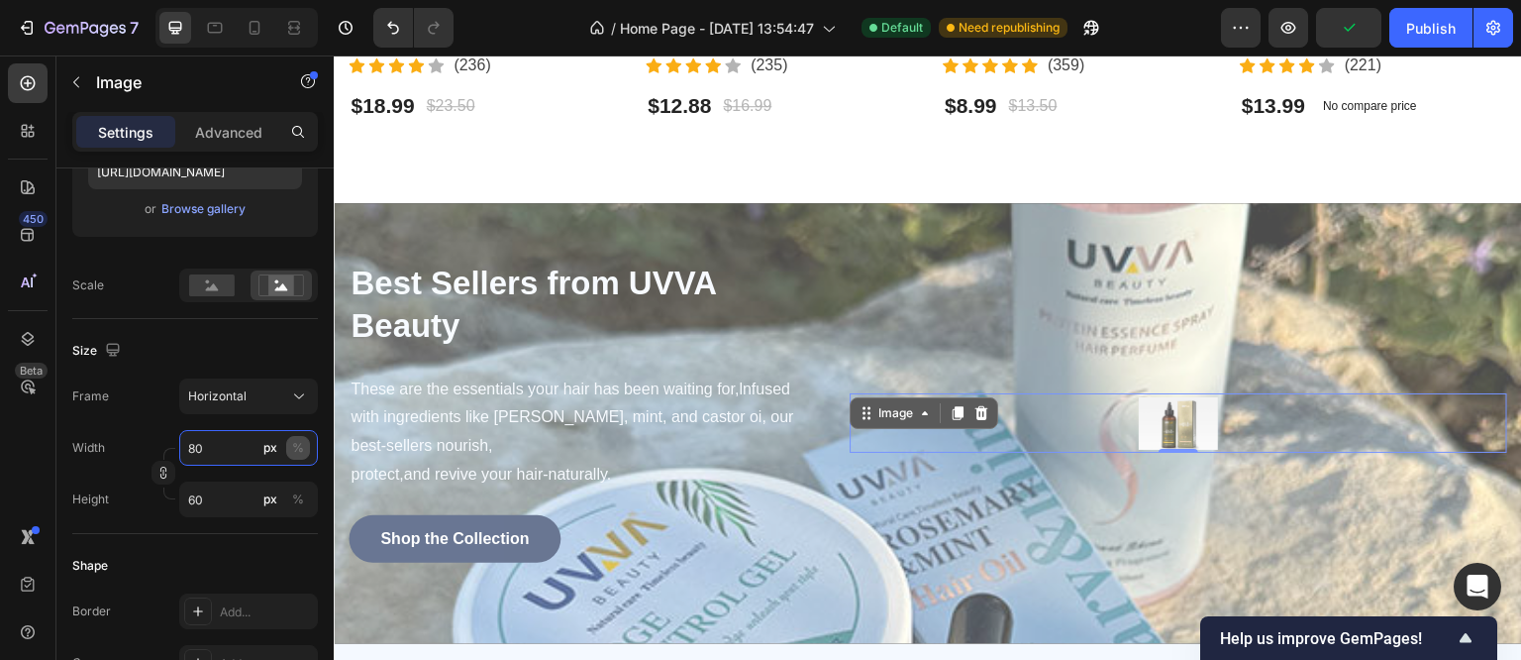
type input "80"
click at [307, 449] on button "%" at bounding box center [298, 448] width 24 height 24
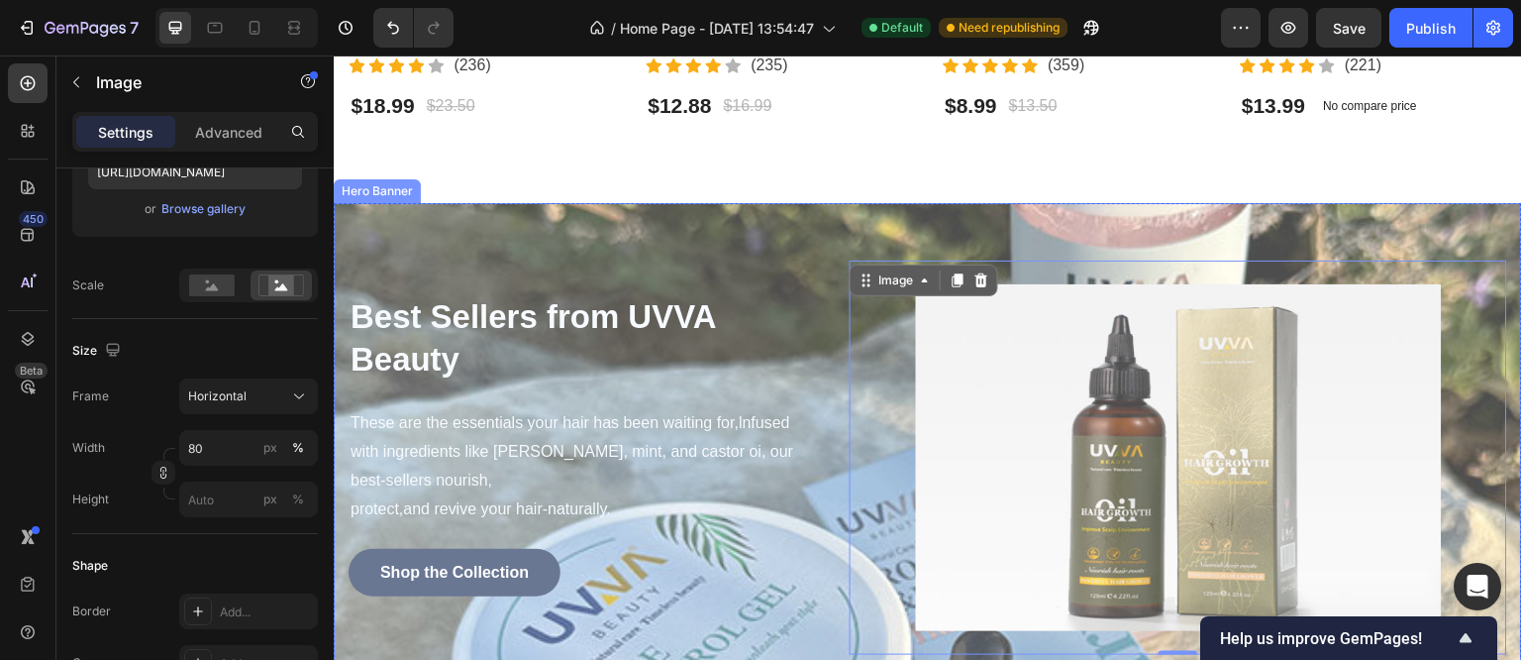
click at [386, 219] on div "Best Sellers from UVVA Beauty Heading These are the essentials your hair has be…" at bounding box center [928, 457] width 1189 height 509
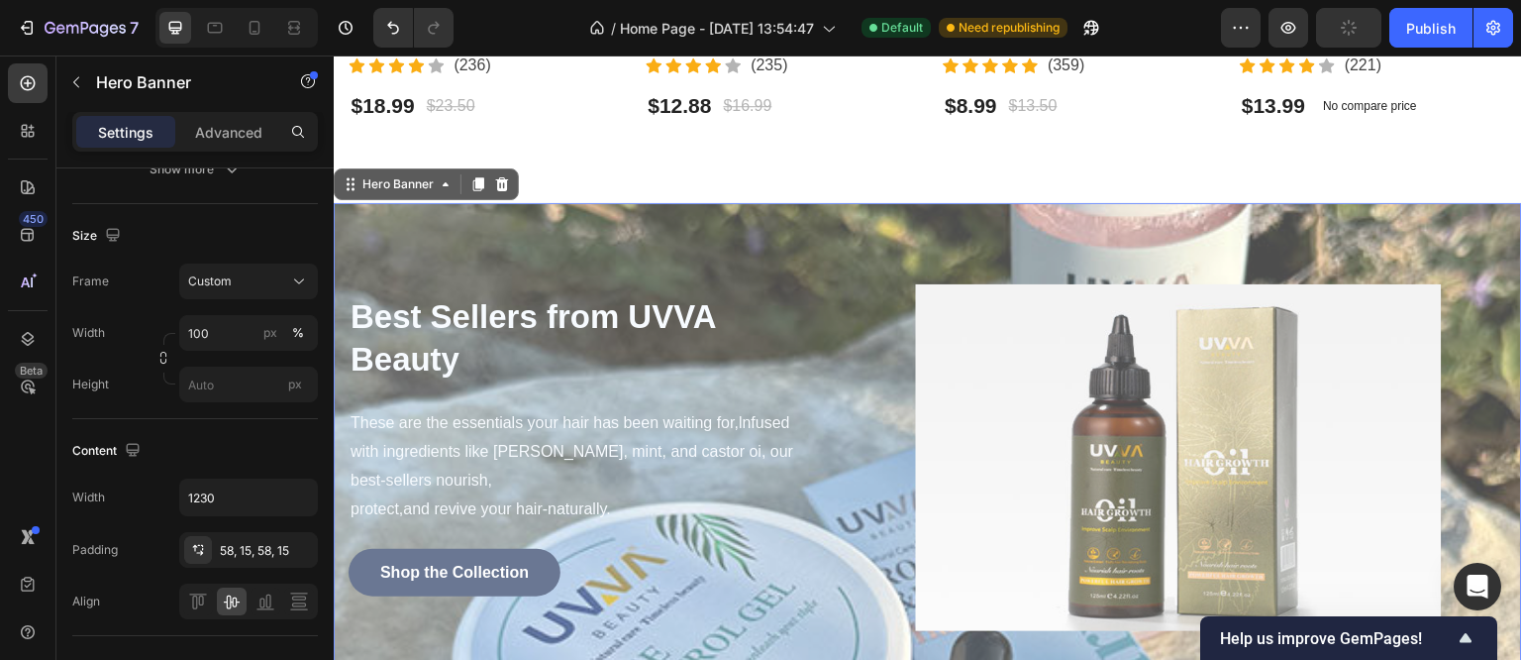
scroll to position [0, 0]
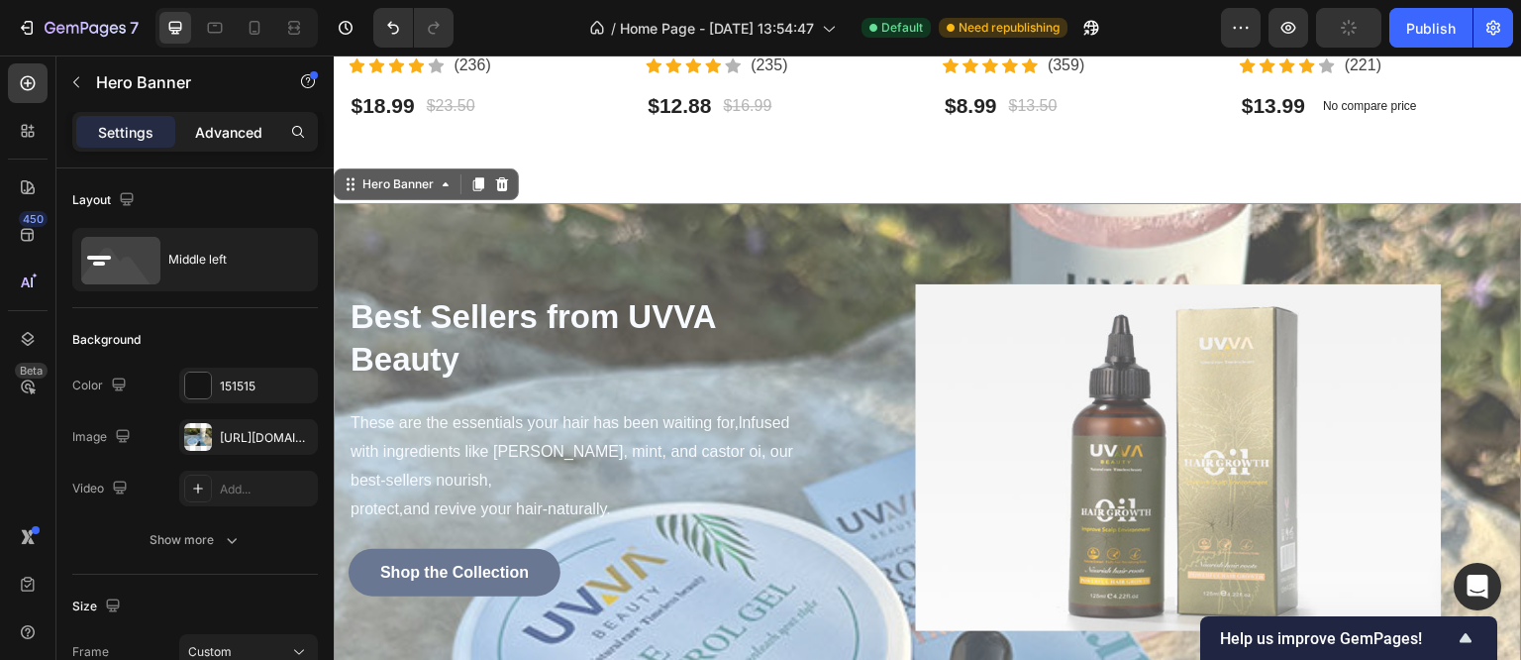
click at [218, 144] on div "Advanced" at bounding box center [228, 132] width 99 height 32
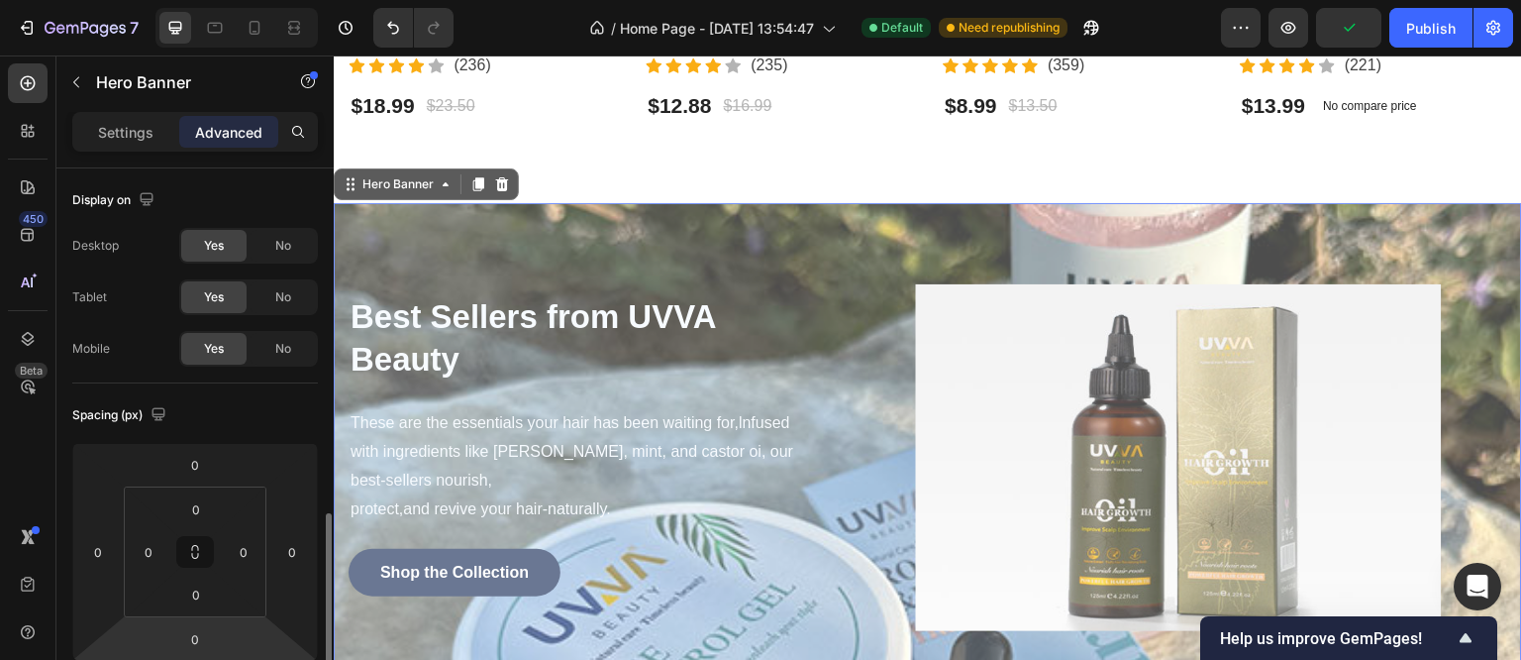
scroll to position [494, 0]
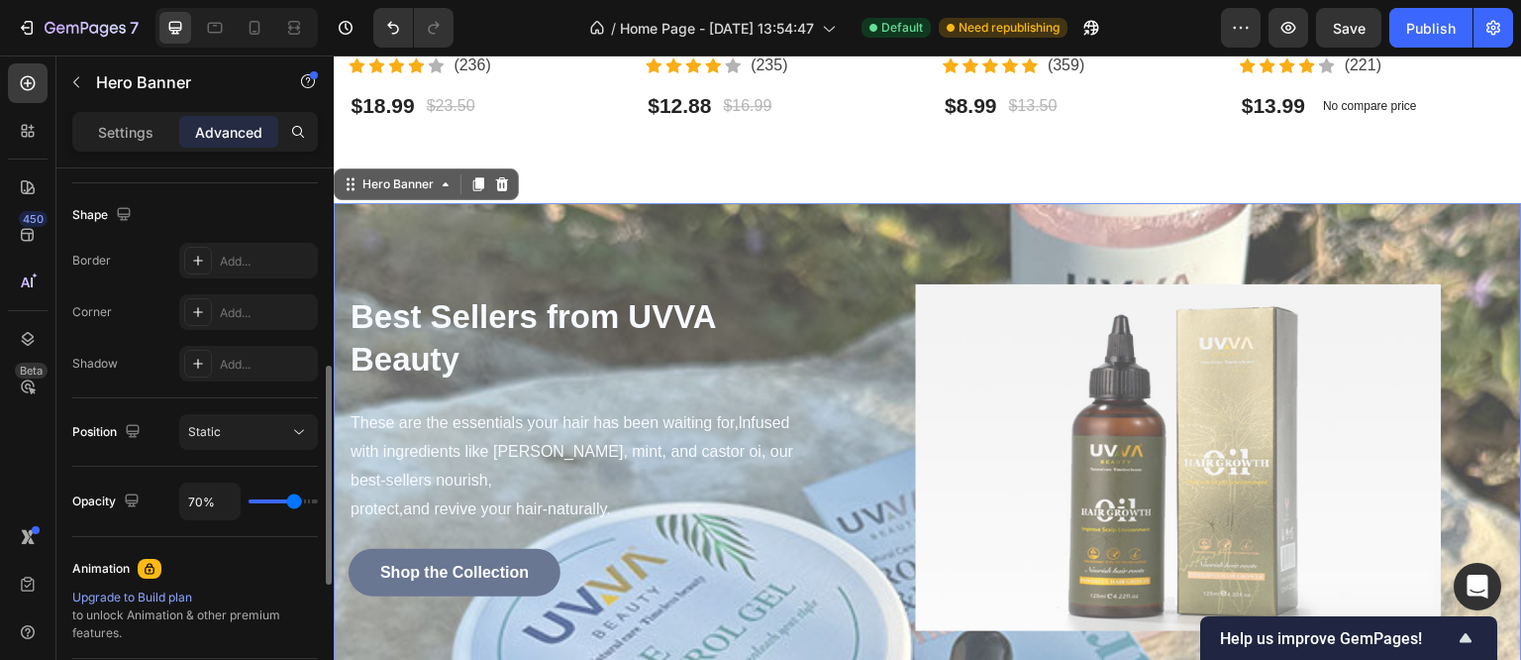
type input "67%"
type input "67"
type input "69%"
type input "69"
type input "95%"
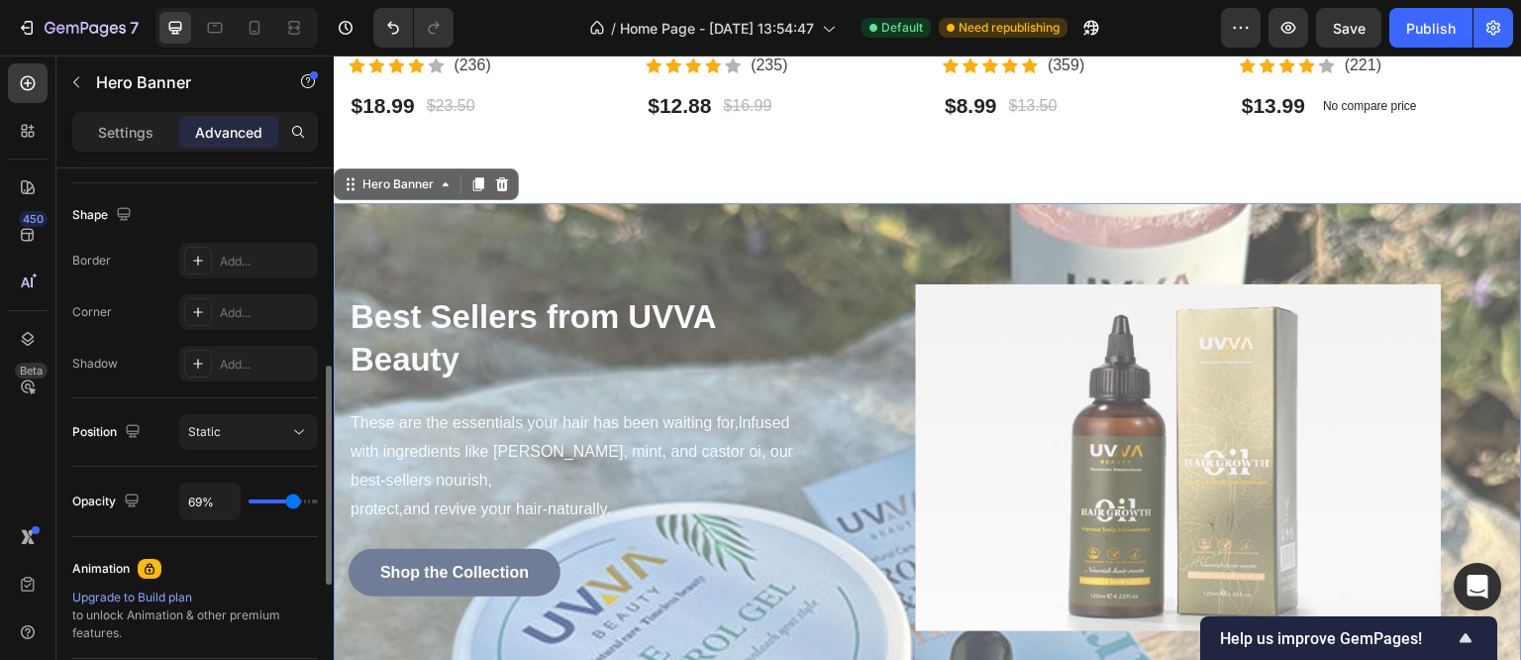
type input "95"
type input "100%"
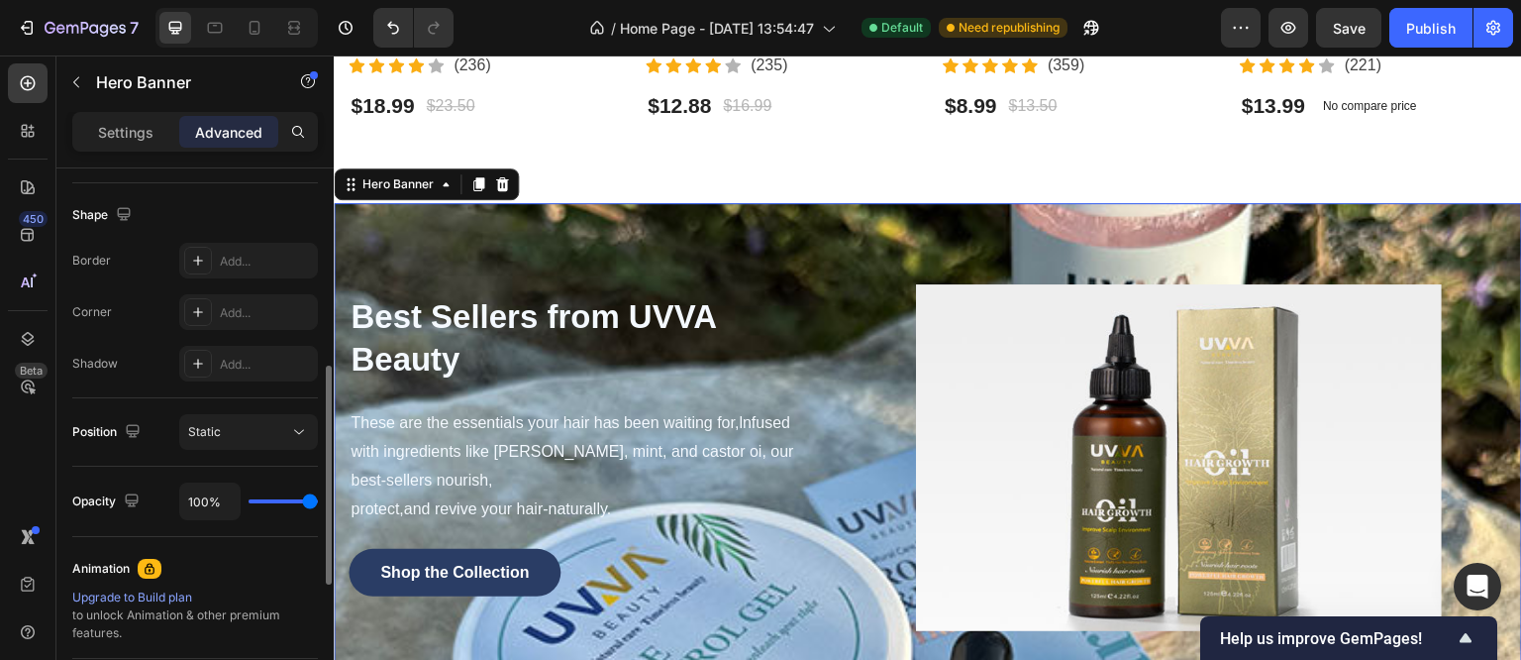
drag, startPoint x: 288, startPoint y: 501, endPoint x: 355, endPoint y: 496, distance: 66.5
type input "100"
click at [318, 499] on input "range" at bounding box center [283, 501] width 69 height 4
click at [395, 250] on div "Best Sellers from UVVA Beauty Heading These are the essentials your hair has be…" at bounding box center [928, 457] width 1189 height 509
click at [225, 441] on button "Static" at bounding box center [248, 432] width 139 height 36
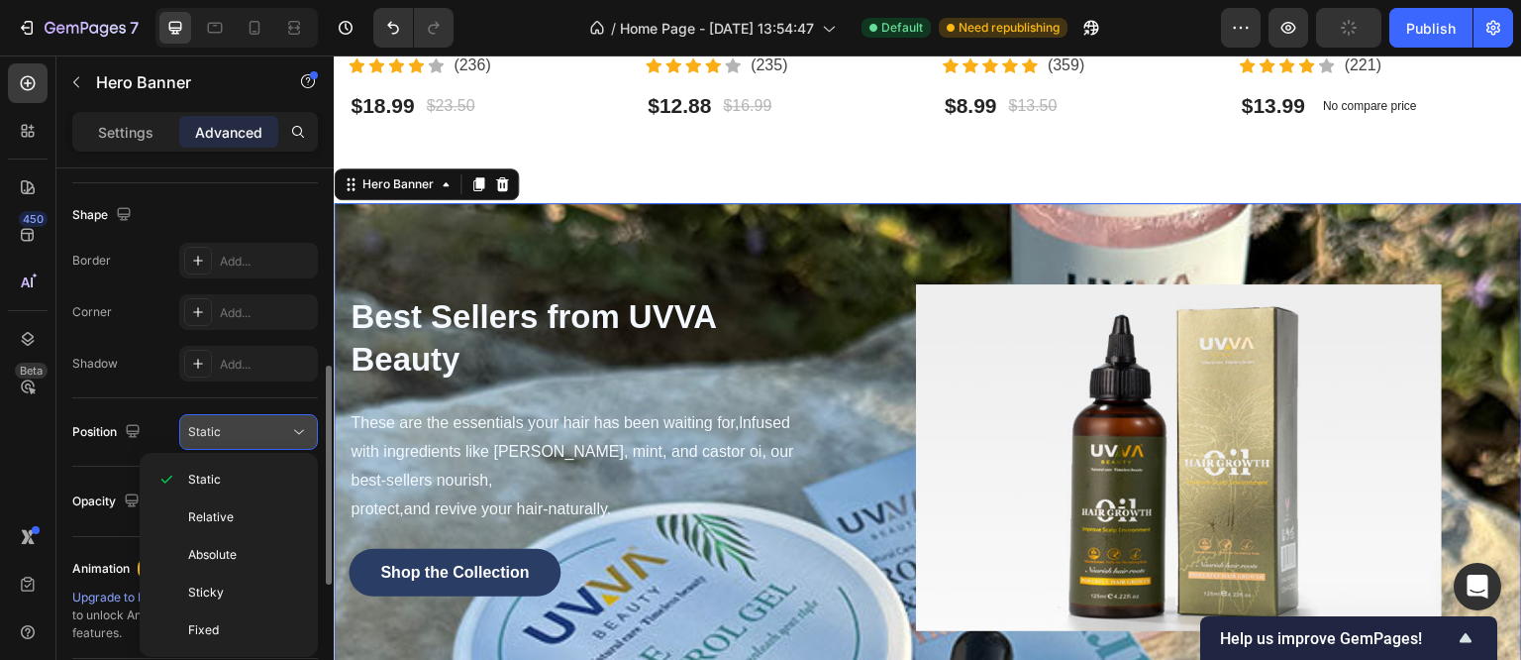
click at [226, 441] on button "Static" at bounding box center [248, 432] width 139 height 36
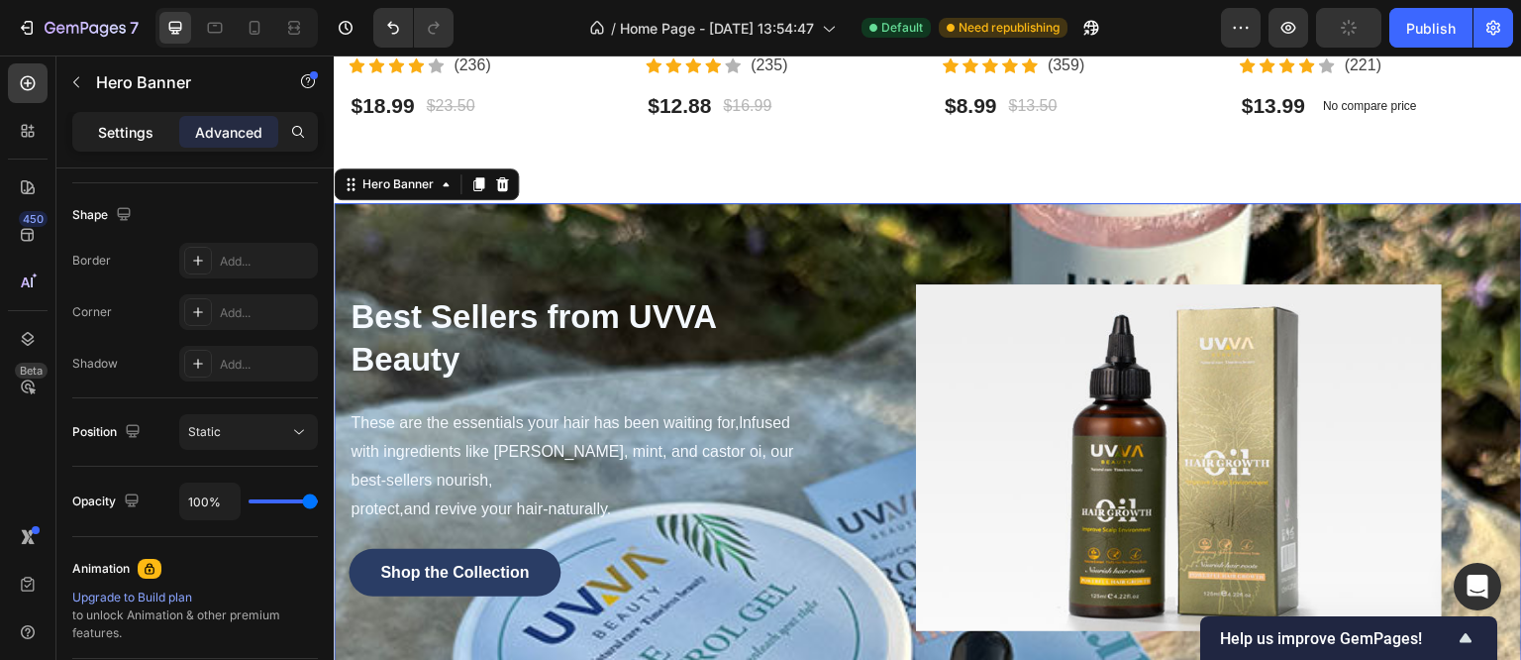
click at [127, 140] on p "Settings" at bounding box center [125, 132] width 55 height 21
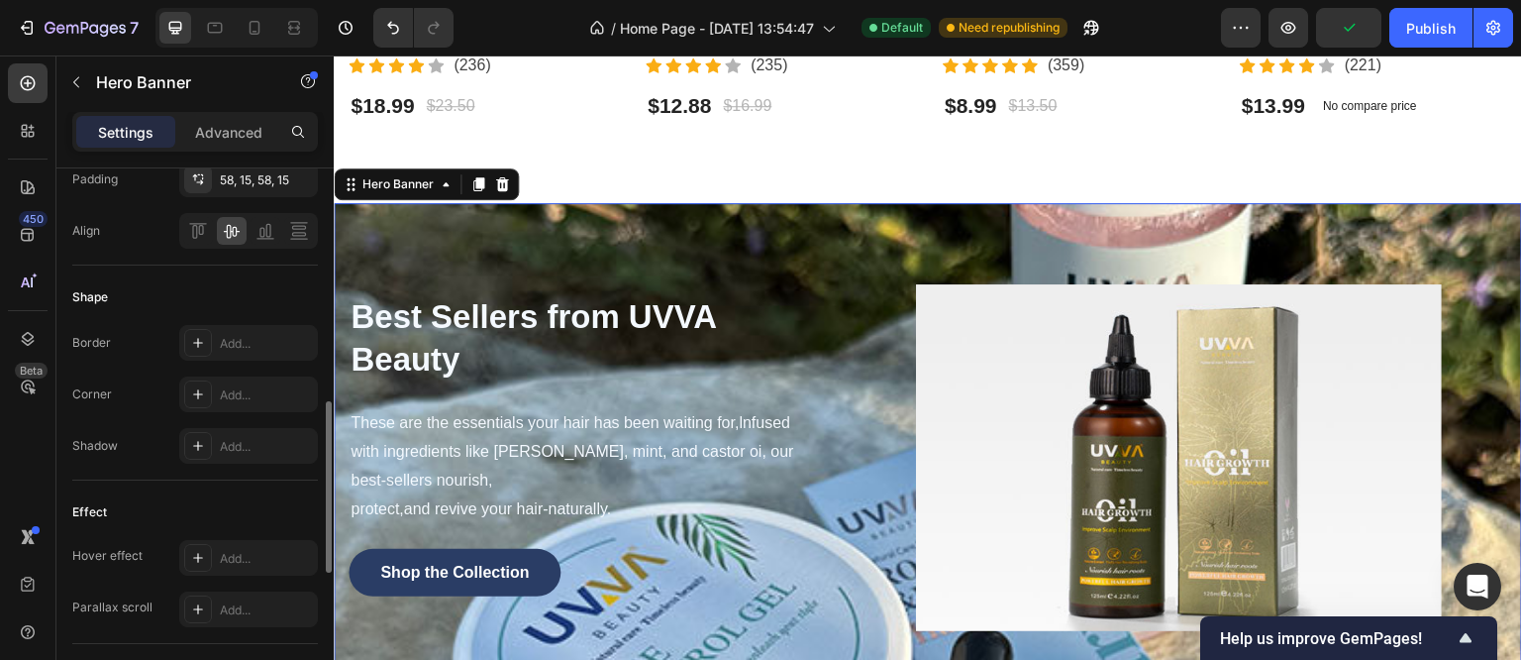
scroll to position [865, 0]
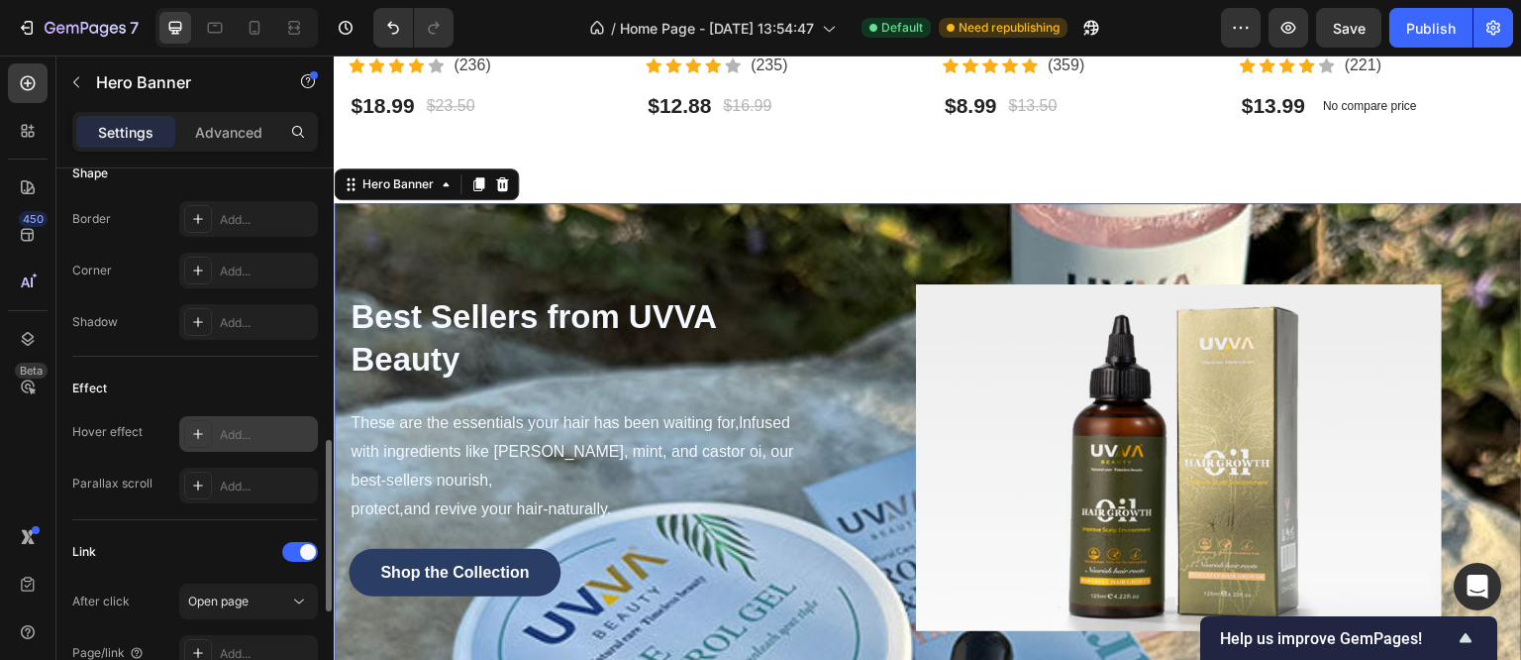
click at [200, 441] on div at bounding box center [198, 434] width 28 height 28
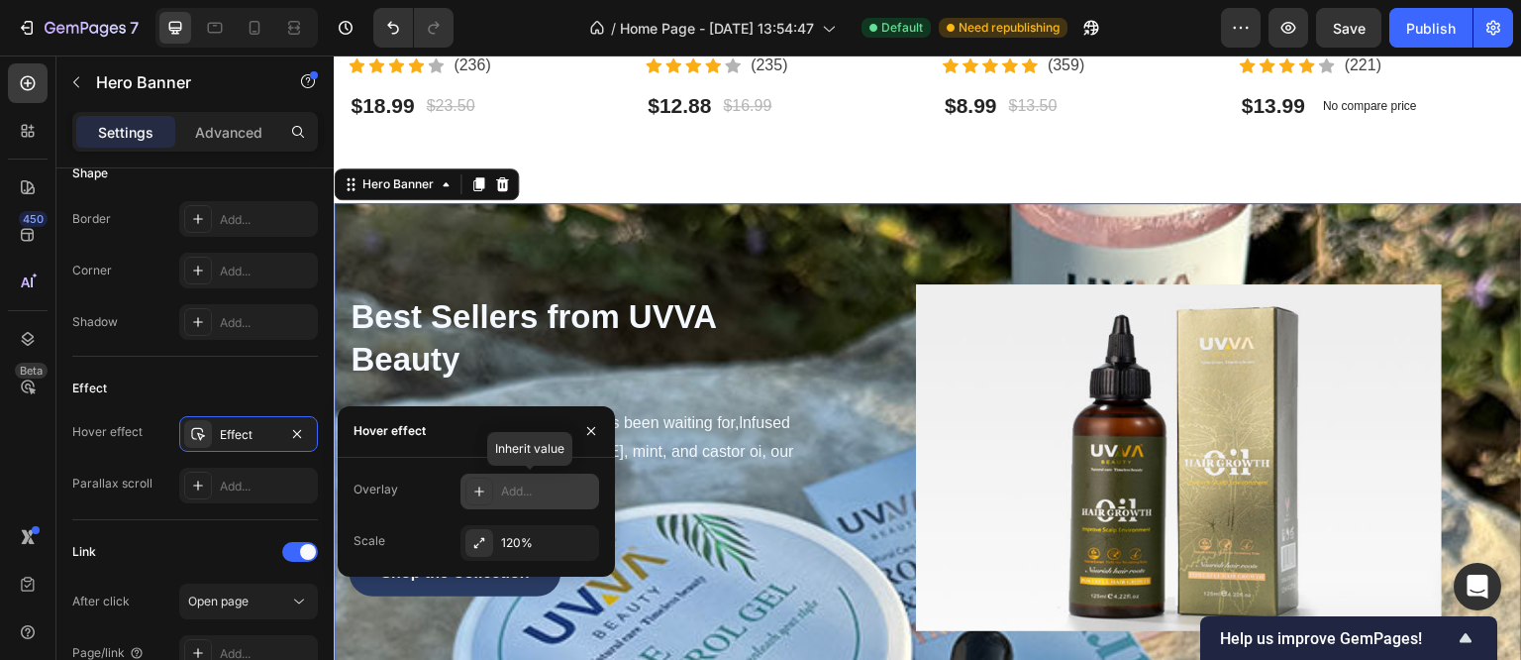
click at [528, 500] on div "Add..." at bounding box center [547, 491] width 93 height 18
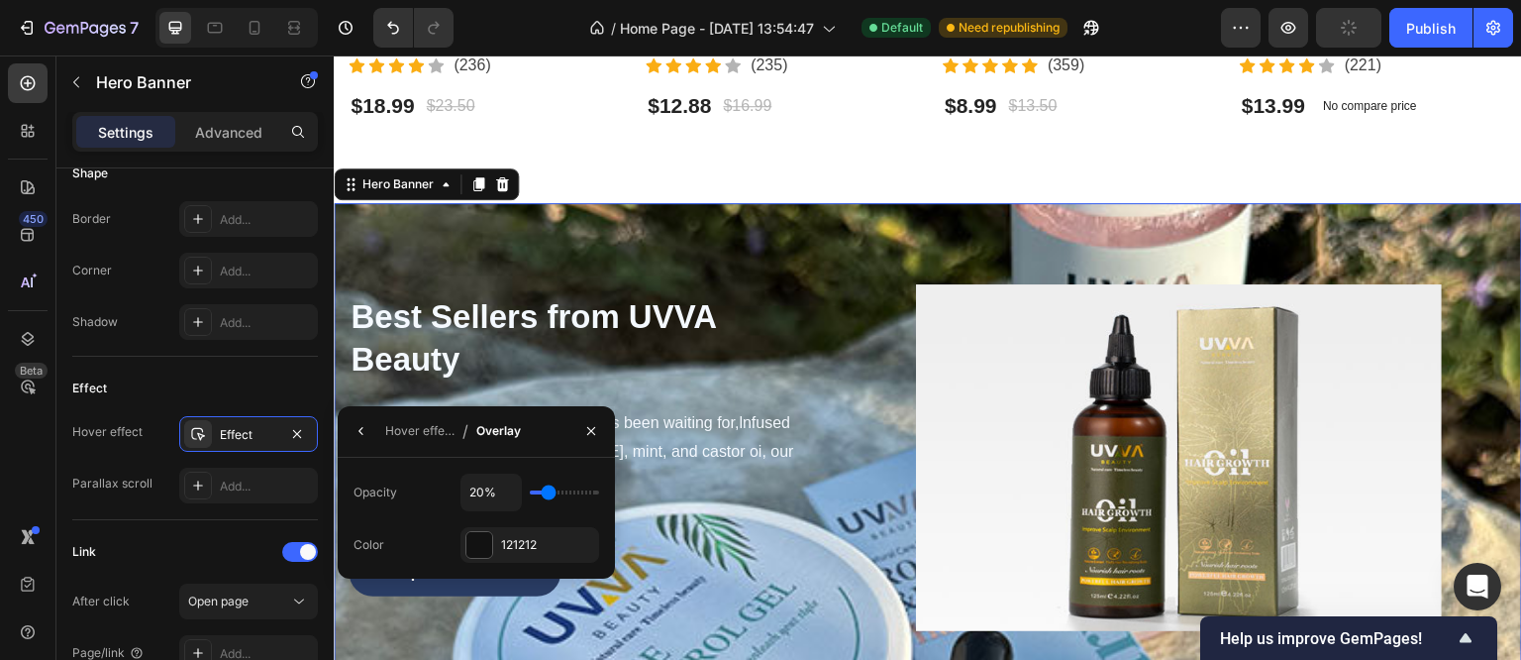
type input "89%"
type input "89"
type input "94%"
type input "94"
type input "92%"
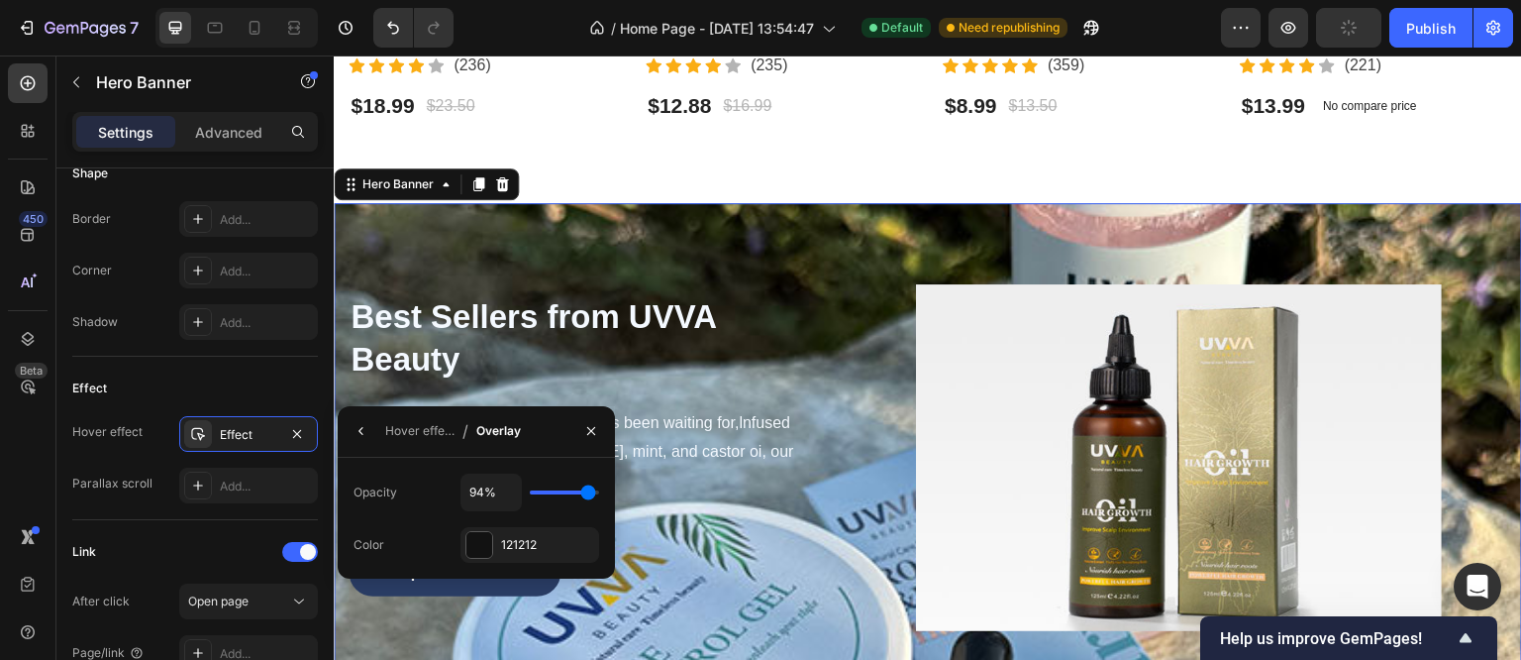
type input "92"
type input "71%"
type input "71"
type input "67%"
type input "67"
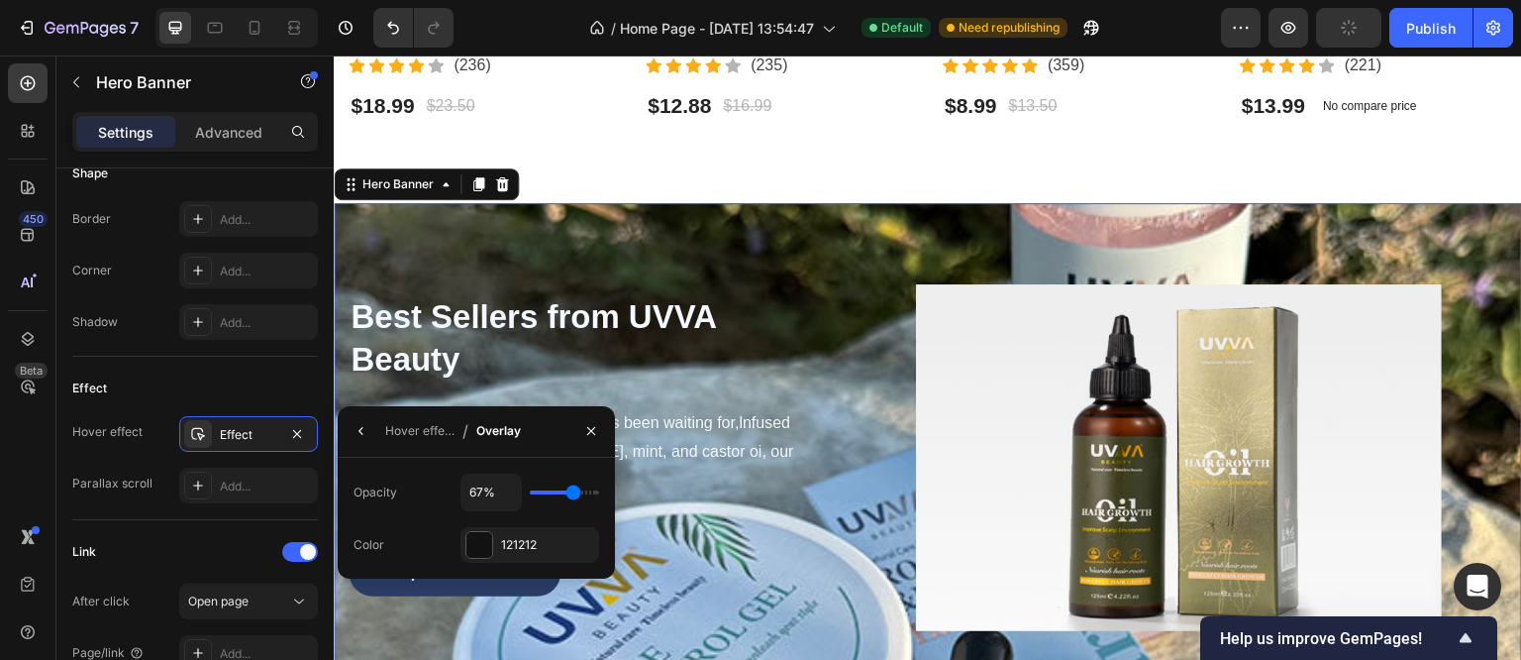
type input "63%"
type input "63"
type input "61%"
type input "61"
type input "58%"
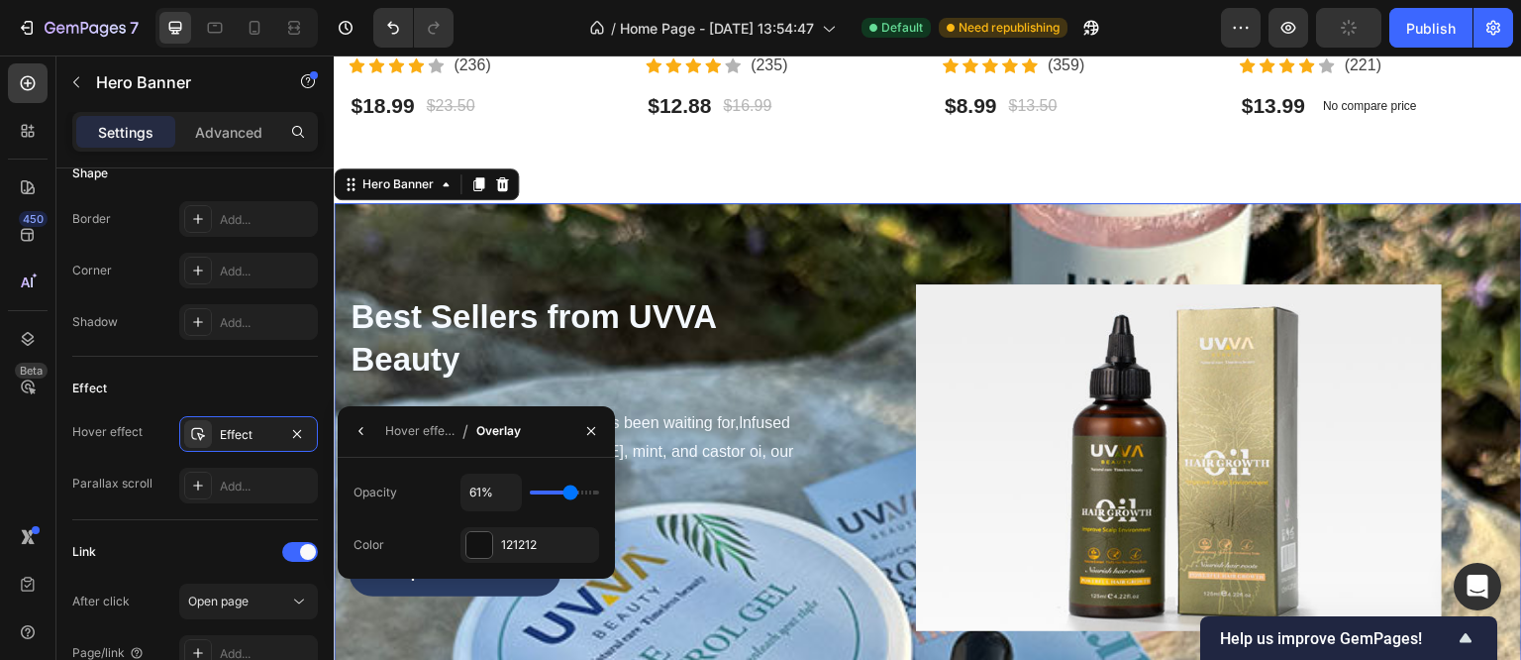
type input "58"
type input "57%"
drag, startPoint x: 587, startPoint y: 490, endPoint x: 568, endPoint y: 497, distance: 21.0
type input "57"
click at [568, 494] on input "range" at bounding box center [564, 492] width 69 height 4
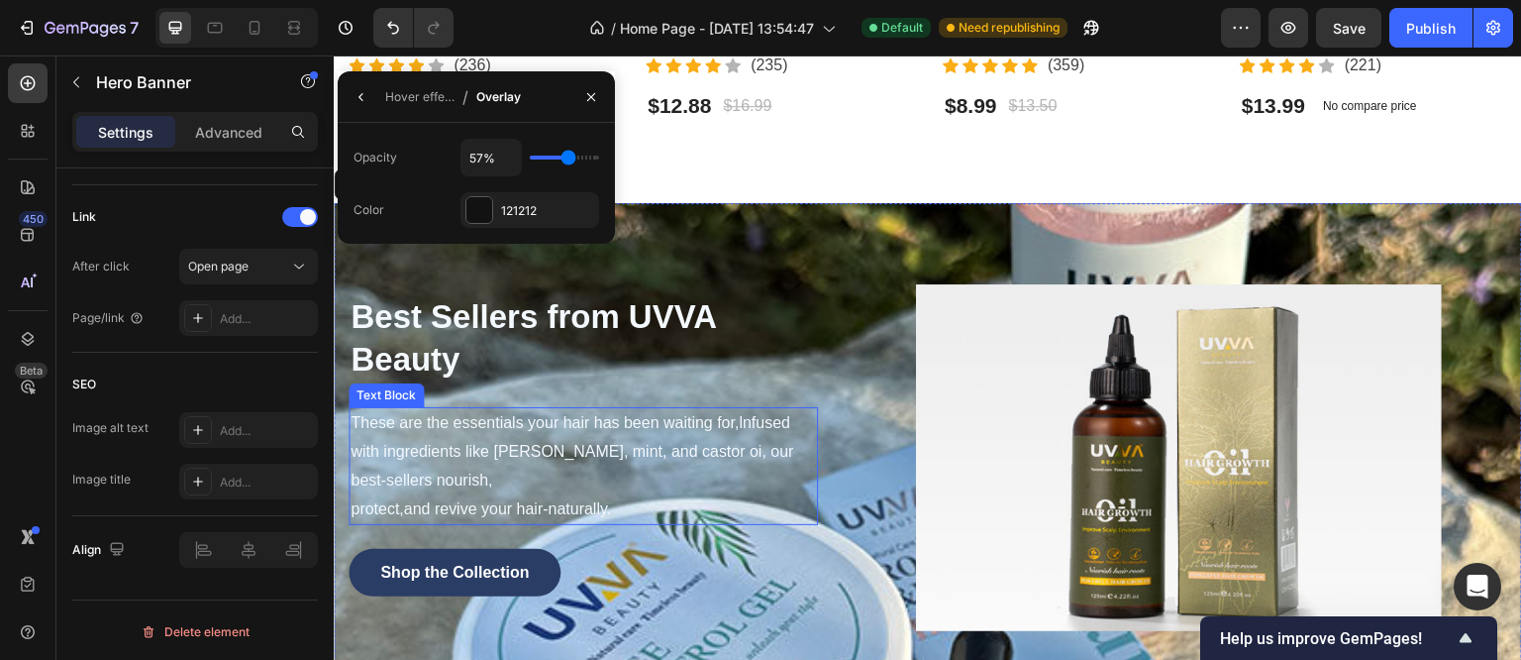
scroll to position [1169, 0]
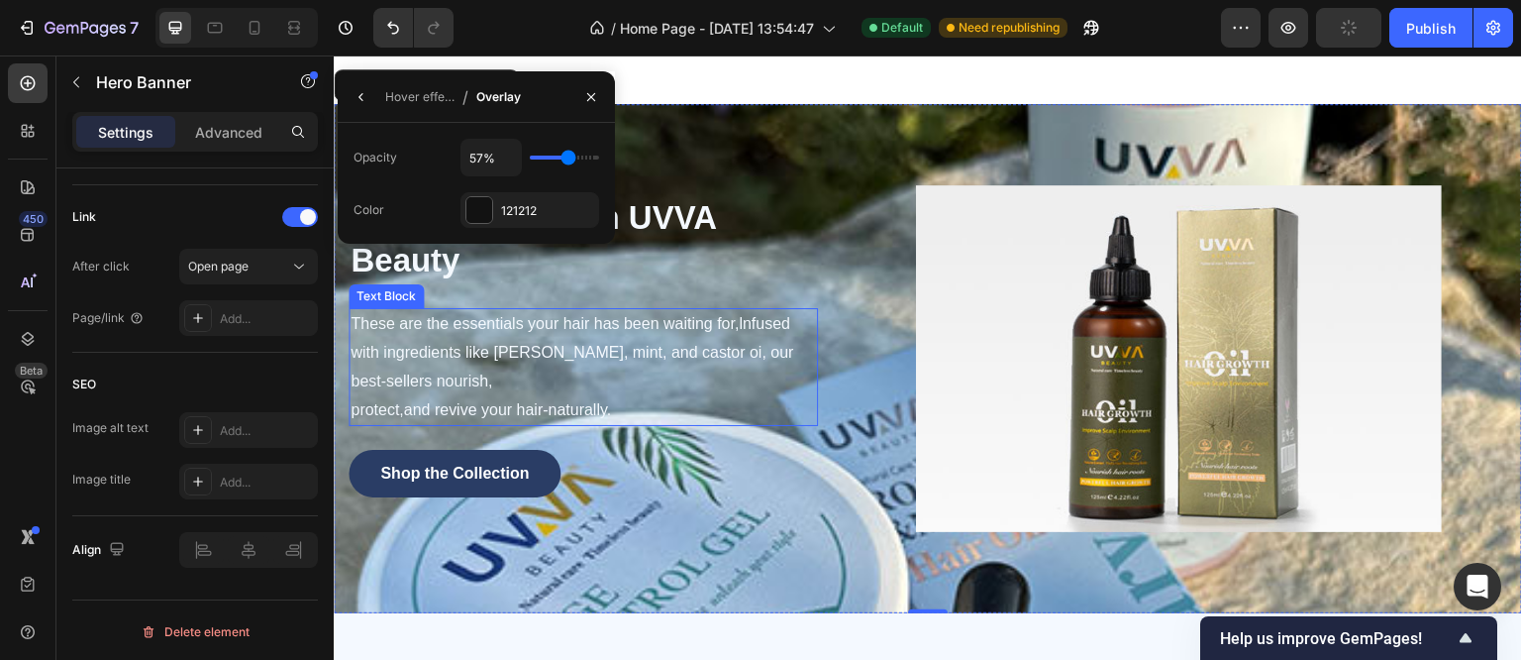
click at [567, 358] on p "These are the essentials your hair has been waiting for,lnfused with ingredient…" at bounding box center [584, 367] width 466 height 114
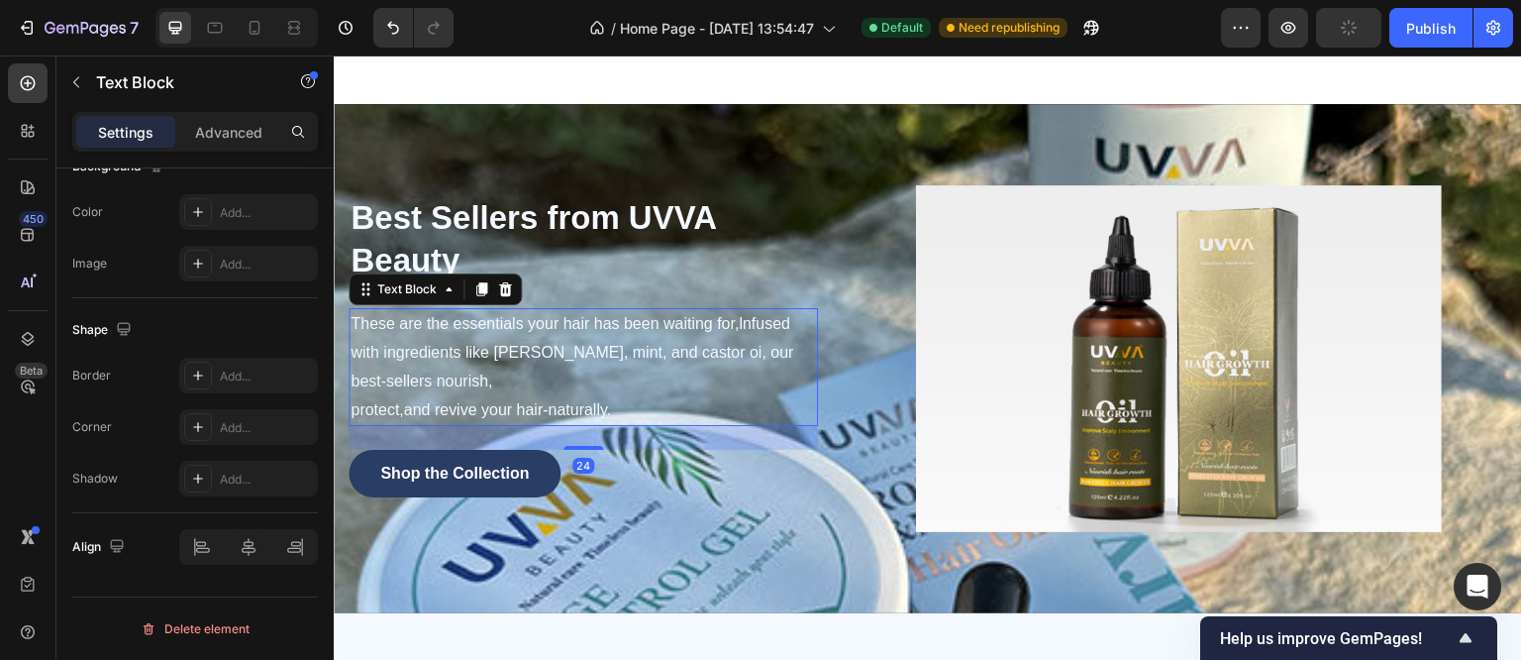
scroll to position [0, 0]
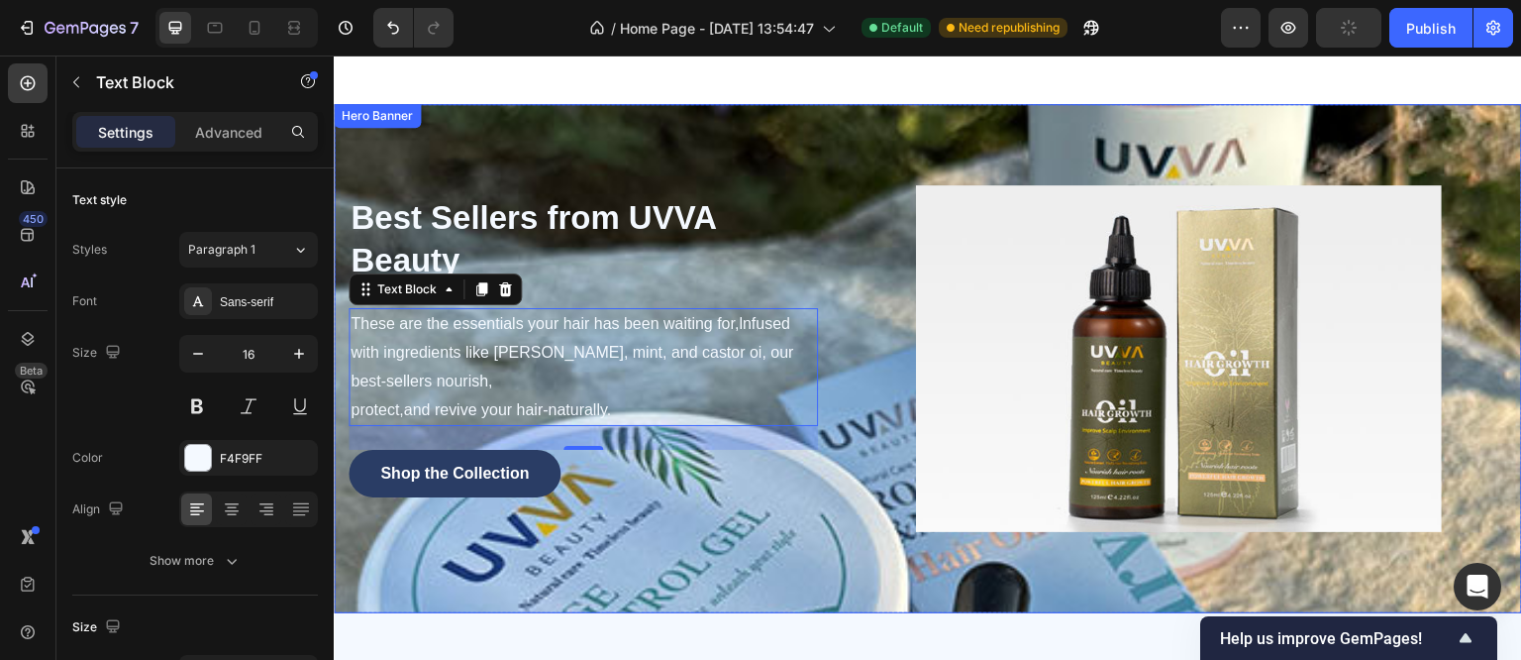
click at [697, 490] on div "Shop the Collection Button" at bounding box center [583, 485] width 469 height 71
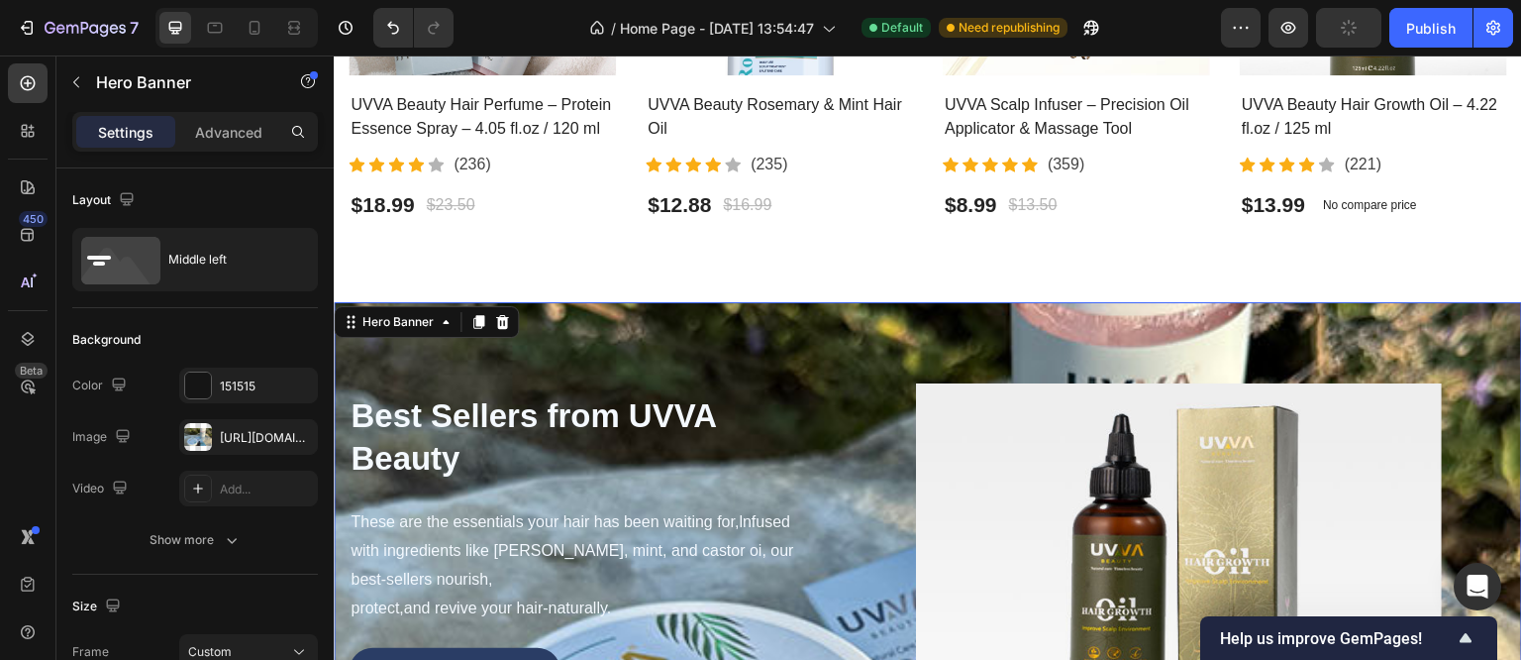
scroll to position [872, 0]
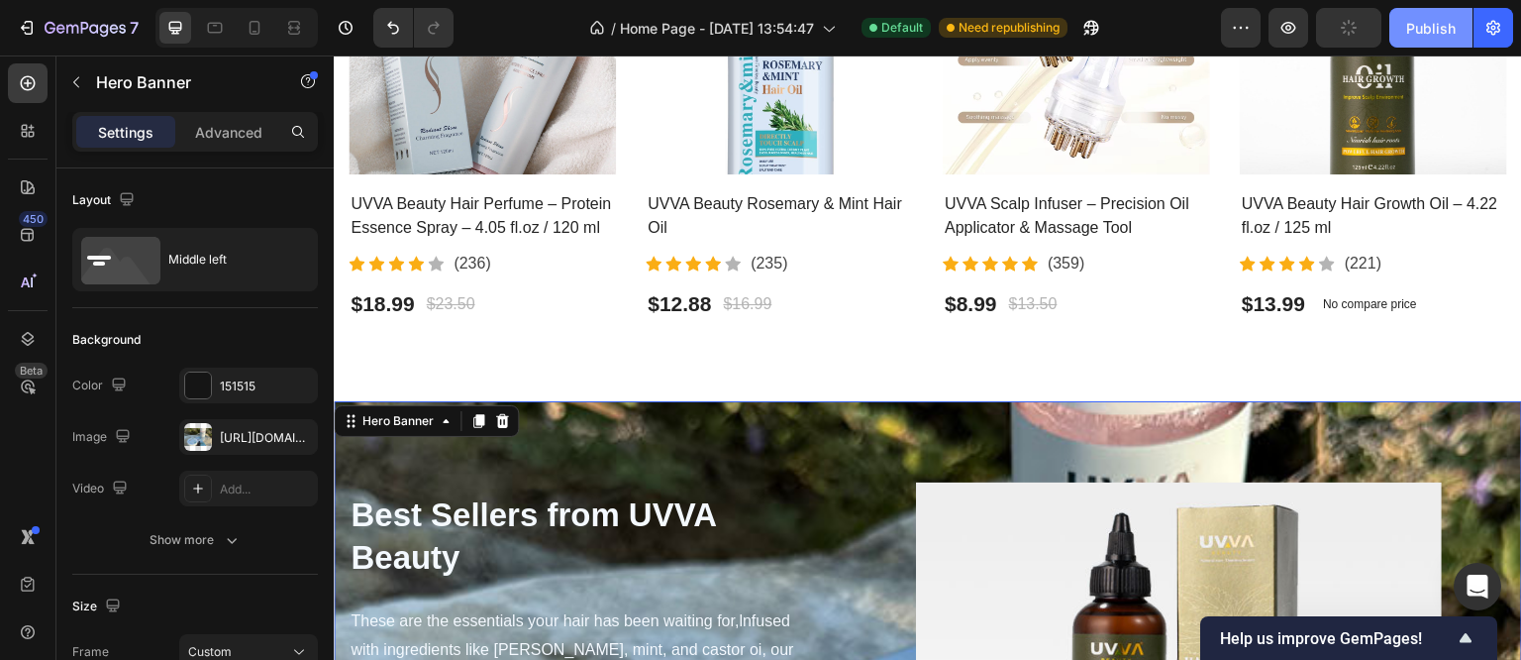
click at [1436, 21] on div "Publish" at bounding box center [1431, 28] width 50 height 21
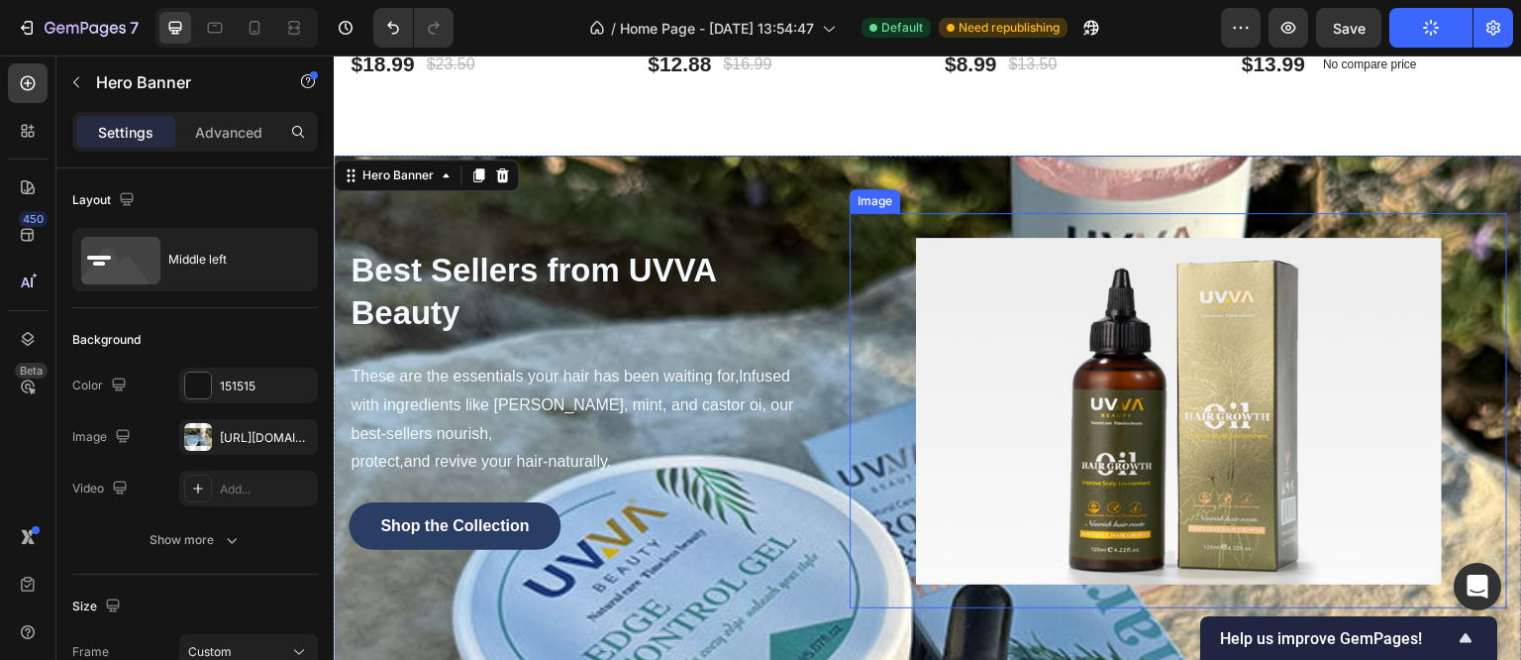
scroll to position [971, 0]
